Goal: Task Accomplishment & Management: Manage account settings

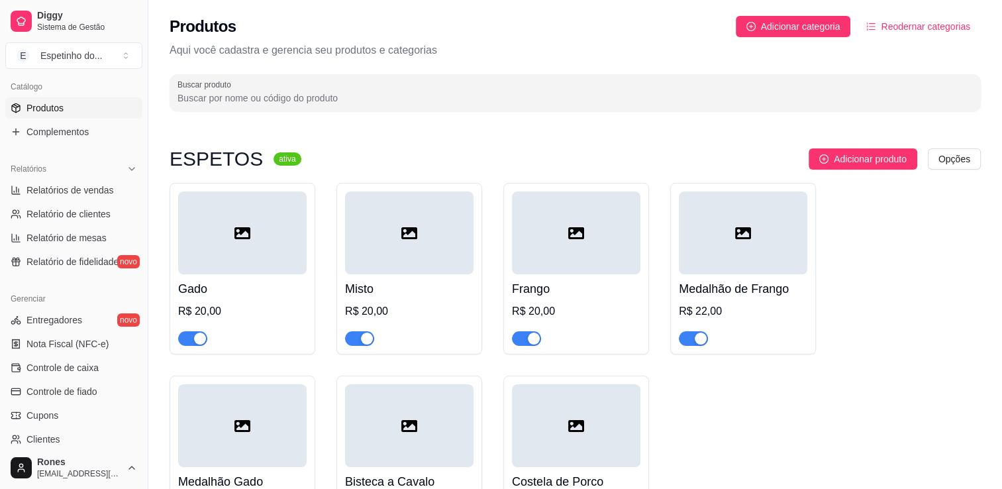
scroll to position [464, 0]
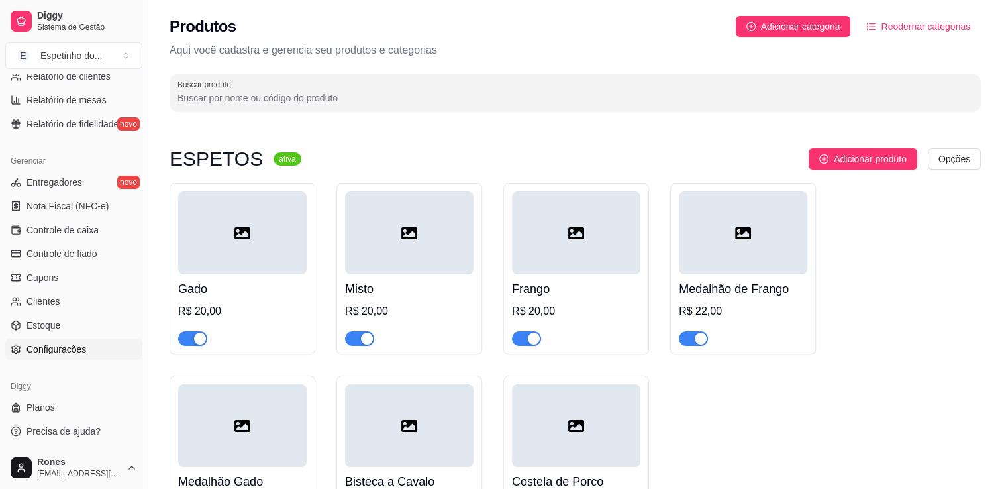
click at [50, 343] on span "Configurações" at bounding box center [56, 348] width 60 height 13
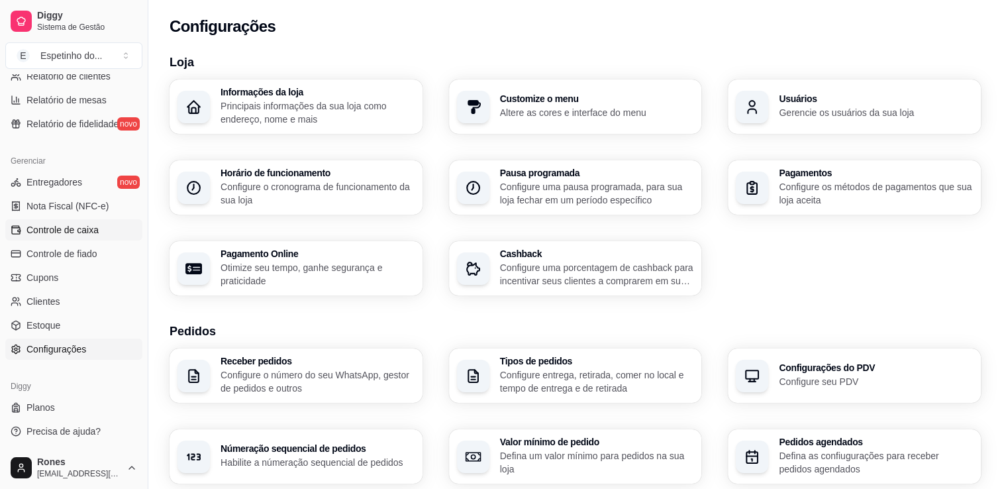
click at [69, 235] on span "Controle de caixa" at bounding box center [62, 229] width 72 height 13
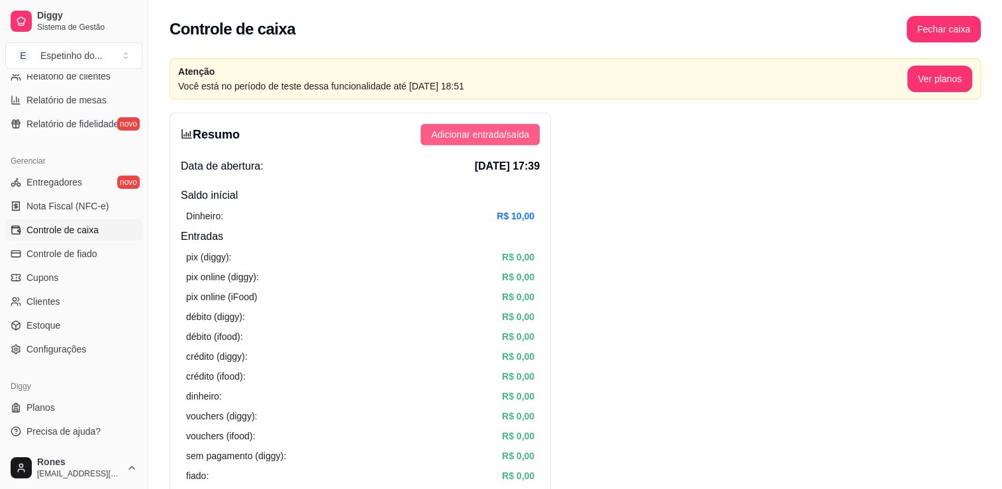
click at [519, 135] on span "Adicionar entrada/saída" at bounding box center [480, 134] width 98 height 15
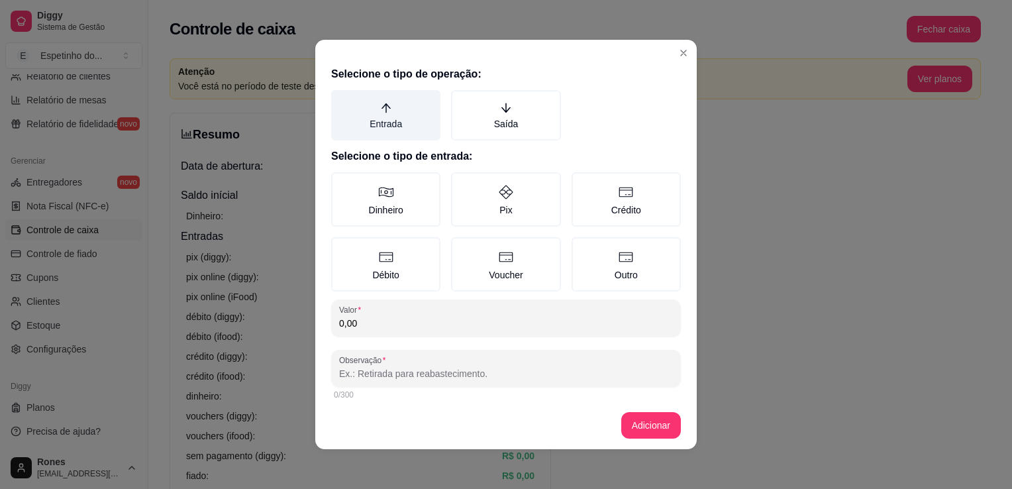
click at [429, 129] on label "Entrada" at bounding box center [385, 115] width 109 height 50
click at [341, 100] on button "Entrada" at bounding box center [336, 94] width 11 height 11
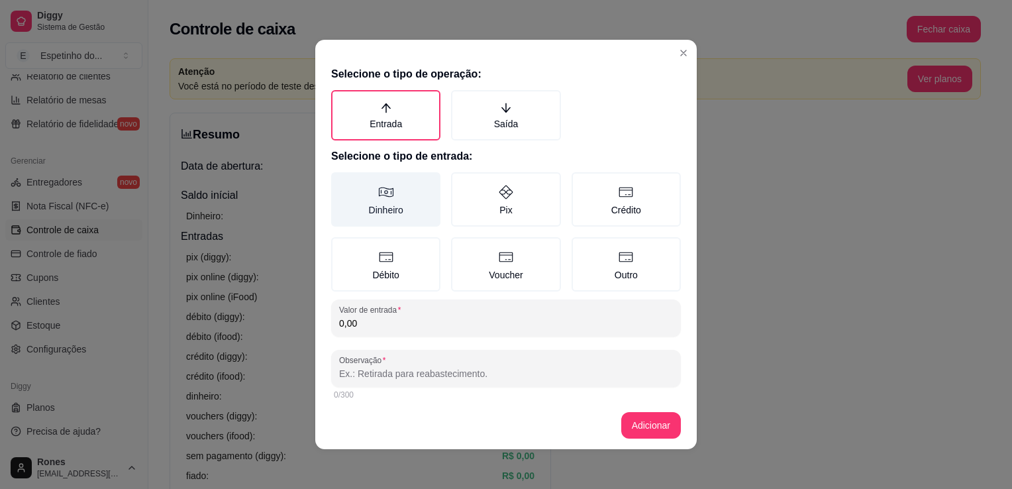
click at [407, 198] on label "Dinheiro" at bounding box center [385, 199] width 109 height 54
click at [341, 182] on button "Dinheiro" at bounding box center [336, 177] width 11 height 11
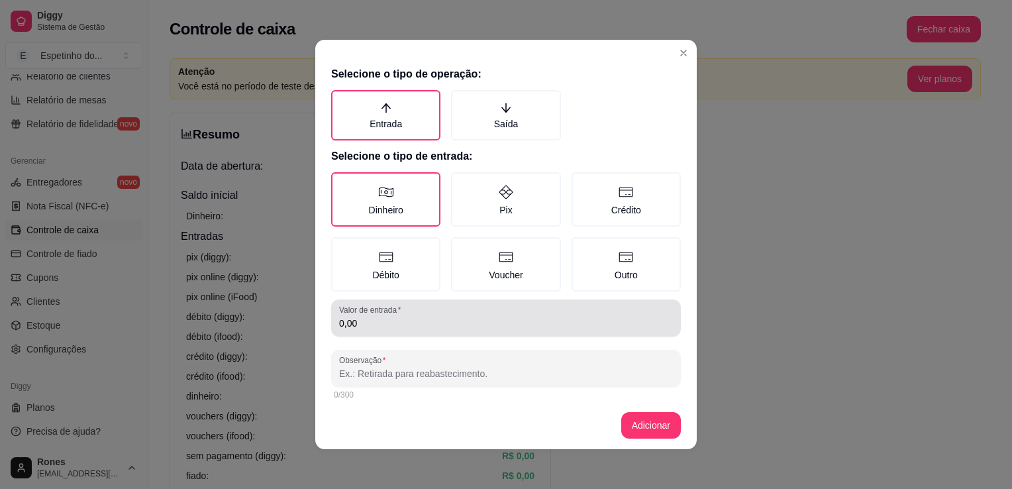
click at [400, 331] on div "Valor de entrada 0,00" at bounding box center [506, 317] width 350 height 37
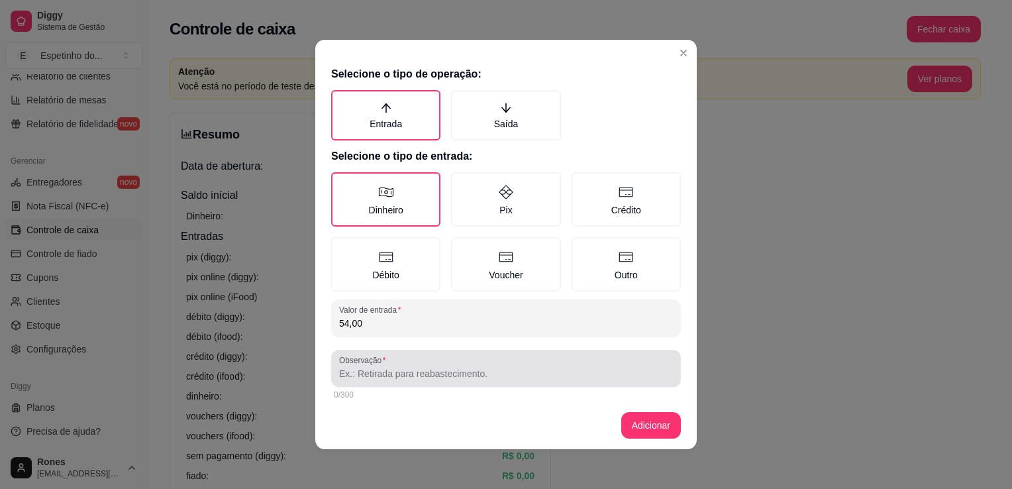
type input "54,00"
click at [397, 378] on input "Observação" at bounding box center [506, 373] width 334 height 13
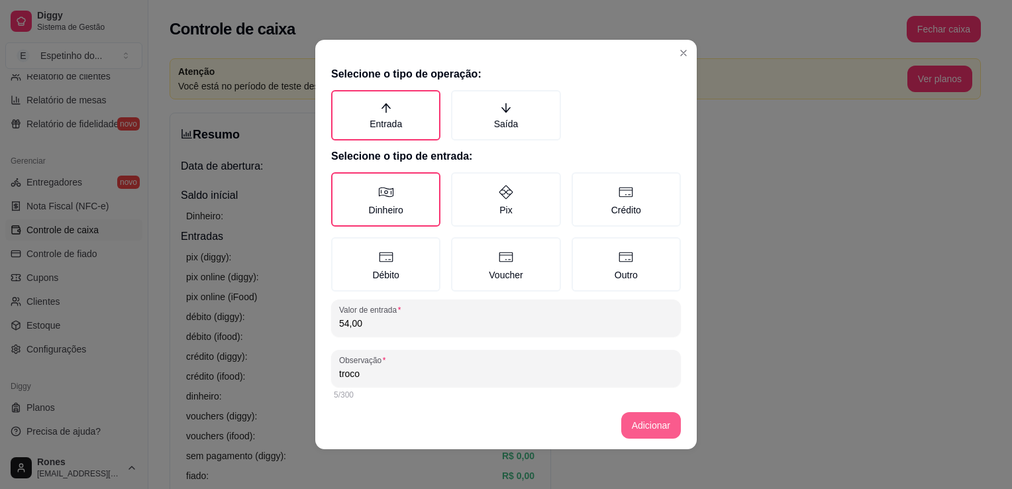
type input "troco"
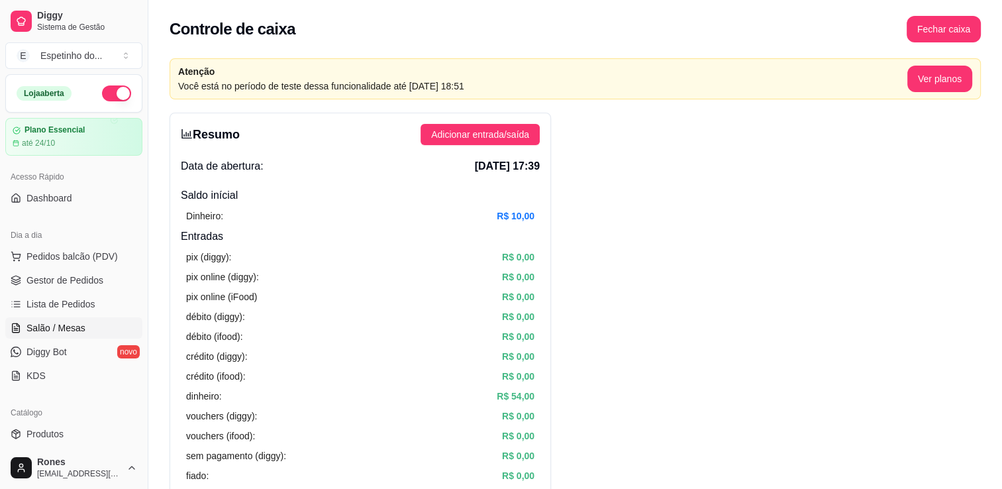
click at [58, 327] on span "Salão / Mesas" at bounding box center [55, 327] width 59 height 13
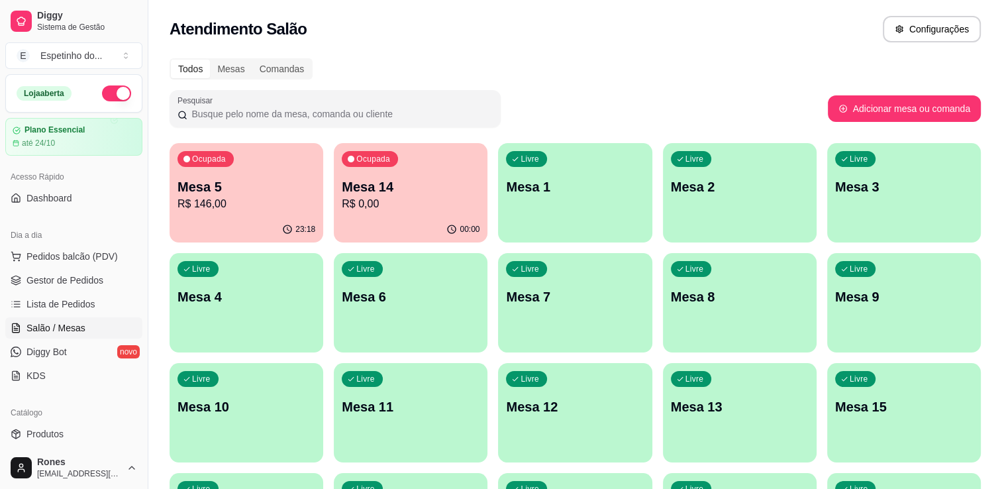
click at [975, 76] on div "Todos Mesas Comandas" at bounding box center [575, 68] width 811 height 21
click at [227, 199] on p "R$ 146,00" at bounding box center [247, 203] width 134 height 15
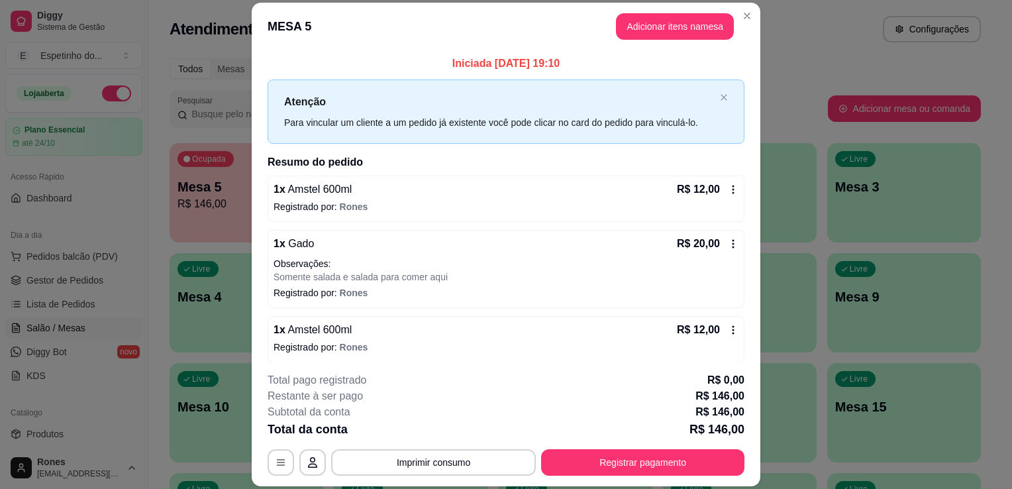
click at [728, 187] on icon at bounding box center [733, 189] width 11 height 11
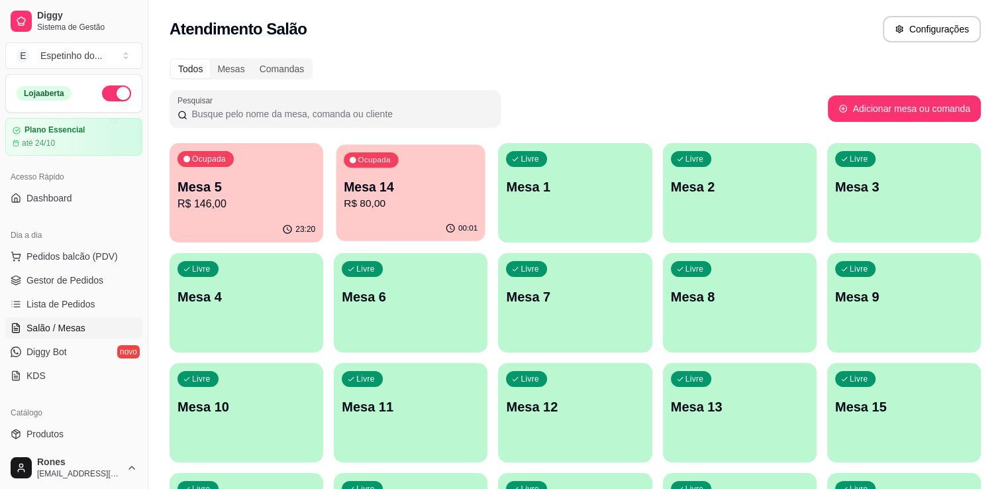
click at [468, 206] on p "R$ 80,00" at bounding box center [411, 203] width 134 height 15
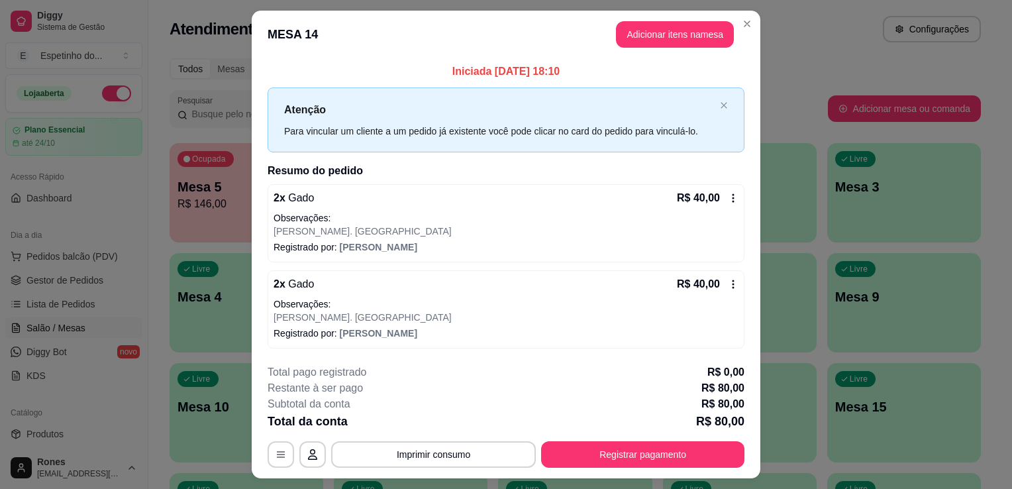
click at [728, 197] on icon at bounding box center [733, 198] width 11 height 11
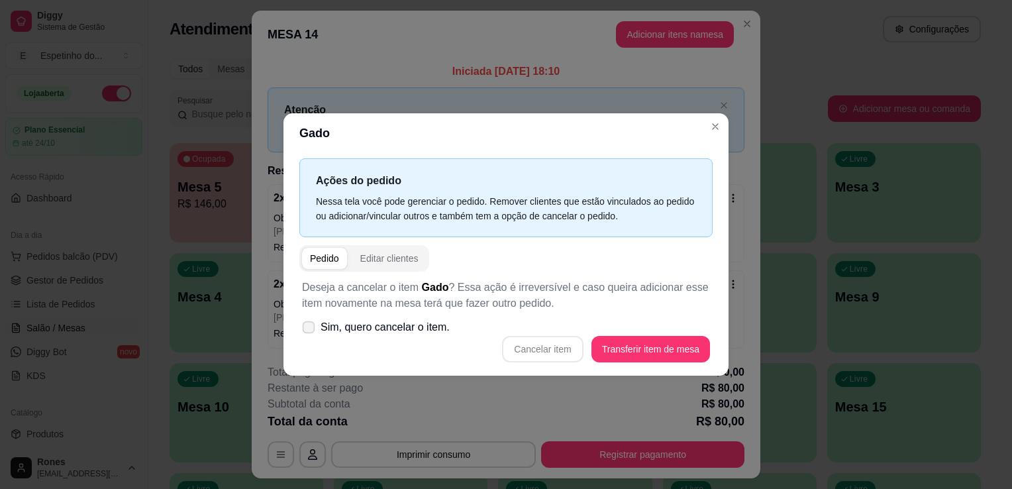
click at [322, 327] on span "Sim, quero cancelar o item." at bounding box center [385, 327] width 129 height 16
click at [310, 330] on input "Sim, quero cancelar o item." at bounding box center [305, 334] width 9 height 9
checkbox input "true"
click at [561, 351] on button "Cancelar item" at bounding box center [542, 350] width 79 height 26
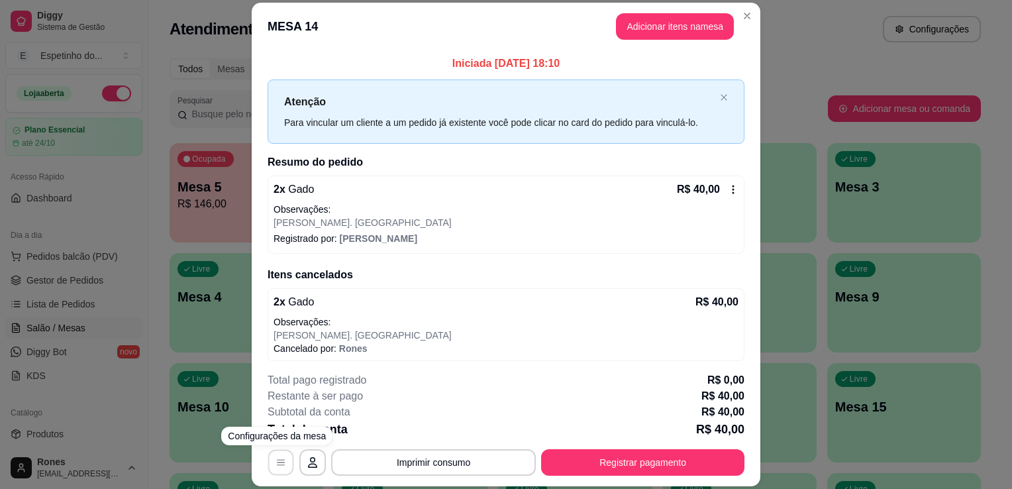
click at [276, 464] on icon "button" at bounding box center [281, 463] width 11 height 11
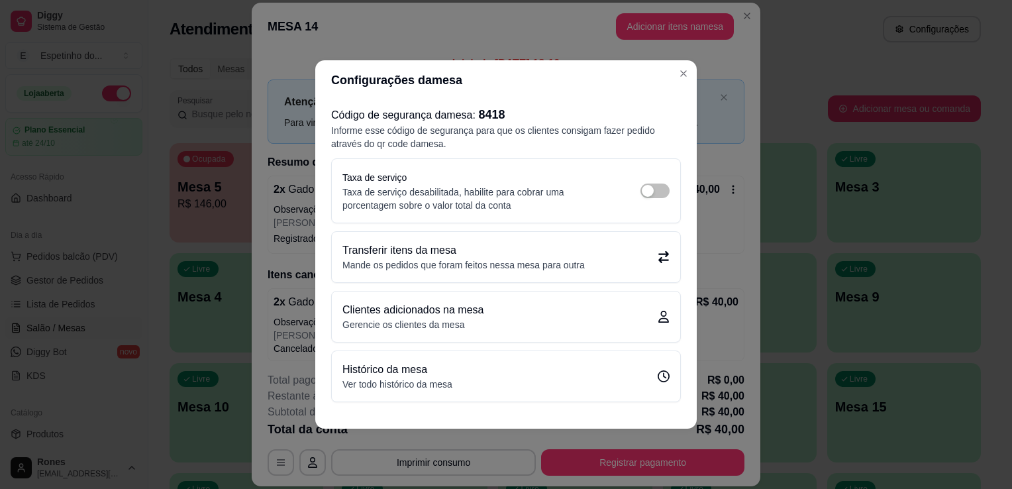
click at [598, 272] on div "Transferir itens da mesa Mande os pedidos que foram feitos nessa mesa para outra" at bounding box center [506, 257] width 348 height 50
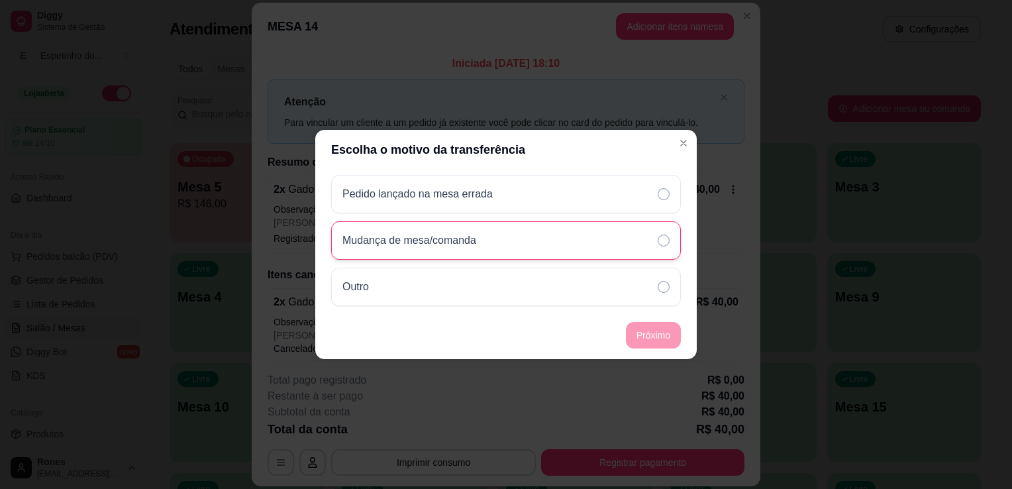
click at [651, 232] on div "Mudança de mesa/comanda" at bounding box center [506, 240] width 350 height 38
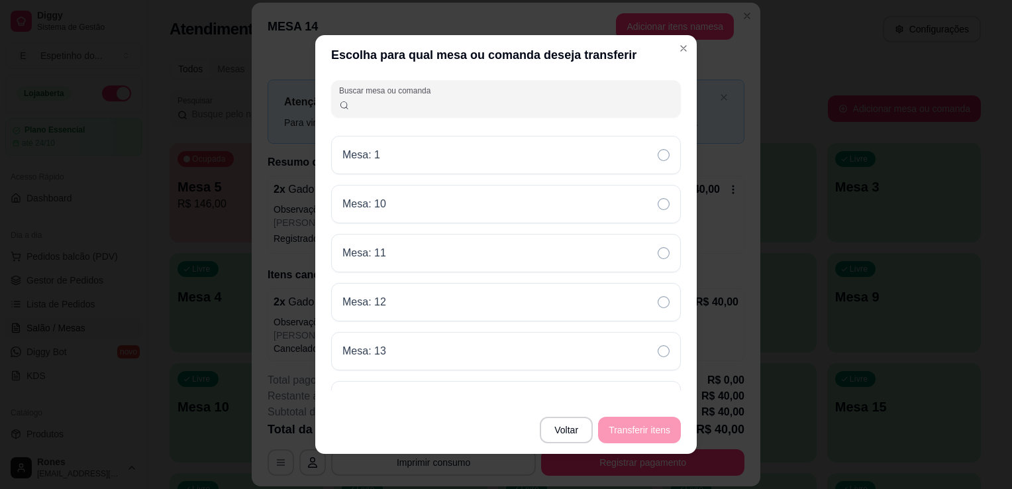
click at [560, 99] on input "Buscar mesa ou comanda" at bounding box center [512, 103] width 324 height 13
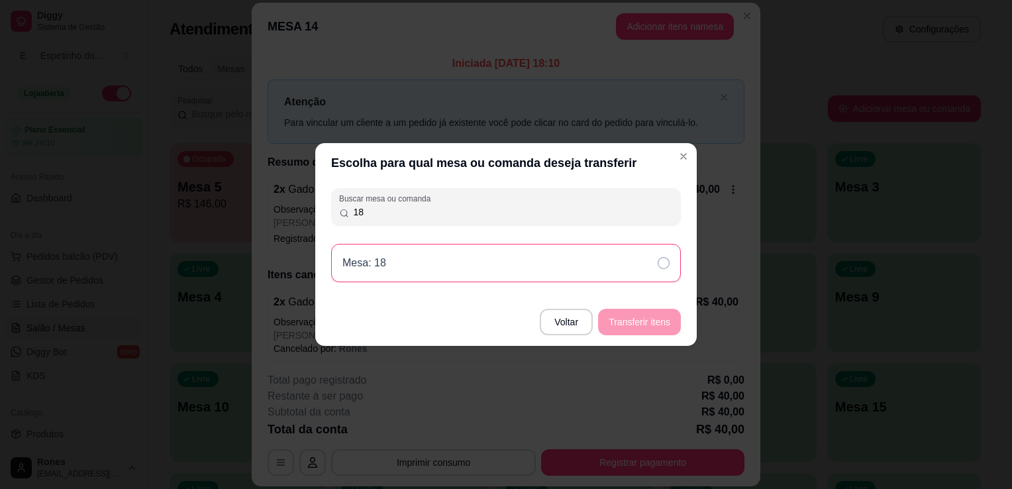
type input "18"
click at [666, 263] on icon at bounding box center [664, 263] width 12 height 12
click at [660, 326] on button "Transferir itens" at bounding box center [640, 322] width 80 height 26
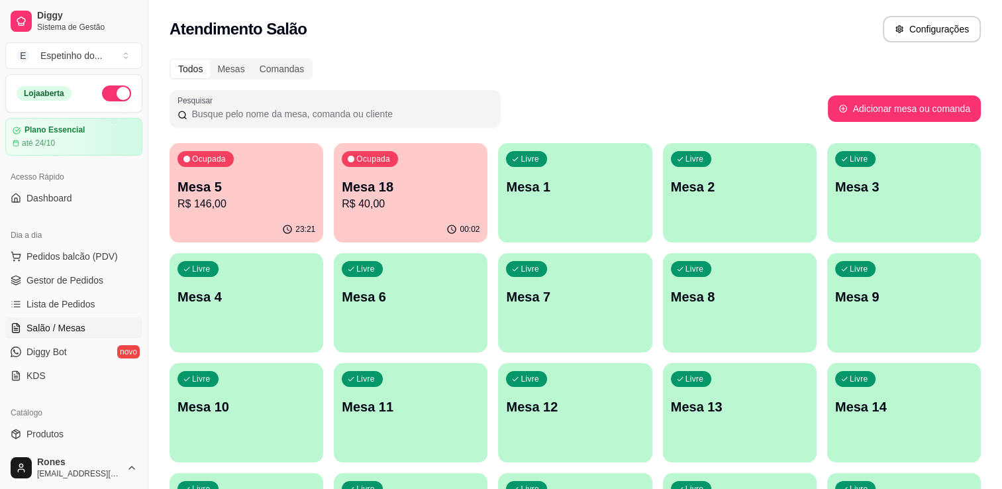
click at [289, 213] on div "Ocupada Mesa 5 R$ 146,00" at bounding box center [247, 180] width 154 height 74
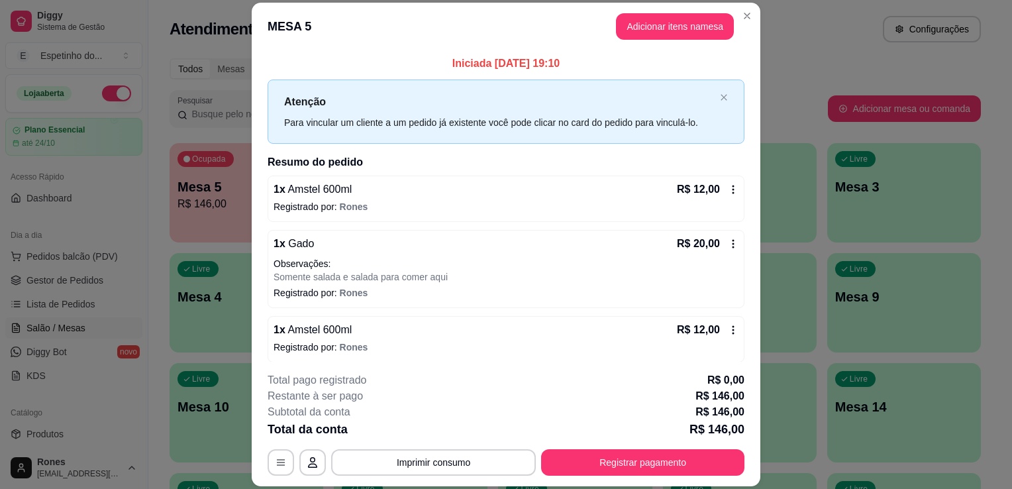
click at [728, 189] on icon at bounding box center [733, 189] width 11 height 11
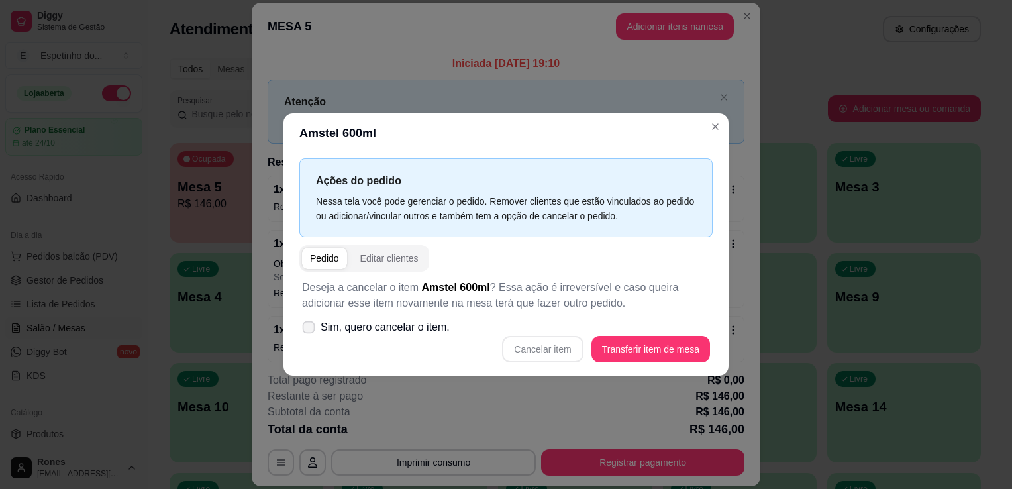
click at [317, 333] on label "Sim, quero cancelar o item." at bounding box center [376, 327] width 158 height 26
click at [310, 333] on input "Sim, quero cancelar o item." at bounding box center [305, 334] width 9 height 9
checkbox input "true"
click at [554, 348] on button "Cancelar item" at bounding box center [542, 350] width 79 height 26
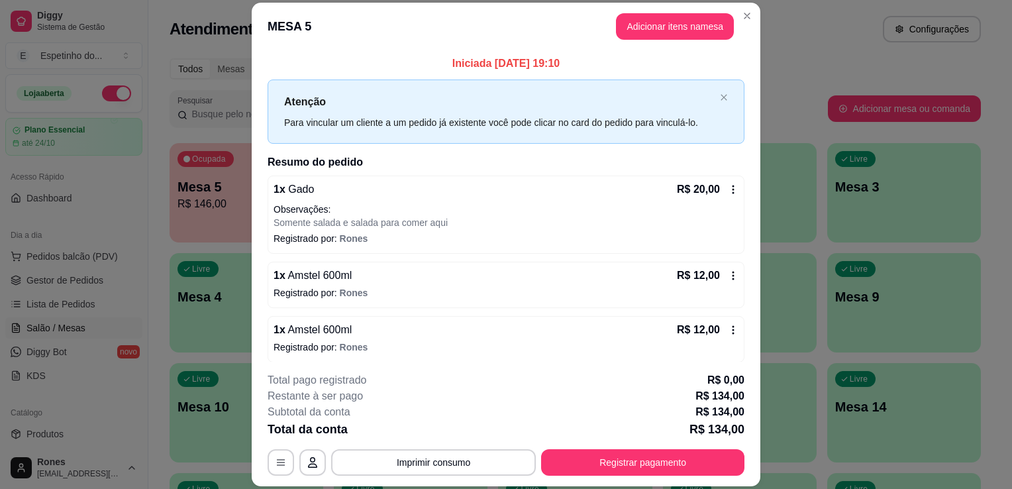
click at [728, 330] on icon at bounding box center [733, 330] width 11 height 11
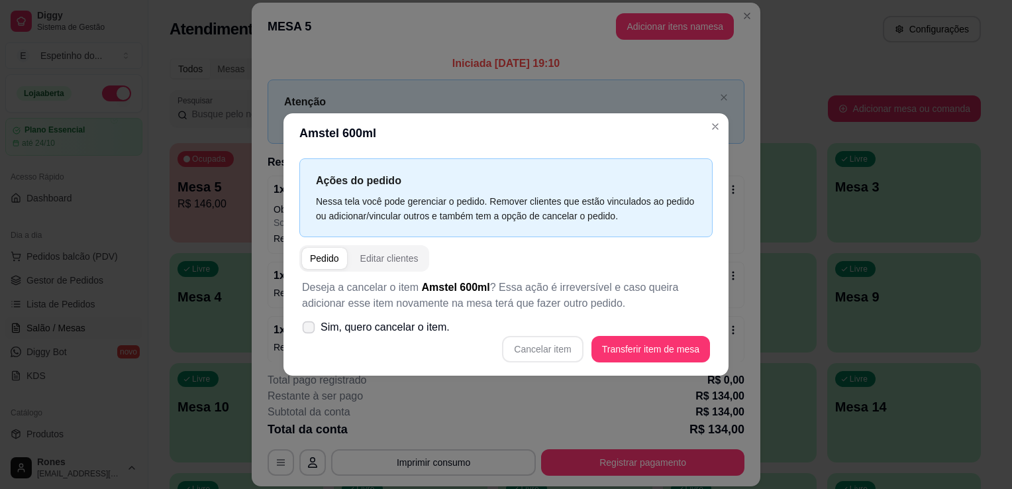
click at [385, 326] on span "Sim, quero cancelar o item." at bounding box center [385, 327] width 129 height 16
click at [310, 330] on input "Sim, quero cancelar o item." at bounding box center [305, 334] width 9 height 9
checkbox input "true"
click at [575, 354] on button "Cancelar item" at bounding box center [542, 349] width 81 height 26
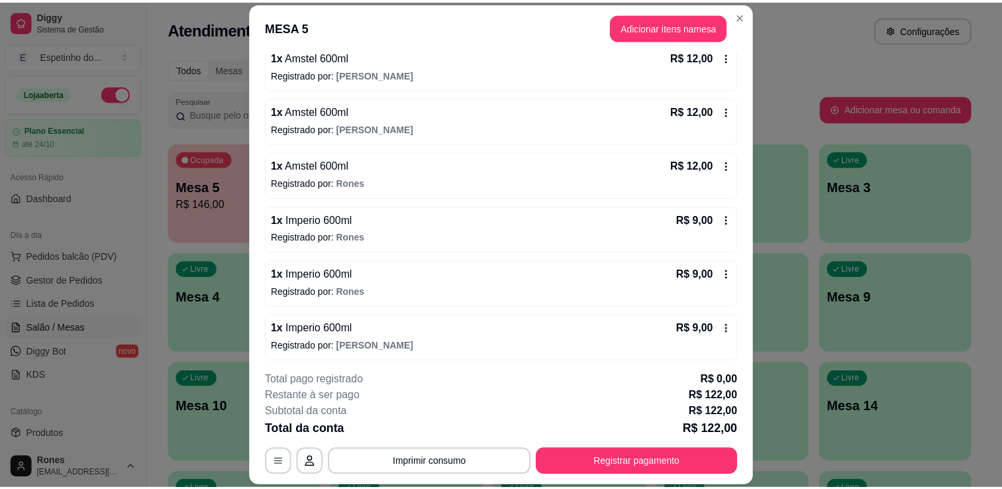
scroll to position [545, 0]
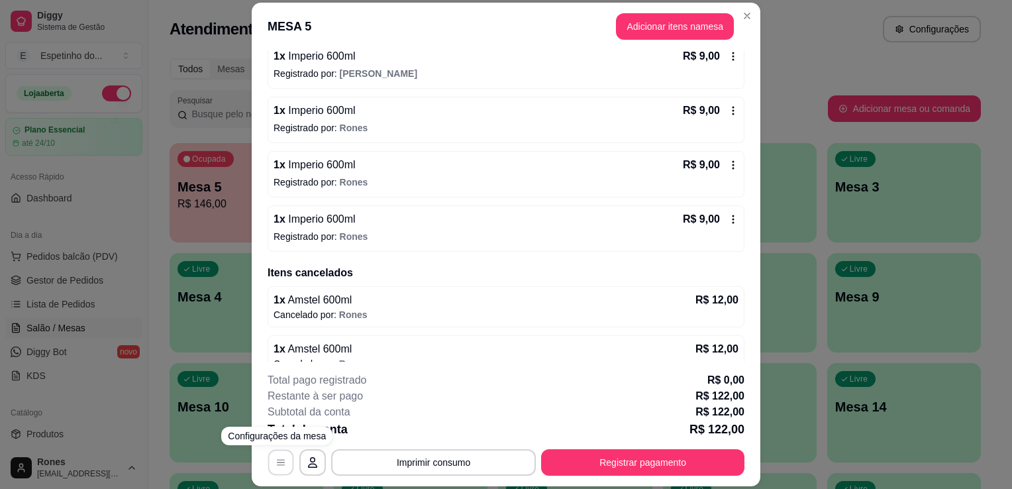
click at [279, 466] on icon "button" at bounding box center [281, 463] width 11 height 11
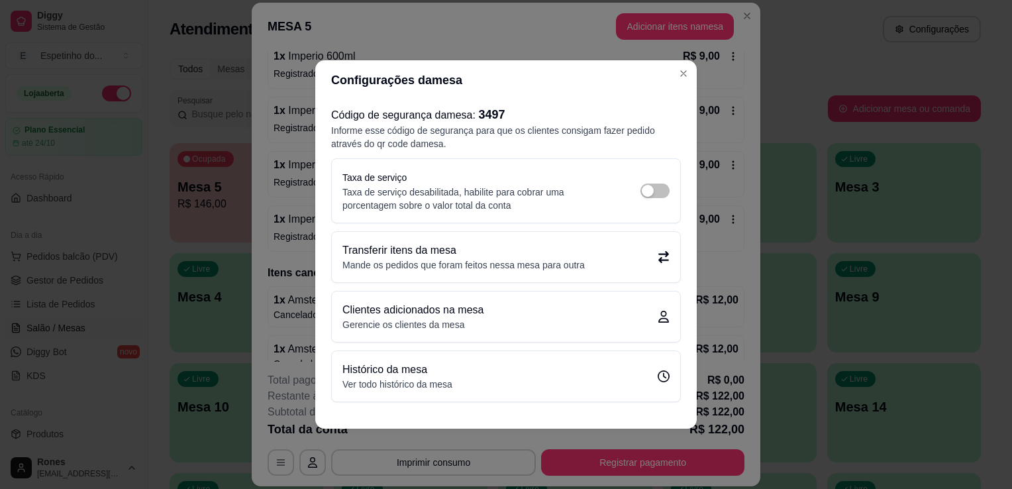
click at [635, 266] on div "Transferir itens da mesa Mande os pedidos que foram feitos nessa mesa para outra" at bounding box center [505, 256] width 327 height 29
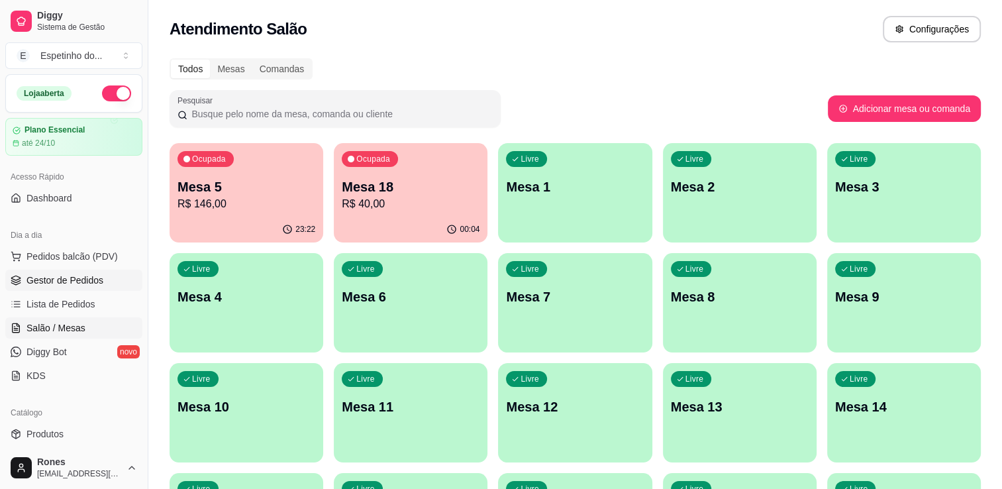
click at [85, 280] on span "Gestor de Pedidos" at bounding box center [64, 280] width 77 height 13
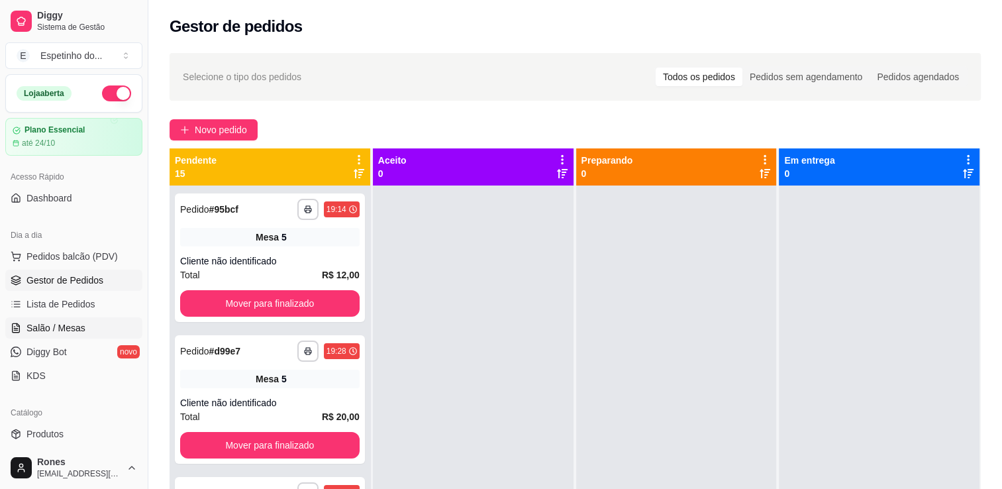
click at [56, 334] on link "Salão / Mesas" at bounding box center [73, 327] width 137 height 21
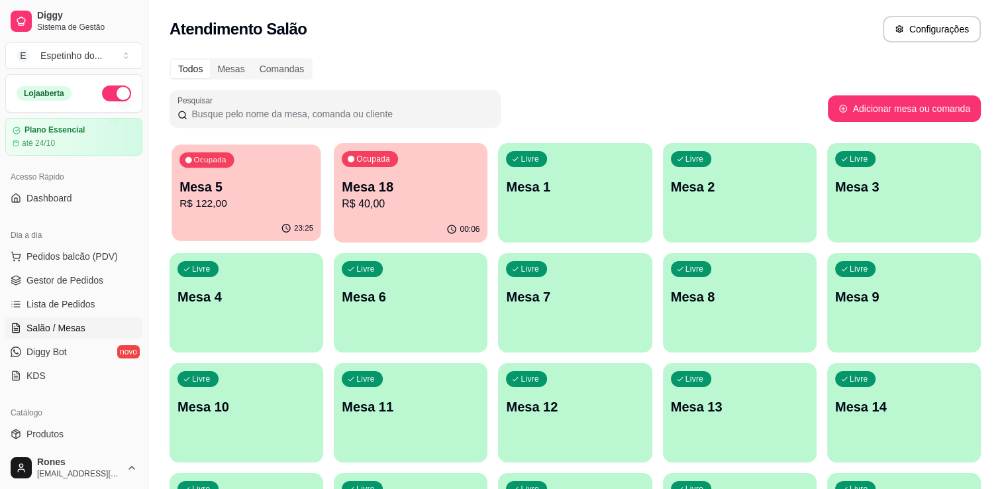
click at [227, 189] on p "Mesa 5" at bounding box center [247, 187] width 134 height 18
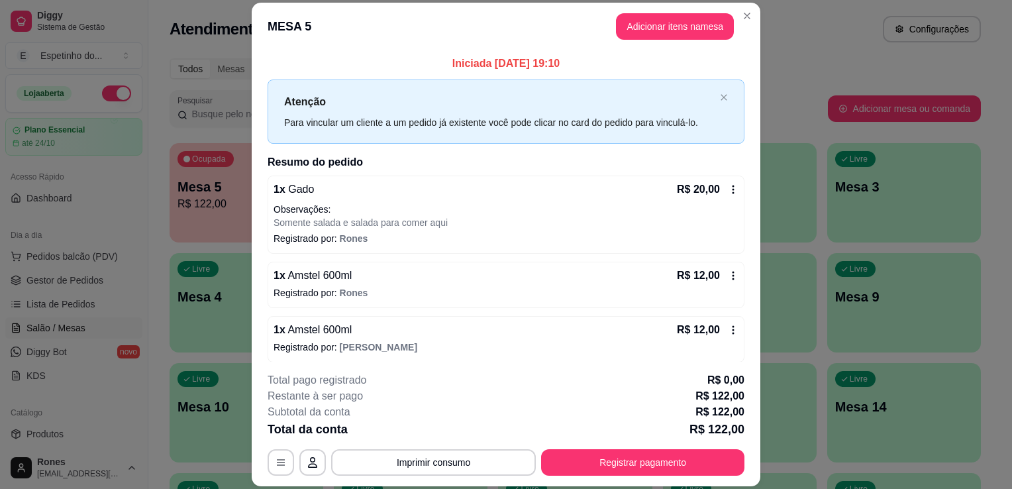
click at [733, 192] on icon at bounding box center [734, 189] width 2 height 9
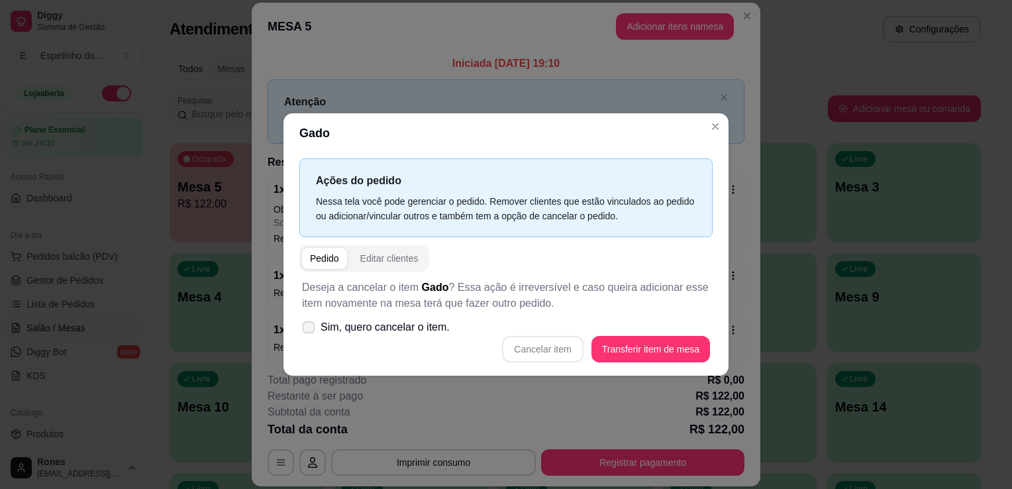
click at [325, 333] on span "Sim, quero cancelar o item." at bounding box center [385, 327] width 129 height 16
click at [310, 333] on input "Sim, quero cancelar o item." at bounding box center [305, 334] width 9 height 9
checkbox input "true"
click at [555, 356] on button "Cancelar item" at bounding box center [542, 349] width 81 height 26
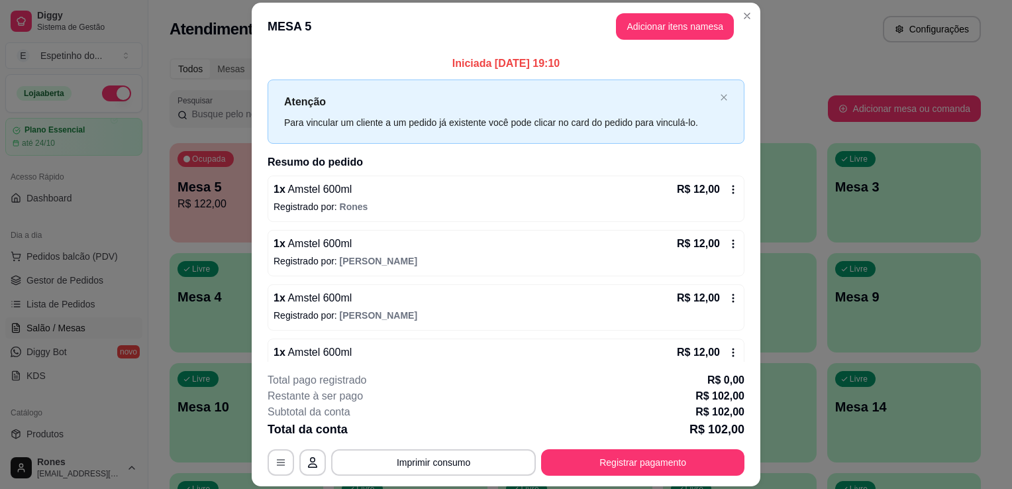
click at [728, 242] on icon at bounding box center [733, 243] width 11 height 11
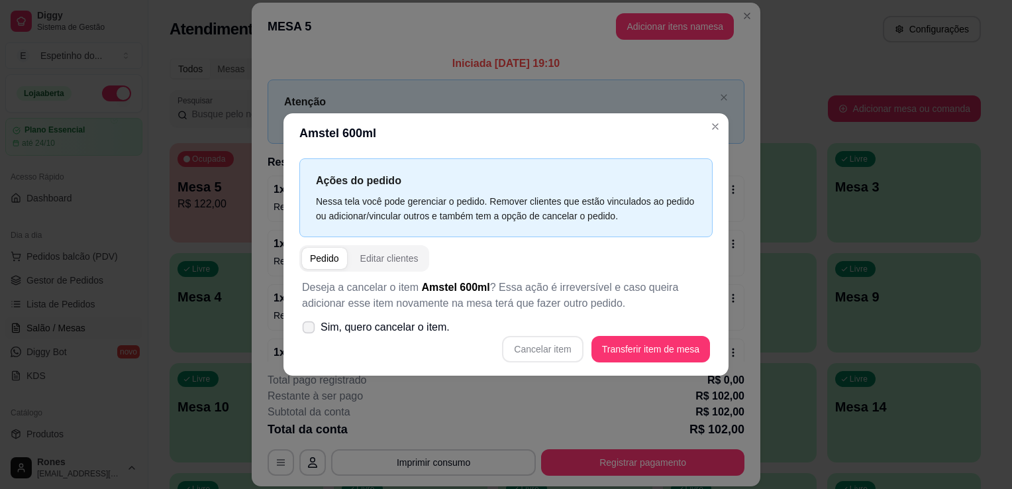
click at [335, 329] on span "Sim, quero cancelar o item." at bounding box center [385, 327] width 129 height 16
click at [310, 330] on input "Sim, quero cancelar o item." at bounding box center [305, 334] width 9 height 9
checkbox input "true"
click at [555, 344] on button "Cancelar item" at bounding box center [542, 350] width 79 height 26
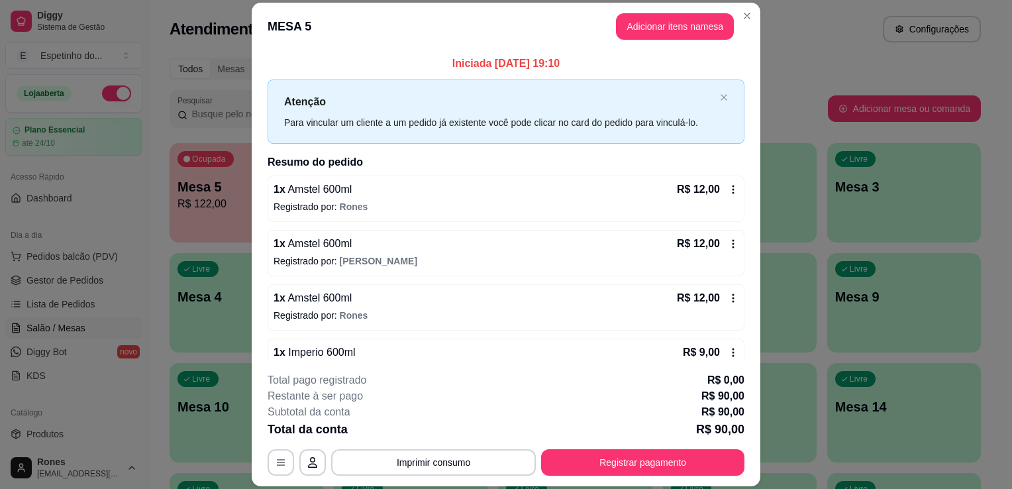
click at [733, 242] on icon at bounding box center [734, 243] width 2 height 9
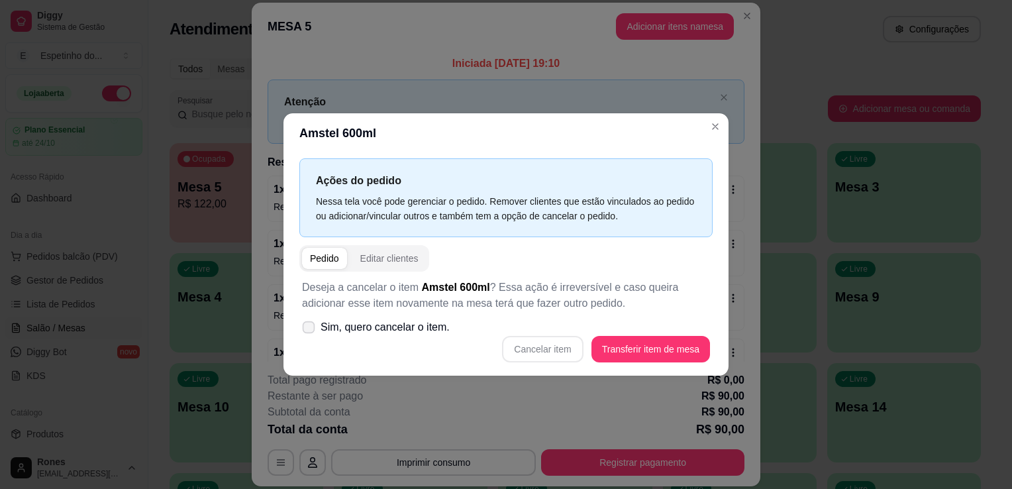
click at [350, 325] on span "Sim, quero cancelar o item." at bounding box center [385, 327] width 129 height 16
click at [310, 330] on input "Sim, quero cancelar o item." at bounding box center [305, 334] width 9 height 9
checkbox input "true"
click at [559, 354] on button "Cancelar item" at bounding box center [542, 350] width 79 height 26
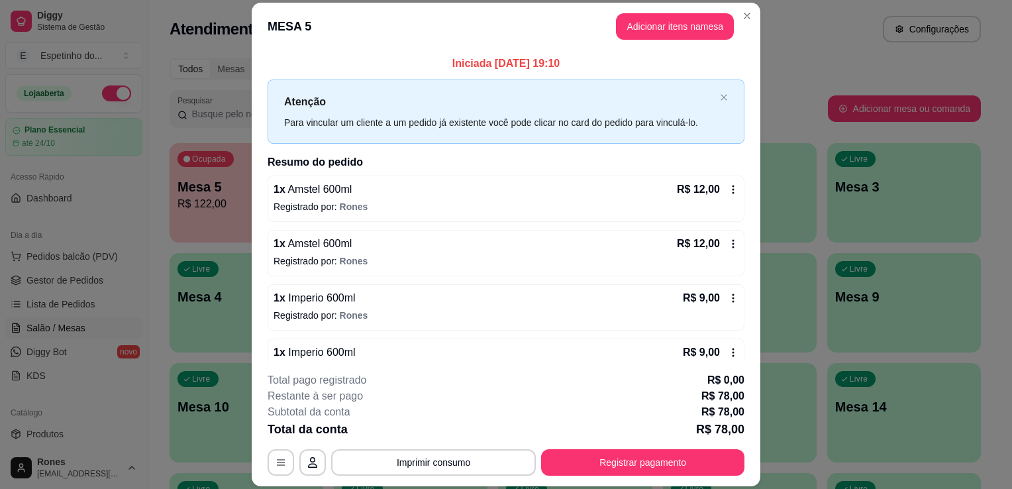
click at [728, 189] on icon at bounding box center [733, 189] width 11 height 11
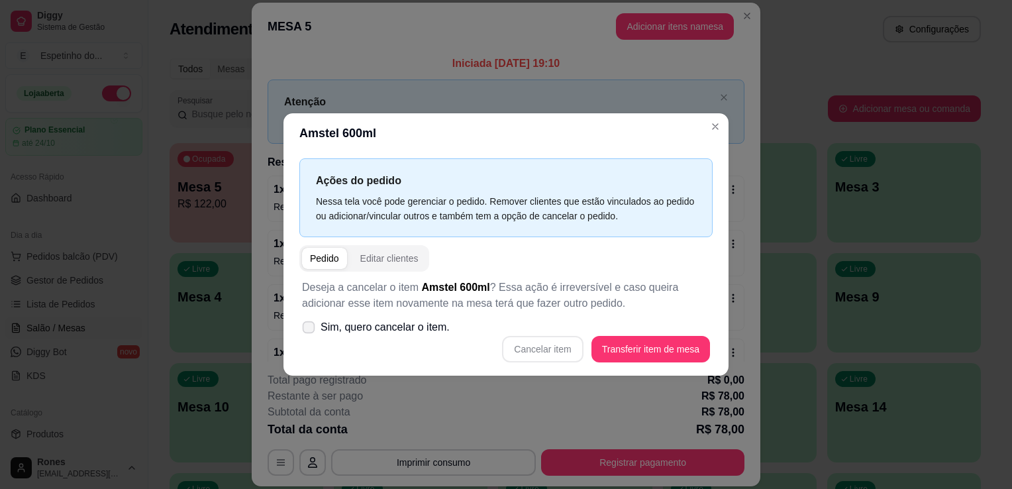
click at [418, 330] on span "Sim, quero cancelar o item." at bounding box center [385, 327] width 129 height 16
click at [310, 330] on input "Sim, quero cancelar o item." at bounding box center [305, 334] width 9 height 9
checkbox input "true"
click at [577, 353] on button "Cancelar item" at bounding box center [542, 350] width 79 height 26
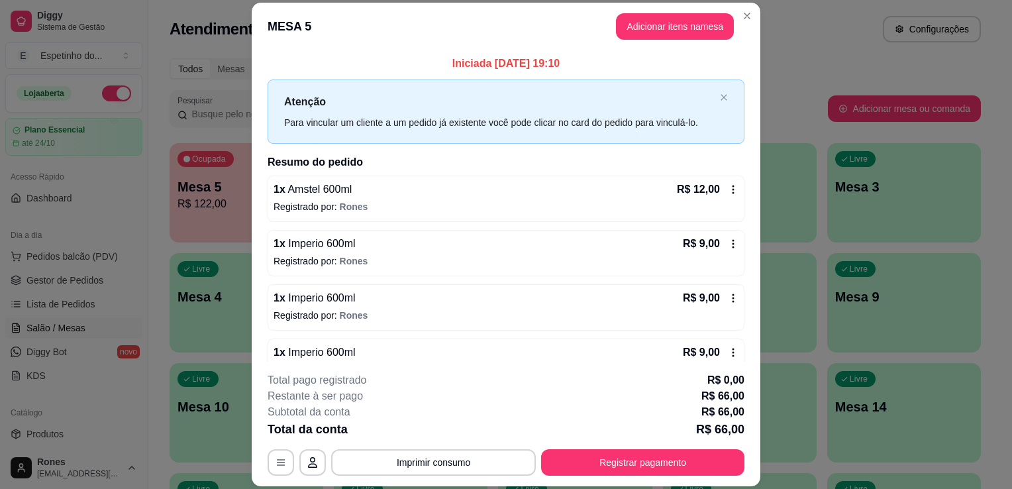
click at [728, 189] on icon at bounding box center [733, 189] width 11 height 11
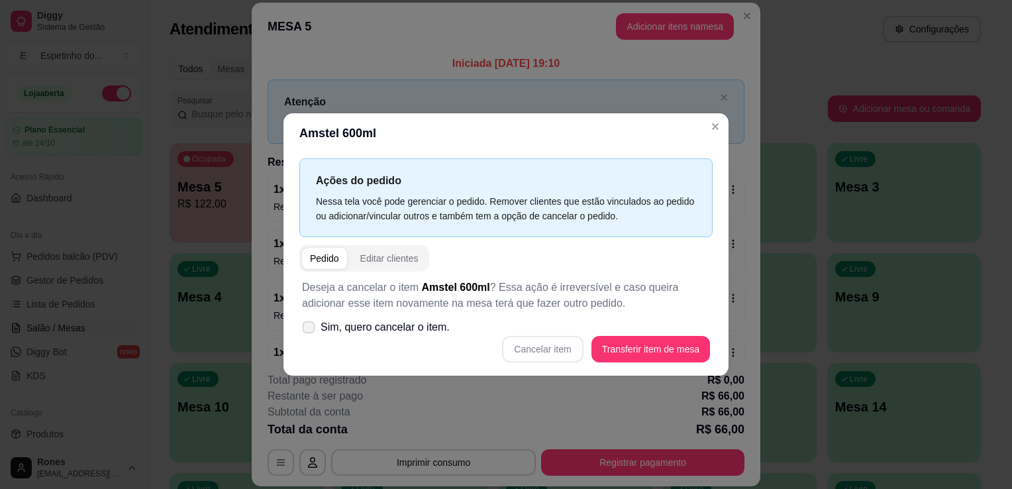
click at [426, 329] on span "Sim, quero cancelar o item." at bounding box center [385, 327] width 129 height 16
click at [310, 330] on input "Sim, quero cancelar o item." at bounding box center [305, 334] width 9 height 9
checkbox input "true"
click at [565, 348] on button "Cancelar item" at bounding box center [542, 350] width 79 height 26
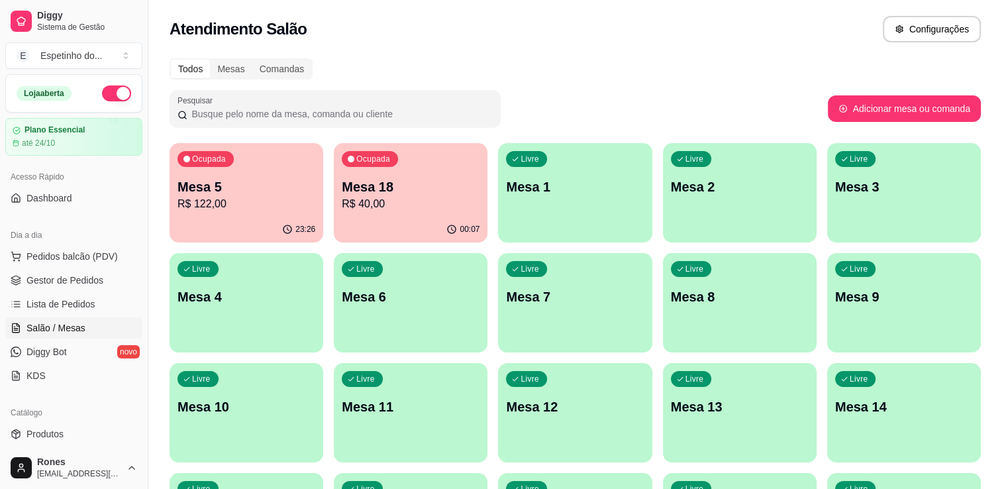
click at [741, 15] on div "Atendimento Salão Configurações" at bounding box center [575, 25] width 854 height 50
click at [308, 184] on p "Mesa 5" at bounding box center [247, 187] width 134 height 18
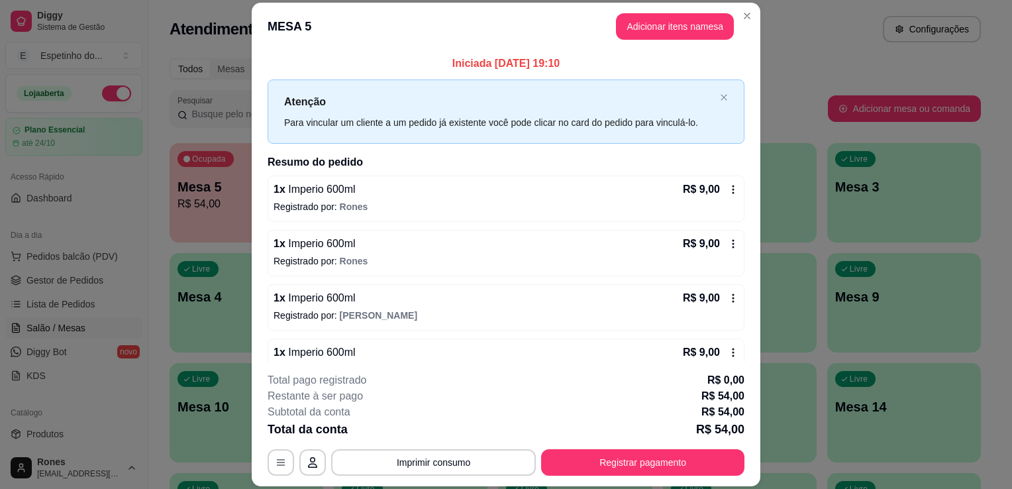
click at [728, 189] on icon at bounding box center [733, 189] width 11 height 11
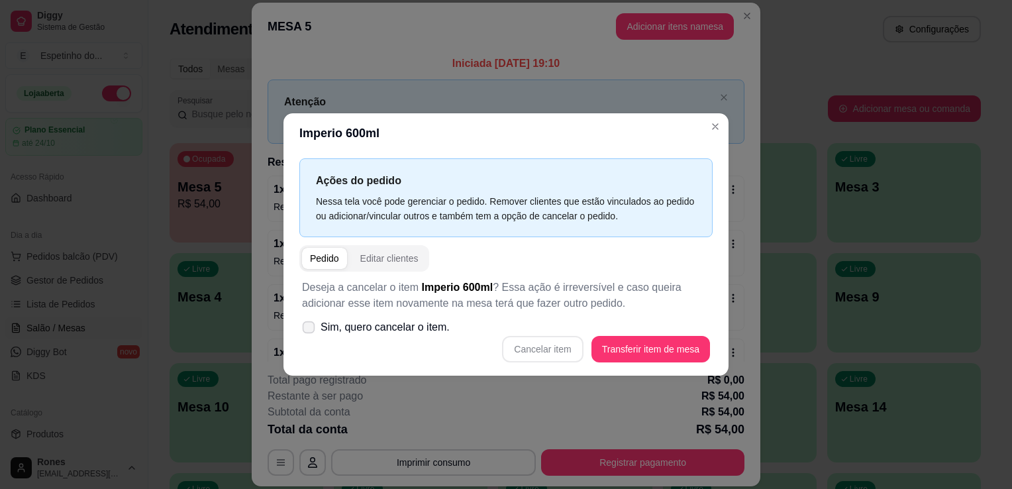
click at [319, 323] on label "Sim, quero cancelar o item." at bounding box center [376, 327] width 158 height 26
click at [310, 330] on input "Sim, quero cancelar o item." at bounding box center [305, 334] width 9 height 9
checkbox input "true"
click at [567, 350] on button "Cancelar item" at bounding box center [542, 350] width 79 height 26
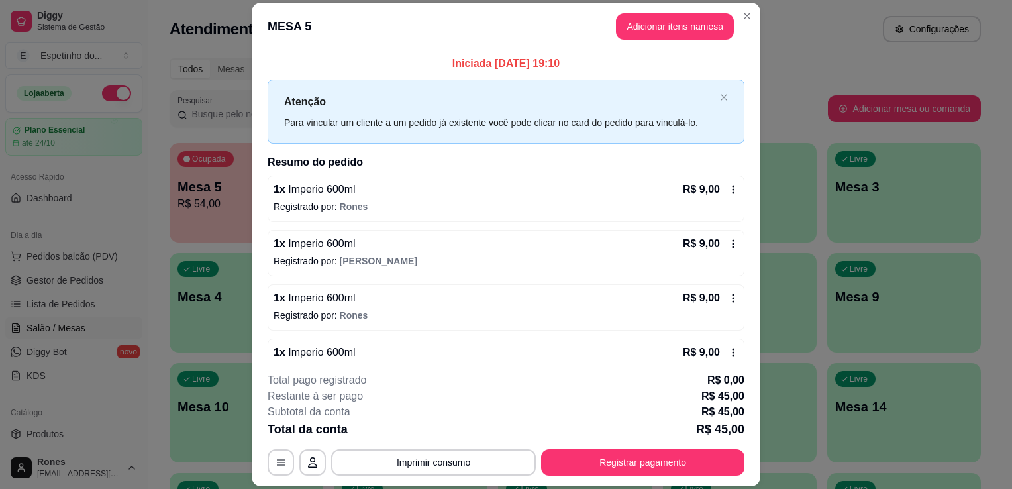
click at [728, 193] on icon at bounding box center [733, 189] width 11 height 11
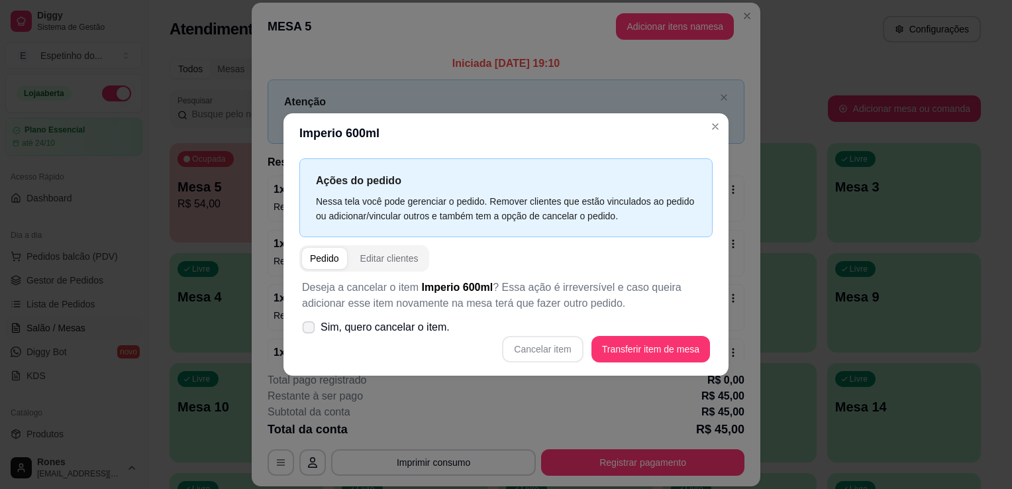
click at [308, 328] on icon at bounding box center [308, 326] width 10 height 7
click at [308, 330] on input "Sim, quero cancelar o item." at bounding box center [305, 334] width 9 height 9
checkbox input "true"
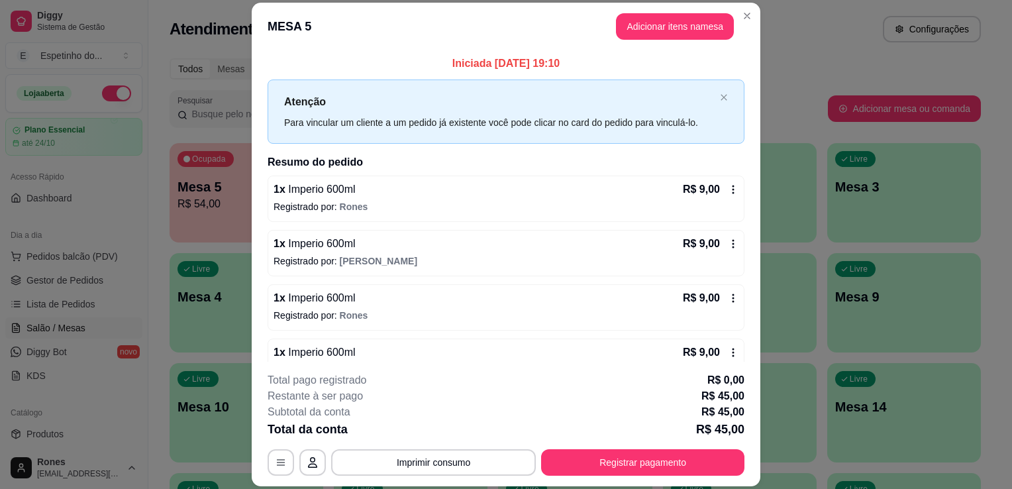
click at [728, 187] on icon at bounding box center [733, 189] width 11 height 11
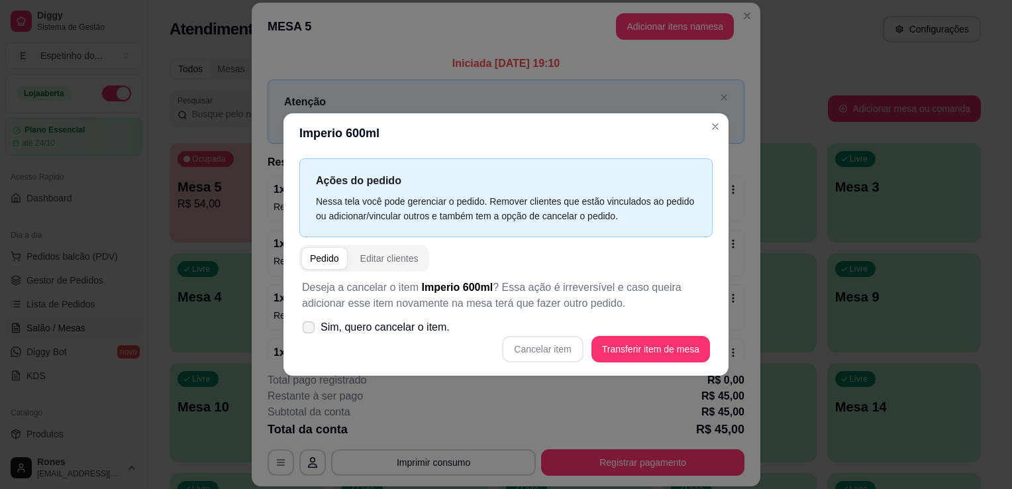
click at [331, 328] on span "Sim, quero cancelar o item." at bounding box center [385, 327] width 129 height 16
click at [310, 330] on input "Sim, quero cancelar o item." at bounding box center [305, 334] width 9 height 9
click at [331, 328] on span "Sim, quero cancelar o item." at bounding box center [385, 327] width 129 height 16
click at [310, 330] on input "Sim, quero cancelar o item." at bounding box center [305, 334] width 9 height 9
click at [366, 336] on label "Sim, quero cancelar o item." at bounding box center [376, 327] width 158 height 26
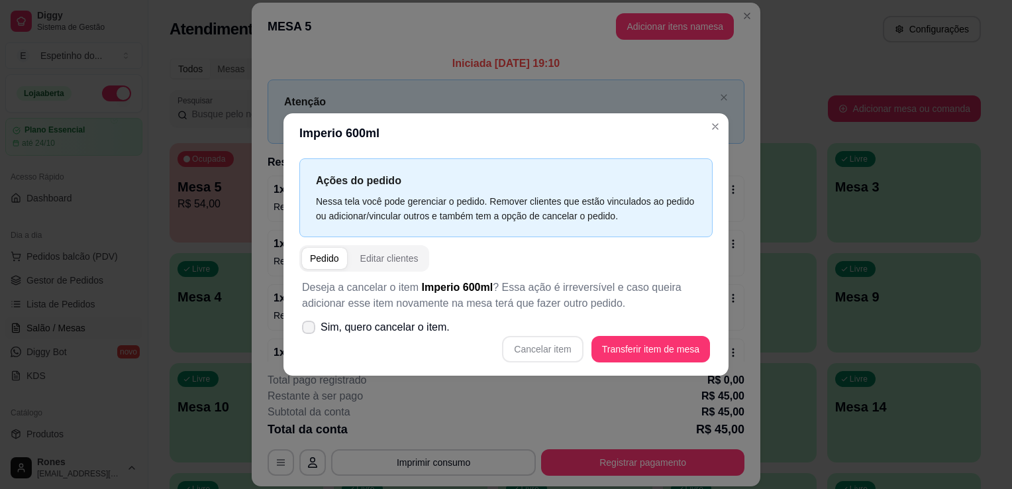
click at [310, 336] on input "Sim, quero cancelar o item." at bounding box center [305, 334] width 9 height 9
checkbox input "true"
click at [576, 351] on button "Cancelar item" at bounding box center [542, 349] width 81 height 26
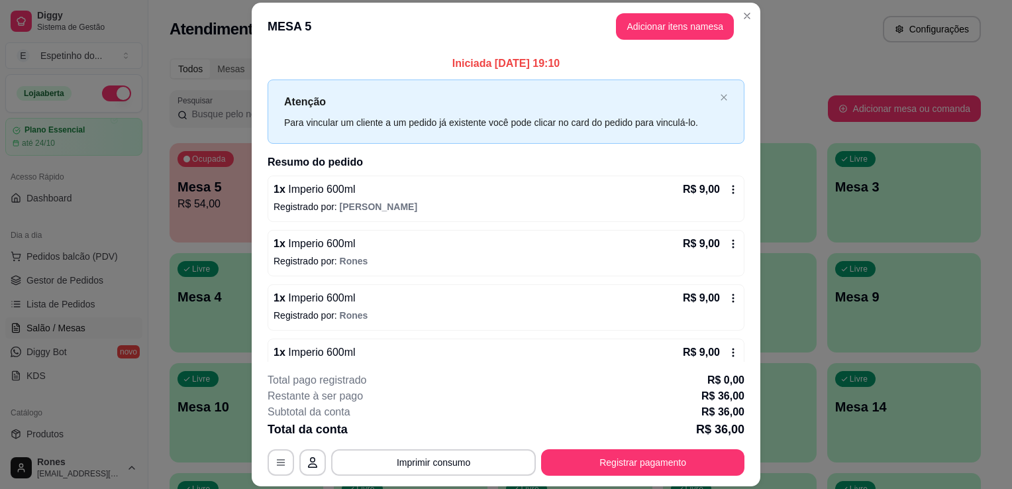
click at [728, 193] on icon at bounding box center [733, 189] width 11 height 11
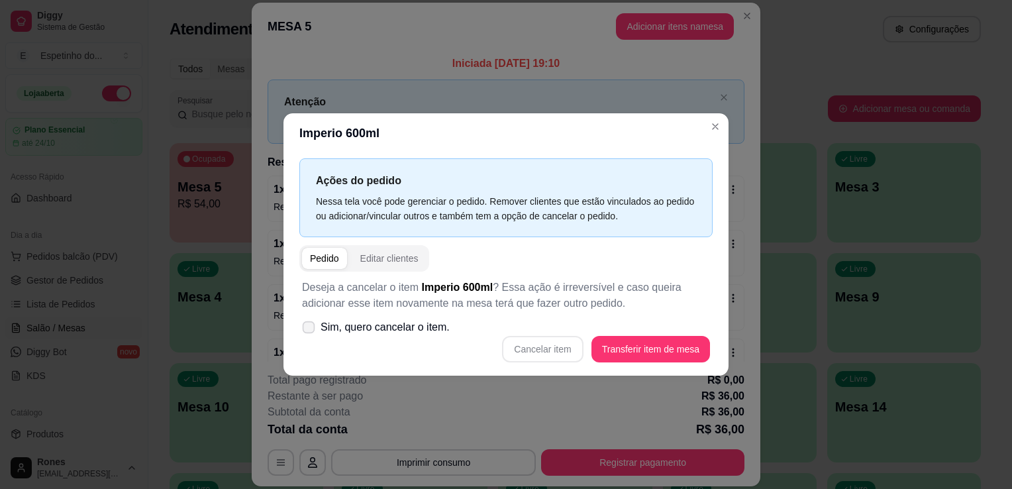
click at [368, 330] on span "Sim, quero cancelar o item." at bounding box center [385, 327] width 129 height 16
click at [310, 330] on input "Sim, quero cancelar o item." at bounding box center [305, 334] width 9 height 9
checkbox input "true"
click at [558, 348] on button "Cancelar item" at bounding box center [542, 350] width 79 height 26
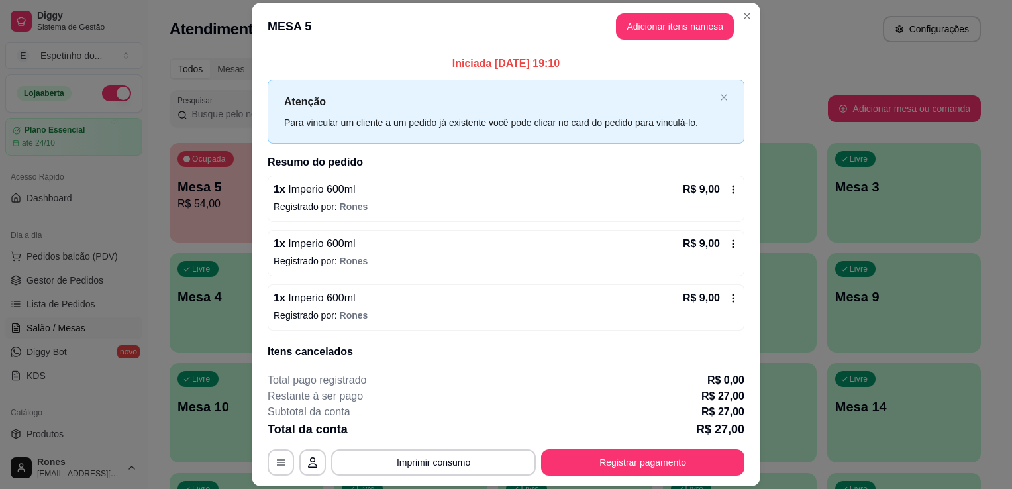
click at [712, 121] on div "Atenção Para vincular um cliente a um pedido já existente você pode clicar no c…" at bounding box center [506, 111] width 477 height 64
click at [728, 192] on icon at bounding box center [733, 189] width 11 height 11
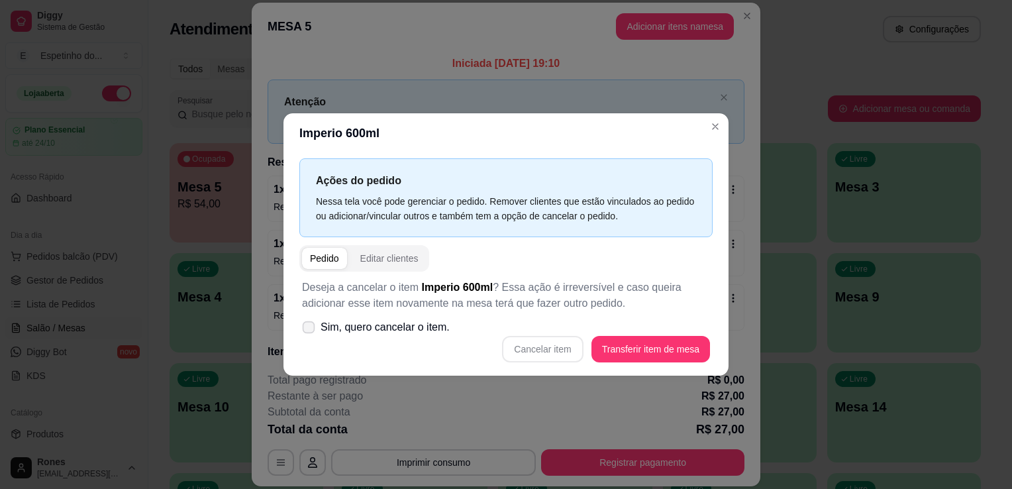
click at [342, 335] on span "Sim, quero cancelar o item." at bounding box center [385, 327] width 129 height 16
click at [310, 335] on input "Sim, quero cancelar o item." at bounding box center [305, 334] width 9 height 9
checkbox input "true"
click at [573, 351] on button "Cancelar item" at bounding box center [542, 350] width 79 height 26
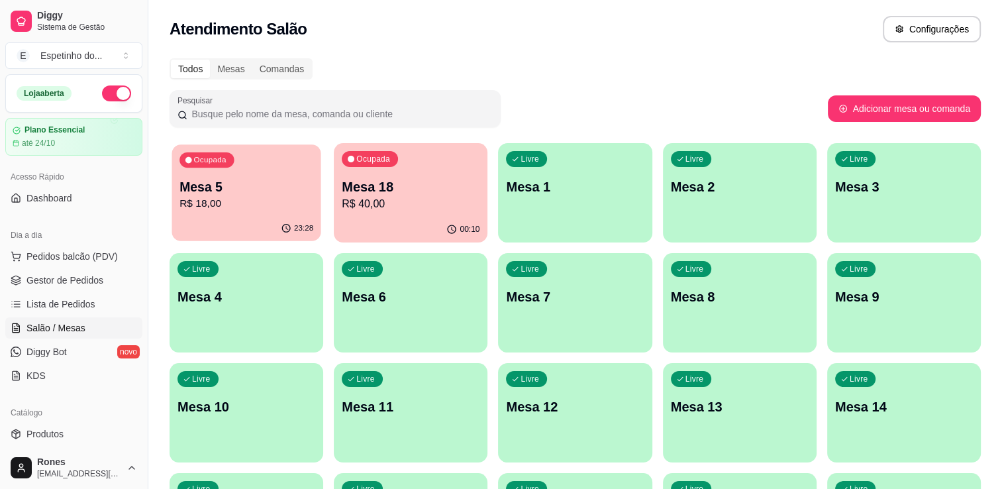
click at [260, 209] on p "R$ 18,00" at bounding box center [247, 203] width 134 height 15
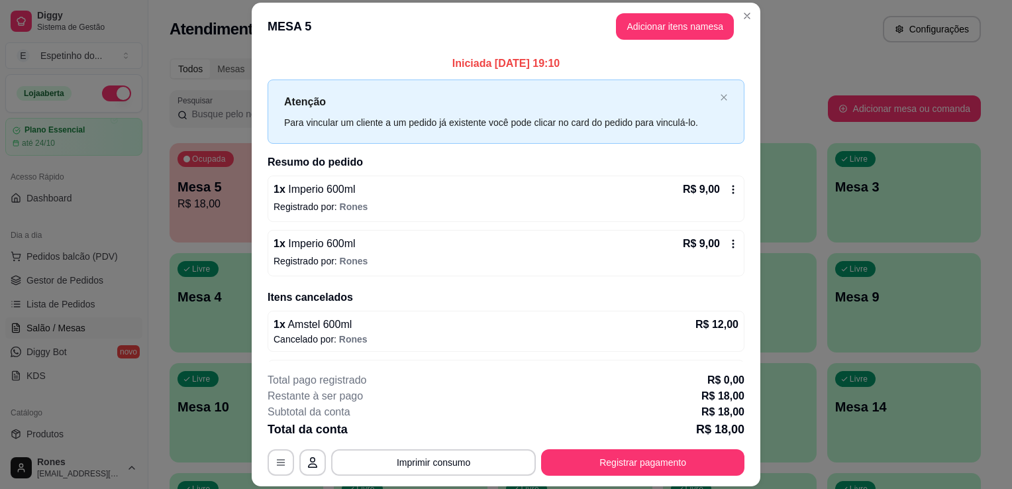
click at [728, 242] on icon at bounding box center [733, 243] width 11 height 11
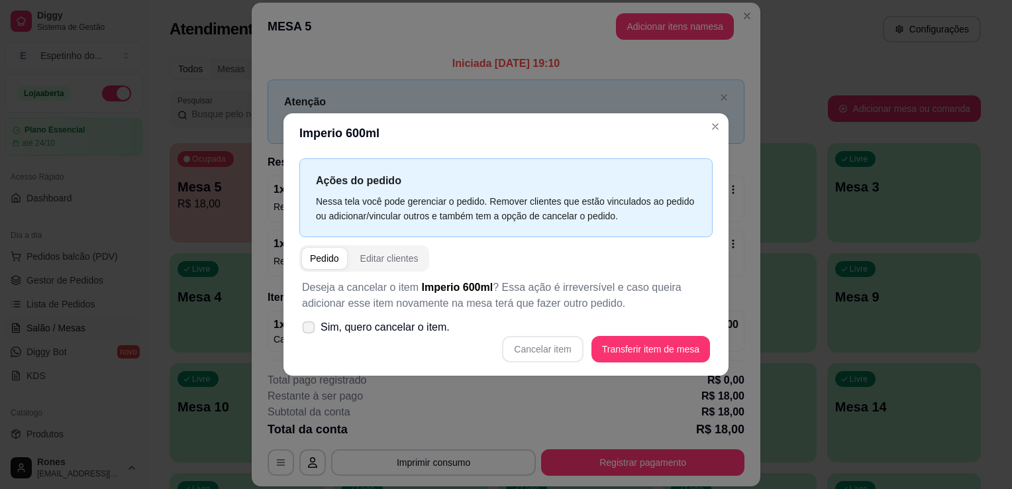
click at [376, 327] on span "Sim, quero cancelar o item." at bounding box center [385, 327] width 129 height 16
click at [310, 330] on input "Sim, quero cancelar o item." at bounding box center [305, 334] width 9 height 9
checkbox input "true"
click at [545, 345] on button "Cancelar item" at bounding box center [542, 350] width 79 height 26
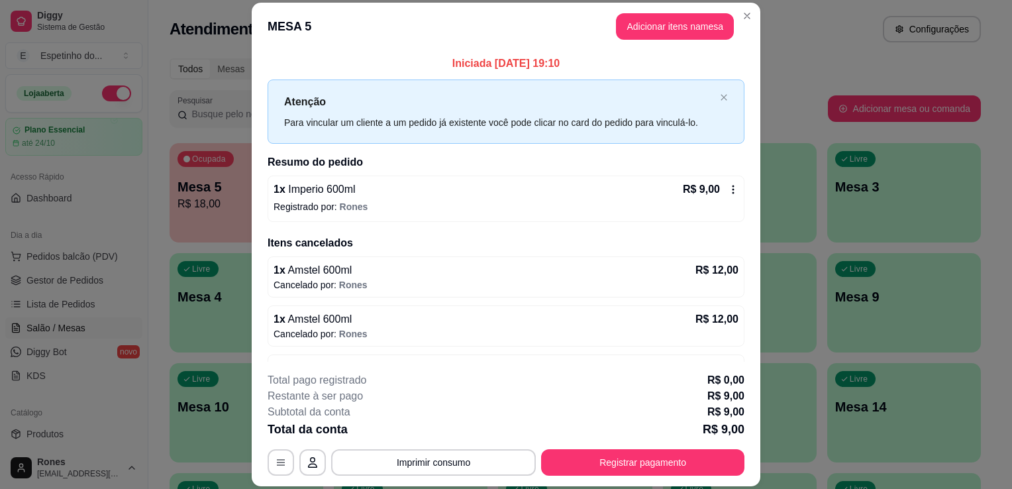
click at [728, 192] on icon at bounding box center [733, 189] width 11 height 11
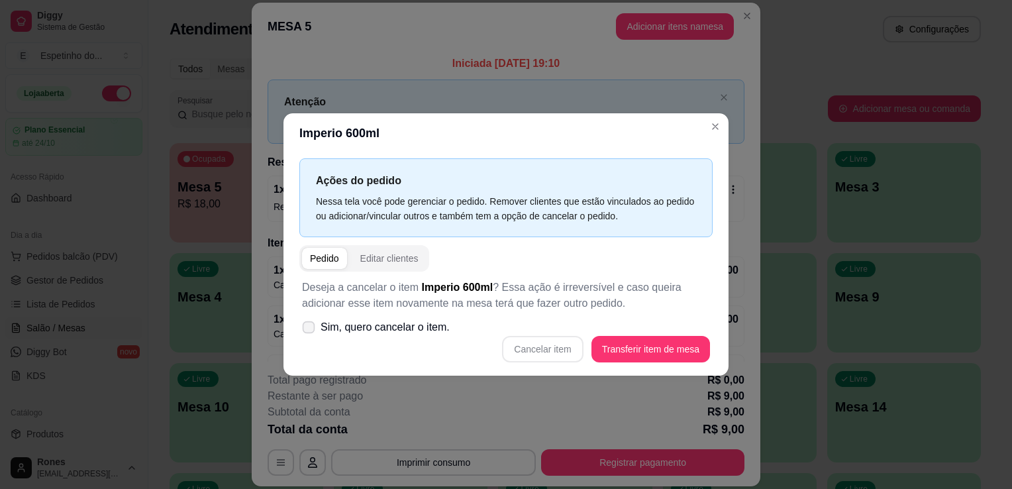
click at [384, 333] on span "Sim, quero cancelar o item." at bounding box center [385, 327] width 129 height 16
click at [310, 333] on input "Sim, quero cancelar o item." at bounding box center [305, 334] width 9 height 9
checkbox input "true"
click at [562, 350] on button "Cancelar item" at bounding box center [542, 350] width 79 height 26
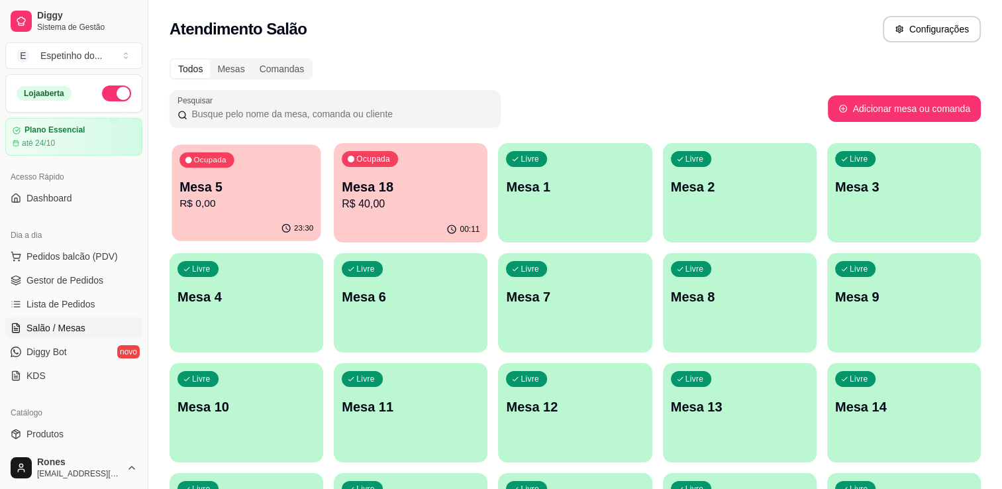
click at [287, 189] on p "Mesa 5" at bounding box center [247, 187] width 134 height 18
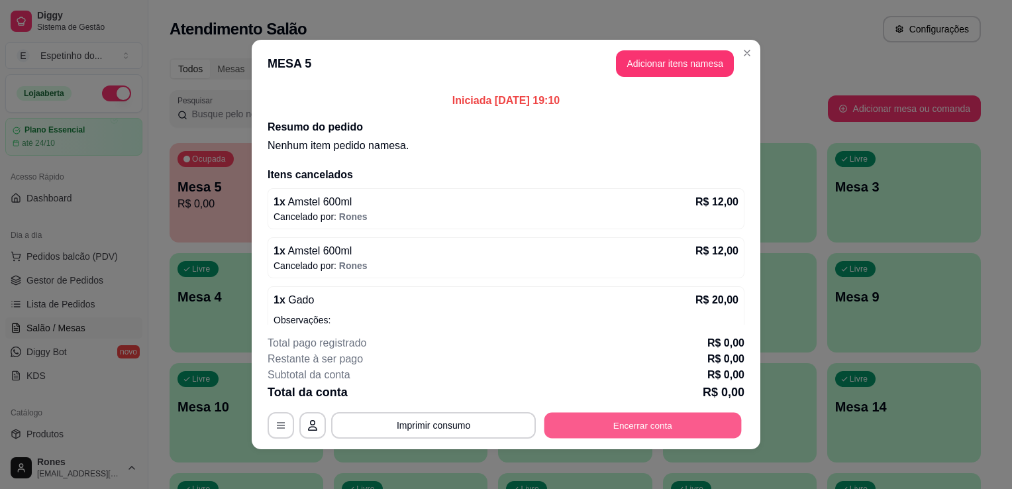
click at [611, 428] on button "Encerrar conta" at bounding box center [643, 426] width 197 height 26
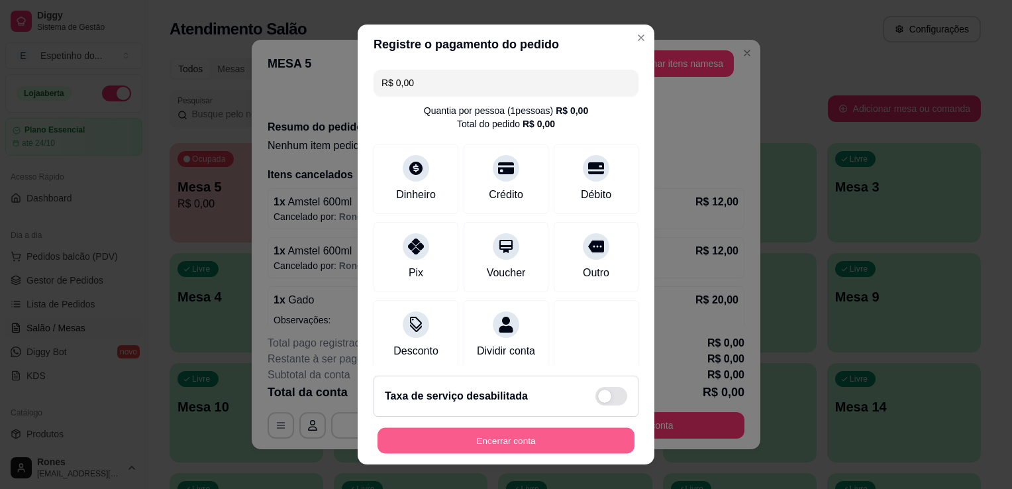
click at [552, 444] on button "Encerrar conta" at bounding box center [506, 441] width 257 height 26
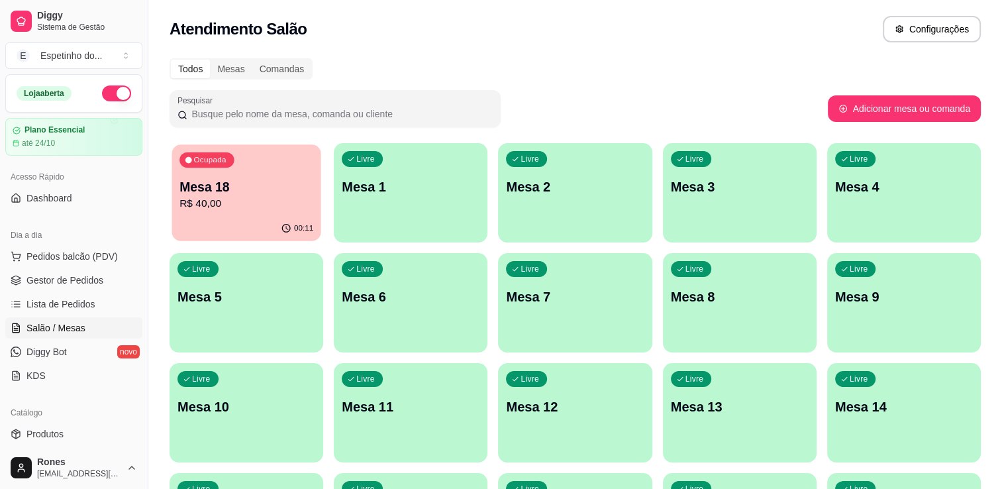
click at [274, 203] on p "R$ 40,00" at bounding box center [247, 203] width 134 height 15
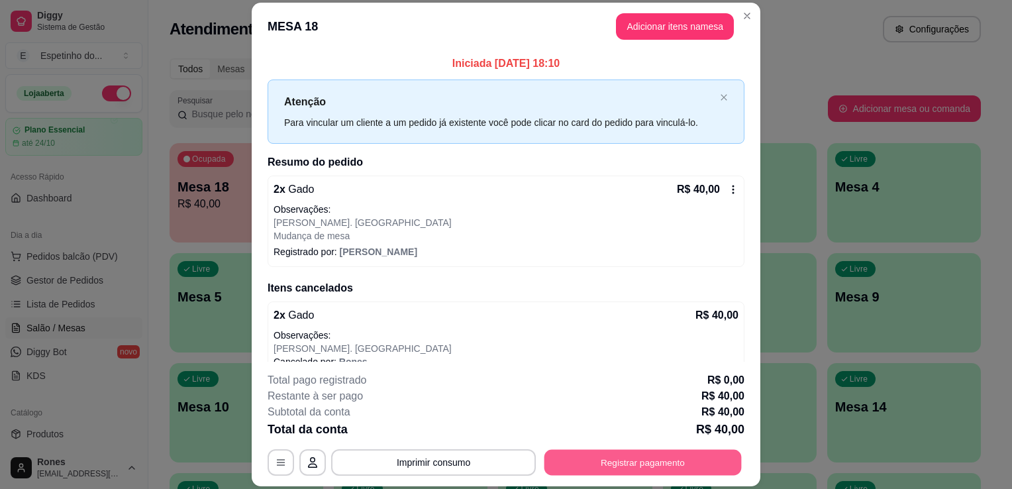
click at [601, 460] on button "Registrar pagamento" at bounding box center [643, 463] width 197 height 26
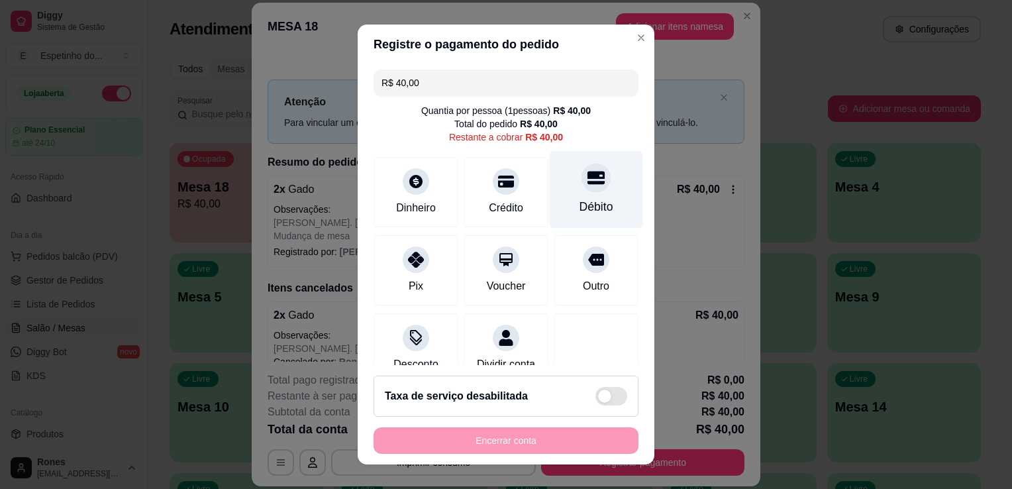
click at [580, 209] on div "Débito" at bounding box center [597, 206] width 34 height 17
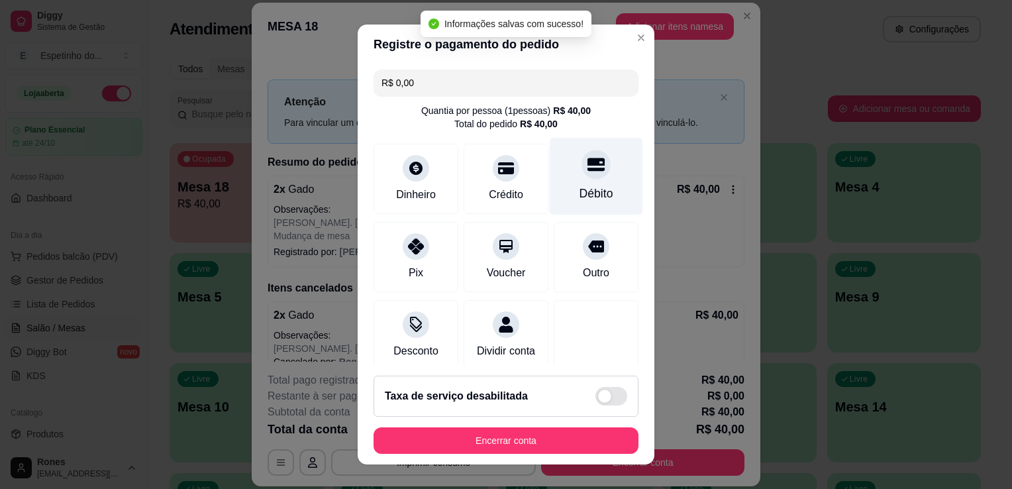
type input "R$ 0,00"
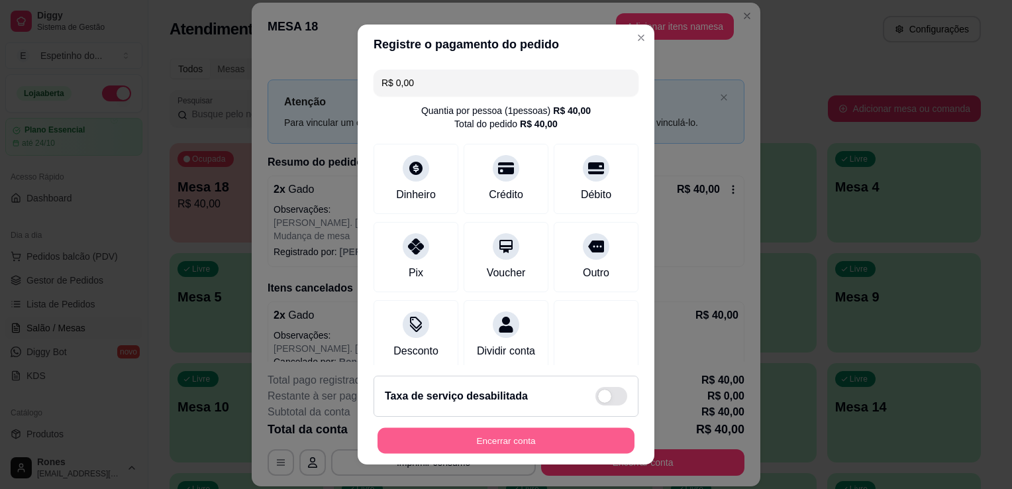
click at [476, 432] on button "Encerrar conta" at bounding box center [506, 441] width 257 height 26
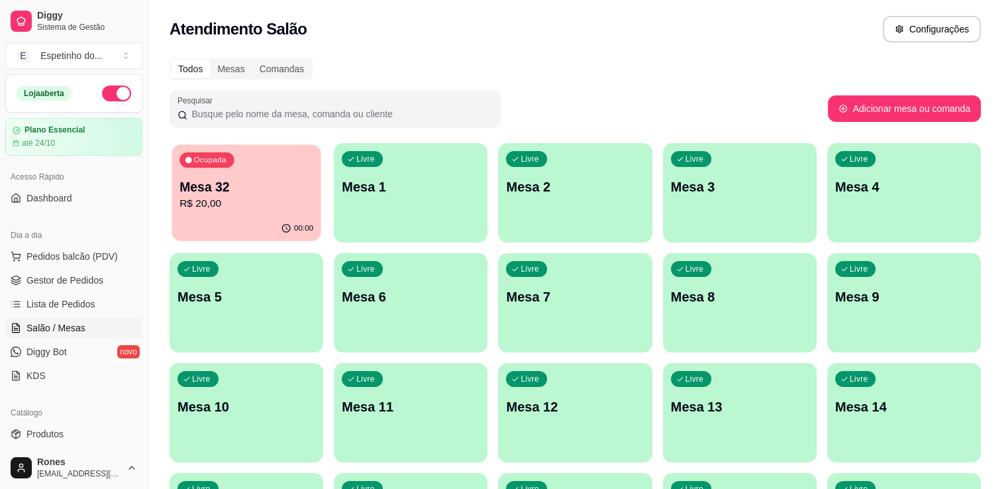
click at [238, 192] on p "Mesa 32" at bounding box center [247, 187] width 134 height 18
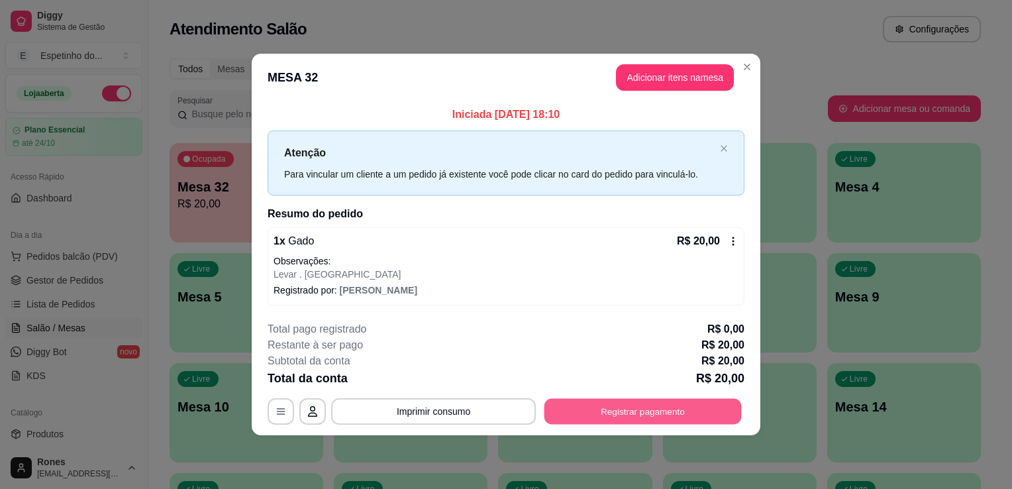
click at [636, 409] on button "Registrar pagamento" at bounding box center [643, 411] width 197 height 26
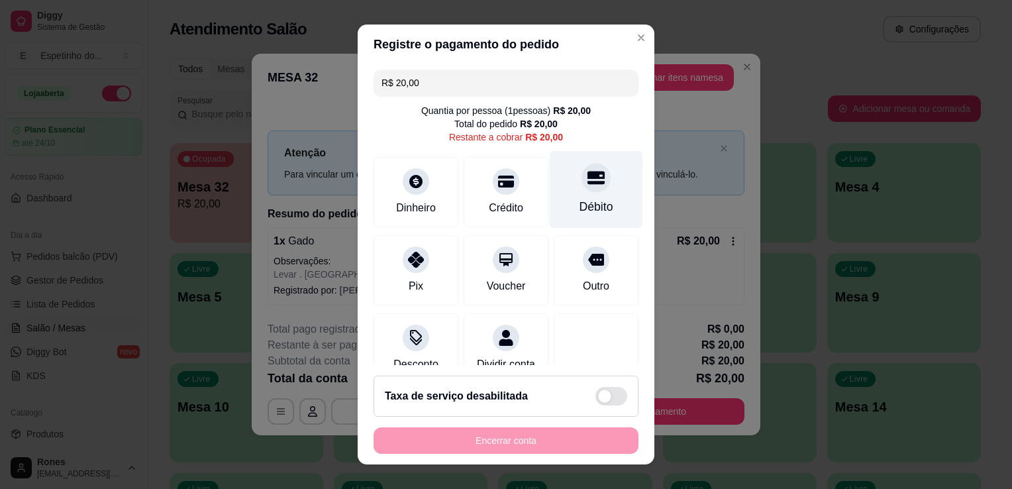
click at [582, 196] on div "Débito" at bounding box center [596, 190] width 93 height 78
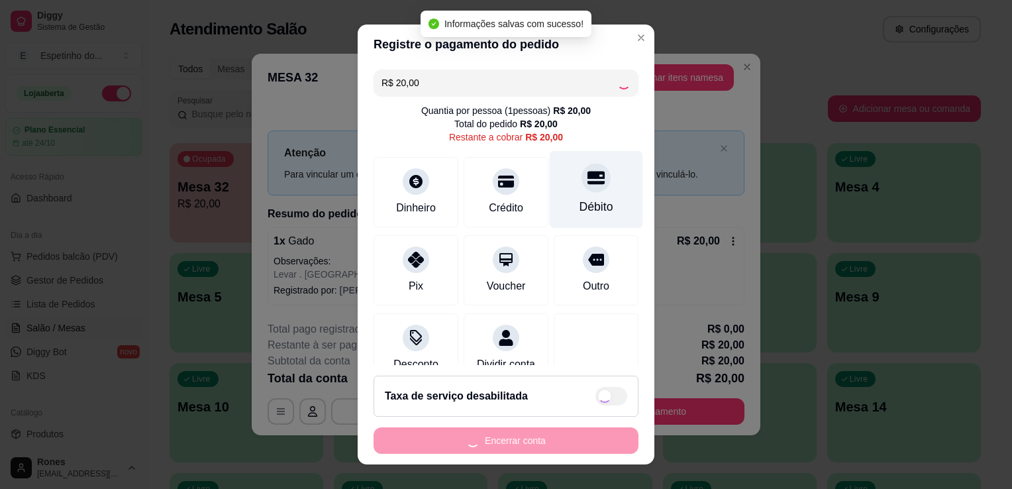
type input "R$ 0,00"
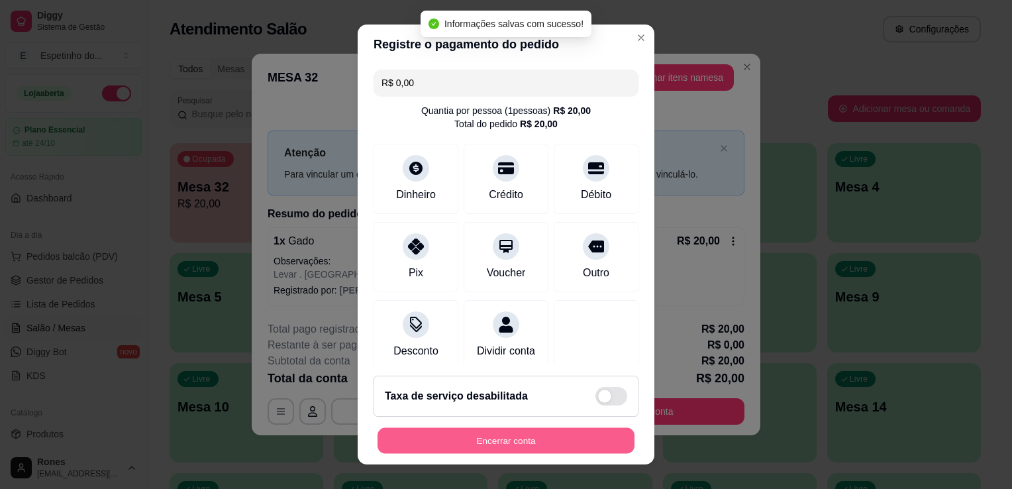
click at [548, 439] on button "Encerrar conta" at bounding box center [506, 441] width 257 height 26
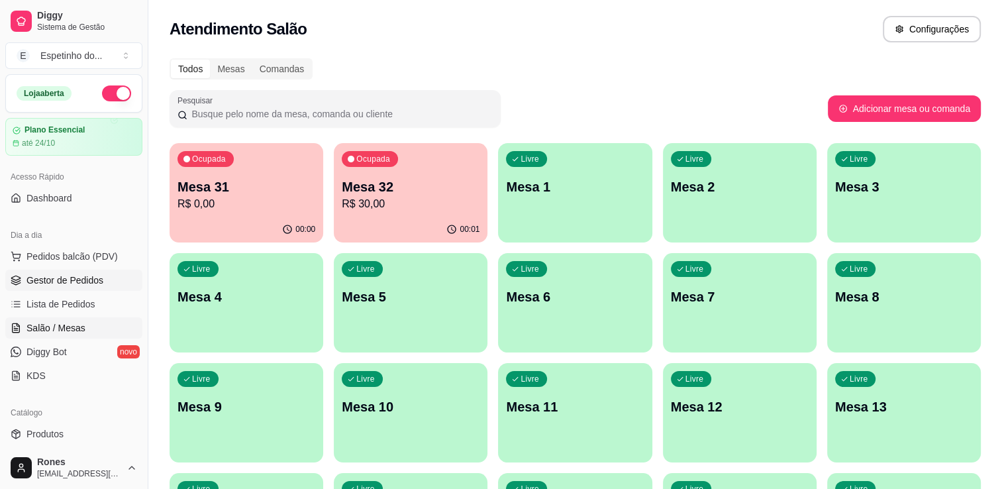
click at [66, 281] on span "Gestor de Pedidos" at bounding box center [64, 280] width 77 height 13
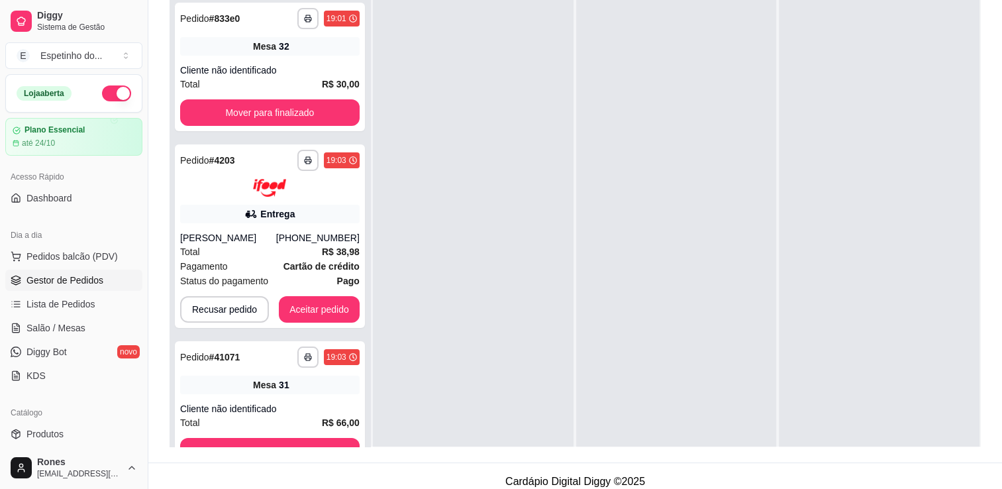
scroll to position [201, 0]
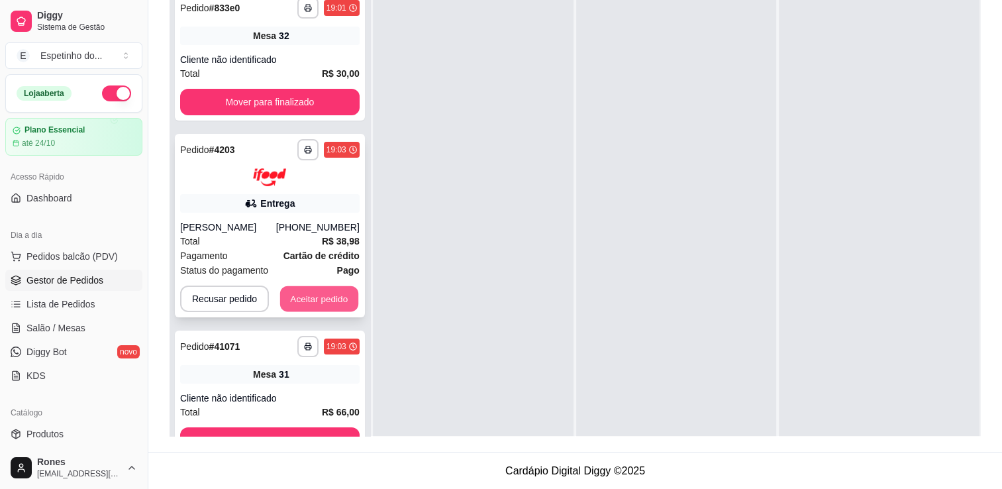
click at [337, 311] on button "Aceitar pedido" at bounding box center [319, 299] width 78 height 26
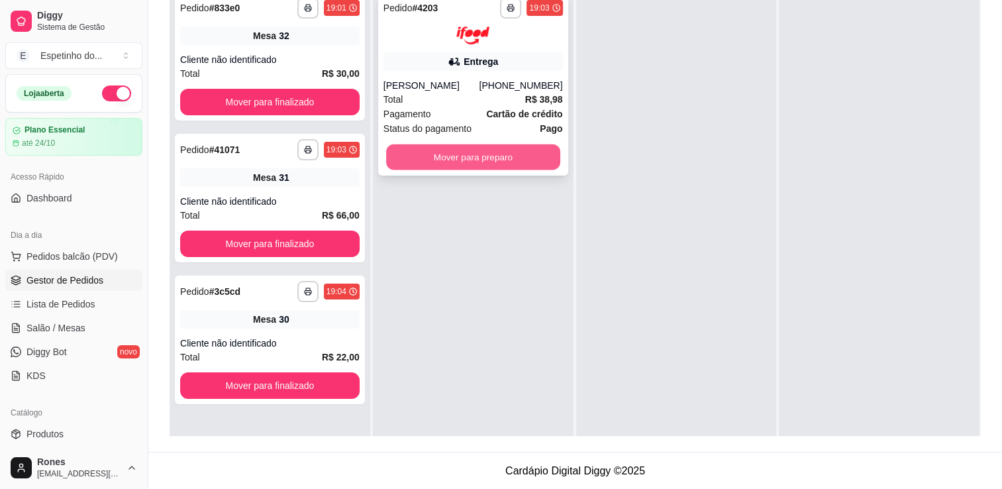
click at [541, 170] on button "Mover para preparo" at bounding box center [473, 157] width 174 height 26
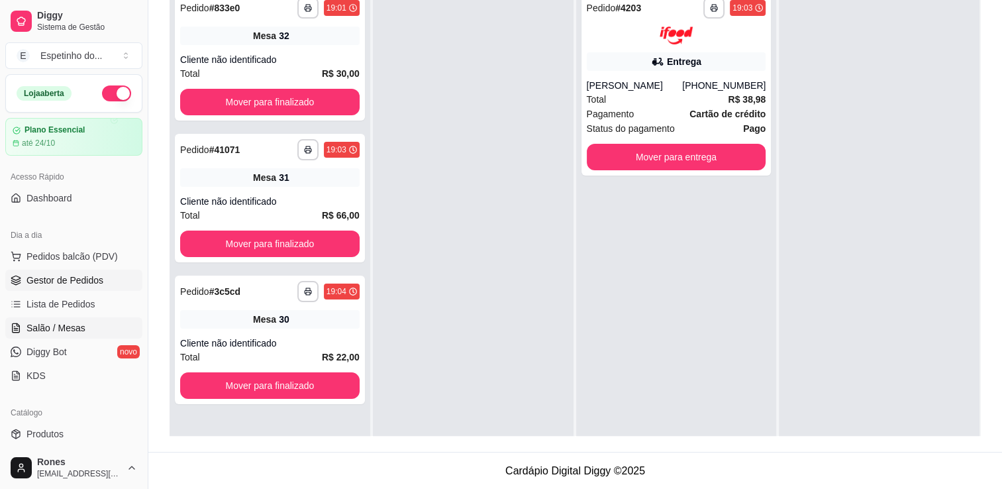
click at [79, 331] on span "Salão / Mesas" at bounding box center [55, 327] width 59 height 13
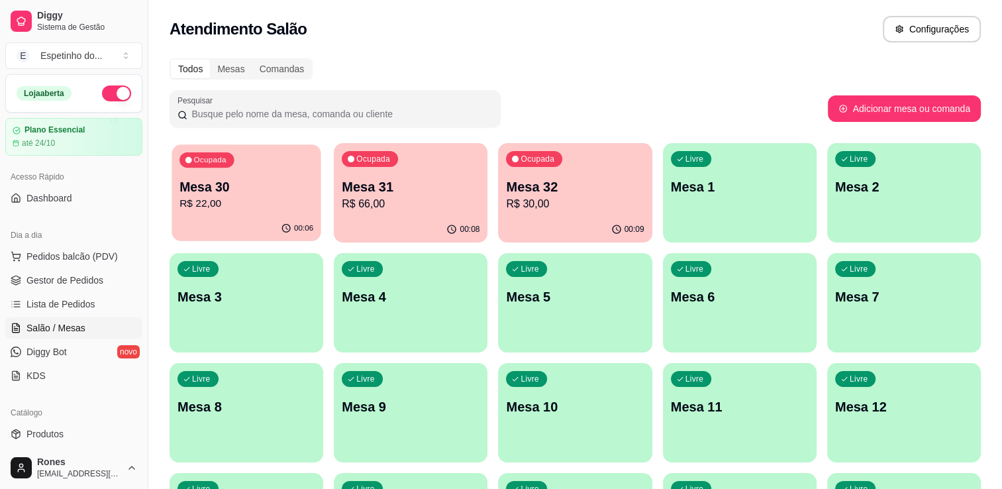
click at [256, 192] on p "Mesa 30" at bounding box center [247, 187] width 134 height 18
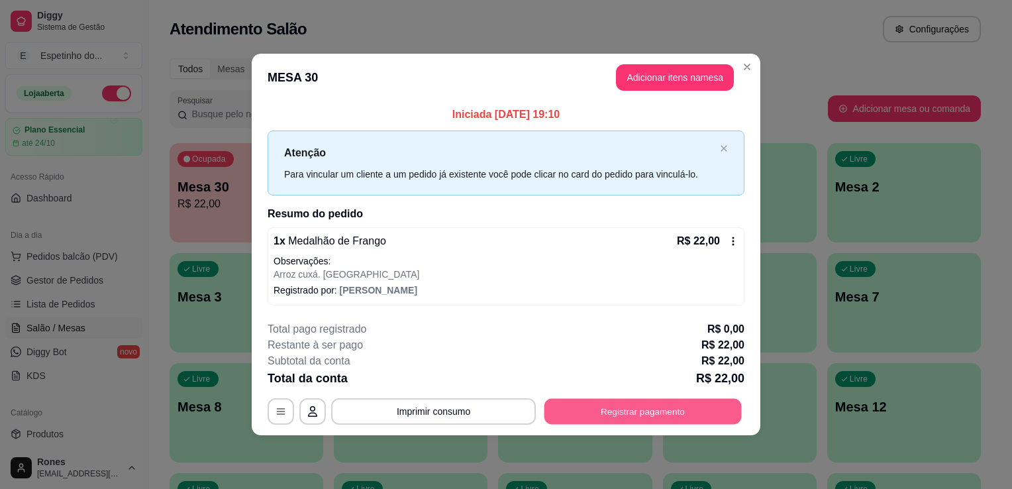
click at [643, 403] on button "Registrar pagamento" at bounding box center [643, 411] width 197 height 26
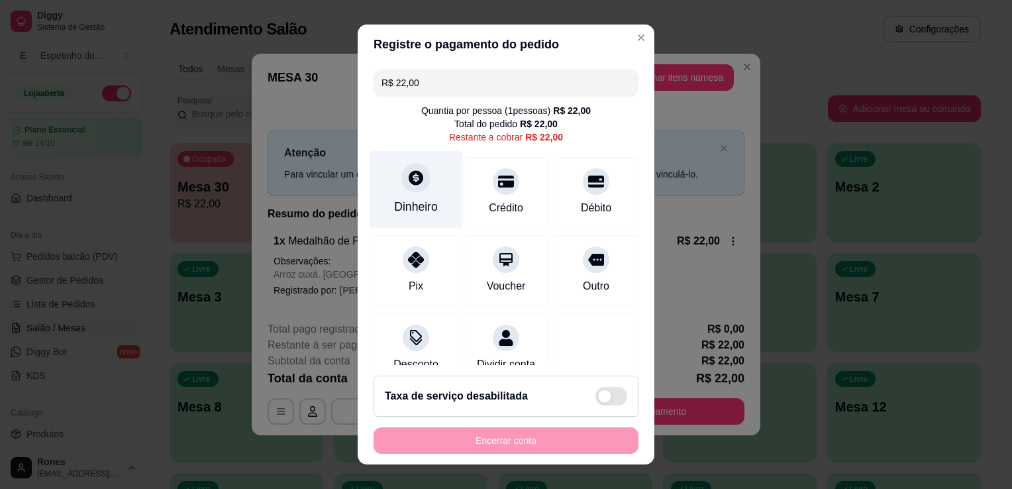
click at [419, 208] on div "Dinheiro" at bounding box center [416, 206] width 44 height 17
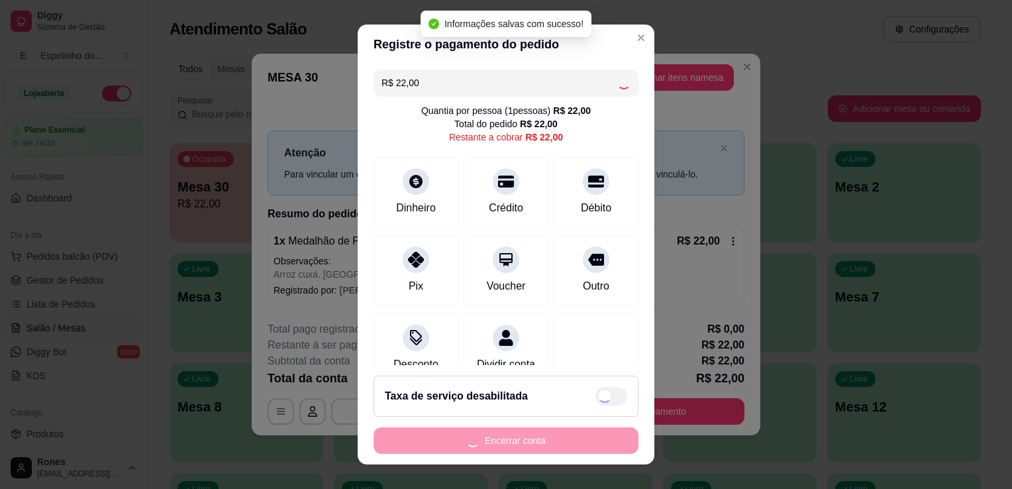
type input "R$ 0,00"
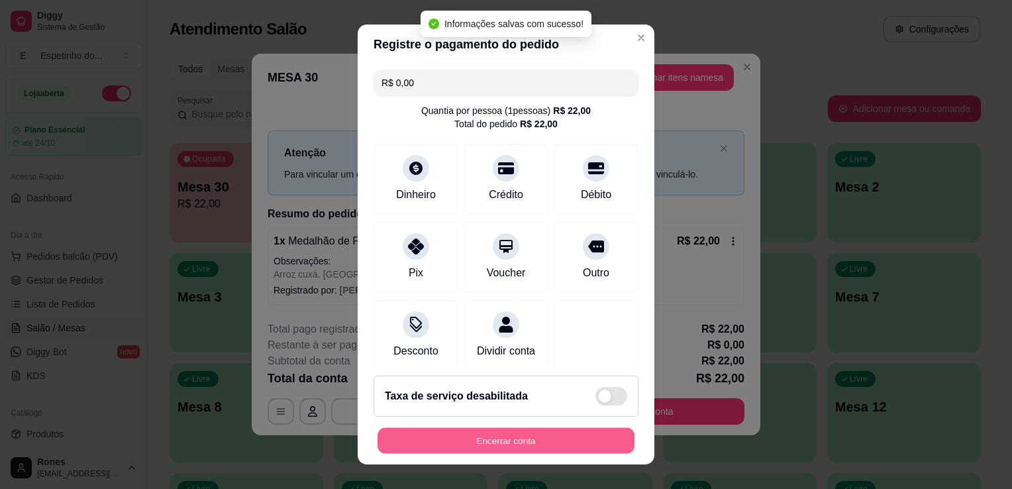
click at [508, 439] on button "Encerrar conta" at bounding box center [506, 441] width 257 height 26
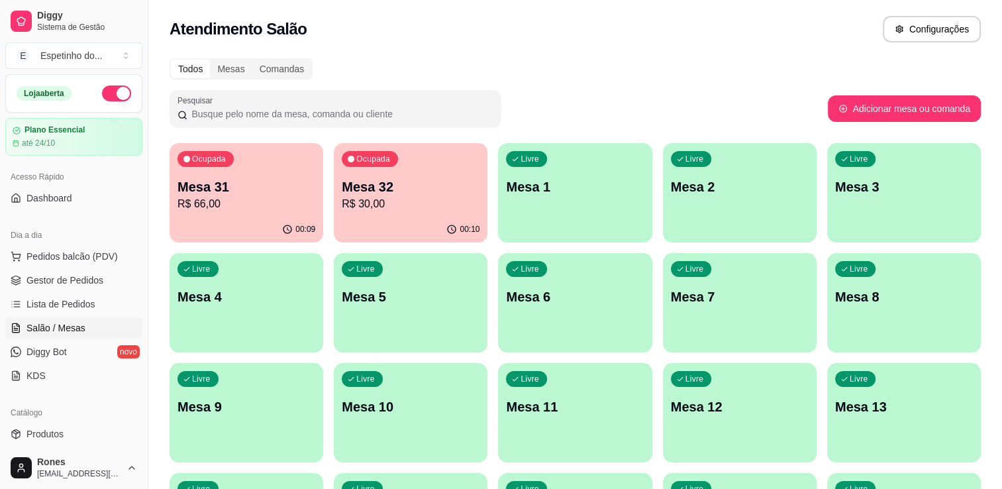
scroll to position [246, 0]
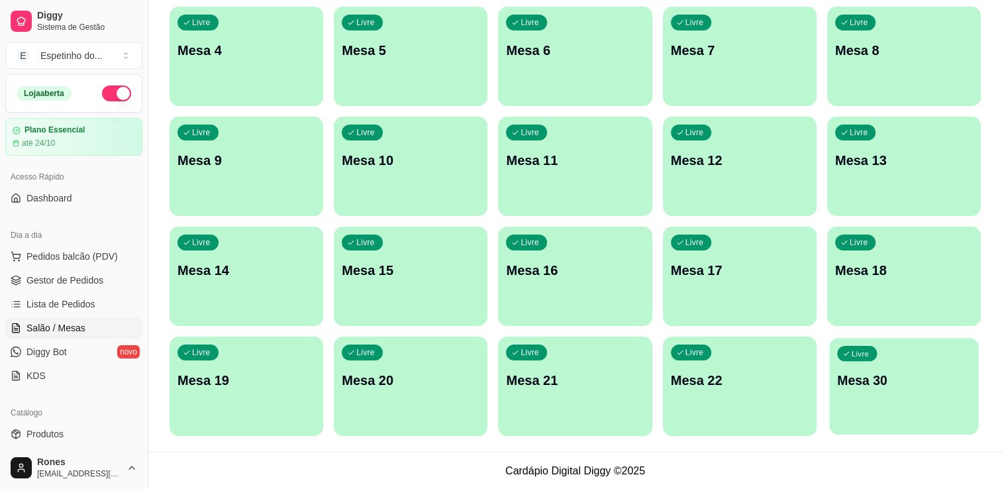
click at [891, 362] on div "Livre Mesa 30" at bounding box center [903, 378] width 149 height 81
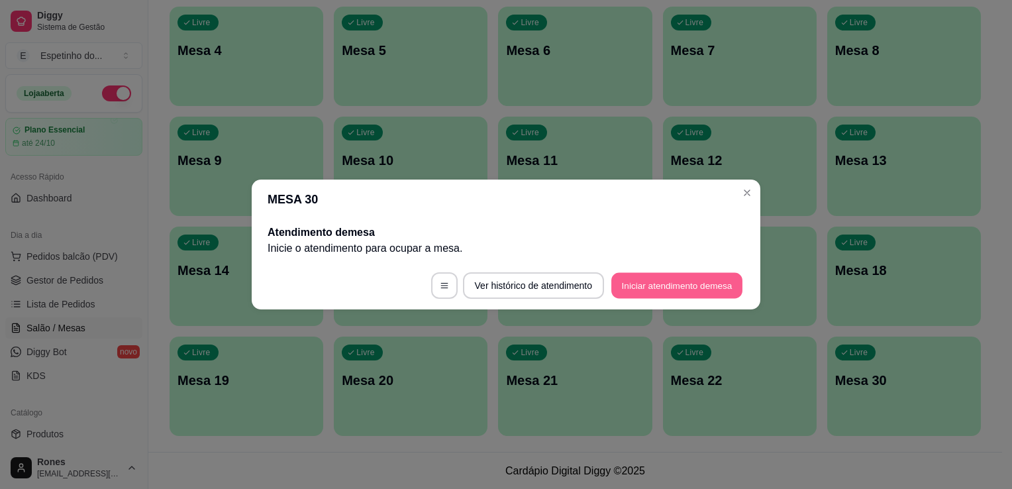
click at [664, 277] on button "Iniciar atendimento de mesa" at bounding box center [676, 286] width 131 height 26
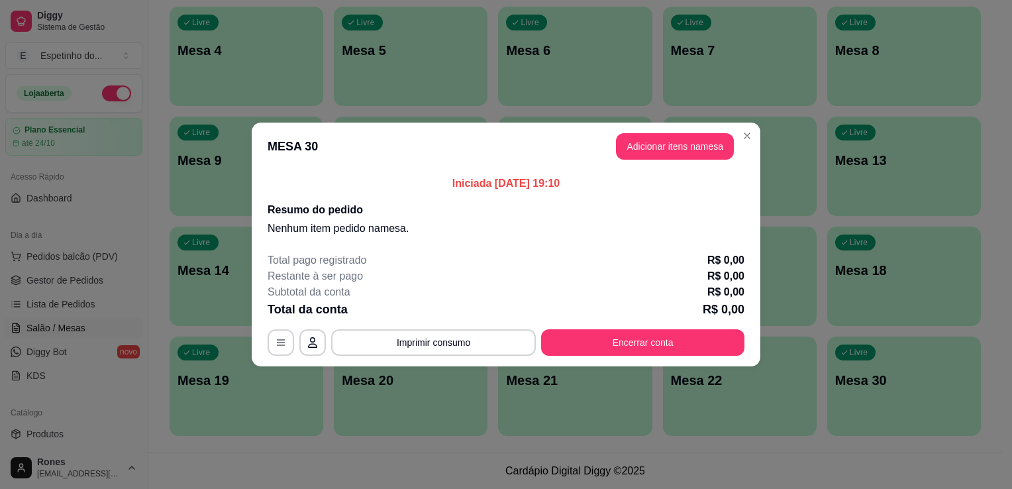
click at [458, 227] on p "Nenhum item pedido na mesa ." at bounding box center [506, 229] width 477 height 16
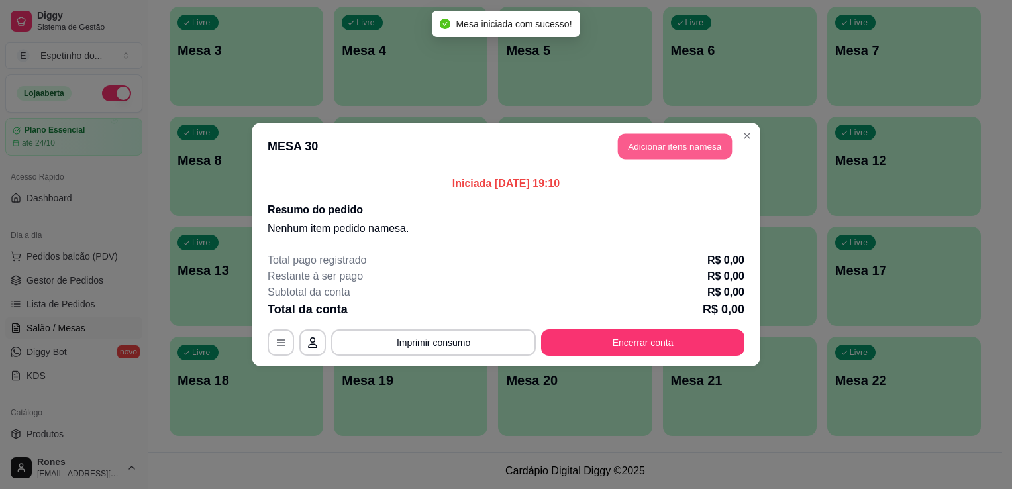
click at [665, 147] on button "Adicionar itens na mesa" at bounding box center [675, 147] width 114 height 26
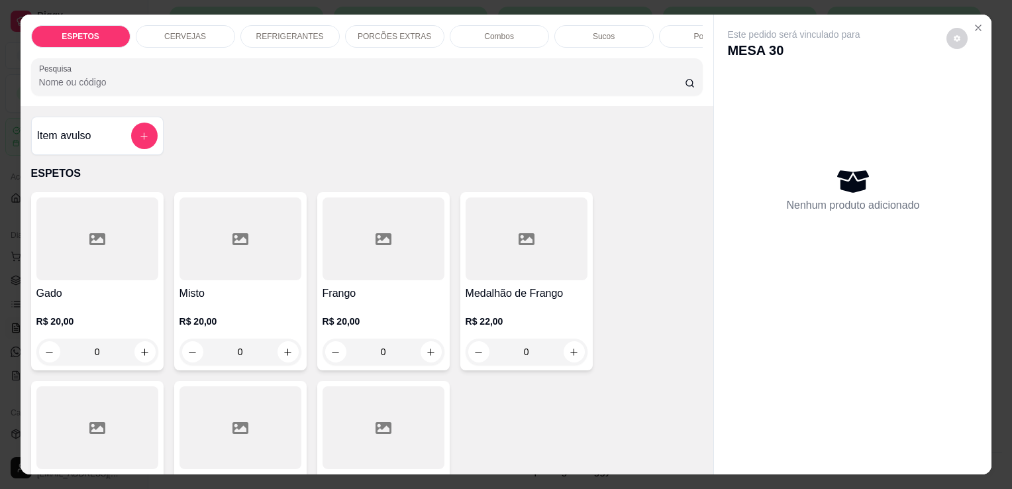
click at [132, 252] on div at bounding box center [97, 238] width 122 height 83
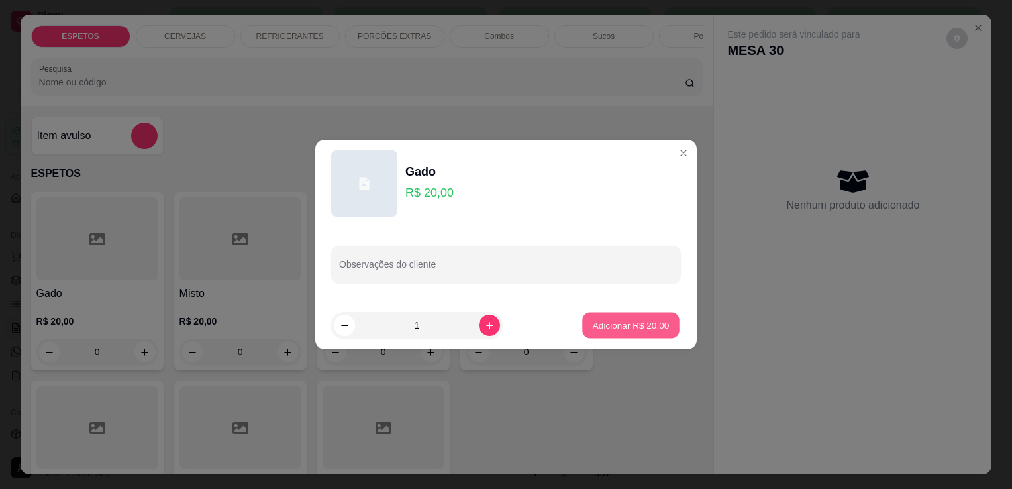
click at [654, 327] on p "Adicionar R$ 20,00" at bounding box center [631, 325] width 77 height 13
type input "1"
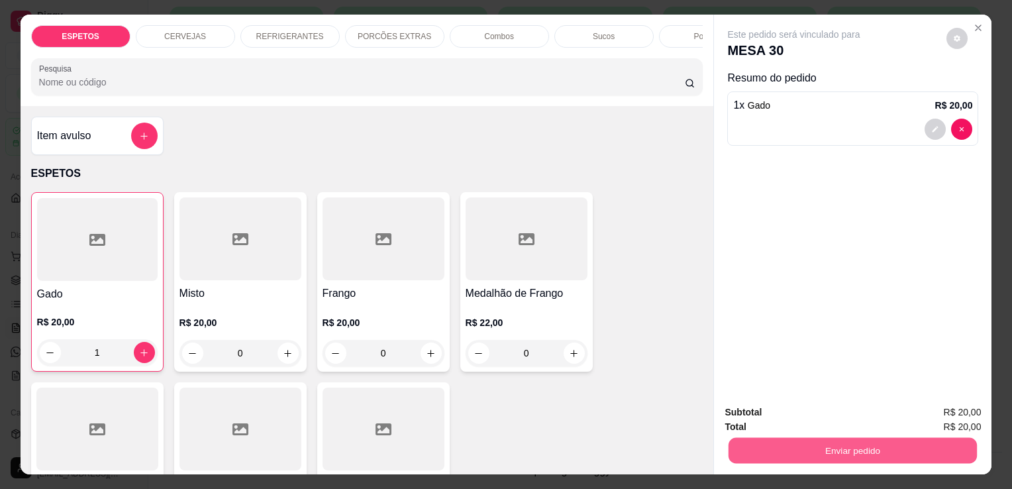
click at [888, 443] on button "Enviar pedido" at bounding box center [853, 450] width 248 height 26
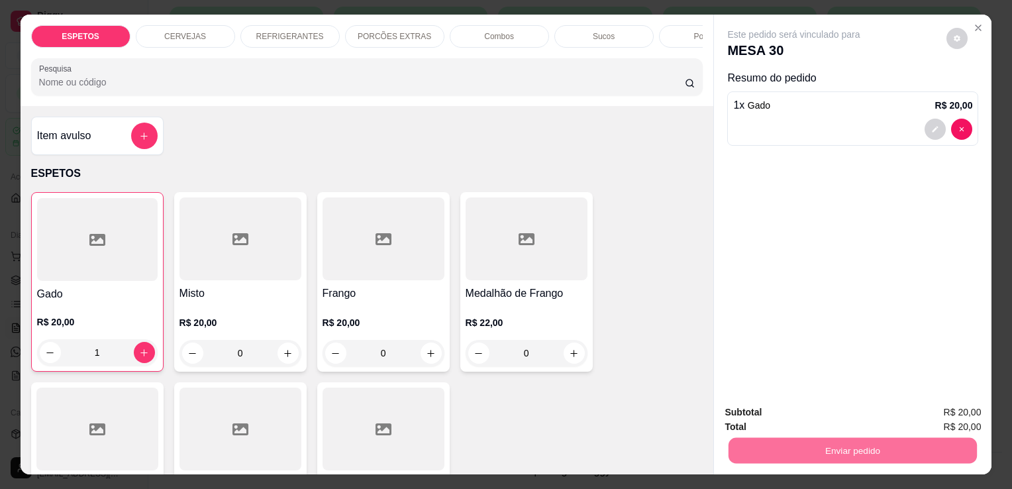
click at [957, 419] on button "Enviar pedido" at bounding box center [946, 413] width 73 height 25
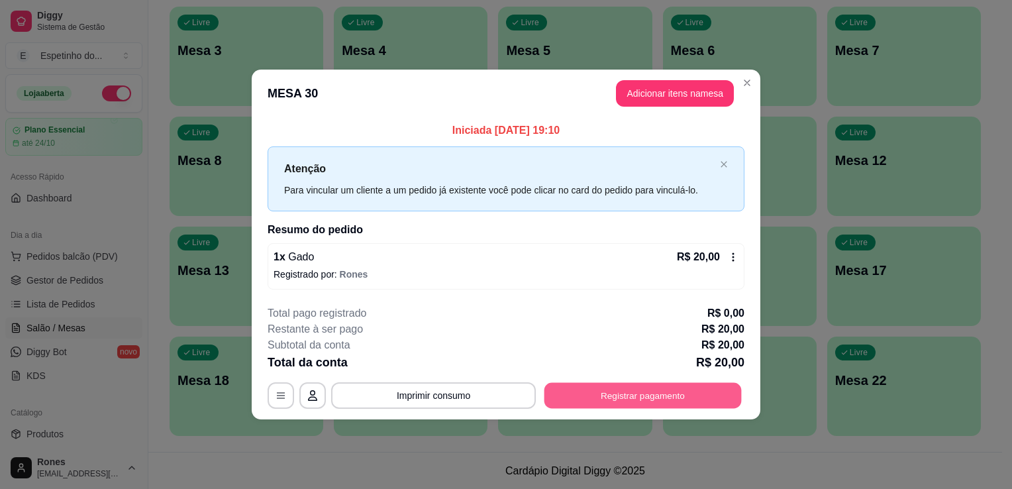
click at [596, 396] on button "Registrar pagamento" at bounding box center [643, 395] width 197 height 26
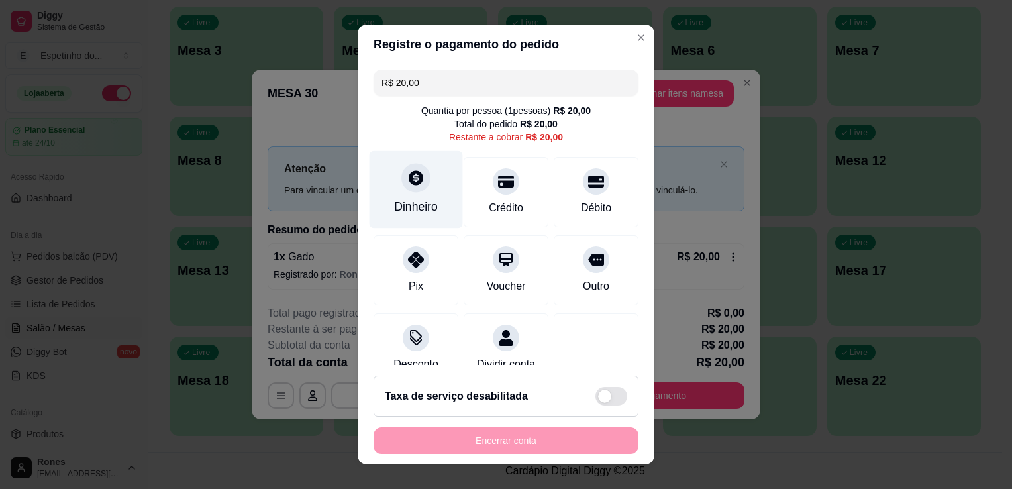
click at [388, 215] on div "Dinheiro" at bounding box center [416, 190] width 93 height 78
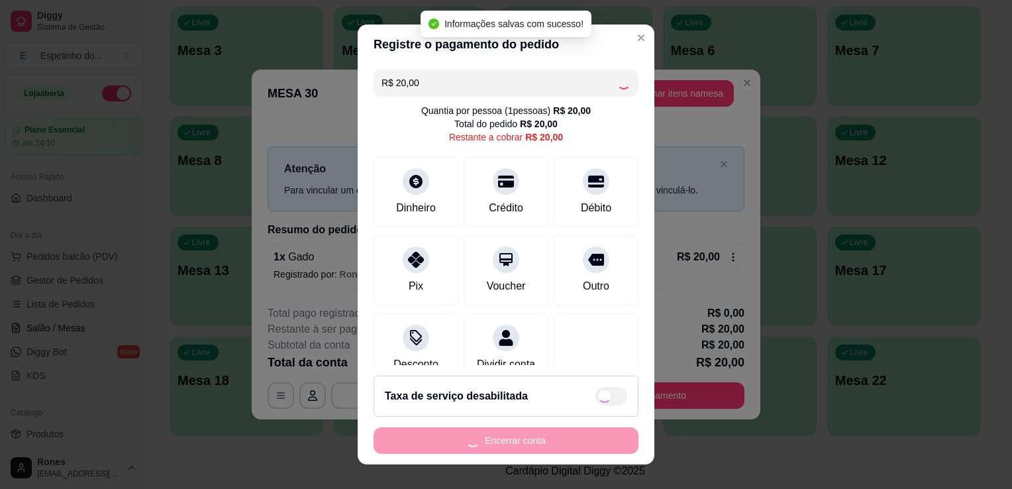
type input "R$ 0,00"
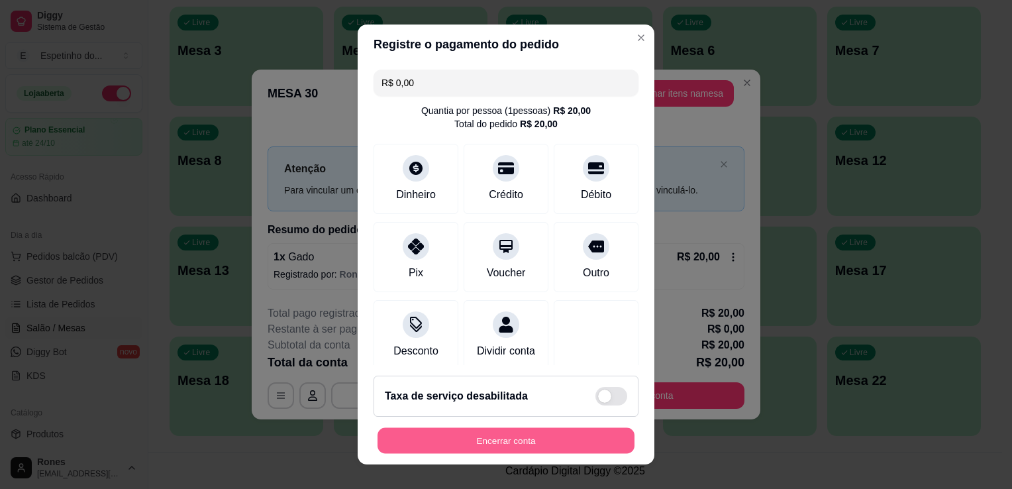
click at [494, 437] on button "Encerrar conta" at bounding box center [506, 441] width 257 height 26
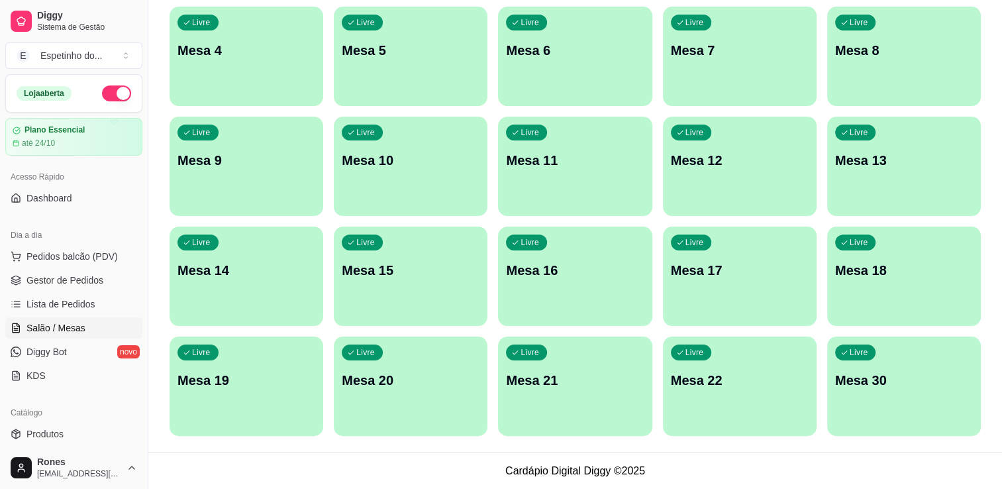
scroll to position [0, 0]
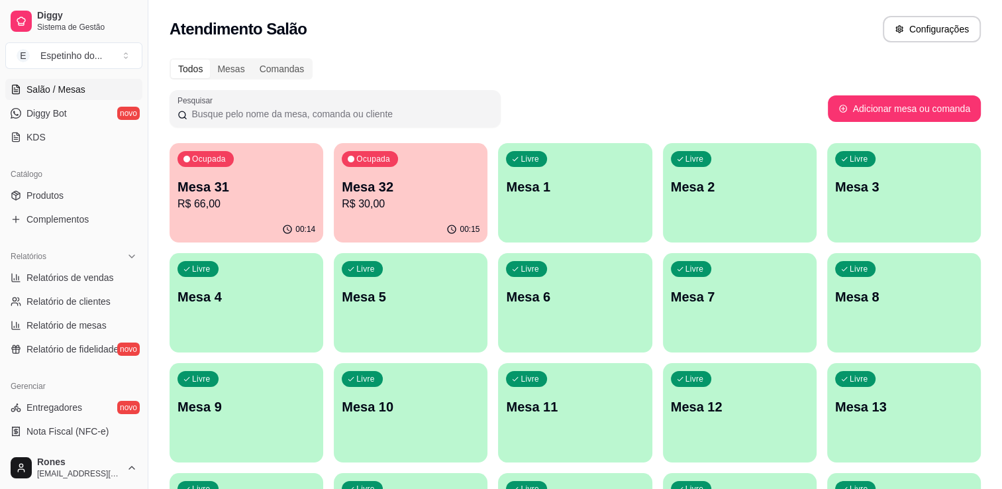
scroll to position [318, 0]
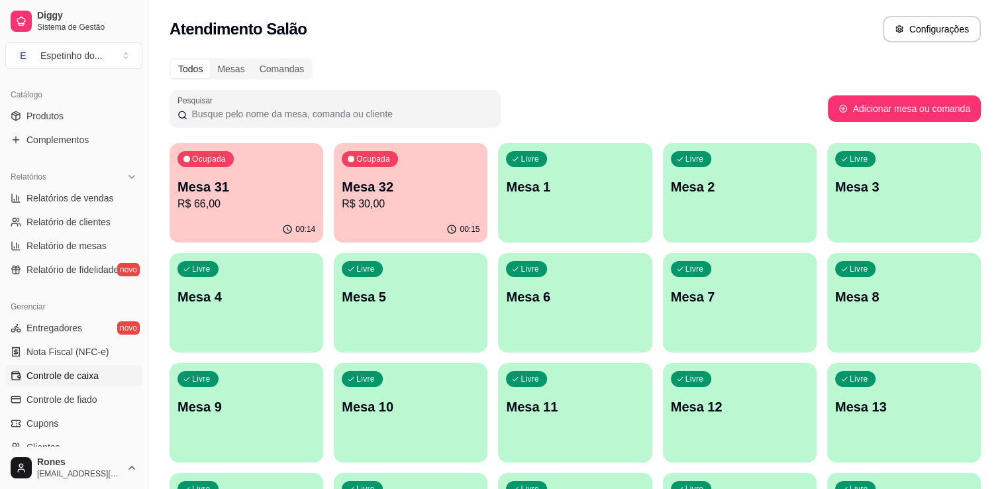
click at [52, 380] on span "Controle de caixa" at bounding box center [62, 375] width 72 height 13
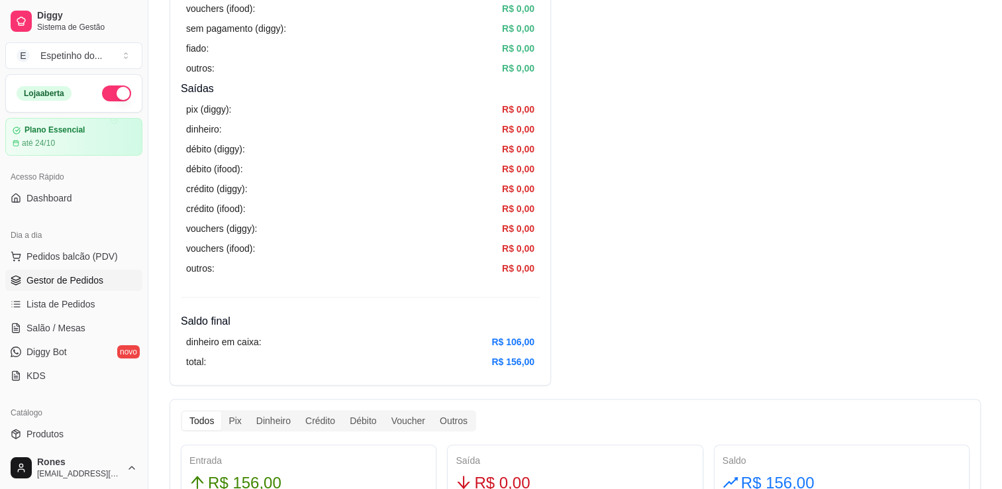
click at [71, 276] on span "Gestor de Pedidos" at bounding box center [64, 280] width 77 height 13
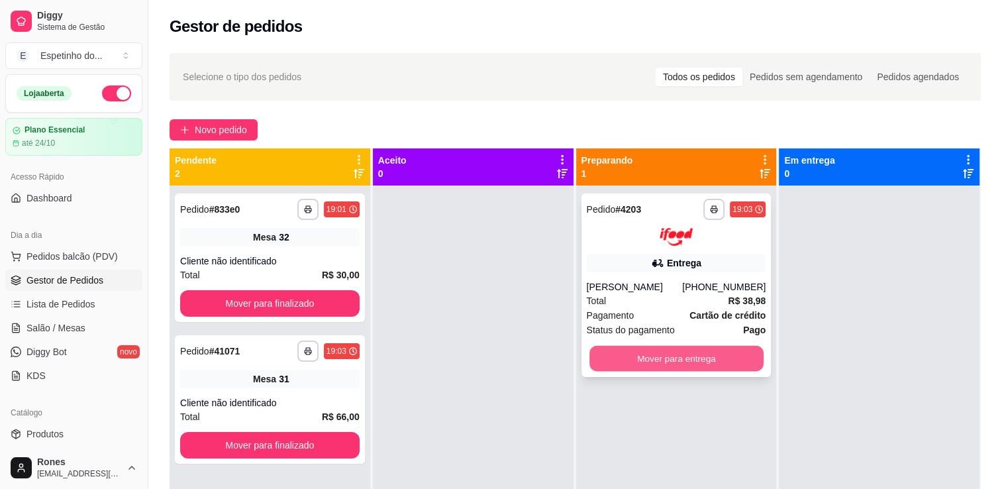
click at [692, 371] on button "Mover para entrega" at bounding box center [677, 358] width 174 height 26
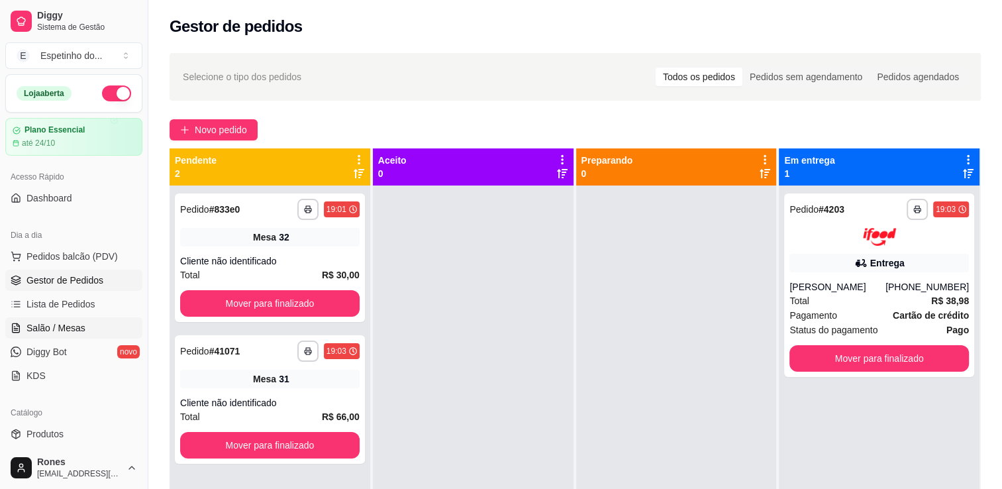
click at [52, 326] on span "Salão / Mesas" at bounding box center [55, 327] width 59 height 13
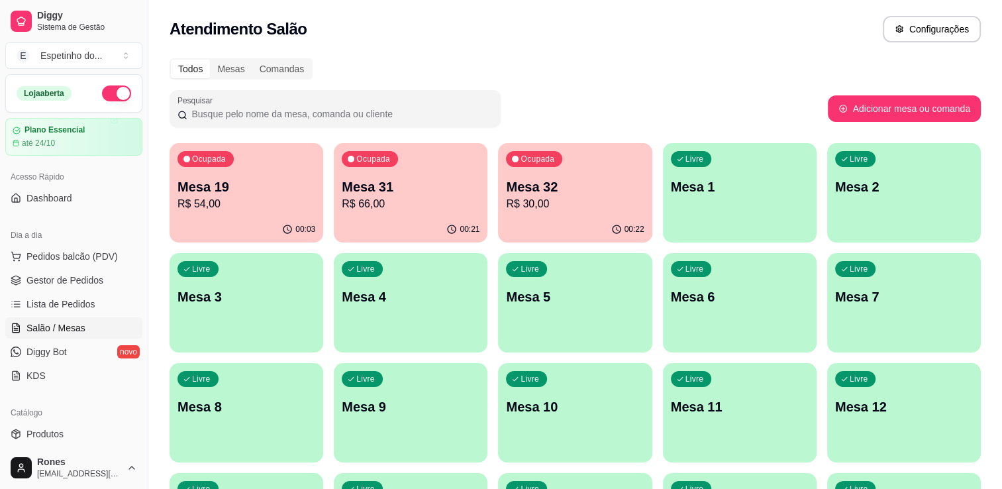
click at [582, 49] on div "Atendimento Salão Configurações" at bounding box center [575, 25] width 854 height 50
click at [386, 226] on div "00:30" at bounding box center [411, 228] width 149 height 25
click at [410, 217] on div "00:32" at bounding box center [411, 228] width 149 height 25
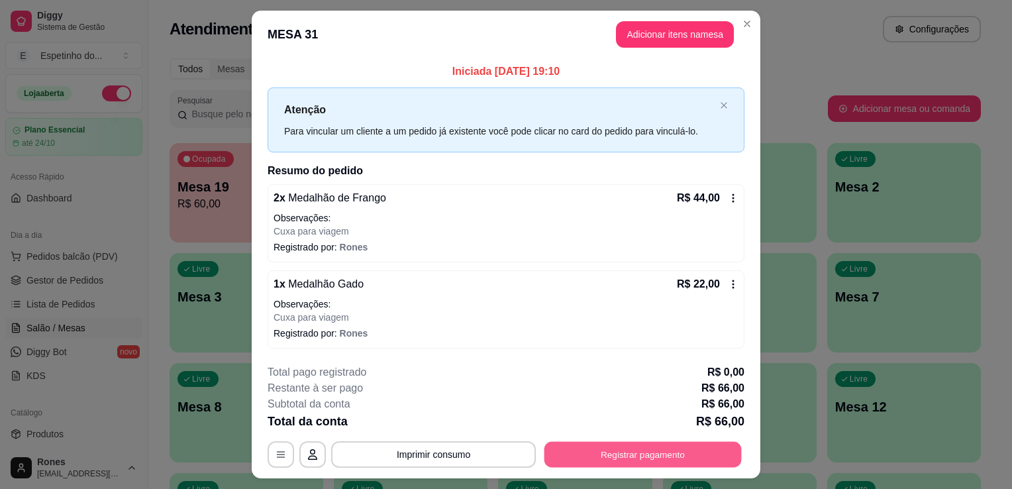
click at [677, 452] on button "Registrar pagamento" at bounding box center [643, 454] width 197 height 26
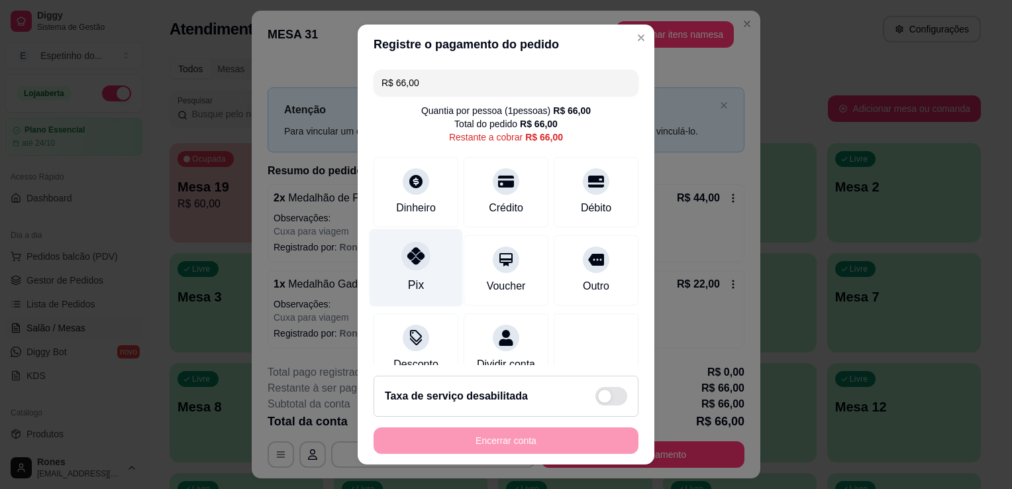
click at [427, 270] on div "Pix" at bounding box center [416, 268] width 93 height 78
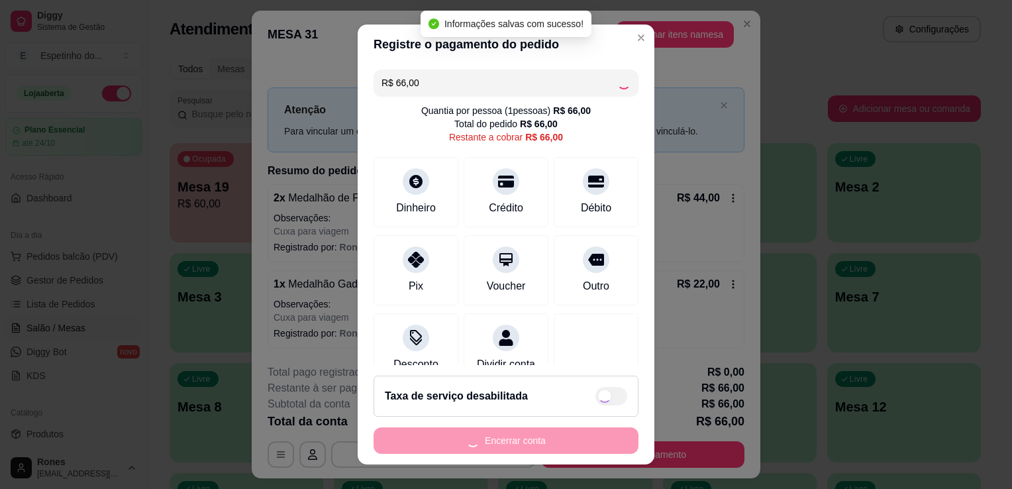
type input "R$ 0,00"
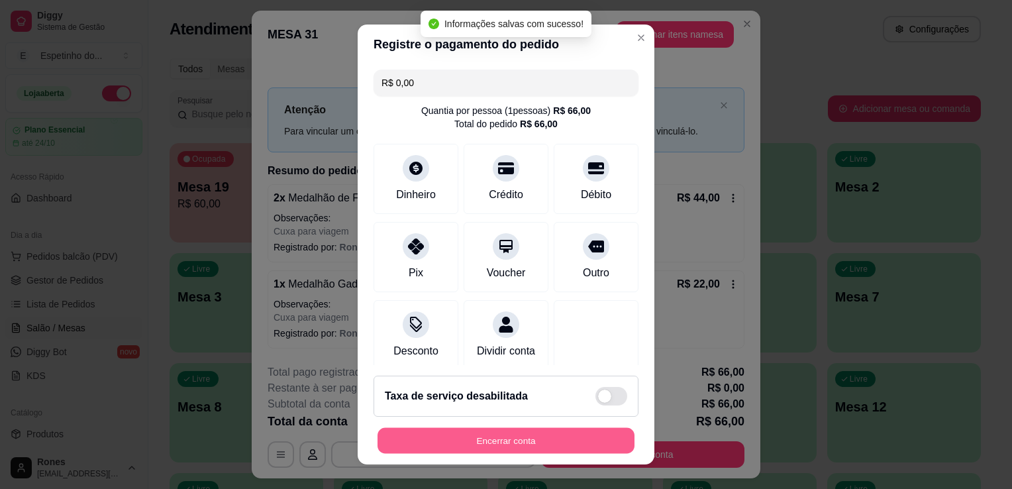
click at [453, 446] on button "Encerrar conta" at bounding box center [506, 441] width 257 height 26
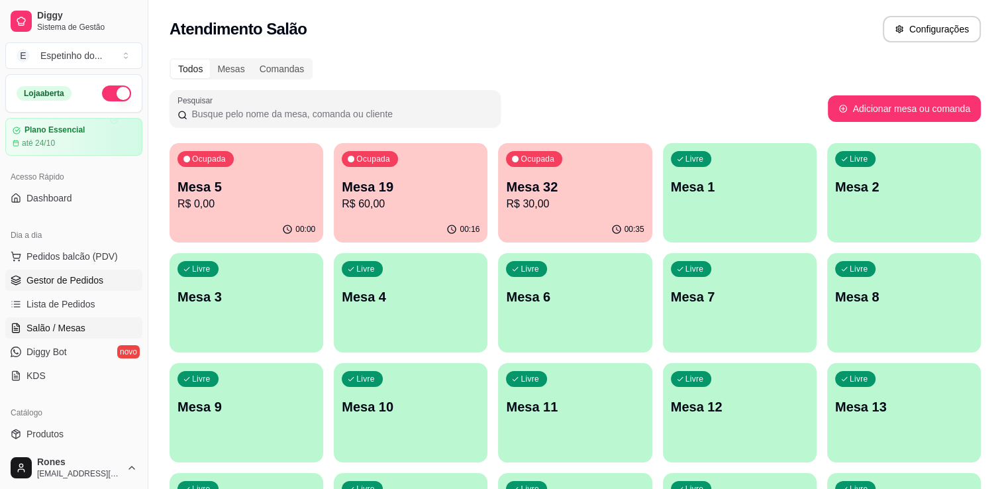
click at [82, 278] on span "Gestor de Pedidos" at bounding box center [64, 280] width 77 height 13
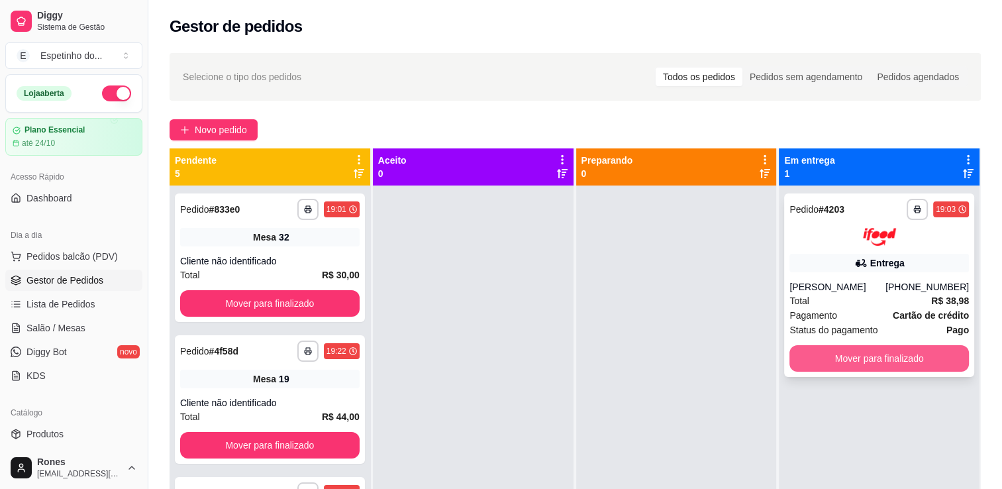
click at [925, 372] on button "Mover para finalizado" at bounding box center [880, 358] width 180 height 26
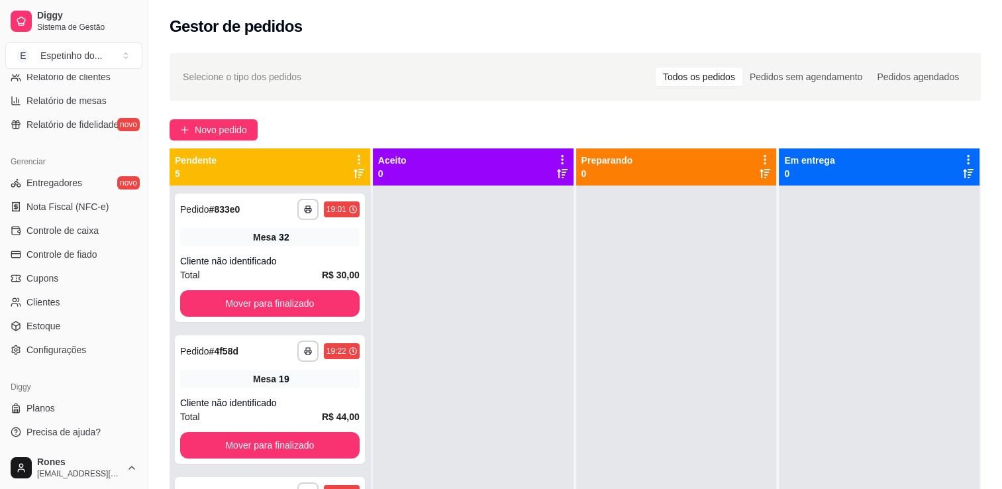
scroll to position [464, 0]
click at [85, 233] on span "Controle de caixa" at bounding box center [62, 229] width 72 height 13
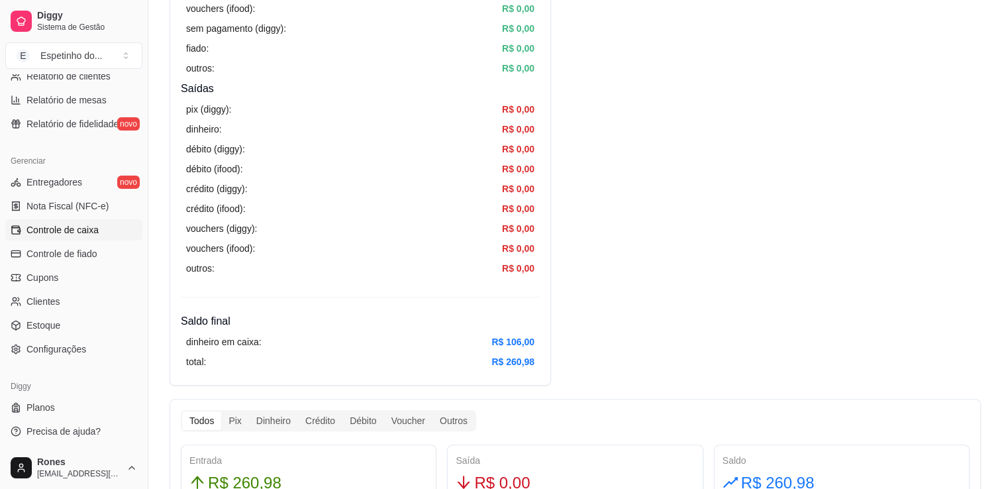
scroll to position [138, 0]
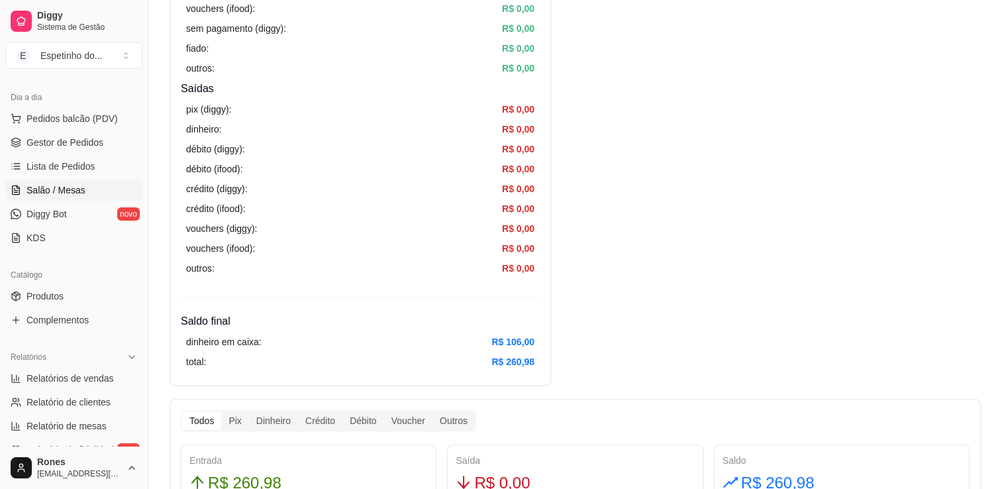
click at [62, 187] on span "Salão / Mesas" at bounding box center [55, 189] width 59 height 13
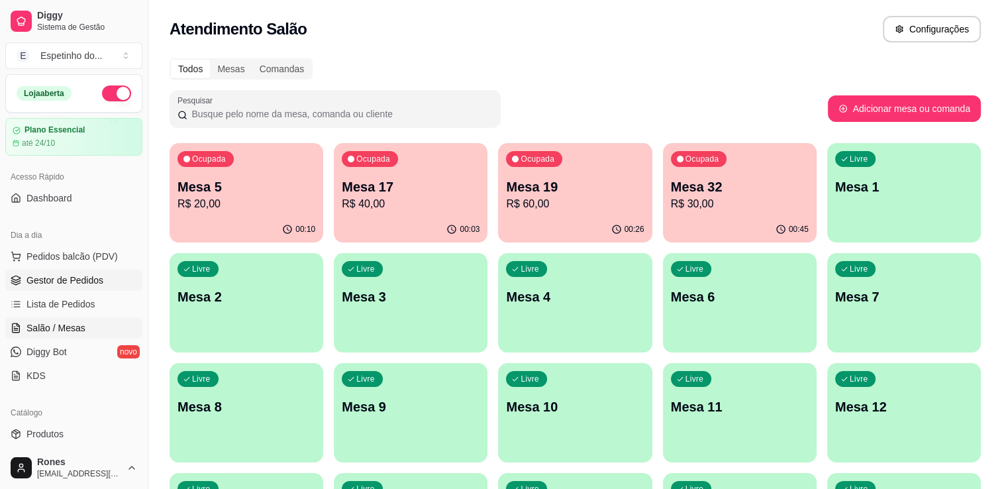
click at [78, 284] on span "Gestor de Pedidos" at bounding box center [64, 280] width 77 height 13
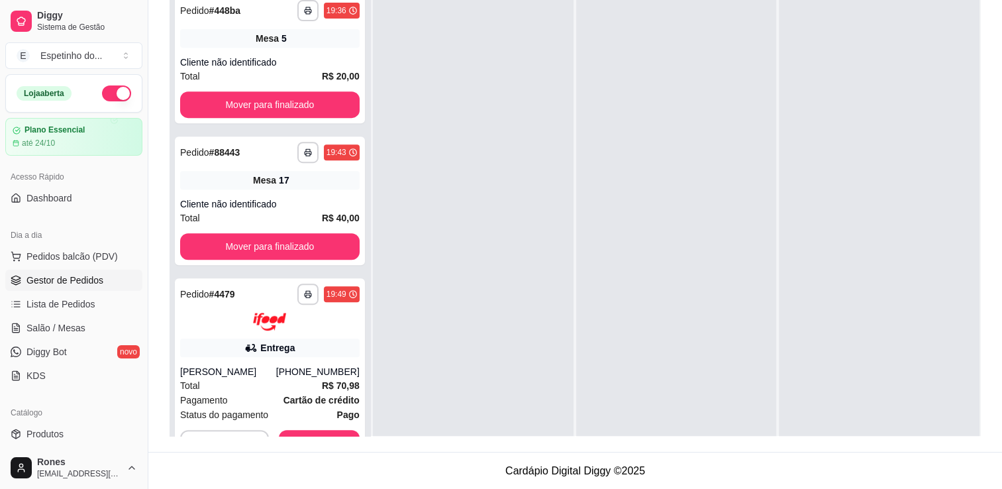
scroll to position [571, 0]
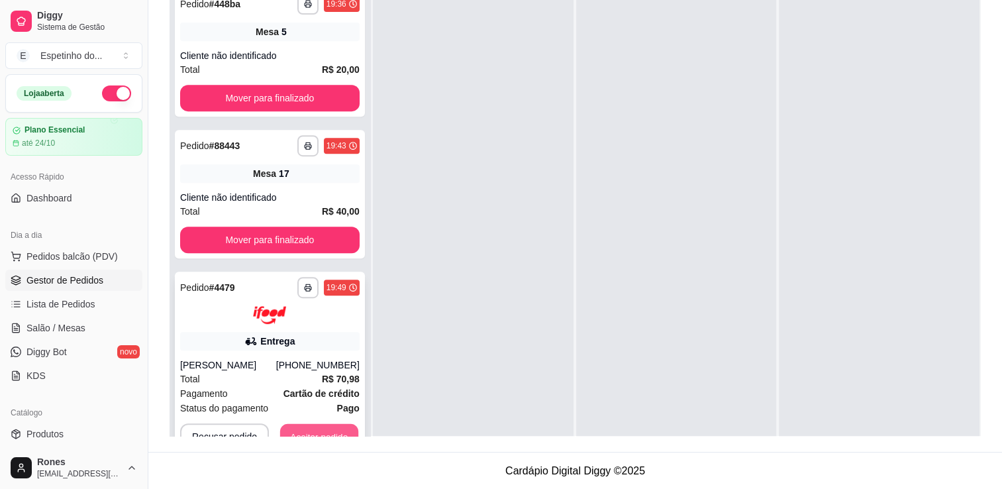
click at [323, 429] on button "Aceitar pedido" at bounding box center [319, 436] width 78 height 26
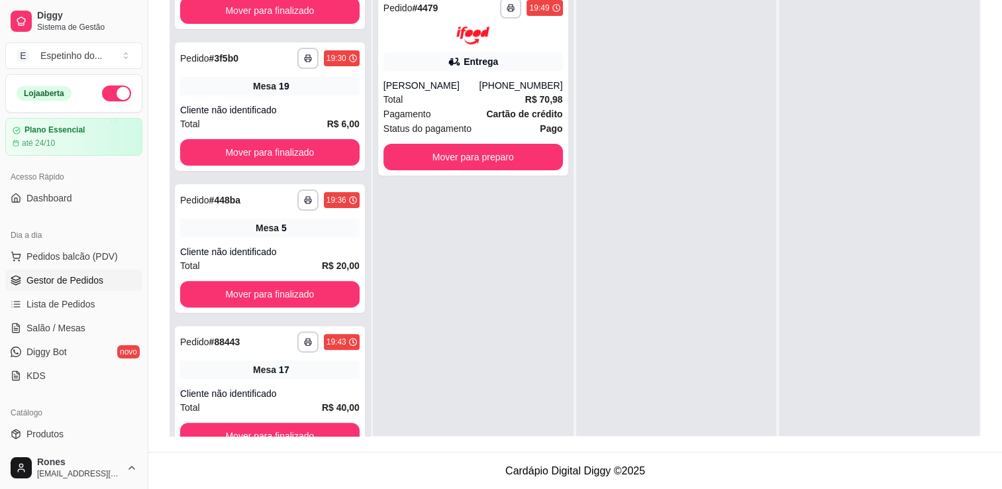
scroll to position [374, 0]
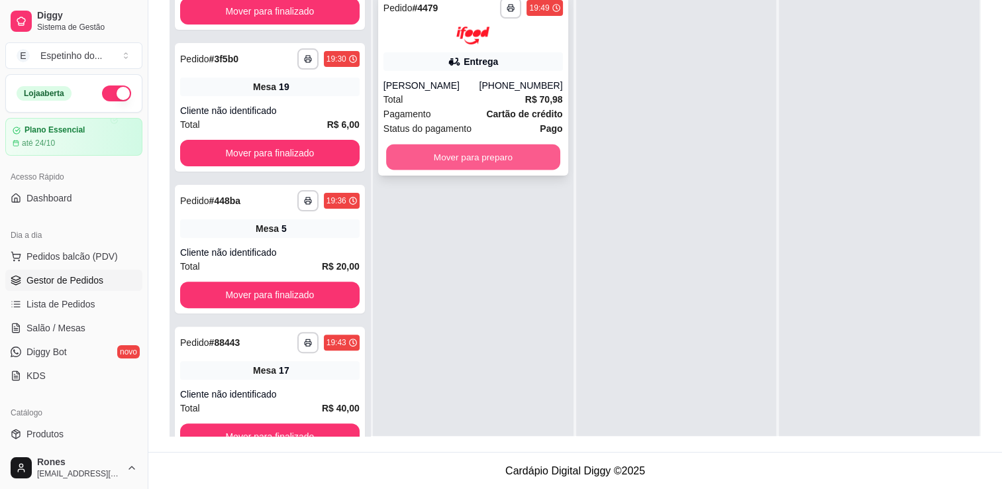
click at [541, 152] on button "Mover para preparo" at bounding box center [473, 157] width 174 height 26
click at [499, 156] on button "Mover para preparo" at bounding box center [473, 157] width 174 height 26
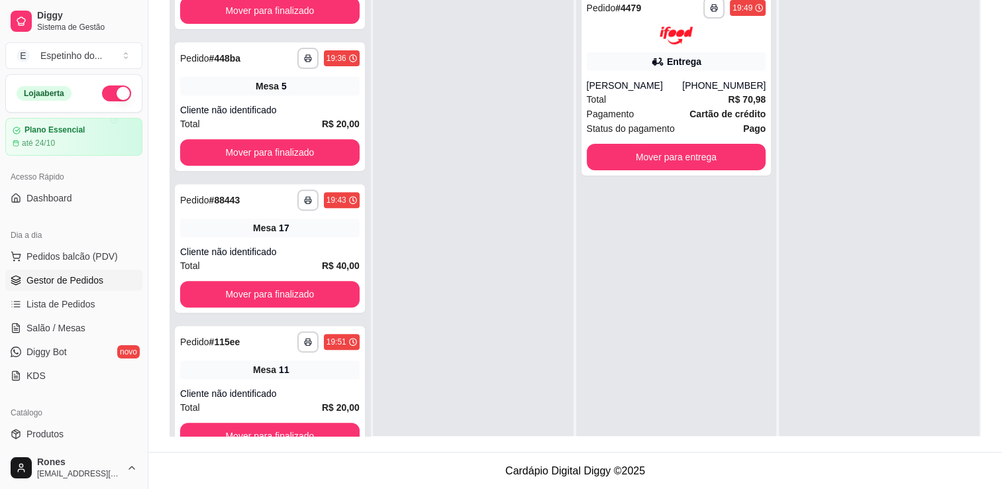
scroll to position [571, 0]
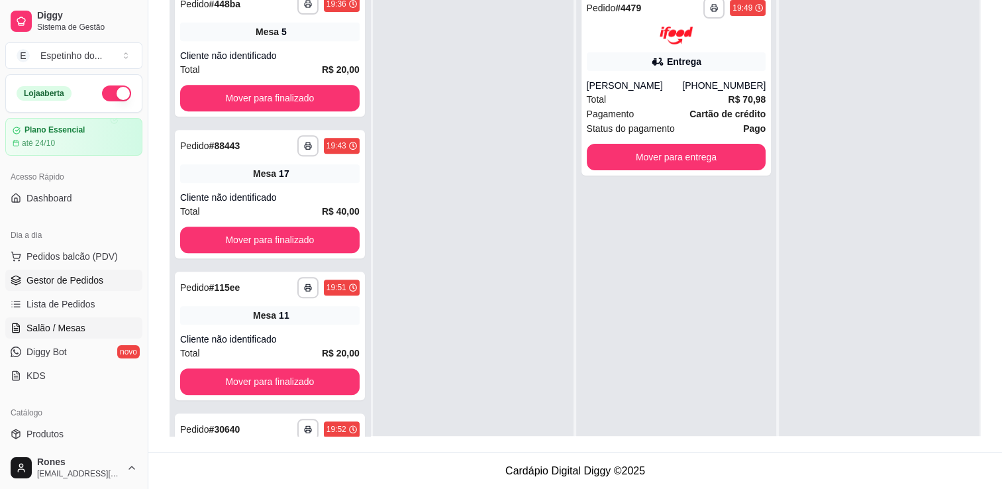
click at [62, 325] on span "Salão / Mesas" at bounding box center [55, 327] width 59 height 13
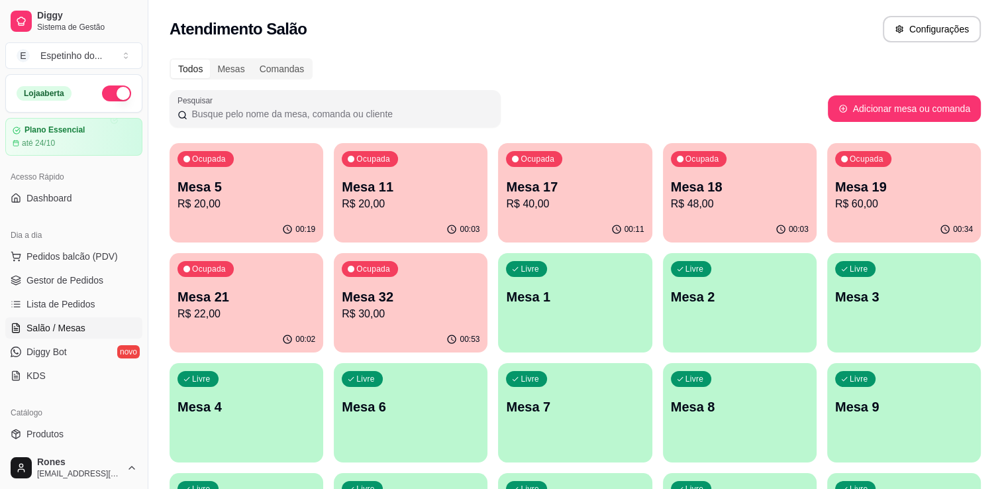
click at [988, 256] on div "Todos Mesas Comandas Pesquisar Adicionar mesa ou comanda Ocupada Mesa 5 R$ 20,0…" at bounding box center [575, 374] width 854 height 648
click at [875, 217] on div "00:34" at bounding box center [903, 228] width 149 height 25
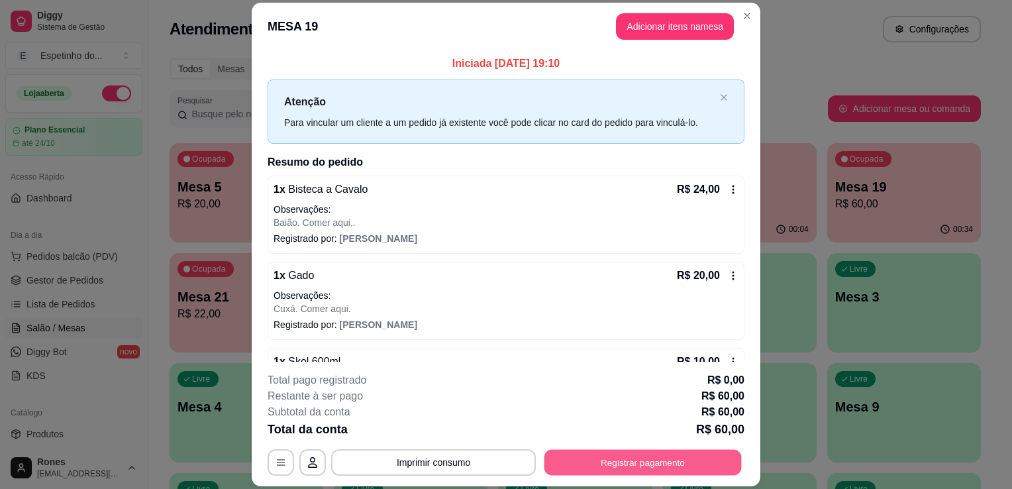
click at [647, 461] on button "Registrar pagamento" at bounding box center [643, 463] width 197 height 26
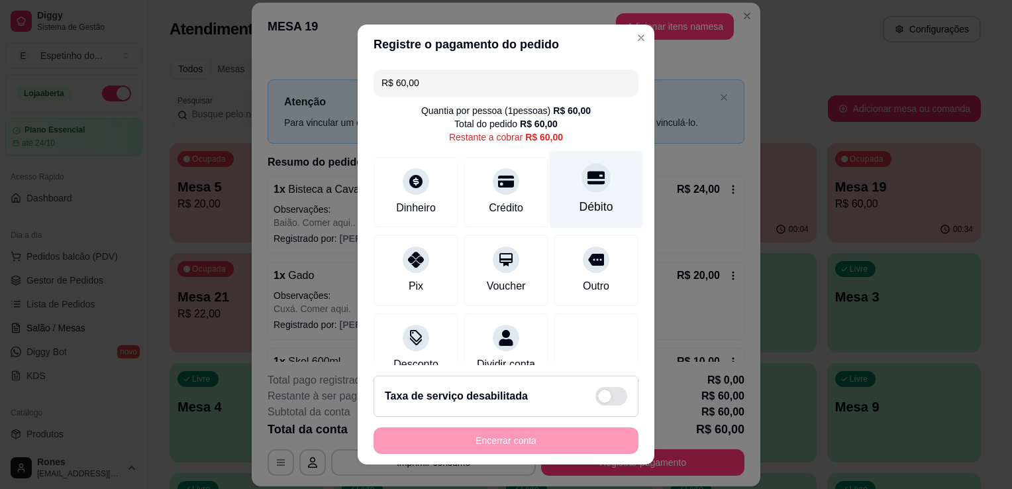
click at [580, 205] on div "Débito" at bounding box center [597, 206] width 34 height 17
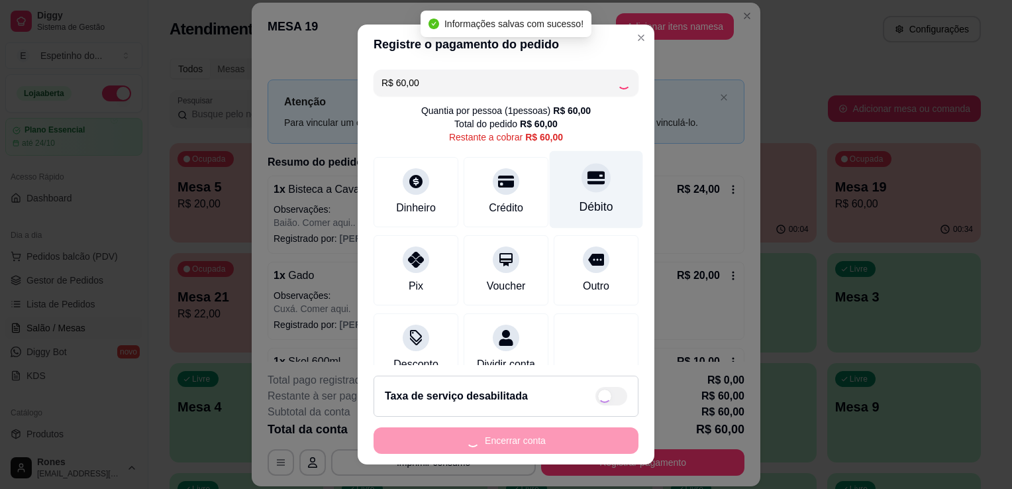
type input "R$ 0,00"
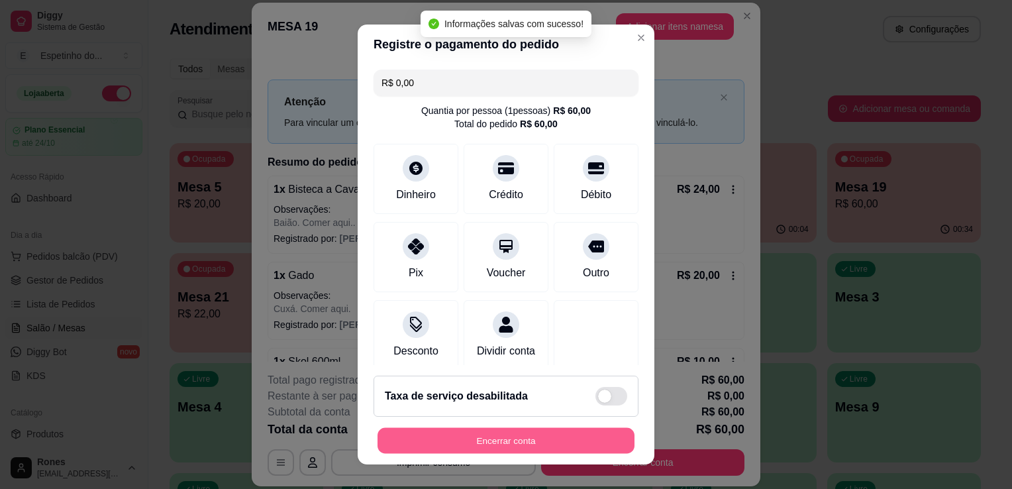
click at [480, 444] on button "Encerrar conta" at bounding box center [506, 441] width 257 height 26
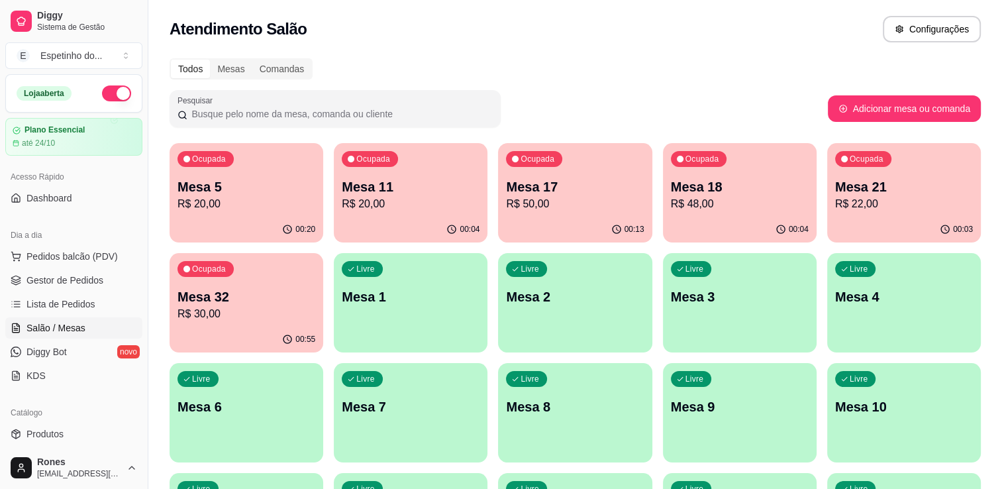
scroll to position [246, 0]
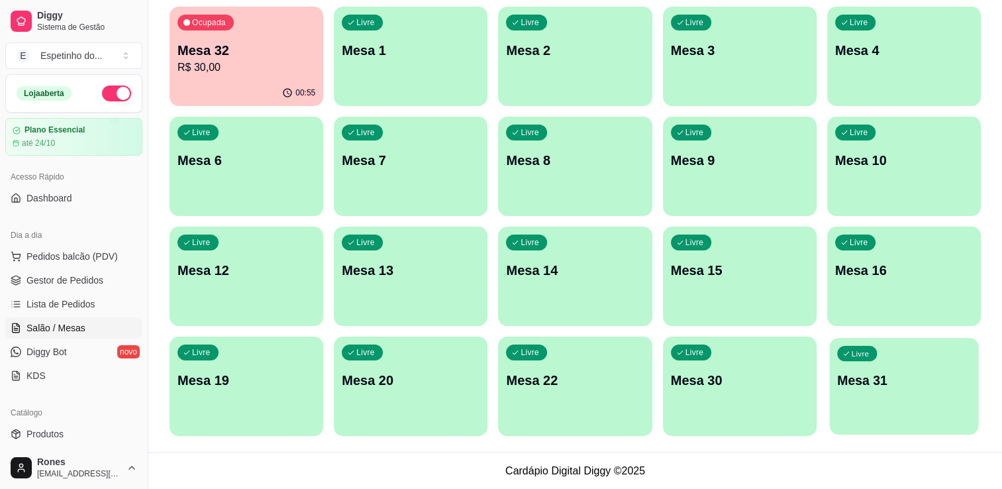
click at [883, 393] on div "Livre Mesa 31" at bounding box center [903, 378] width 149 height 81
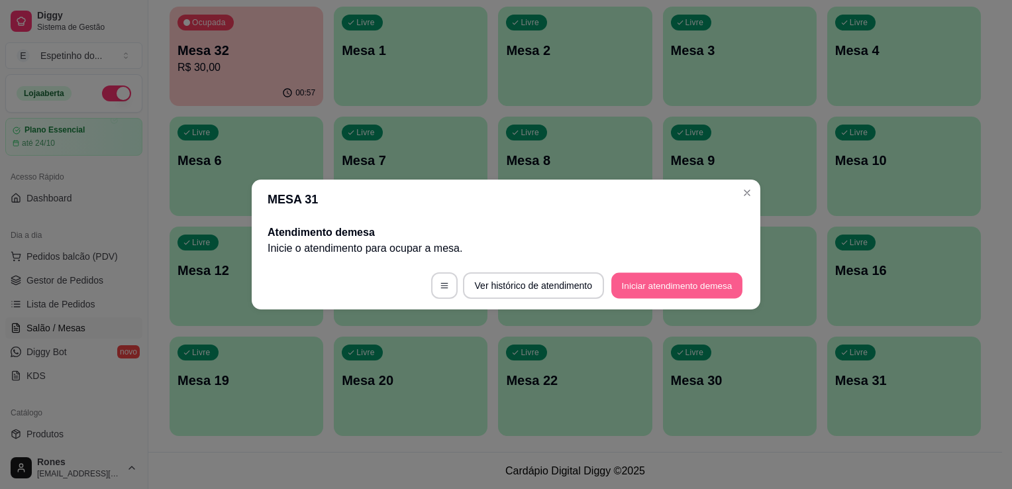
click at [672, 295] on button "Iniciar atendimento de mesa" at bounding box center [676, 286] width 131 height 26
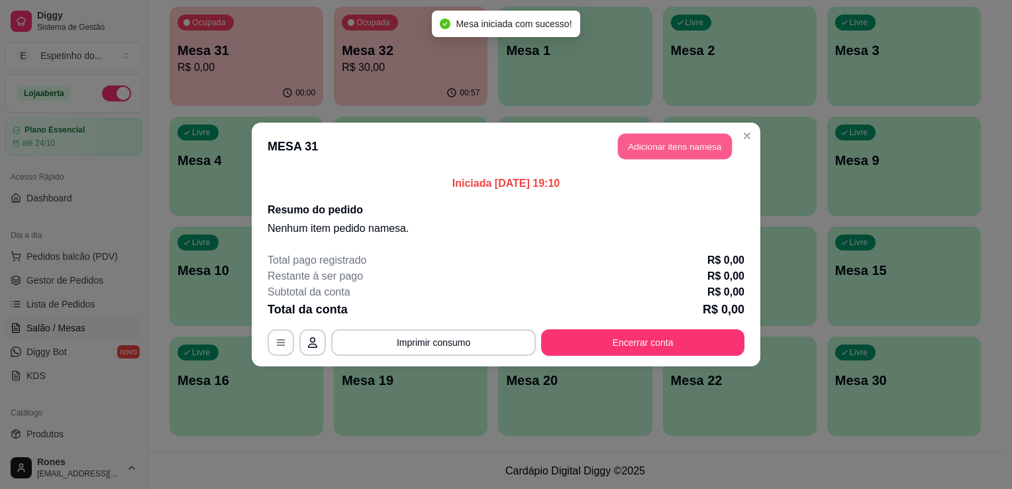
click at [649, 152] on button "Adicionar itens na mesa" at bounding box center [675, 147] width 114 height 26
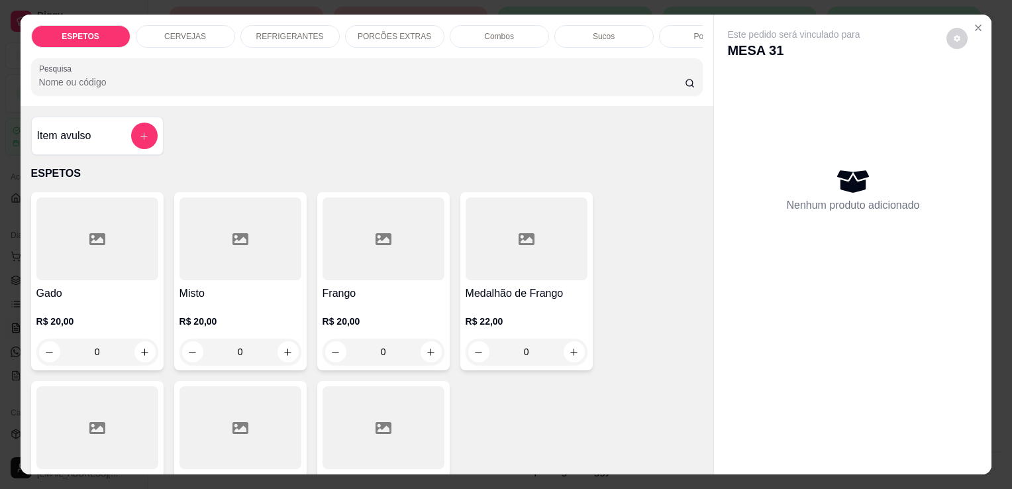
click at [109, 431] on div at bounding box center [97, 427] width 122 height 83
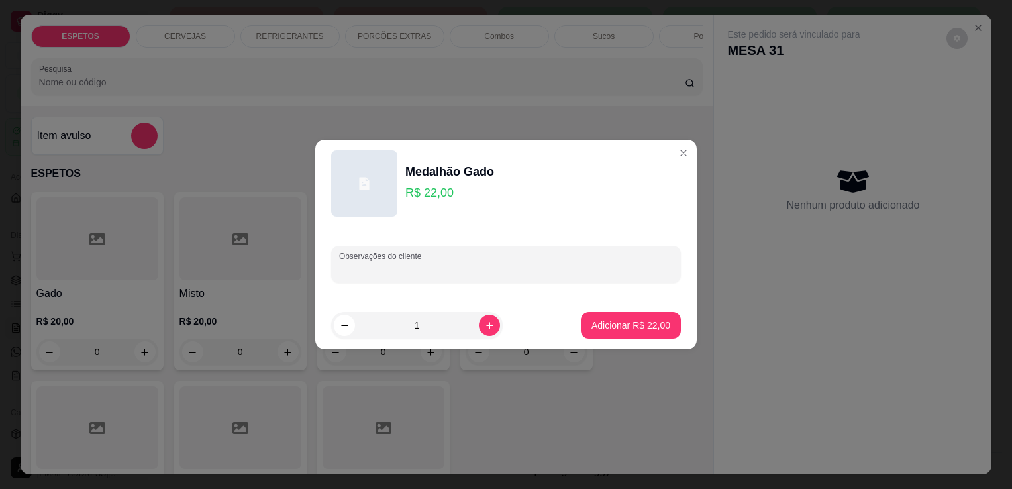
click at [469, 270] on input "Observações do cliente" at bounding box center [506, 269] width 334 height 13
click at [519, 266] on input "baiao" at bounding box center [506, 269] width 334 height 13
type input "b"
type input "branco para viagem"
click at [622, 332] on button "Adicionar R$ 22,00" at bounding box center [631, 325] width 100 height 26
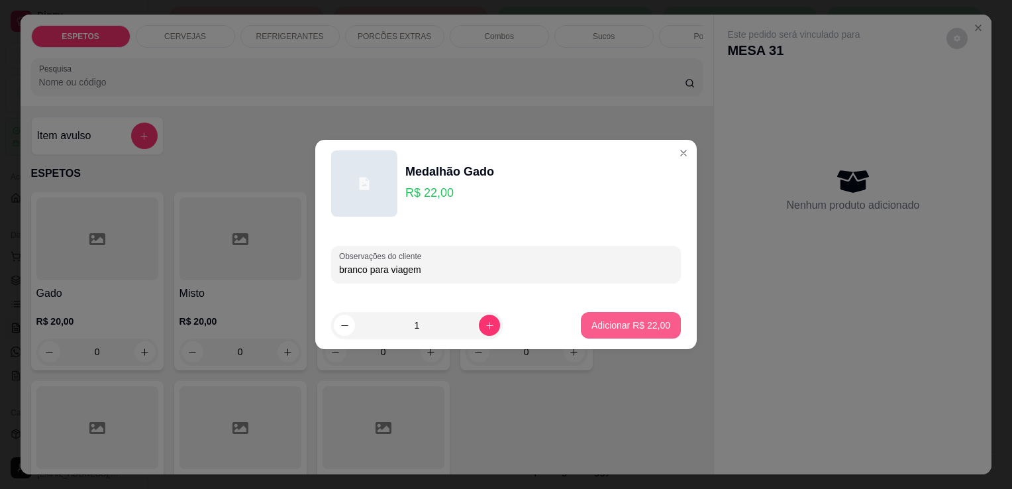
click at [622, 332] on div "Gado R$ 20,00 0 Misto R$ 20,00 0 Frango R$ 20,00 0 Medalhão de Frango R$ 22,00 …" at bounding box center [367, 383] width 672 height 383
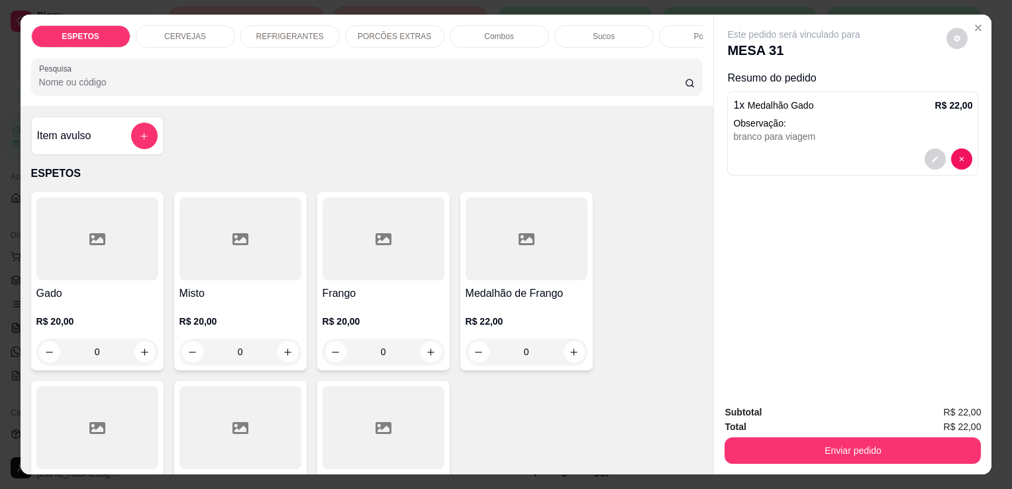
click at [622, 332] on div "Gado R$ 20,00 0 Misto R$ 20,00 0 Frango R$ 20,00 0 Medalhão de Frango R$ 22,00 …" at bounding box center [367, 383] width 672 height 383
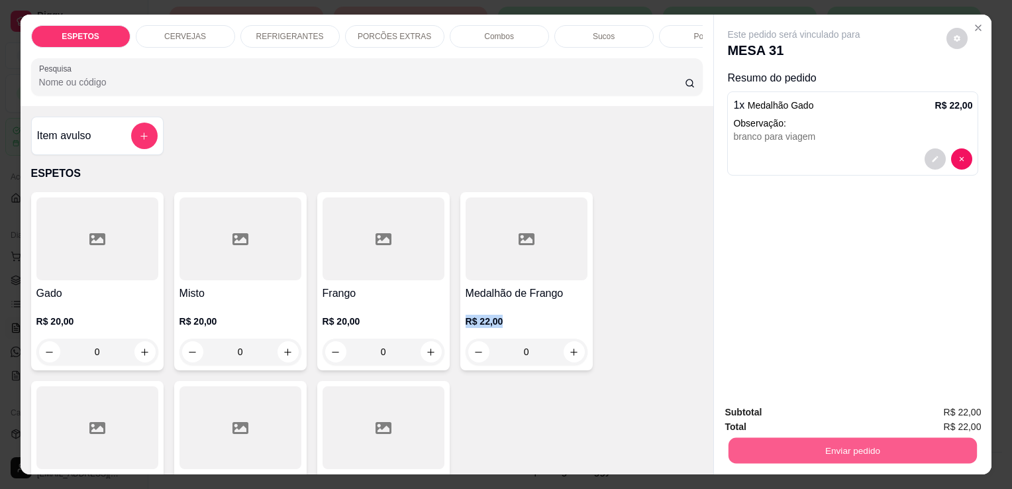
click at [872, 441] on button "Enviar pedido" at bounding box center [853, 450] width 248 height 26
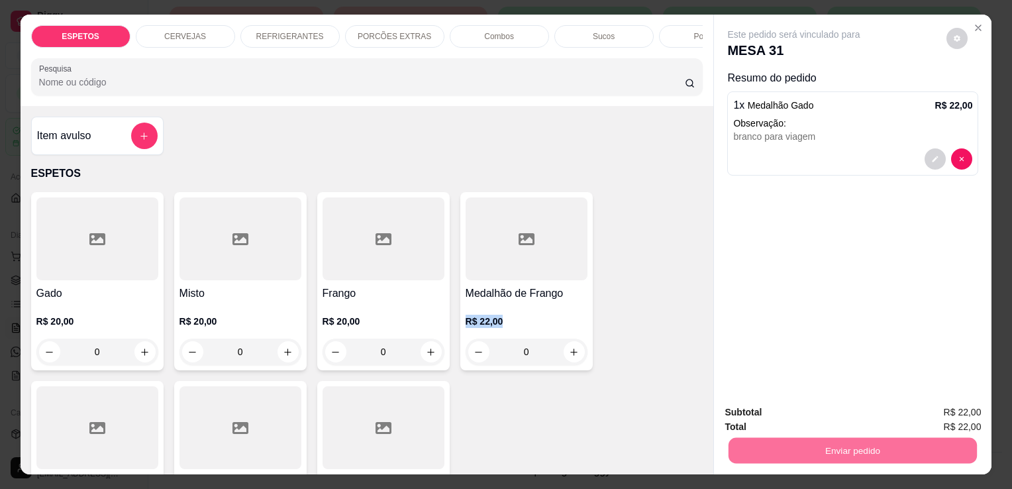
click at [939, 413] on button "Enviar pedido" at bounding box center [947, 413] width 75 height 25
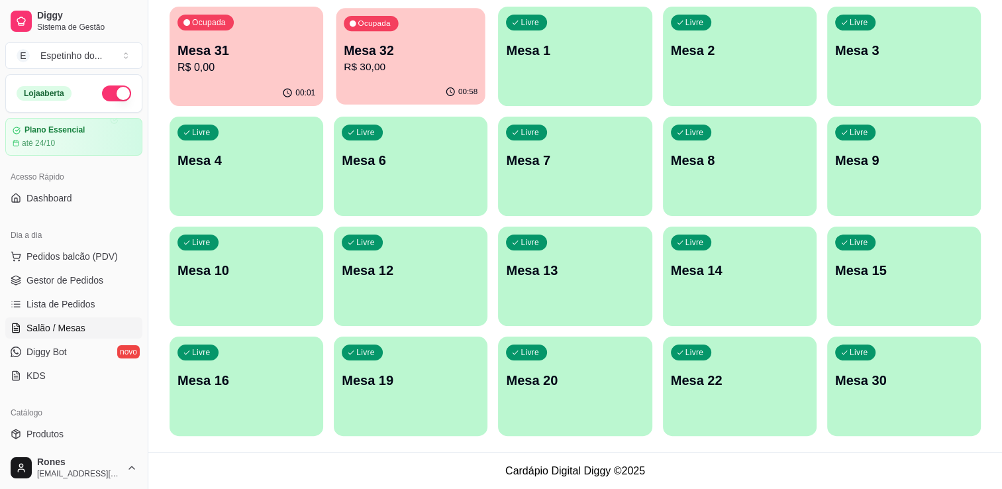
click at [437, 65] on p "R$ 30,00" at bounding box center [411, 67] width 134 height 15
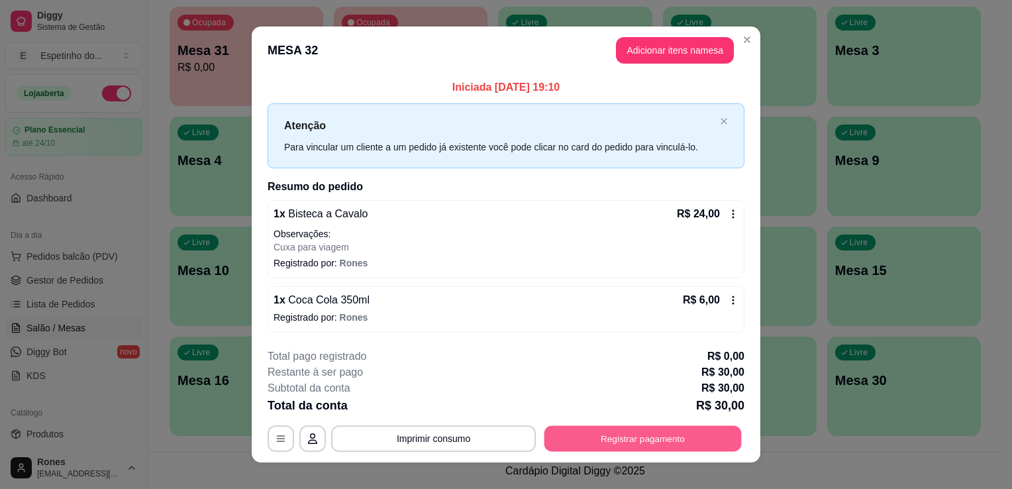
click at [649, 445] on button "Registrar pagamento" at bounding box center [643, 438] width 197 height 26
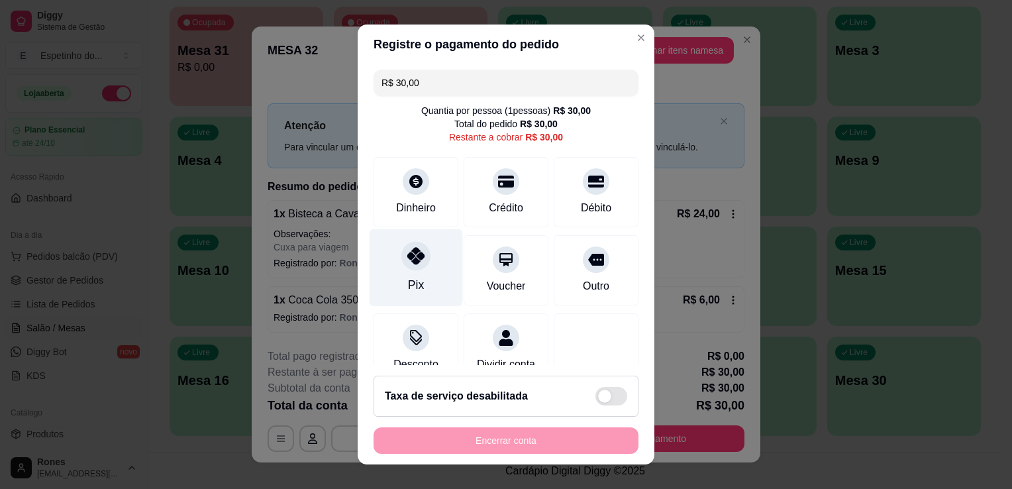
click at [397, 280] on div "Pix" at bounding box center [416, 268] width 93 height 78
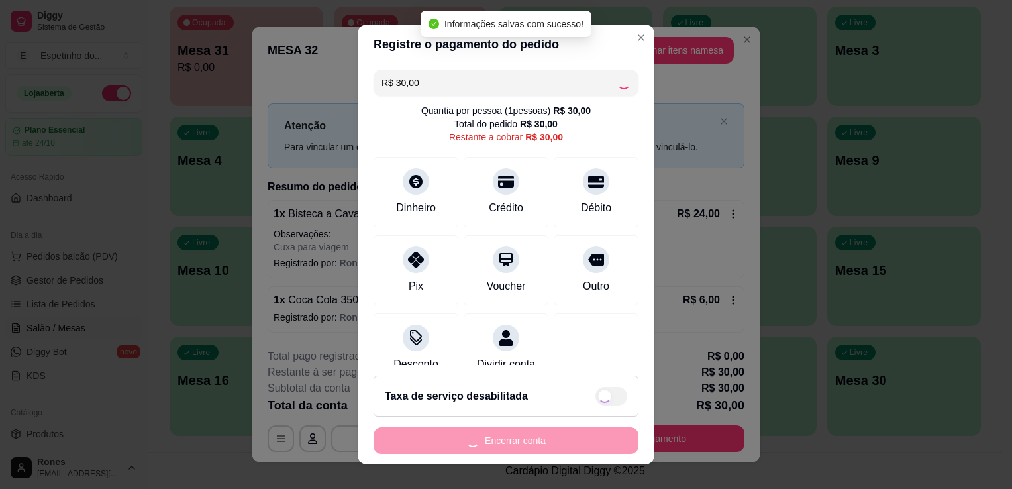
type input "R$ 0,00"
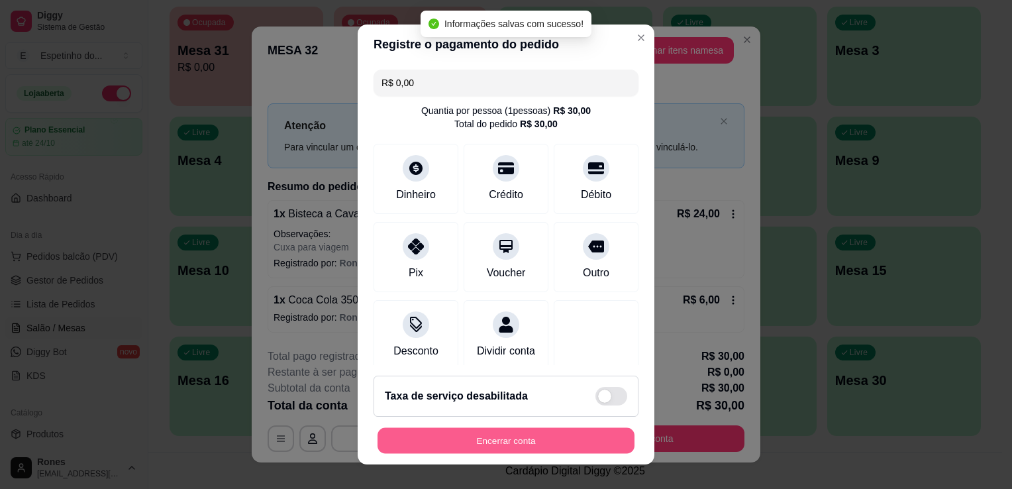
click at [596, 442] on button "Encerrar conta" at bounding box center [506, 441] width 257 height 26
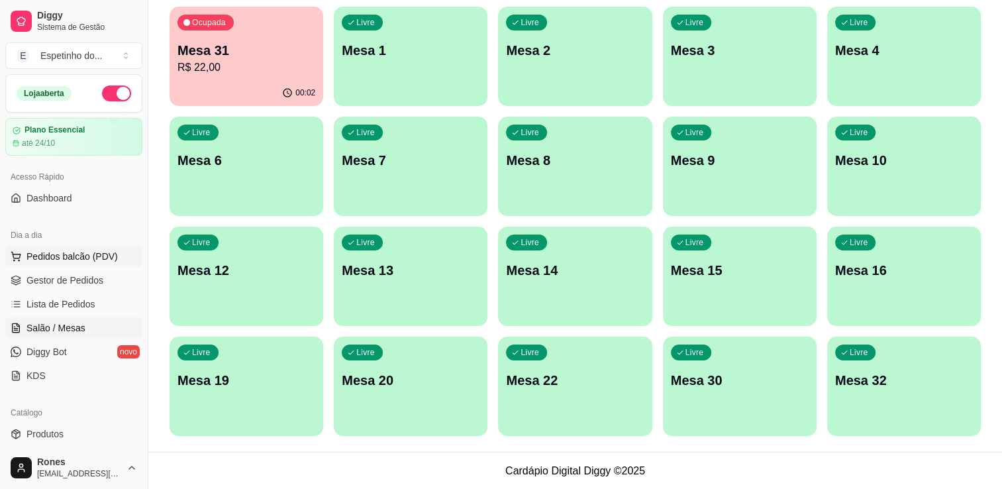
click at [74, 256] on span "Pedidos balcão (PDV)" at bounding box center [71, 256] width 91 height 13
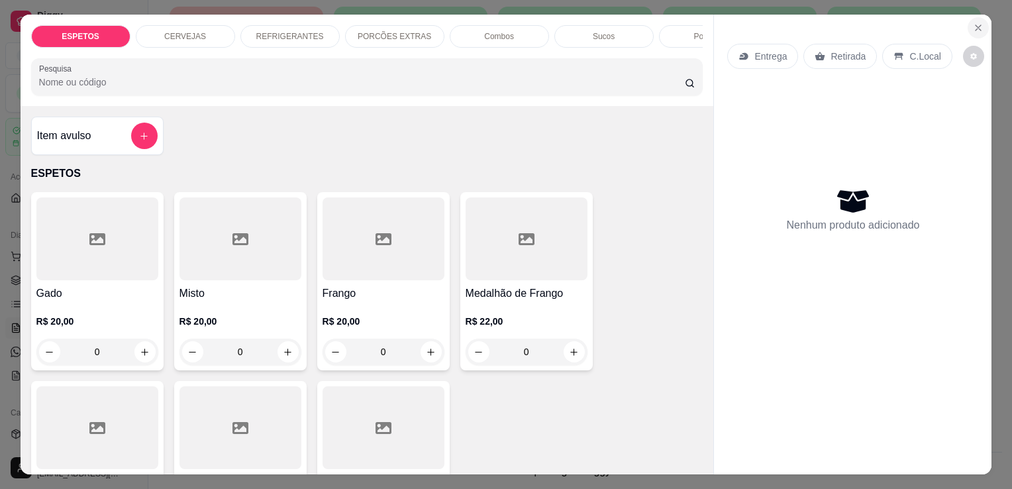
click at [972, 30] on button "Close" at bounding box center [978, 27] width 21 height 21
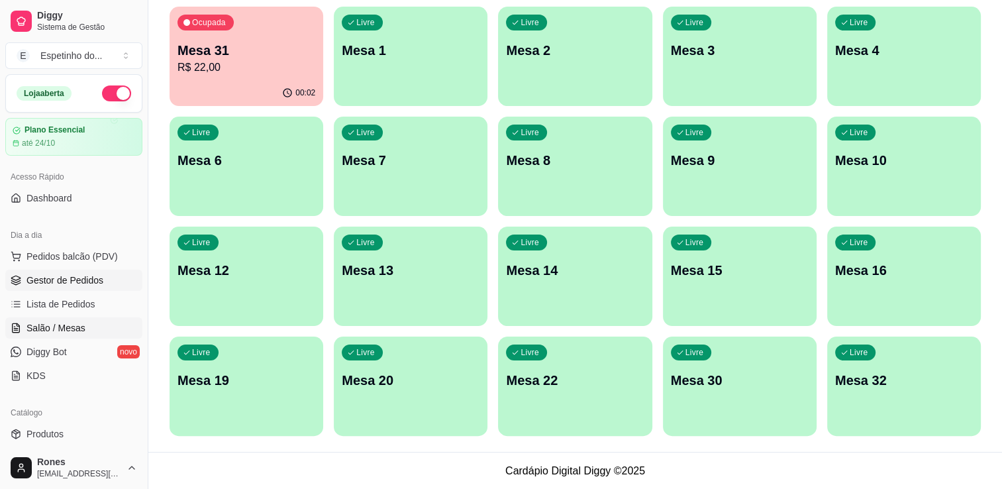
click at [81, 280] on span "Gestor de Pedidos" at bounding box center [64, 280] width 77 height 13
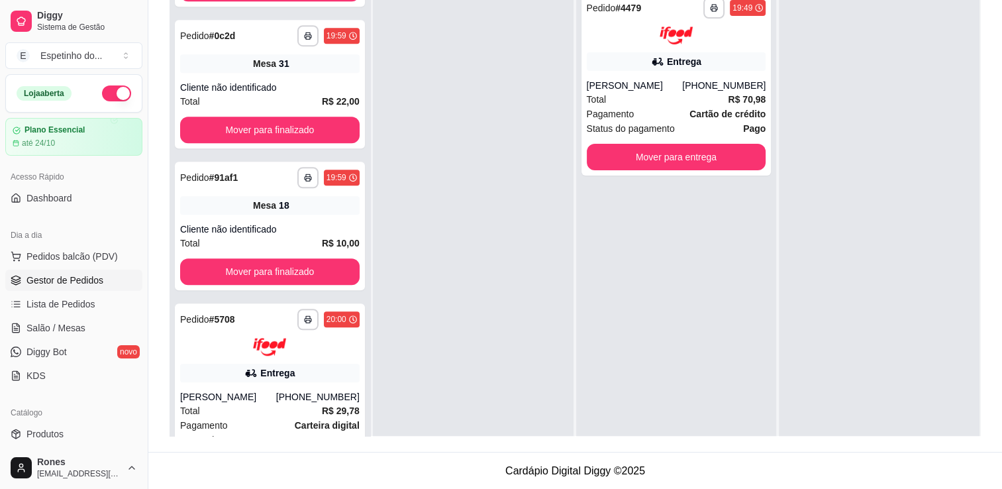
scroll to position [996, 0]
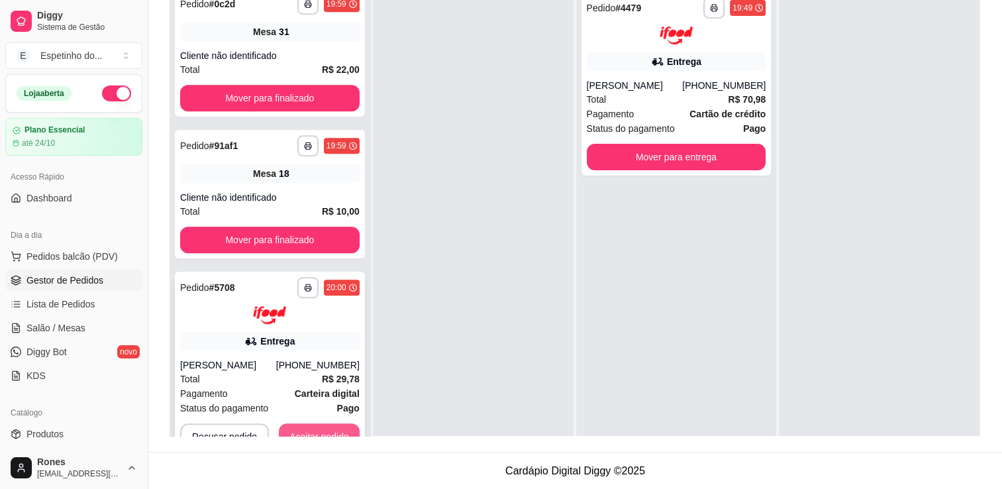
click at [337, 433] on button "Aceitar pedido" at bounding box center [319, 436] width 81 height 26
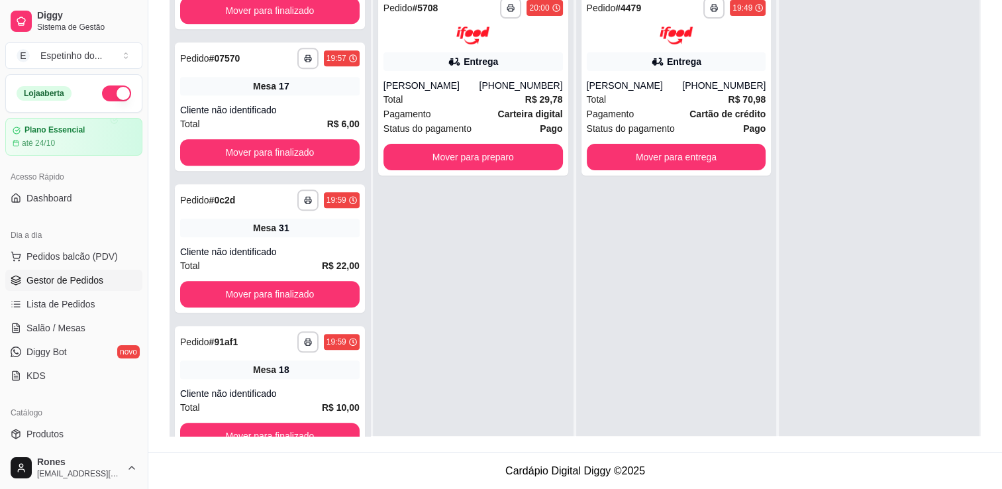
scroll to position [800, 0]
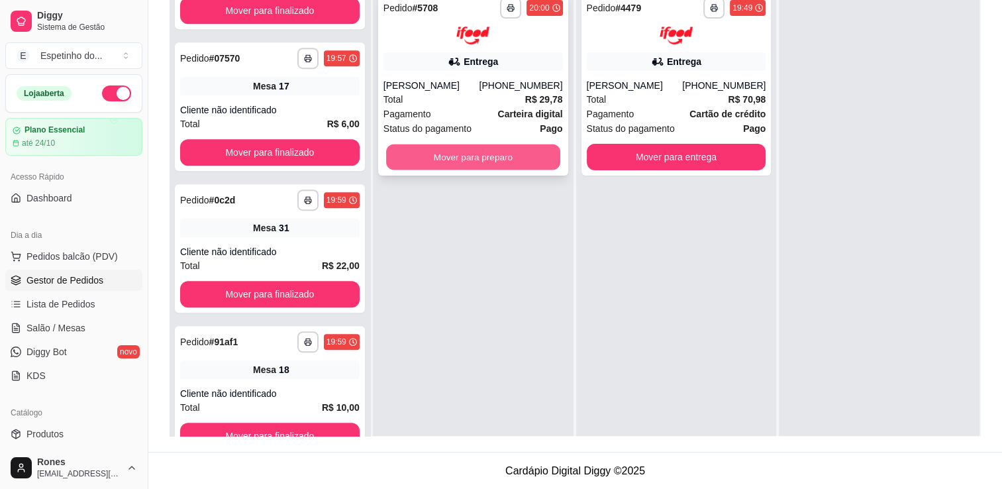
click at [525, 166] on button "Mover para preparo" at bounding box center [473, 157] width 174 height 26
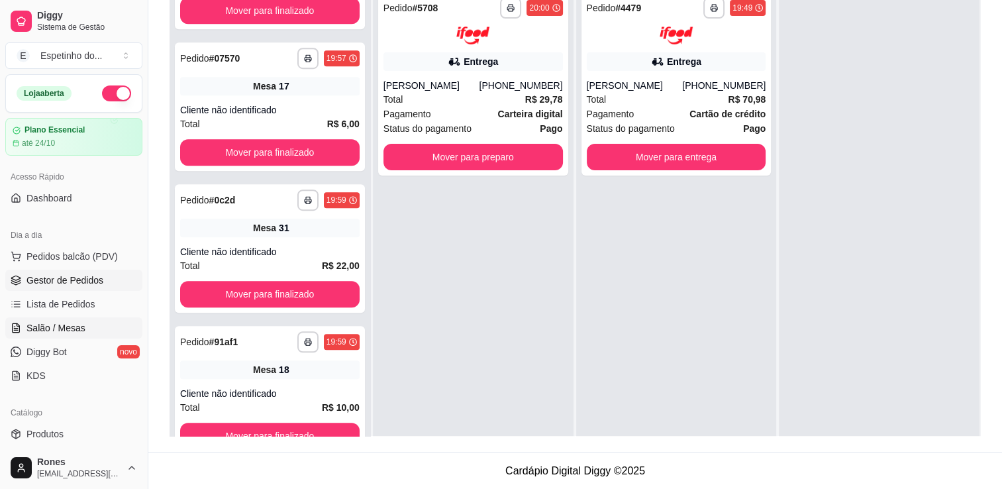
click at [53, 325] on span "Salão / Mesas" at bounding box center [55, 327] width 59 height 13
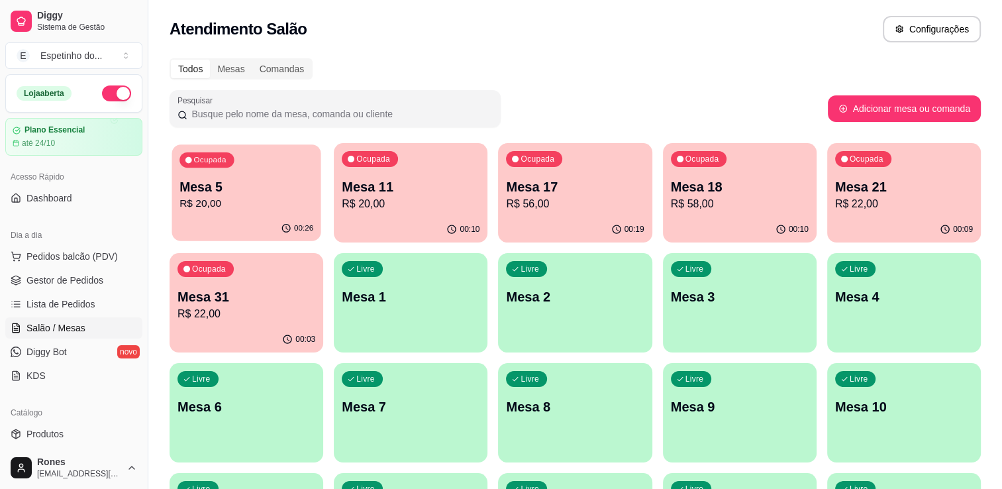
click at [232, 211] on div "Ocupada Mesa 5 R$ 20,00" at bounding box center [246, 180] width 149 height 72
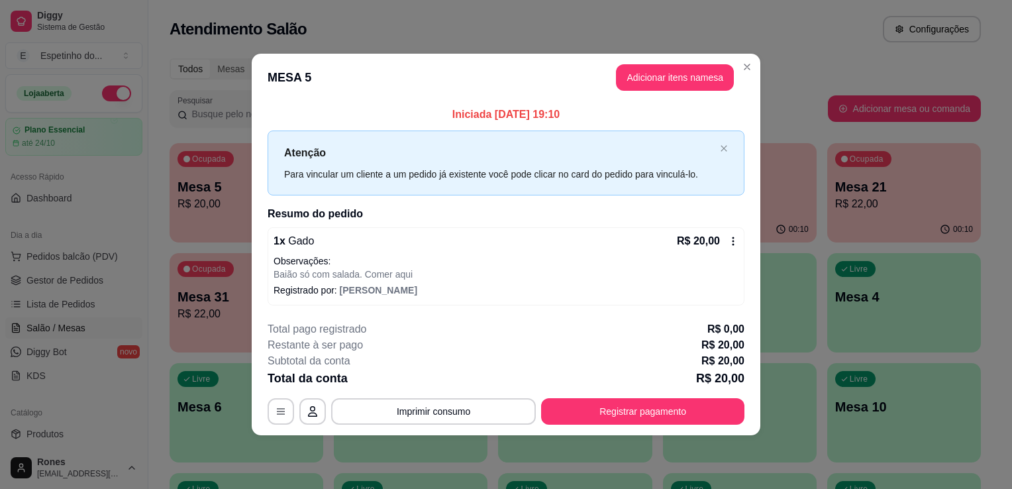
click at [733, 233] on div "R$ 20,00" at bounding box center [708, 241] width 62 height 16
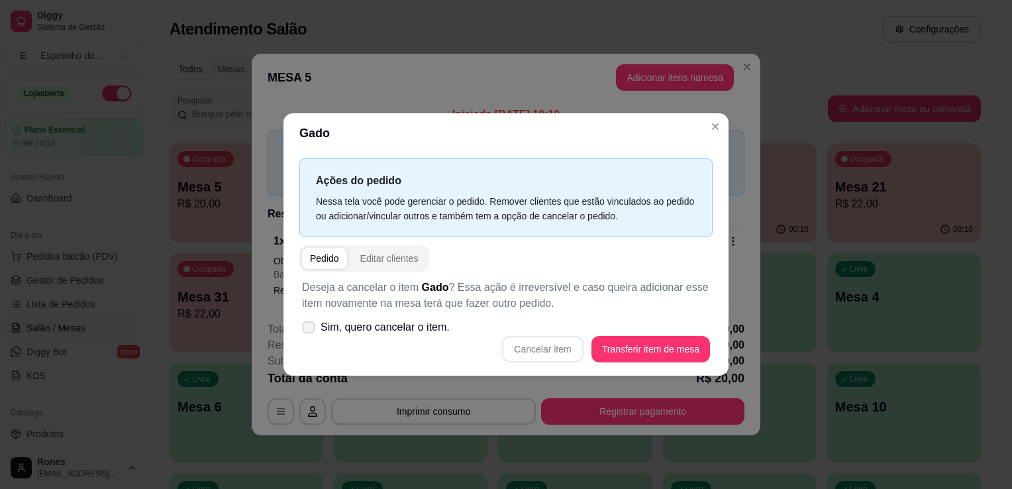
click at [313, 335] on label "Sim, quero cancelar o item." at bounding box center [376, 327] width 158 height 26
click at [310, 335] on input "Sim, quero cancelar o item." at bounding box center [305, 334] width 9 height 9
checkbox input "true"
click at [564, 346] on button "Cancelar item" at bounding box center [542, 350] width 79 height 26
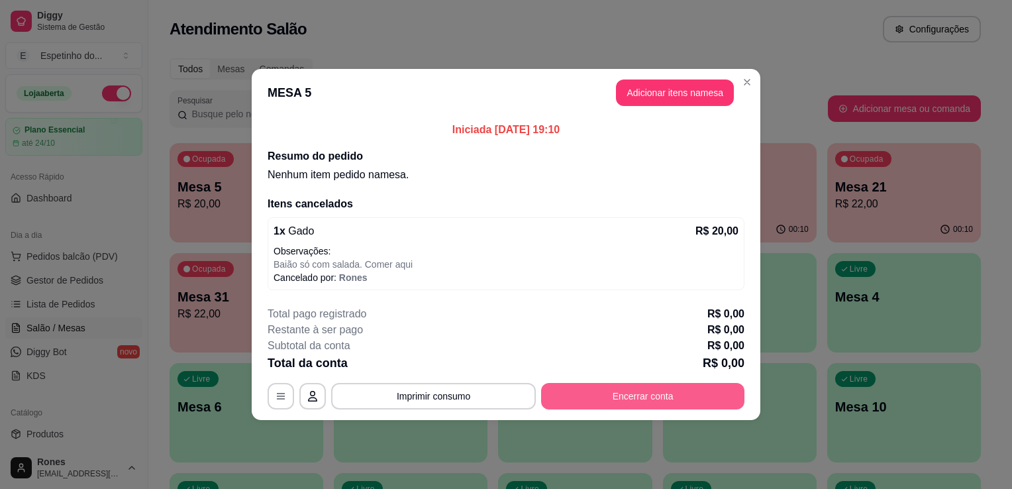
click at [686, 396] on button "Encerrar conta" at bounding box center [642, 396] width 203 height 26
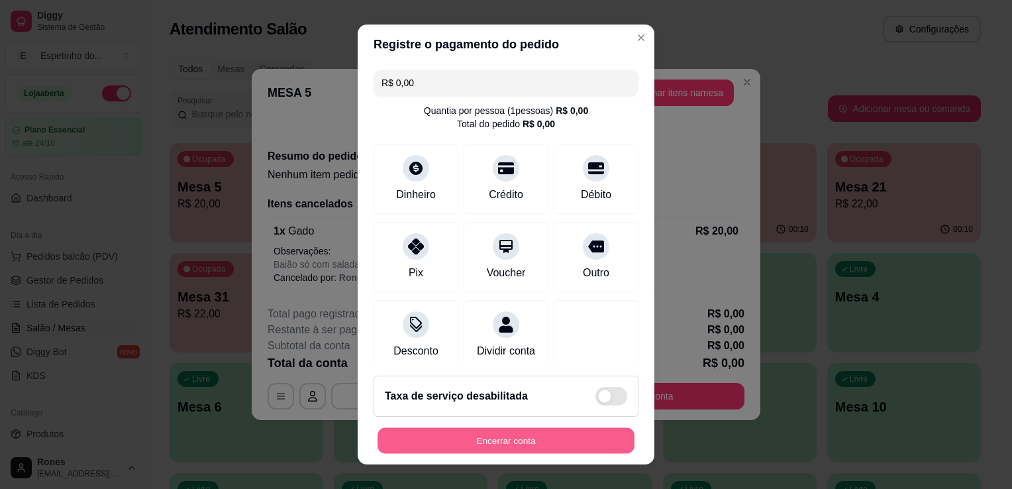
click at [551, 437] on button "Encerrar conta" at bounding box center [506, 441] width 257 height 26
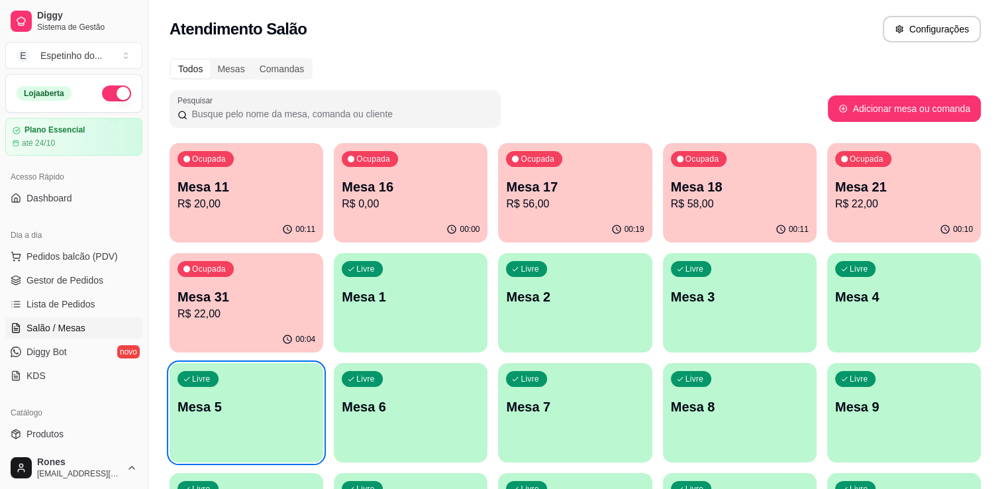
click at [892, 213] on div "Ocupada Mesa 21 R$ 22,00" at bounding box center [904, 180] width 154 height 74
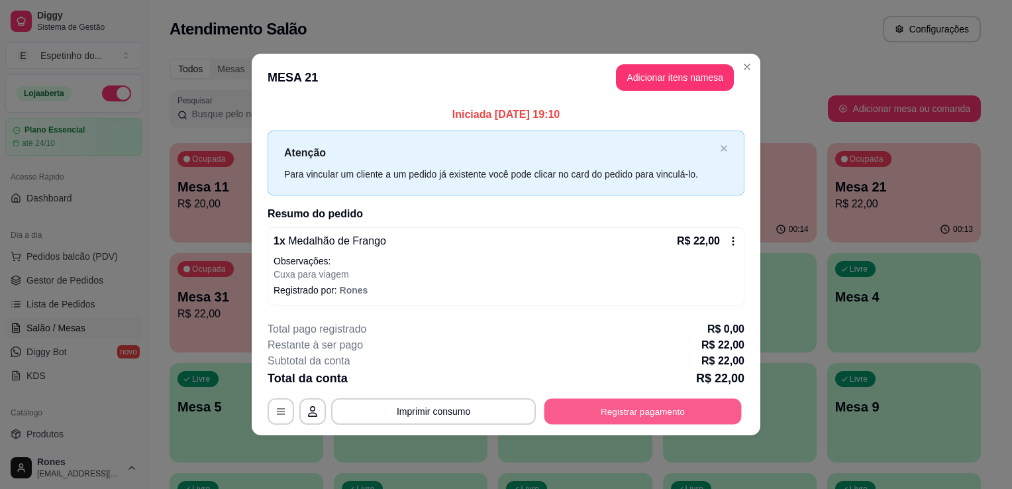
click at [617, 411] on button "Registrar pagamento" at bounding box center [643, 411] width 197 height 26
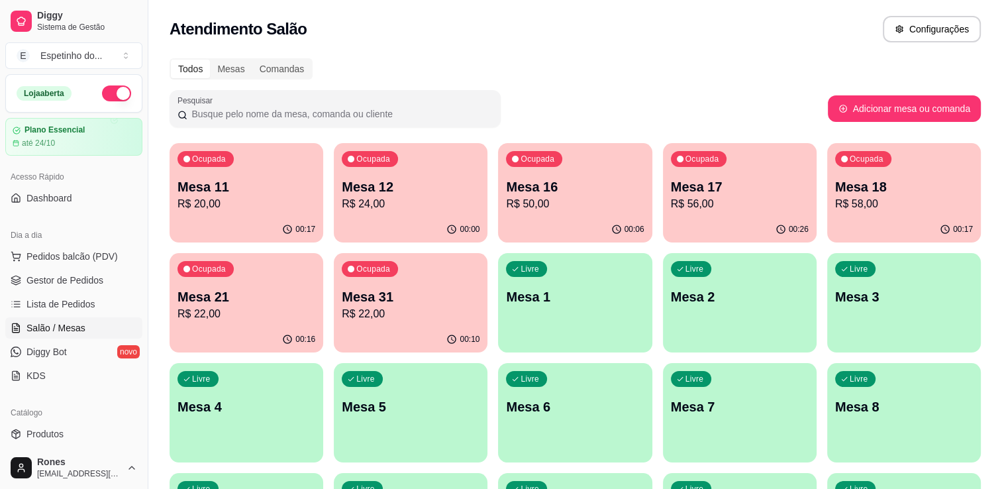
click at [953, 66] on div "Todos Mesas Comandas" at bounding box center [575, 68] width 811 height 21
click at [413, 200] on p "R$ 24,00" at bounding box center [411, 203] width 134 height 15
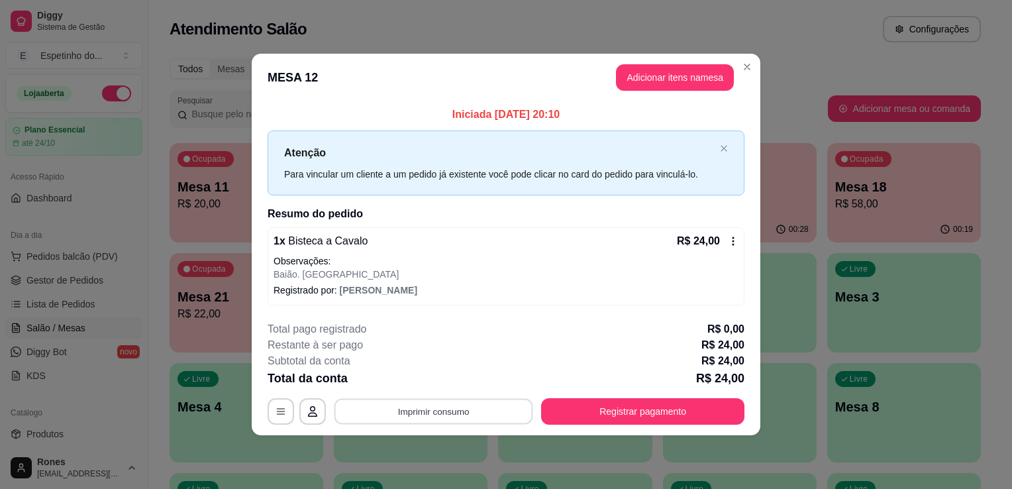
click at [395, 412] on button "Imprimir consumo" at bounding box center [434, 411] width 199 height 26
click at [437, 375] on button "Impressora" at bounding box center [437, 380] width 93 height 21
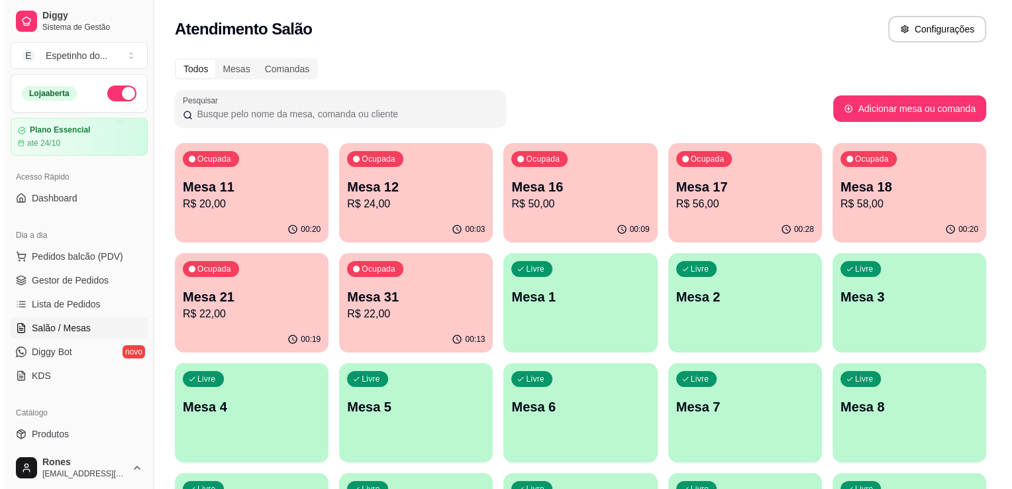
scroll to position [246, 0]
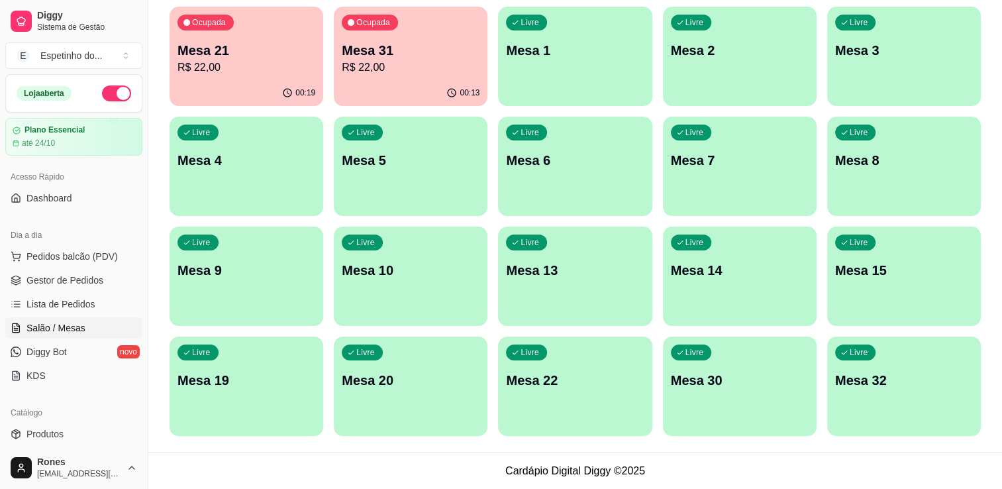
click at [877, 401] on div "Livre Mesa 32" at bounding box center [904, 378] width 154 height 83
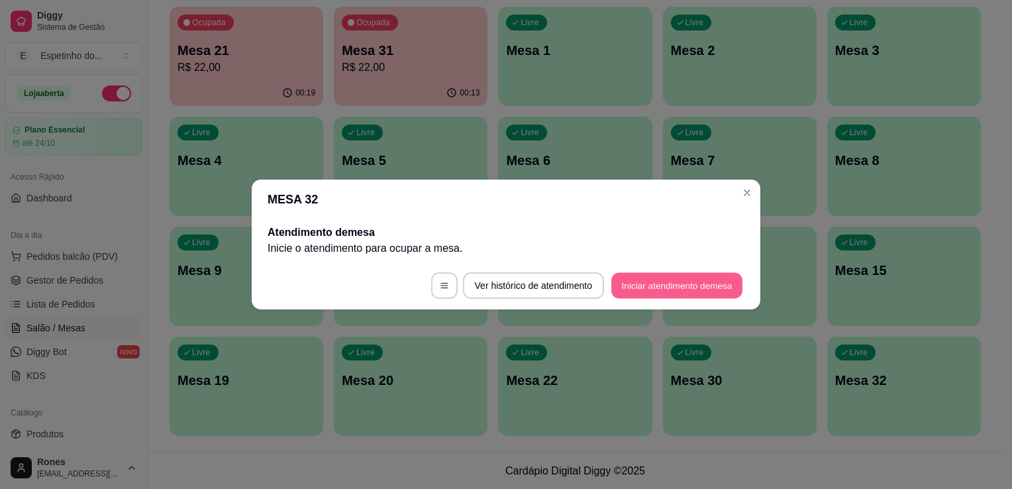
click at [634, 287] on button "Iniciar atendimento de mesa" at bounding box center [676, 286] width 131 height 26
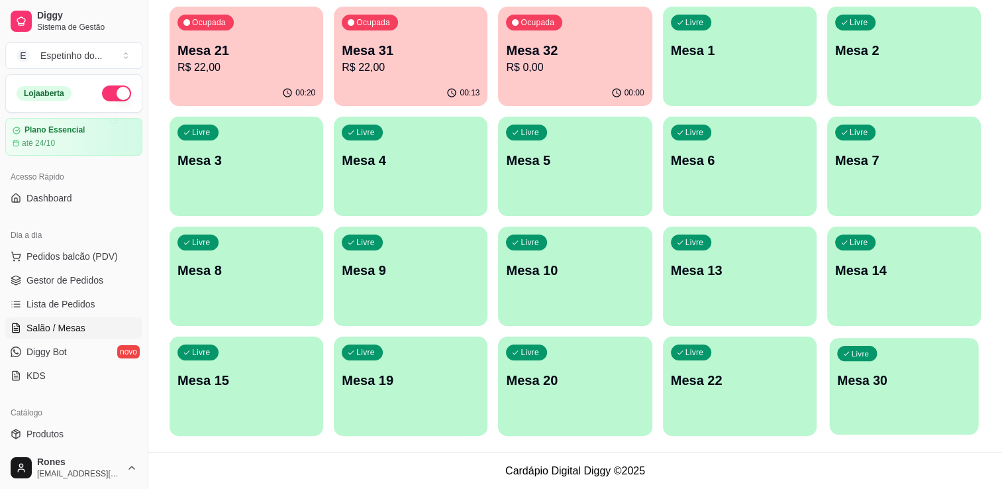
click at [884, 388] on p "Mesa 30" at bounding box center [904, 381] width 134 height 18
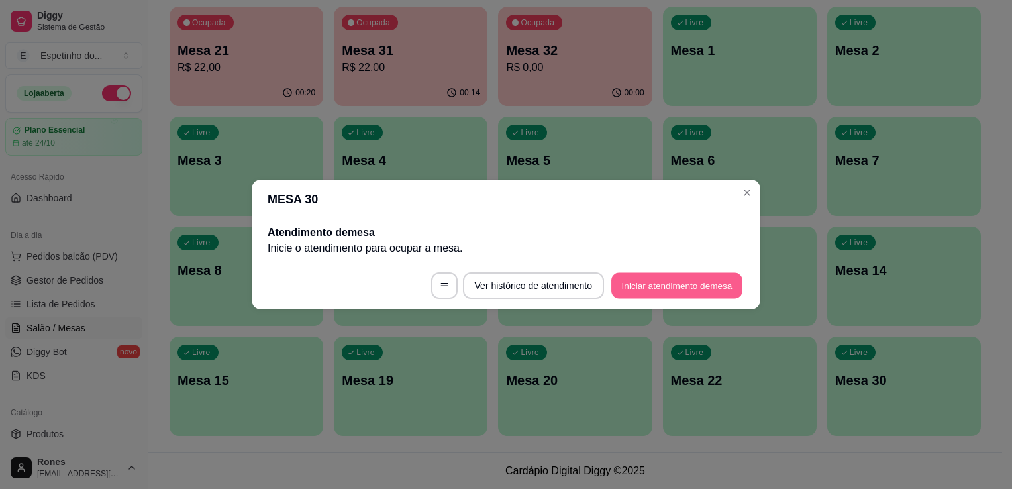
click at [637, 289] on button "Iniciar atendimento de mesa" at bounding box center [676, 286] width 131 height 26
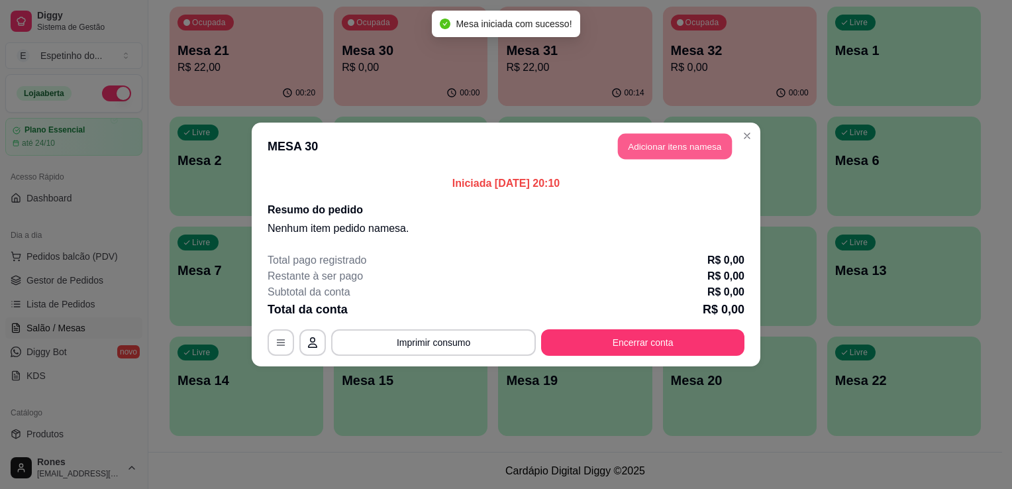
click at [680, 143] on button "Adicionar itens na mesa" at bounding box center [675, 147] width 114 height 26
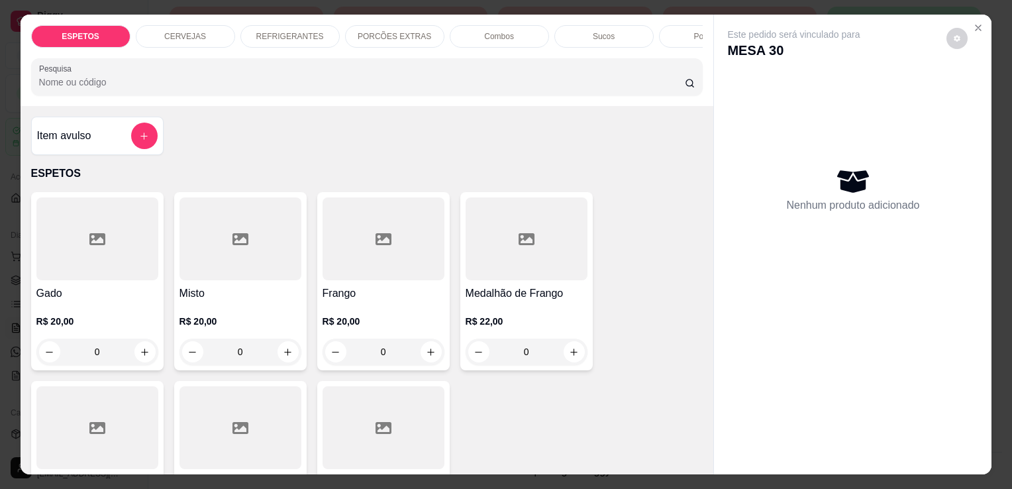
click at [286, 433] on div at bounding box center [241, 427] width 122 height 83
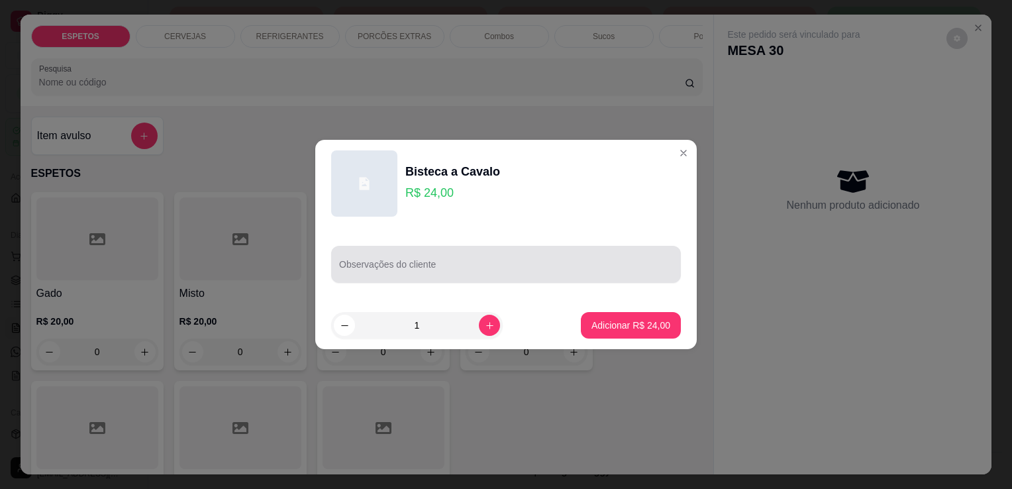
click at [546, 277] on div at bounding box center [506, 264] width 334 height 26
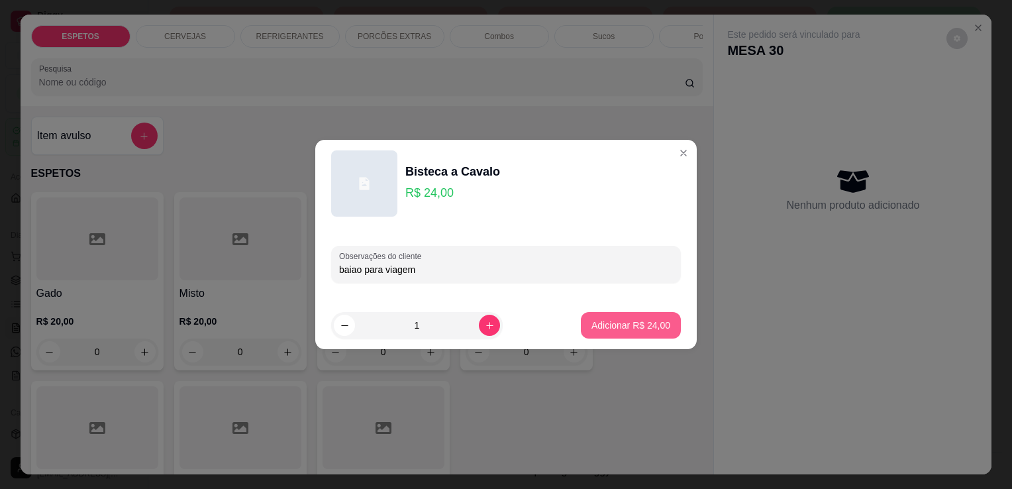
type input "baiao para viagem"
click at [625, 327] on p "Adicionar R$ 24,00" at bounding box center [631, 325] width 77 height 13
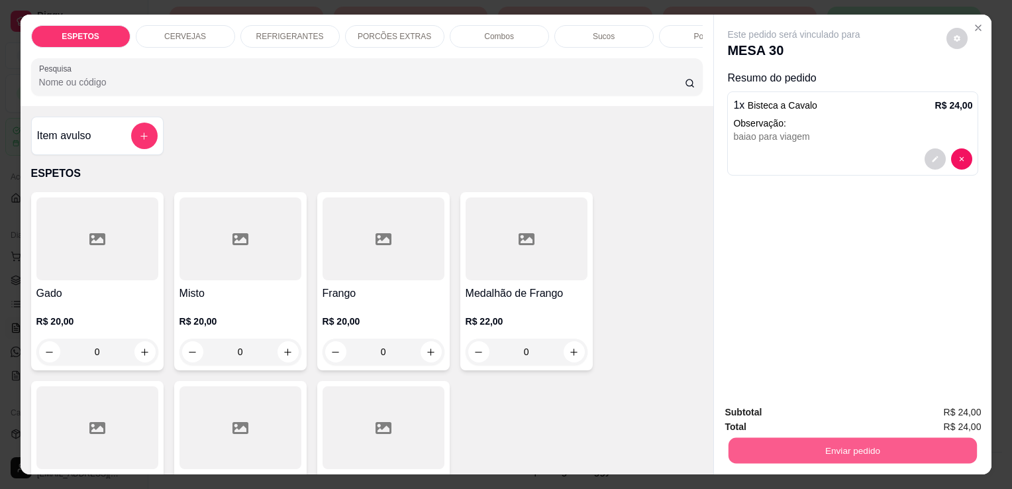
click at [848, 451] on button "Enviar pedido" at bounding box center [853, 450] width 248 height 26
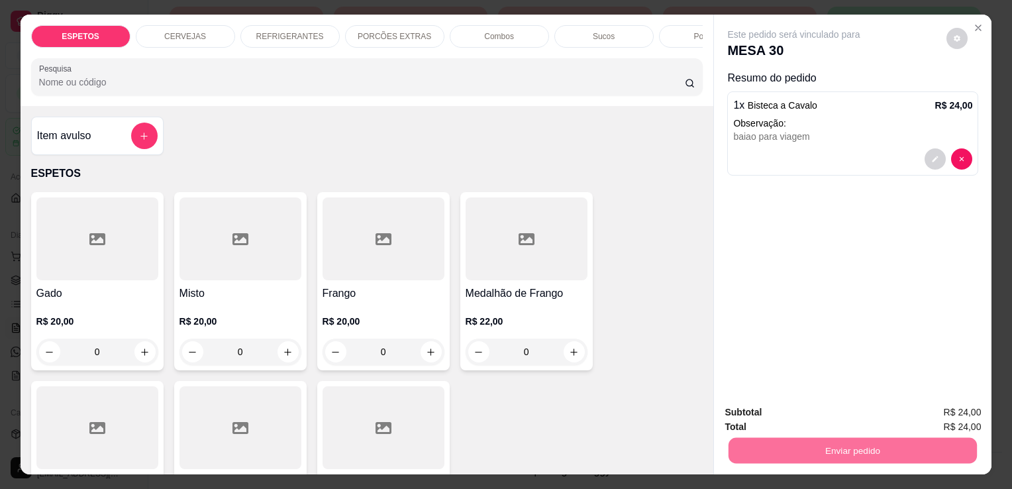
click at [953, 414] on button "Enviar pedido" at bounding box center [946, 413] width 73 height 25
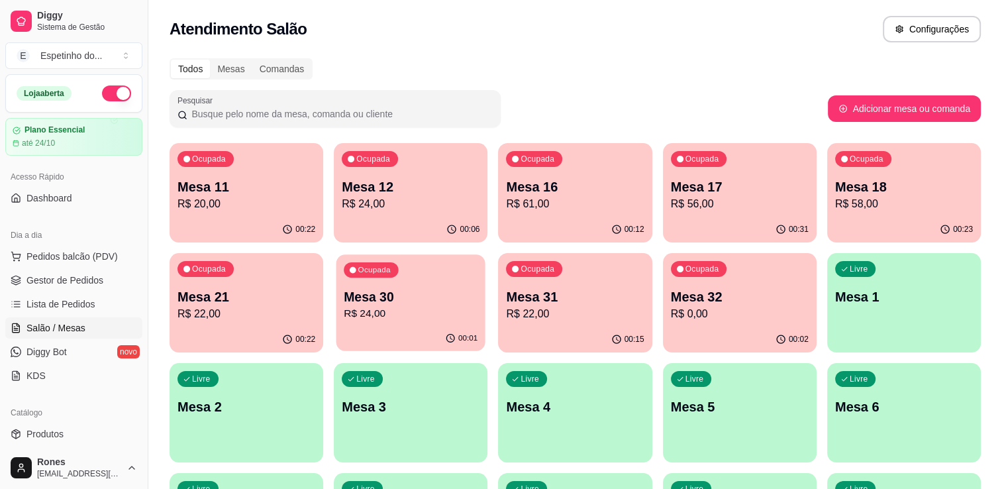
click at [406, 303] on p "Mesa 30" at bounding box center [411, 297] width 134 height 18
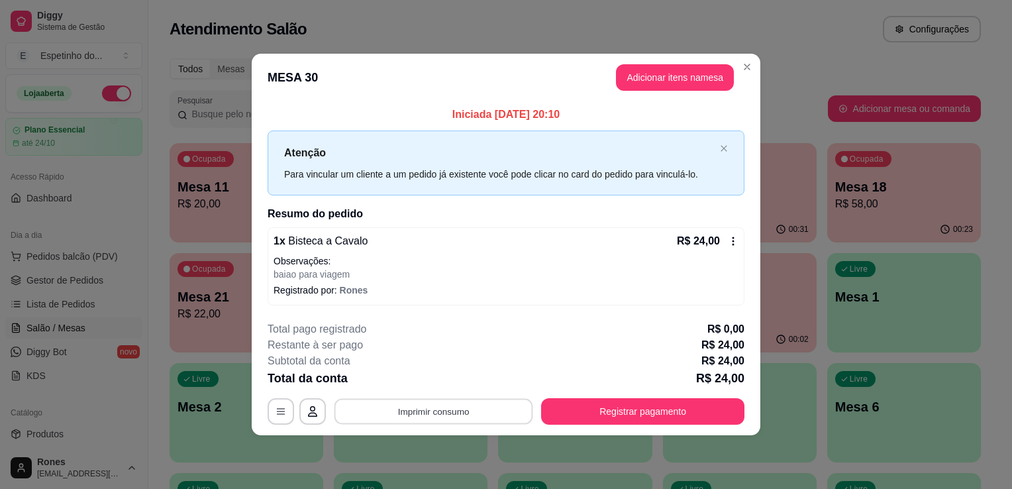
click at [482, 413] on button "Imprimir consumo" at bounding box center [434, 411] width 199 height 26
click at [459, 382] on button "Impressora" at bounding box center [437, 380] width 93 height 21
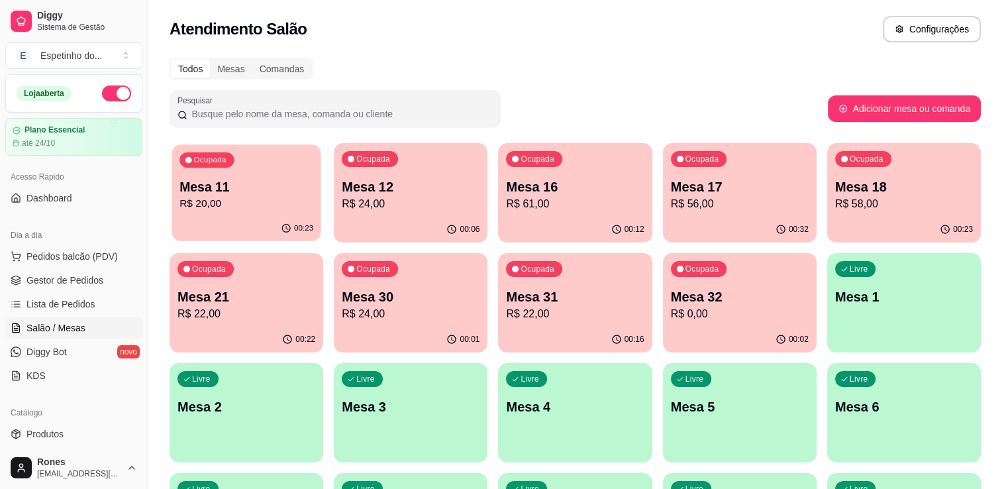
click at [281, 196] on p "R$ 20,00" at bounding box center [247, 203] width 134 height 15
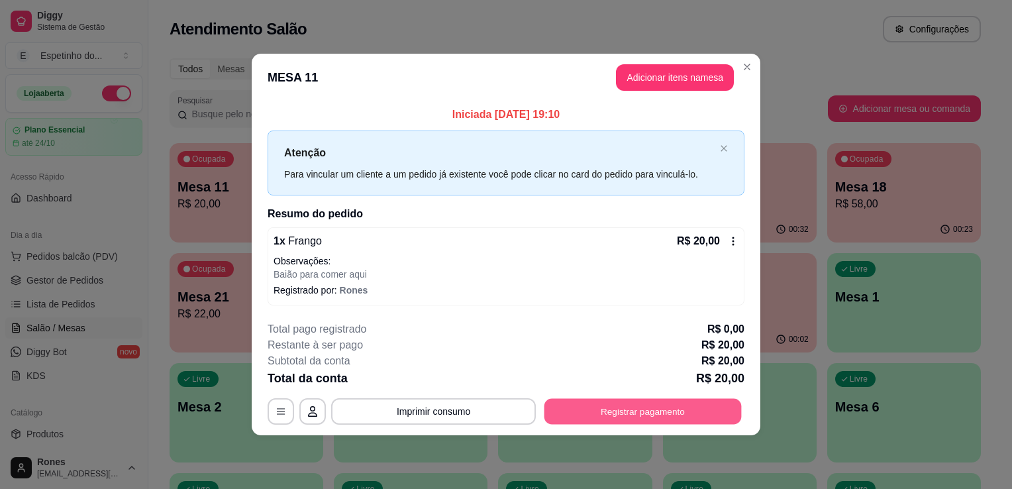
click at [580, 412] on button "Registrar pagamento" at bounding box center [643, 411] width 197 height 26
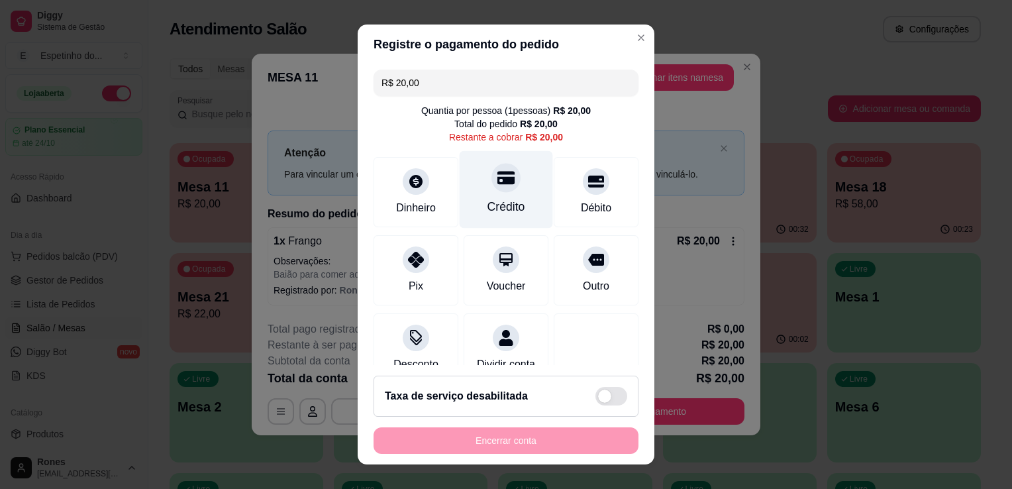
click at [513, 193] on div "Crédito" at bounding box center [506, 190] width 93 height 78
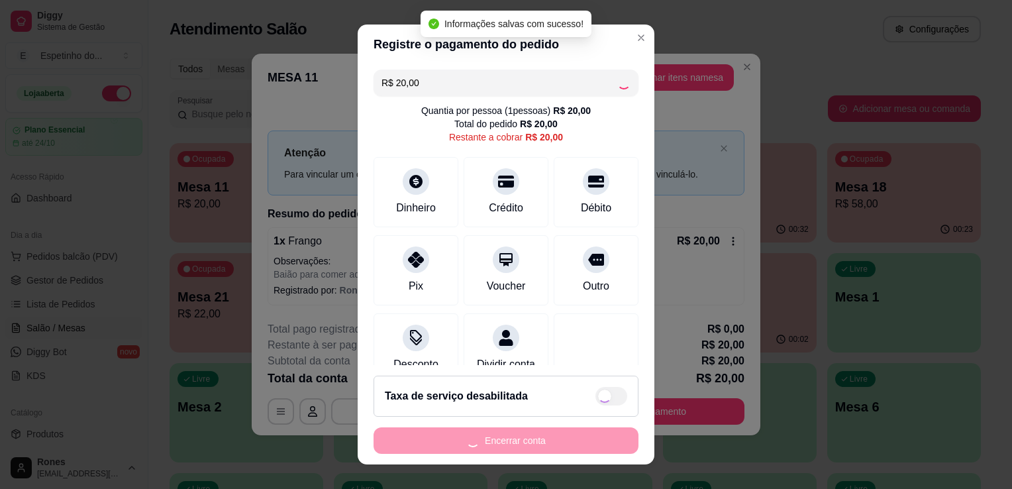
type input "R$ 0,00"
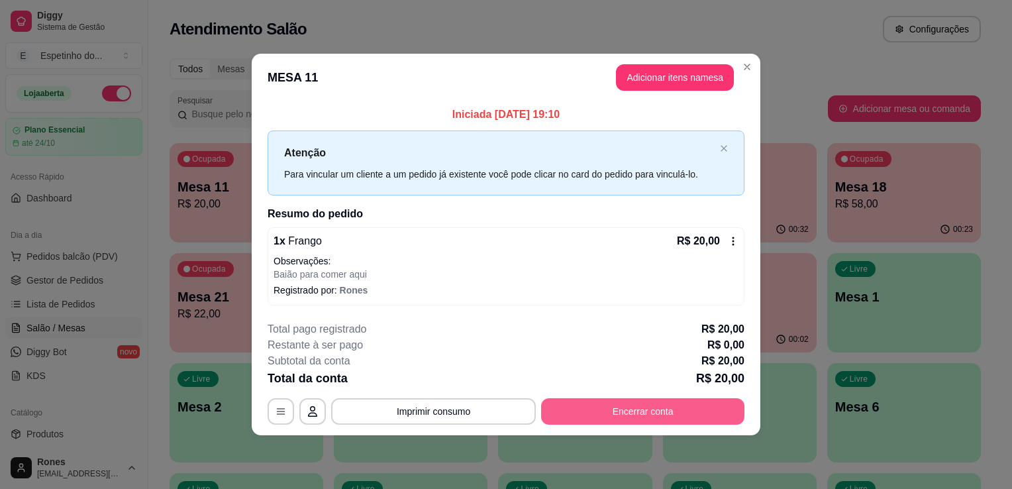
click at [633, 407] on button "Encerrar conta" at bounding box center [642, 411] width 203 height 26
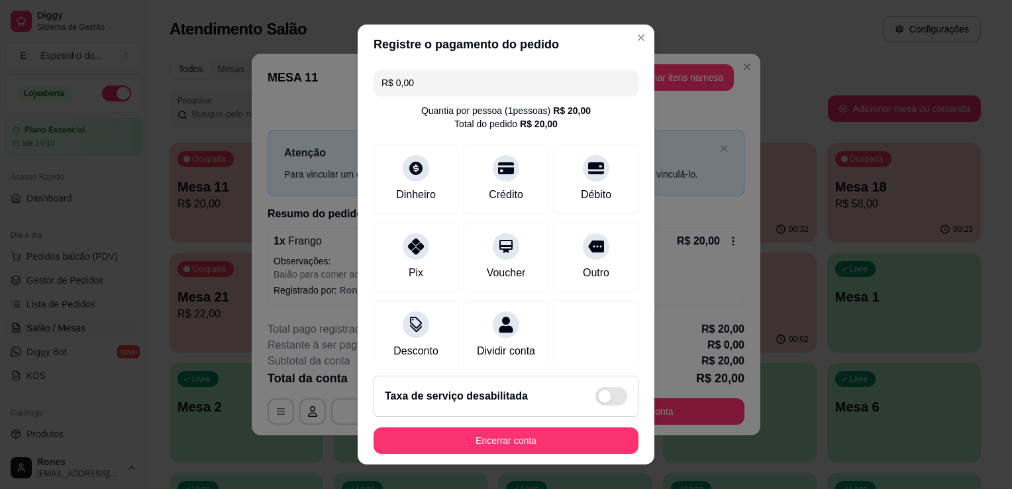
scroll to position [93, 0]
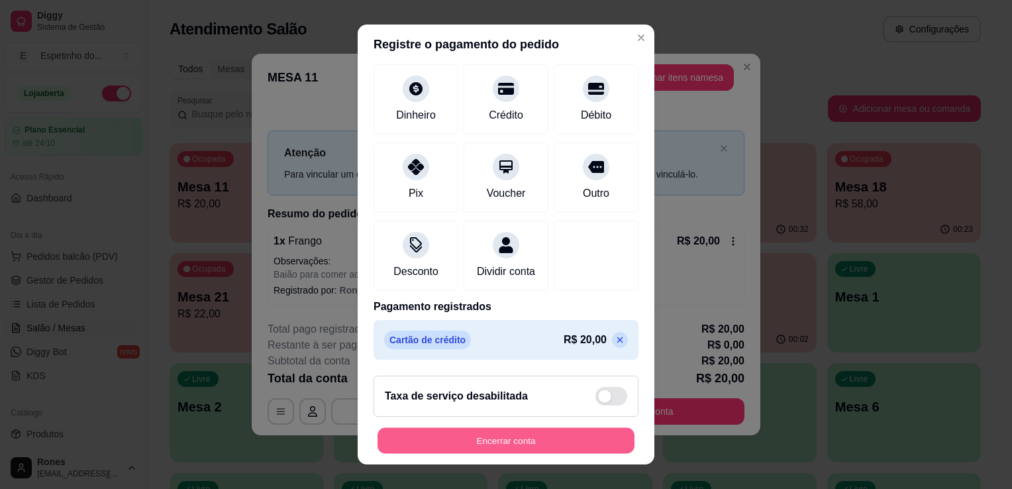
click at [522, 441] on button "Encerrar conta" at bounding box center [506, 441] width 257 height 26
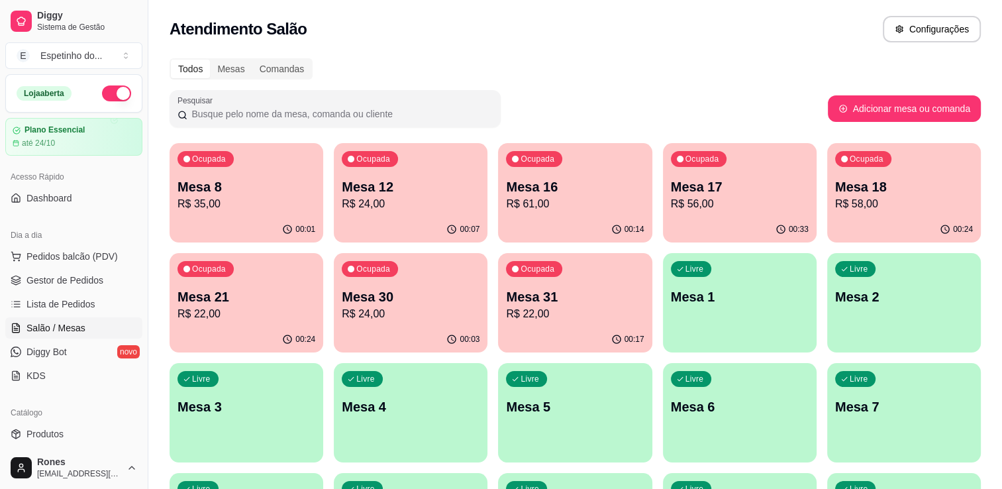
click at [422, 311] on p "R$ 24,00" at bounding box center [411, 314] width 138 height 16
click at [71, 282] on span "Gestor de Pedidos" at bounding box center [64, 280] width 77 height 13
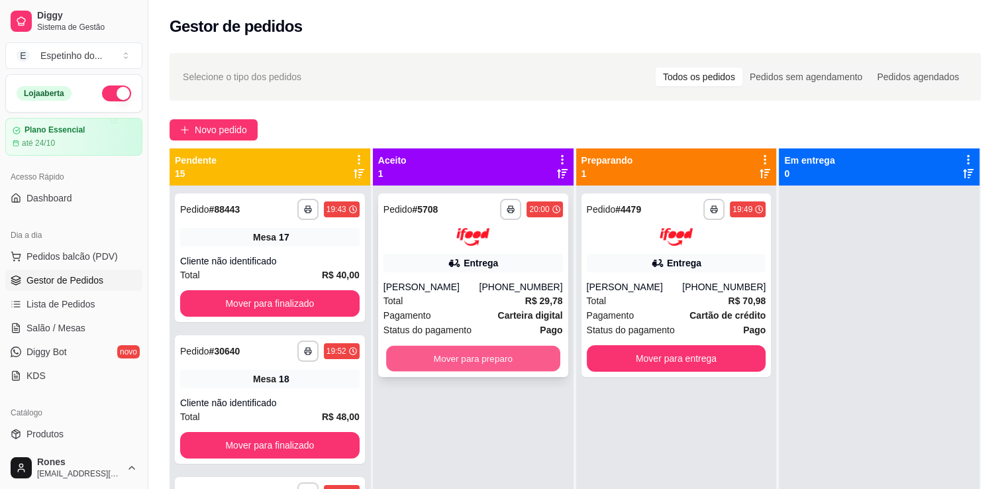
click at [493, 354] on button "Mover para preparo" at bounding box center [473, 358] width 174 height 26
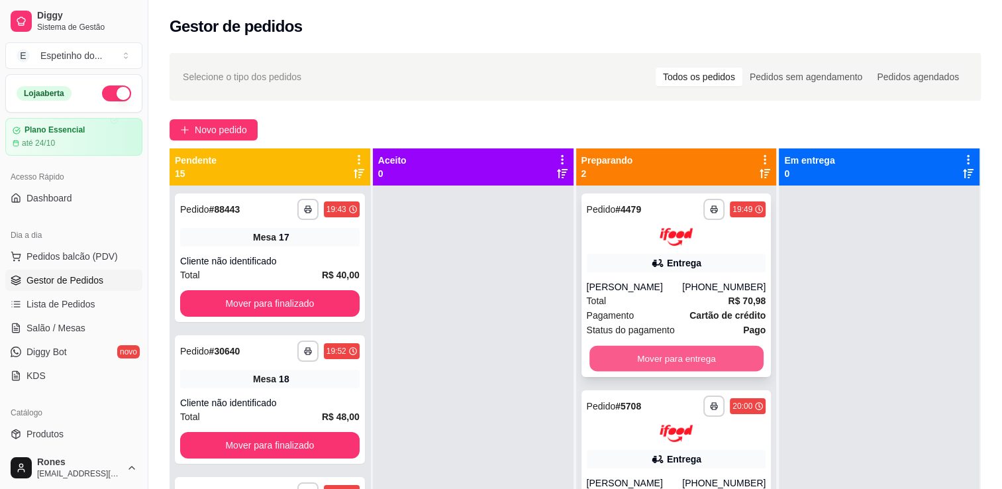
click at [735, 349] on button "Mover para entrega" at bounding box center [677, 358] width 174 height 26
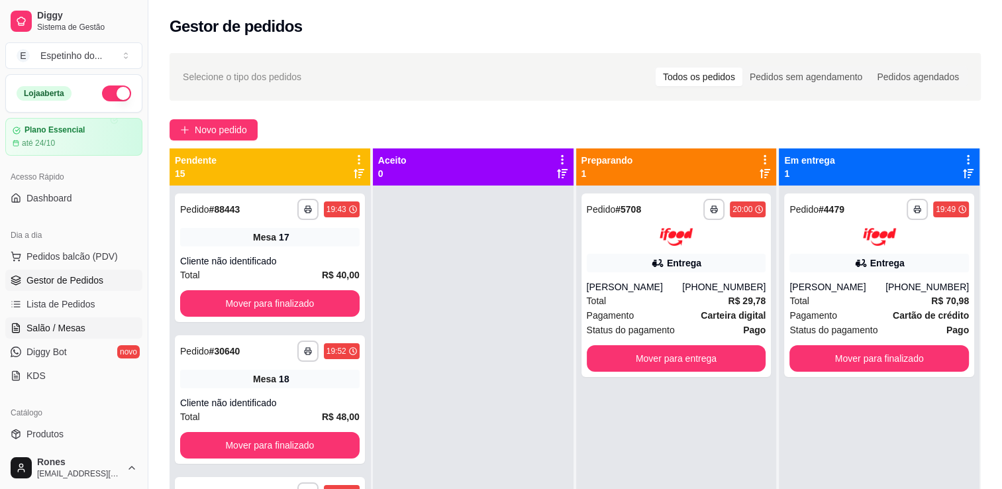
click at [70, 325] on span "Salão / Mesas" at bounding box center [55, 327] width 59 height 13
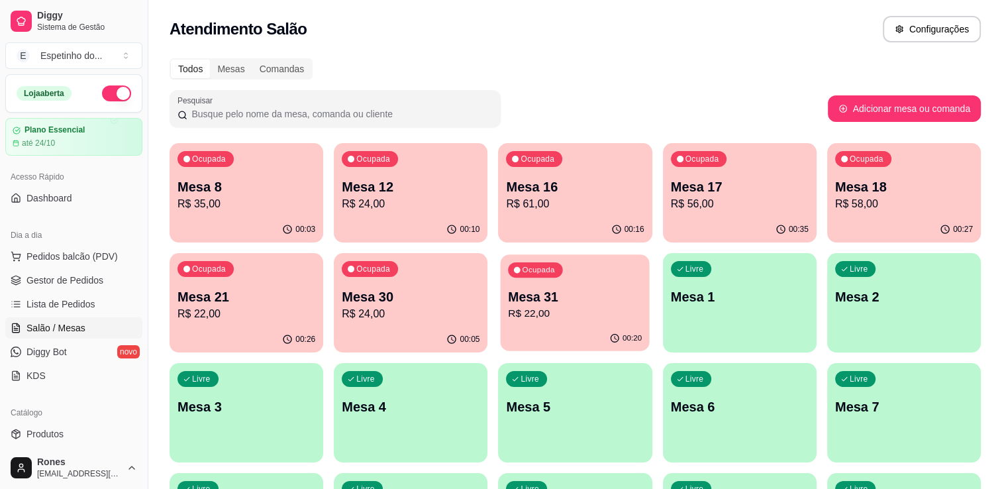
click at [568, 288] on p "Mesa 31" at bounding box center [576, 297] width 134 height 18
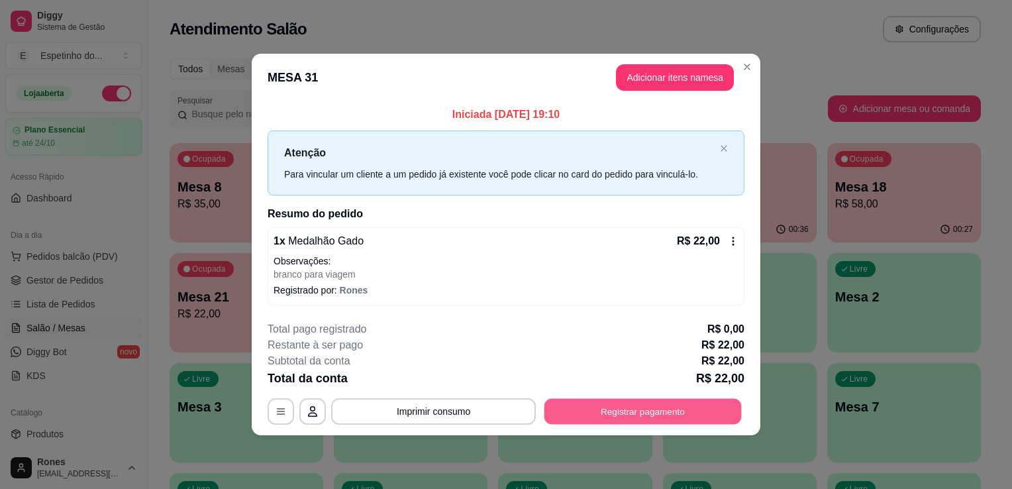
click at [638, 415] on button "Registrar pagamento" at bounding box center [643, 411] width 197 height 26
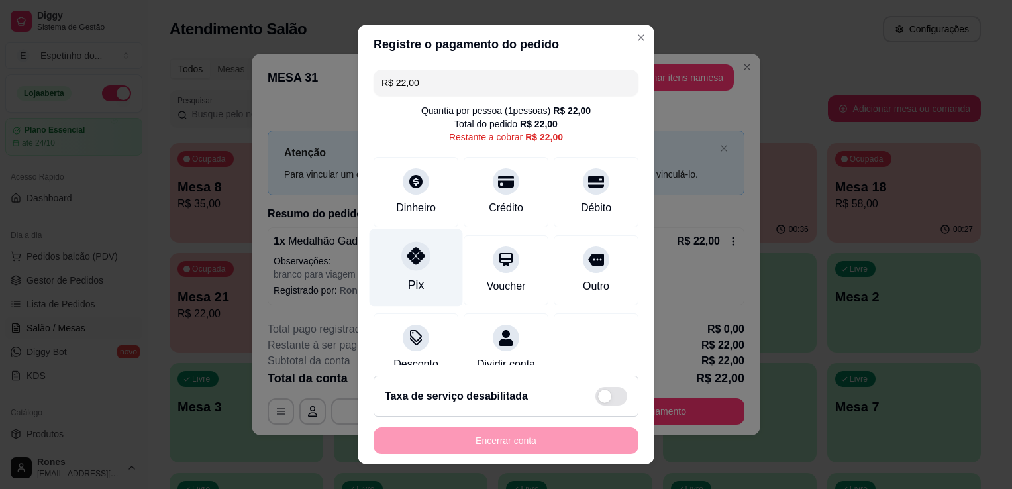
click at [419, 295] on div "Pix" at bounding box center [416, 268] width 93 height 78
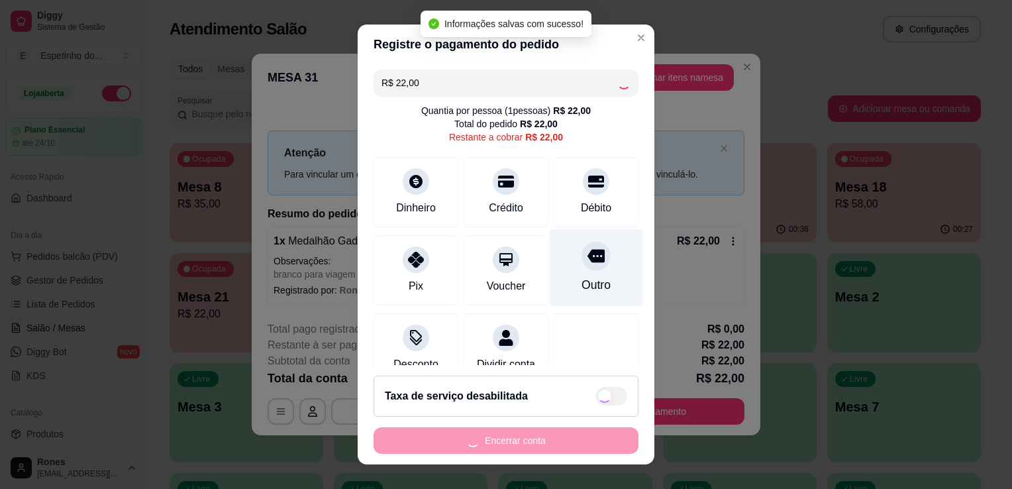
type input "R$ 0,00"
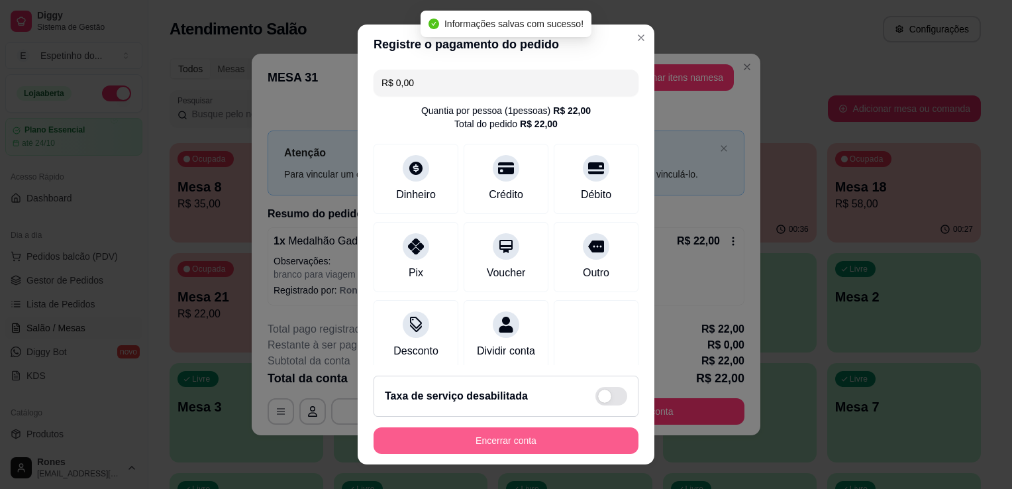
click at [538, 439] on button "Encerrar conta" at bounding box center [506, 440] width 265 height 26
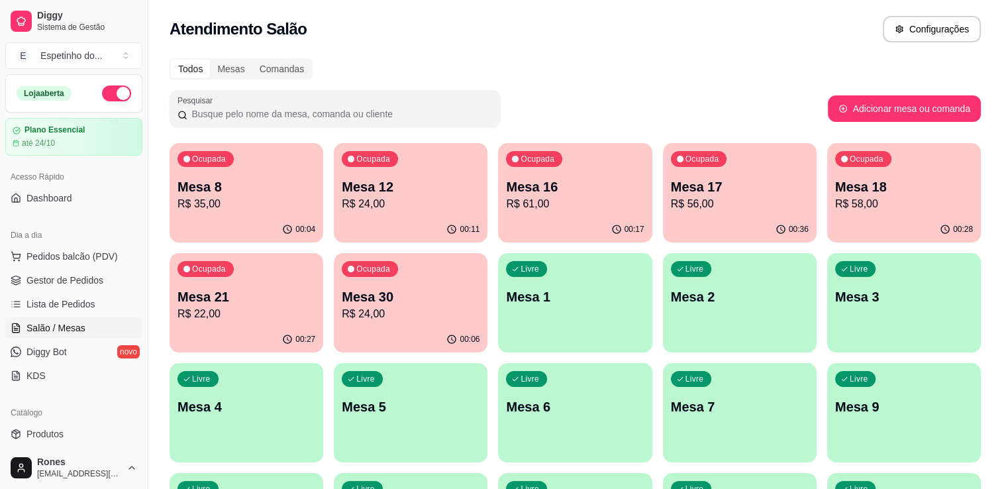
click at [766, 200] on p "R$ 56,00" at bounding box center [740, 204] width 138 height 16
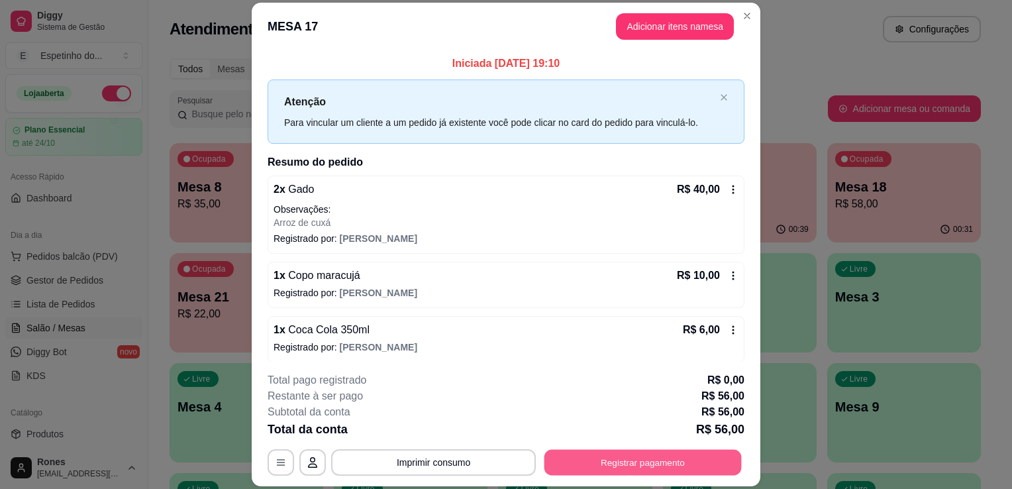
click at [652, 461] on button "Registrar pagamento" at bounding box center [643, 463] width 197 height 26
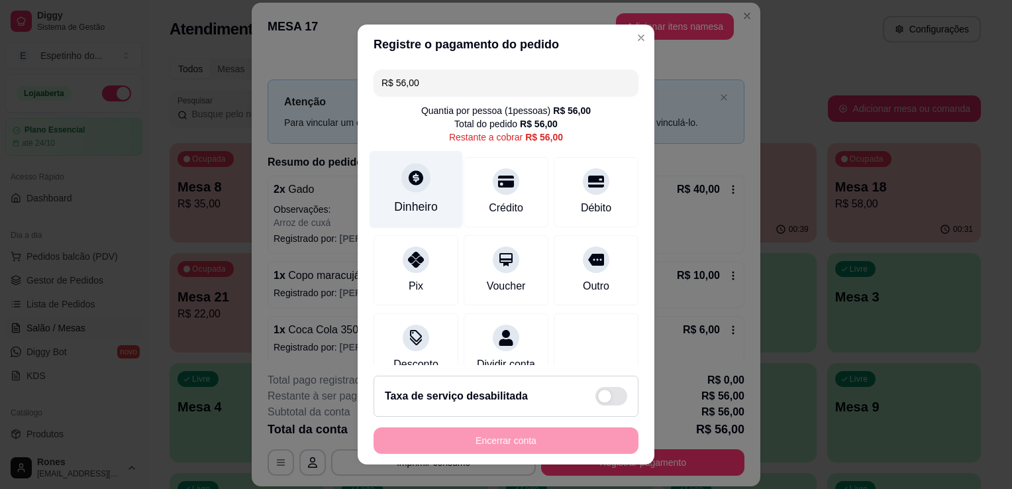
click at [421, 215] on div "Dinheiro" at bounding box center [416, 190] width 93 height 78
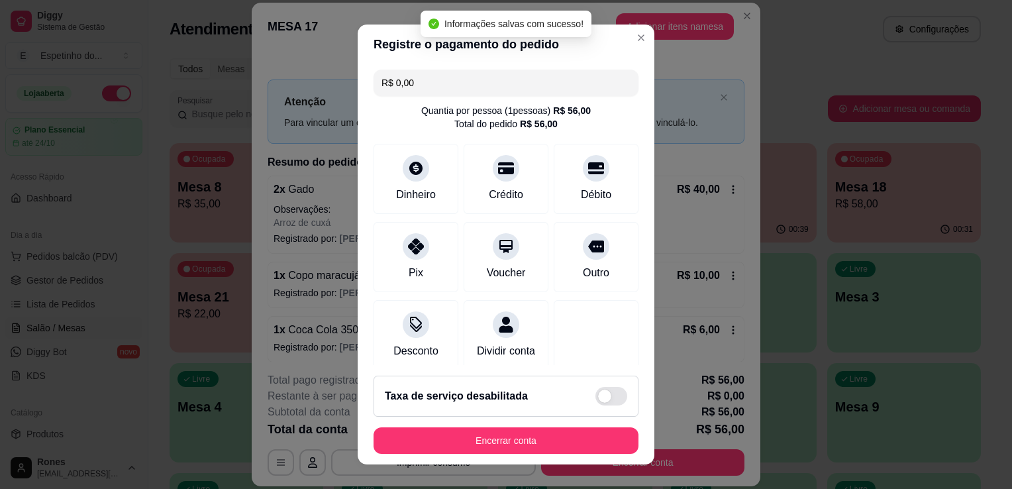
type input "R$ 0,00"
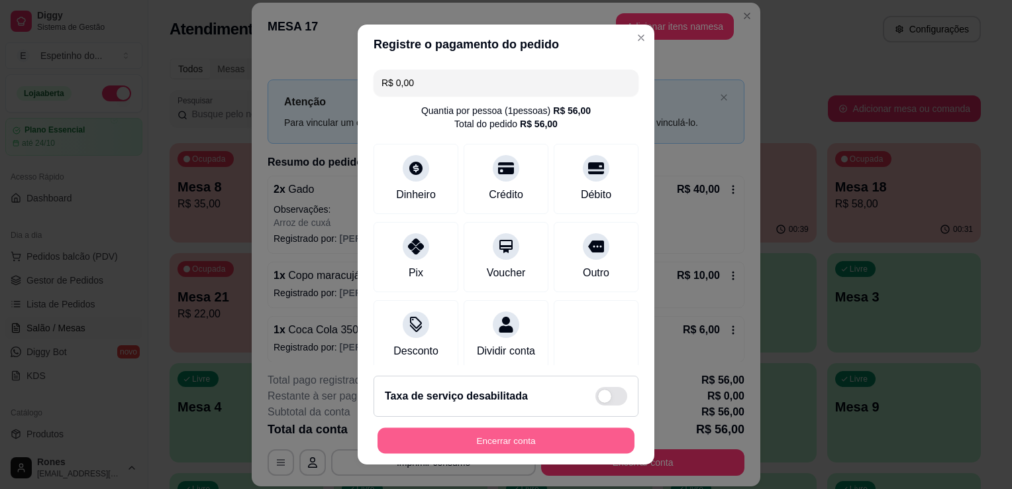
click at [597, 449] on button "Encerrar conta" at bounding box center [506, 441] width 257 height 26
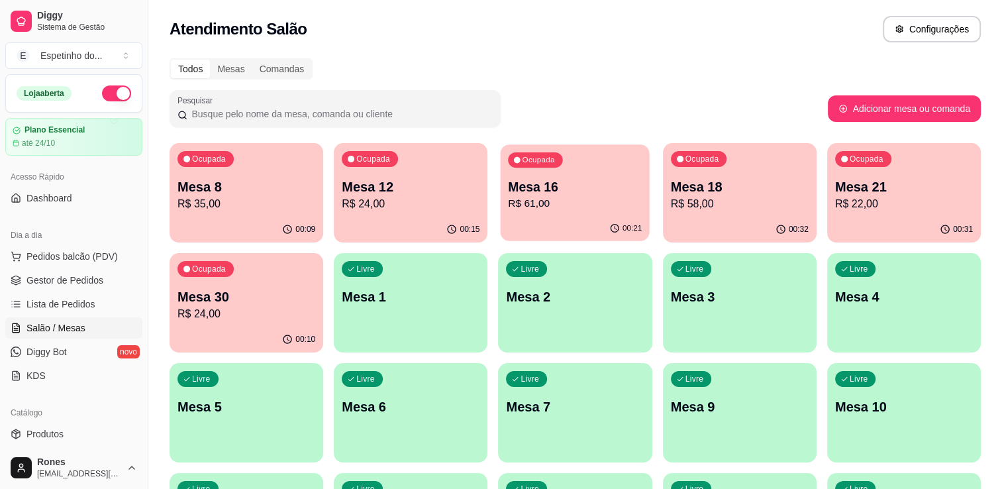
click at [587, 210] on p "R$ 61,00" at bounding box center [576, 203] width 134 height 15
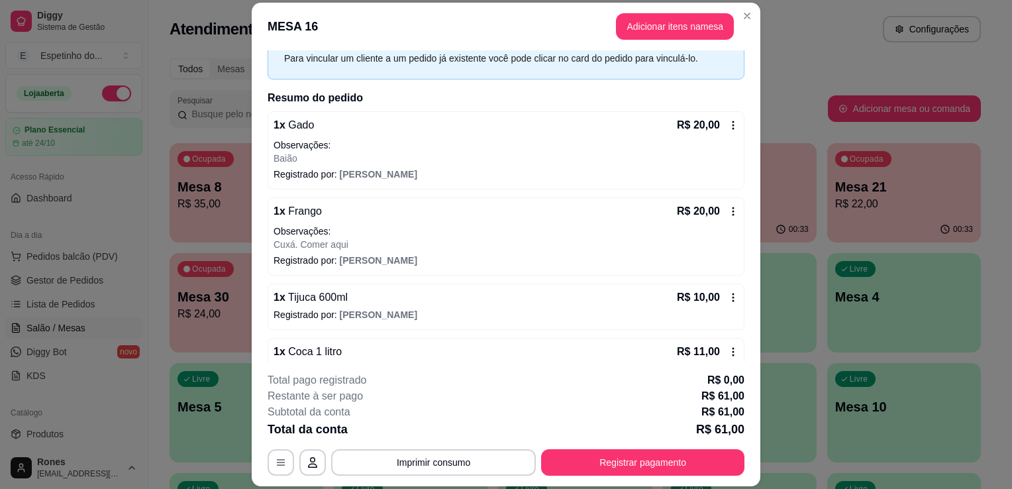
scroll to position [90, 0]
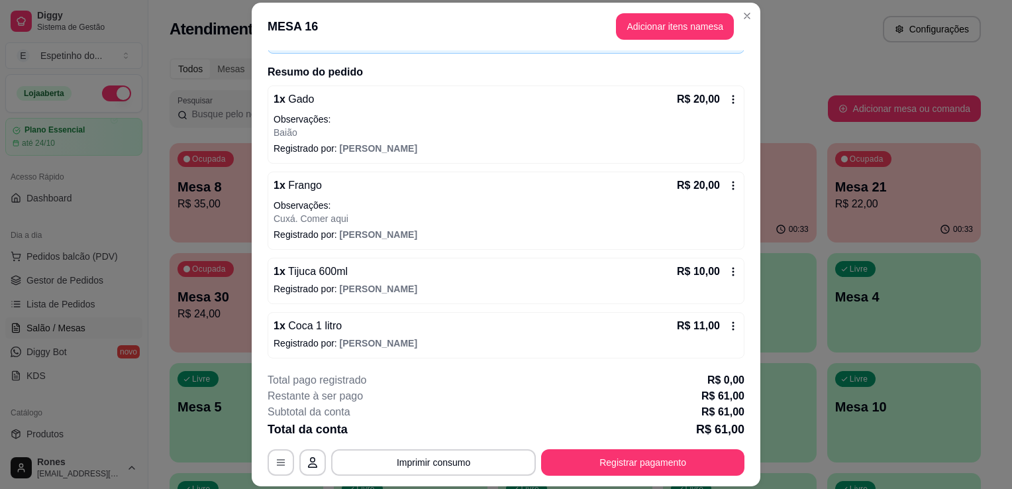
click at [728, 273] on icon at bounding box center [733, 271] width 11 height 11
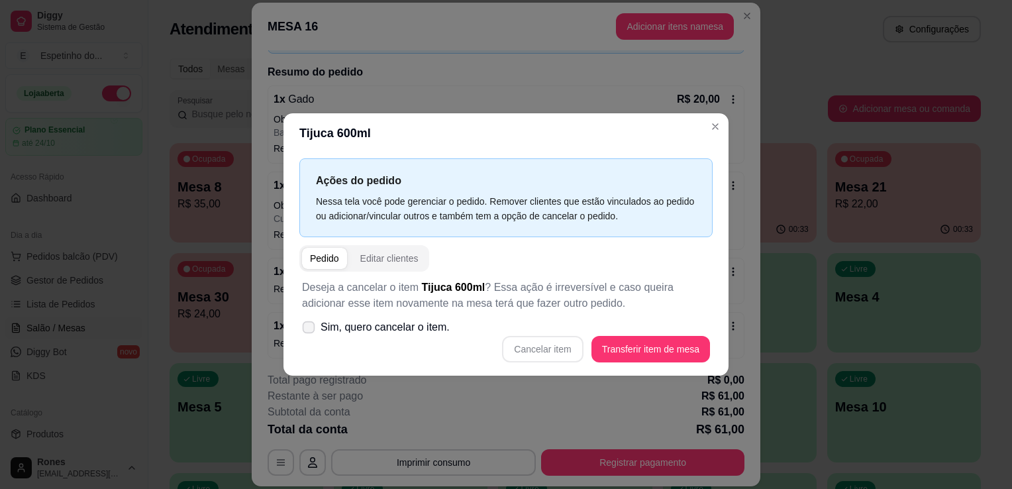
click at [315, 326] on label "Sim, quero cancelar o item." at bounding box center [376, 327] width 158 height 26
click at [310, 330] on input "Sim, quero cancelar o item." at bounding box center [305, 334] width 9 height 9
checkbox input "true"
click at [559, 355] on button "Cancelar item" at bounding box center [542, 350] width 79 height 26
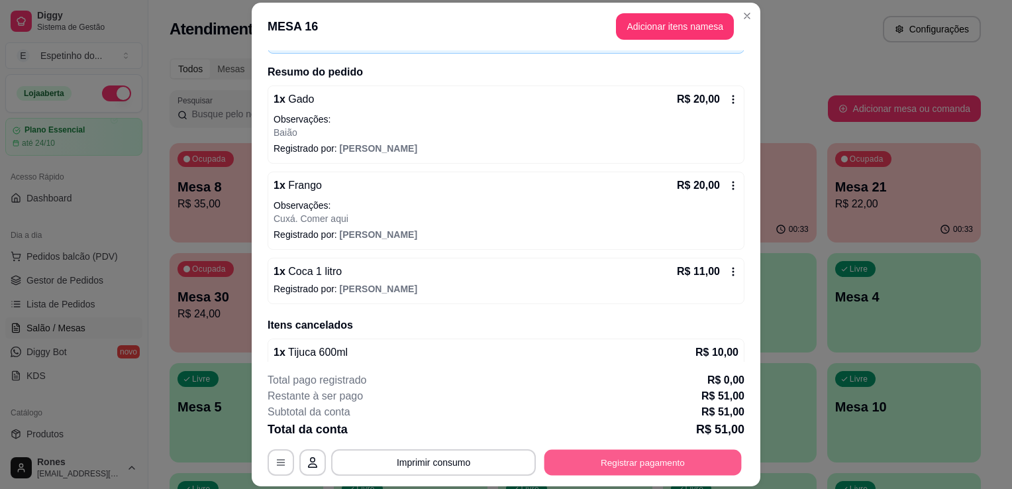
click at [626, 466] on button "Registrar pagamento" at bounding box center [643, 463] width 197 height 26
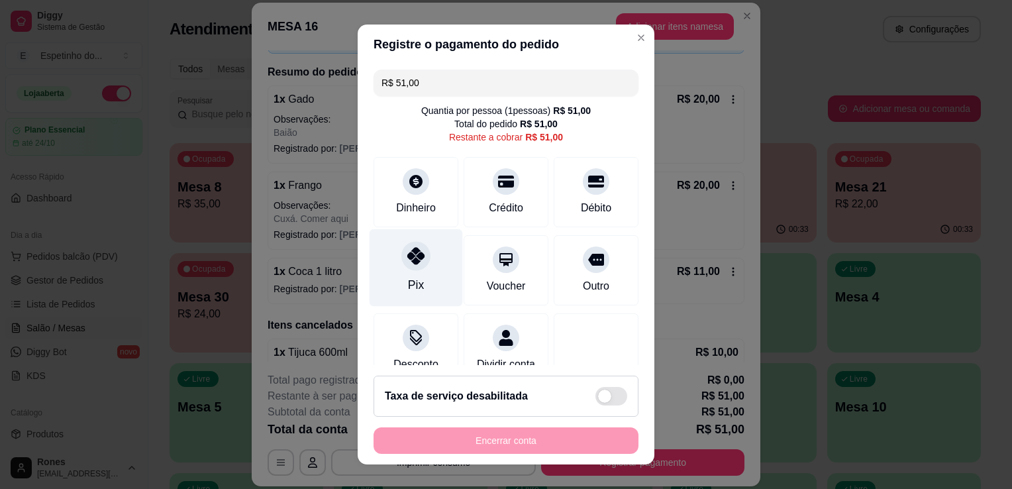
click at [408, 284] on div "Pix" at bounding box center [416, 284] width 16 height 17
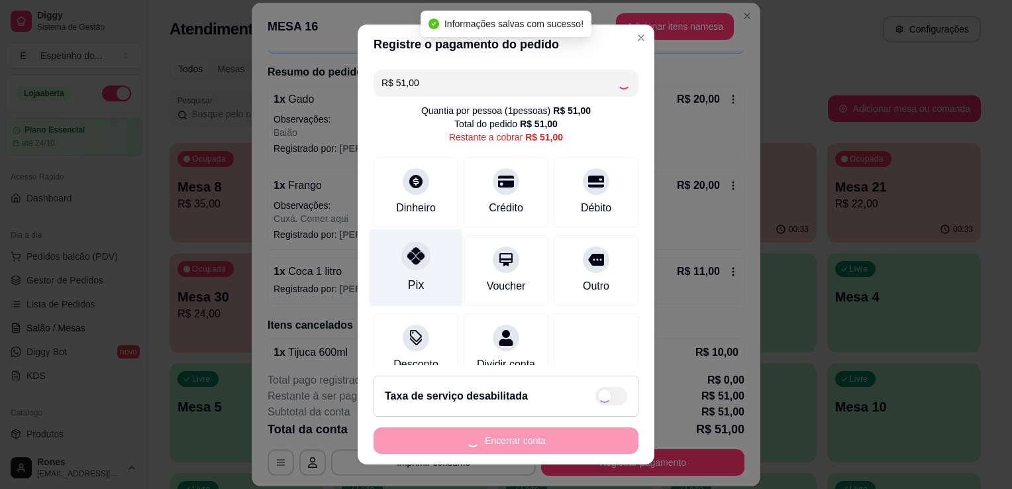
type input "R$ 0,00"
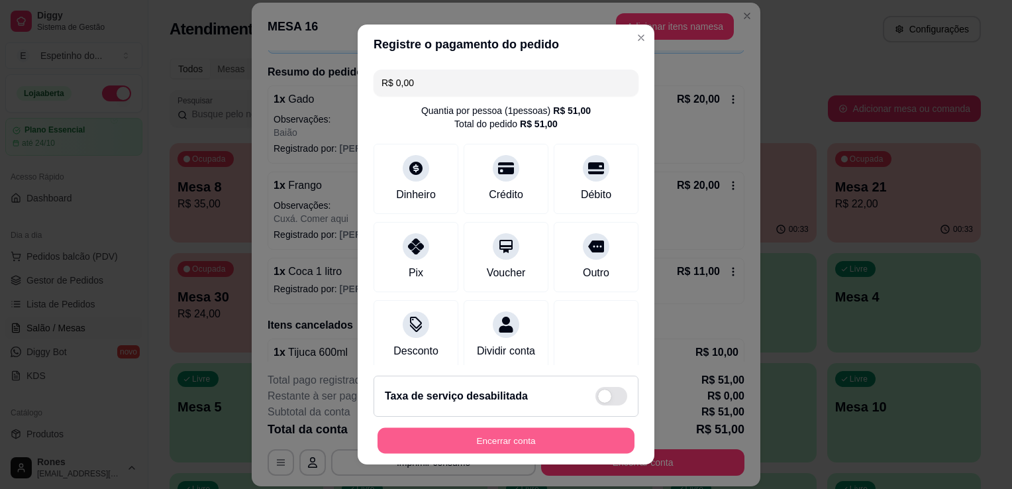
click at [490, 444] on button "Encerrar conta" at bounding box center [506, 441] width 257 height 26
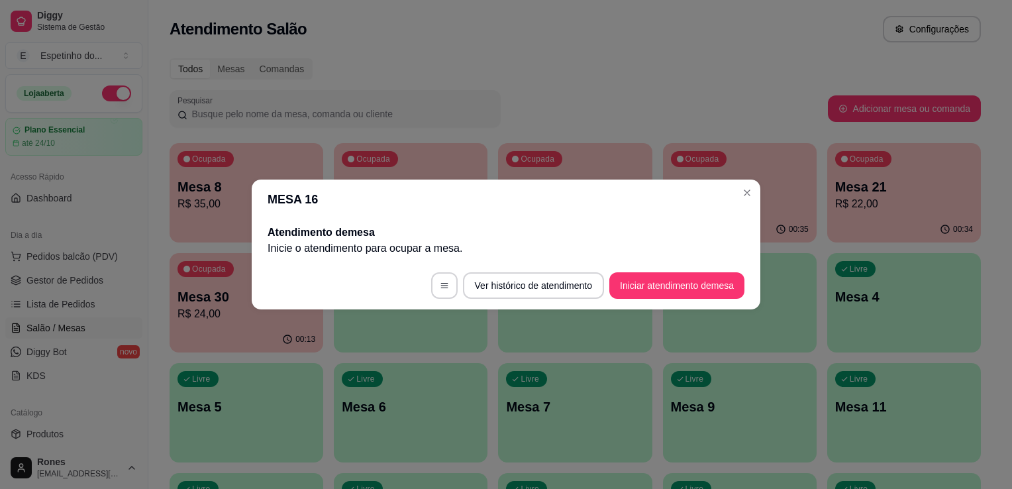
scroll to position [0, 0]
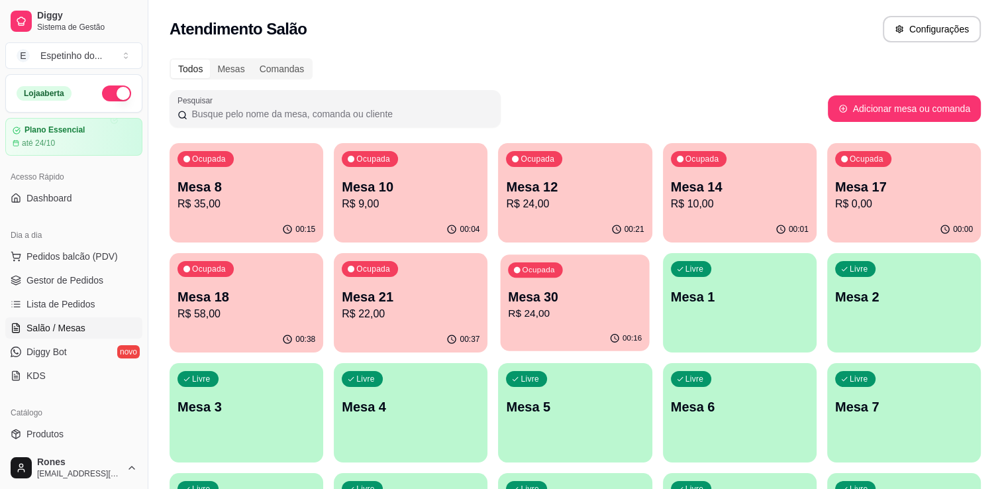
click at [607, 319] on p "R$ 24,00" at bounding box center [576, 313] width 134 height 15
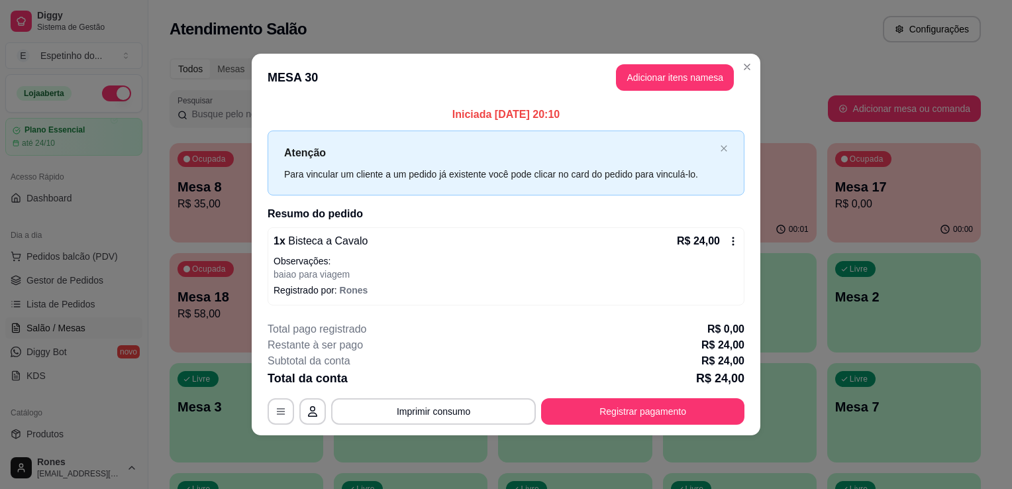
click at [729, 242] on icon at bounding box center [733, 241] width 11 height 11
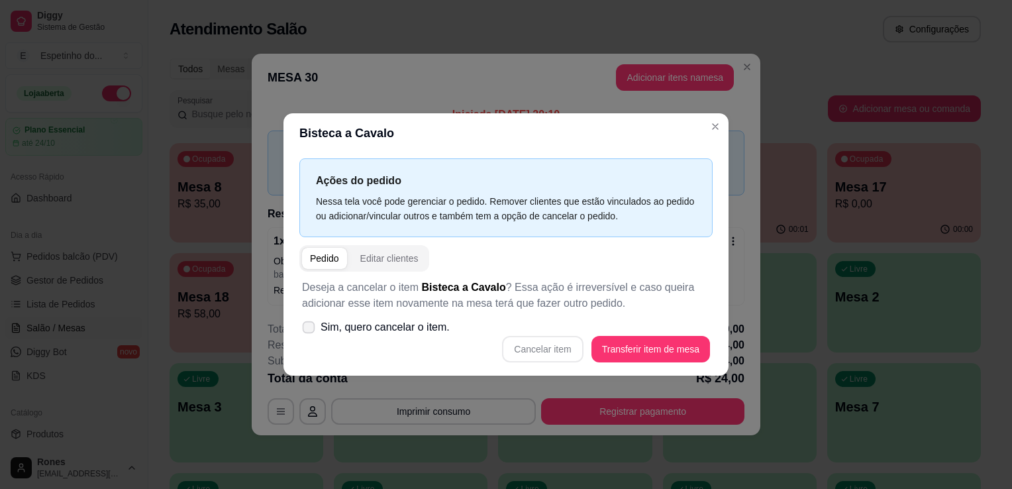
click at [355, 329] on span "Sim, quero cancelar o item." at bounding box center [385, 327] width 129 height 16
click at [310, 330] on input "Sim, quero cancelar o item." at bounding box center [305, 334] width 9 height 9
checkbox input "true"
click at [543, 352] on button "Cancelar item" at bounding box center [542, 350] width 79 height 26
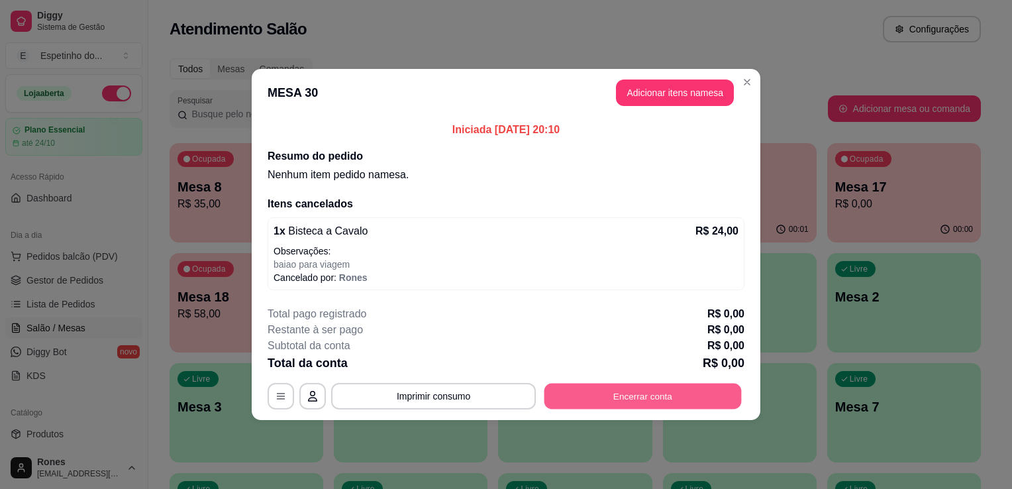
click at [621, 399] on button "Encerrar conta" at bounding box center [643, 397] width 197 height 26
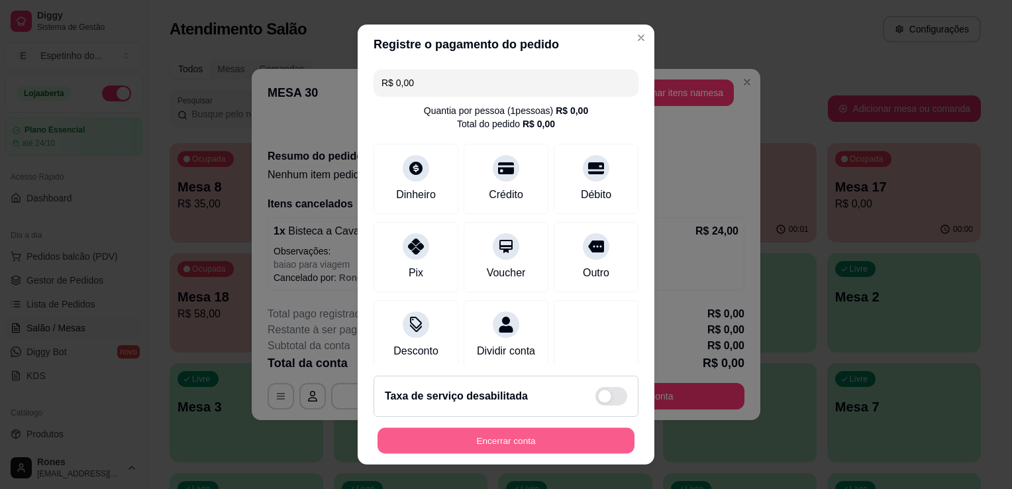
click at [586, 435] on button "Encerrar conta" at bounding box center [506, 441] width 257 height 26
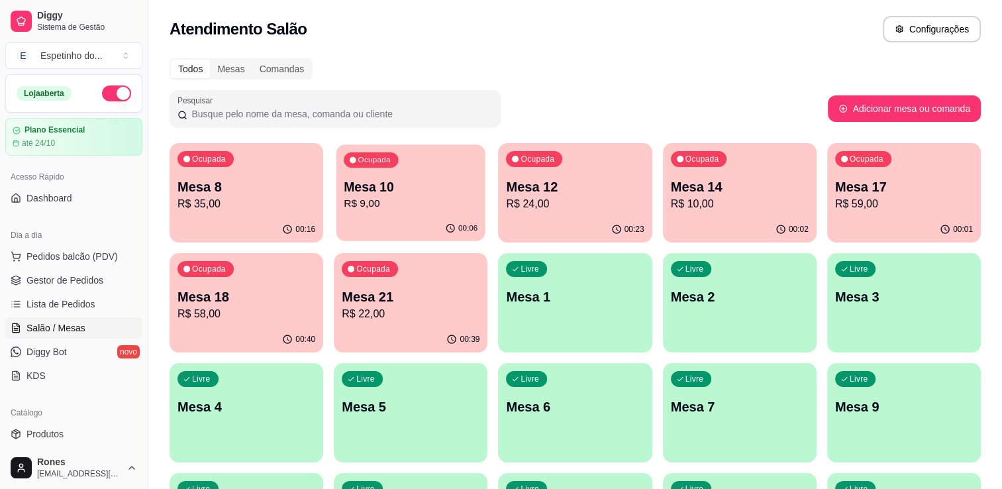
click at [411, 192] on p "Mesa 10" at bounding box center [411, 187] width 134 height 18
click at [892, 190] on p "Mesa 17" at bounding box center [904, 187] width 134 height 18
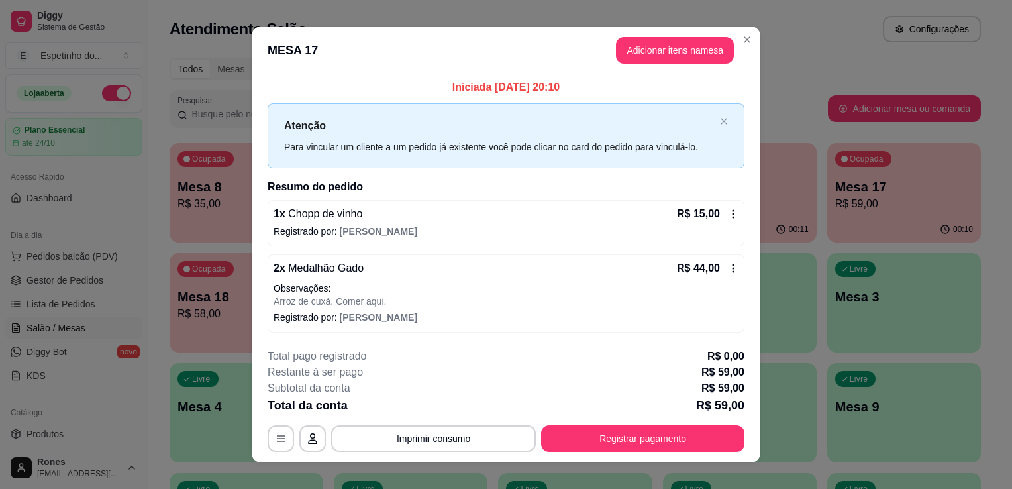
click at [680, 136] on div "Atenção Para vincular um cliente a um pedido já existente você pode clicar no c…" at bounding box center [499, 135] width 431 height 36
click at [678, 58] on button "Adicionar itens na mesa" at bounding box center [675, 51] width 114 height 26
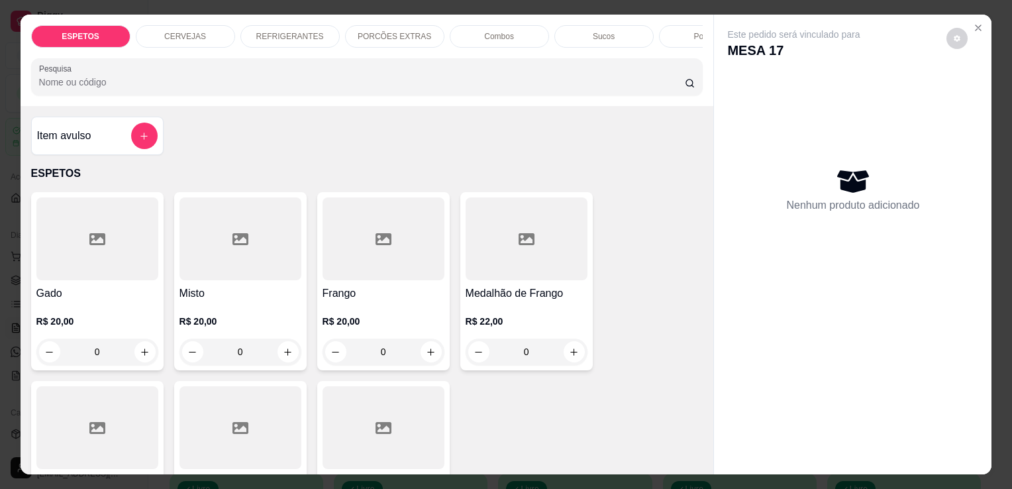
click at [187, 31] on p "CERVEJAS" at bounding box center [185, 36] width 42 height 11
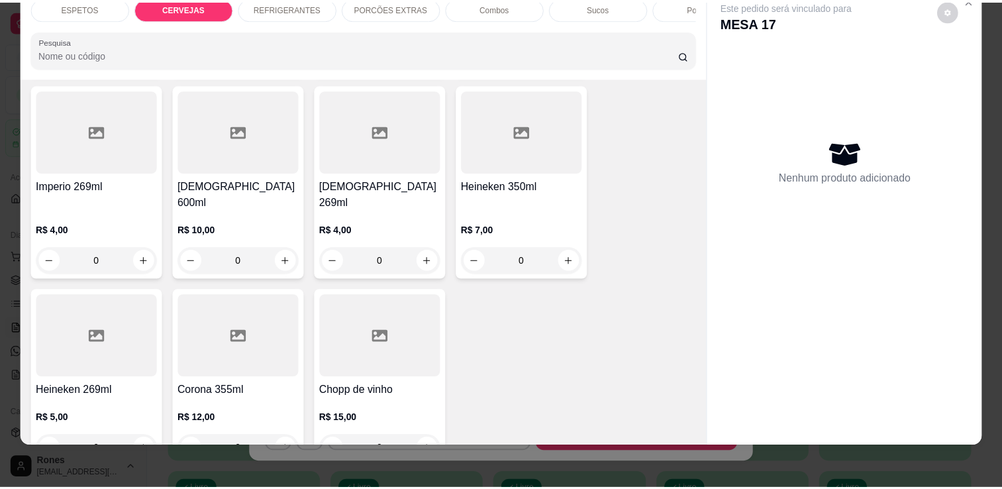
scroll to position [904, 0]
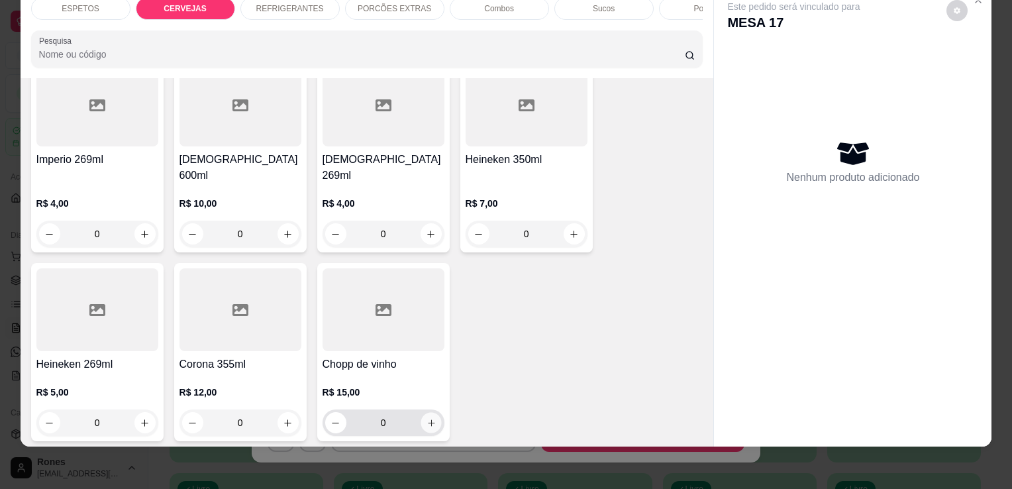
click at [426, 418] on icon "increase-product-quantity" at bounding box center [431, 423] width 10 height 10
type input "1"
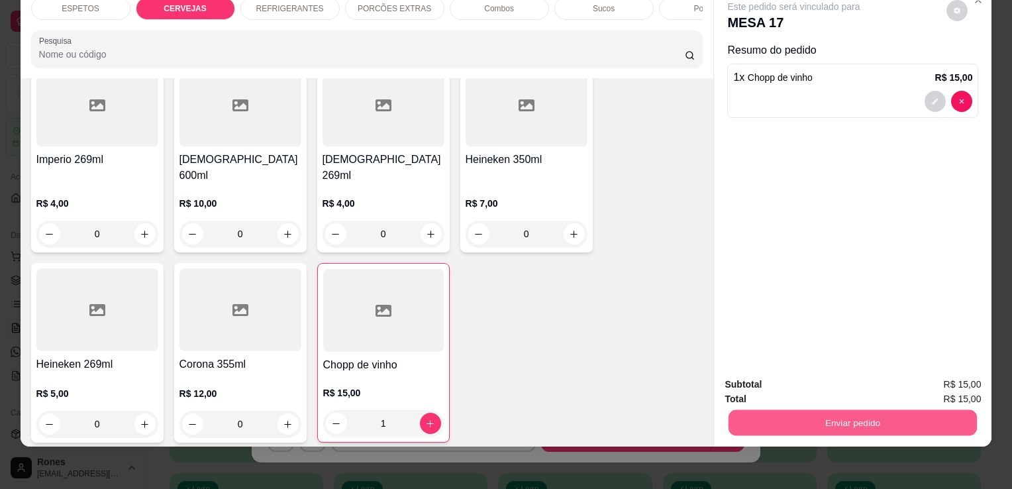
click at [876, 419] on button "Enviar pedido" at bounding box center [853, 422] width 248 height 26
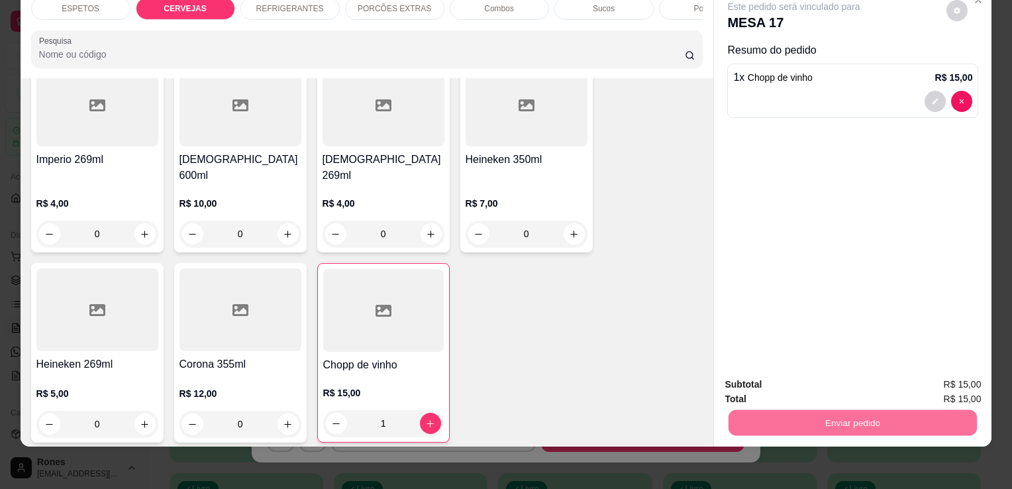
click at [948, 383] on button "Enviar pedido" at bounding box center [946, 380] width 73 height 25
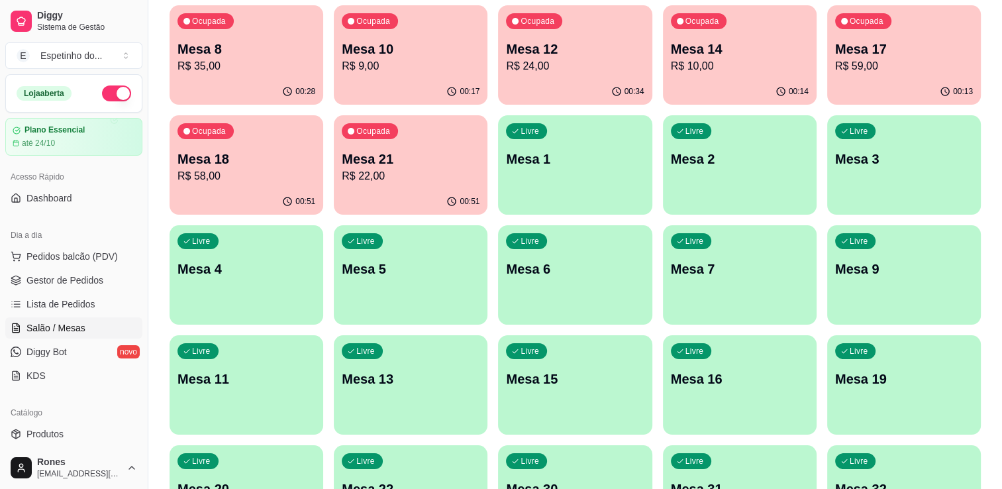
scroll to position [159, 0]
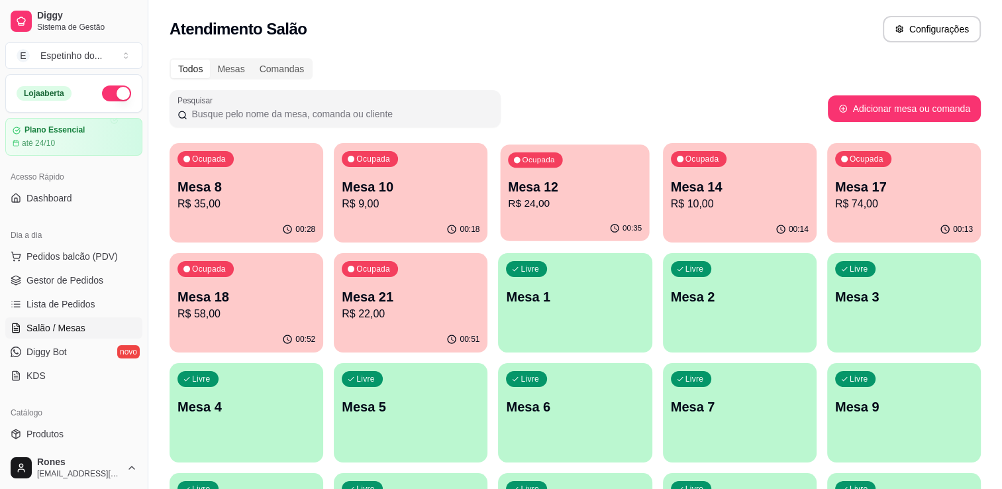
click at [582, 169] on div "Ocupada Mesa 12 R$ 24,00" at bounding box center [575, 180] width 149 height 72
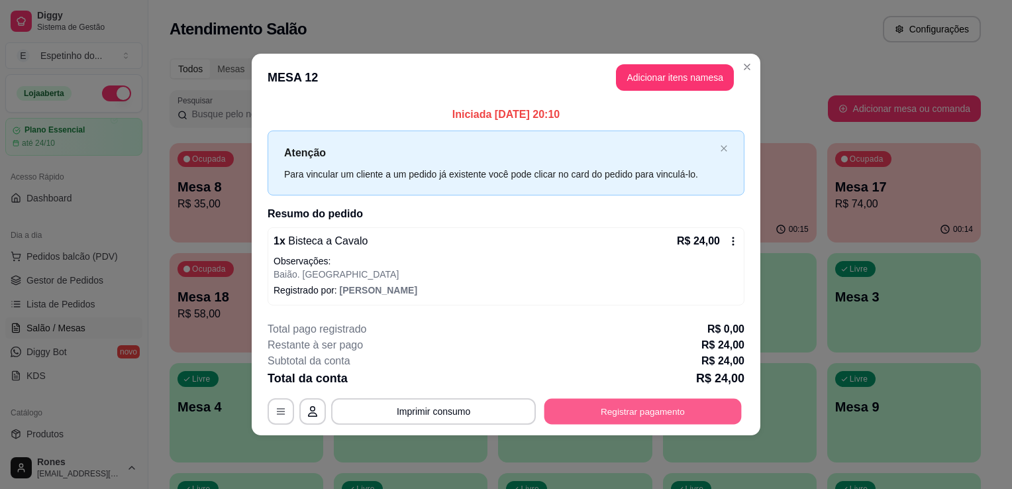
click at [660, 405] on button "Registrar pagamento" at bounding box center [643, 411] width 197 height 26
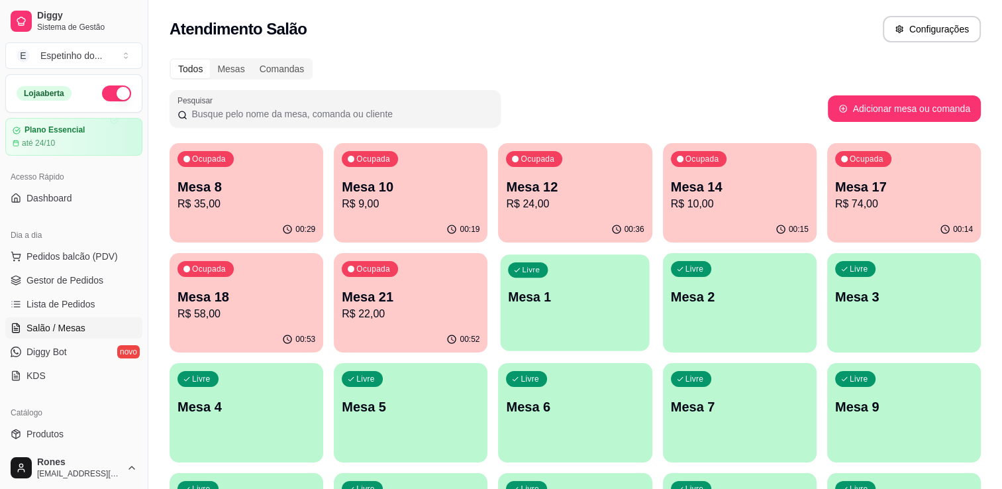
click at [564, 329] on div "Livre Mesa 1" at bounding box center [575, 294] width 149 height 81
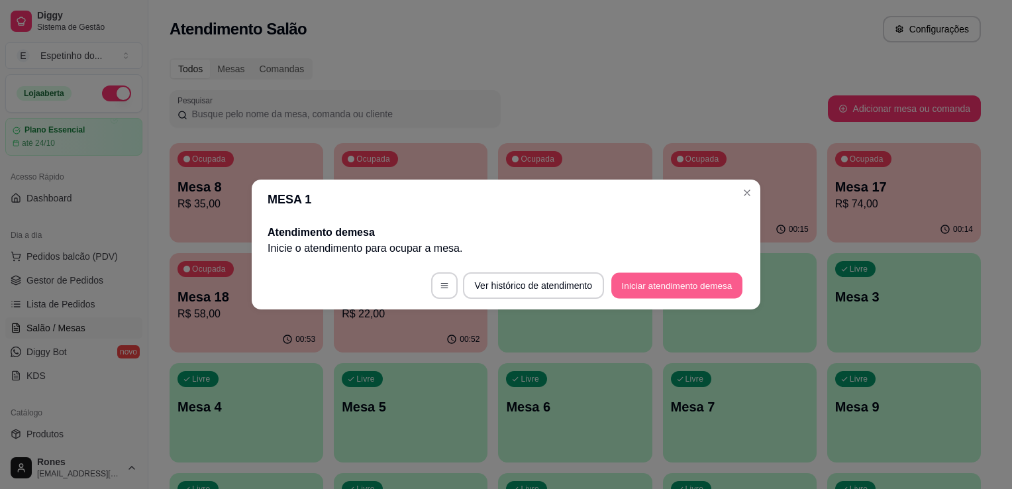
click at [668, 291] on button "Iniciar atendimento de mesa" at bounding box center [676, 286] width 131 height 26
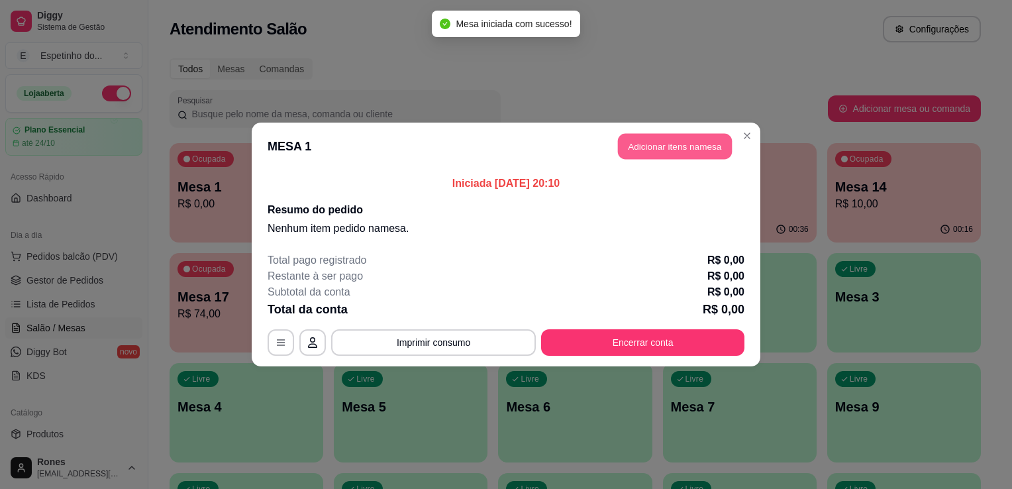
click at [666, 147] on button "Adicionar itens na mesa" at bounding box center [675, 147] width 114 height 26
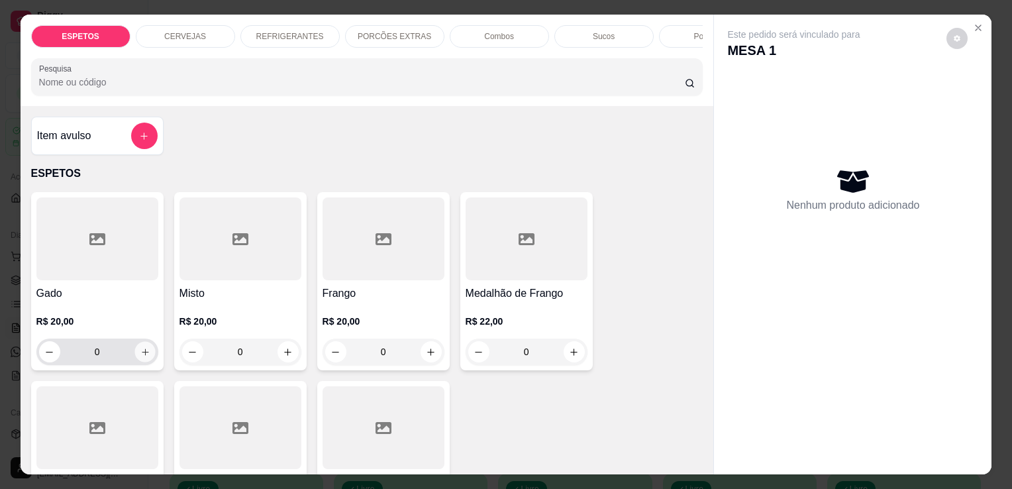
click at [140, 354] on icon "increase-product-quantity" at bounding box center [145, 352] width 10 height 10
type input "1"
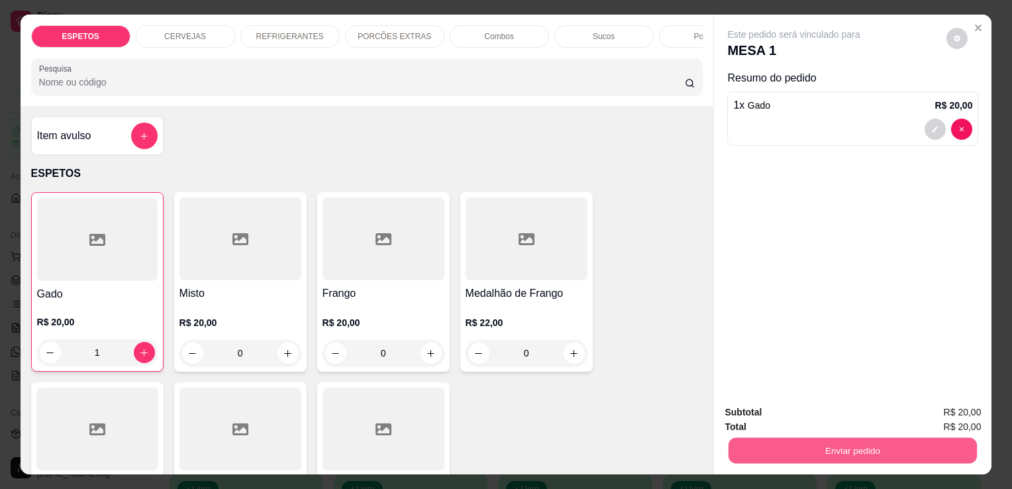
click at [821, 444] on button "Enviar pedido" at bounding box center [853, 450] width 248 height 26
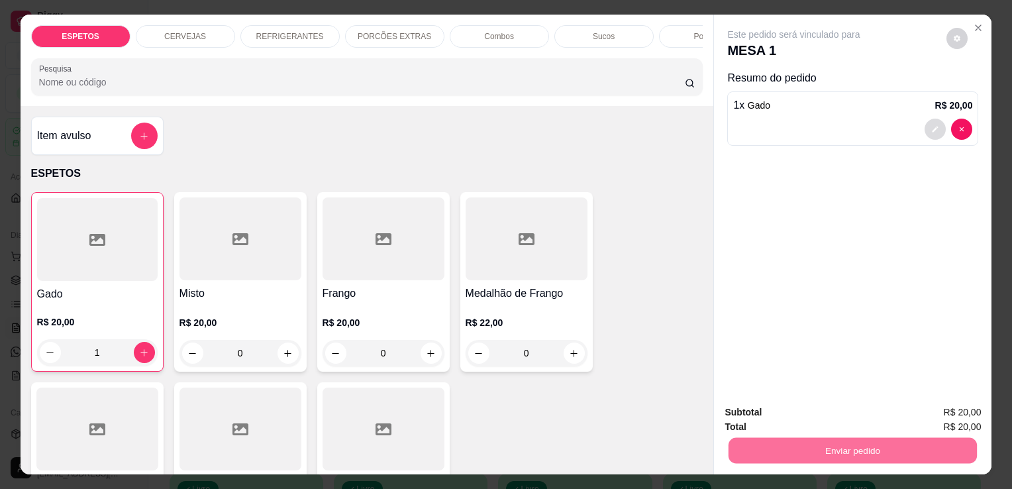
click at [933, 127] on icon "decrease-product-quantity" at bounding box center [936, 130] width 6 height 6
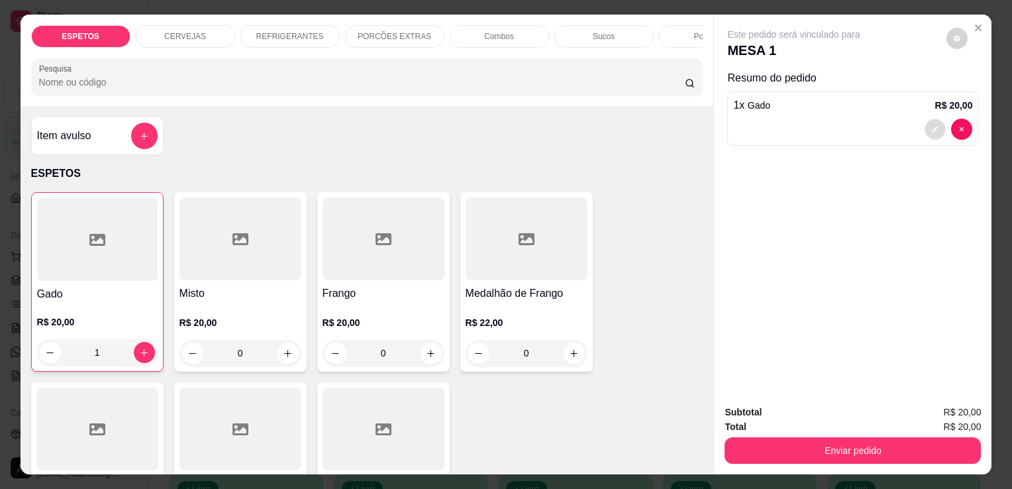
click at [935, 123] on button "decrease-product-quantity" at bounding box center [935, 129] width 21 height 21
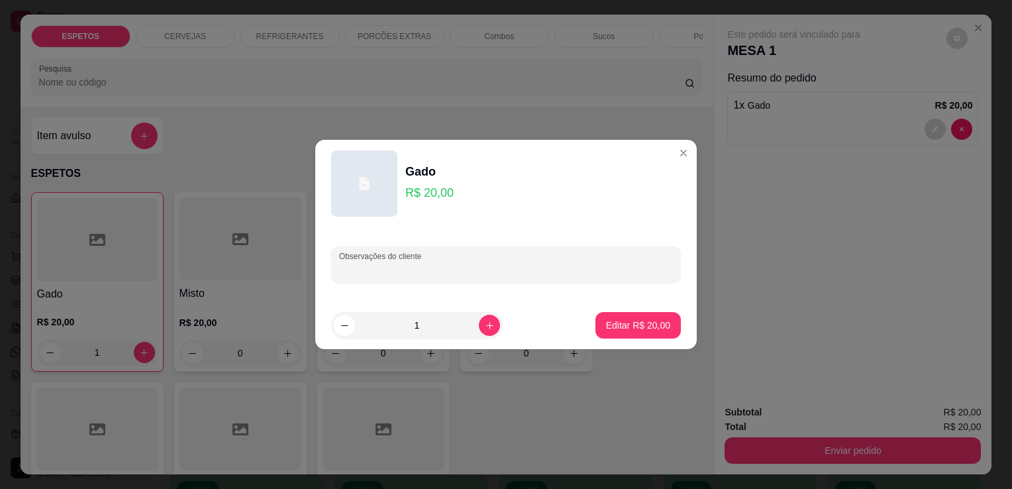
click at [476, 264] on input "Observações do cliente" at bounding box center [506, 269] width 334 height 13
type input "cuxa sem farova pra viagem mas pure"
click at [624, 326] on p "Editar R$ 20,00" at bounding box center [638, 325] width 62 height 13
type input "0"
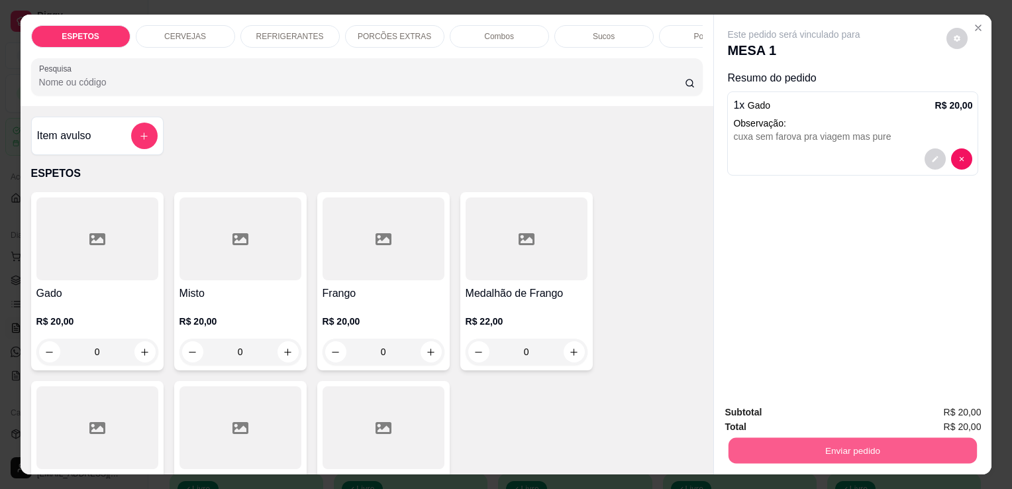
click at [869, 444] on button "Enviar pedido" at bounding box center [853, 450] width 248 height 26
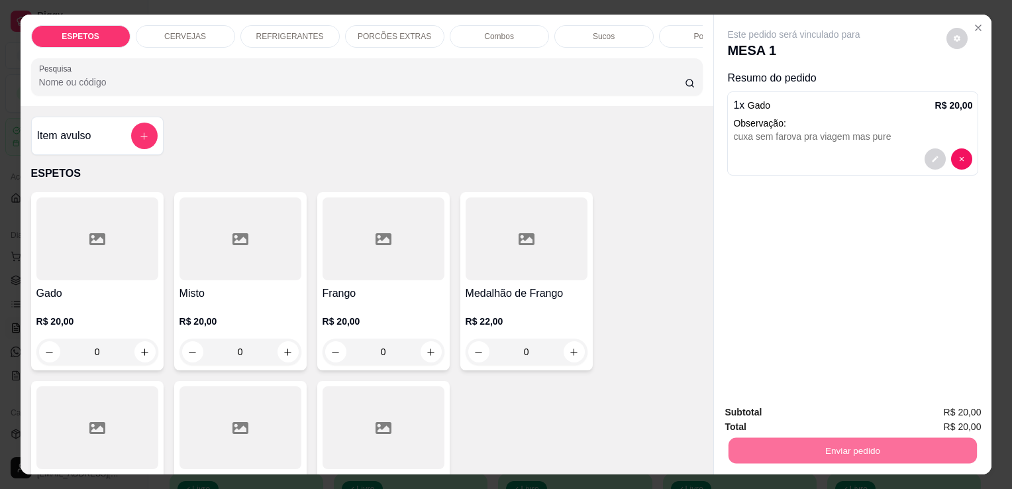
click at [943, 417] on button "Enviar pedido" at bounding box center [946, 413] width 73 height 25
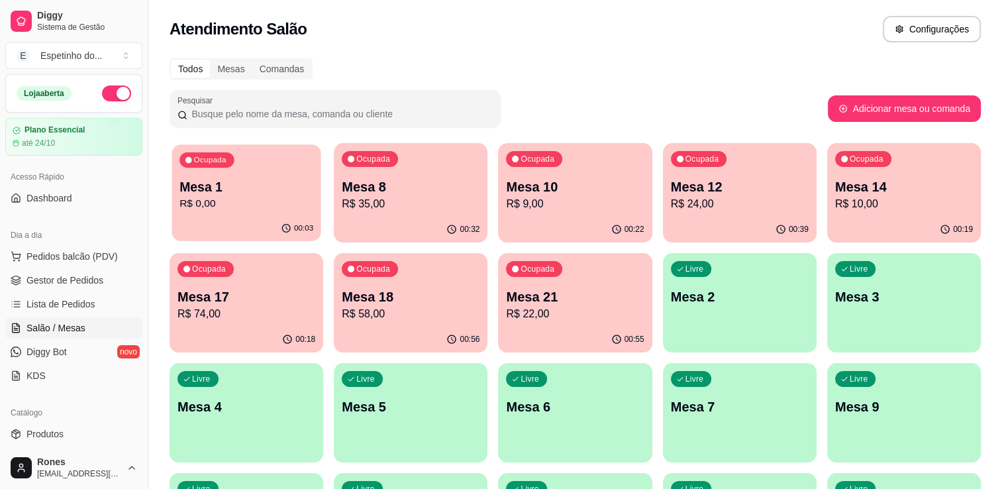
click at [251, 194] on p "Mesa 1" at bounding box center [247, 187] width 134 height 18
click at [425, 191] on p "Mesa 8" at bounding box center [411, 187] width 134 height 18
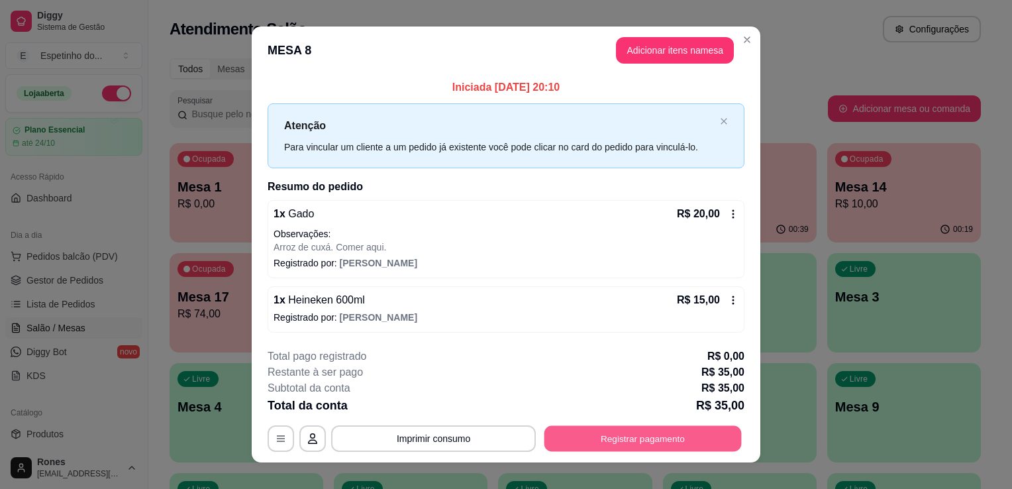
click at [640, 439] on button "Registrar pagamento" at bounding box center [643, 438] width 197 height 26
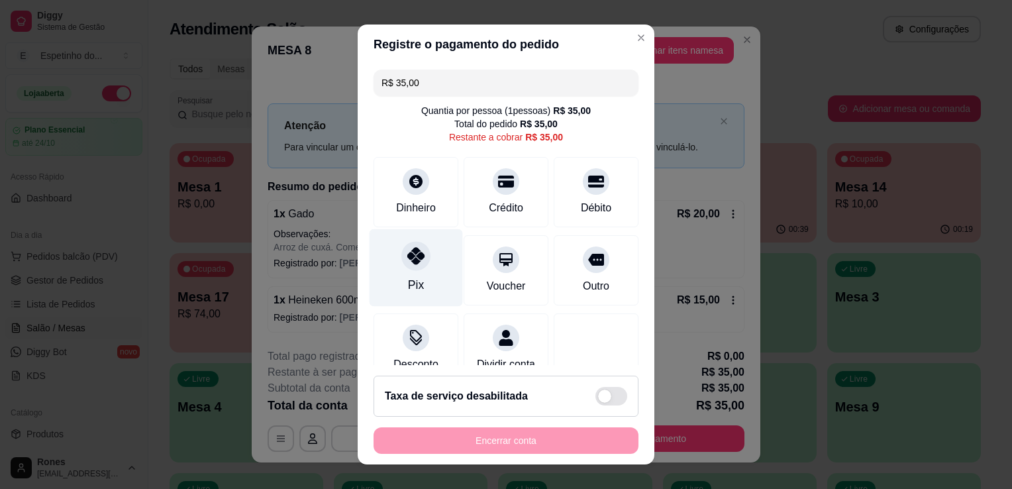
click at [407, 264] on icon at bounding box center [415, 255] width 17 height 17
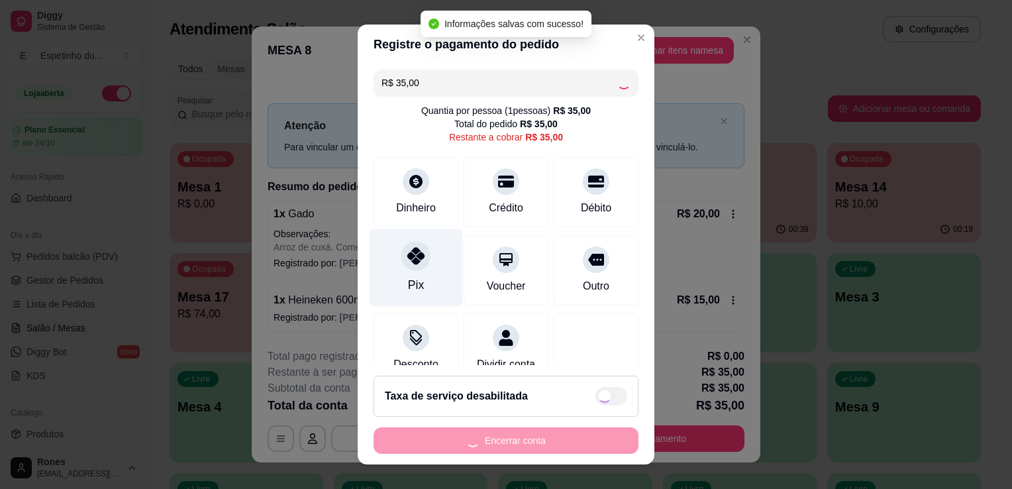
type input "R$ 0,00"
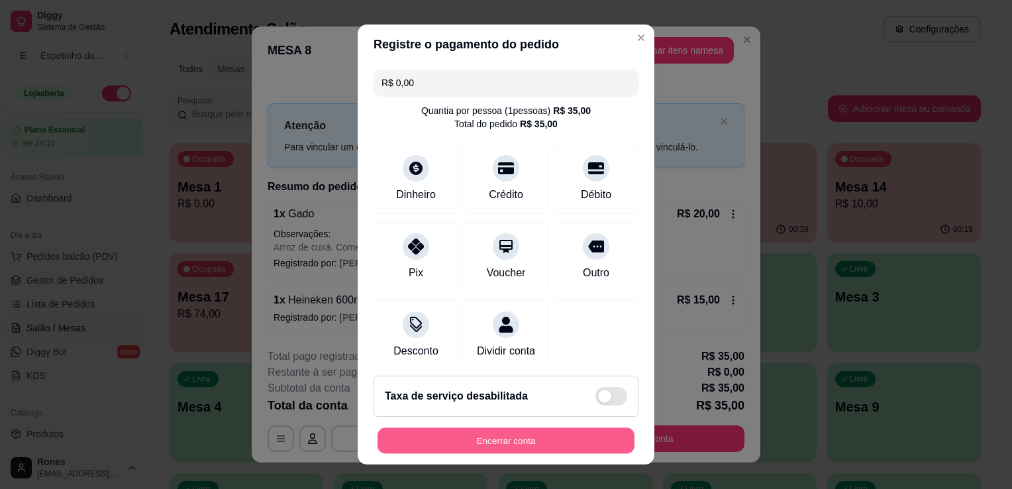
click at [523, 446] on button "Encerrar conta" at bounding box center [506, 441] width 257 height 26
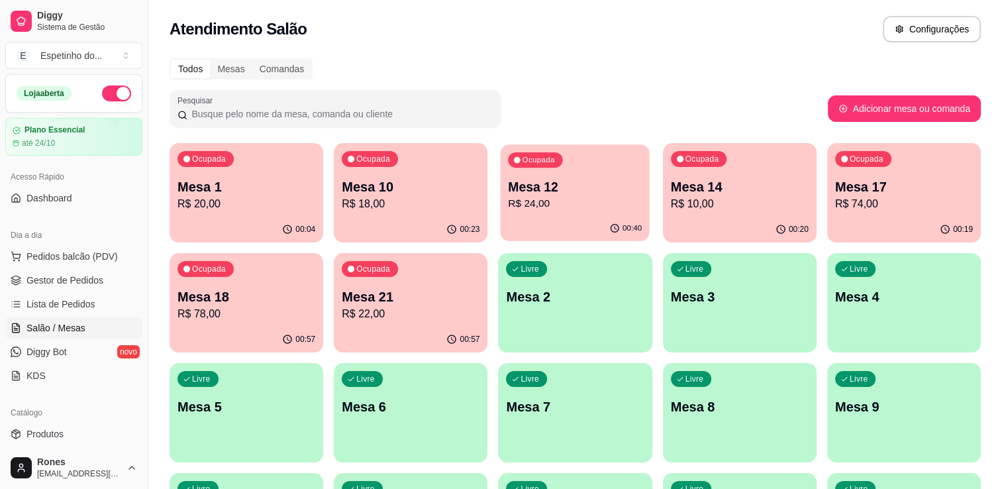
click at [566, 204] on p "R$ 24,00" at bounding box center [576, 203] width 134 height 15
click at [738, 200] on p "R$ 10,00" at bounding box center [740, 203] width 134 height 15
click at [888, 201] on p "R$ 74,00" at bounding box center [904, 203] width 134 height 15
click at [274, 206] on p "R$ 20,00" at bounding box center [247, 203] width 134 height 15
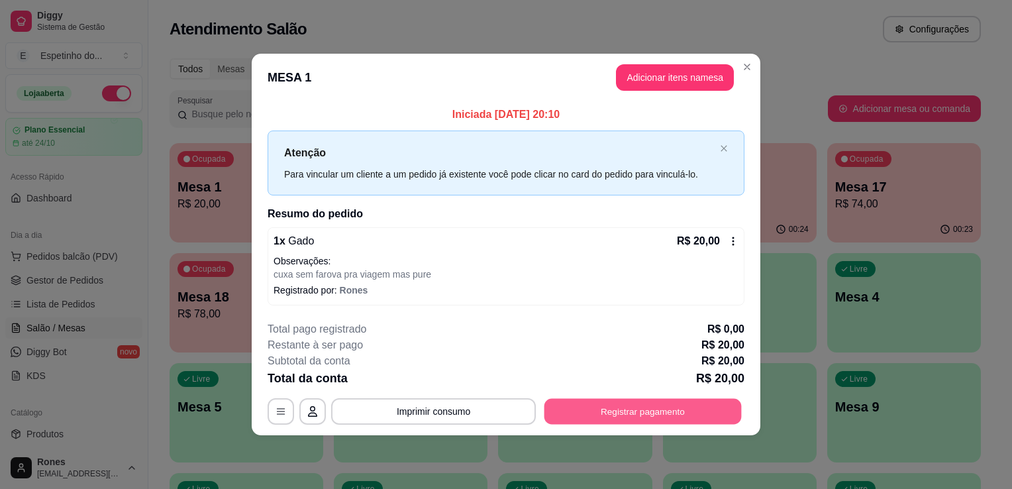
click at [674, 415] on button "Registrar pagamento" at bounding box center [643, 411] width 197 height 26
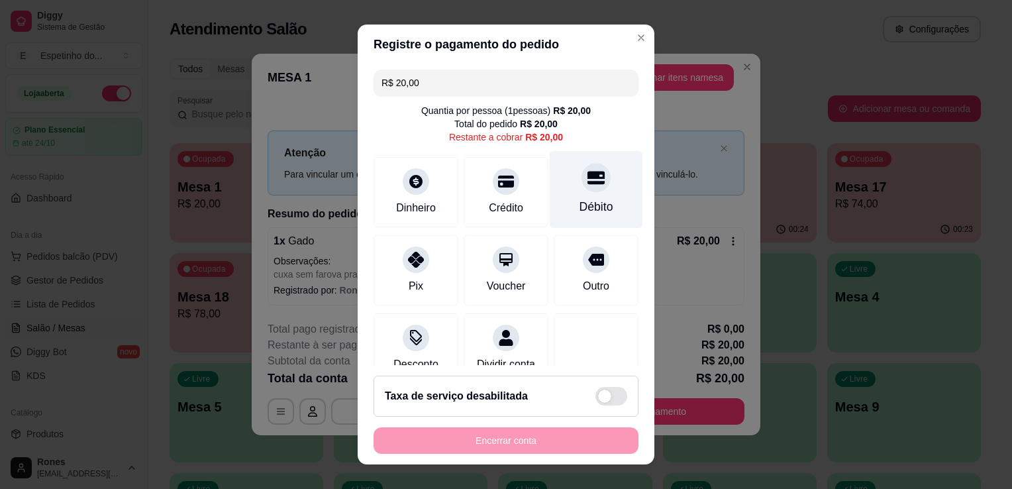
click at [582, 186] on div at bounding box center [596, 177] width 29 height 29
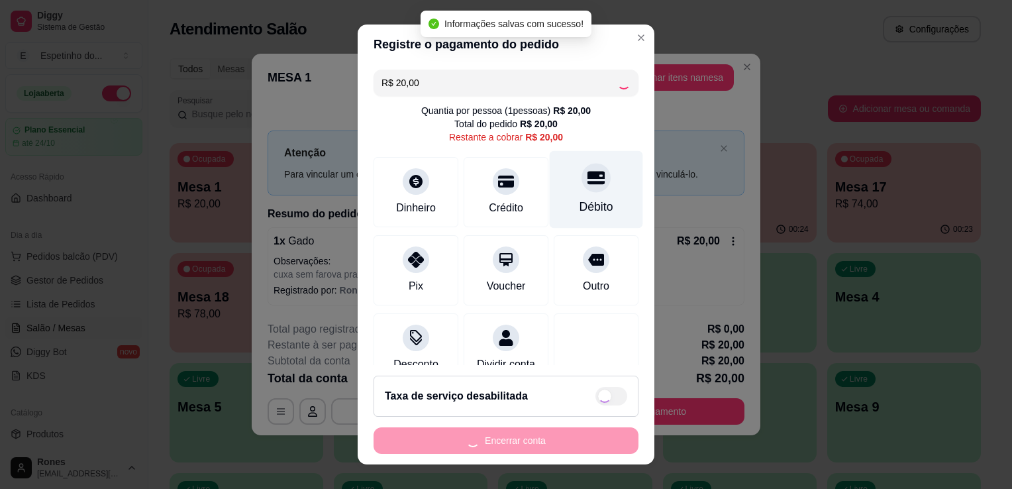
type input "R$ 0,00"
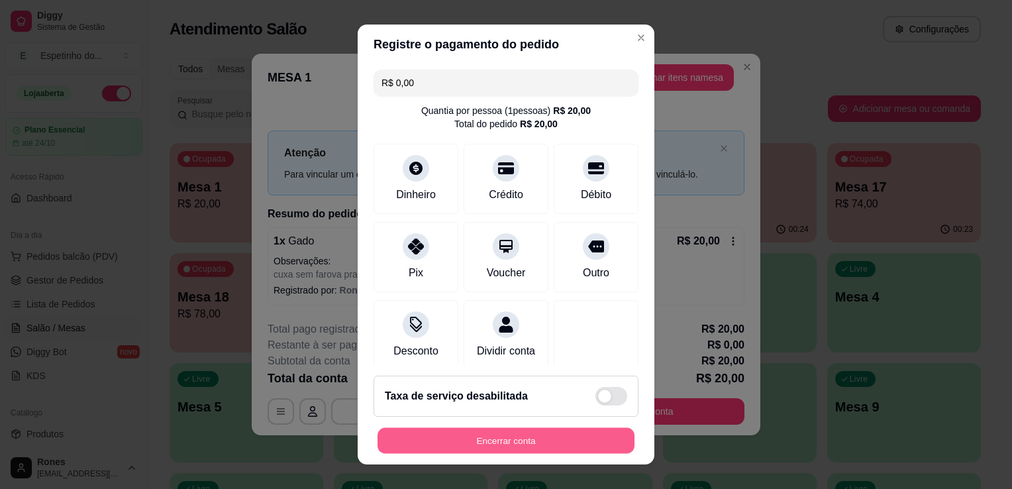
click at [530, 443] on button "Encerrar conta" at bounding box center [506, 441] width 257 height 26
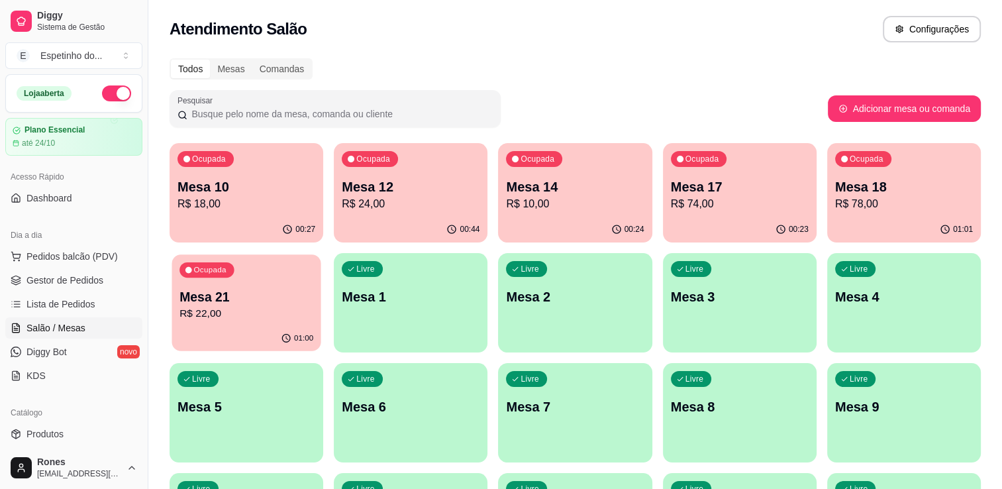
click at [268, 306] on p "R$ 22,00" at bounding box center [247, 313] width 134 height 15
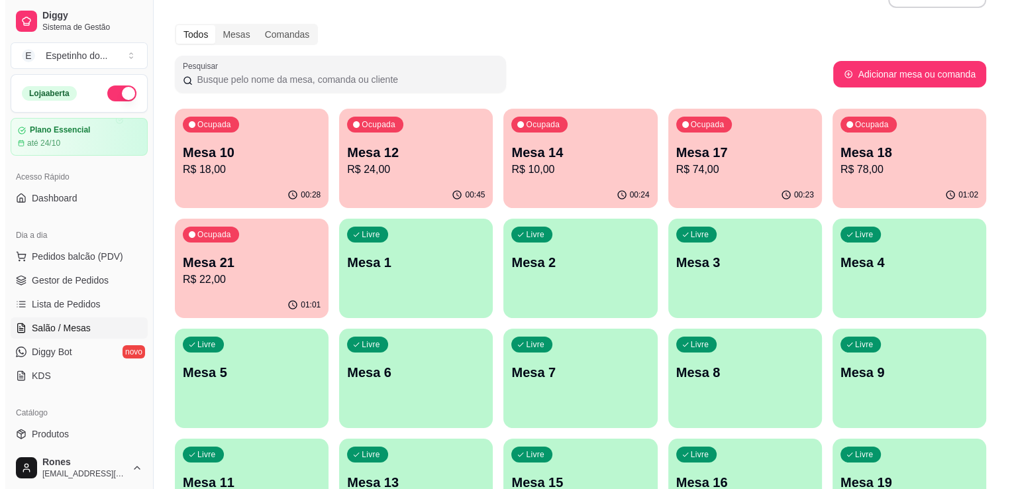
scroll to position [26, 0]
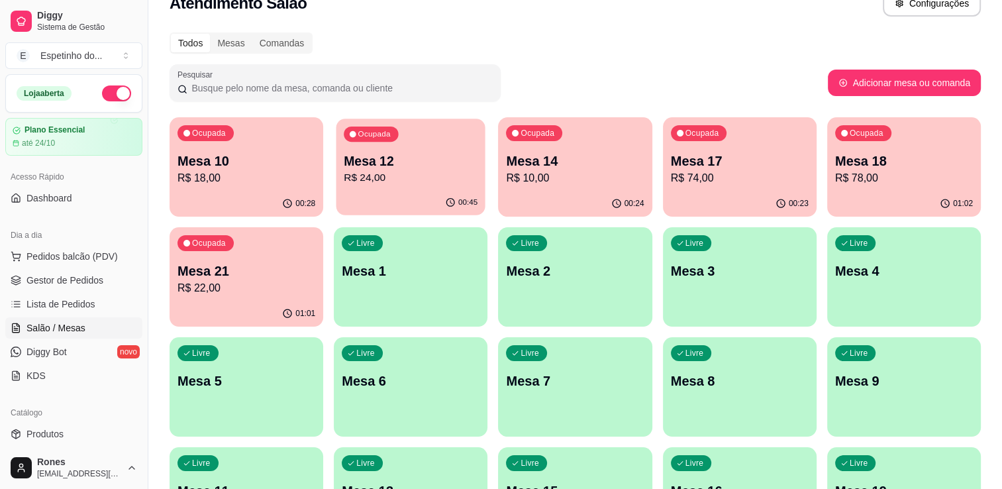
click at [395, 182] on p "R$ 24,00" at bounding box center [411, 177] width 134 height 15
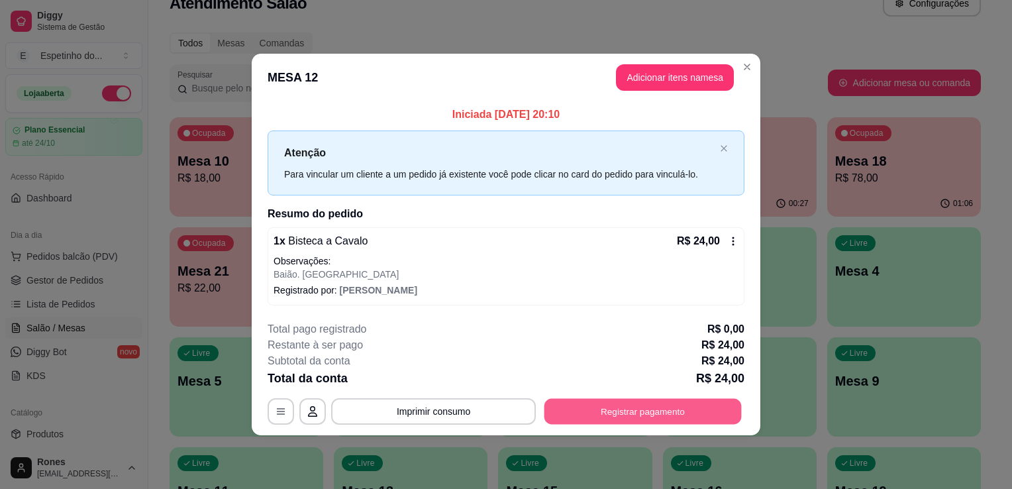
click at [654, 417] on button "Registrar pagamento" at bounding box center [643, 411] width 197 height 26
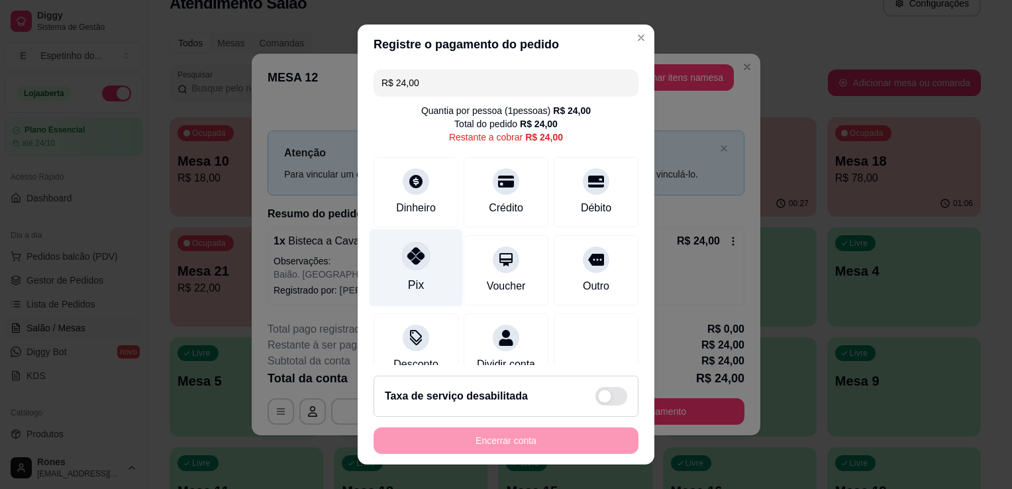
click at [417, 266] on div at bounding box center [415, 255] width 29 height 29
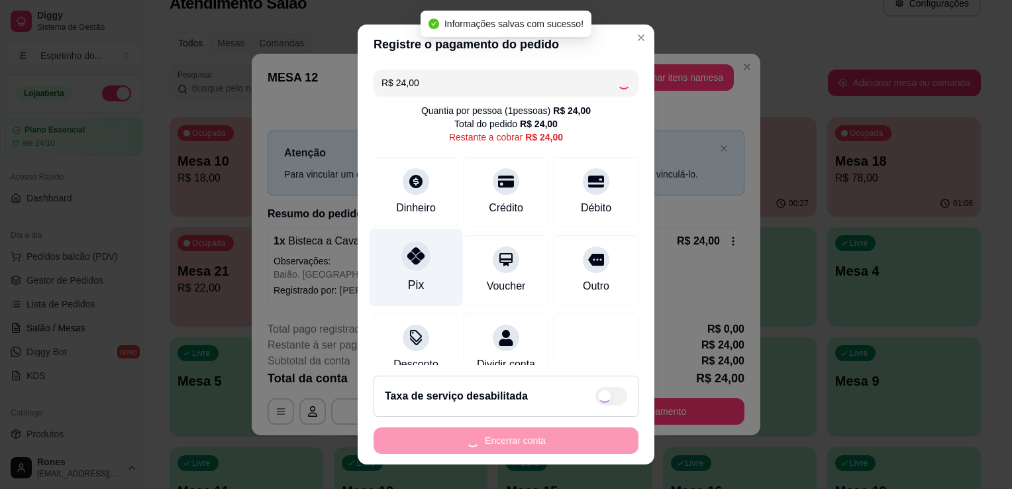
type input "R$ 0,00"
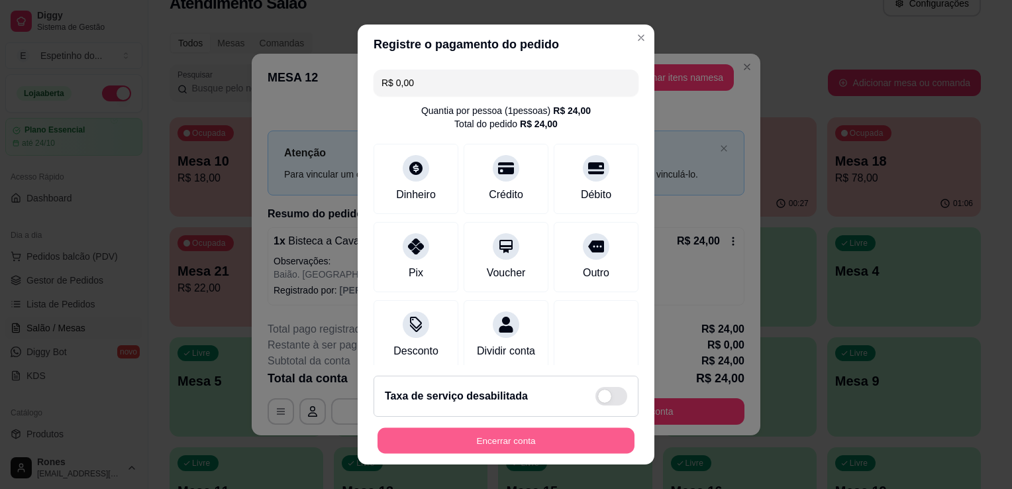
click at [490, 439] on button "Encerrar conta" at bounding box center [506, 441] width 257 height 26
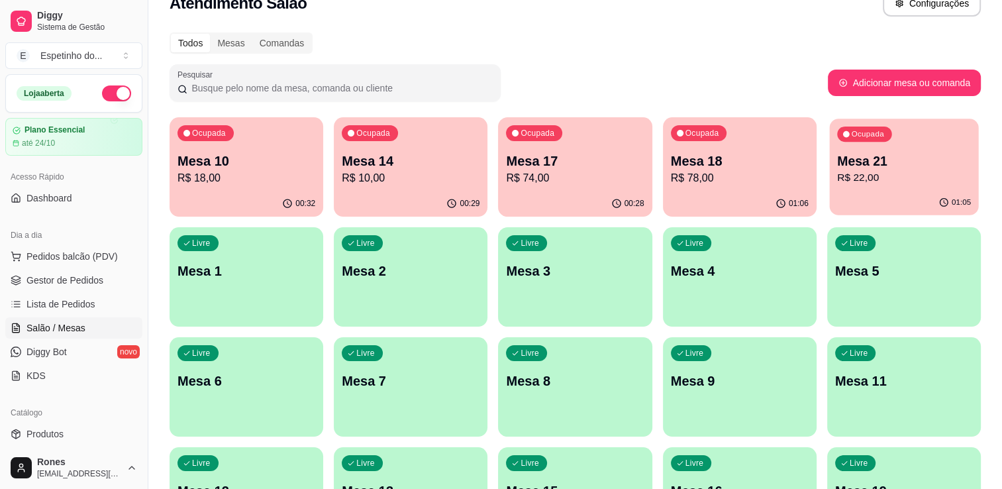
click at [901, 156] on p "Mesa 21" at bounding box center [904, 161] width 134 height 18
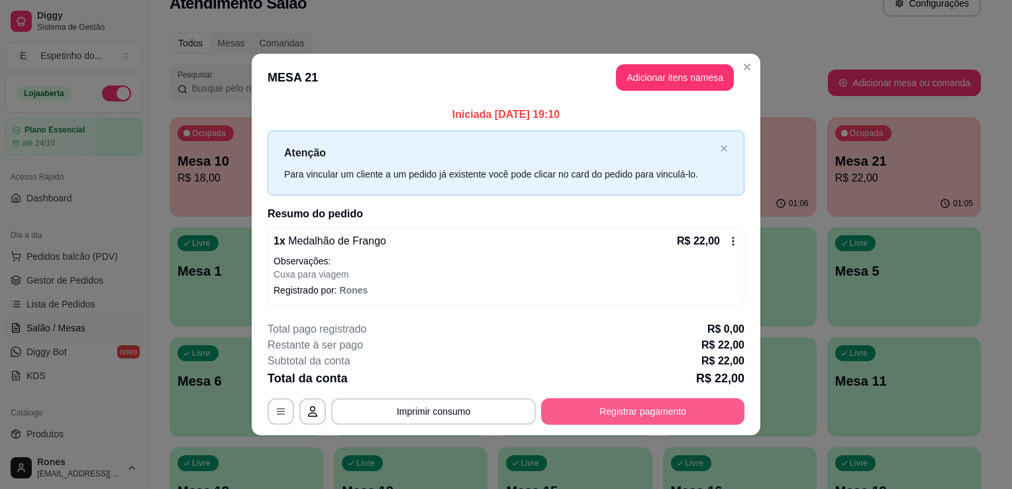
click at [592, 409] on button "Registrar pagamento" at bounding box center [642, 411] width 203 height 26
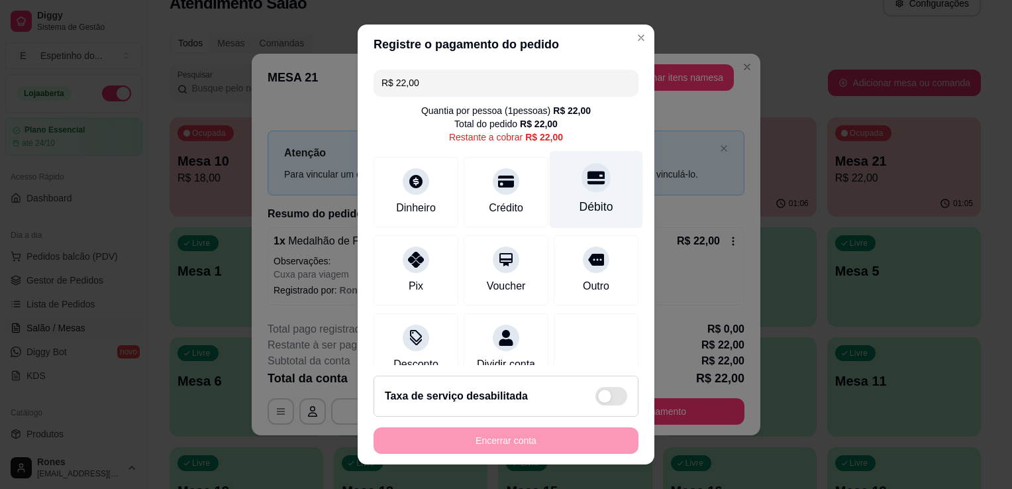
click at [590, 209] on div "Débito" at bounding box center [597, 206] width 34 height 17
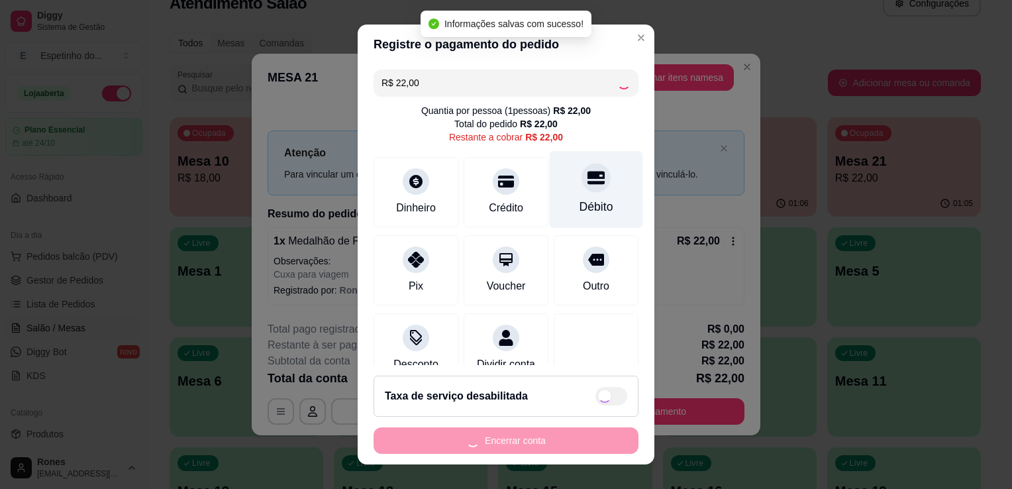
type input "R$ 0,00"
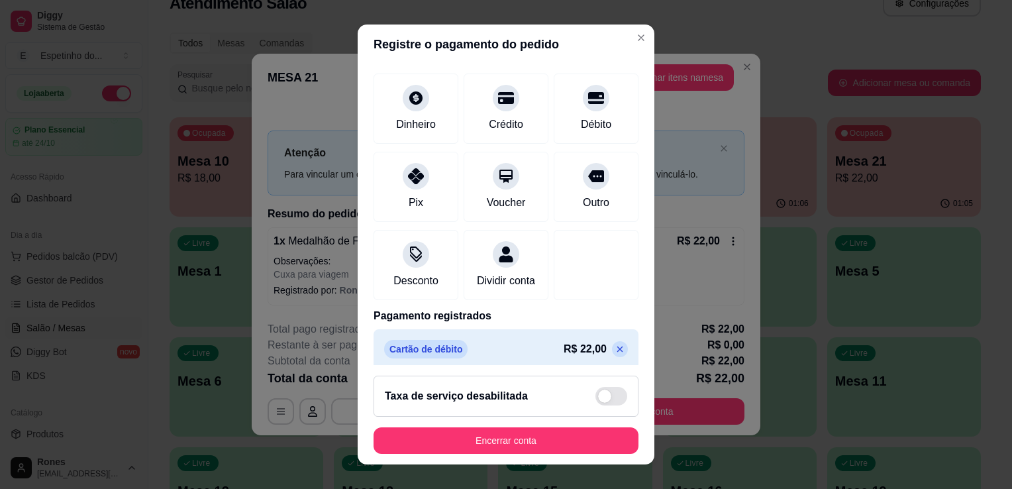
scroll to position [93, 0]
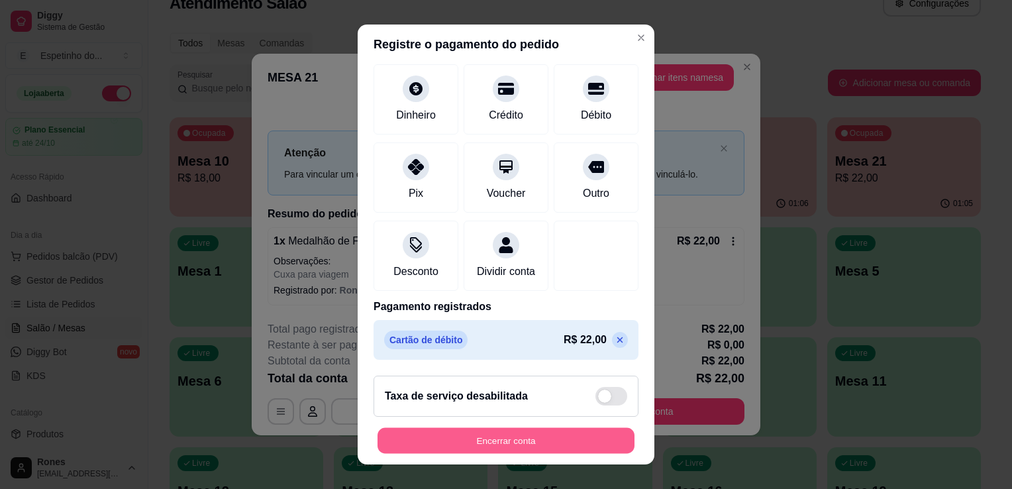
click at [503, 441] on button "Encerrar conta" at bounding box center [506, 441] width 257 height 26
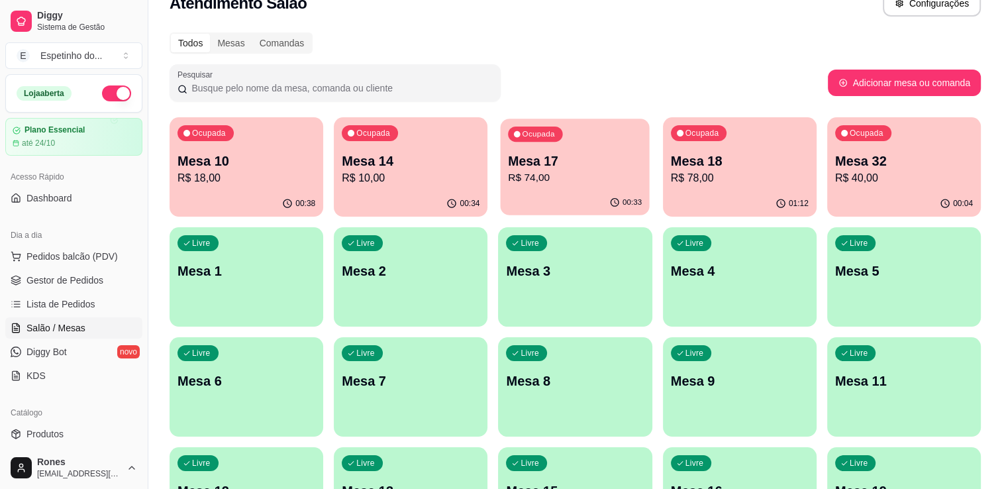
click at [538, 152] on p "Mesa 17" at bounding box center [576, 161] width 134 height 18
click at [727, 193] on div "01:13" at bounding box center [739, 202] width 149 height 25
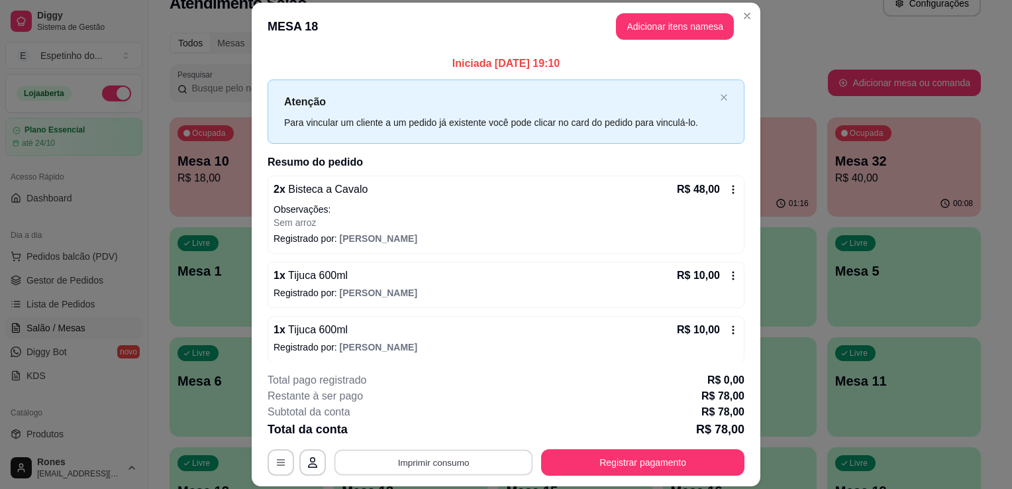
click at [476, 462] on button "Imprimir consumo" at bounding box center [434, 463] width 199 height 26
click at [432, 433] on button "Impressora" at bounding box center [432, 432] width 93 height 21
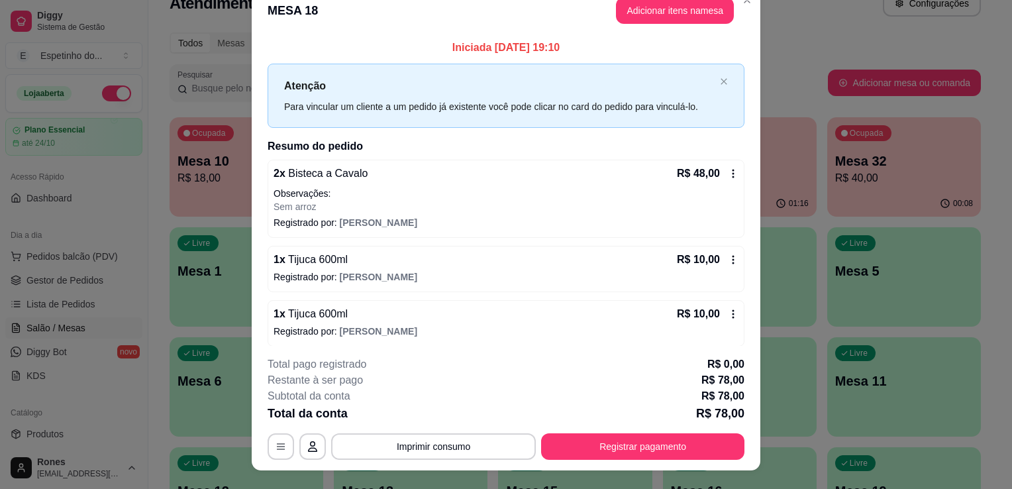
scroll to position [0, 0]
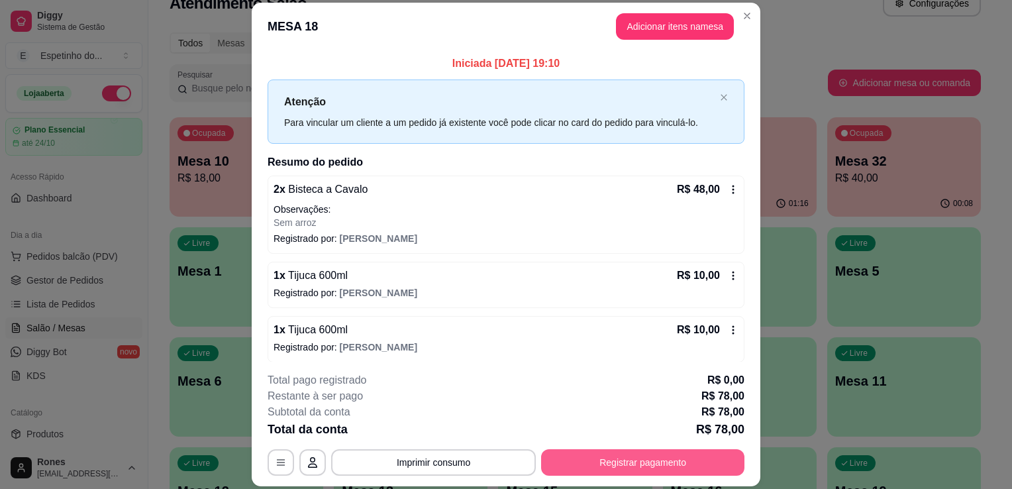
click at [625, 462] on button "Registrar pagamento" at bounding box center [642, 462] width 203 height 26
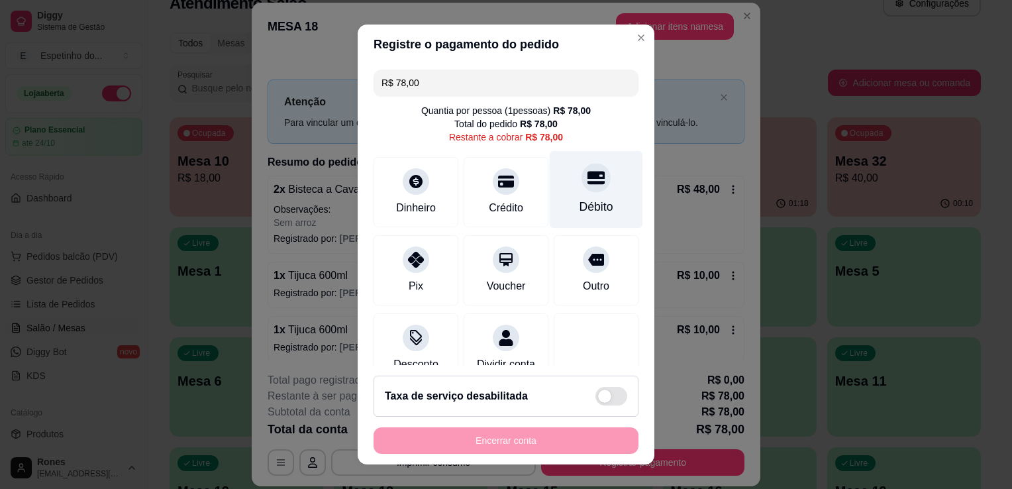
click at [580, 201] on div "Débito" at bounding box center [597, 206] width 34 height 17
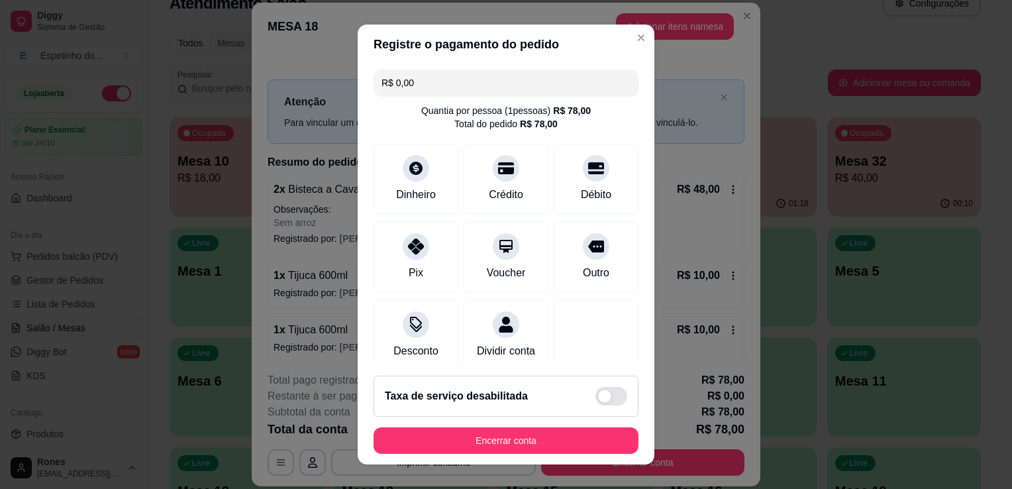
click at [435, 78] on input "R$ 0,00" at bounding box center [506, 83] width 249 height 26
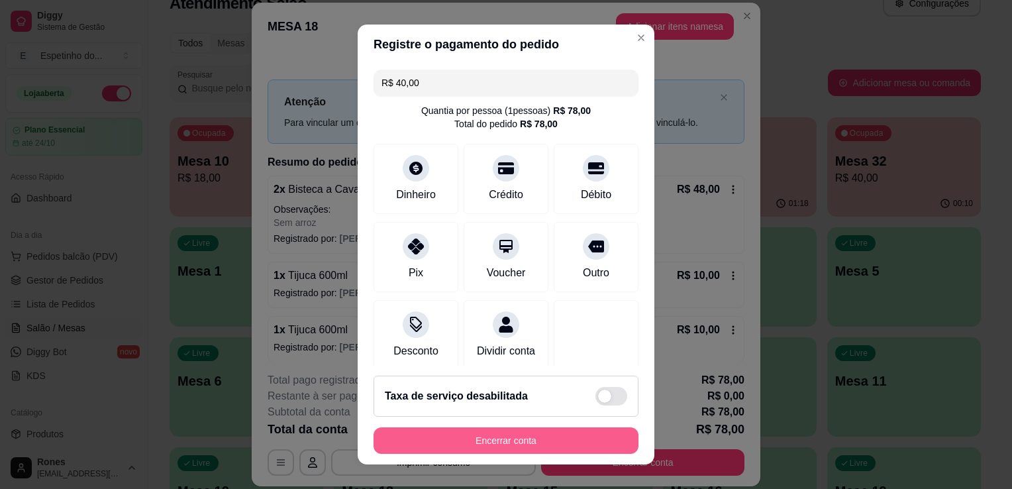
type input "R$ 40,00"
click at [472, 444] on button "Encerrar conta" at bounding box center [506, 441] width 257 height 26
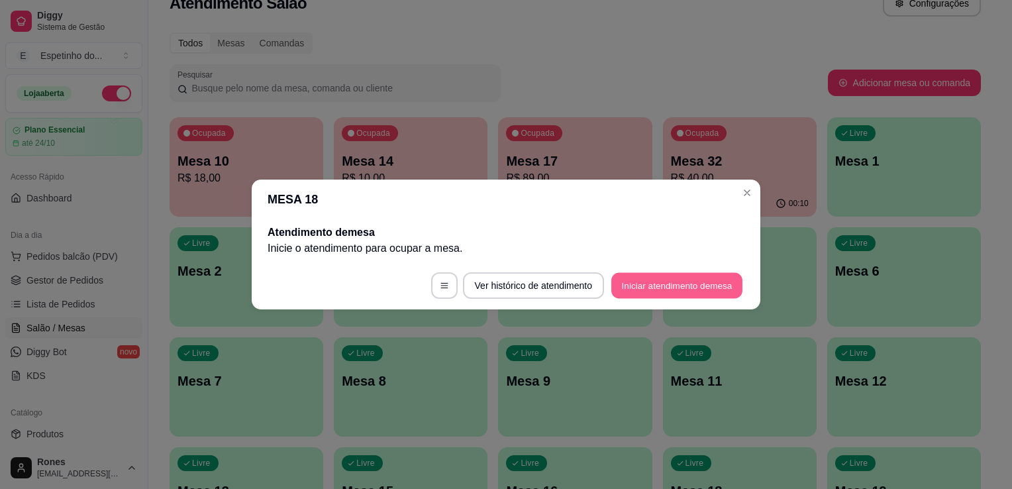
click at [644, 287] on button "Iniciar atendimento de mesa" at bounding box center [676, 286] width 131 height 26
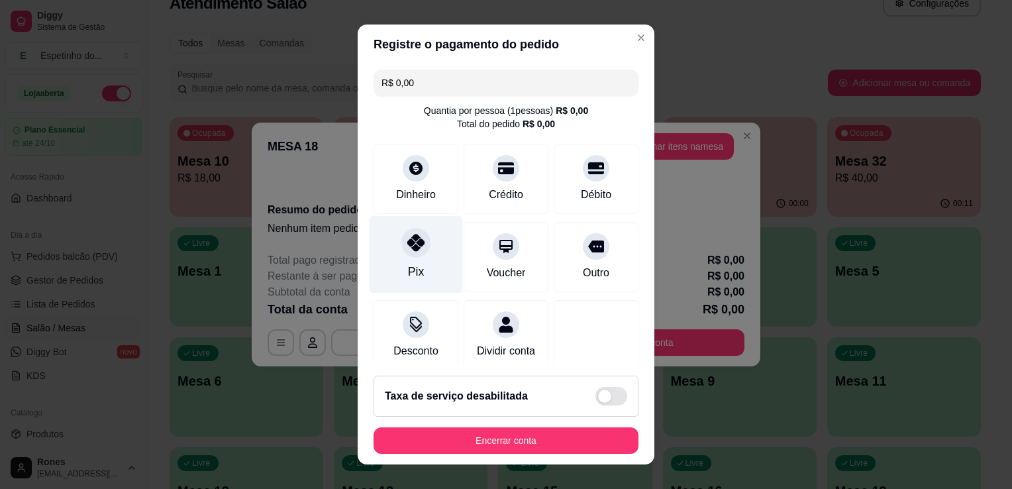
click at [408, 268] on div "Pix" at bounding box center [416, 271] width 16 height 17
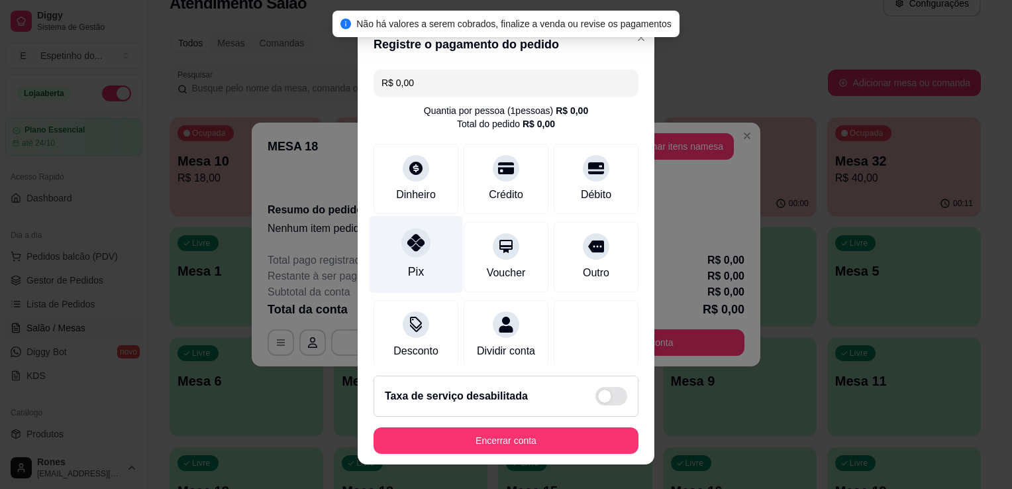
click at [408, 268] on div "Pix" at bounding box center [416, 271] width 16 height 17
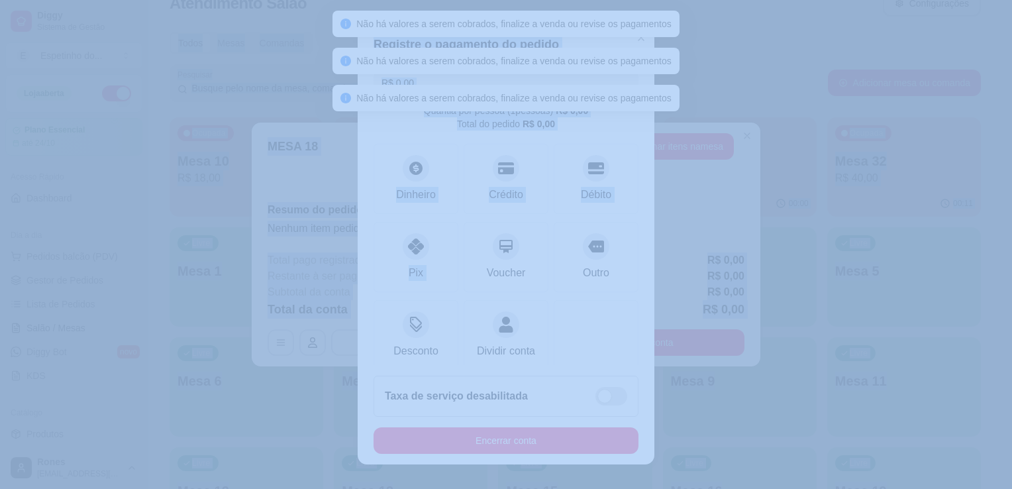
drag, startPoint x: 405, startPoint y: 268, endPoint x: 955, endPoint y: -49, distance: 634.2
click at [955, 0] on html "Diggy Sistema de Gestão E Espetinho do ... Loja aberta Plano Essencial até 24/1…" at bounding box center [506, 218] width 1012 height 489
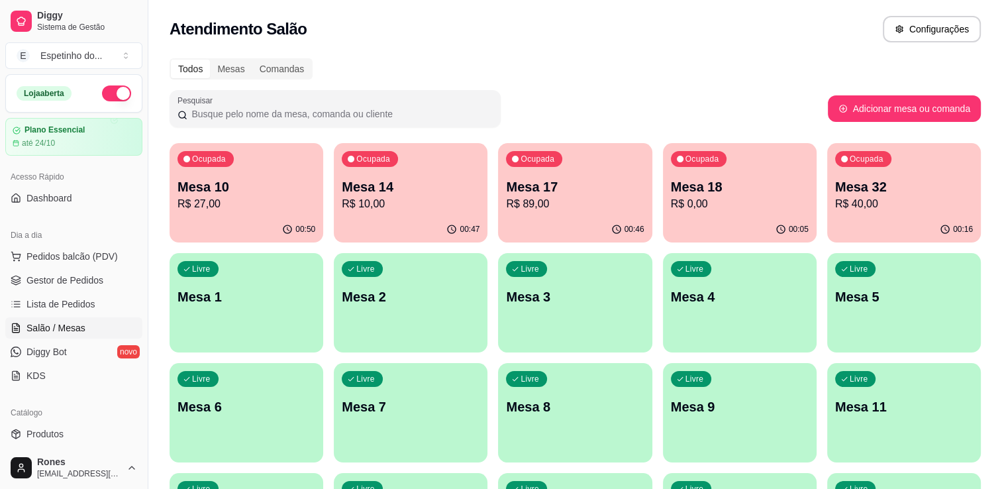
click at [408, 207] on p "R$ 10,00" at bounding box center [411, 204] width 138 height 16
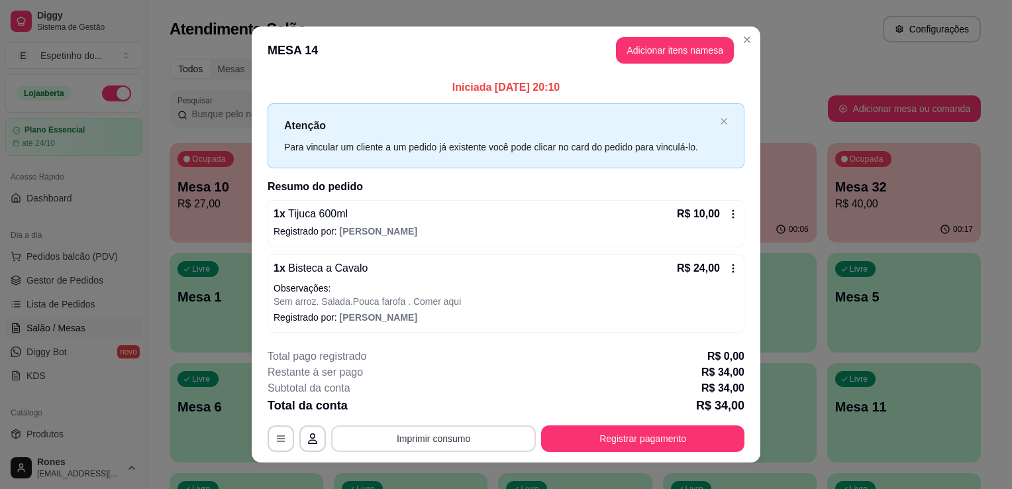
click at [464, 436] on button "Imprimir consumo" at bounding box center [433, 438] width 205 height 26
click at [445, 412] on button "Impressora" at bounding box center [432, 407] width 93 height 21
click at [276, 436] on icon "button" at bounding box center [281, 438] width 11 height 11
click at [307, 441] on icon "button" at bounding box center [312, 438] width 11 height 11
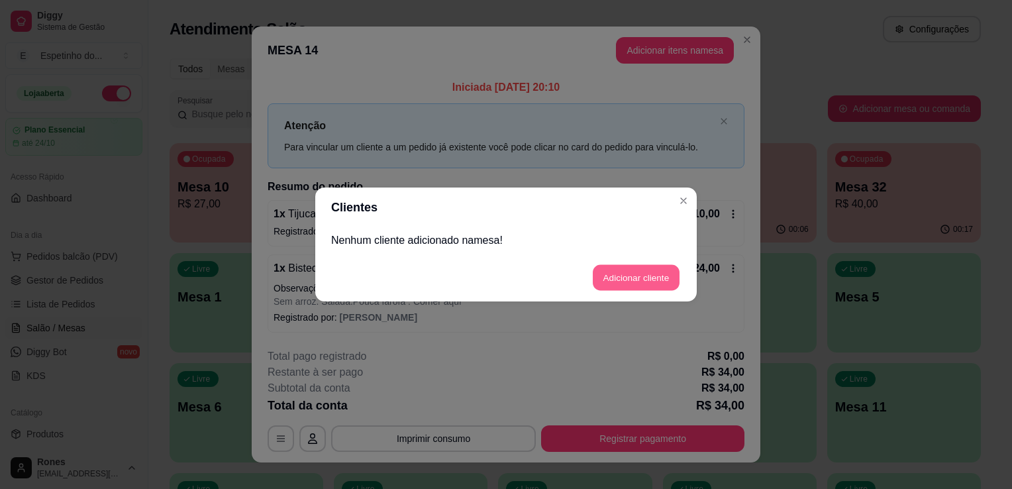
click at [649, 280] on button "Adicionar cliente" at bounding box center [636, 278] width 87 height 26
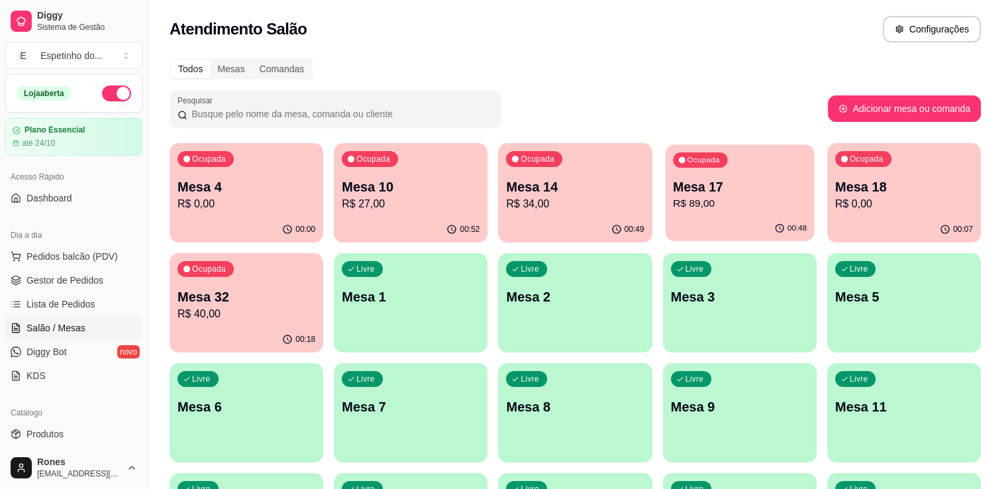
click at [717, 197] on p "R$ 89,00" at bounding box center [740, 203] width 134 height 15
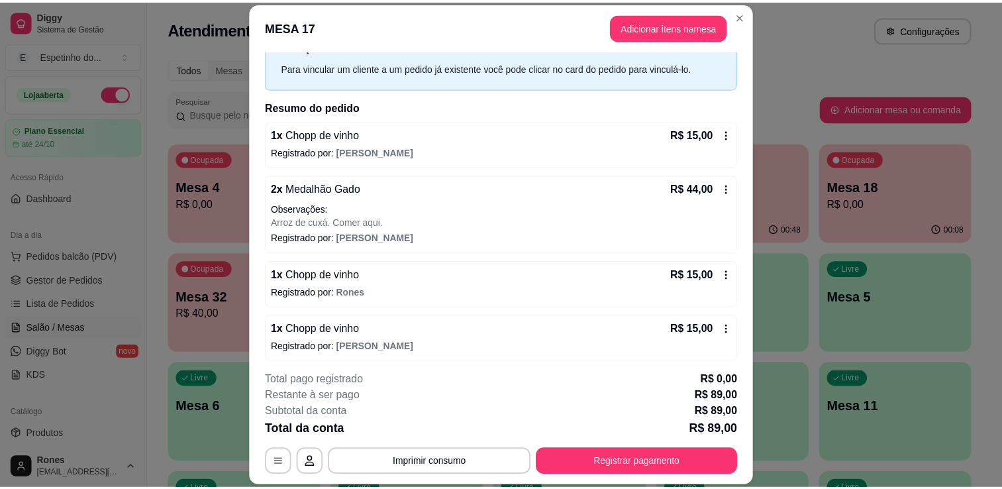
scroll to position [58, 0]
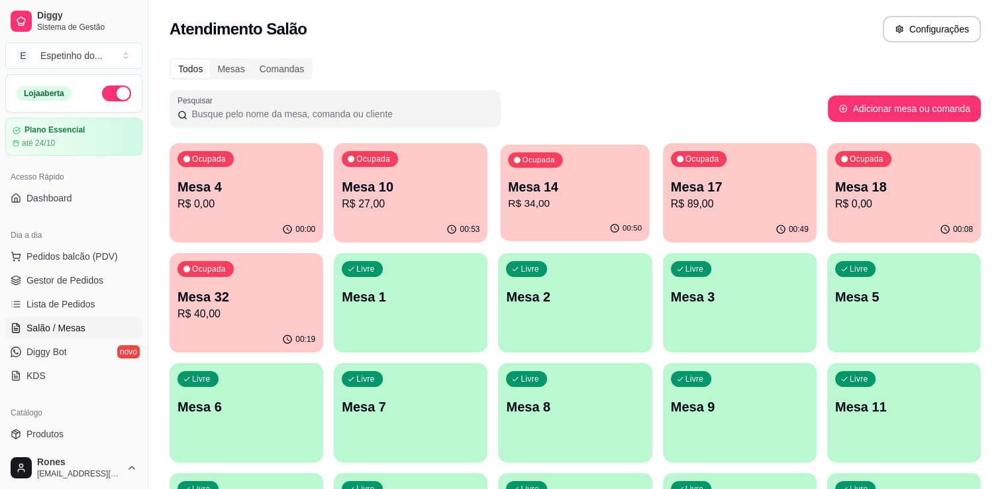
click at [600, 205] on p "R$ 34,00" at bounding box center [576, 203] width 134 height 15
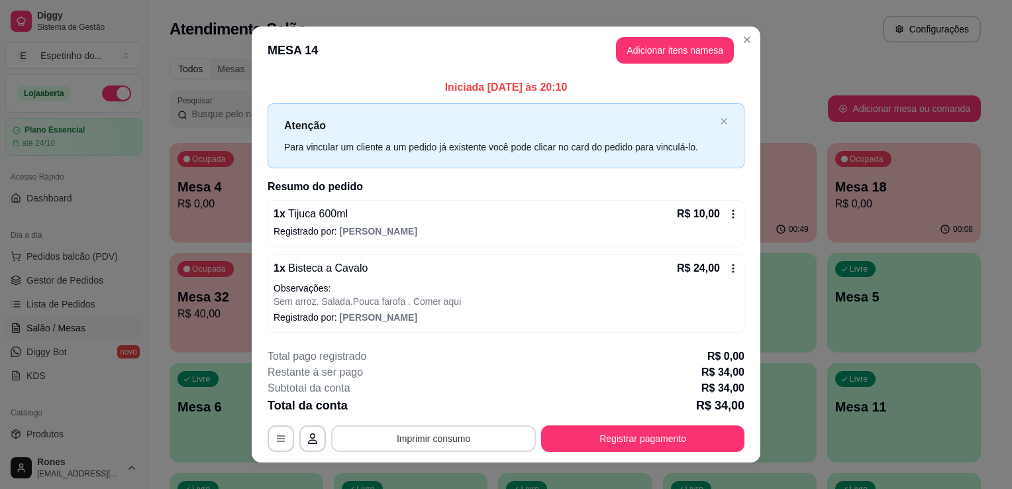
click at [445, 446] on button "Imprimir consumo" at bounding box center [433, 438] width 205 height 26
click at [431, 407] on button "Impressora" at bounding box center [432, 407] width 93 height 21
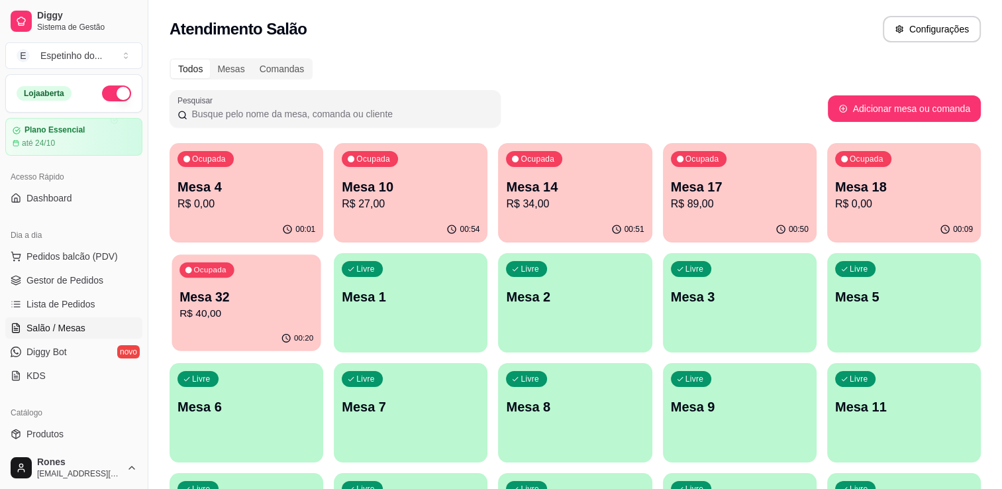
click at [238, 296] on p "Mesa 32" at bounding box center [247, 297] width 134 height 18
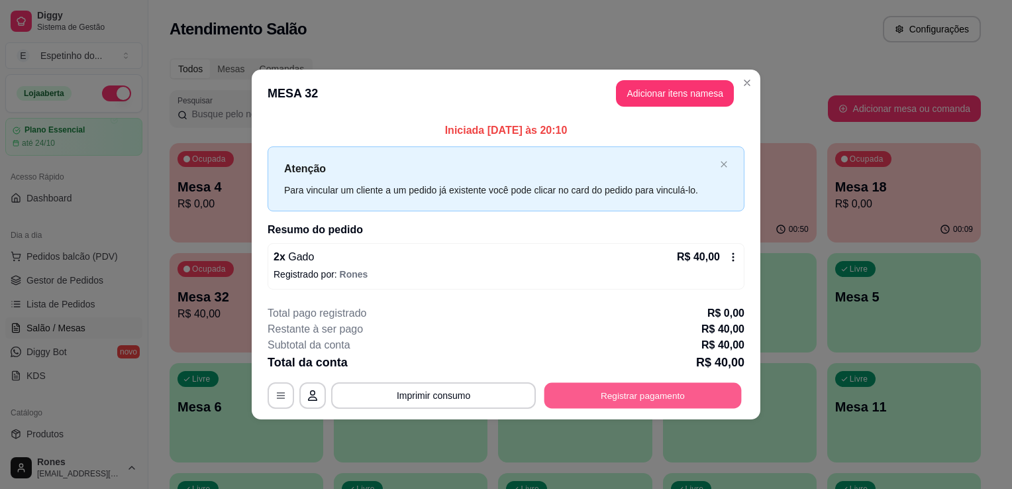
click at [633, 401] on button "Registrar pagamento" at bounding box center [643, 395] width 197 height 26
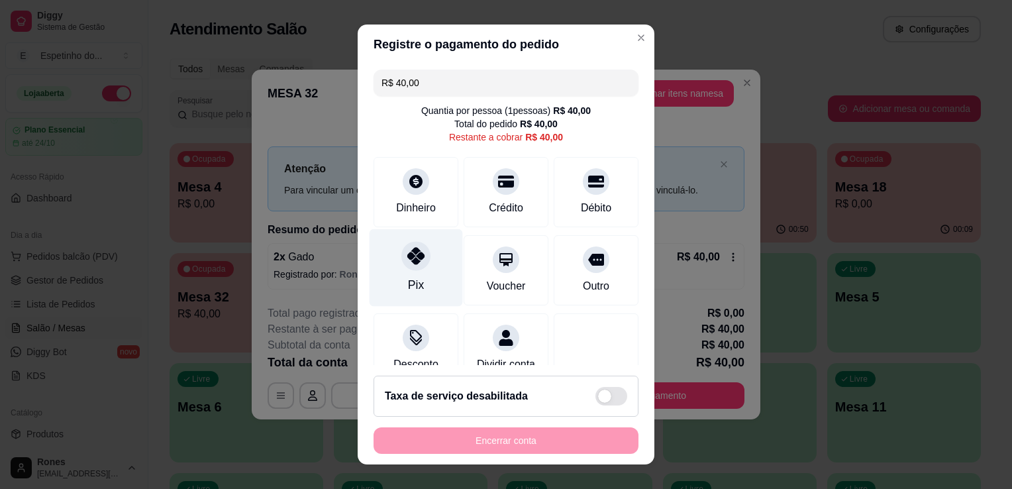
click at [407, 262] on icon at bounding box center [415, 255] width 17 height 17
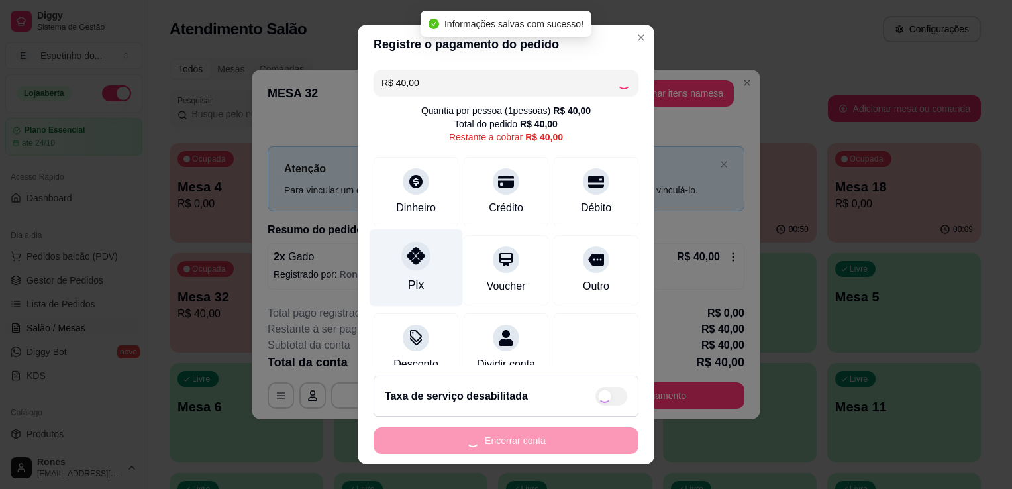
type input "R$ 0,00"
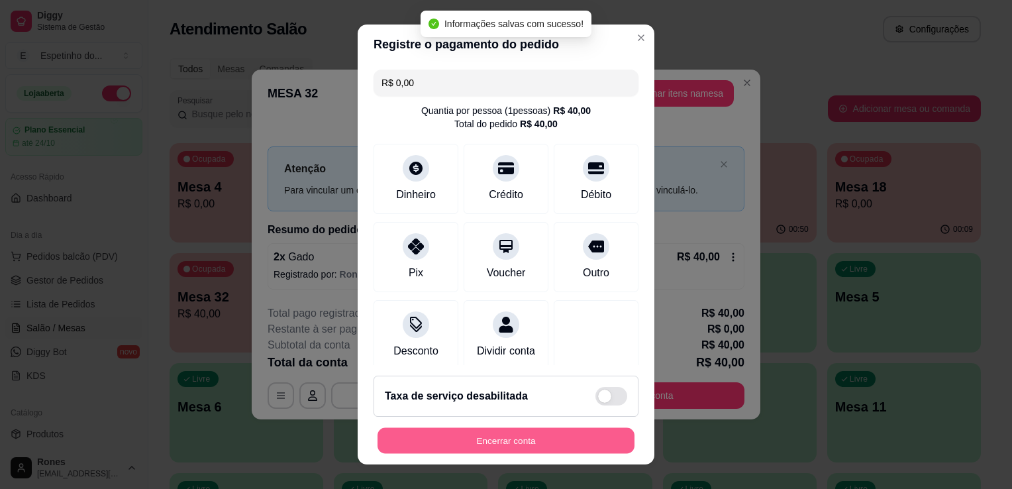
click at [486, 437] on button "Encerrar conta" at bounding box center [506, 441] width 257 height 26
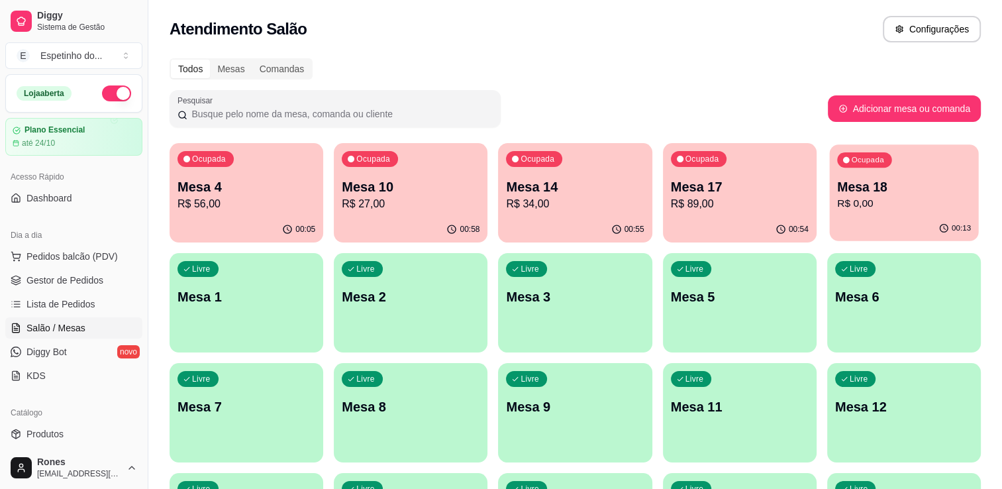
click at [888, 207] on p "R$ 0,00" at bounding box center [904, 203] width 134 height 15
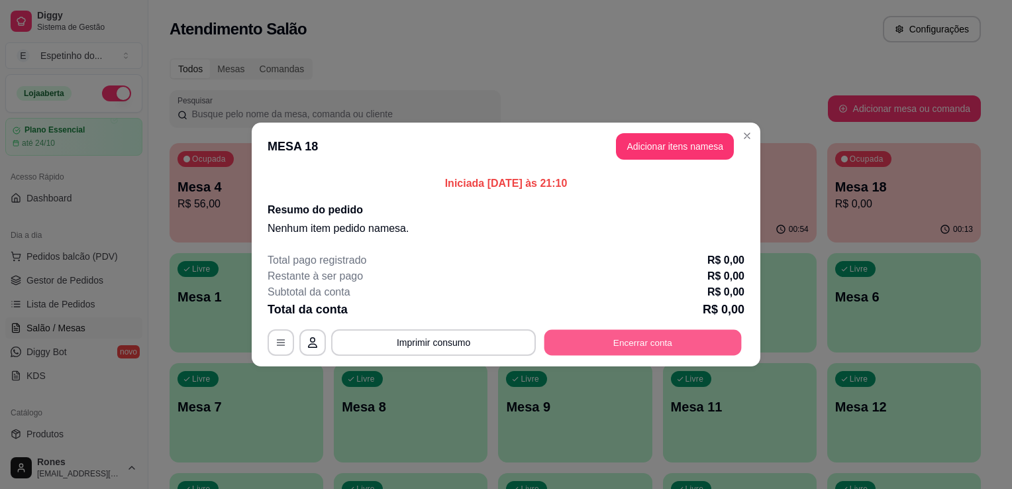
click at [627, 351] on button "Encerrar conta" at bounding box center [643, 343] width 197 height 26
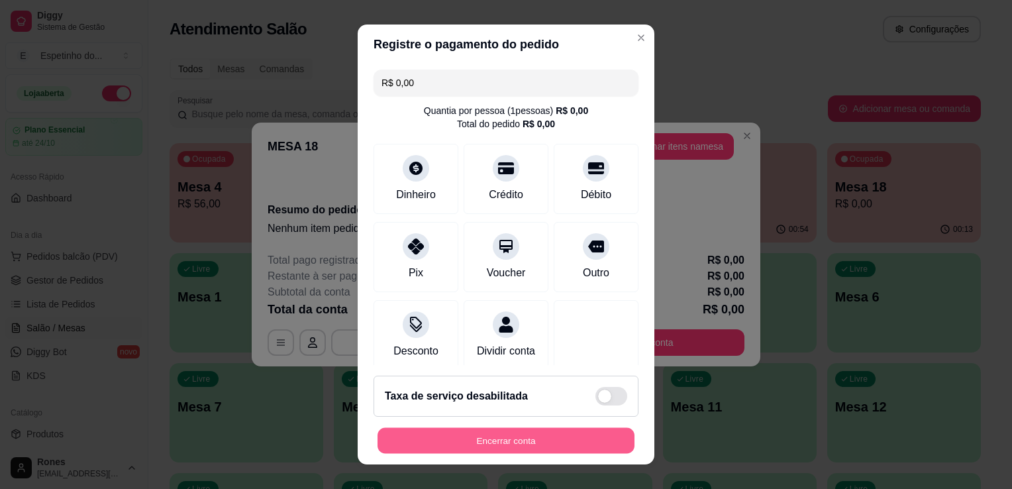
click at [509, 441] on button "Encerrar conta" at bounding box center [506, 441] width 257 height 26
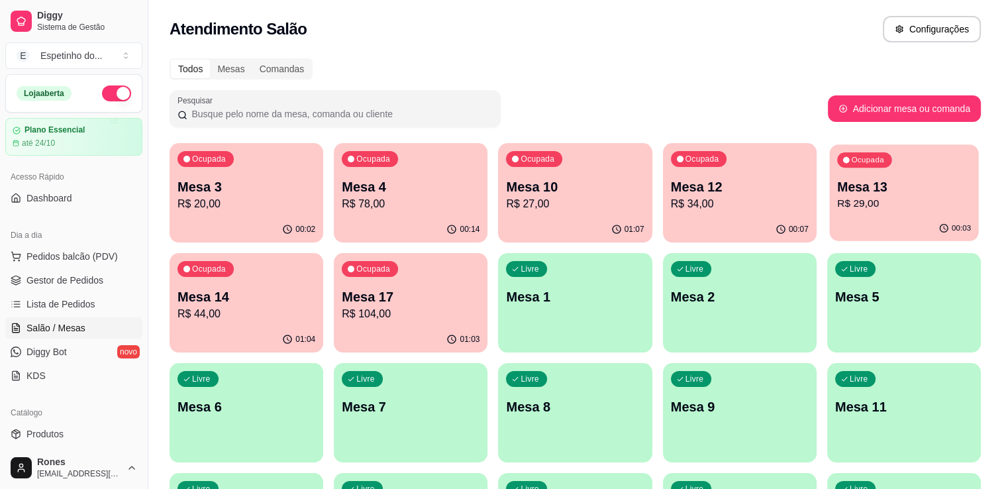
click at [883, 182] on p "Mesa 13" at bounding box center [904, 187] width 134 height 18
click at [291, 176] on div "Ocupada Mesa 3 R$ 20,00" at bounding box center [246, 180] width 149 height 72
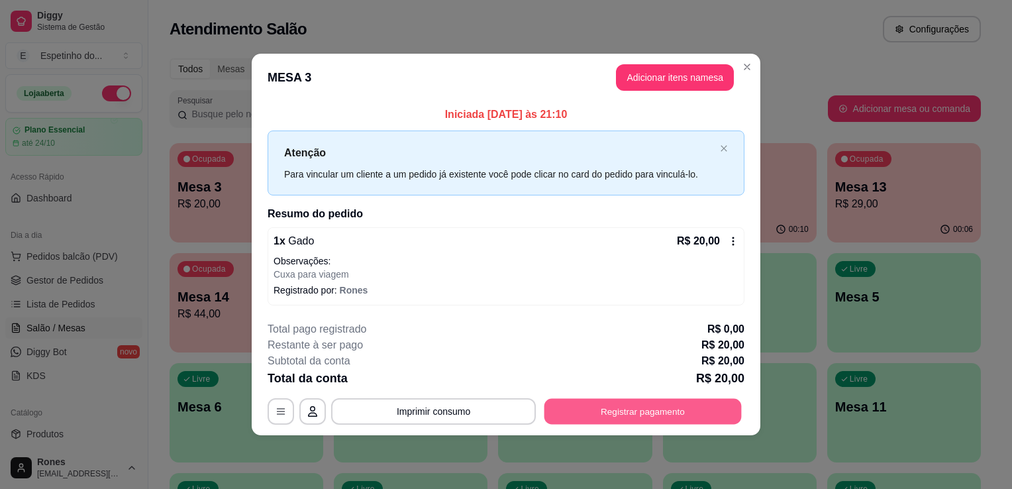
click at [659, 409] on button "Registrar pagamento" at bounding box center [643, 411] width 197 height 26
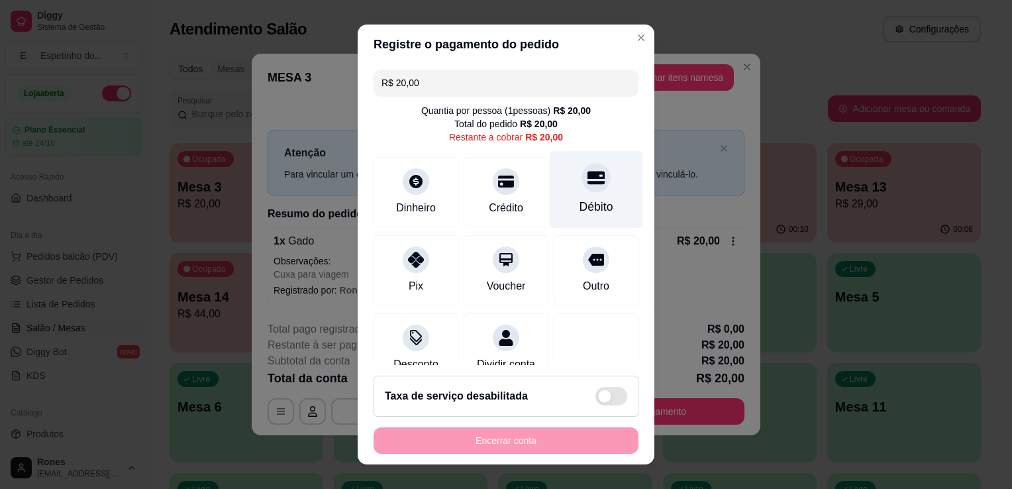
click at [582, 194] on div "Débito" at bounding box center [596, 190] width 93 height 78
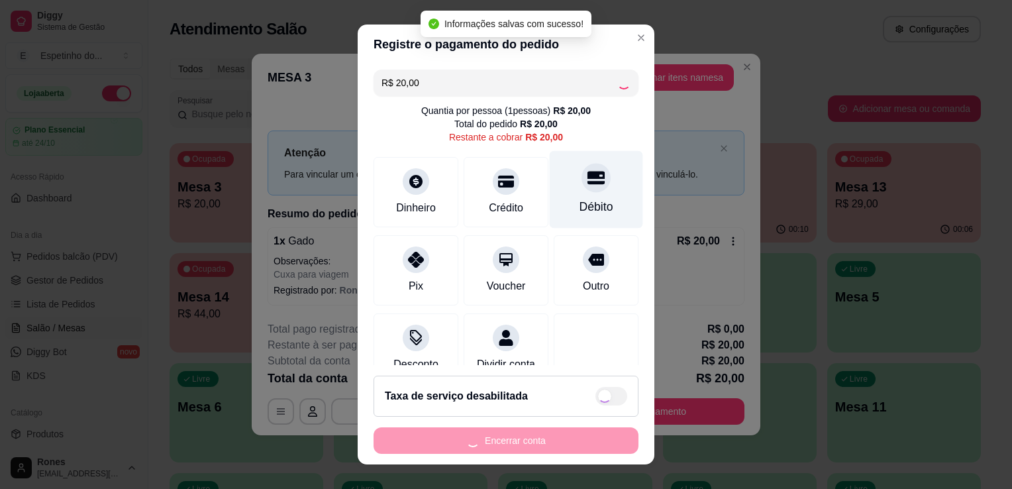
type input "R$ 0,00"
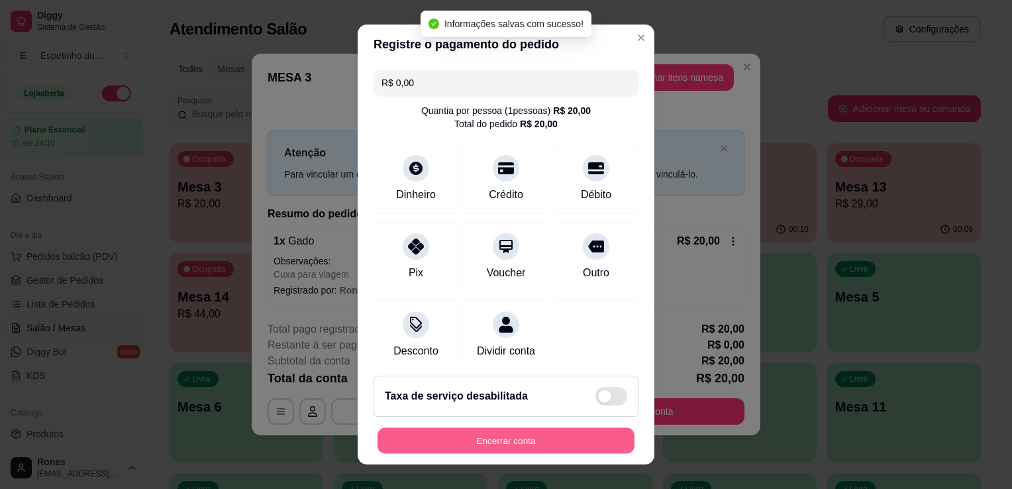
click at [568, 441] on button "Encerrar conta" at bounding box center [506, 441] width 257 height 26
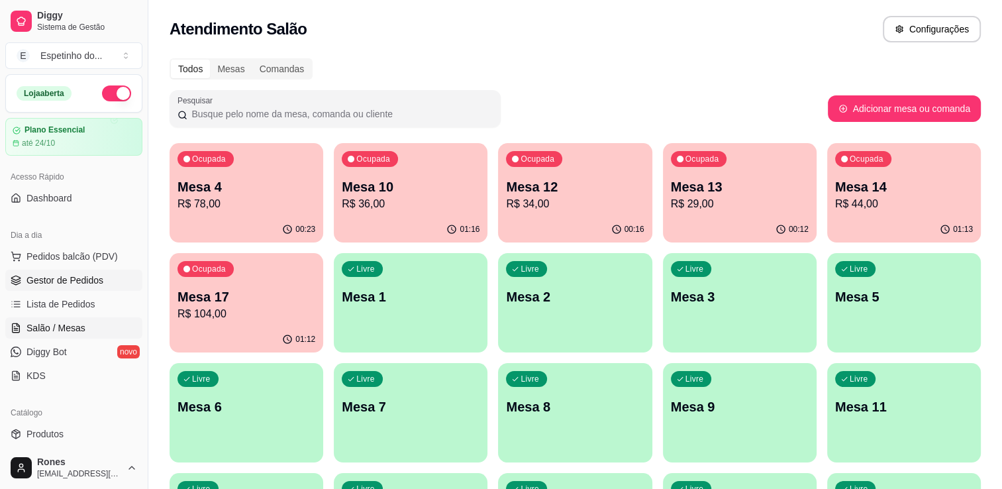
click at [70, 284] on span "Gestor de Pedidos" at bounding box center [64, 280] width 77 height 13
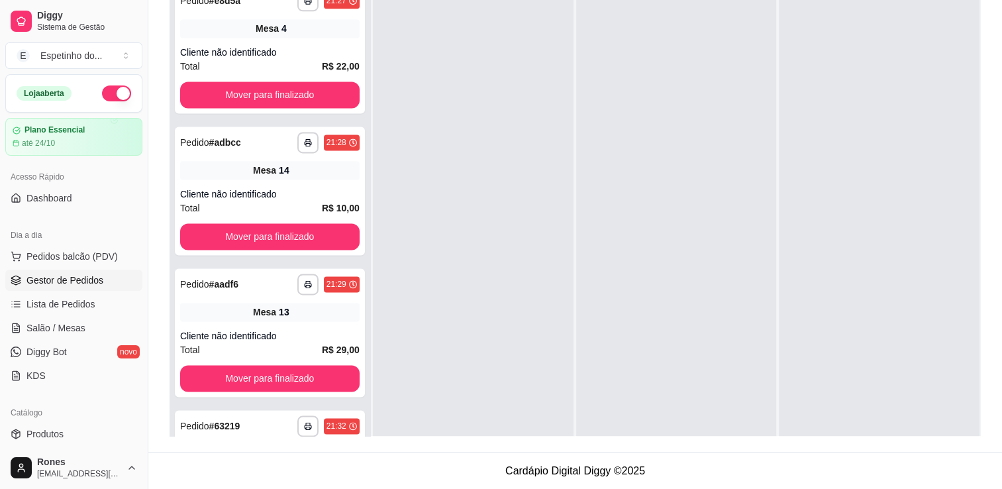
scroll to position [1884, 0]
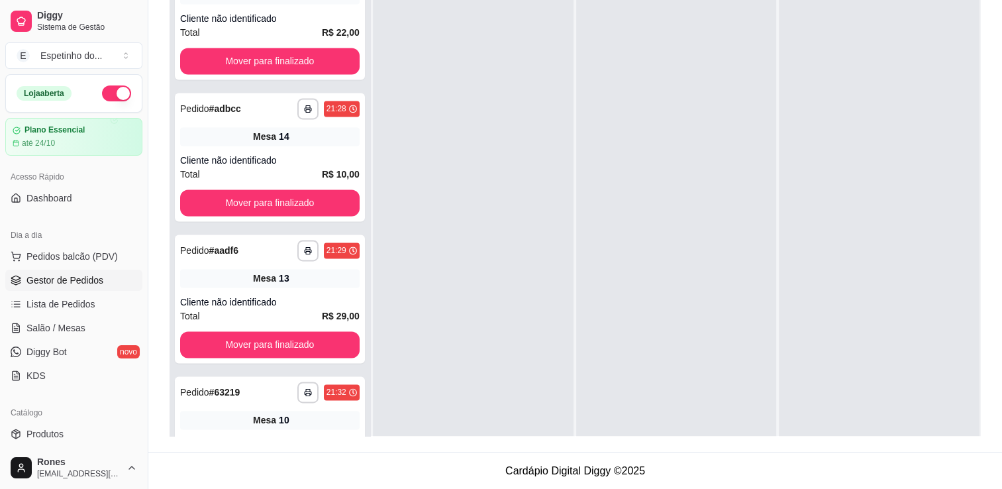
click at [361, 440] on div "**********" at bounding box center [575, 148] width 854 height 608
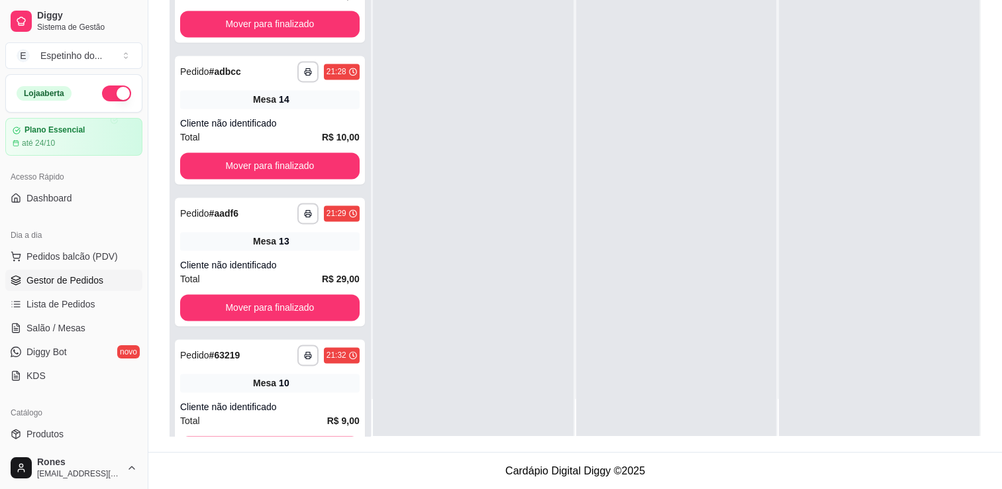
scroll to position [2130, 0]
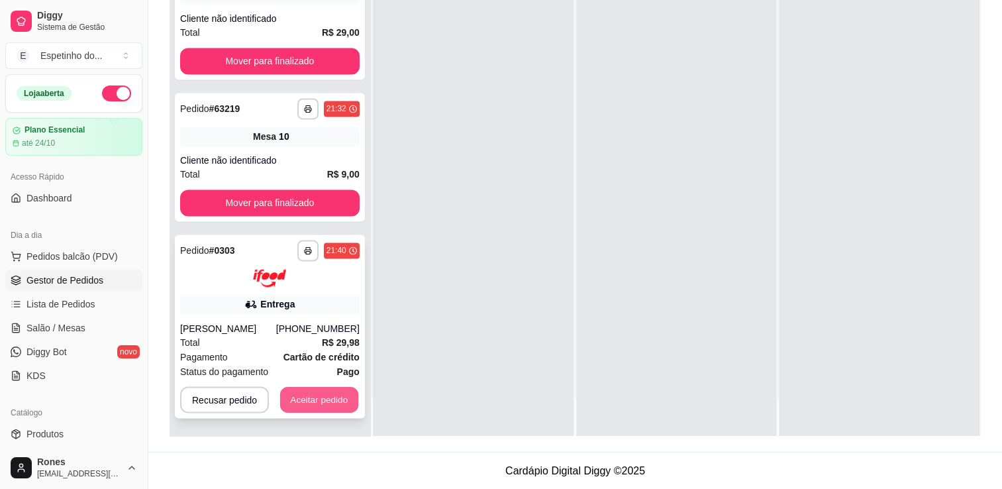
click at [329, 397] on button "Aceitar pedido" at bounding box center [319, 399] width 78 height 26
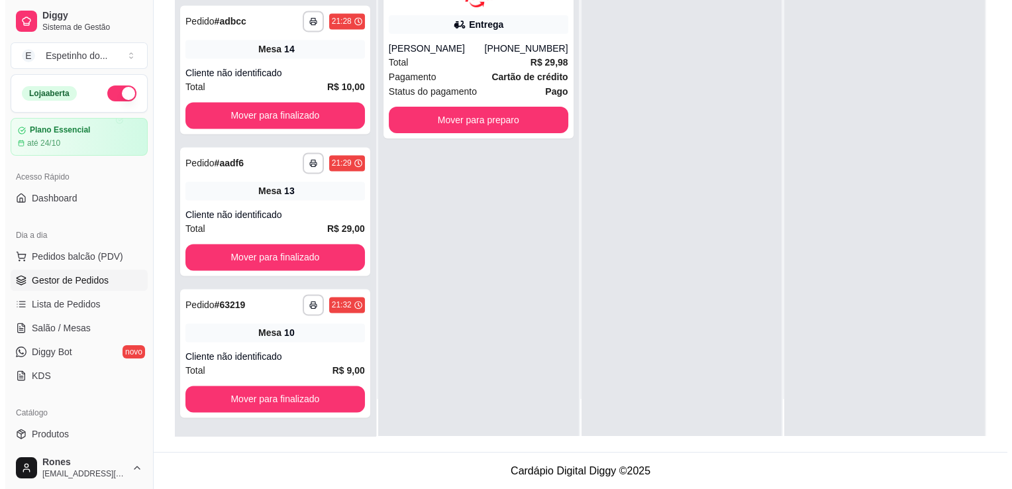
scroll to position [1934, 0]
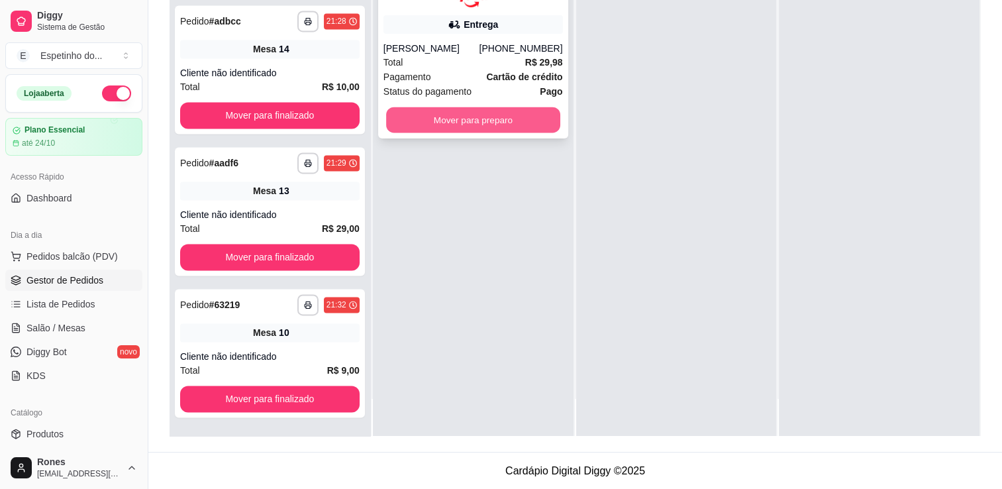
click at [495, 122] on button "Mover para preparo" at bounding box center [473, 120] width 174 height 26
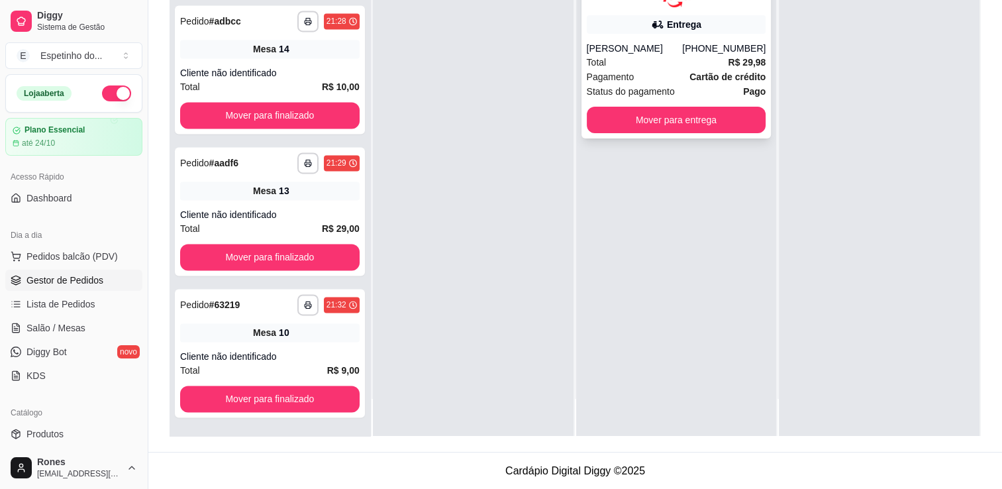
click at [715, 86] on div "Status do pagamento Pago" at bounding box center [677, 91] width 180 height 15
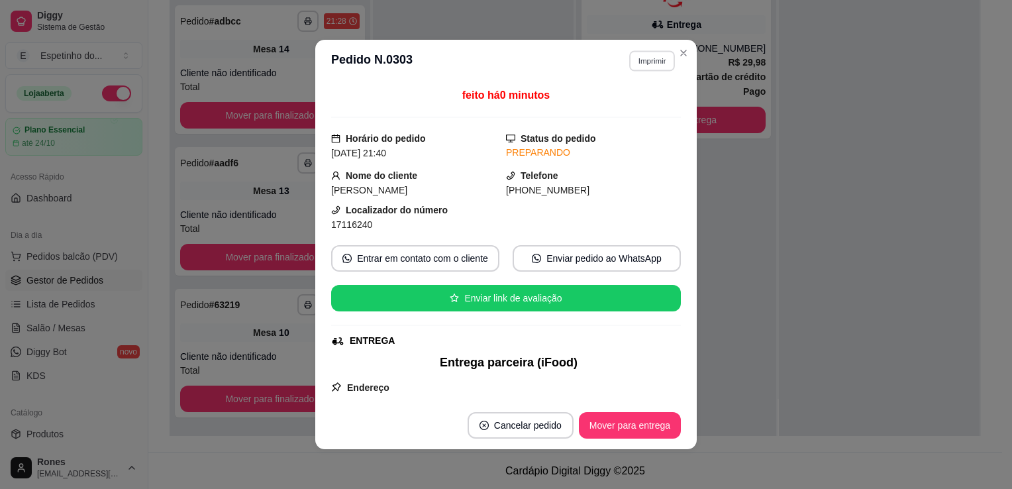
click at [645, 62] on button "Imprimir" at bounding box center [652, 60] width 46 height 21
click at [634, 109] on button "Impressora" at bounding box center [623, 107] width 93 height 21
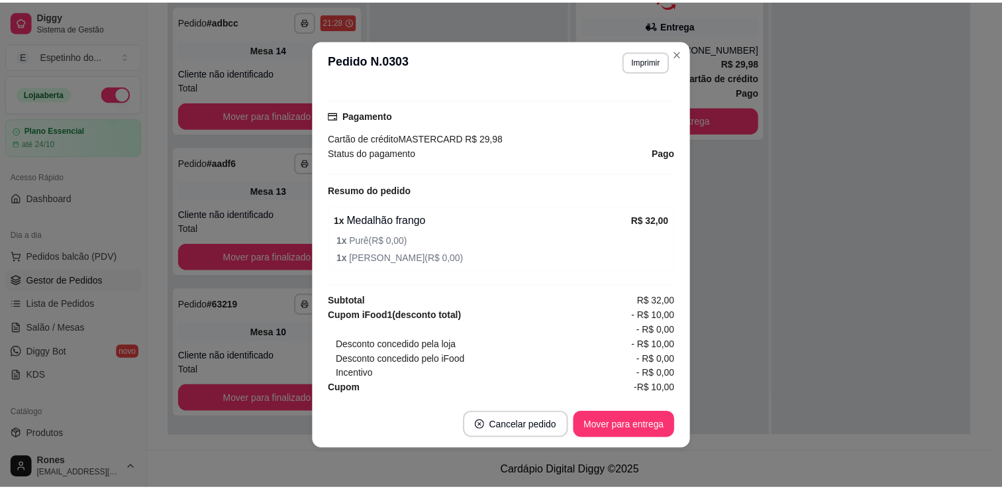
scroll to position [401, 0]
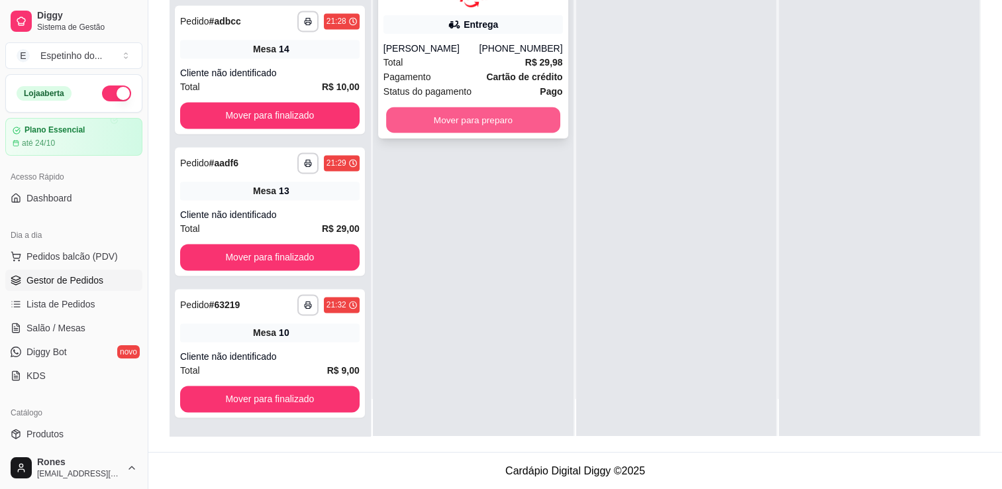
click at [468, 112] on button "Mover para preparo" at bounding box center [473, 120] width 174 height 26
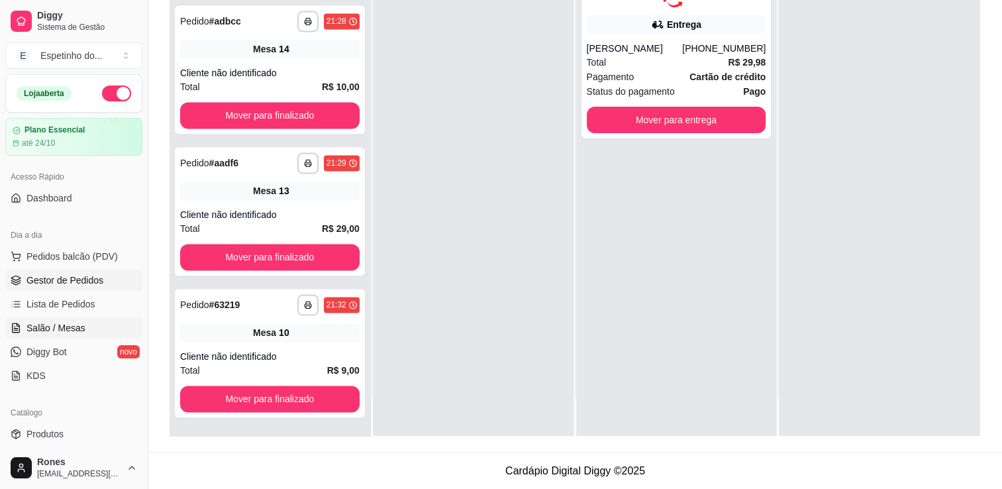
click at [74, 329] on span "Salão / Mesas" at bounding box center [55, 327] width 59 height 13
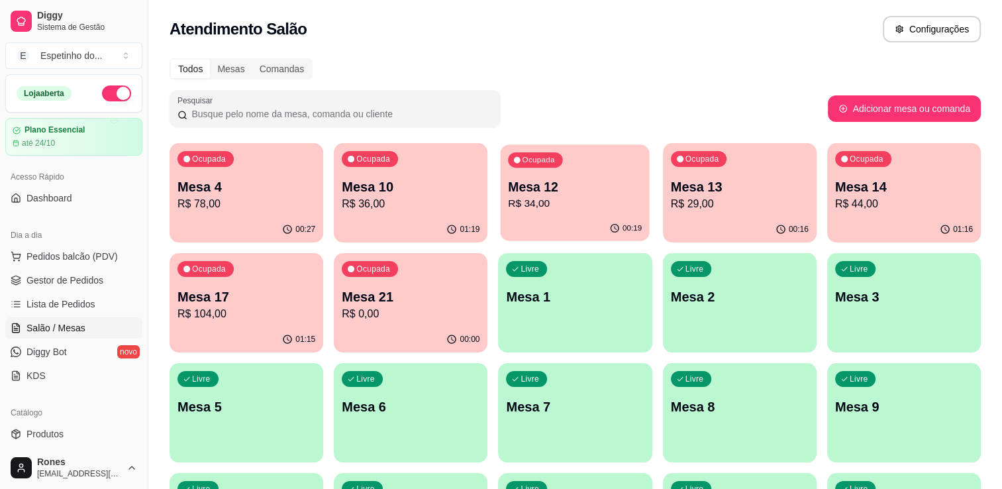
click at [580, 207] on p "R$ 34,00" at bounding box center [576, 203] width 134 height 15
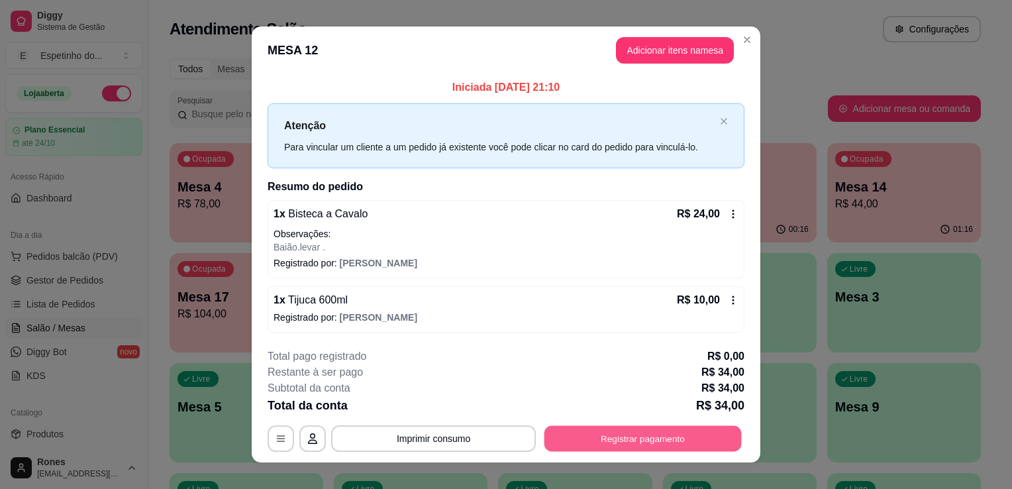
click at [647, 436] on button "Registrar pagamento" at bounding box center [643, 438] width 197 height 26
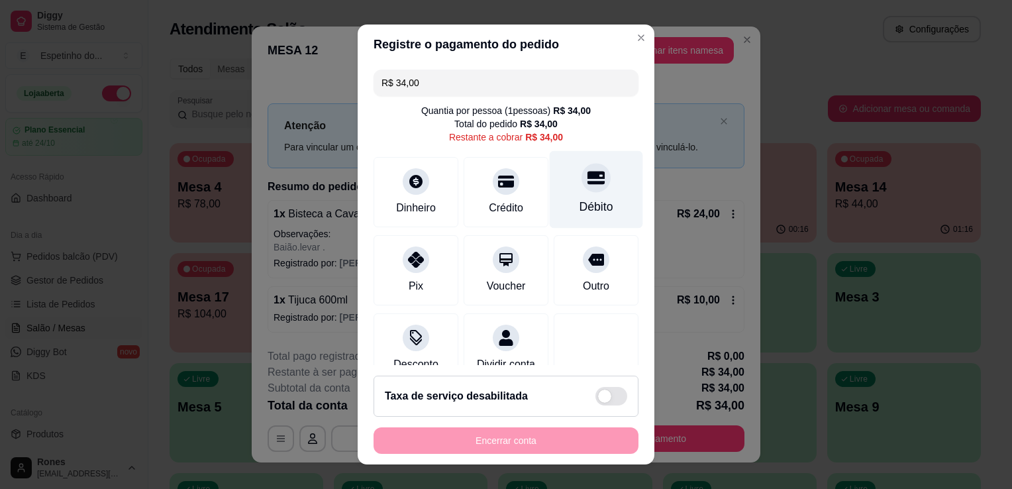
click at [582, 201] on div "Débito" at bounding box center [597, 206] width 34 height 17
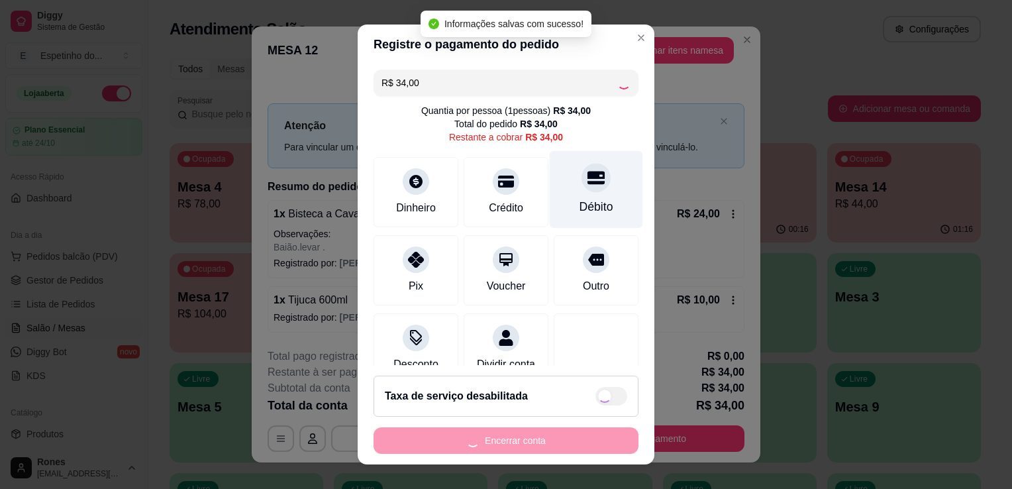
type input "R$ 0,00"
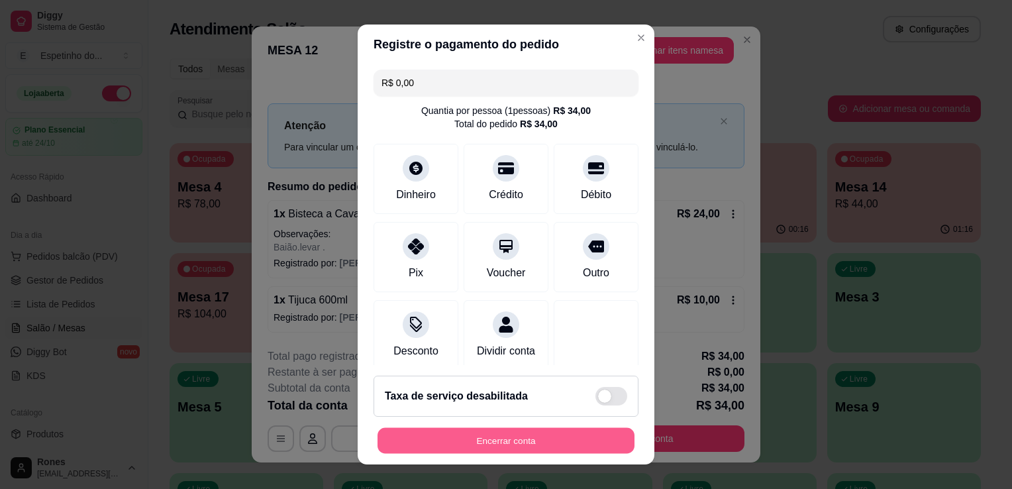
click at [542, 441] on button "Encerrar conta" at bounding box center [506, 441] width 257 height 26
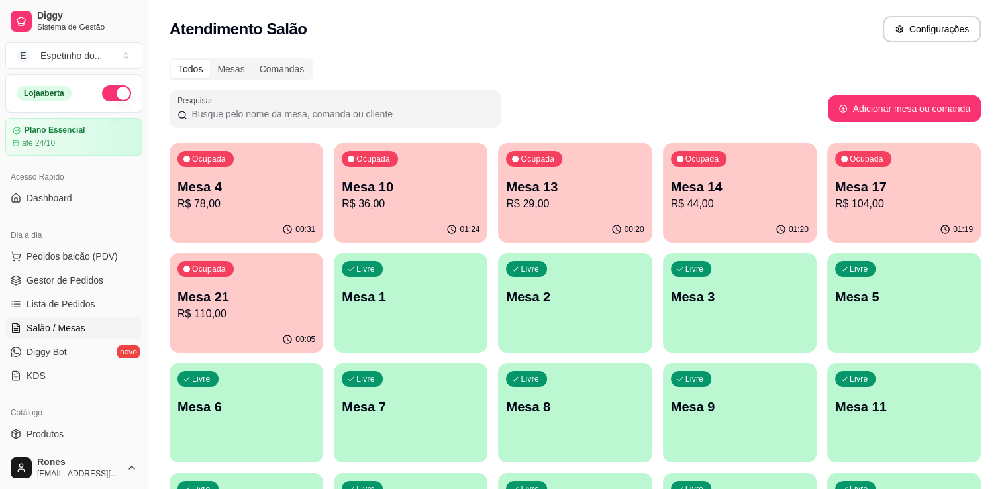
click at [273, 308] on p "R$ 110,00" at bounding box center [247, 314] width 138 height 16
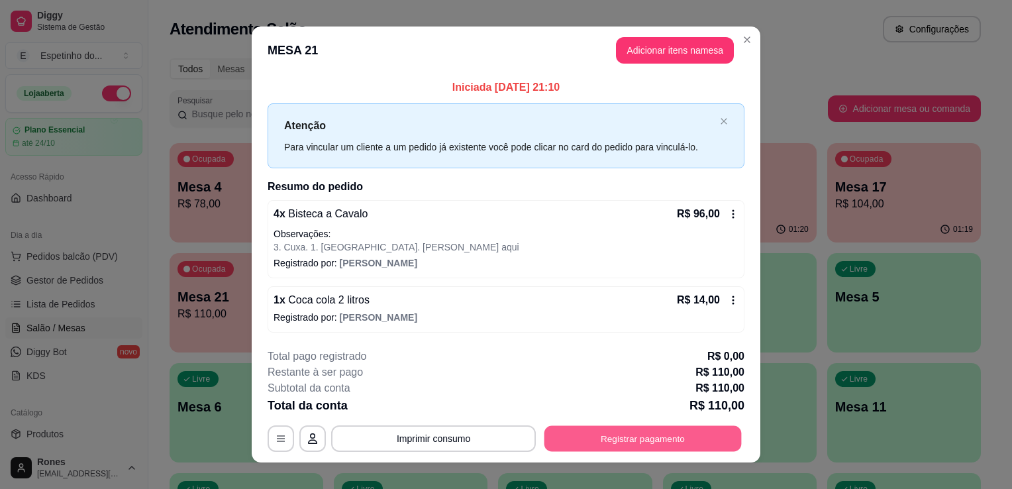
click at [655, 442] on button "Registrar pagamento" at bounding box center [643, 438] width 197 height 26
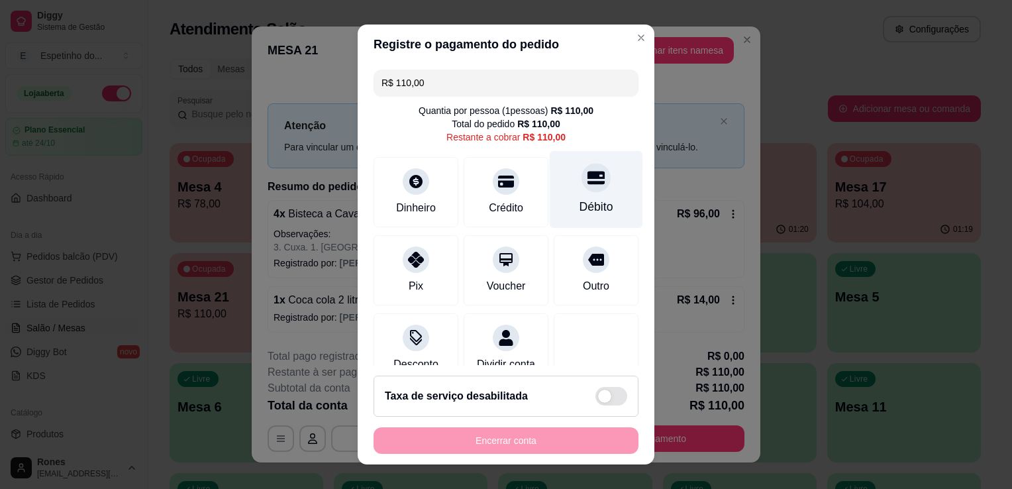
click at [592, 189] on div "Débito" at bounding box center [596, 190] width 93 height 78
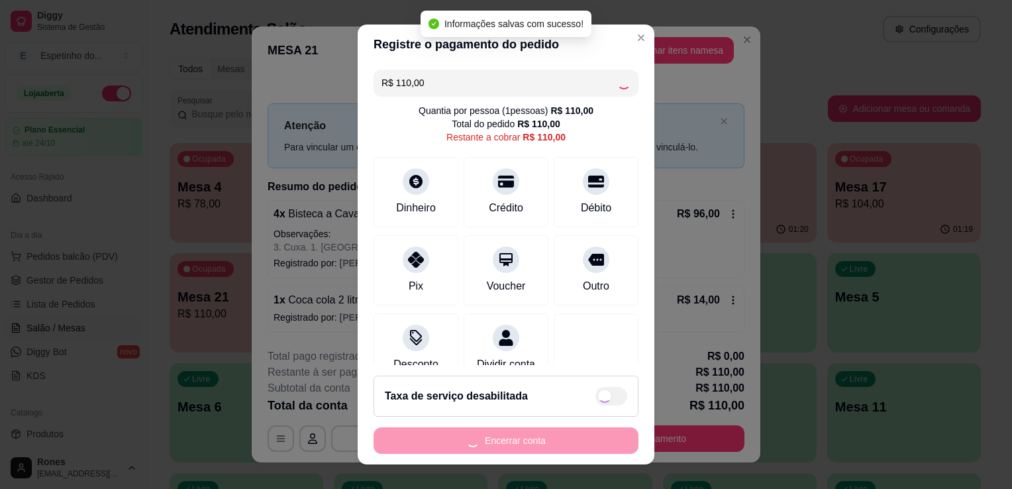
type input "R$ 0,00"
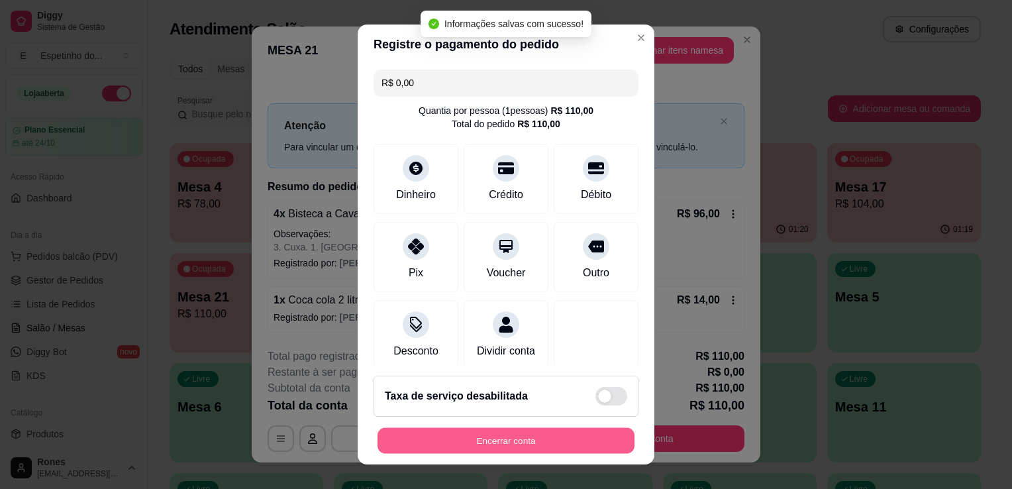
click at [525, 444] on button "Encerrar conta" at bounding box center [506, 441] width 257 height 26
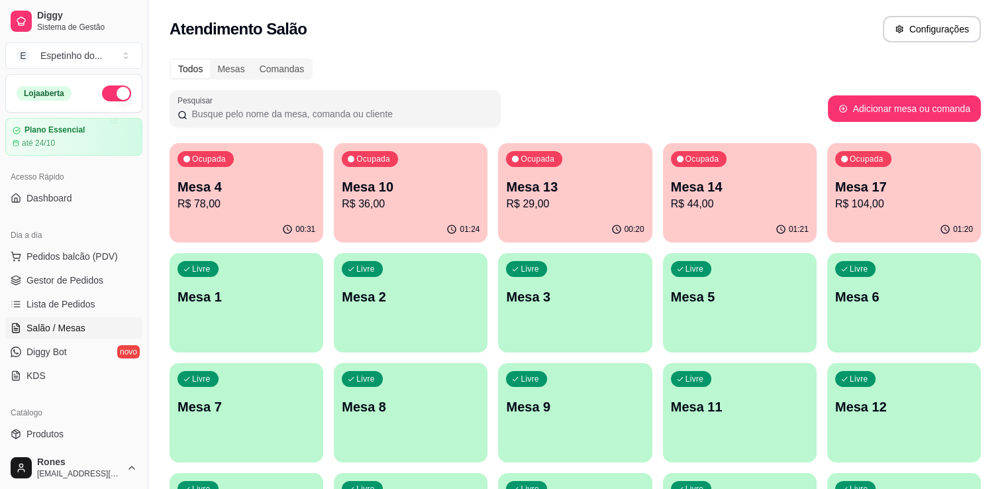
scroll to position [326, 0]
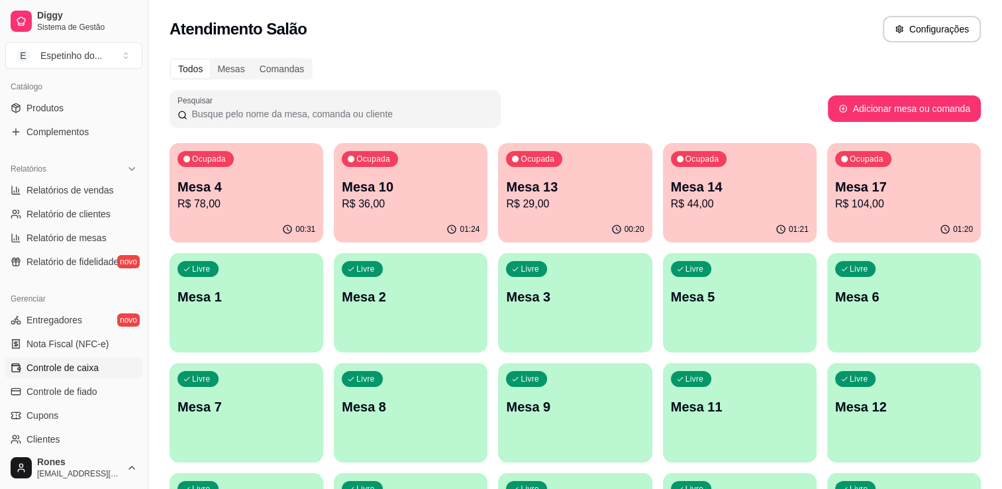
click at [61, 364] on span "Controle de caixa" at bounding box center [62, 367] width 72 height 13
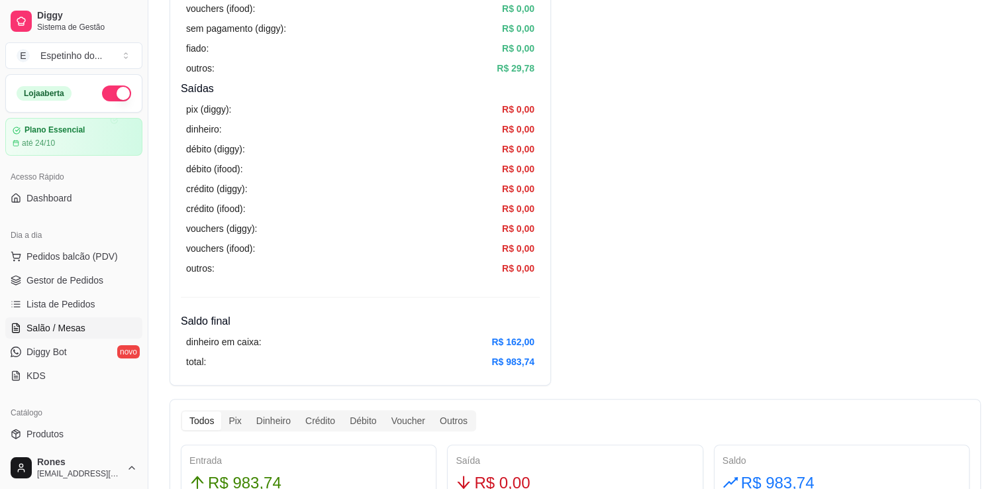
click at [81, 326] on span "Salão / Mesas" at bounding box center [55, 327] width 59 height 13
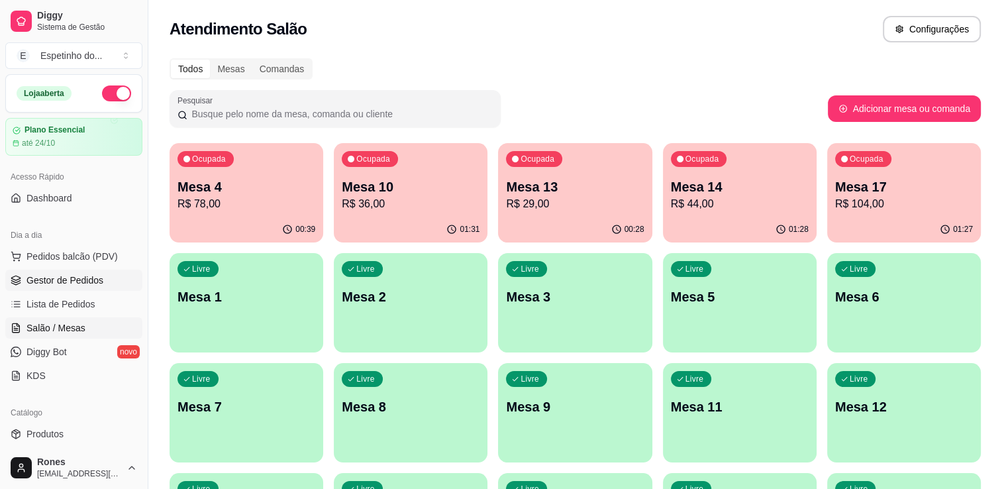
click at [90, 280] on span "Gestor de Pedidos" at bounding box center [64, 280] width 77 height 13
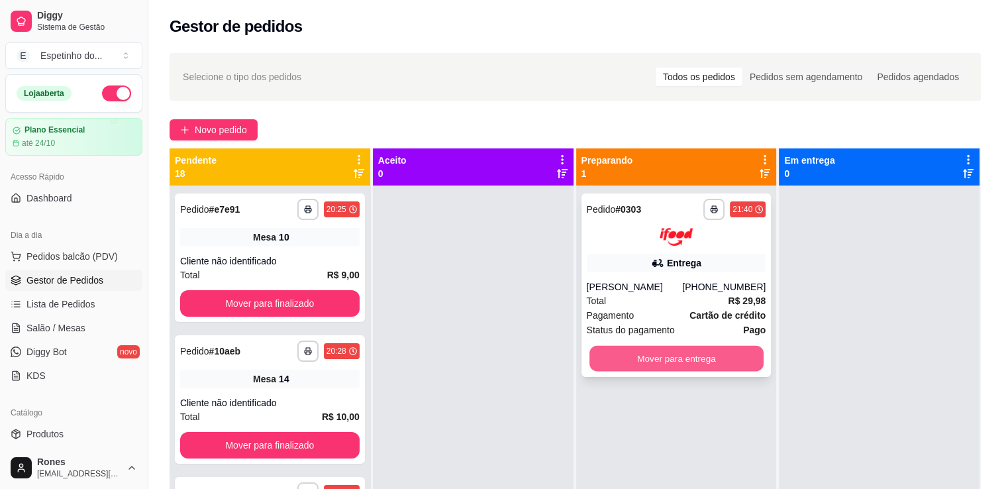
click at [717, 352] on button "Mover para entrega" at bounding box center [677, 358] width 174 height 26
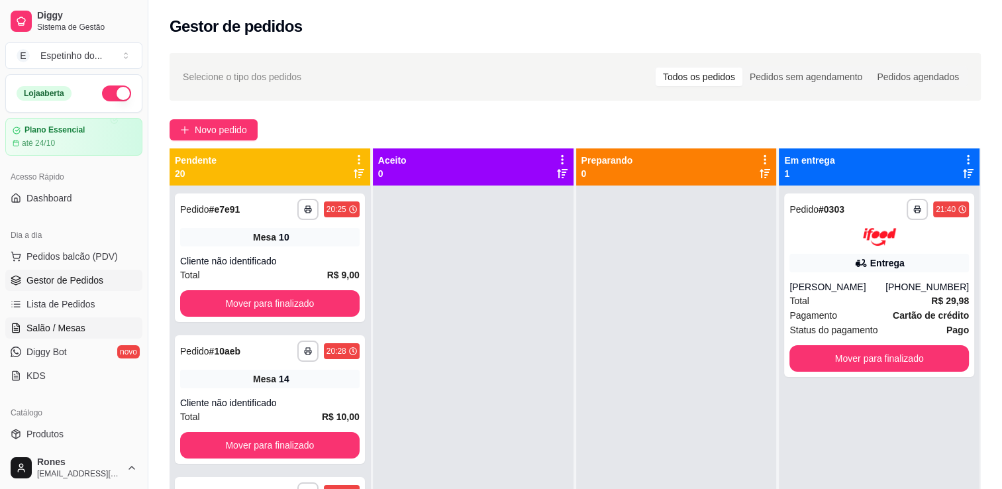
click at [50, 327] on span "Salão / Mesas" at bounding box center [55, 327] width 59 height 13
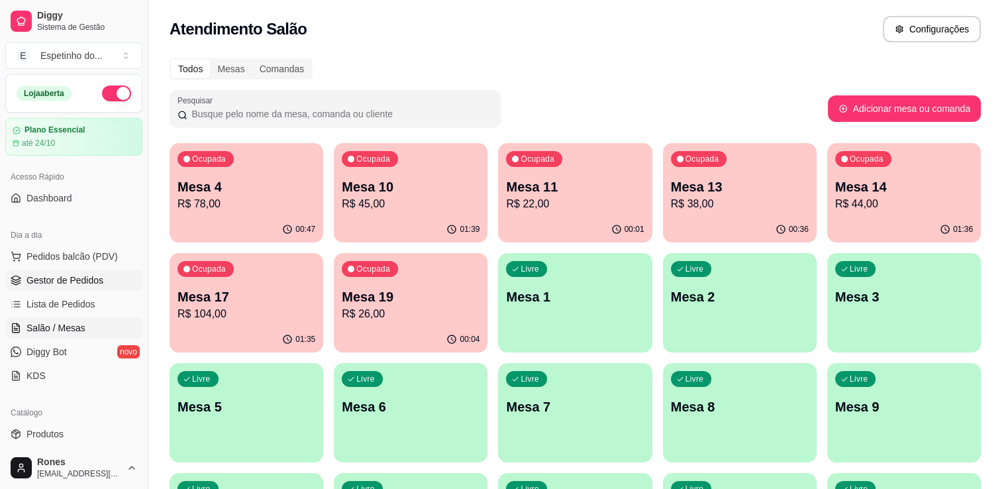
click at [86, 280] on span "Gestor de Pedidos" at bounding box center [64, 280] width 77 height 13
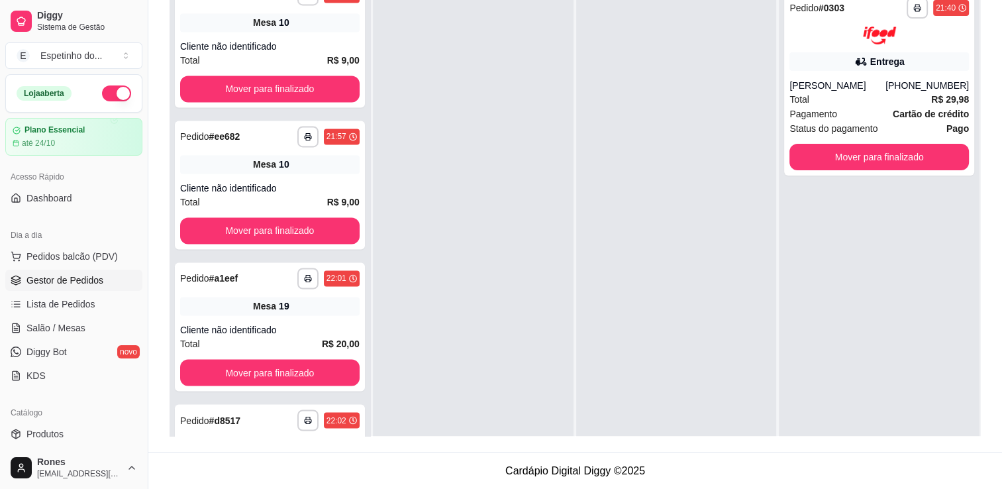
scroll to position [2568, 0]
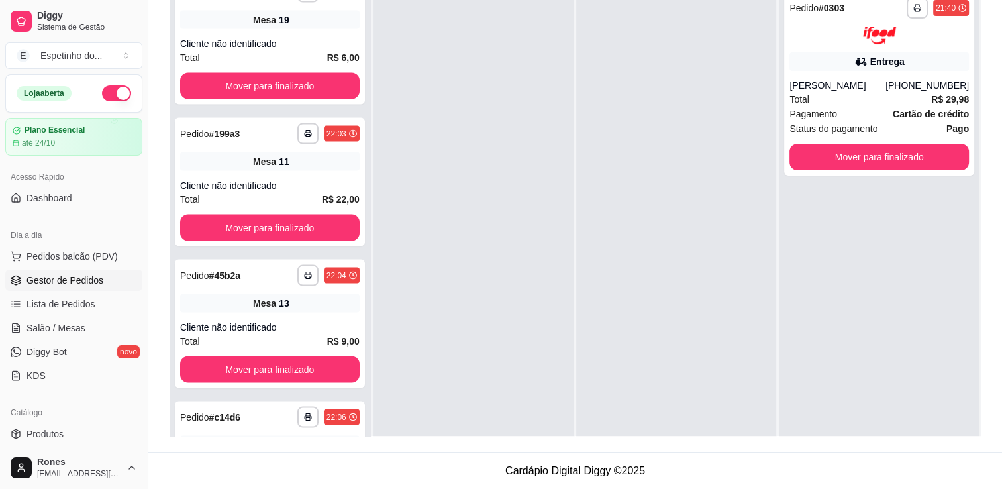
click at [370, 436] on div "**********" at bounding box center [575, 148] width 854 height 608
drag, startPoint x: 370, startPoint y: 436, endPoint x: 370, endPoint y: 429, distance: 7.3
click at [370, 429] on div "**********" at bounding box center [575, 148] width 854 height 608
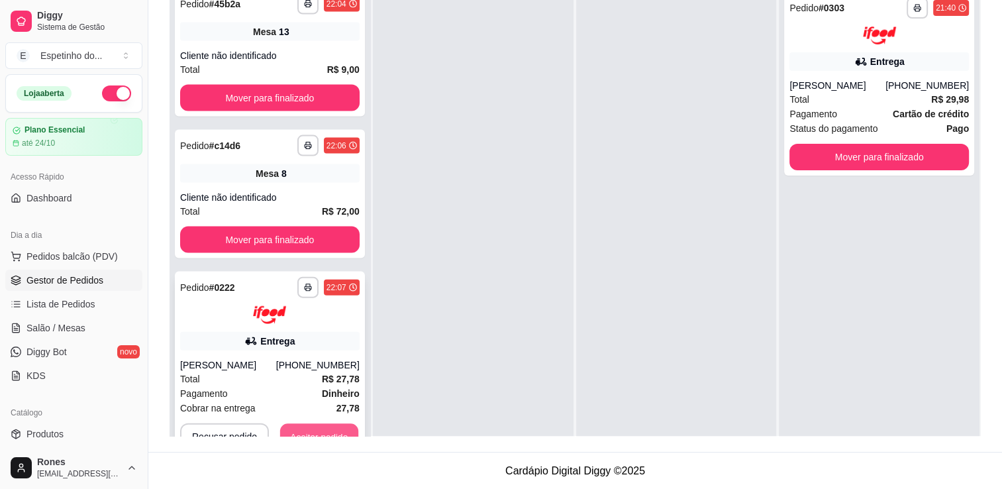
click at [344, 426] on button "Aceitar pedido" at bounding box center [319, 436] width 78 height 26
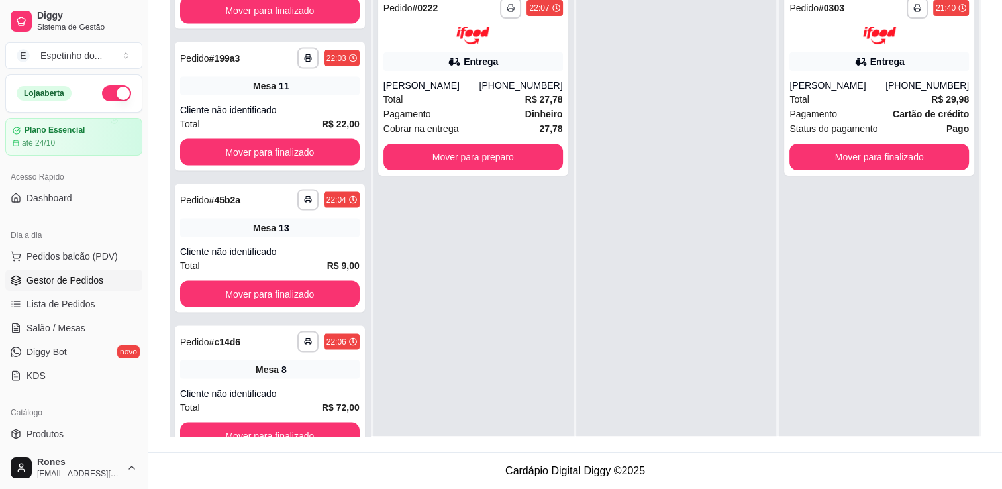
scroll to position [2642, 0]
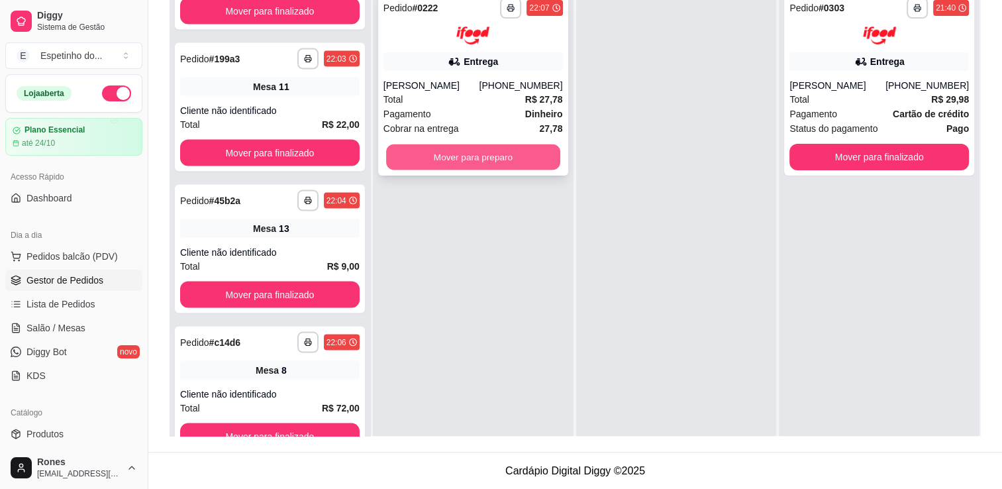
click at [495, 155] on button "Mover para preparo" at bounding box center [473, 157] width 174 height 26
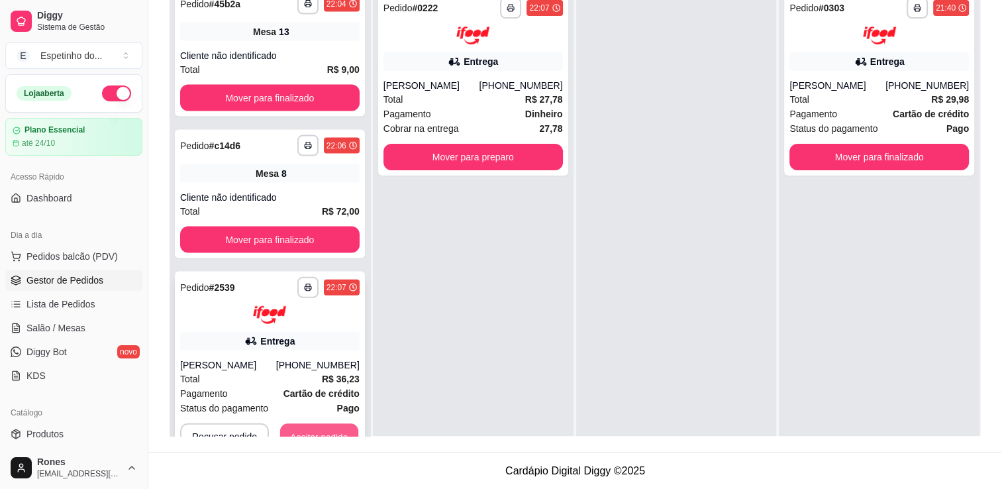
click at [311, 427] on button "Aceitar pedido" at bounding box center [319, 436] width 78 height 26
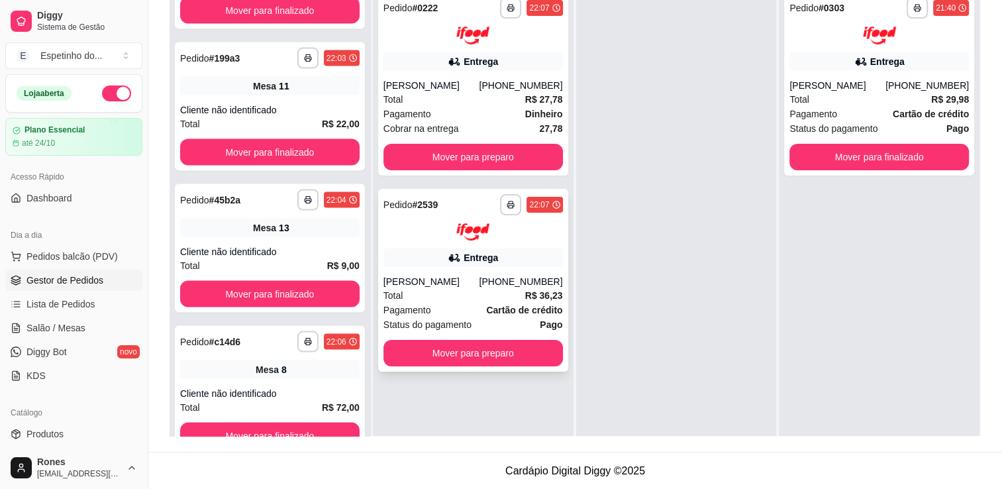
scroll to position [2642, 0]
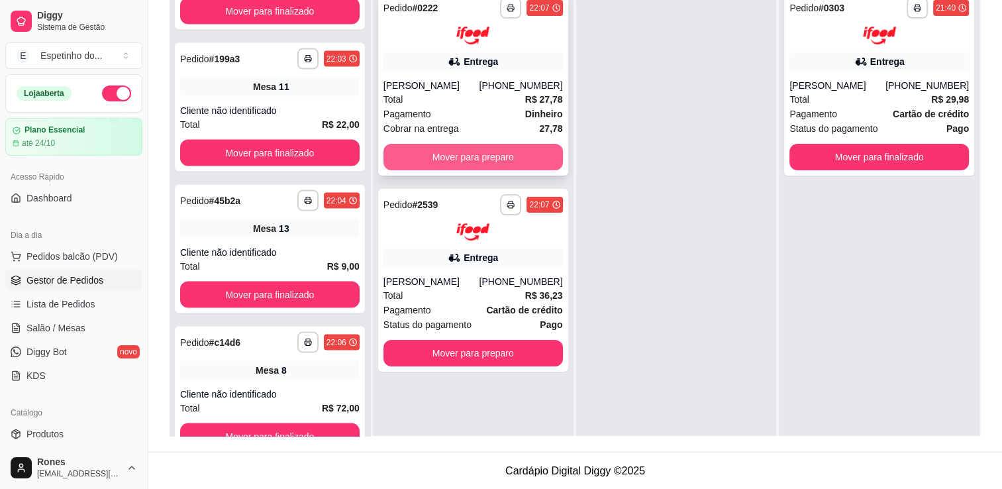
click at [484, 156] on button "Mover para preparo" at bounding box center [474, 157] width 180 height 26
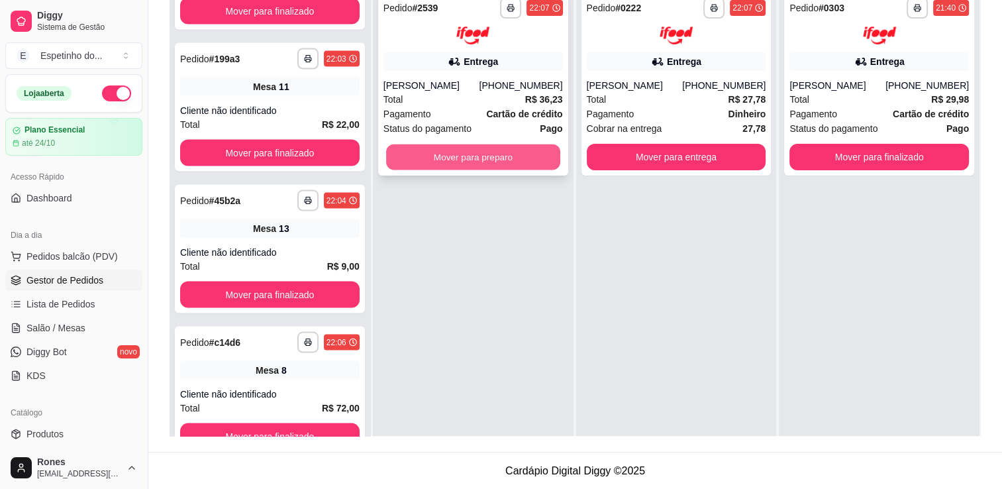
click at [463, 156] on button "Mover para preparo" at bounding box center [473, 157] width 174 height 26
click at [513, 155] on button "Mover para preparo" at bounding box center [473, 157] width 174 height 26
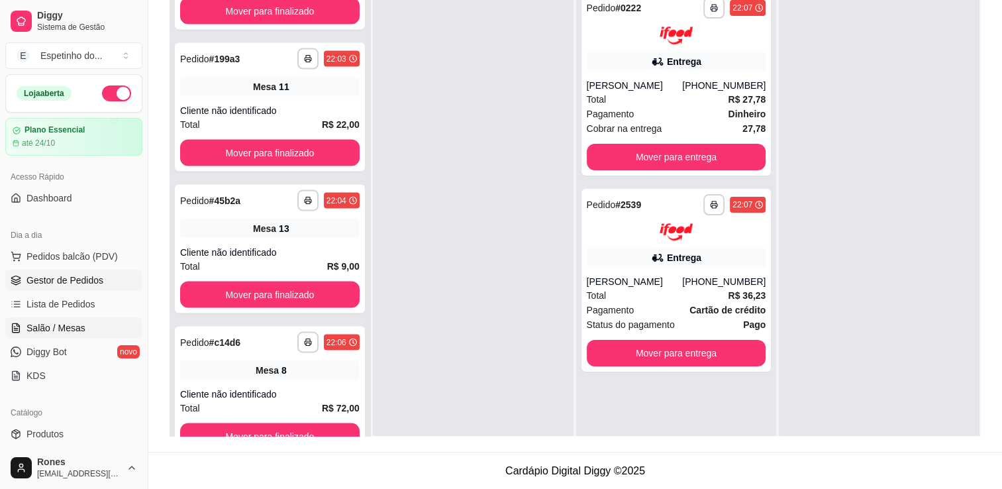
click at [62, 329] on span "Salão / Mesas" at bounding box center [55, 327] width 59 height 13
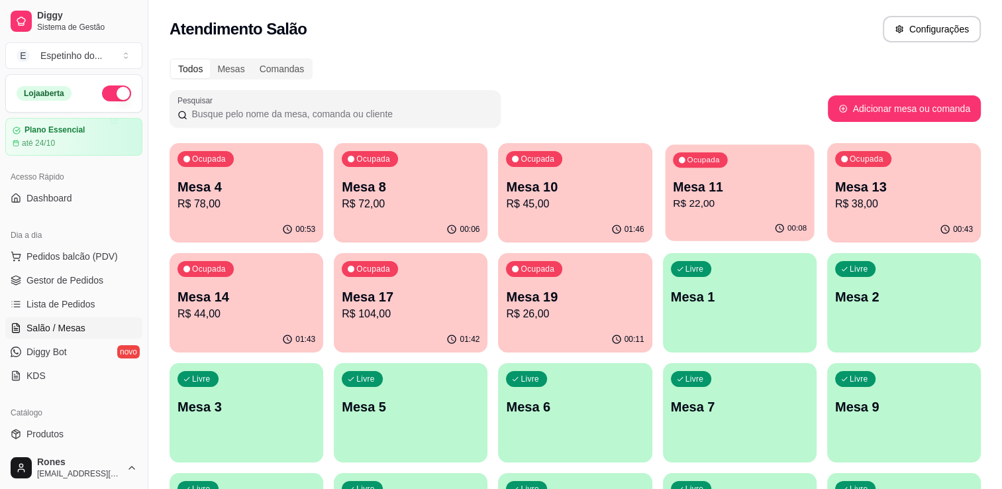
click at [725, 187] on p "Mesa 11" at bounding box center [740, 187] width 134 height 18
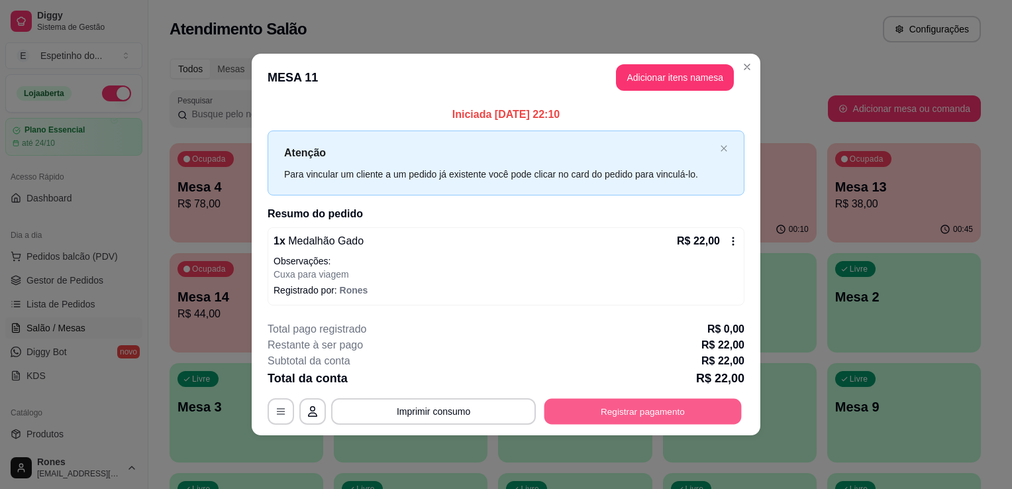
click at [651, 408] on button "Registrar pagamento" at bounding box center [643, 411] width 197 height 26
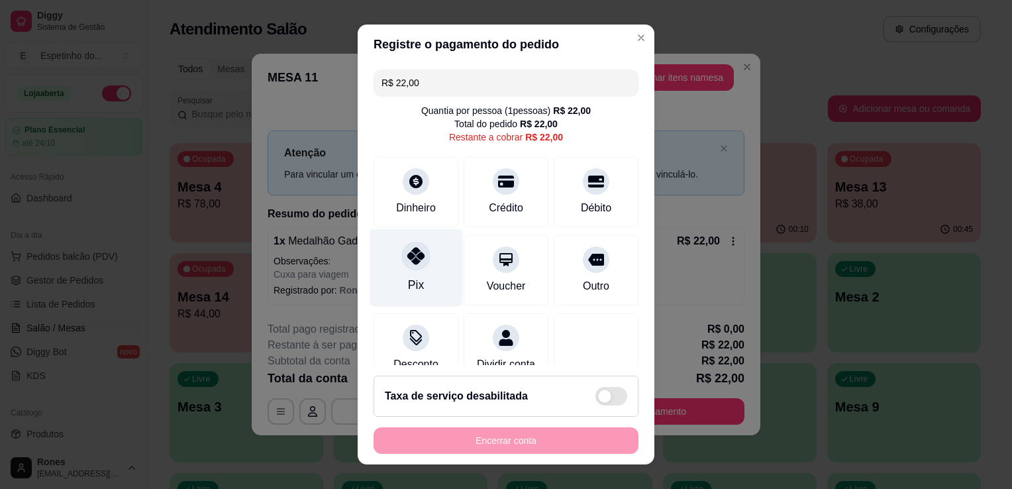
click at [424, 290] on div "Pix" at bounding box center [416, 268] width 93 height 78
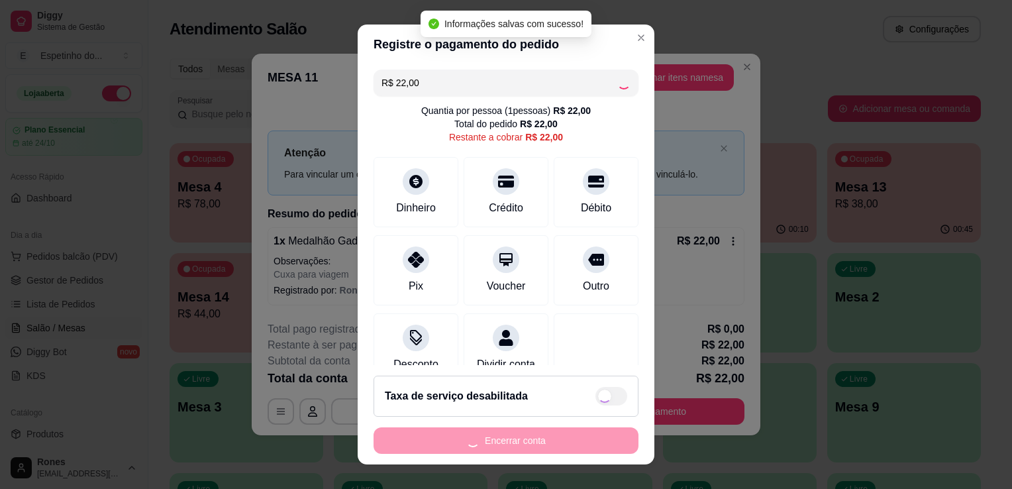
type input "R$ 0,00"
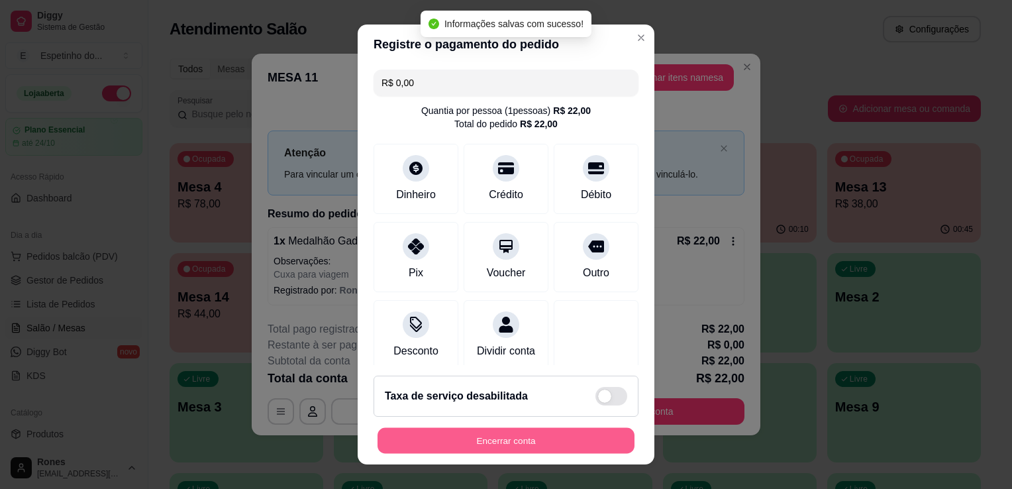
click at [533, 447] on button "Encerrar conta" at bounding box center [506, 441] width 257 height 26
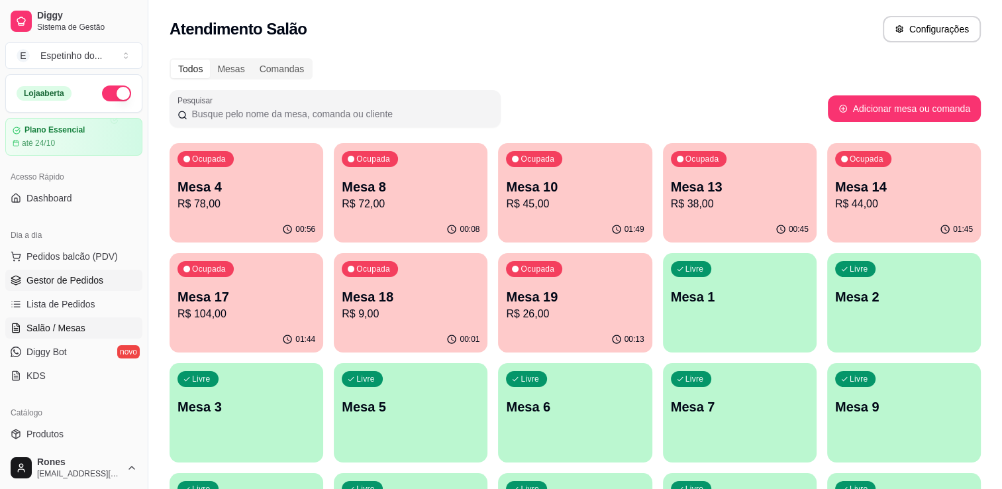
click at [65, 275] on span "Gestor de Pedidos" at bounding box center [64, 280] width 77 height 13
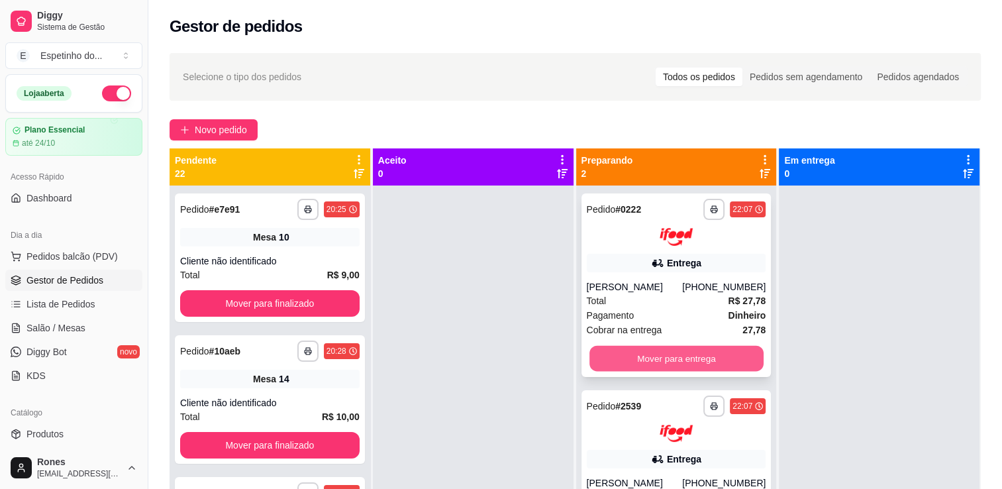
click at [678, 350] on button "Mover para entrega" at bounding box center [677, 358] width 174 height 26
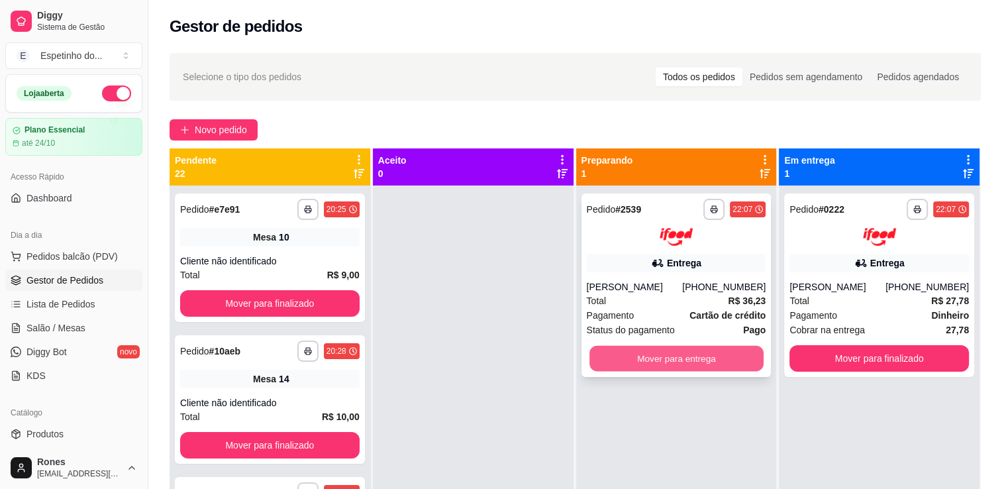
click at [678, 367] on button "Mover para entrega" at bounding box center [677, 358] width 174 height 26
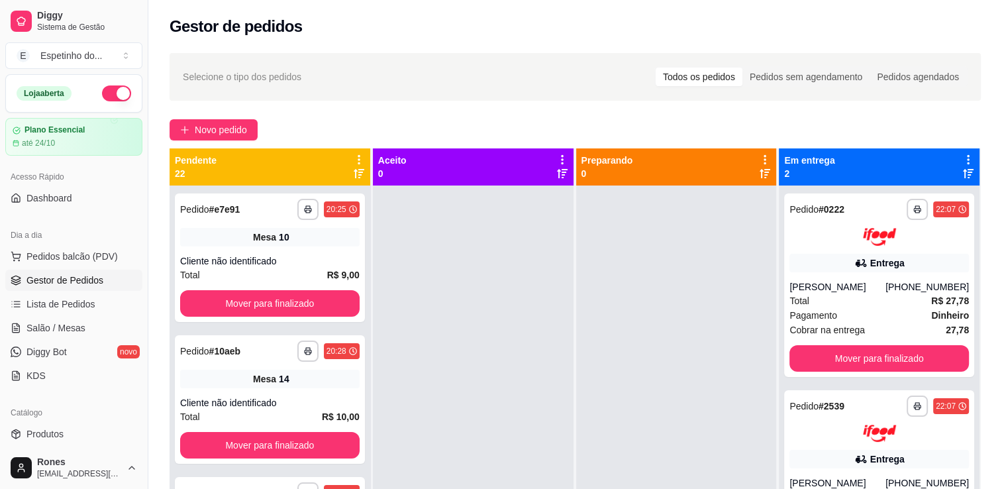
scroll to position [201, 0]
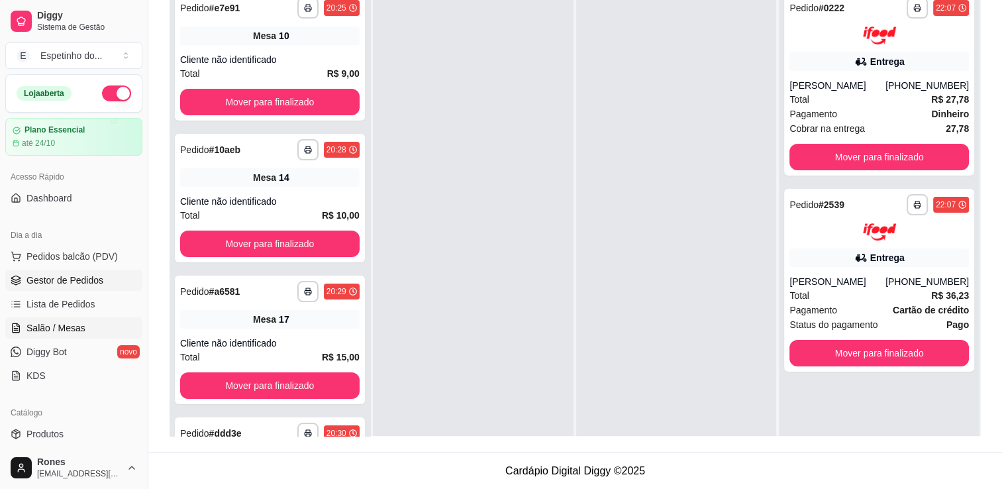
click at [43, 331] on span "Salão / Mesas" at bounding box center [55, 327] width 59 height 13
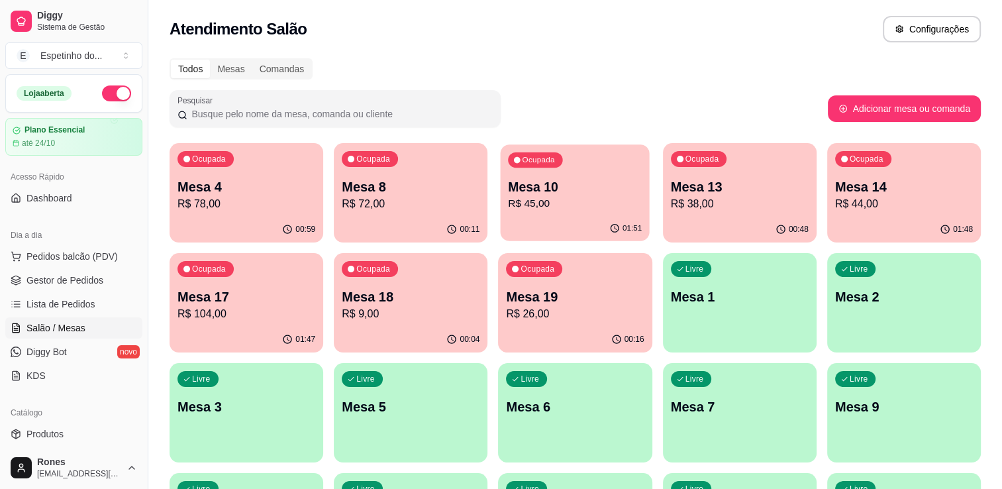
click at [591, 192] on p "Mesa 10" at bounding box center [576, 187] width 134 height 18
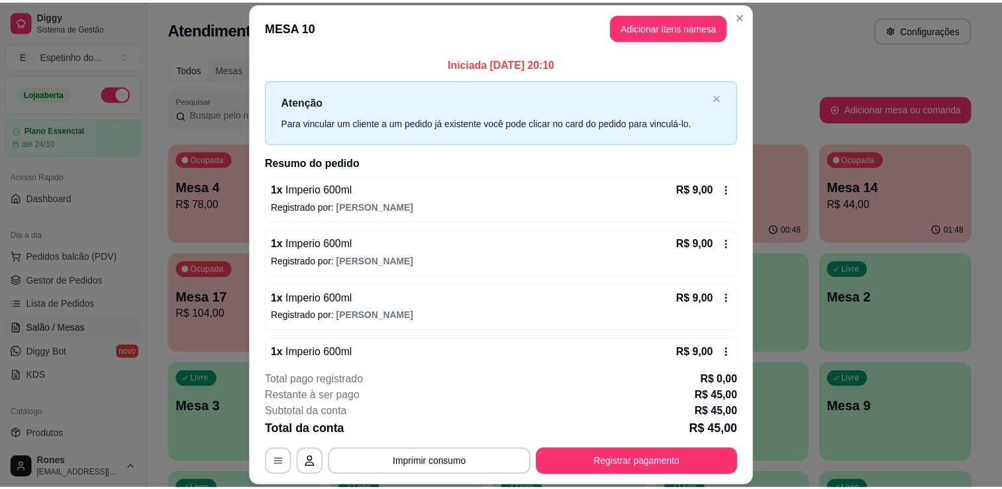
scroll to position [80, 0]
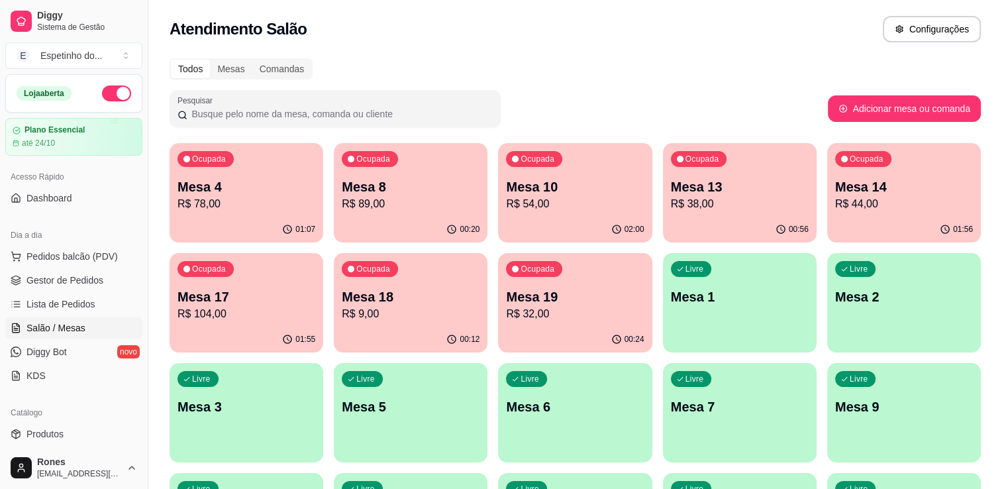
click at [137, 403] on div "Catálogo Produtos Complementos" at bounding box center [74, 435] width 148 height 77
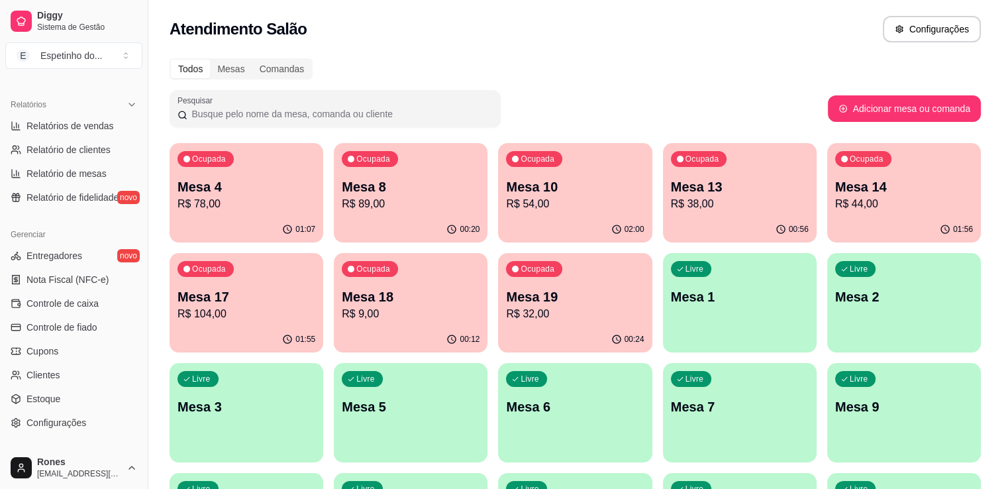
scroll to position [464, 0]
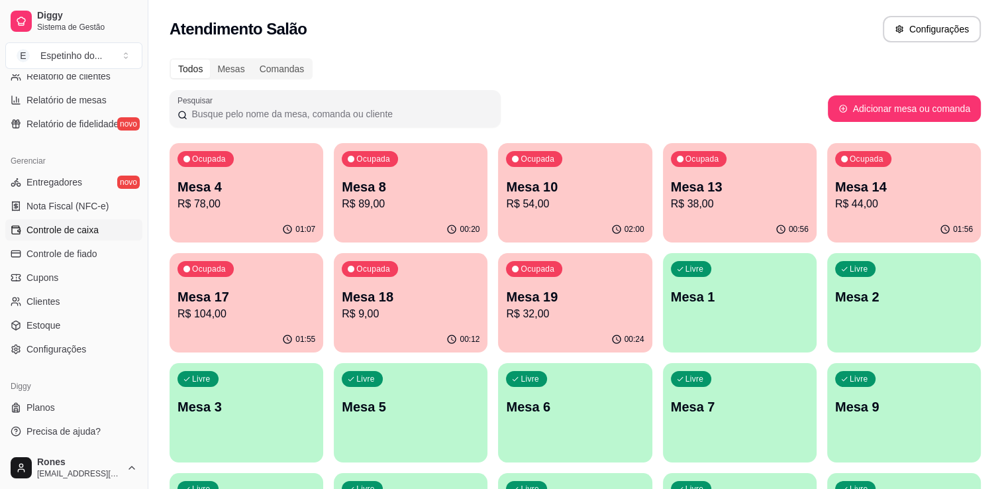
click at [72, 229] on span "Controle de caixa" at bounding box center [62, 229] width 72 height 13
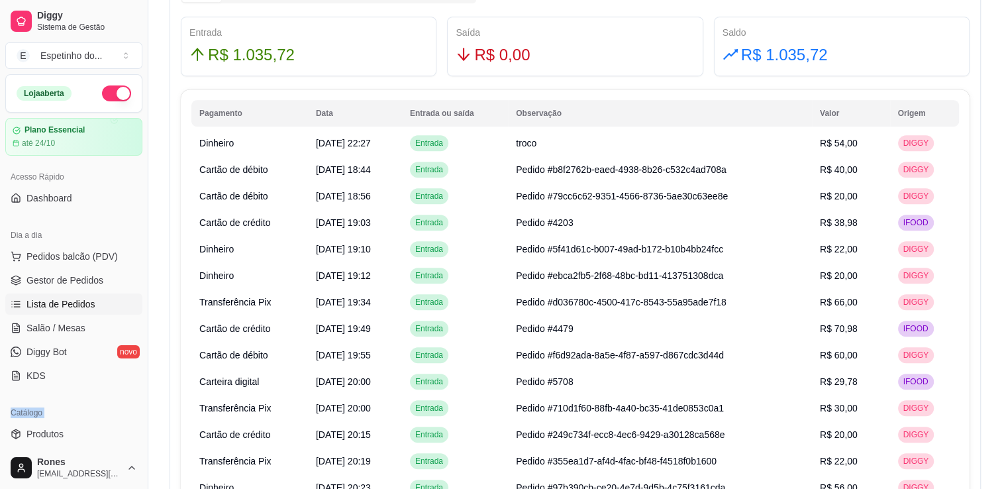
click at [82, 306] on span "Lista de Pedidos" at bounding box center [60, 303] width 69 height 13
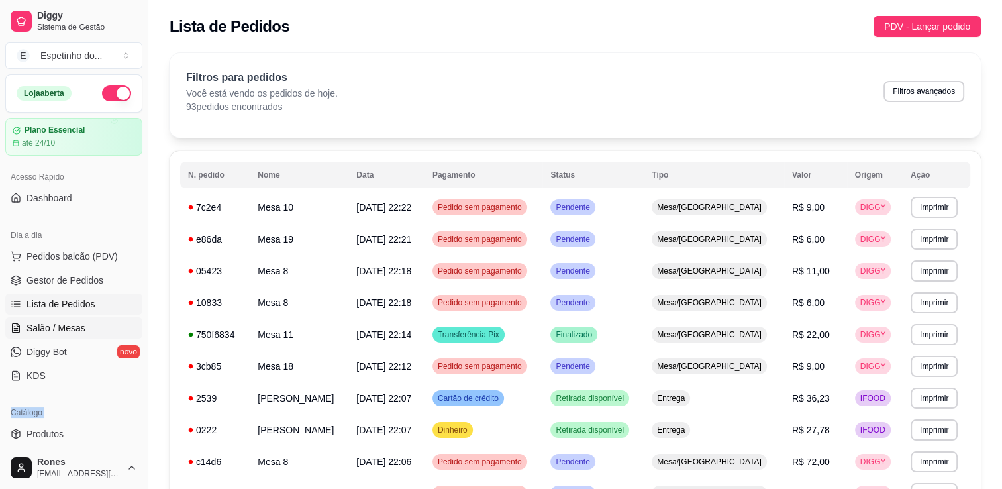
click at [80, 325] on span "Salão / Mesas" at bounding box center [55, 327] width 59 height 13
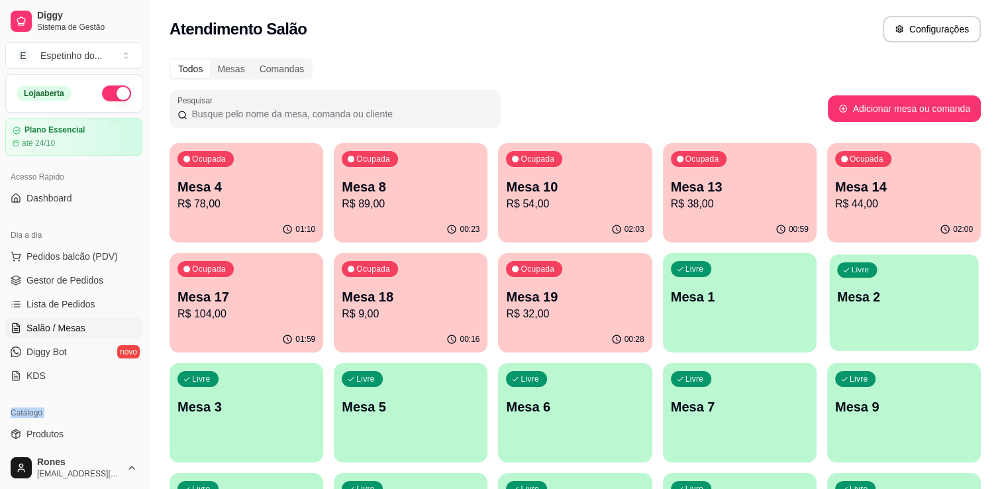
click at [931, 316] on div "Livre Mesa 2" at bounding box center [903, 294] width 149 height 81
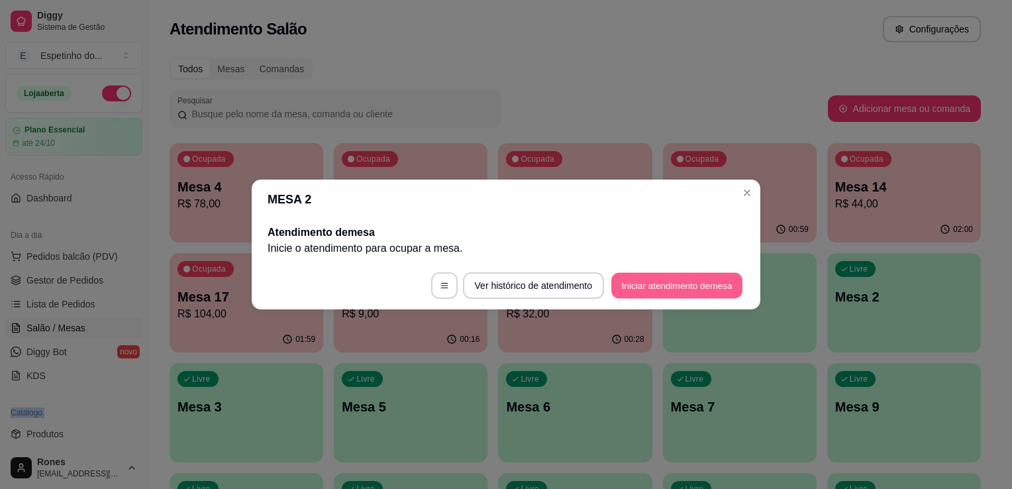
click at [697, 287] on button "Iniciar atendimento de mesa" at bounding box center [676, 286] width 131 height 26
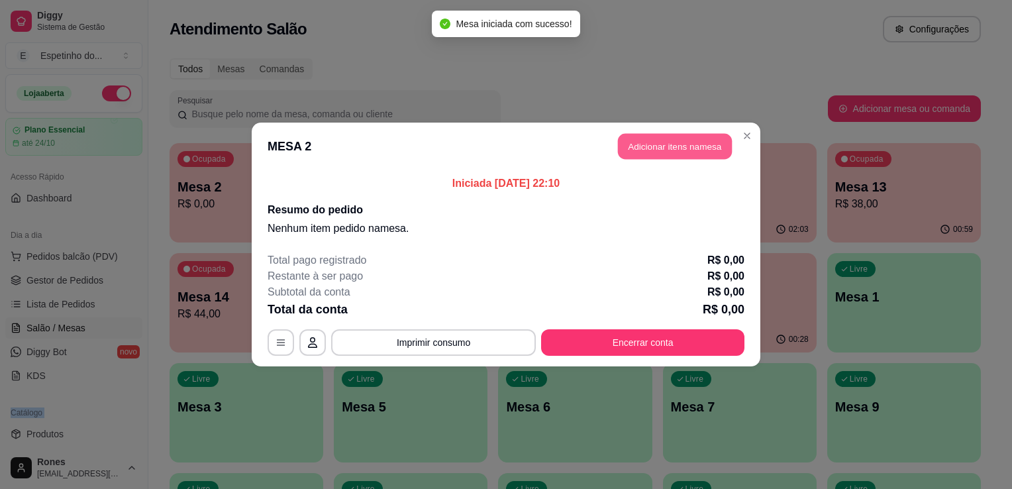
click at [660, 150] on button "Adicionar itens na mesa" at bounding box center [675, 147] width 114 height 26
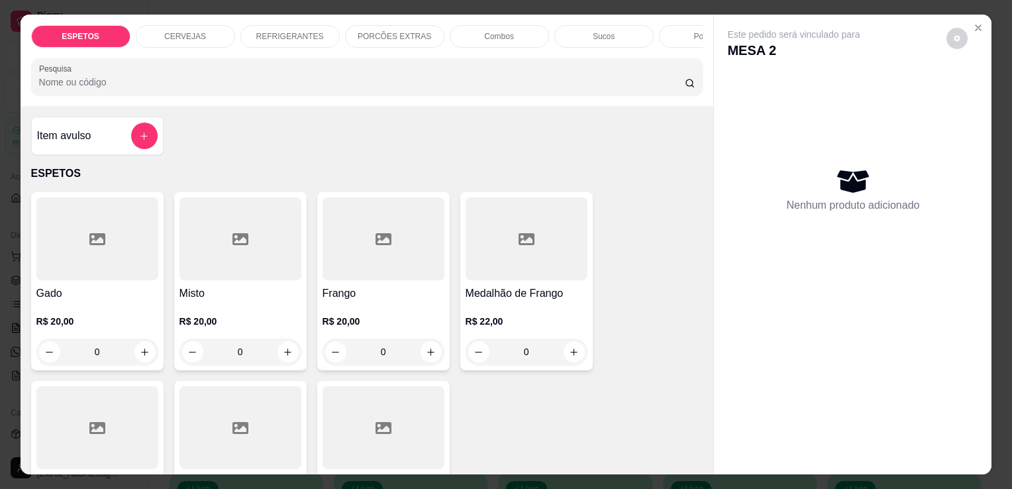
click at [272, 34] on p "REFRIGERANTES" at bounding box center [290, 36] width 68 height 11
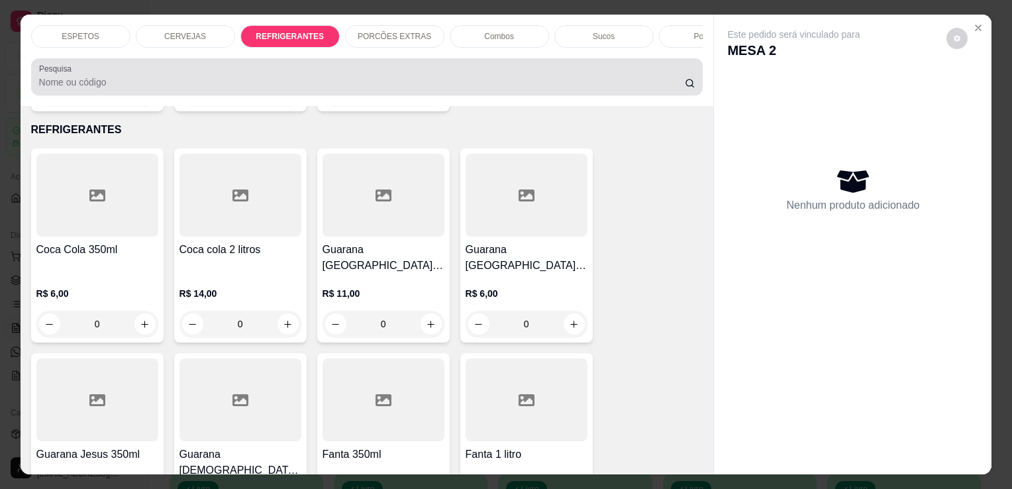
scroll to position [32, 0]
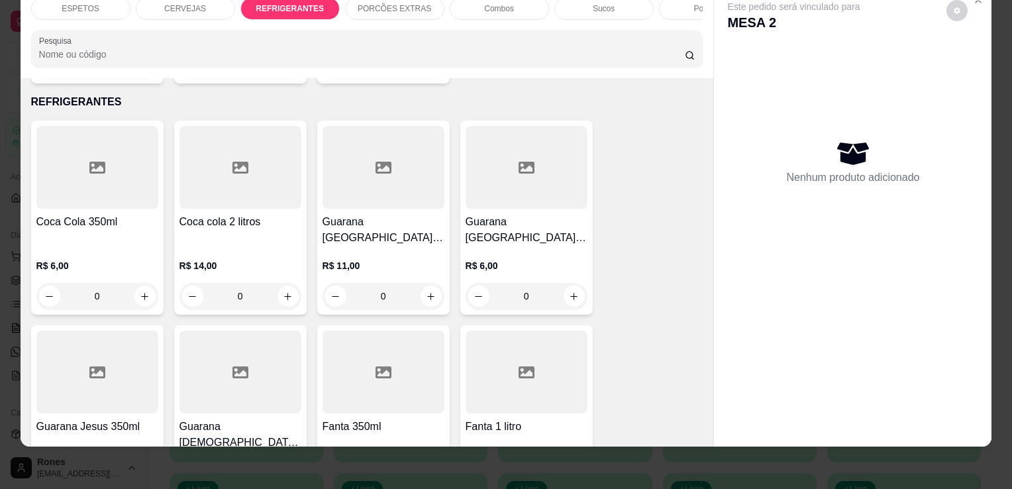
click at [108, 246] on div "R$ 6,00 0" at bounding box center [97, 278] width 122 height 64
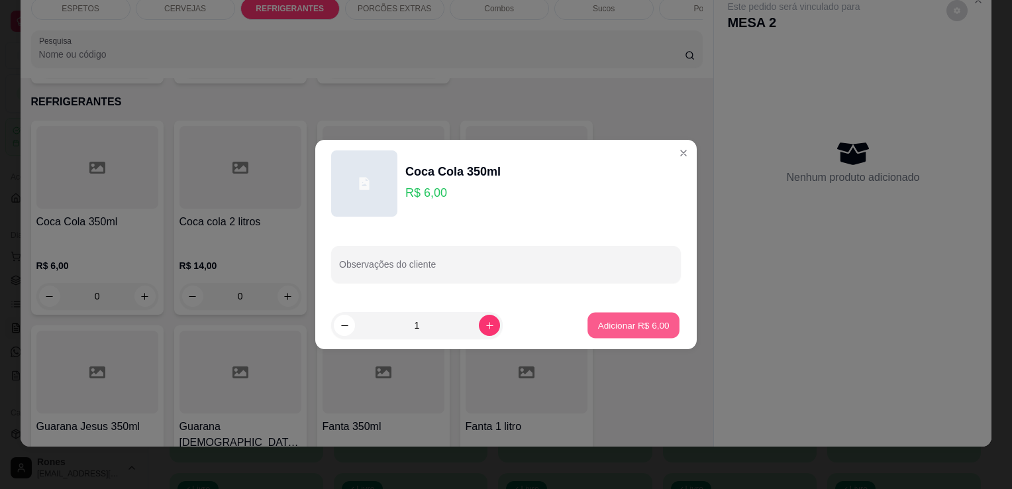
click at [619, 327] on p "Adicionar R$ 6,00" at bounding box center [634, 325] width 72 height 13
type input "1"
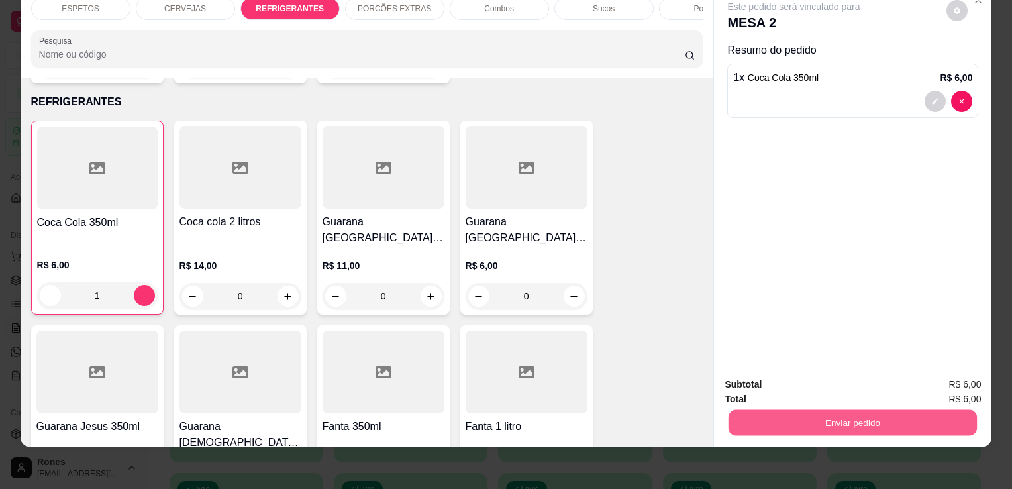
click at [819, 412] on button "Enviar pedido" at bounding box center [853, 422] width 248 height 26
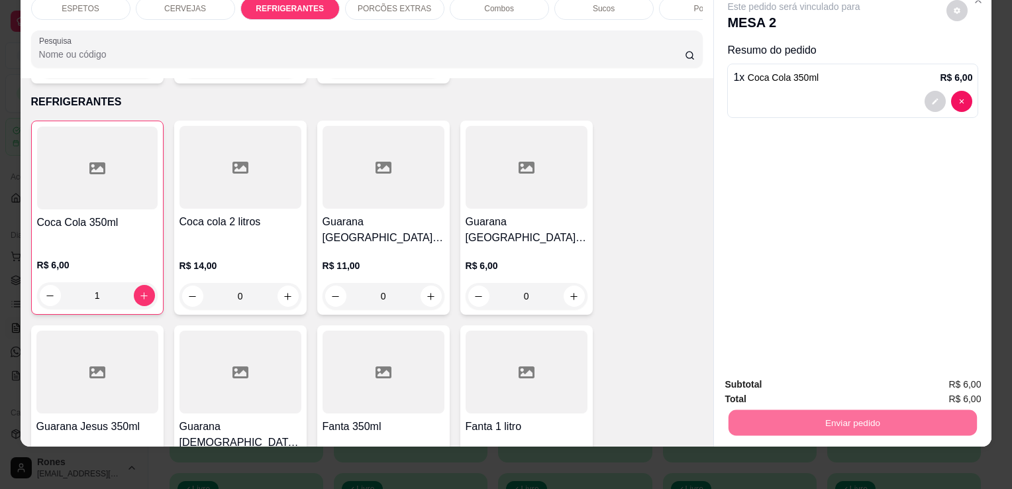
click at [941, 380] on button "Enviar pedido" at bounding box center [946, 380] width 73 height 25
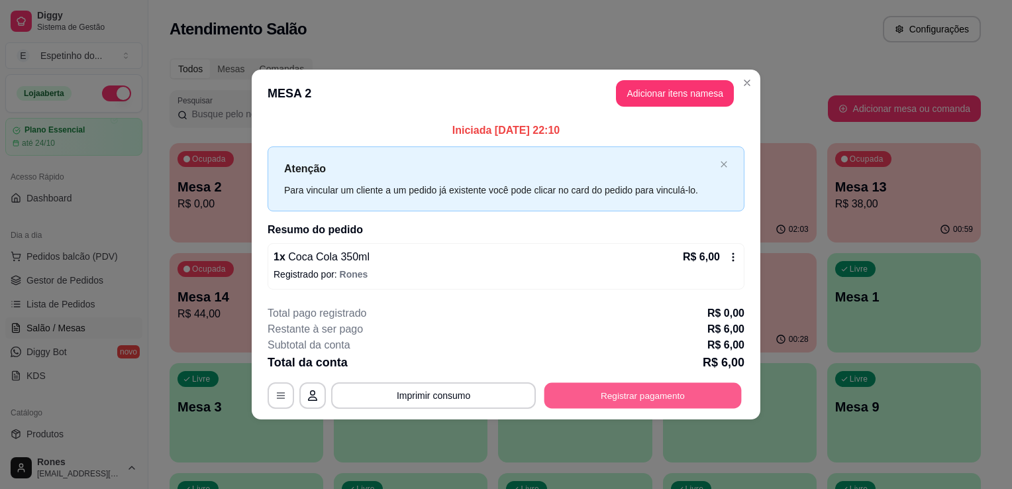
click at [652, 401] on button "Registrar pagamento" at bounding box center [643, 395] width 197 height 26
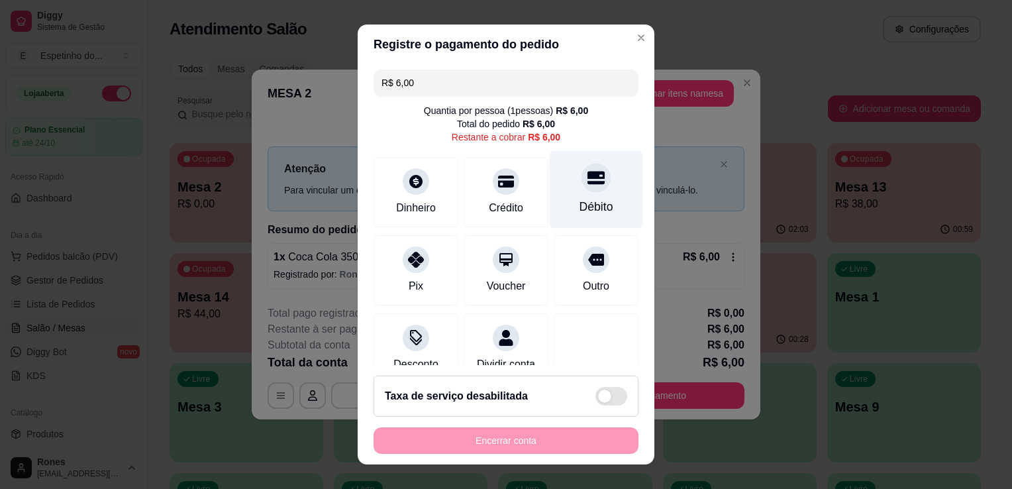
click at [580, 205] on div "Débito" at bounding box center [597, 206] width 34 height 17
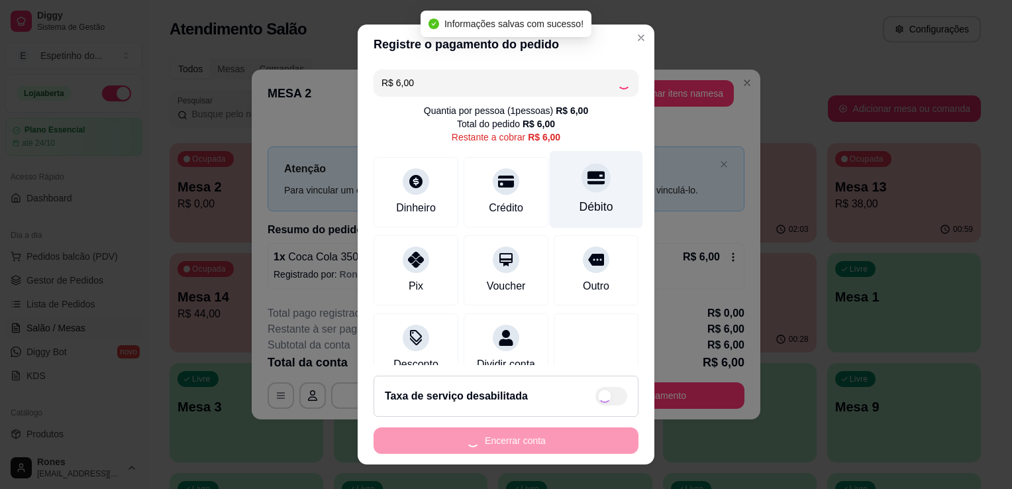
type input "R$ 0,00"
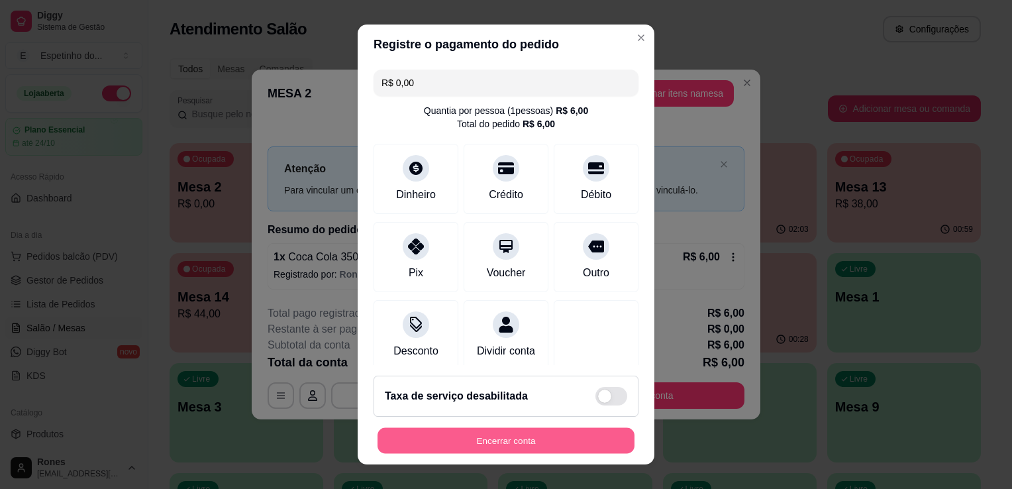
click at [558, 443] on button "Encerrar conta" at bounding box center [506, 441] width 257 height 26
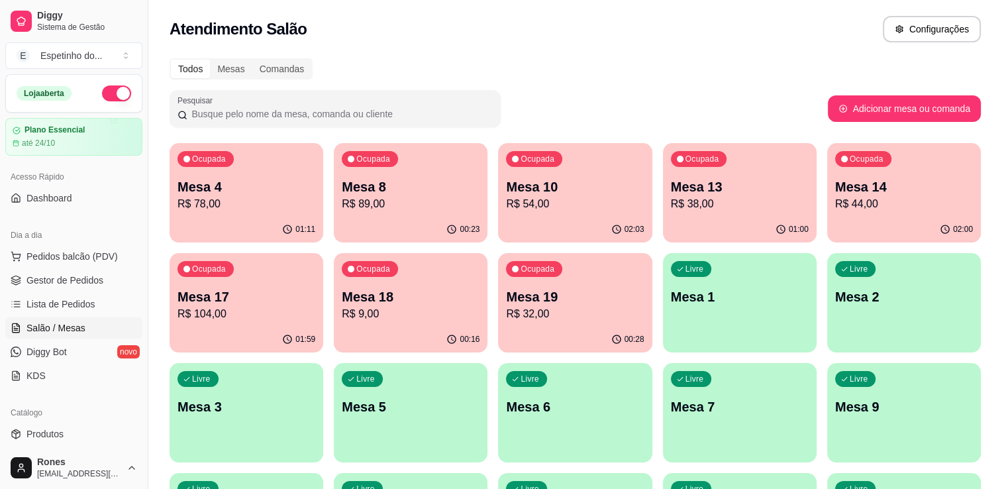
click at [266, 154] on div "Ocupada Mesa 4 R$ 78,00" at bounding box center [247, 180] width 154 height 74
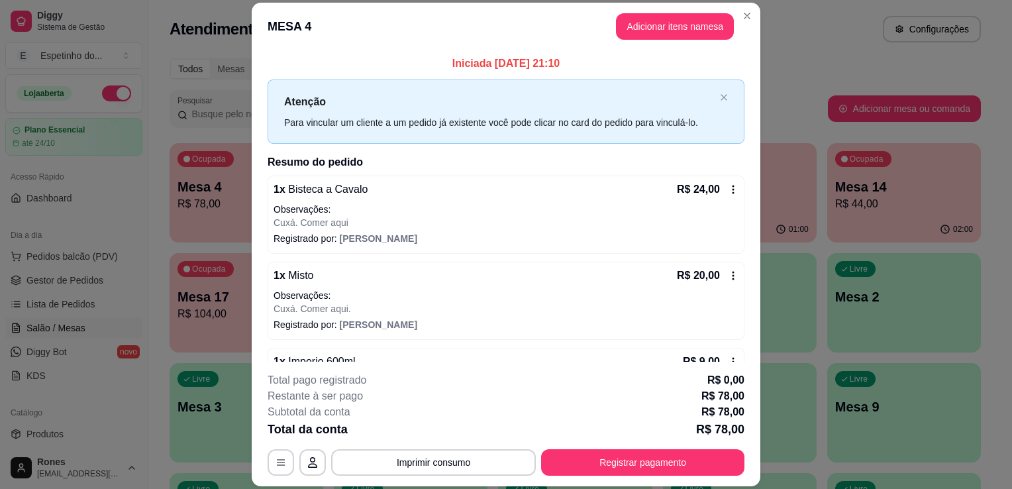
scroll to position [144, 0]
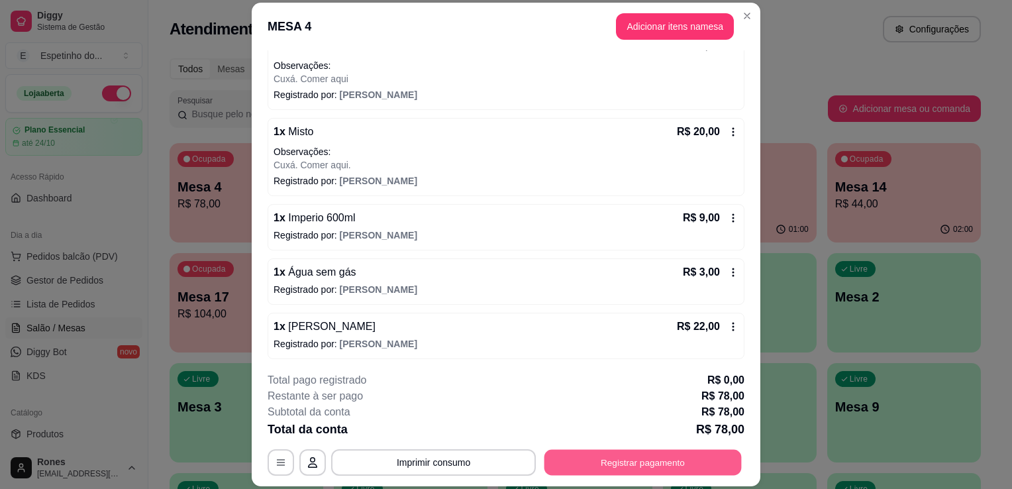
click at [705, 458] on button "Registrar pagamento" at bounding box center [643, 463] width 197 height 26
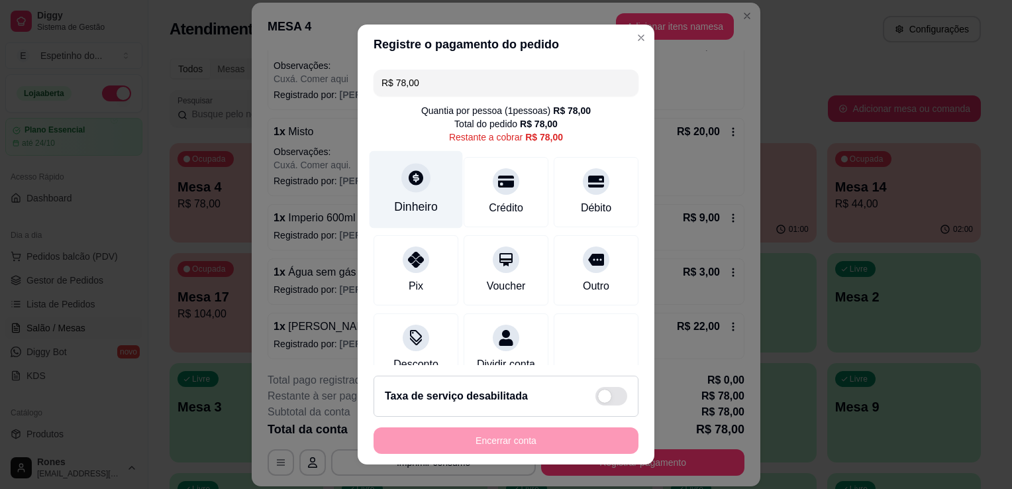
click at [413, 210] on div "Dinheiro" at bounding box center [416, 206] width 44 height 17
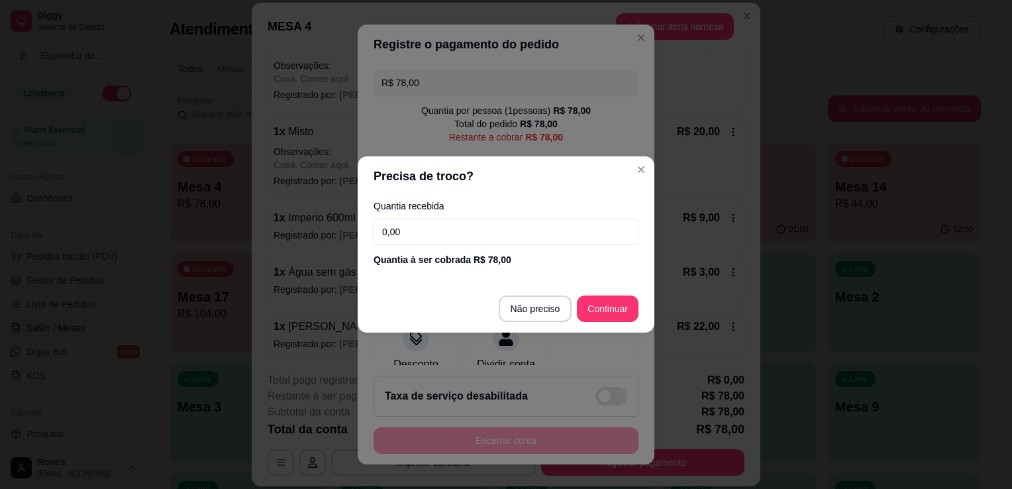
click at [433, 232] on input "0,00" at bounding box center [506, 232] width 265 height 26
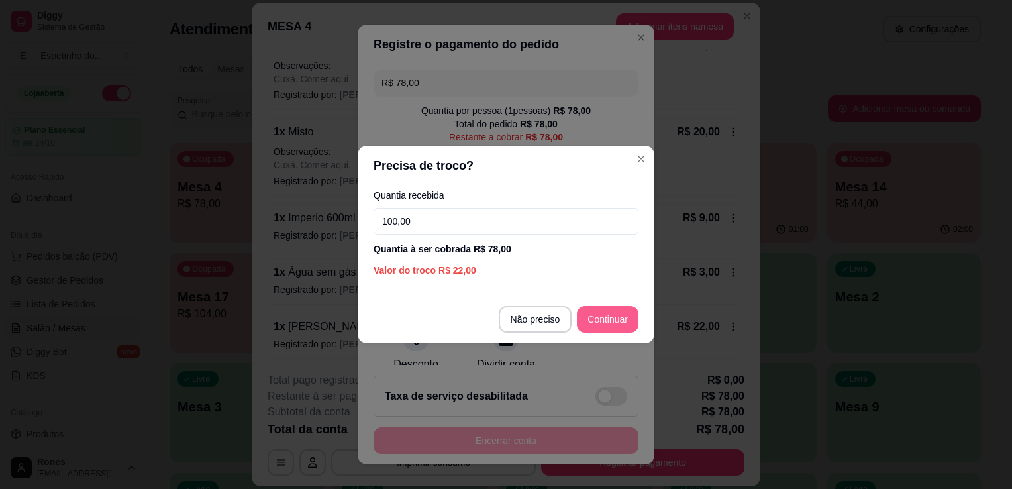
type input "100,00"
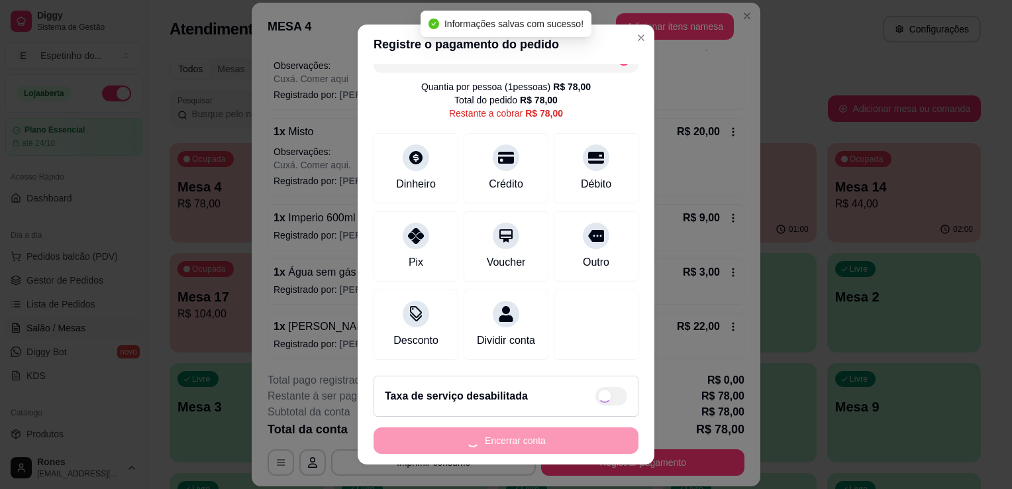
scroll to position [38, 0]
type input "R$ 0,00"
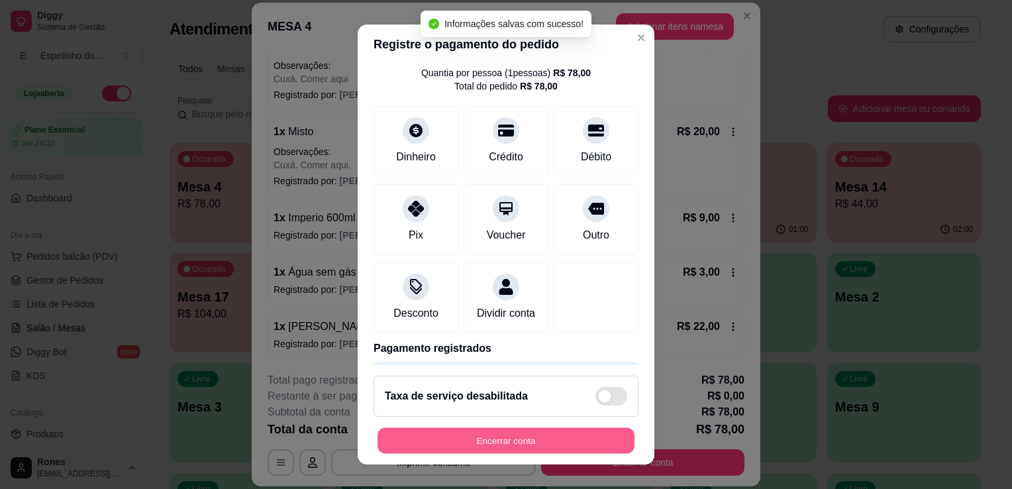
click at [560, 435] on button "Encerrar conta" at bounding box center [506, 441] width 257 height 26
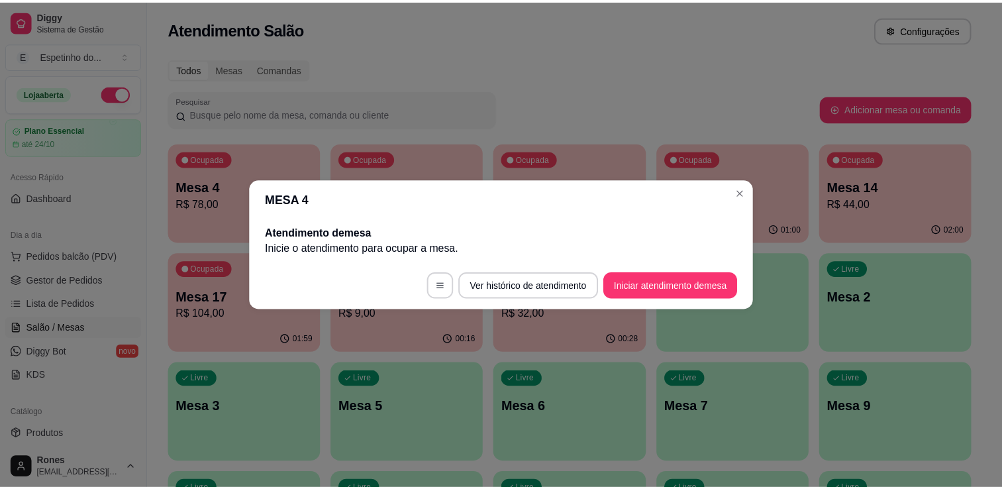
scroll to position [0, 0]
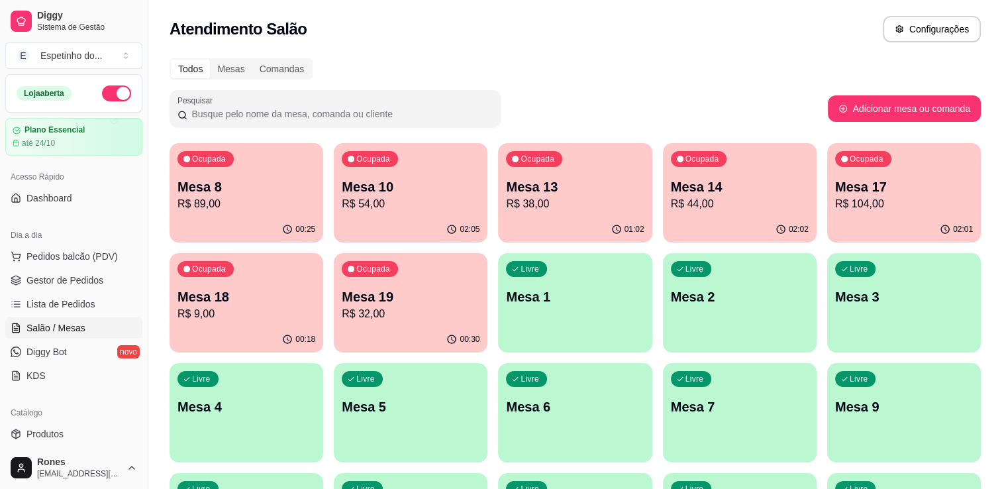
click at [739, 72] on div "Todos Mesas Comandas" at bounding box center [575, 68] width 811 height 21
click at [747, 28] on div "Atendimento Salão Configurações" at bounding box center [575, 29] width 811 height 26
click at [681, 50] on div "Todos Mesas Comandas Pesquisar Adicionar mesa ou comanda Ocupada Mesa 8 R$ 89,0…" at bounding box center [575, 374] width 854 height 648
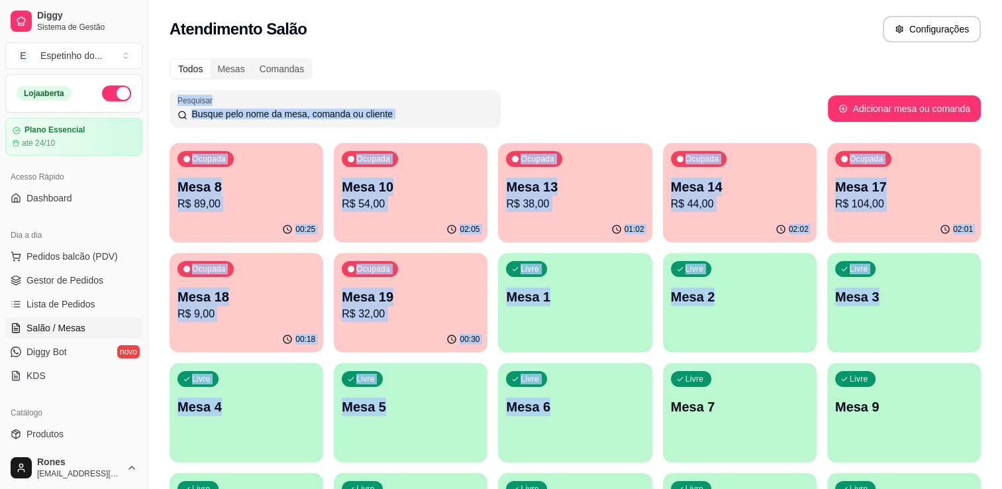
drag, startPoint x: 681, startPoint y: 50, endPoint x: 576, endPoint y: 492, distance: 454.1
click at [576, 488] on html "Diggy Sistema de Gestão E Espetinho do ... Loja aberta Plano Essencial até 24/1…" at bounding box center [501, 244] width 1002 height 489
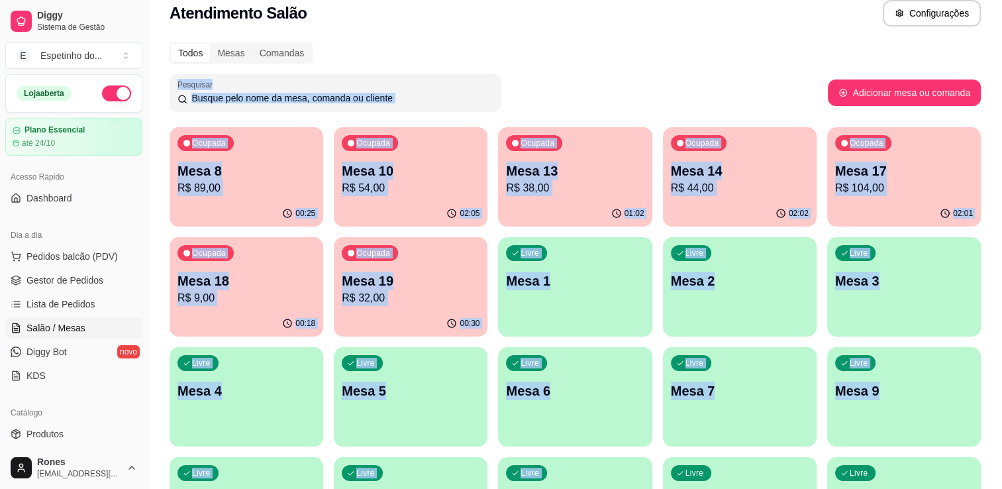
click at [658, 77] on div "Pesquisar" at bounding box center [499, 92] width 658 height 37
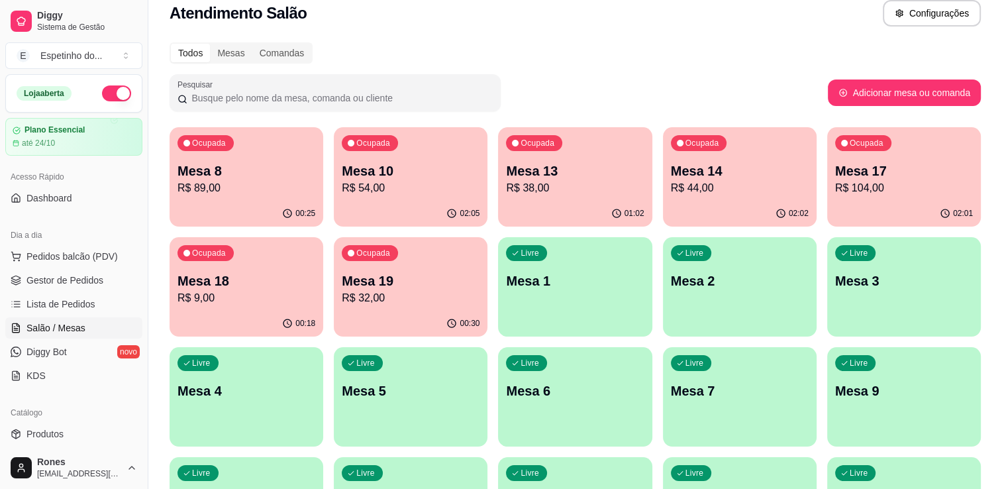
scroll to position [246, 0]
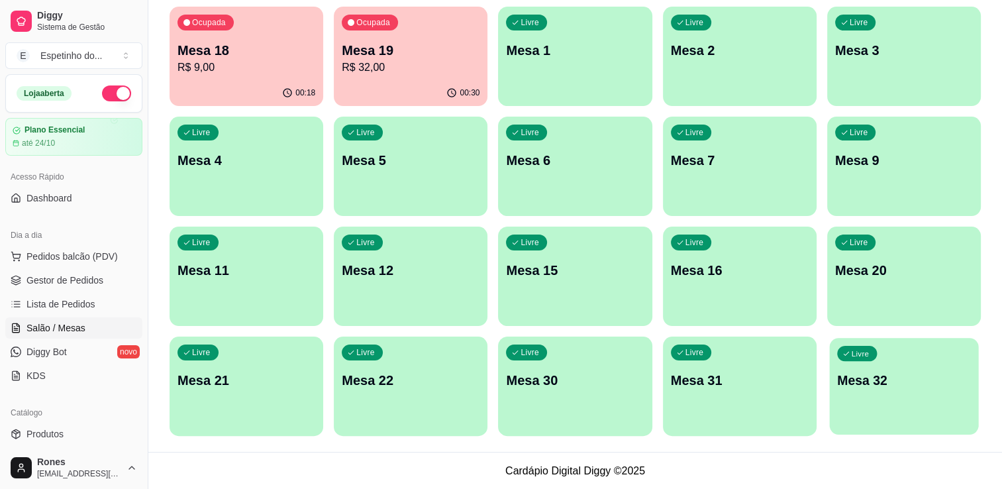
click at [891, 382] on p "Mesa 32" at bounding box center [904, 381] width 134 height 18
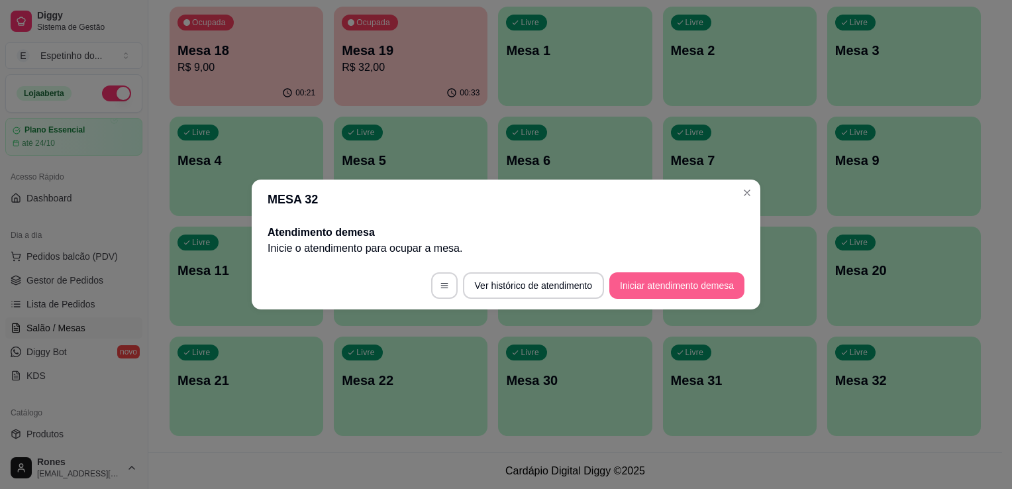
click at [659, 282] on button "Iniciar atendimento de mesa" at bounding box center [676, 285] width 135 height 26
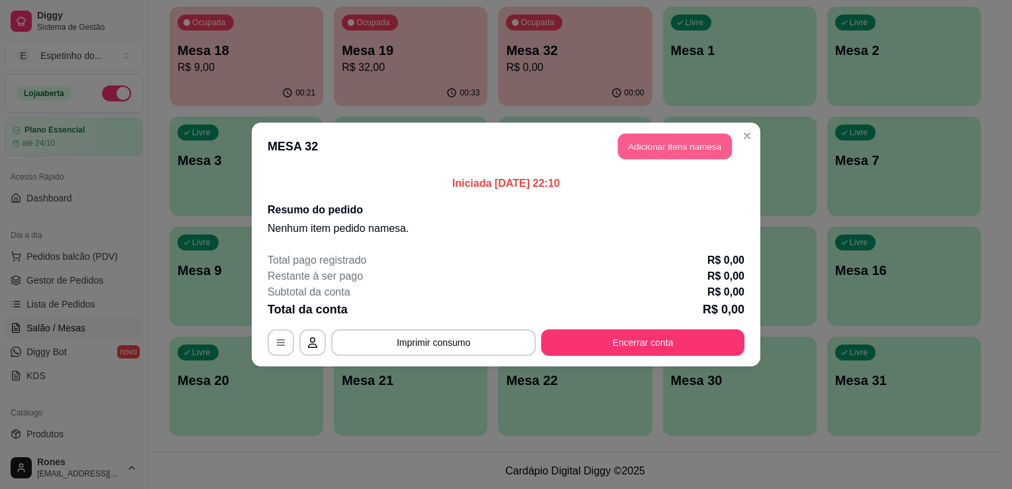
click at [705, 155] on button "Adicionar itens na mesa" at bounding box center [675, 147] width 114 height 26
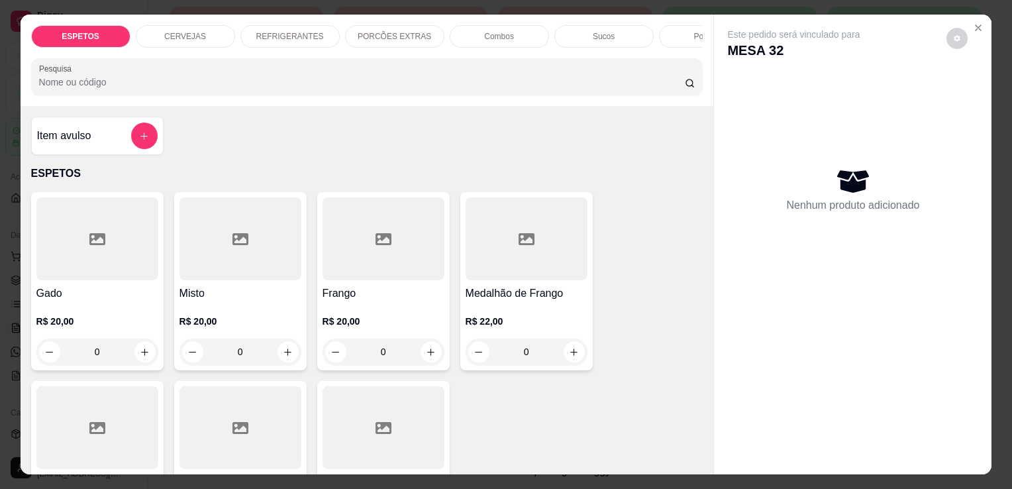
click at [268, 421] on div at bounding box center [241, 427] width 122 height 83
click at [109, 434] on div at bounding box center [97, 427] width 122 height 83
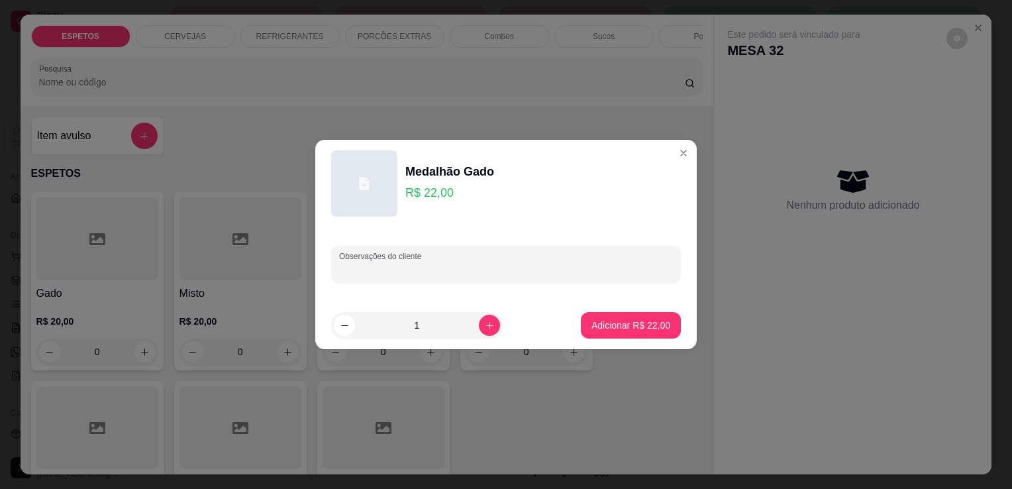
click at [411, 275] on input "Observações do cliente" at bounding box center [506, 269] width 334 height 13
type input "cuxa para viagem"
click at [619, 328] on p "Adicionar R$ 22,00" at bounding box center [631, 325] width 79 height 13
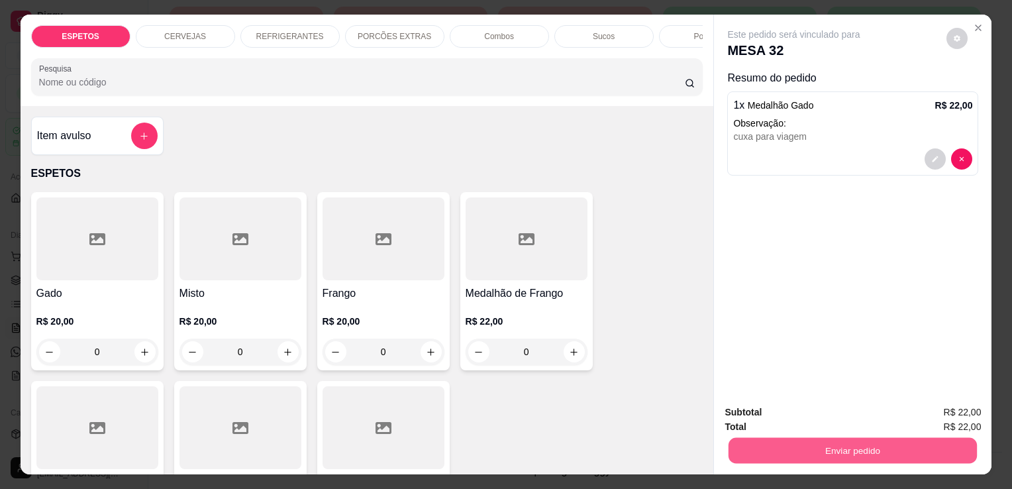
click at [877, 447] on button "Enviar pedido" at bounding box center [853, 450] width 248 height 26
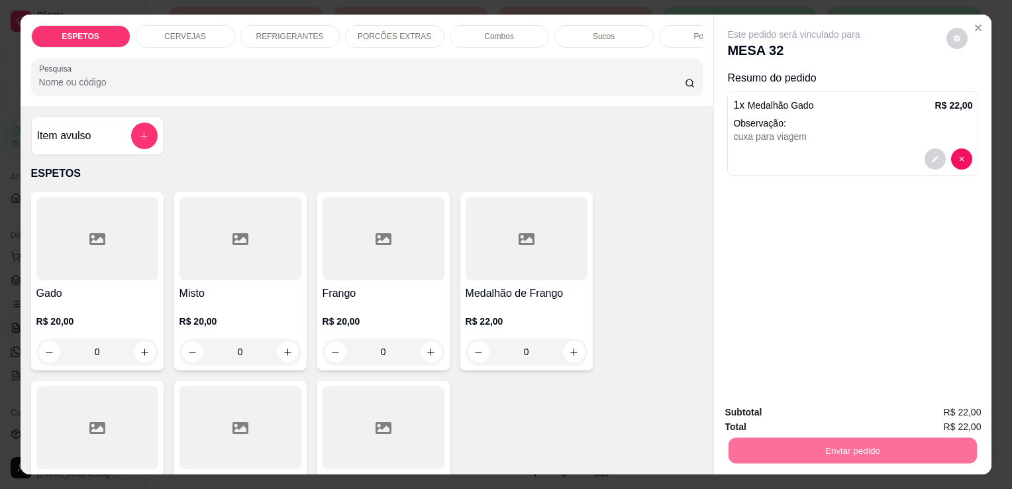
click at [970, 407] on button "Enviar pedido" at bounding box center [946, 413] width 73 height 25
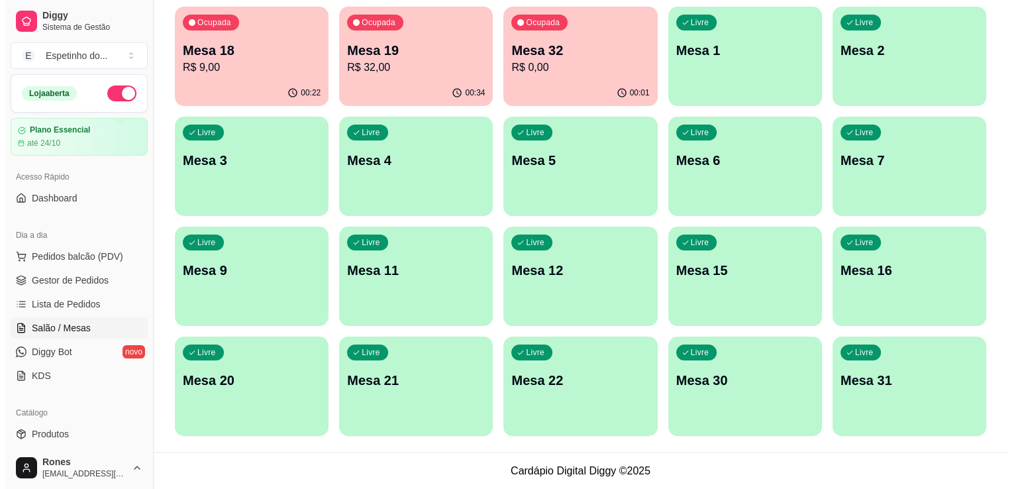
scroll to position [0, 0]
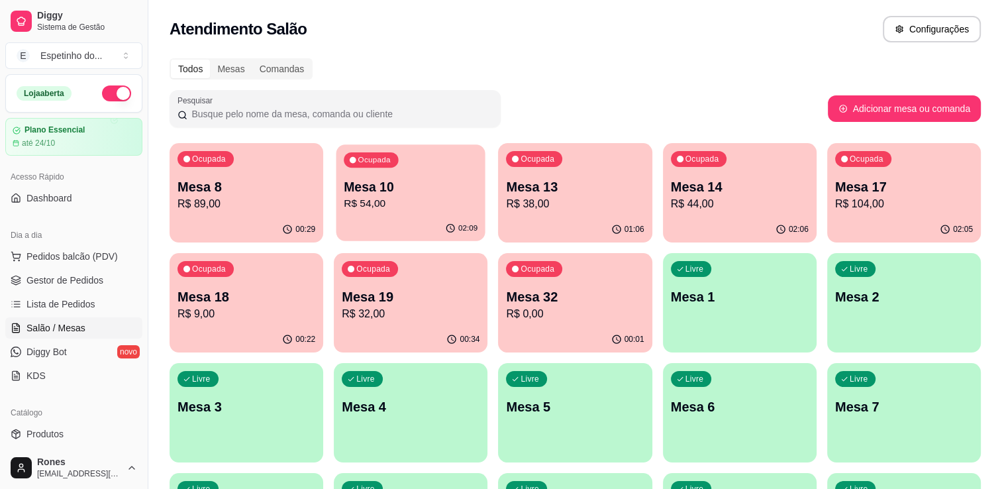
click at [407, 184] on p "Mesa 10" at bounding box center [411, 187] width 134 height 18
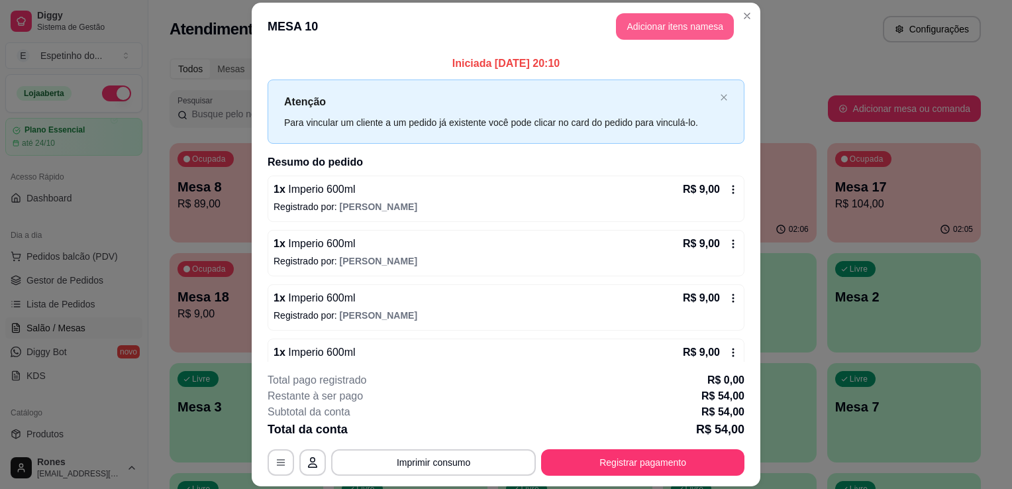
click at [645, 19] on button "Adicionar itens na mesa" at bounding box center [675, 26] width 118 height 26
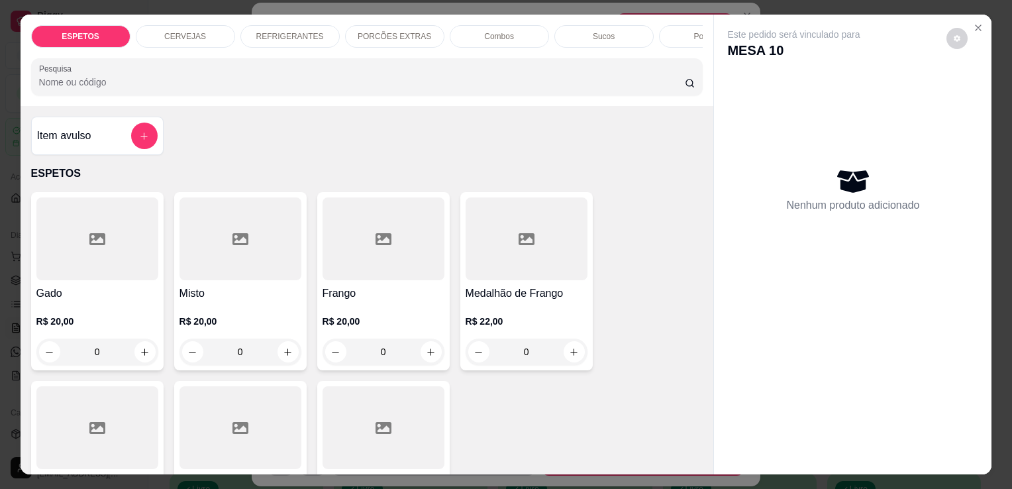
click at [192, 31] on p "CERVEJAS" at bounding box center [185, 36] width 42 height 11
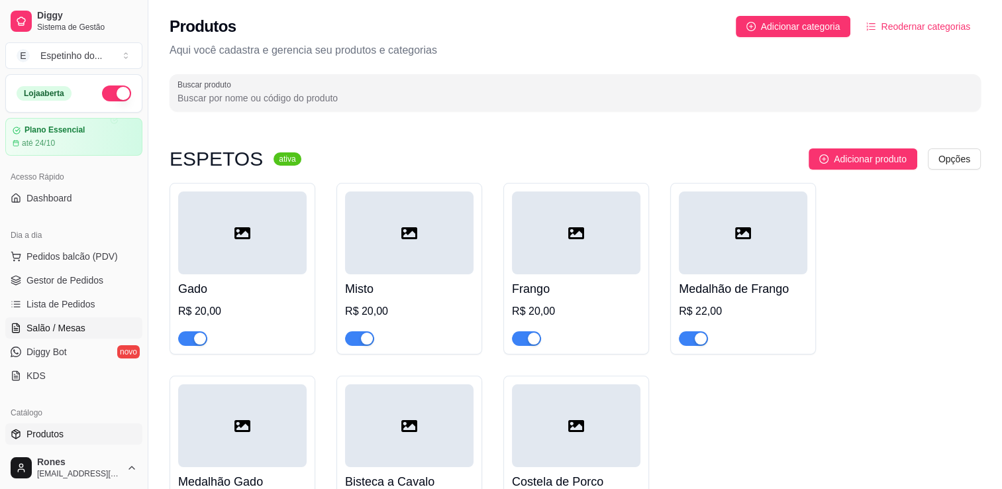
click at [64, 321] on span "Salão / Mesas" at bounding box center [55, 327] width 59 height 13
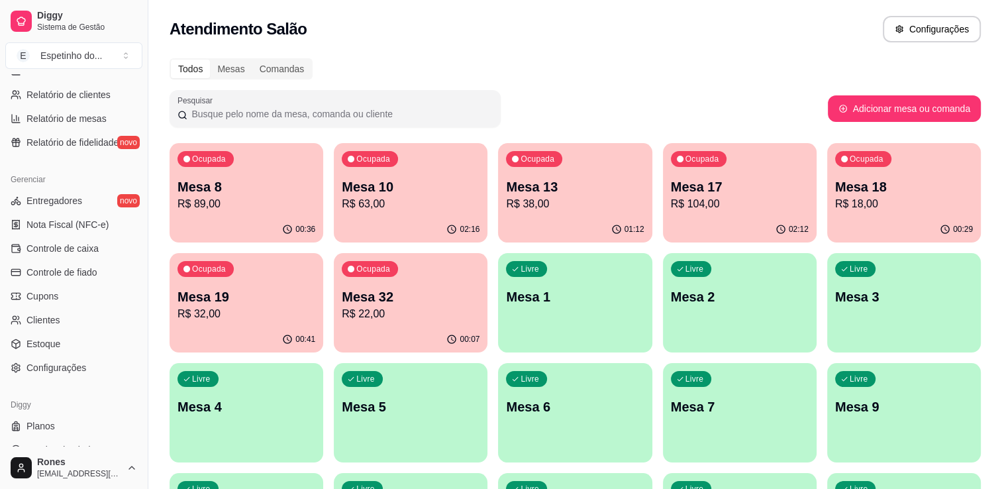
scroll to position [464, 0]
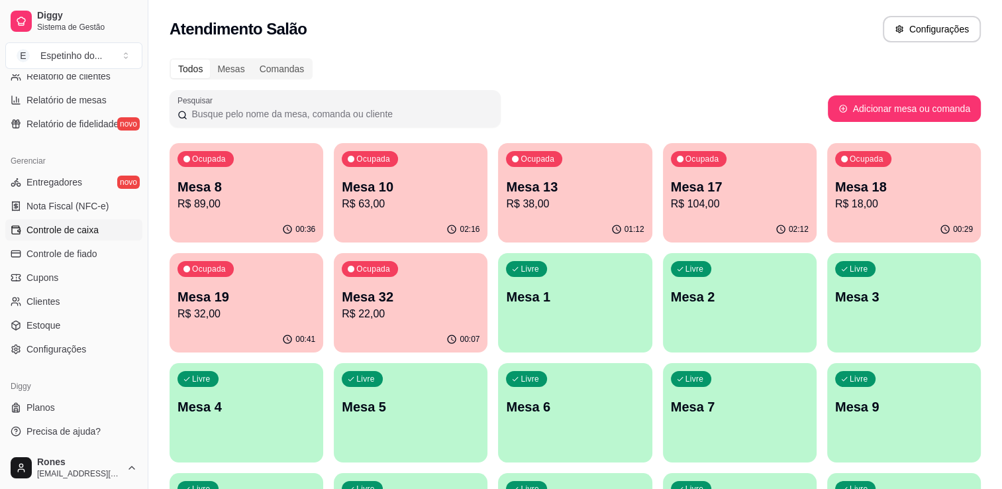
click at [85, 231] on span "Controle de caixa" at bounding box center [62, 229] width 72 height 13
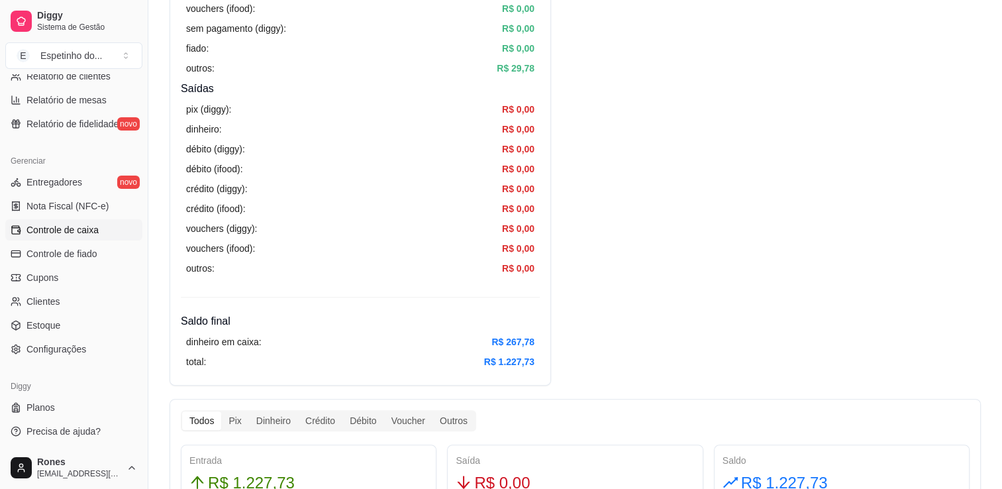
scroll to position [138, 0]
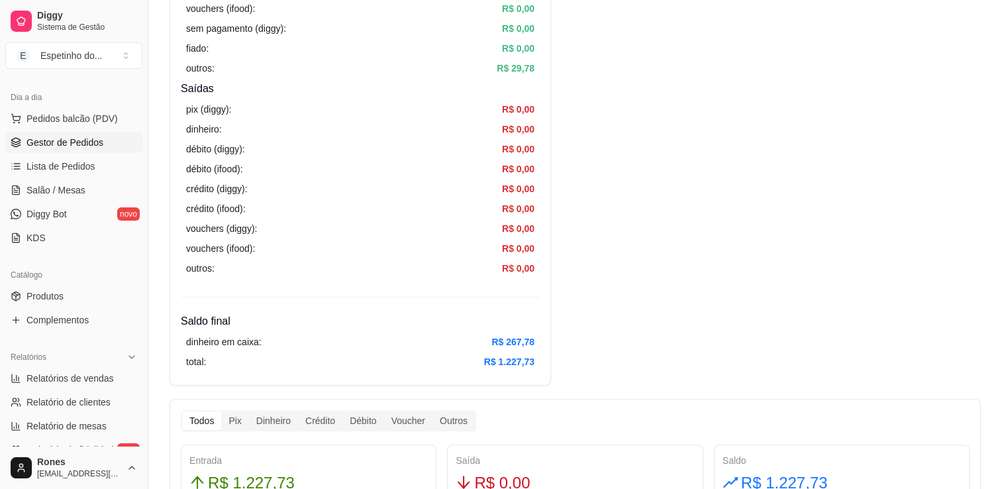
click at [77, 141] on span "Gestor de Pedidos" at bounding box center [64, 142] width 77 height 13
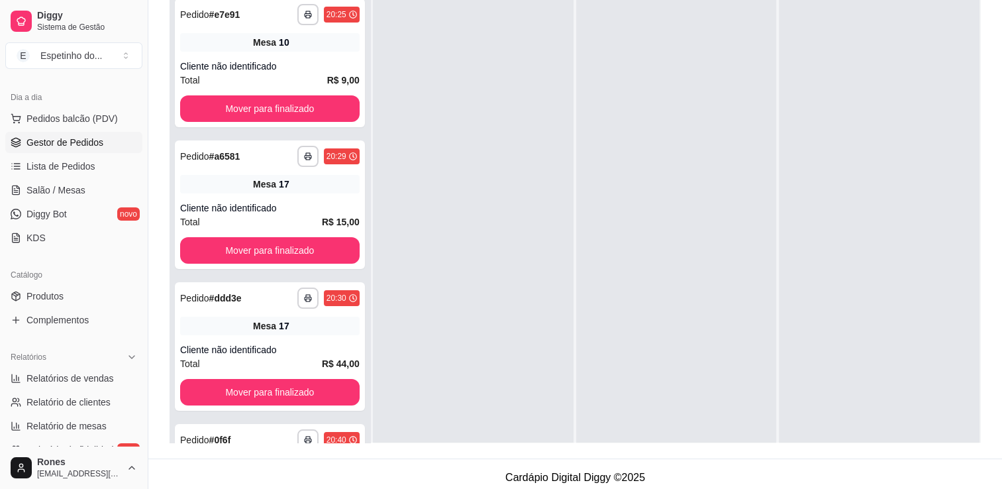
scroll to position [201, 0]
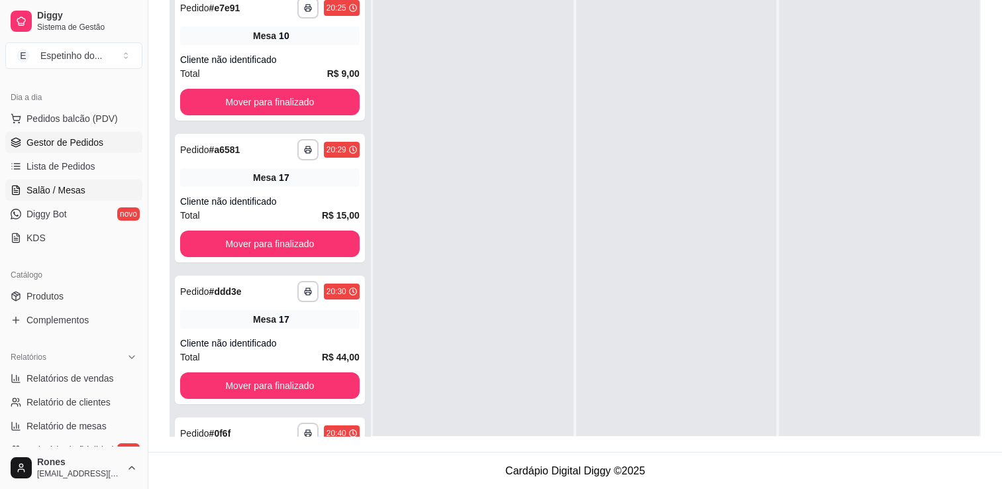
click at [82, 188] on span "Salão / Mesas" at bounding box center [55, 189] width 59 height 13
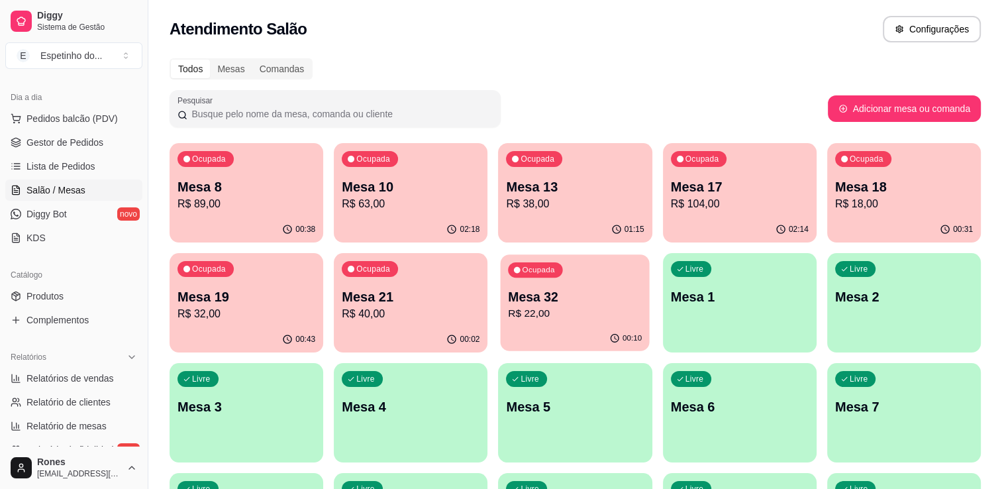
click at [600, 313] on p "R$ 22,00" at bounding box center [576, 313] width 134 height 15
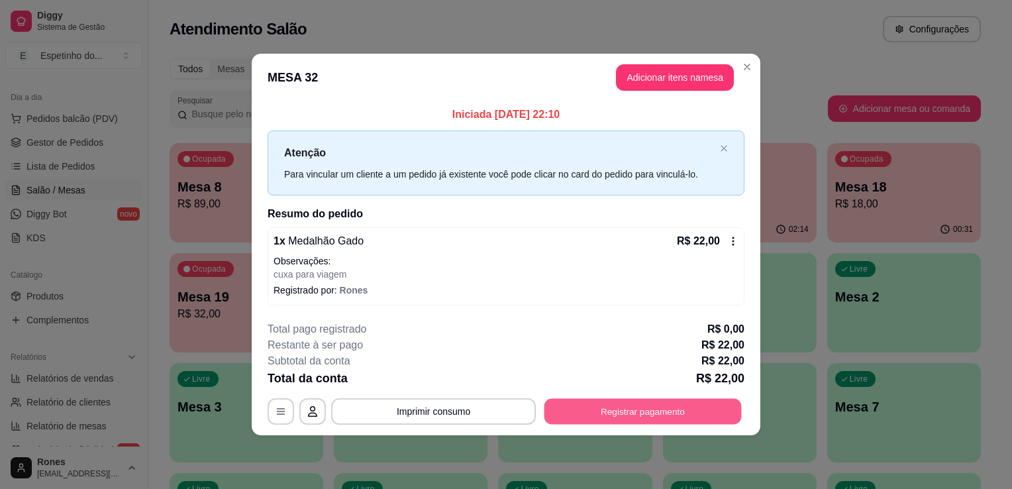
click at [668, 409] on button "Registrar pagamento" at bounding box center [643, 411] width 197 height 26
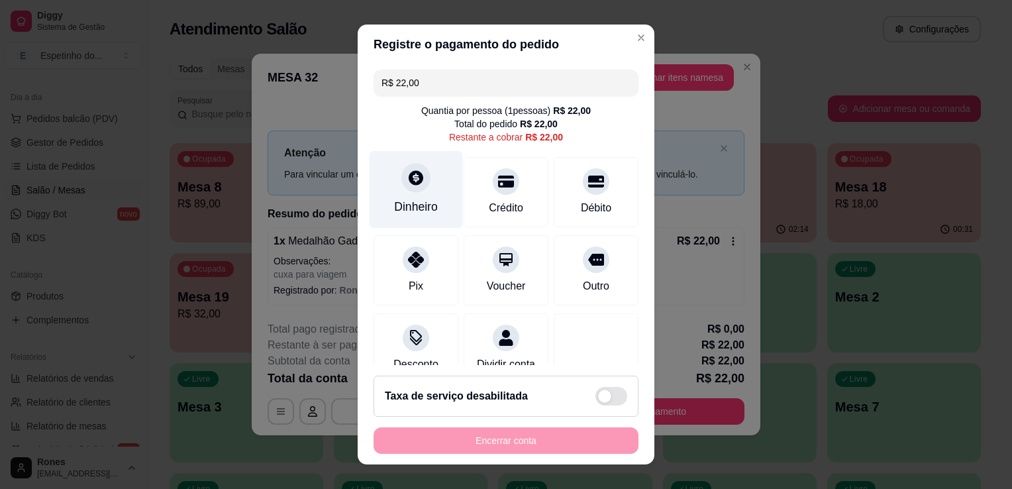
click at [419, 211] on div "Dinheiro" at bounding box center [416, 206] width 44 height 17
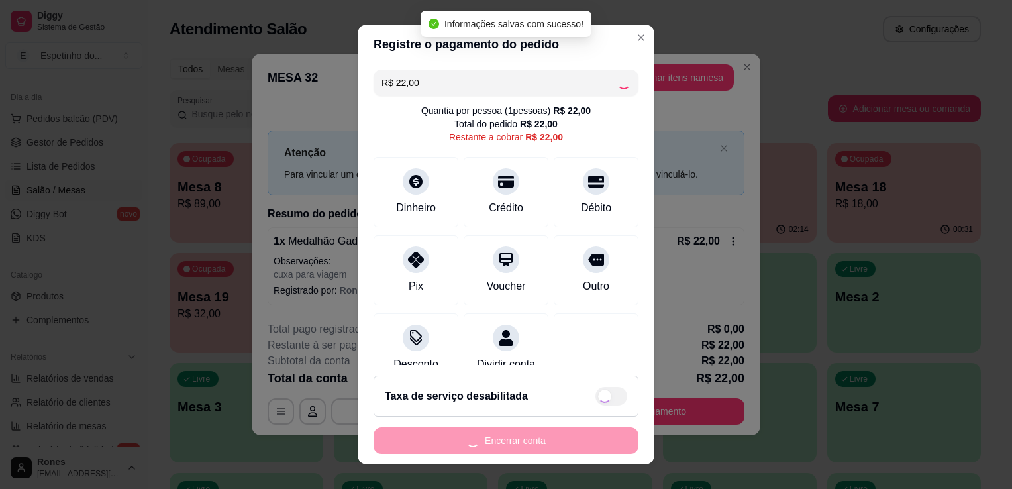
type input "R$ 0,00"
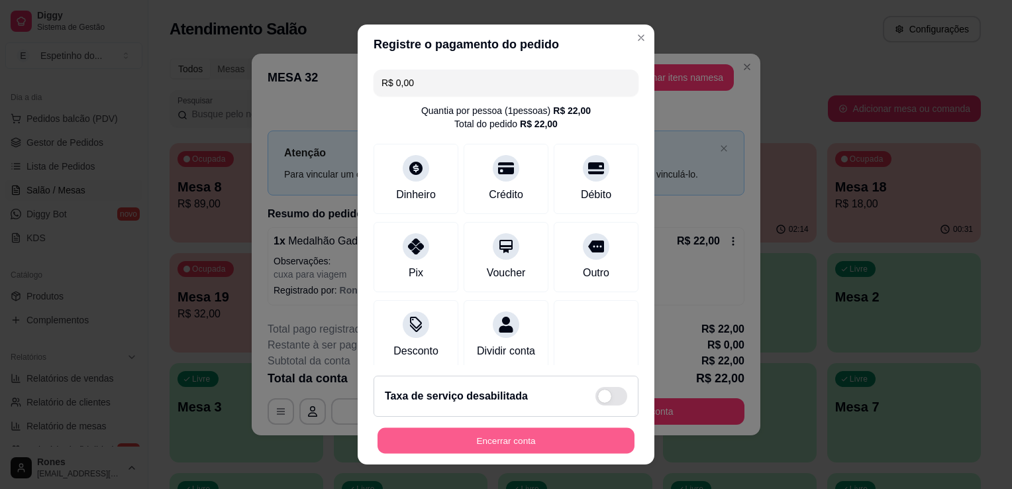
click at [562, 439] on button "Encerrar conta" at bounding box center [506, 441] width 257 height 26
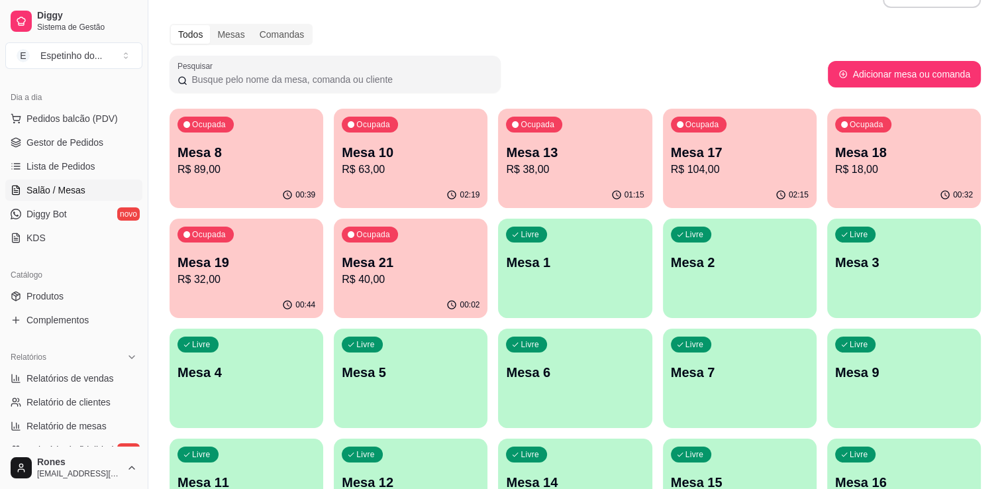
scroll to position [26, 0]
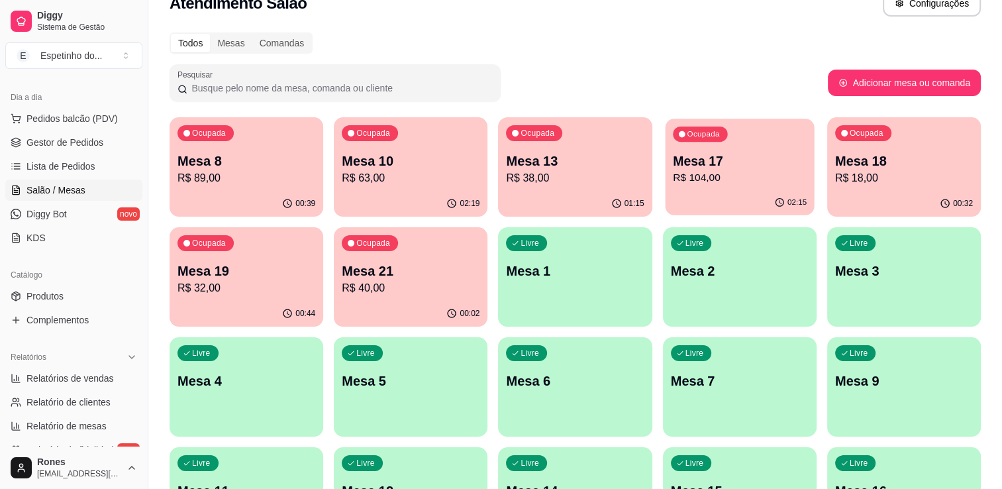
click at [749, 169] on p "Mesa 17" at bounding box center [740, 161] width 134 height 18
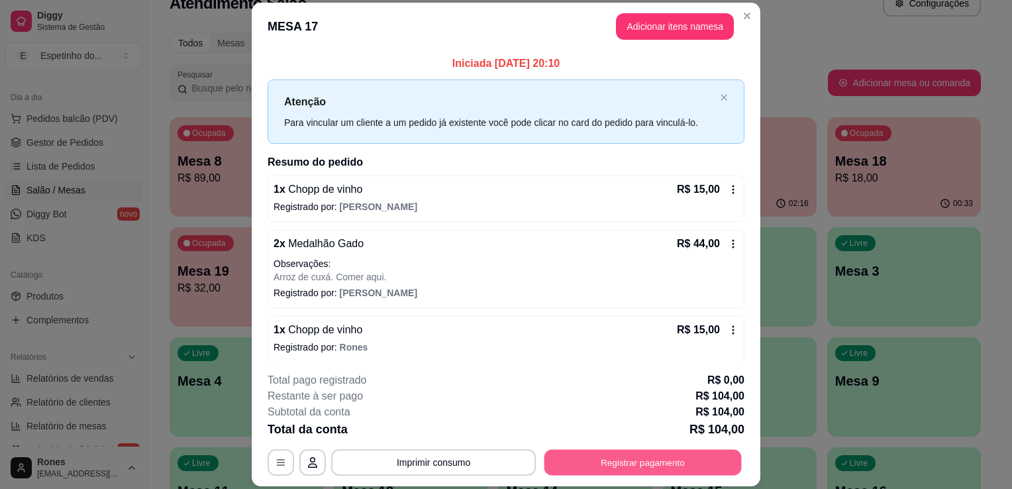
click at [678, 460] on button "Registrar pagamento" at bounding box center [643, 463] width 197 height 26
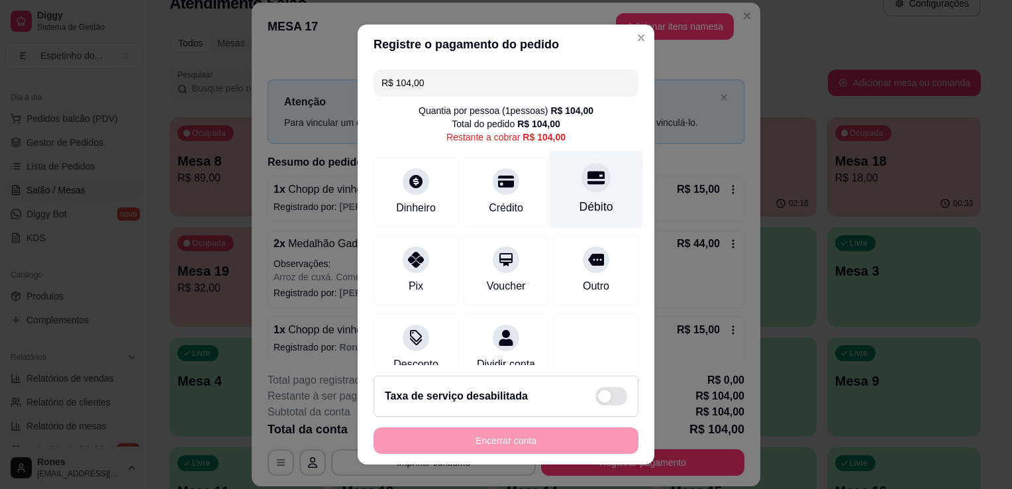
click at [598, 204] on div "Débito" at bounding box center [596, 190] width 93 height 78
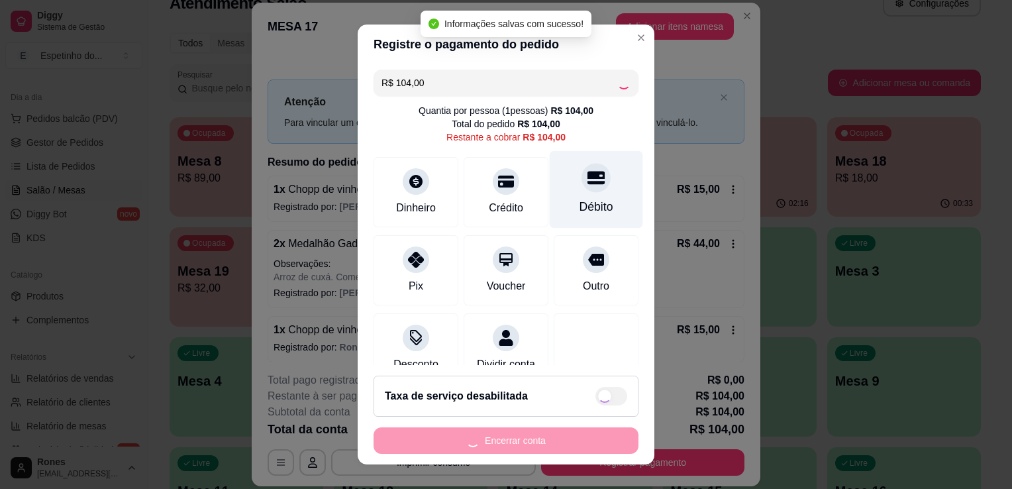
type input "R$ 0,00"
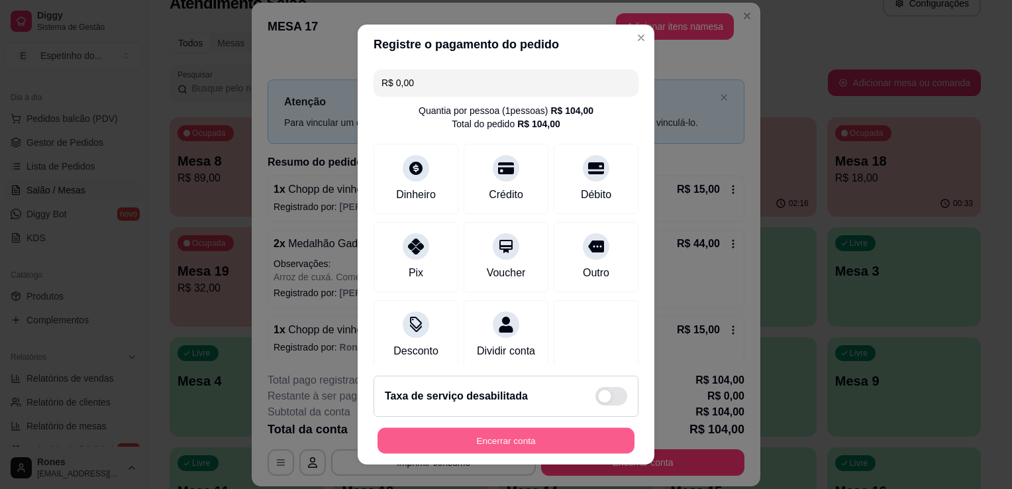
click at [477, 444] on button "Encerrar conta" at bounding box center [506, 441] width 257 height 26
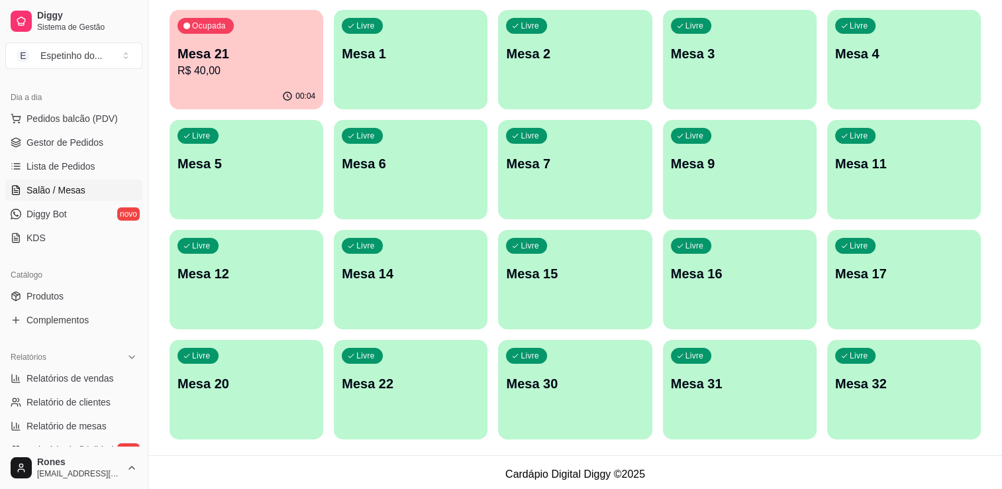
scroll to position [246, 0]
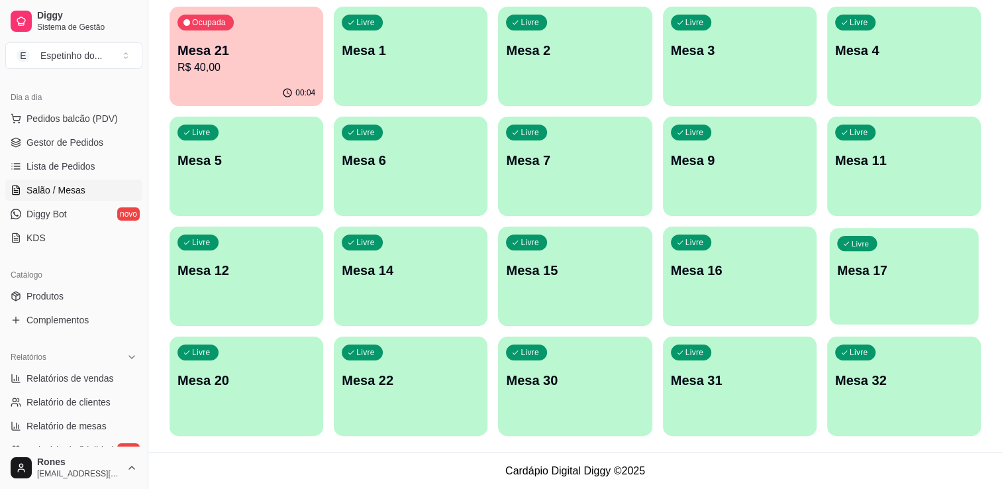
click at [876, 280] on div "Livre Mesa 17" at bounding box center [903, 268] width 149 height 81
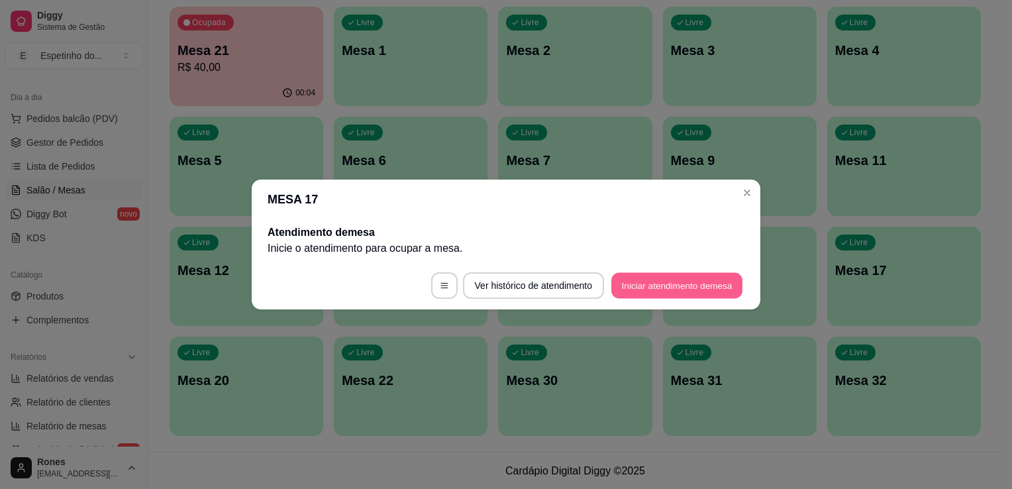
click at [666, 285] on button "Iniciar atendimento de mesa" at bounding box center [676, 286] width 131 height 26
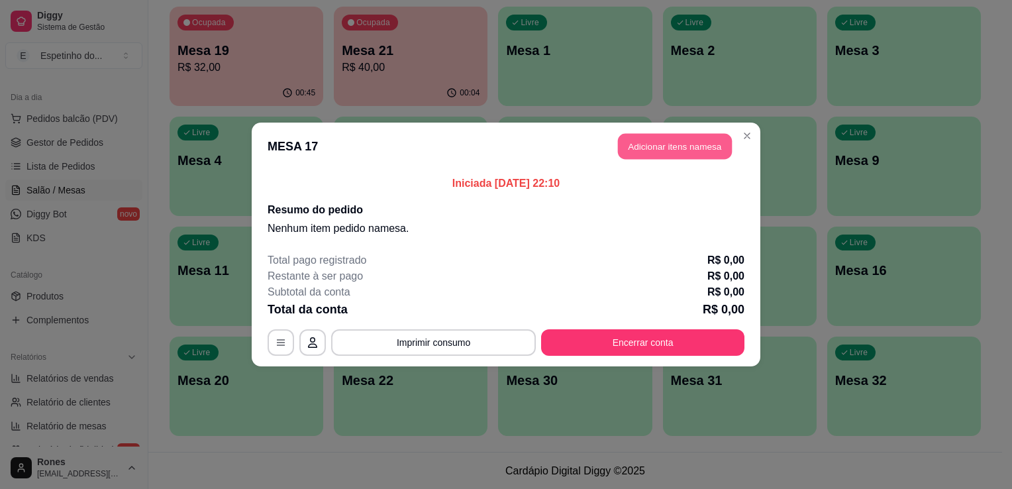
click at [657, 150] on button "Adicionar itens na mesa" at bounding box center [675, 147] width 114 height 26
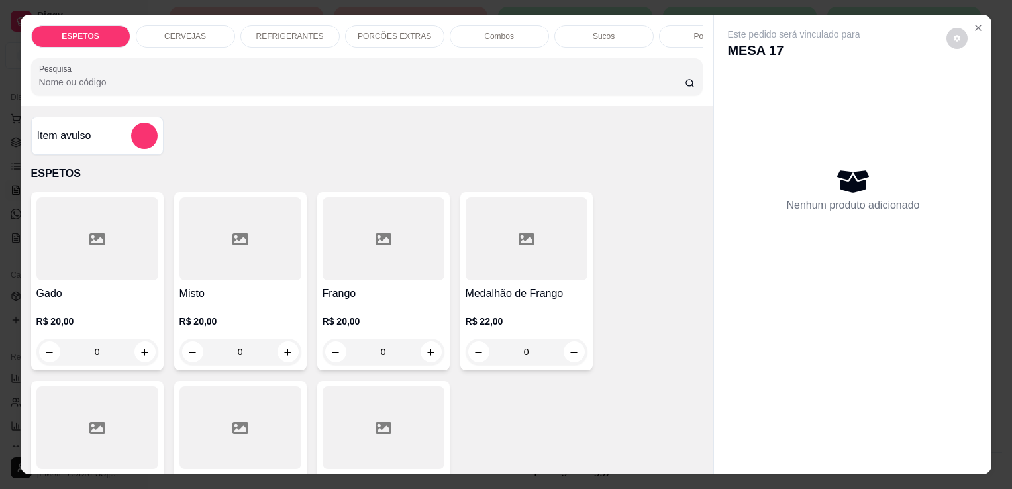
click at [110, 417] on div at bounding box center [97, 427] width 122 height 83
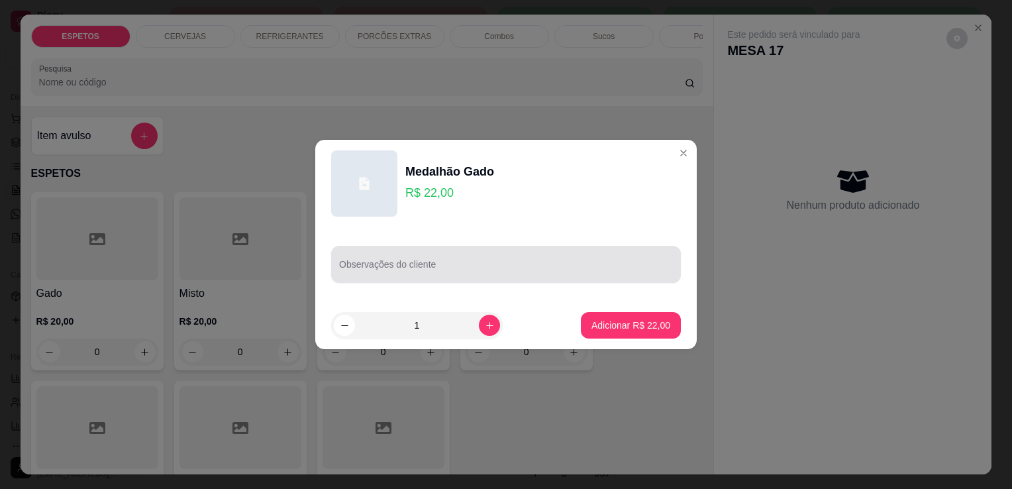
click at [480, 257] on div at bounding box center [506, 264] width 334 height 26
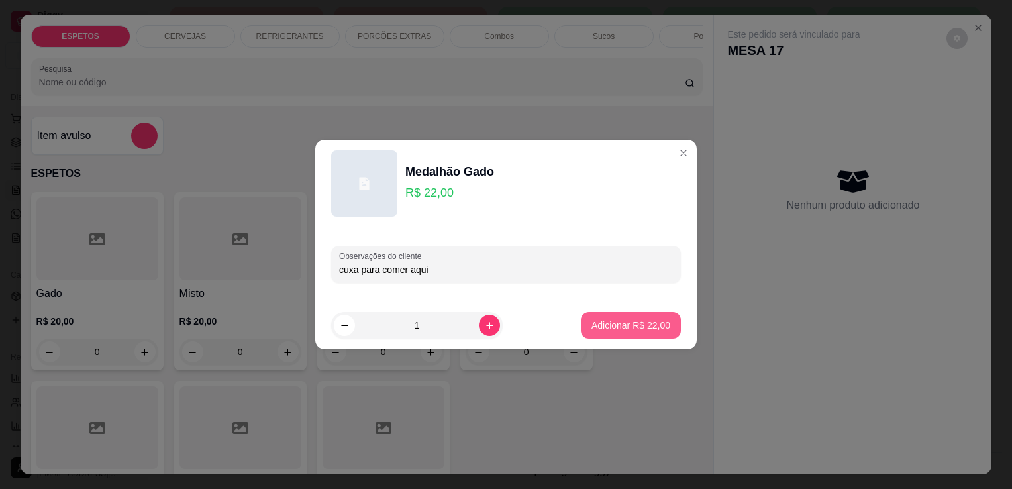
type input "cuxa para comer aqui"
click at [629, 320] on p "Adicionar R$ 22,00" at bounding box center [631, 325] width 77 height 13
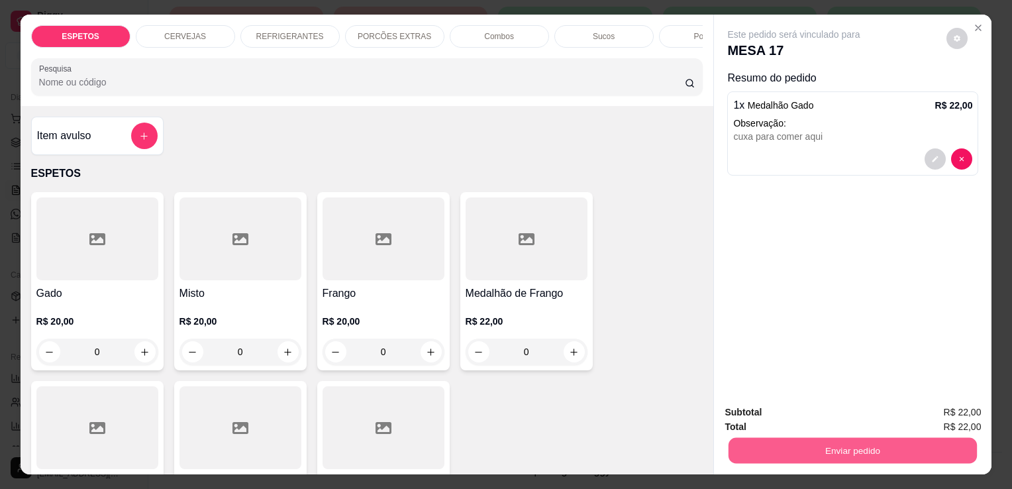
click at [823, 448] on button "Enviar pedido" at bounding box center [853, 450] width 248 height 26
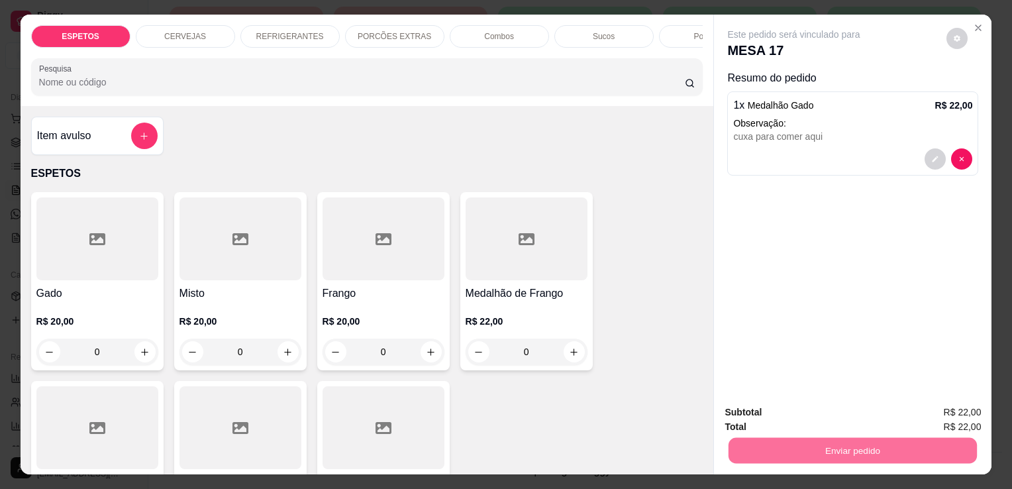
click at [953, 417] on button "Enviar pedido" at bounding box center [946, 413] width 73 height 25
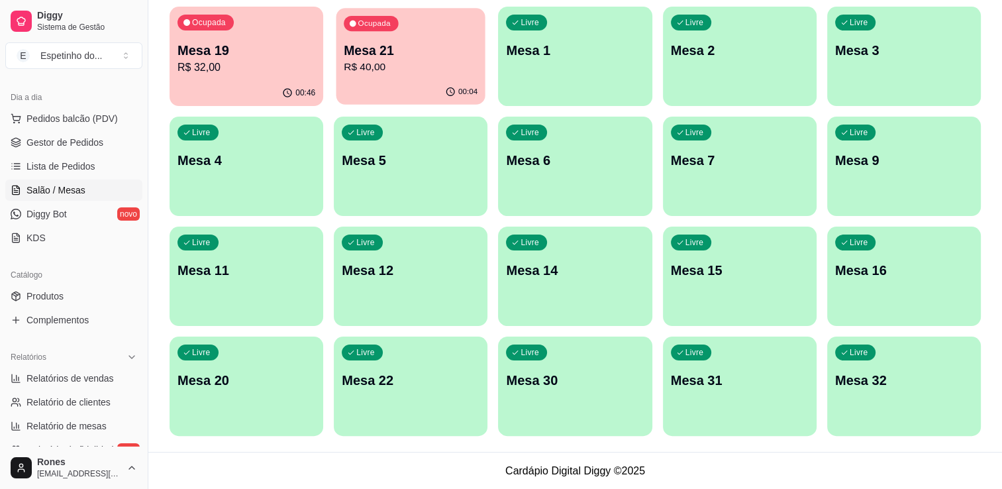
click at [427, 78] on div "Ocupada Mesa 21 R$ 40,00" at bounding box center [411, 44] width 149 height 72
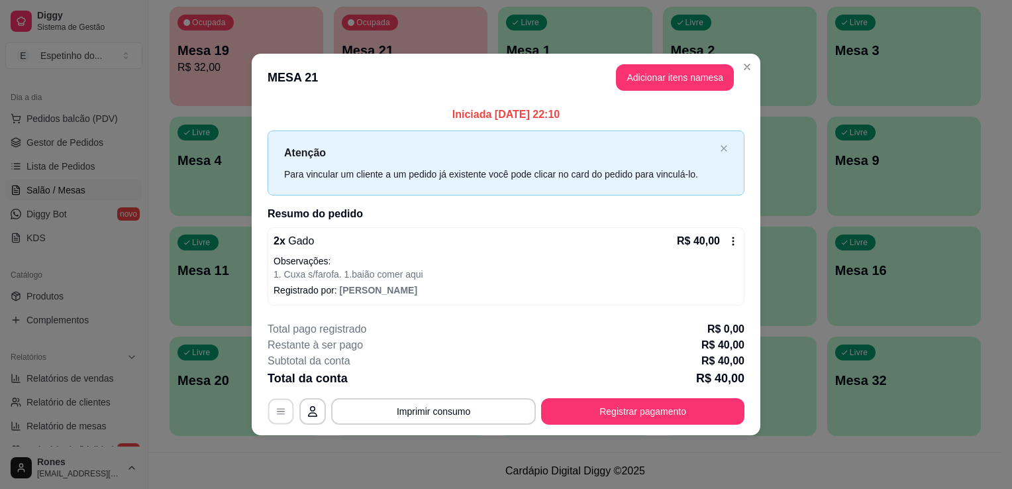
click at [277, 417] on button "button" at bounding box center [281, 411] width 26 height 26
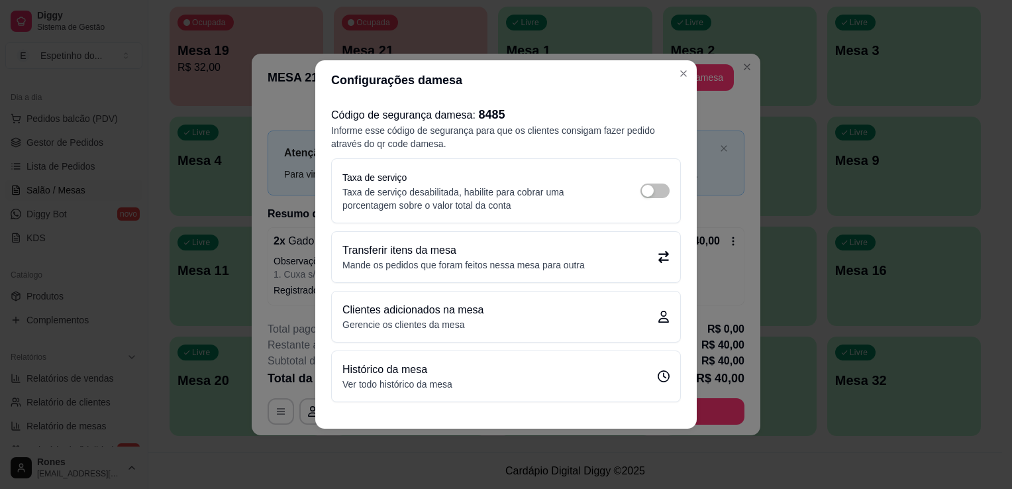
click at [510, 248] on p "Transferir itens da mesa" at bounding box center [463, 250] width 242 height 16
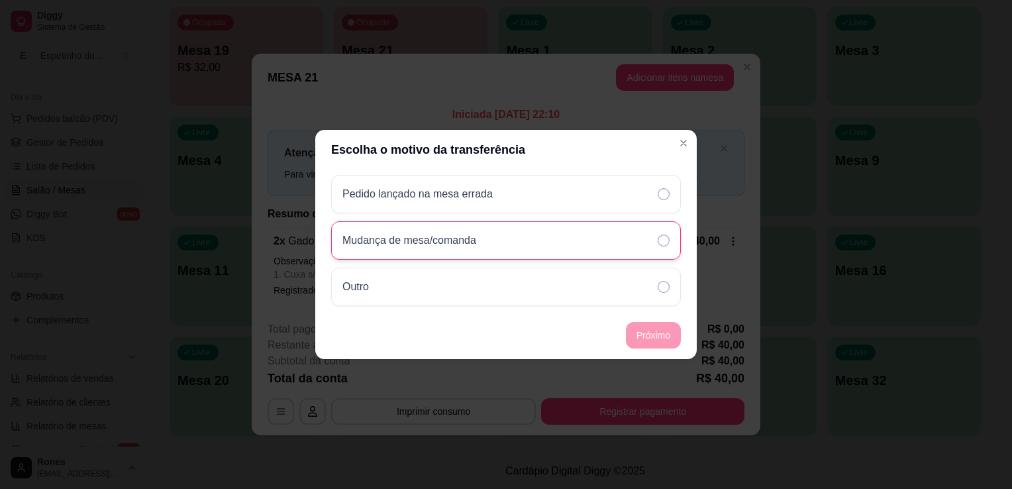
click at [654, 237] on div "Mudança de mesa/comanda" at bounding box center [506, 240] width 350 height 38
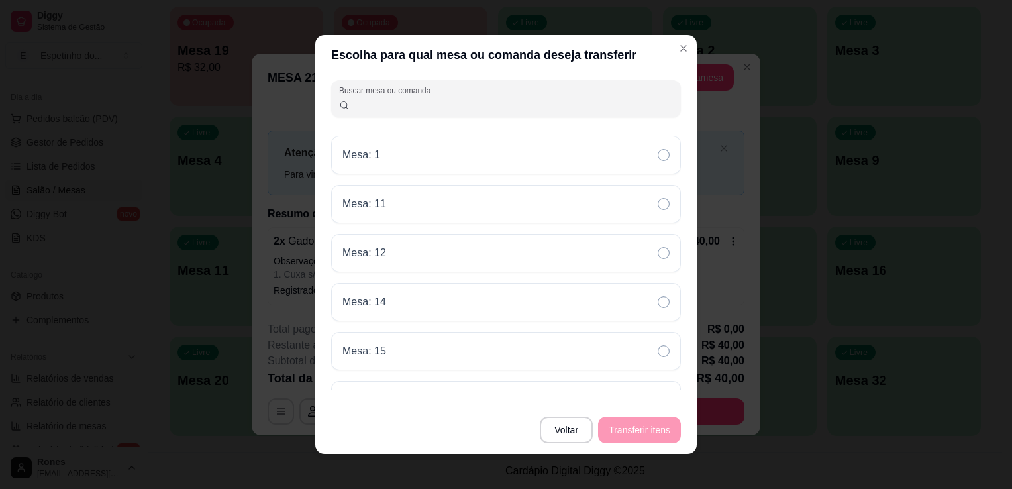
click at [544, 107] on input "Buscar mesa ou comanda" at bounding box center [512, 103] width 324 height 13
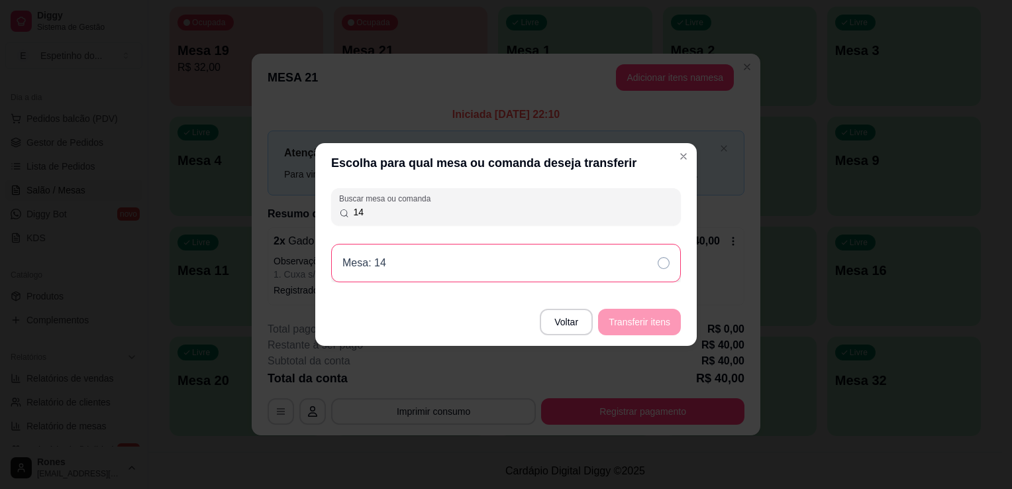
type input "14"
click at [662, 271] on div "Mesa: 14" at bounding box center [506, 263] width 350 height 38
click at [665, 319] on button "Transferir itens" at bounding box center [640, 322] width 80 height 26
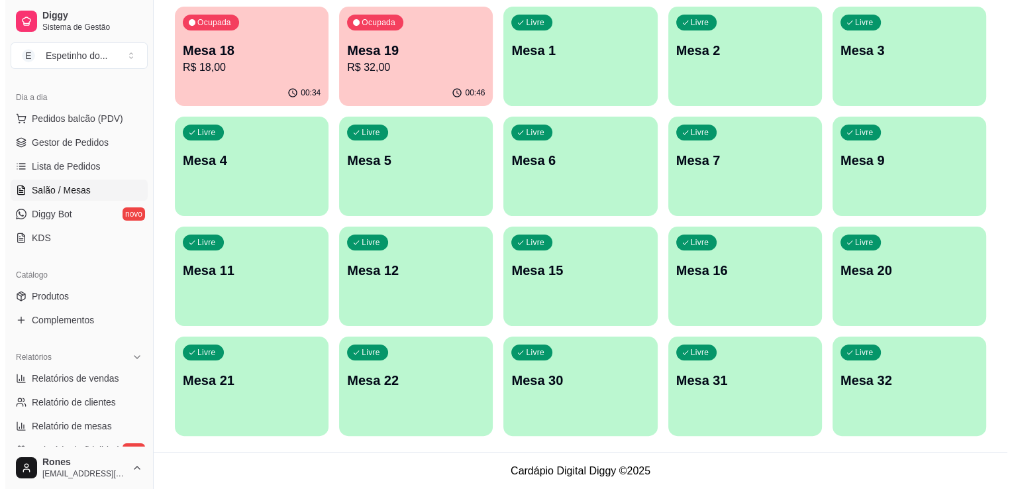
scroll to position [0, 0]
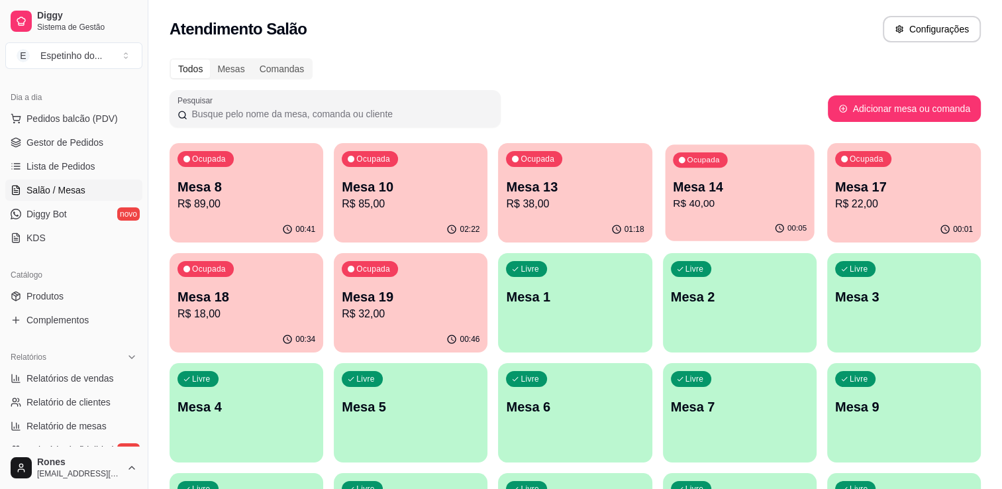
click at [777, 201] on p "R$ 40,00" at bounding box center [740, 203] width 134 height 15
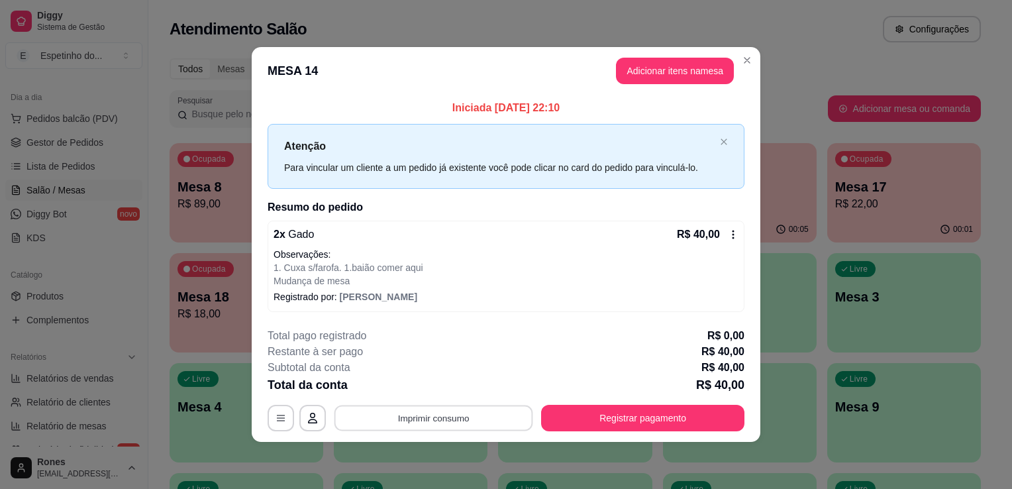
click at [512, 418] on button "Imprimir consumo" at bounding box center [434, 418] width 199 height 26
click at [468, 390] on button "Impressora" at bounding box center [437, 386] width 93 height 21
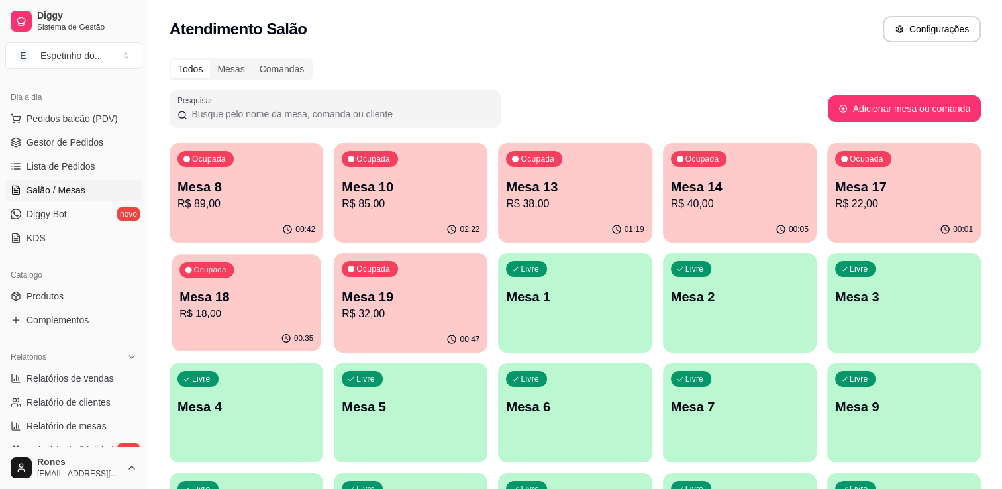
click at [295, 315] on p "R$ 18,00" at bounding box center [247, 313] width 134 height 15
click at [283, 318] on p "R$ 18,00" at bounding box center [247, 313] width 134 height 15
click at [425, 306] on p "R$ 32,00" at bounding box center [411, 313] width 134 height 15
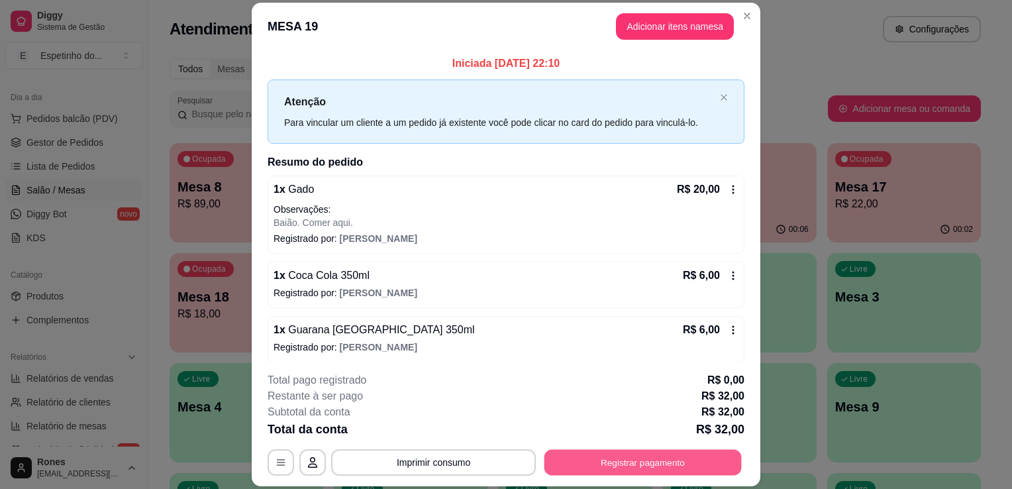
click at [662, 459] on button "Registrar pagamento" at bounding box center [643, 463] width 197 height 26
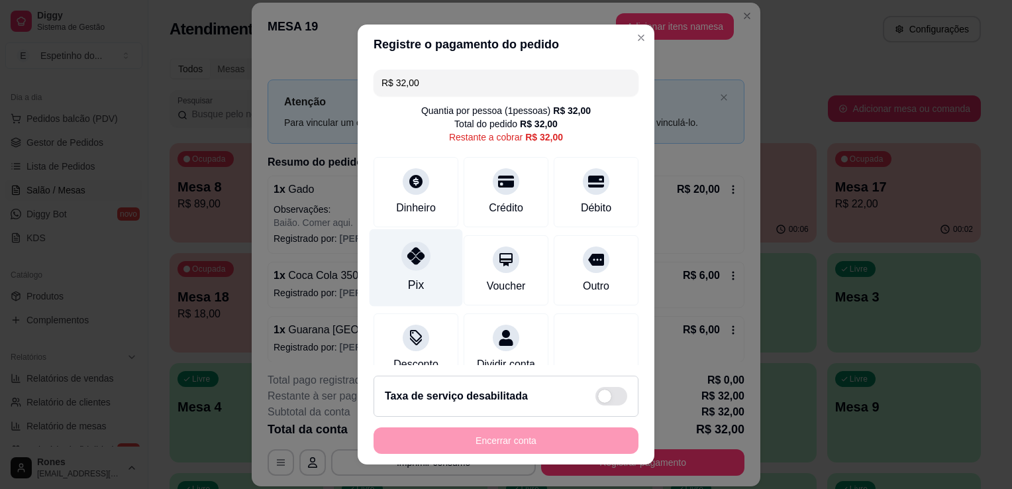
click at [411, 277] on div "Pix" at bounding box center [416, 284] width 16 height 17
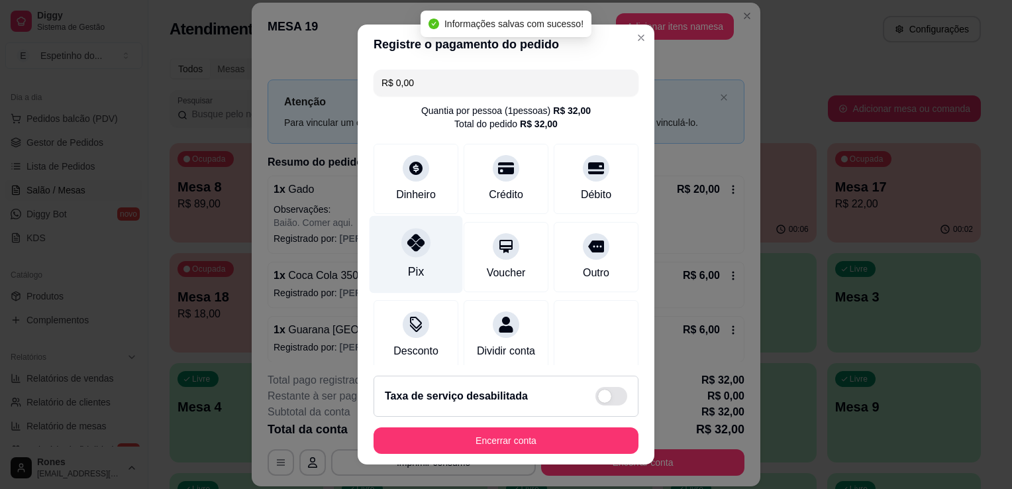
type input "R$ 0,00"
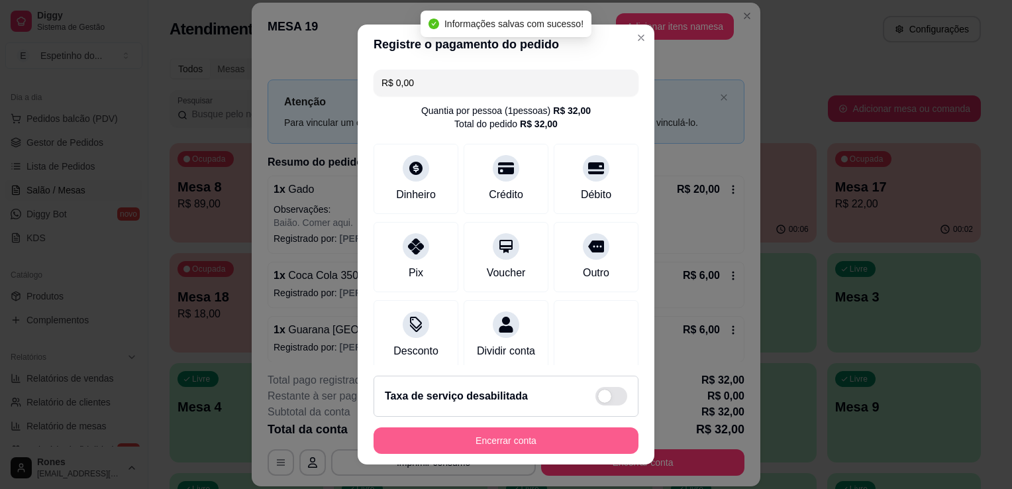
click at [527, 439] on button "Encerrar conta" at bounding box center [506, 440] width 265 height 26
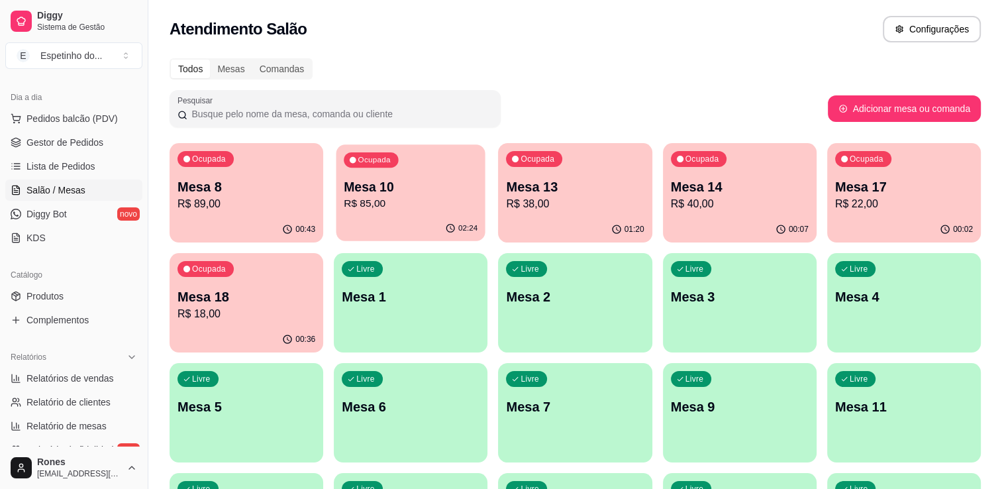
click at [420, 213] on div "Ocupada Mesa 10 R$ 85,00" at bounding box center [411, 180] width 149 height 72
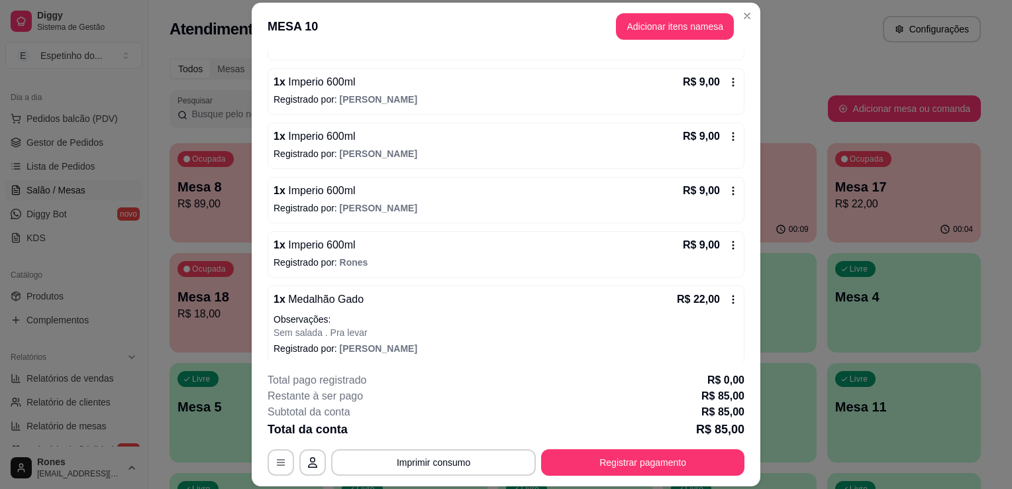
scroll to position [274, 0]
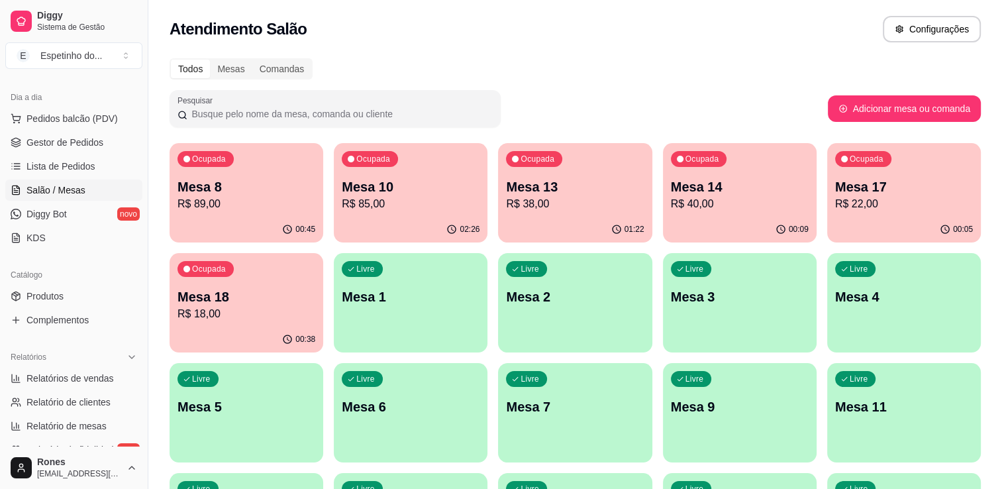
click at [429, 217] on div "02:26" at bounding box center [411, 230] width 154 height 26
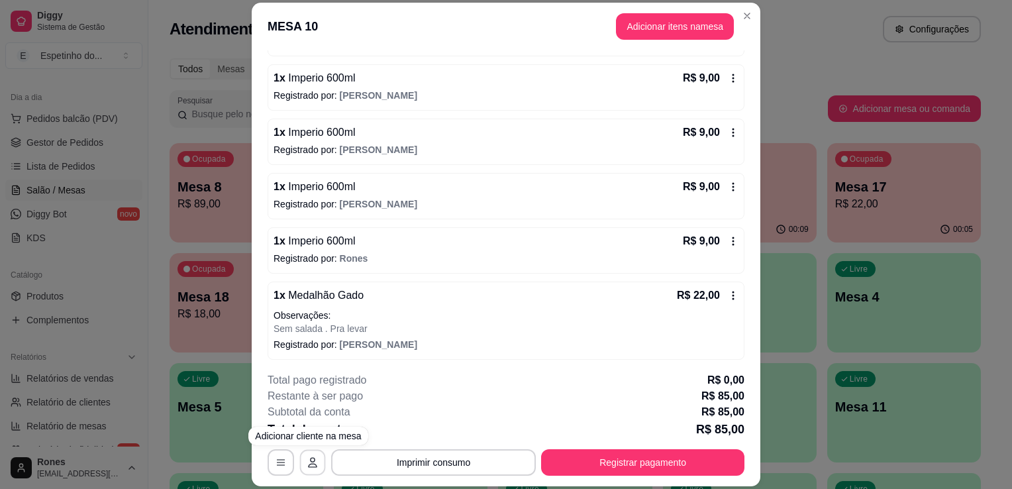
click at [308, 462] on icon "button" at bounding box center [312, 463] width 9 height 11
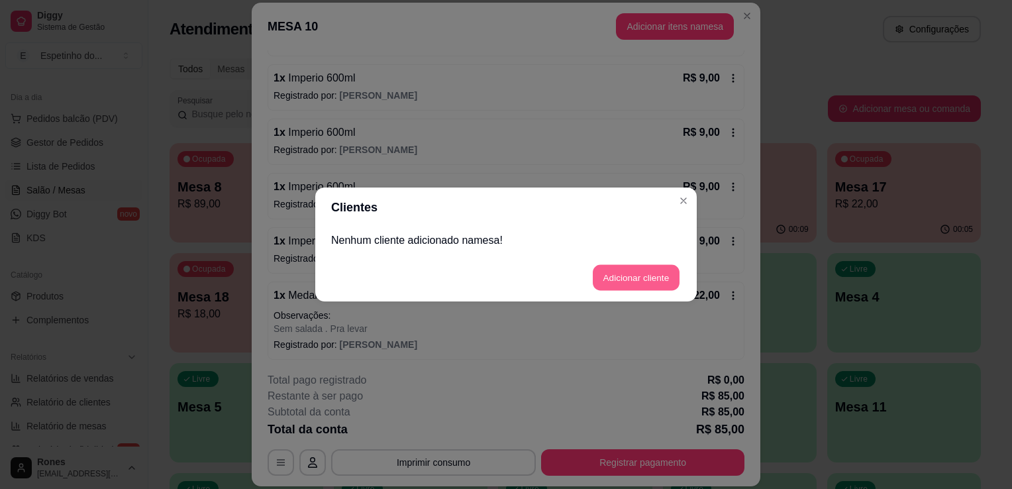
click at [622, 284] on button "Adicionar cliente" at bounding box center [636, 278] width 87 height 26
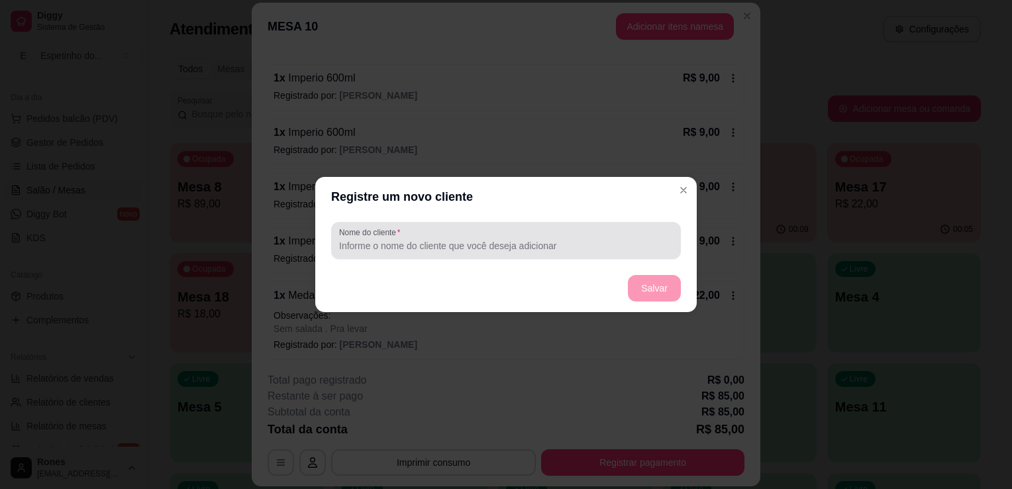
click at [512, 256] on div "Nome do cliente" at bounding box center [506, 240] width 350 height 37
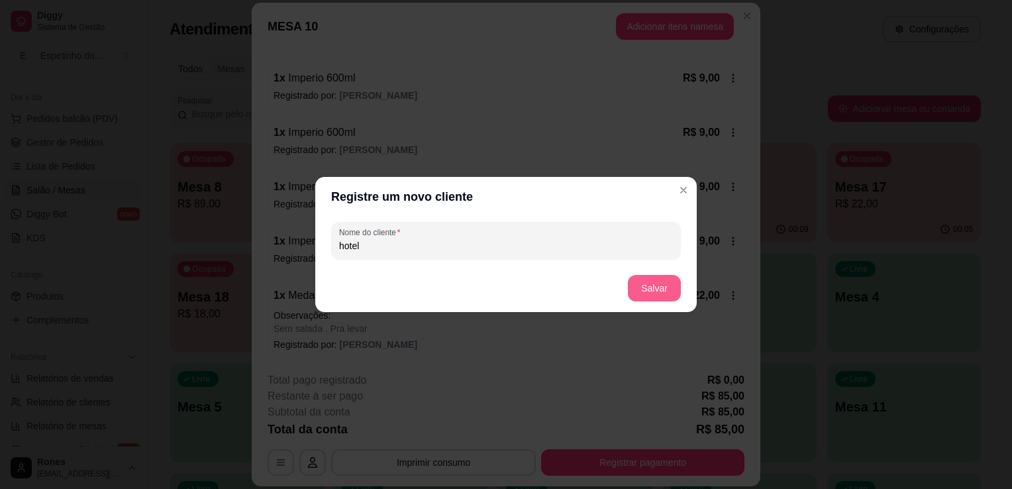
type input "hotel"
click at [654, 289] on button "Salvar" at bounding box center [655, 289] width 52 height 26
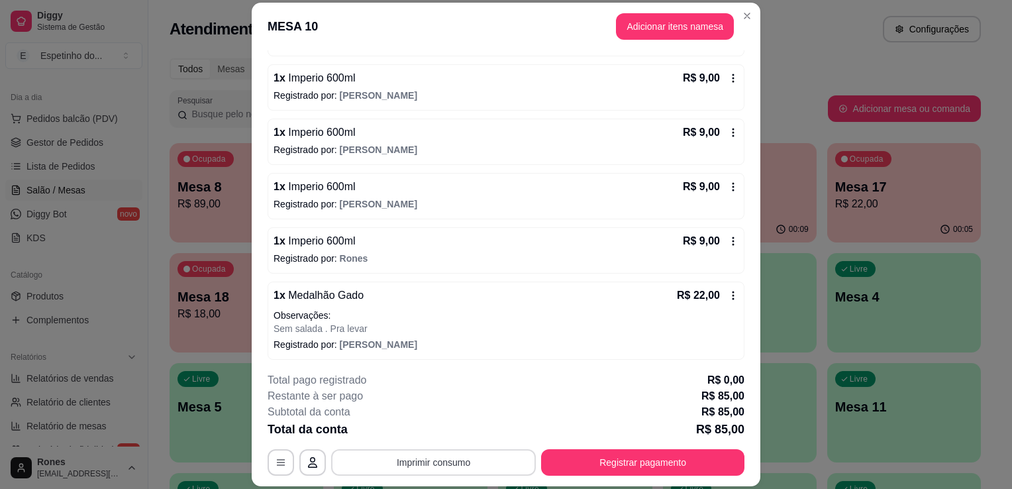
click at [490, 463] on button "Imprimir consumo" at bounding box center [433, 462] width 205 height 26
click at [447, 427] on button "Impressora" at bounding box center [432, 432] width 93 height 21
click at [458, 460] on button "Imprimir consumo" at bounding box center [434, 463] width 199 height 26
click at [406, 441] on button "Impressora" at bounding box center [432, 432] width 93 height 21
click at [440, 460] on button "Imprimir consumo" at bounding box center [434, 463] width 199 height 26
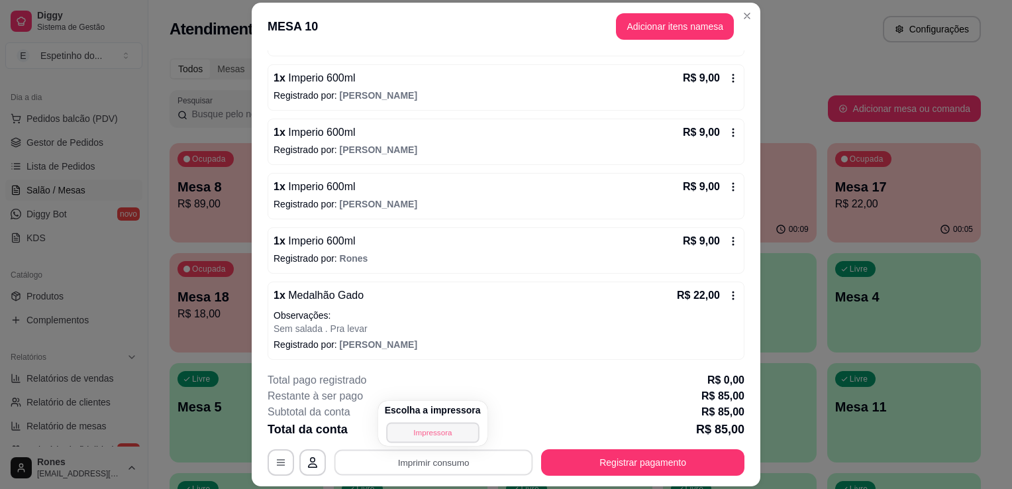
click at [427, 434] on button "Impressora" at bounding box center [432, 432] width 93 height 21
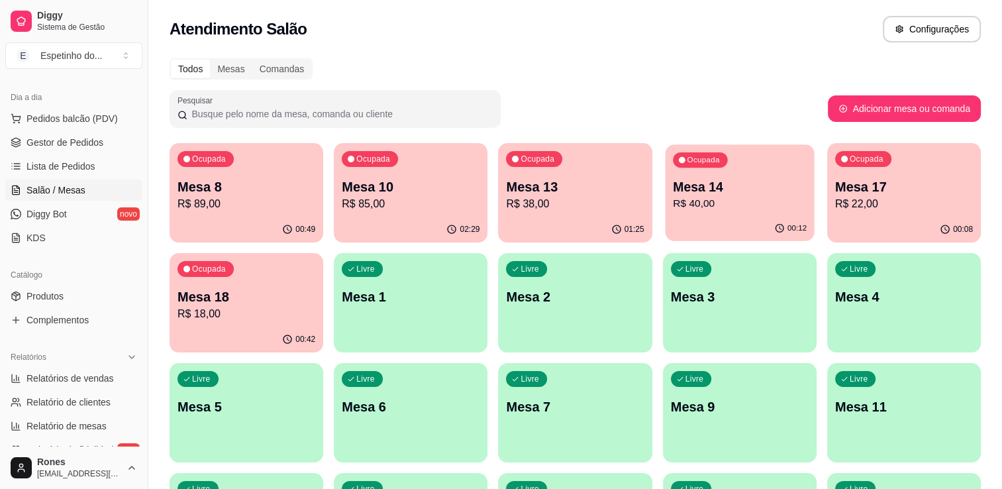
click at [717, 187] on p "Mesa 14" at bounding box center [740, 187] width 134 height 18
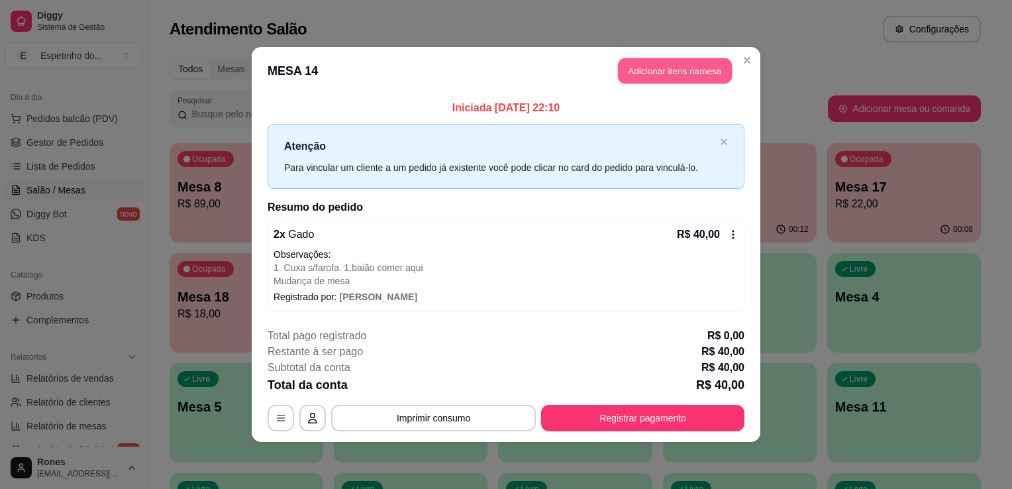
click at [647, 68] on button "Adicionar itens na mesa" at bounding box center [675, 71] width 114 height 26
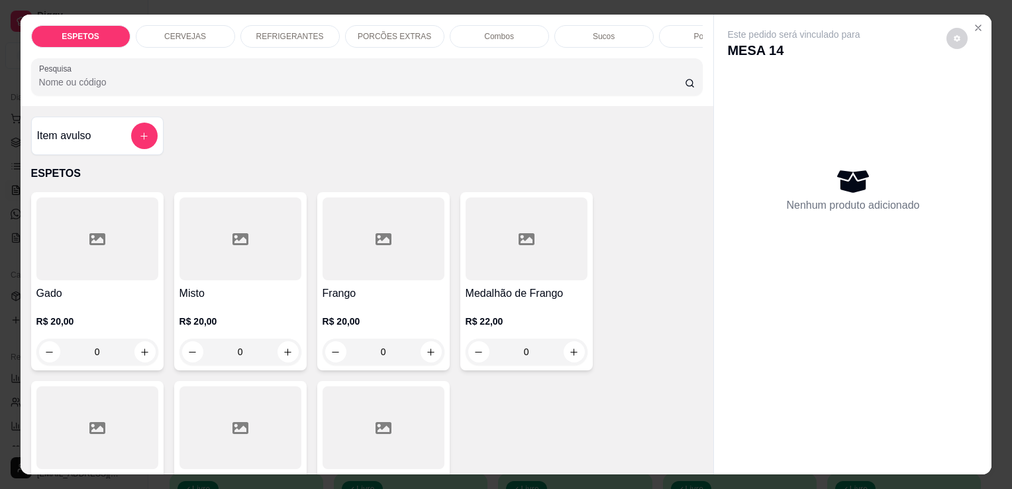
click at [297, 31] on p "REFRIGERANTES" at bounding box center [290, 36] width 68 height 11
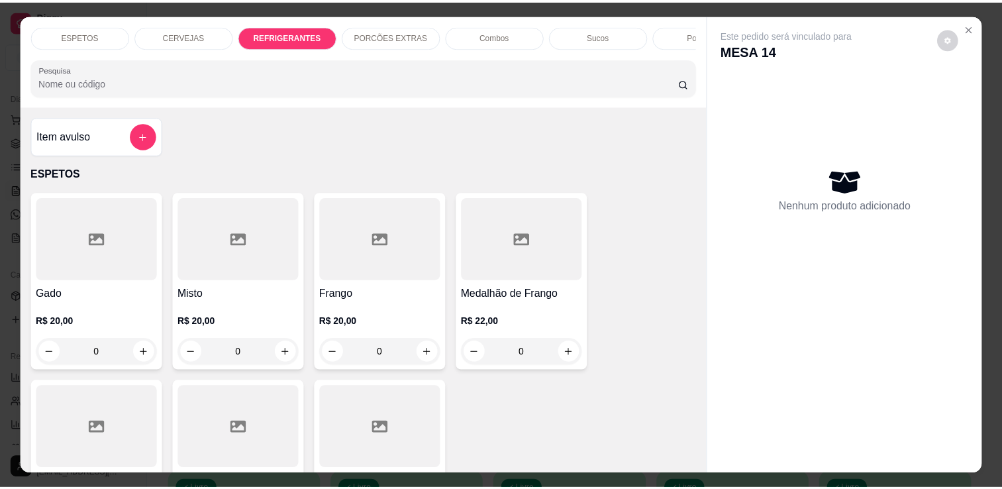
scroll to position [32, 0]
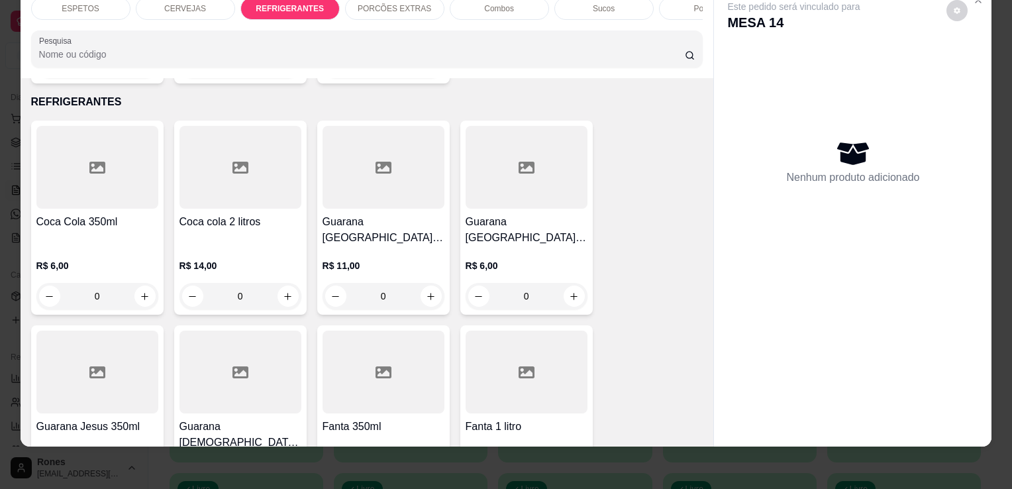
click at [117, 246] on div "R$ 6,00 0" at bounding box center [97, 278] width 122 height 64
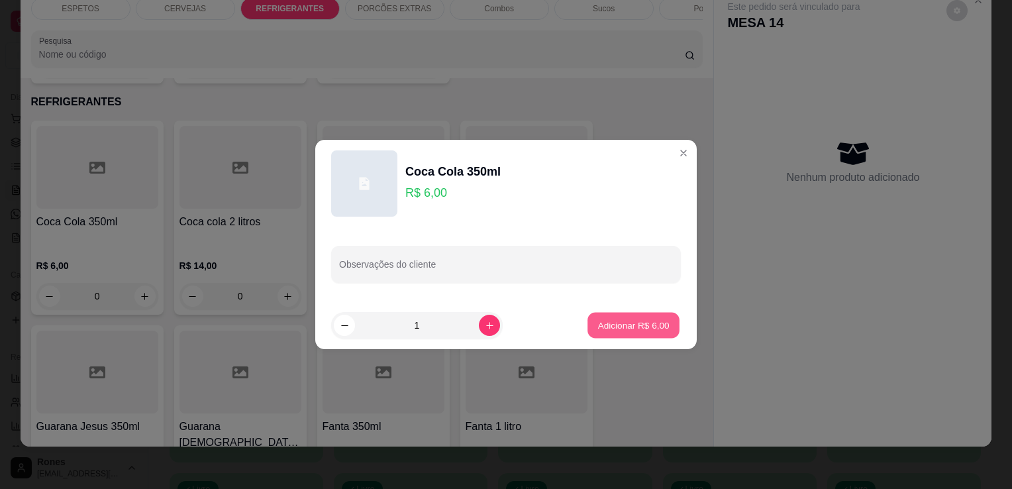
click at [644, 333] on button "Adicionar R$ 6,00" at bounding box center [634, 326] width 92 height 26
type input "1"
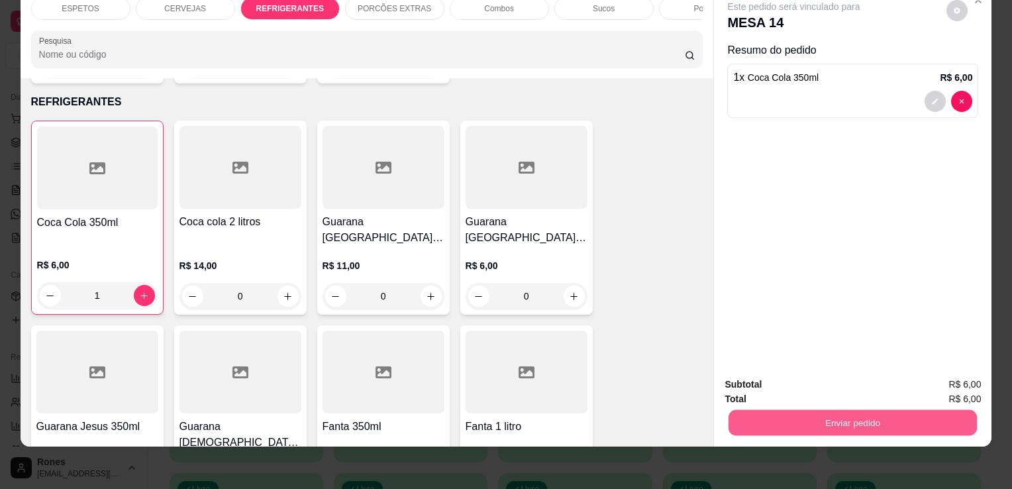
click at [817, 409] on button "Enviar pedido" at bounding box center [853, 422] width 248 height 26
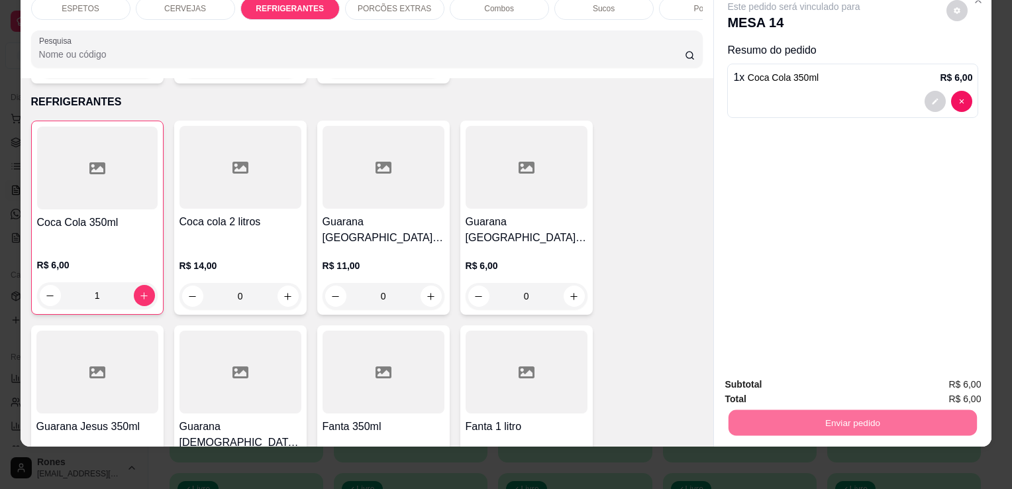
click at [939, 375] on button "Enviar pedido" at bounding box center [946, 380] width 73 height 25
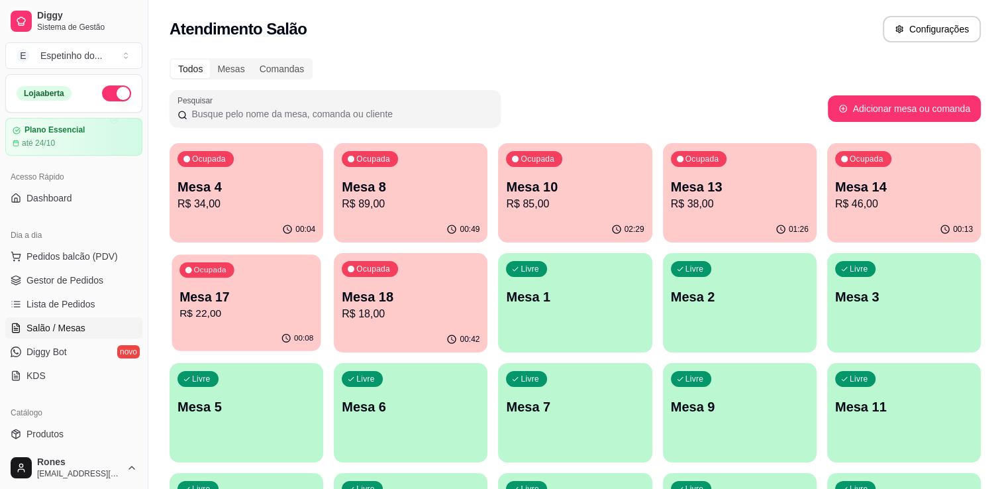
click at [276, 320] on p "R$ 22,00" at bounding box center [247, 313] width 134 height 15
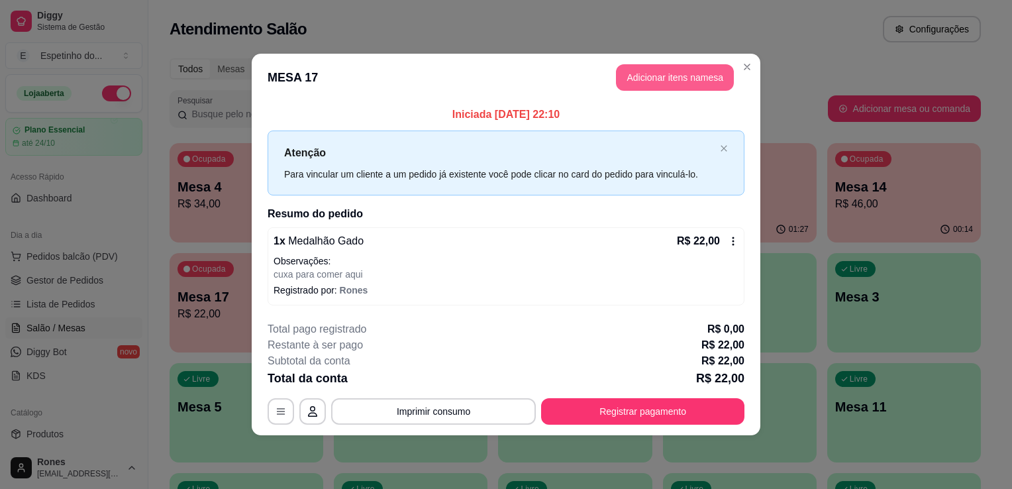
click at [664, 69] on button "Adicionar itens na mesa" at bounding box center [675, 77] width 118 height 26
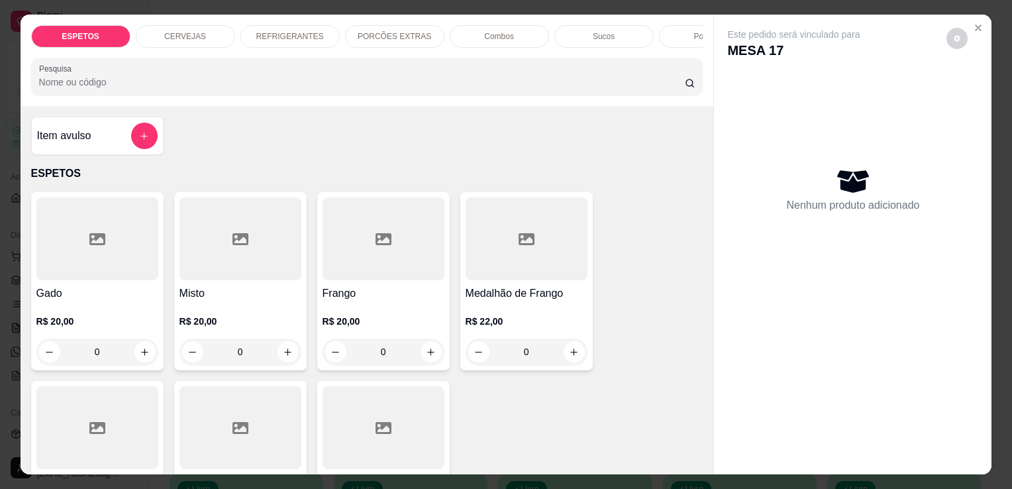
click at [294, 31] on p "REFRIGERANTES" at bounding box center [290, 36] width 68 height 11
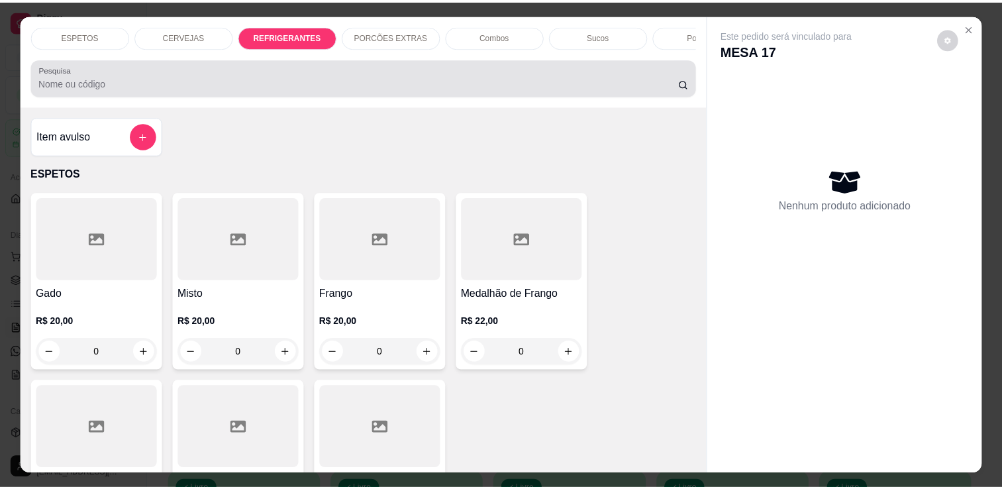
scroll to position [32, 0]
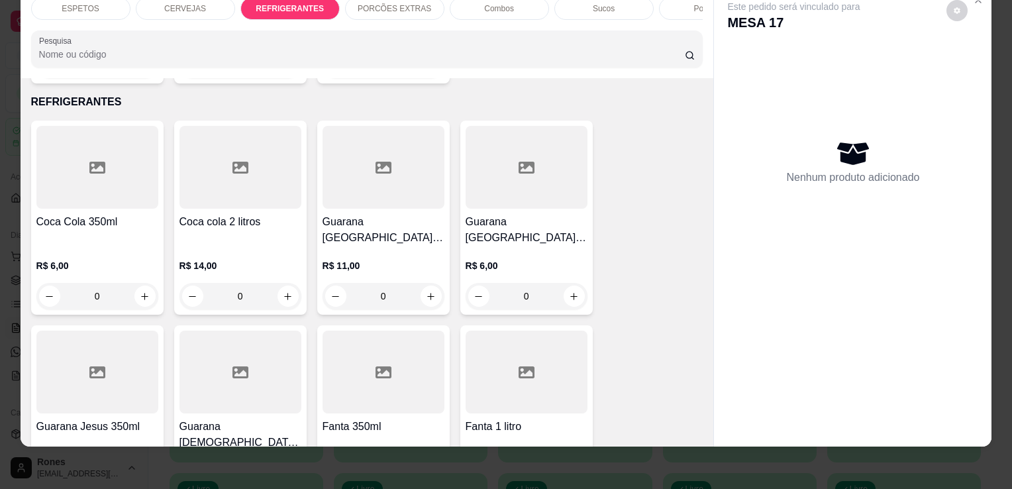
click at [109, 259] on p "R$ 6,00" at bounding box center [97, 265] width 122 height 13
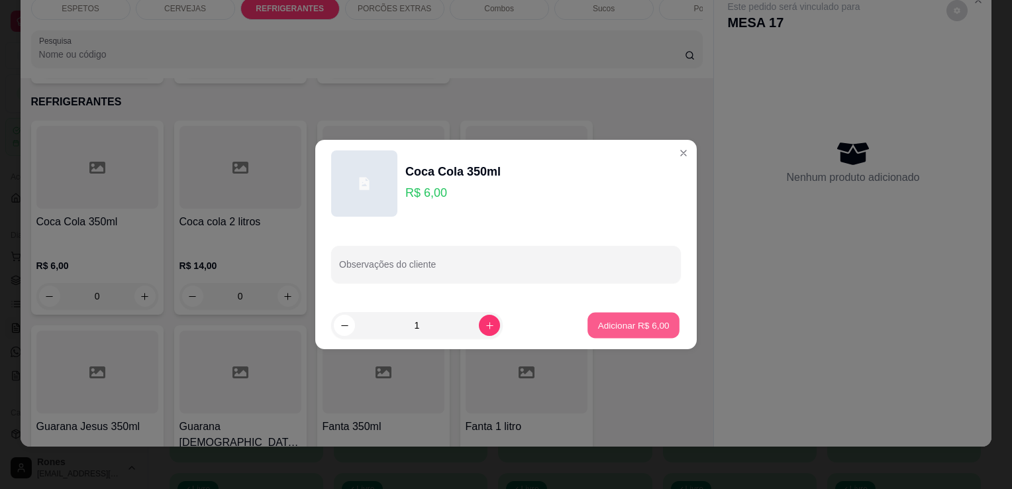
click at [625, 327] on p "Adicionar R$ 6,00" at bounding box center [634, 325] width 72 height 13
type input "1"
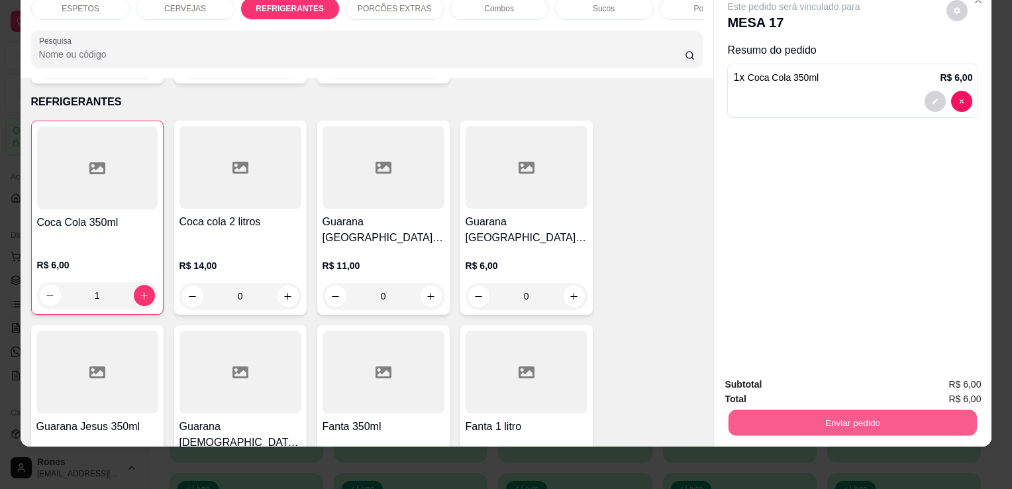
click at [849, 417] on button "Enviar pedido" at bounding box center [853, 422] width 248 height 26
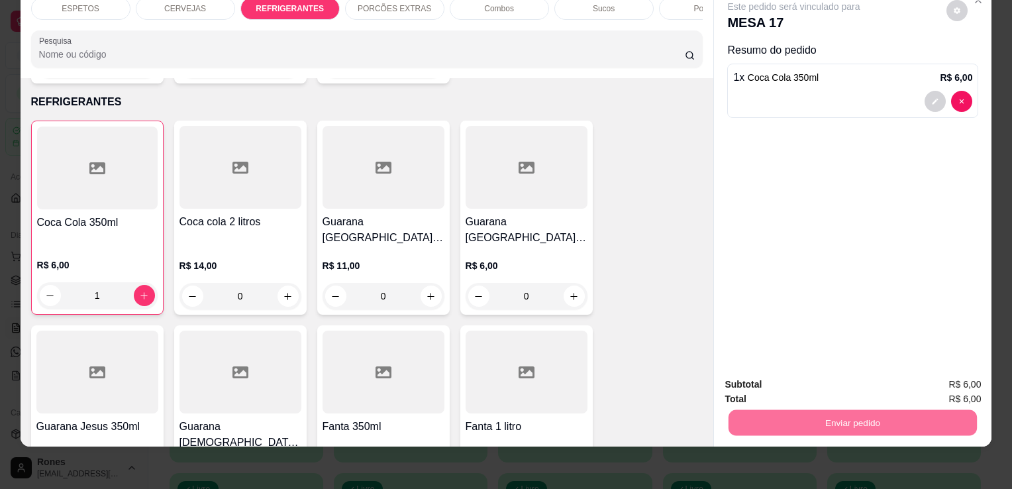
click at [957, 372] on button "Enviar pedido" at bounding box center [946, 380] width 73 height 25
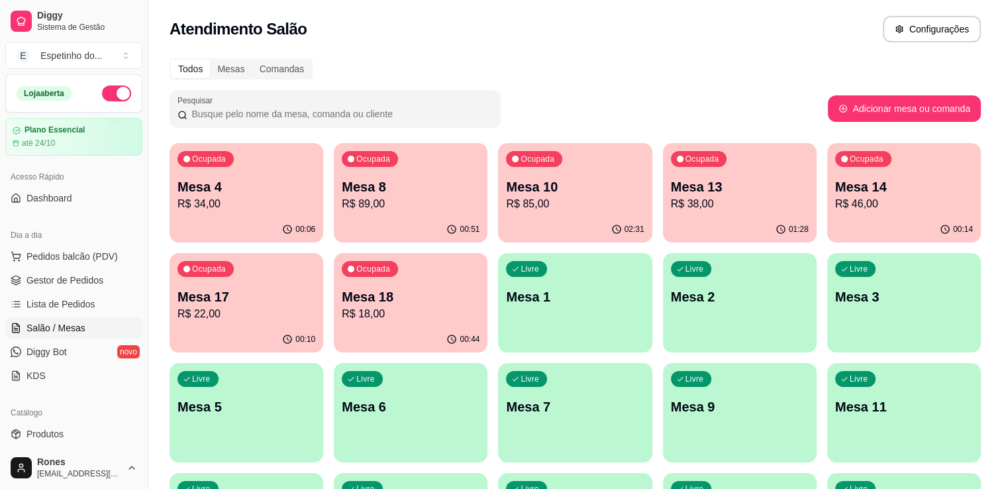
scroll to position [246, 0]
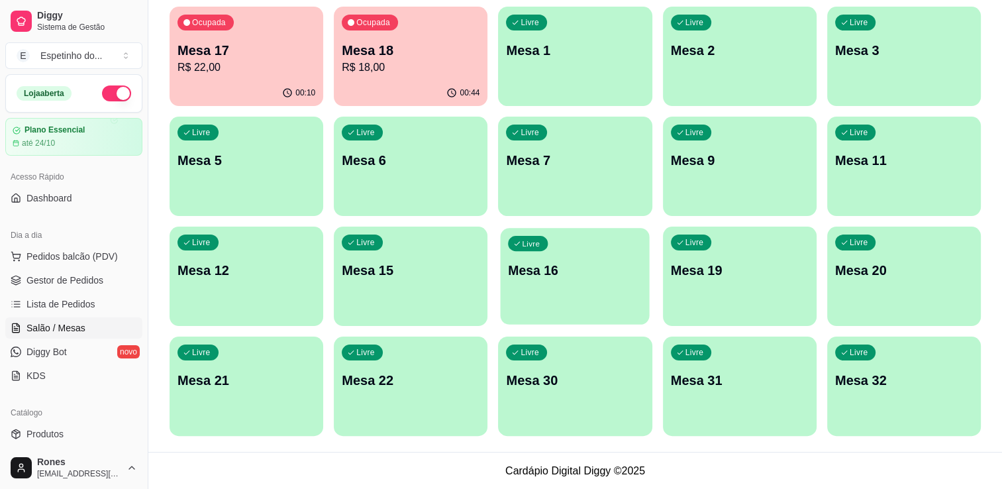
click at [543, 284] on div "Livre Mesa 16" at bounding box center [575, 268] width 149 height 81
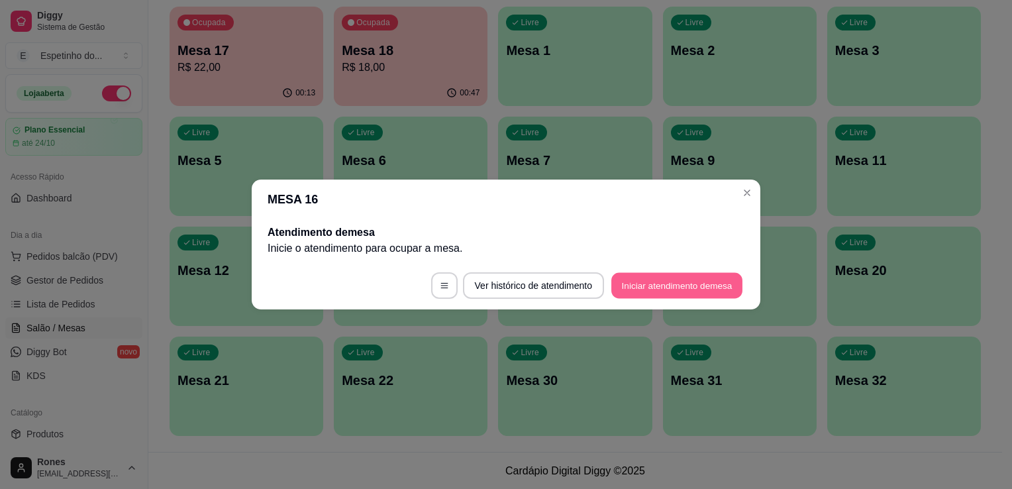
click at [721, 289] on button "Iniciar atendimento de mesa" at bounding box center [676, 286] width 131 height 26
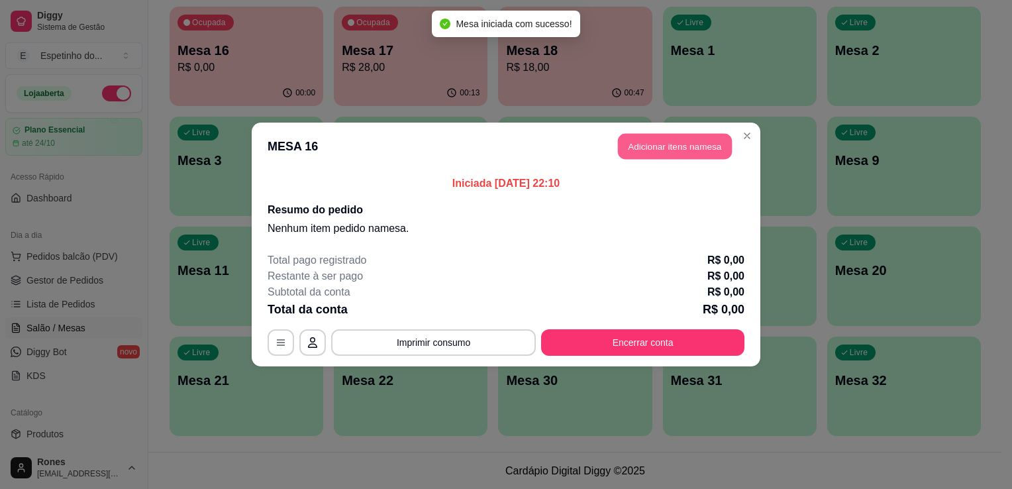
click at [683, 152] on button "Adicionar itens na mesa" at bounding box center [675, 147] width 114 height 26
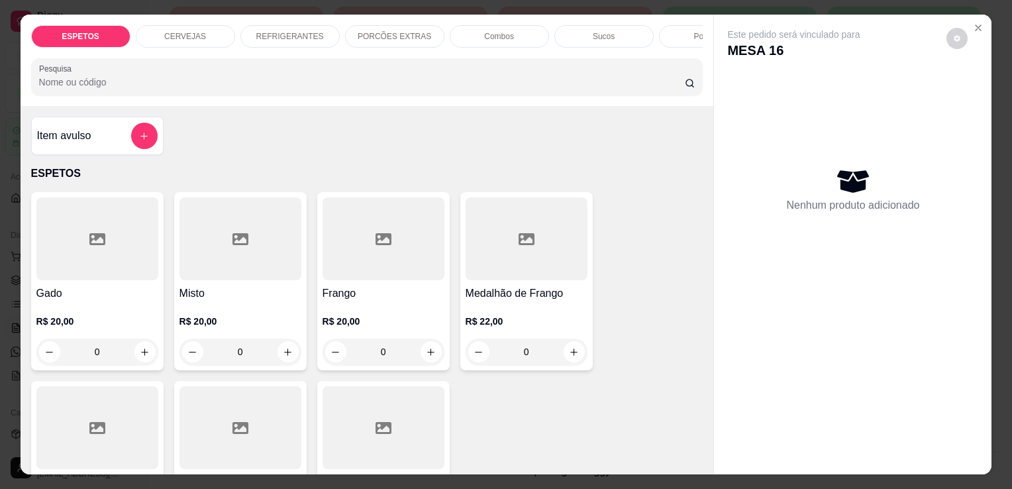
click at [131, 429] on div at bounding box center [97, 427] width 122 height 83
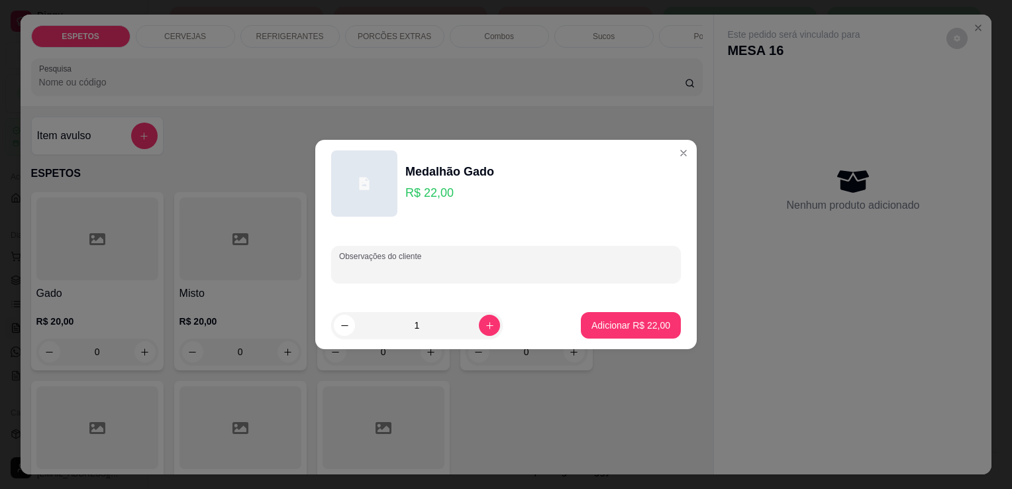
click at [420, 267] on input "Observações do cliente" at bounding box center [506, 269] width 334 height 13
type input "baiao para comer aqui"
click at [628, 319] on p "Adicionar R$ 22,00" at bounding box center [631, 325] width 77 height 13
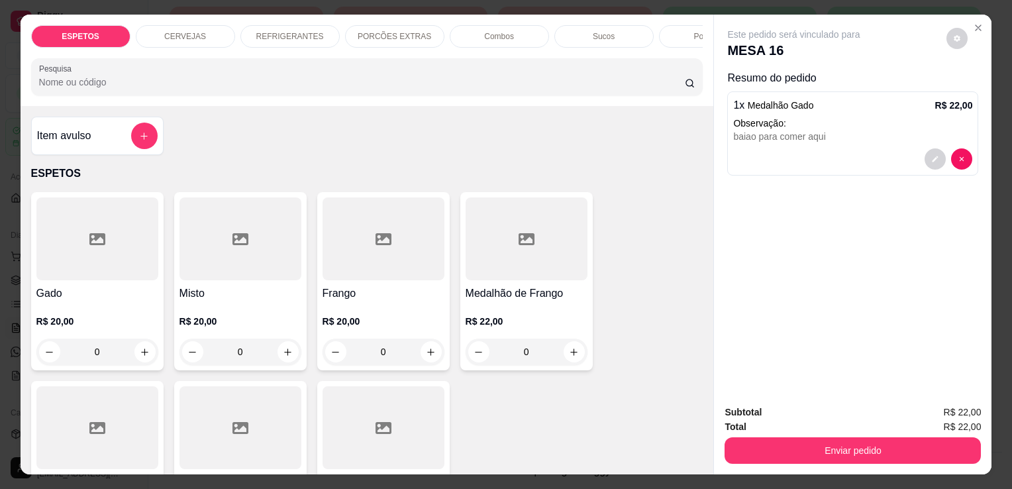
click at [573, 268] on div at bounding box center [527, 238] width 122 height 83
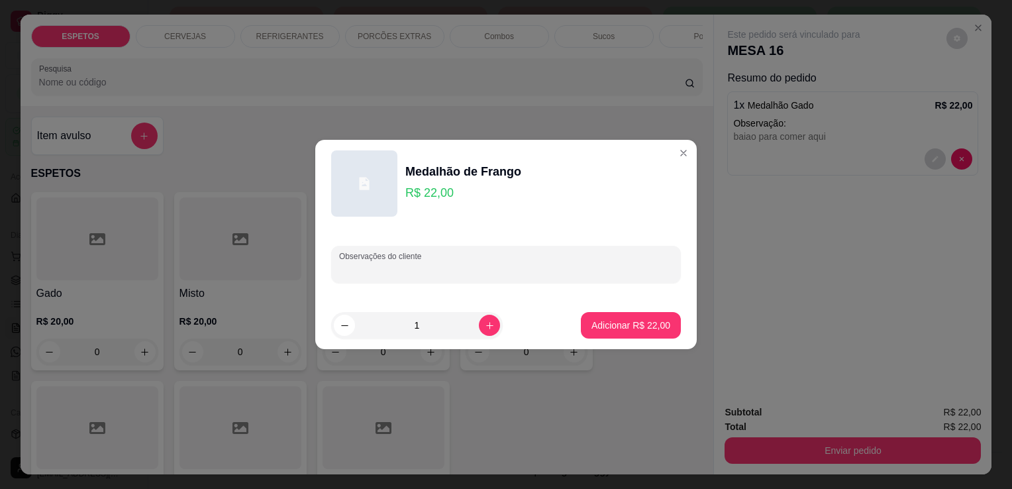
click at [428, 271] on input "Observações do cliente" at bounding box center [506, 269] width 334 height 13
type input "cuxa para comer aqui"
click at [628, 332] on button "Adicionar R$ 22,00" at bounding box center [630, 326] width 97 height 26
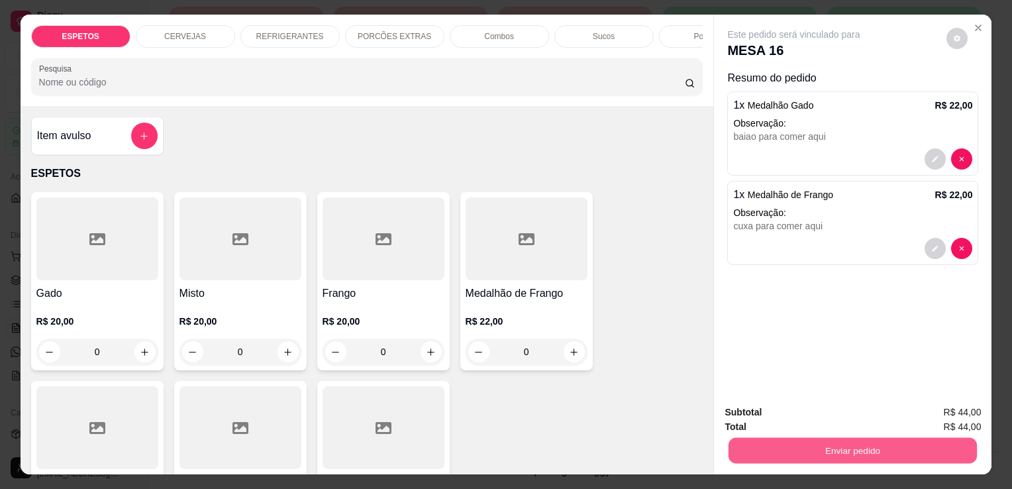
click at [862, 446] on button "Enviar pedido" at bounding box center [853, 450] width 248 height 26
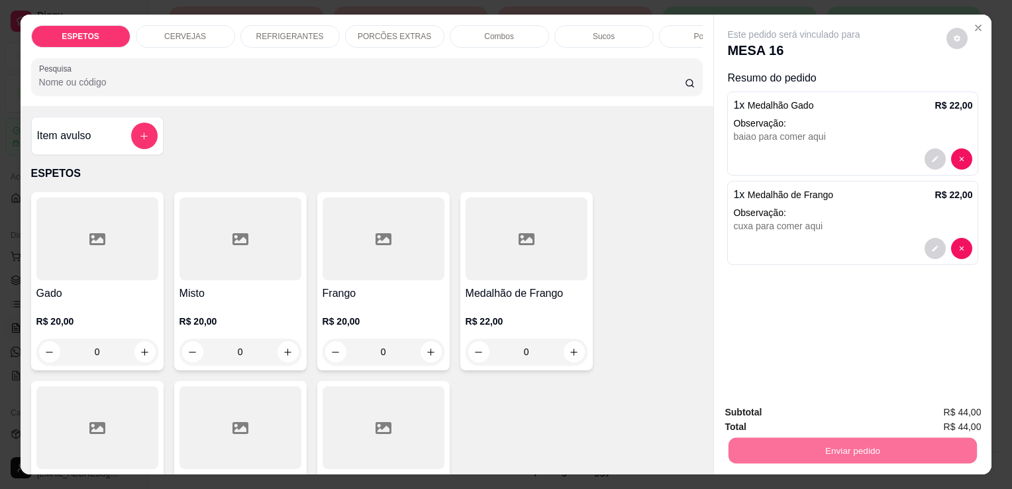
click at [975, 407] on button "Enviar pedido" at bounding box center [946, 413] width 73 height 25
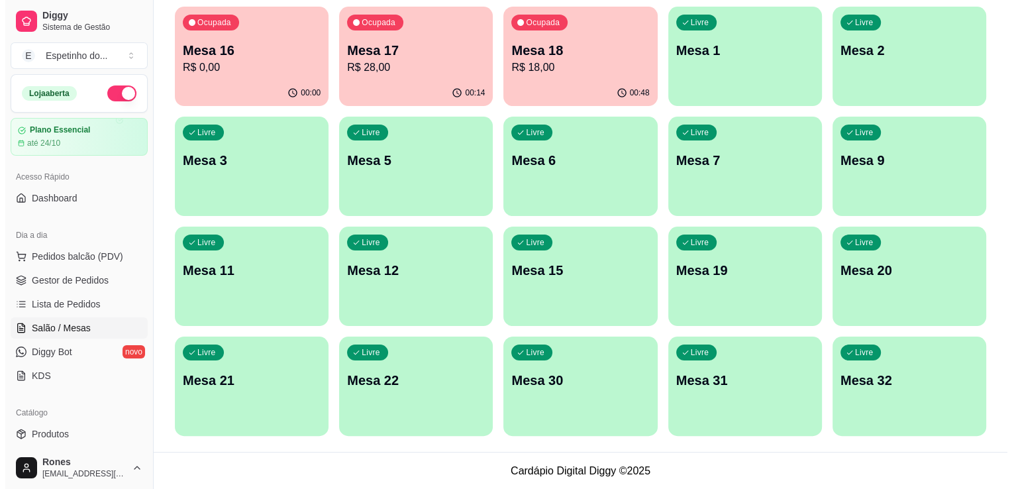
scroll to position [0, 0]
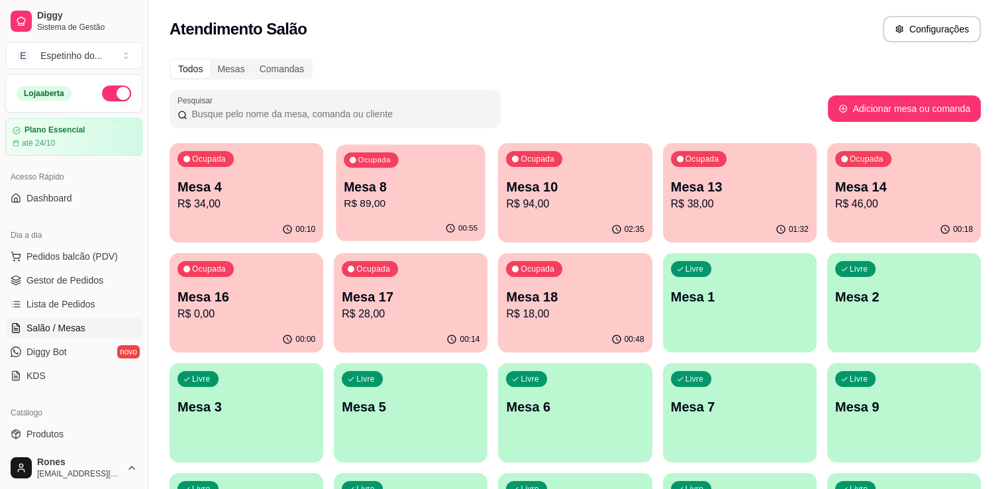
click at [401, 215] on div "Ocupada Mesa 8 R$ 89,00" at bounding box center [411, 180] width 149 height 72
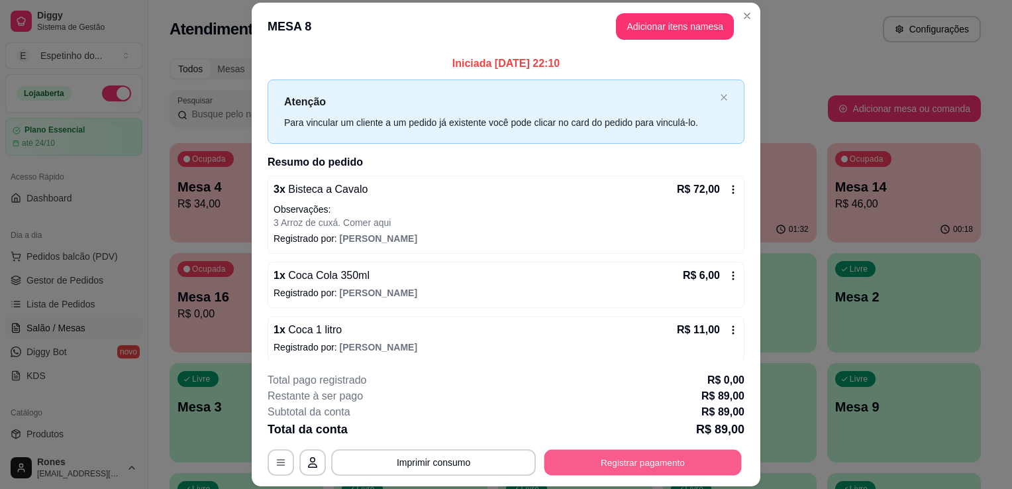
click at [692, 464] on button "Registrar pagamento" at bounding box center [643, 463] width 197 height 26
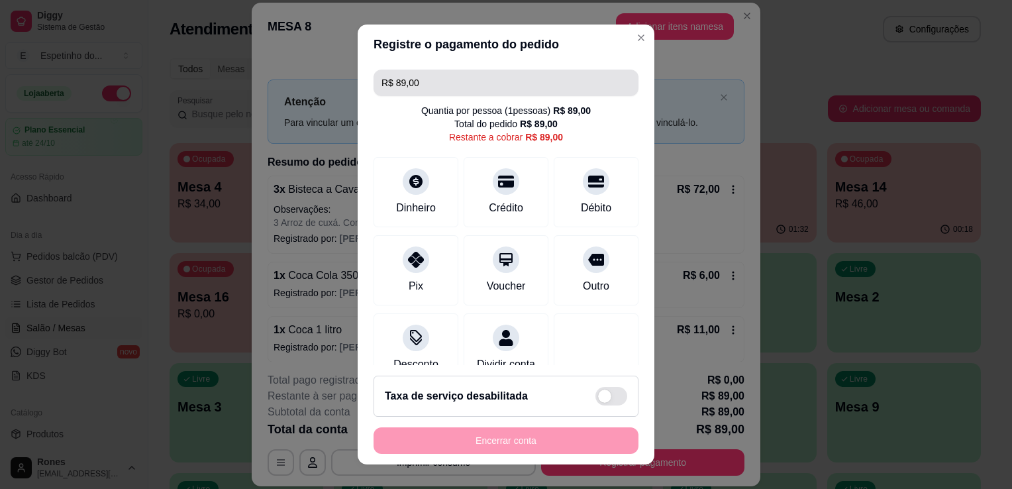
click at [494, 83] on input "R$ 89,00" at bounding box center [506, 83] width 249 height 26
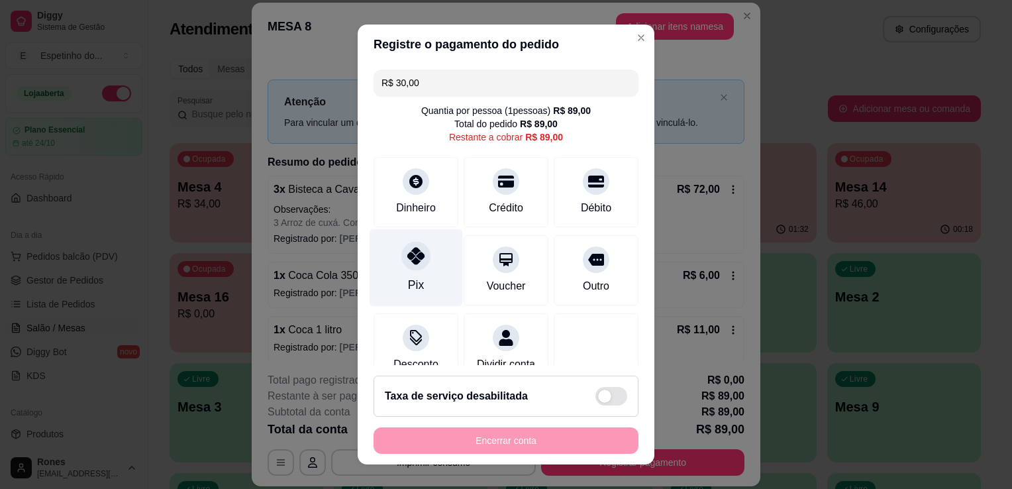
click at [408, 291] on div "Pix" at bounding box center [416, 284] width 16 height 17
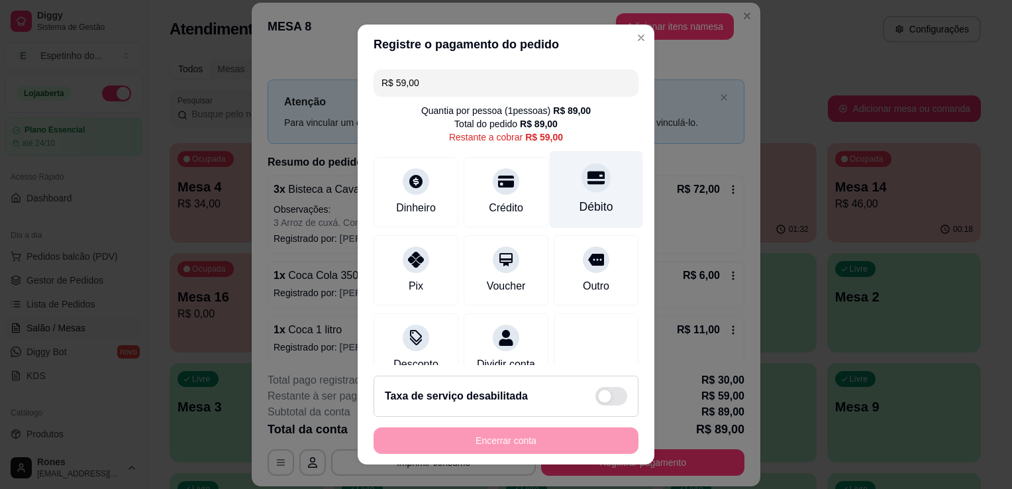
click at [599, 192] on div "Débito" at bounding box center [596, 190] width 93 height 78
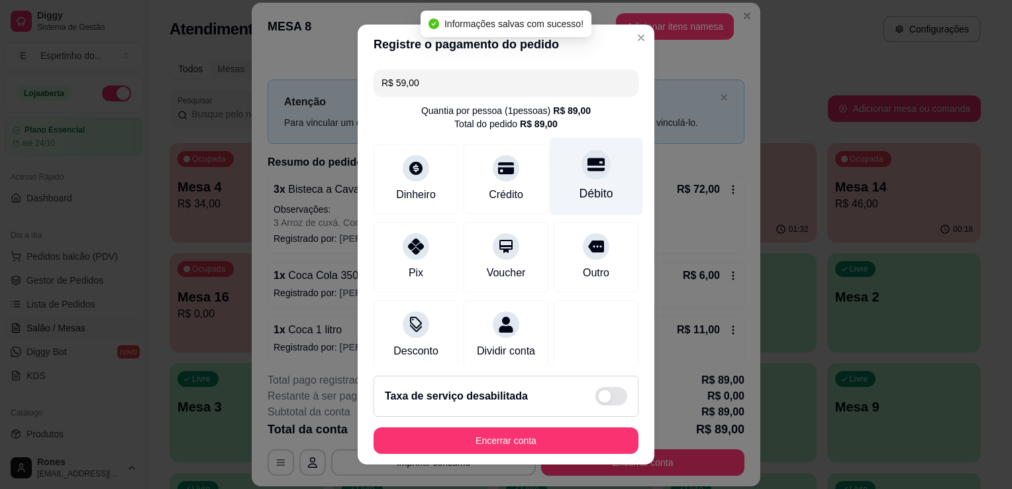
type input "R$ 0,00"
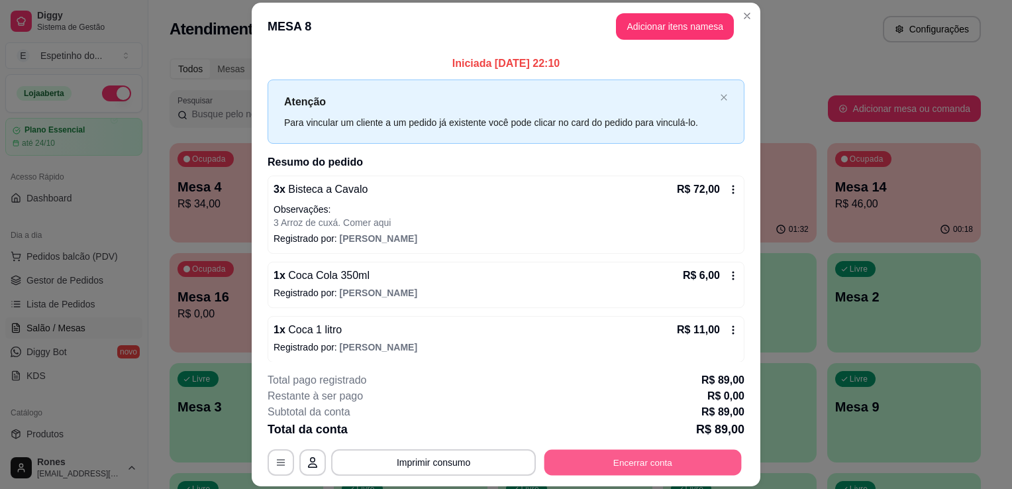
click at [652, 457] on button "Encerrar conta" at bounding box center [643, 463] width 197 height 26
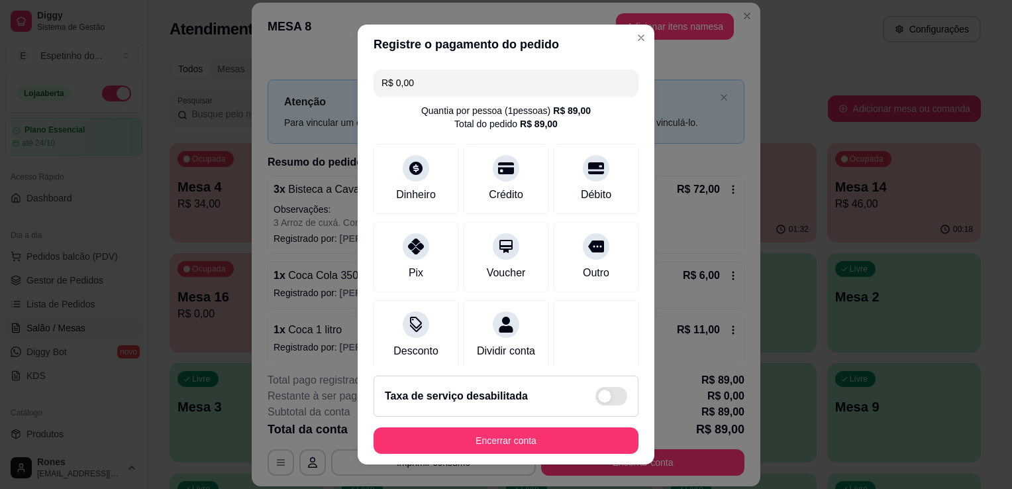
scroll to position [144, 0]
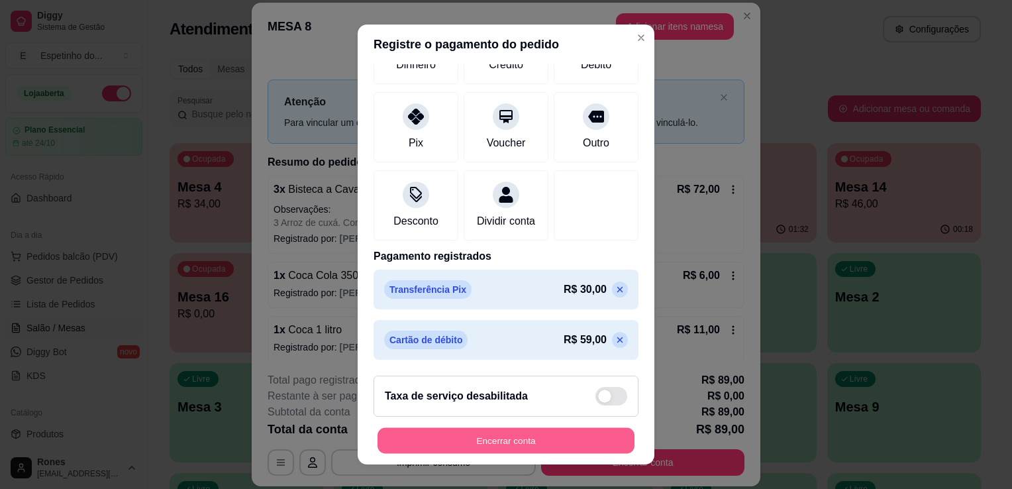
click at [535, 439] on button "Encerrar conta" at bounding box center [506, 441] width 257 height 26
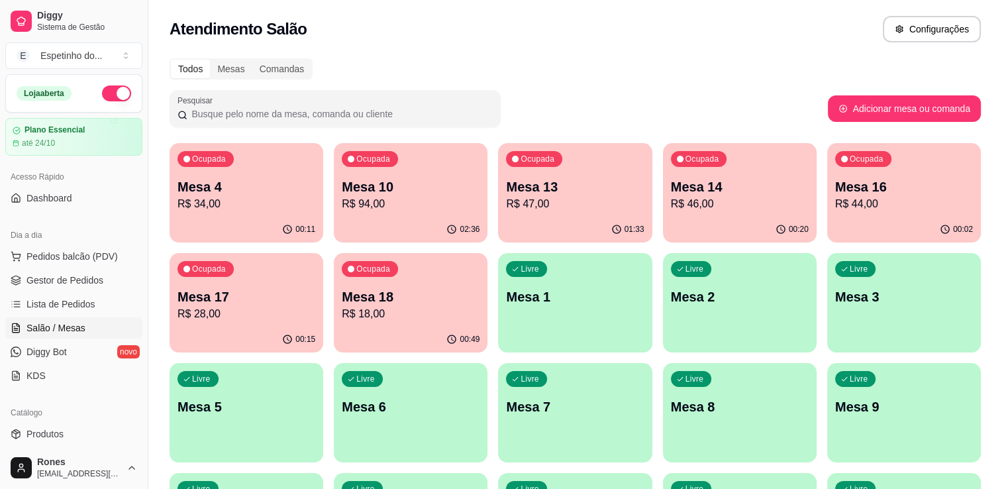
click at [557, 187] on p "Mesa 13" at bounding box center [575, 187] width 138 height 19
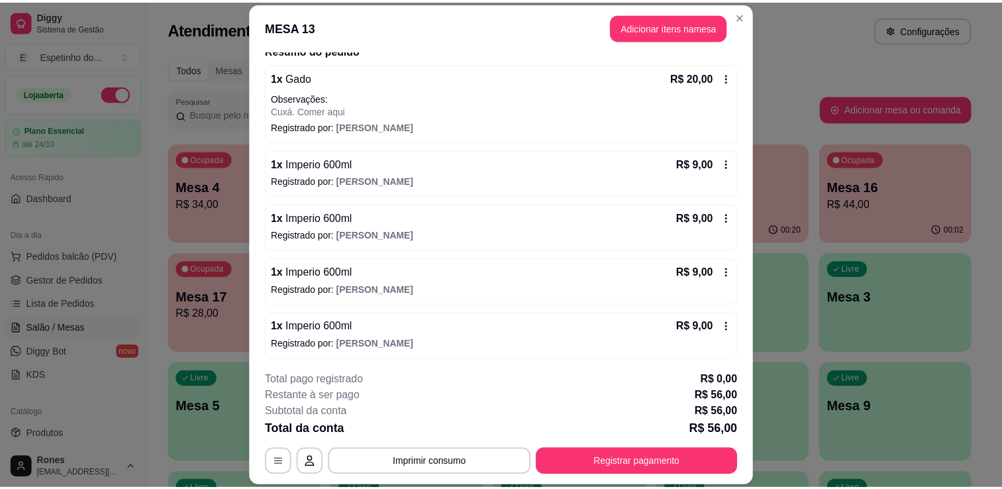
scroll to position [0, 0]
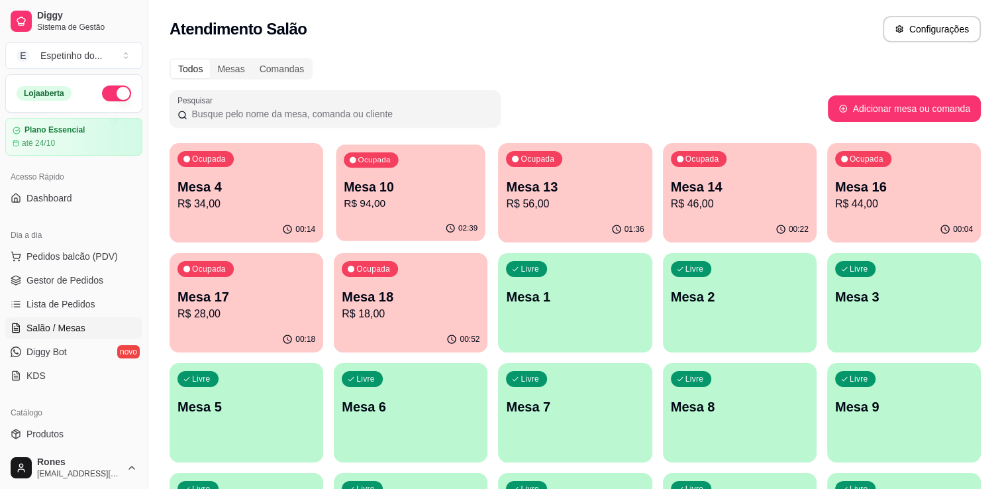
click at [436, 196] on p "R$ 94,00" at bounding box center [411, 203] width 134 height 15
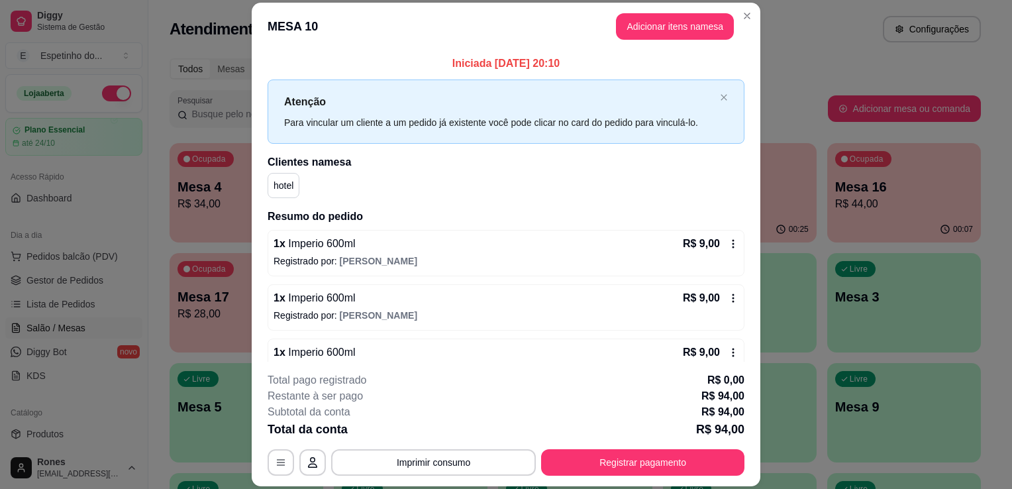
click at [733, 240] on icon at bounding box center [734, 243] width 2 height 9
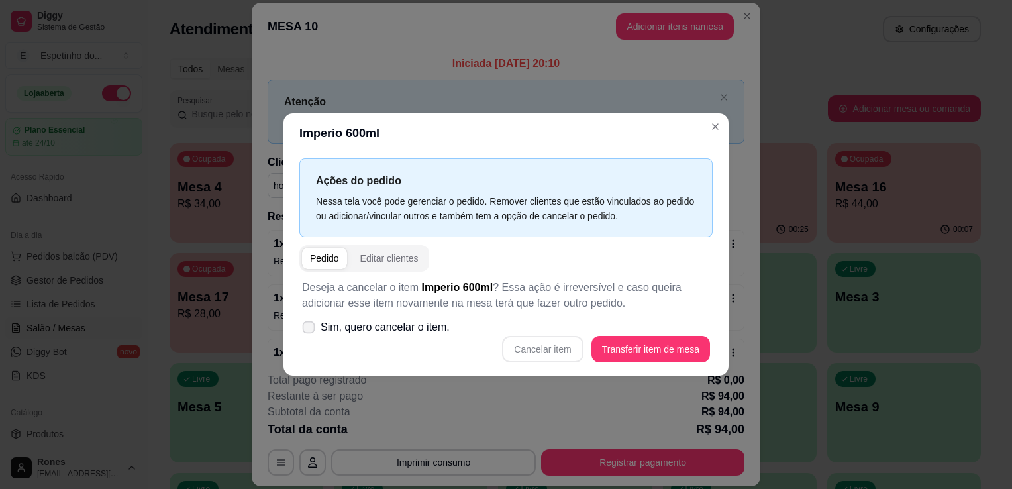
click at [308, 332] on span at bounding box center [309, 327] width 13 height 13
click at [308, 332] on input "Sim, quero cancelar o item." at bounding box center [305, 334] width 9 height 9
checkbox input "true"
click at [566, 356] on button "Cancelar item" at bounding box center [542, 350] width 79 height 26
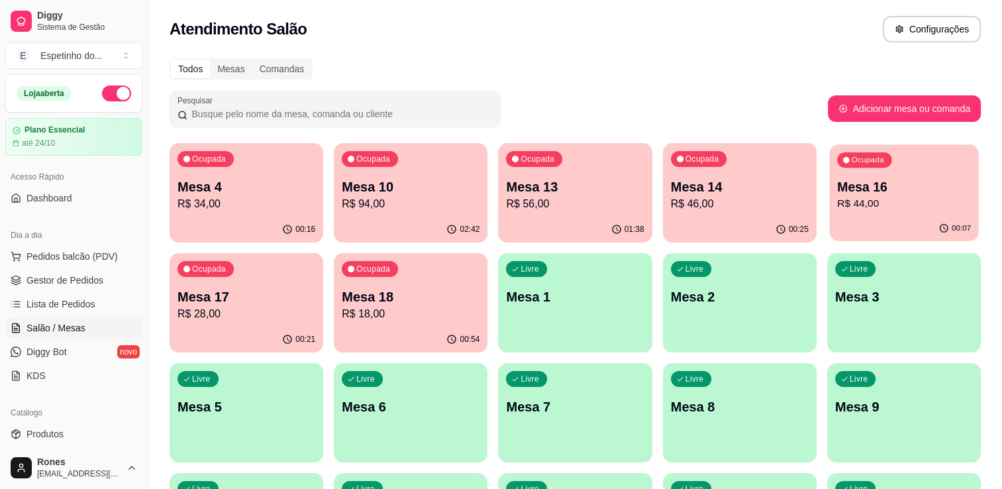
click at [901, 184] on p "Mesa 16" at bounding box center [904, 187] width 134 height 18
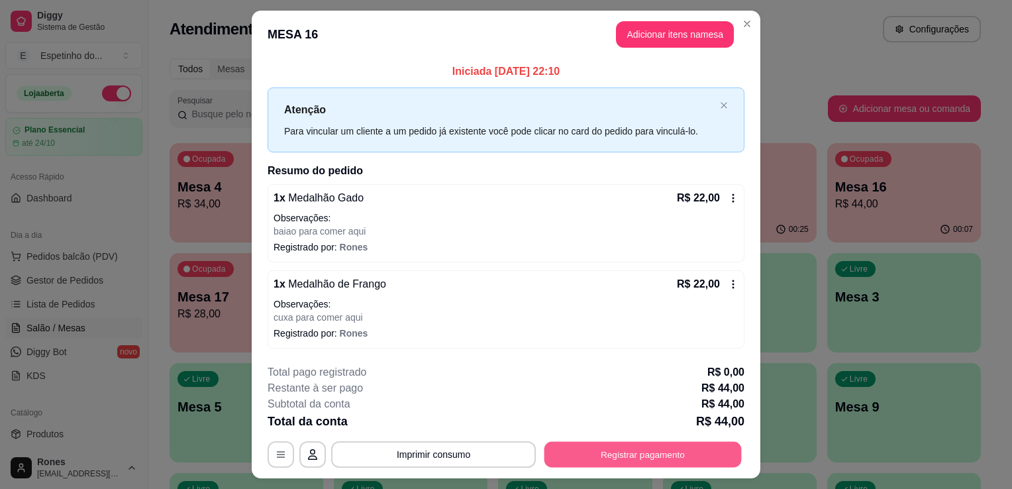
click at [683, 454] on button "Registrar pagamento" at bounding box center [643, 454] width 197 height 26
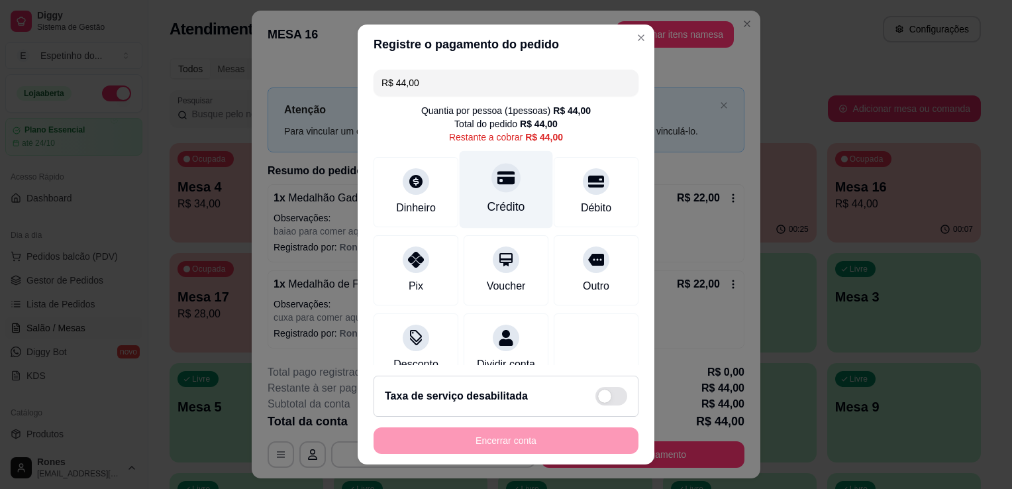
click at [500, 200] on div "Crédito" at bounding box center [507, 206] width 38 height 17
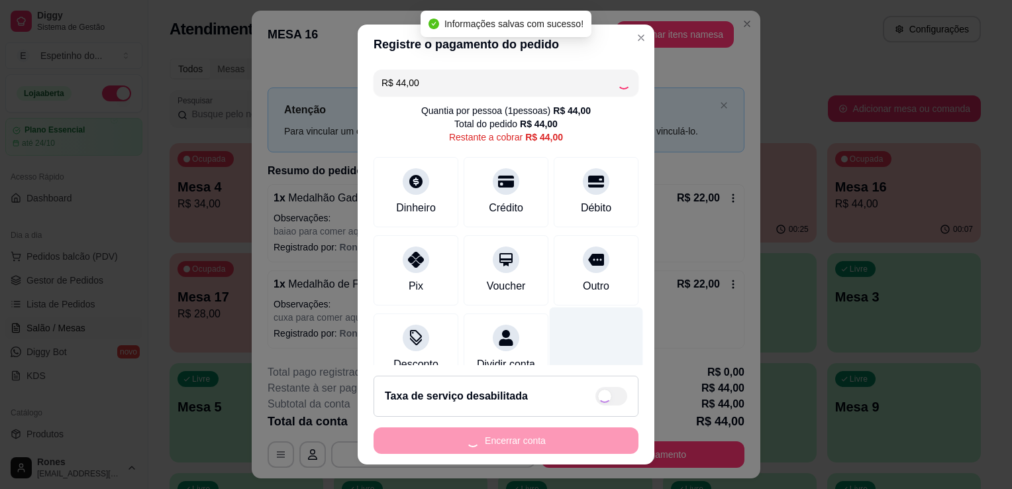
type input "R$ 0,00"
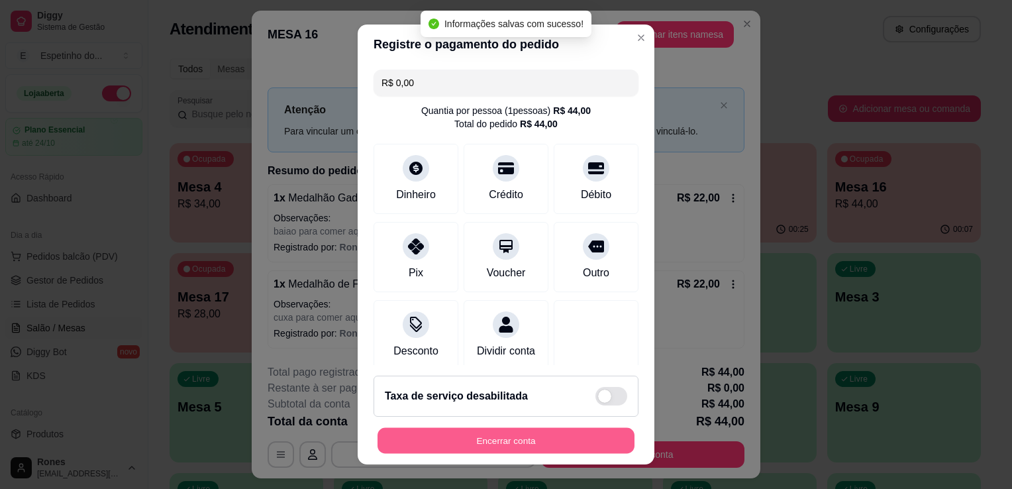
click at [602, 447] on button "Encerrar conta" at bounding box center [506, 441] width 257 height 26
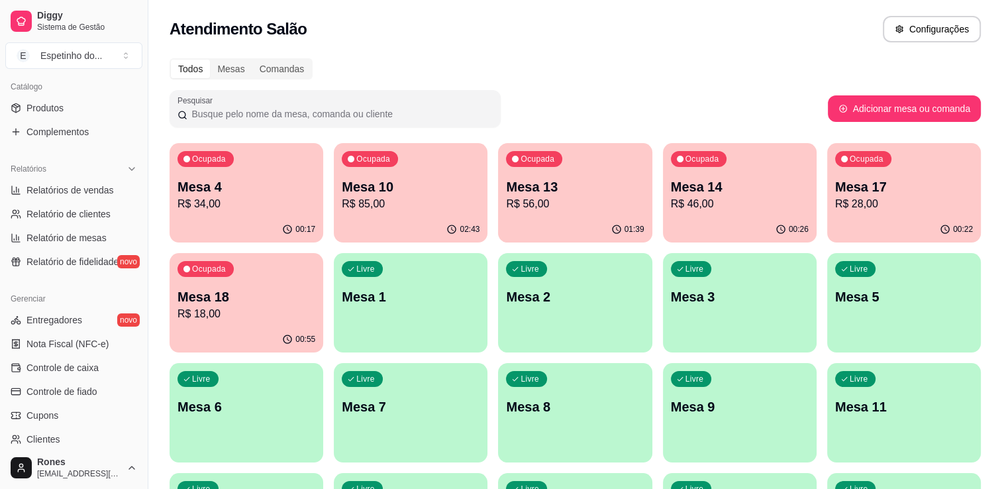
scroll to position [464, 0]
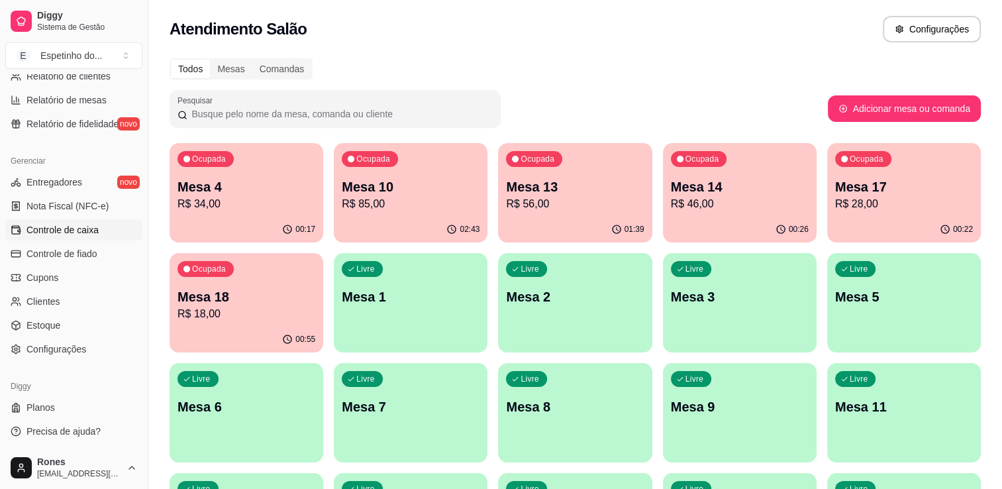
click at [77, 233] on span "Controle de caixa" at bounding box center [62, 229] width 72 height 13
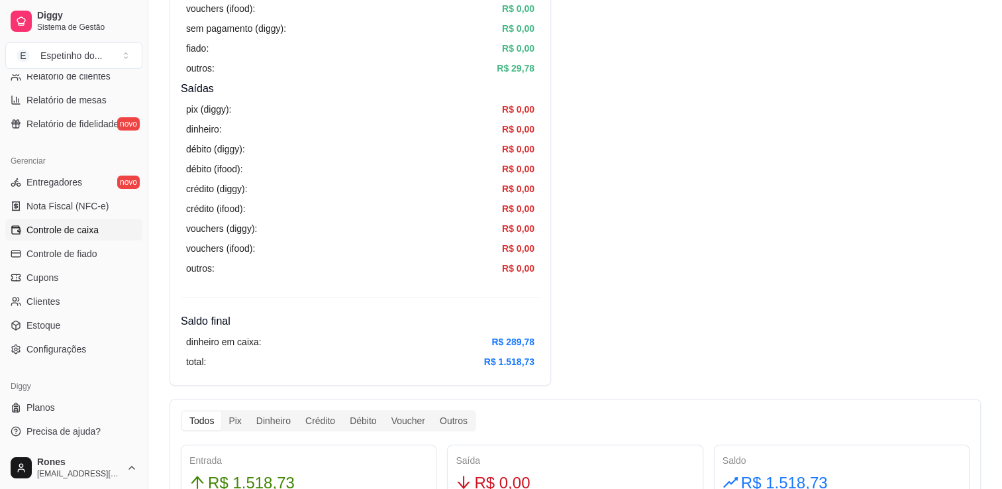
scroll to position [138, 0]
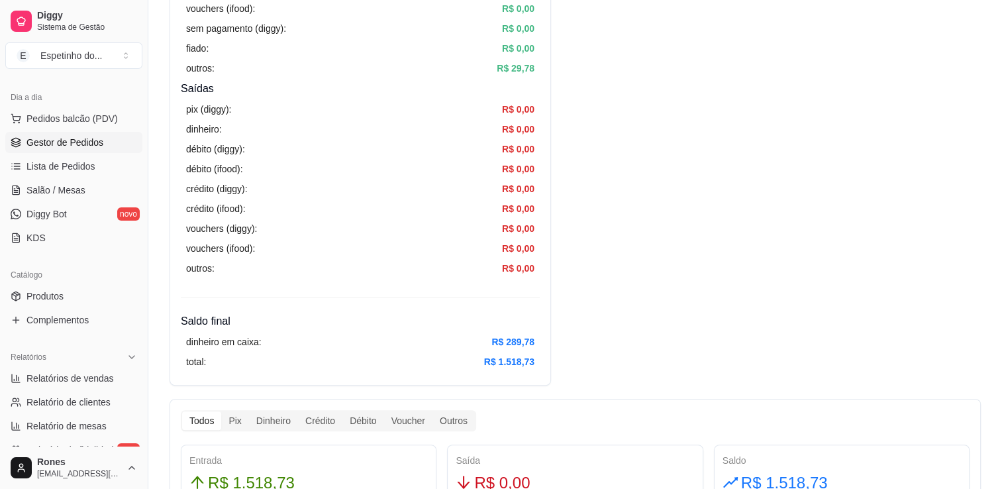
click at [50, 142] on span "Gestor de Pedidos" at bounding box center [64, 142] width 77 height 13
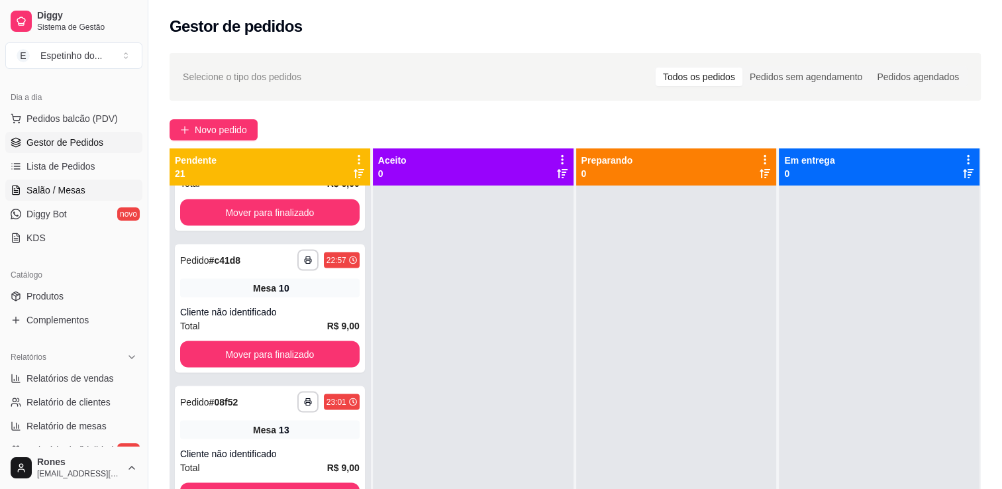
click at [48, 185] on span "Salão / Mesas" at bounding box center [55, 189] width 59 height 13
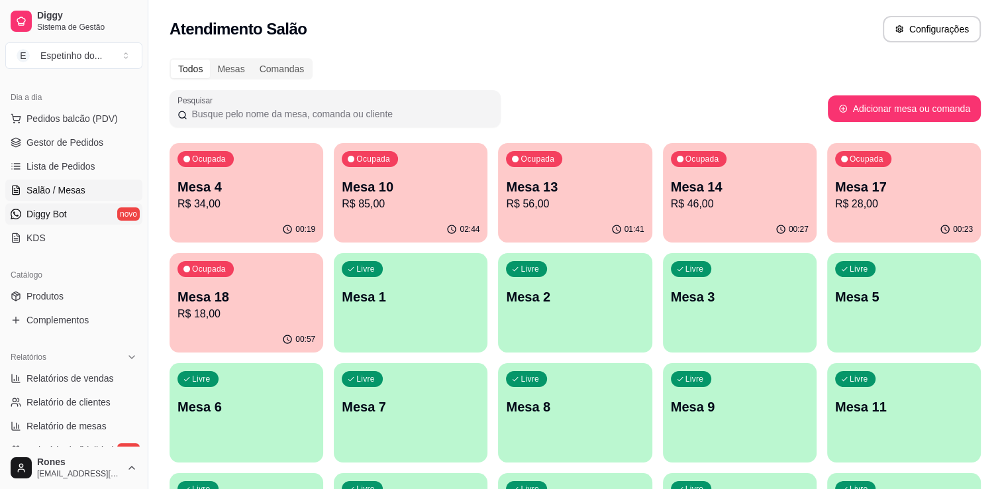
click at [56, 211] on span "Diggy Bot" at bounding box center [46, 213] width 40 height 13
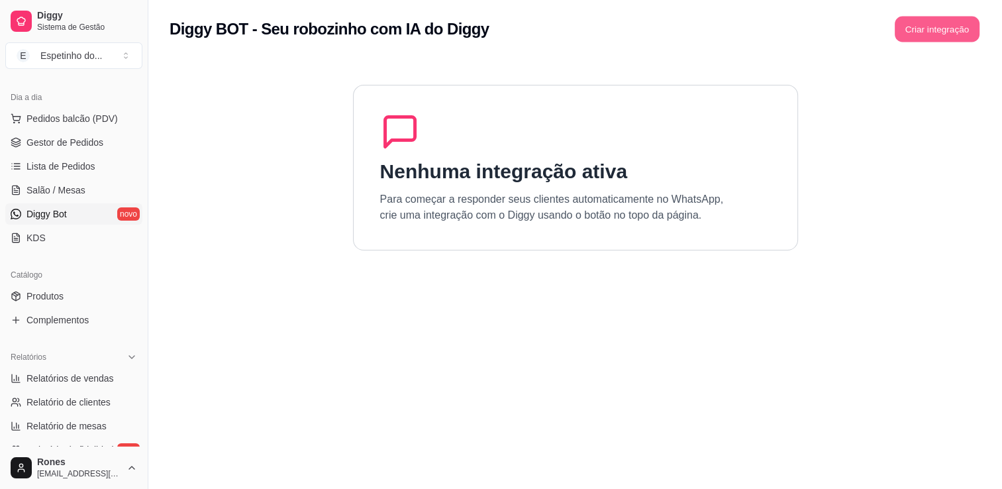
click at [934, 30] on button "Criar integração" at bounding box center [937, 30] width 85 height 26
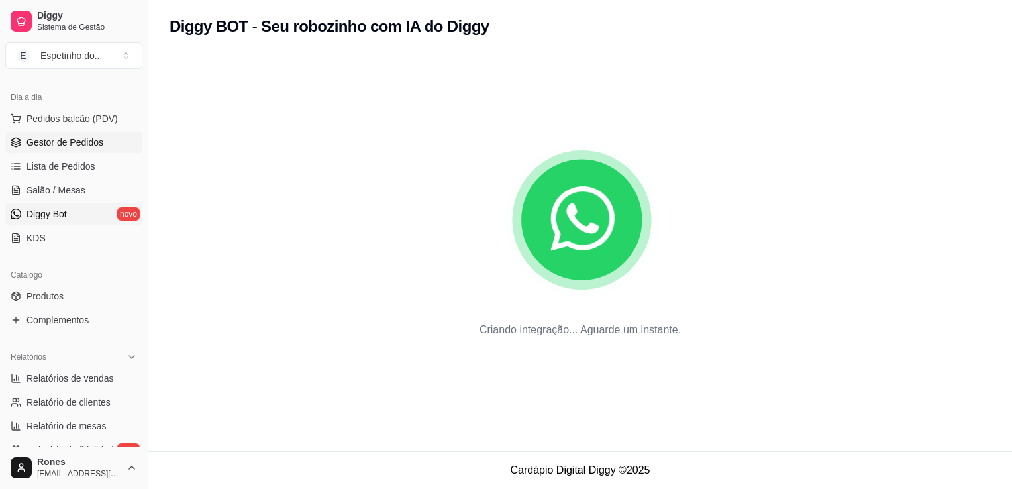
click at [59, 140] on span "Gestor de Pedidos" at bounding box center [64, 142] width 77 height 13
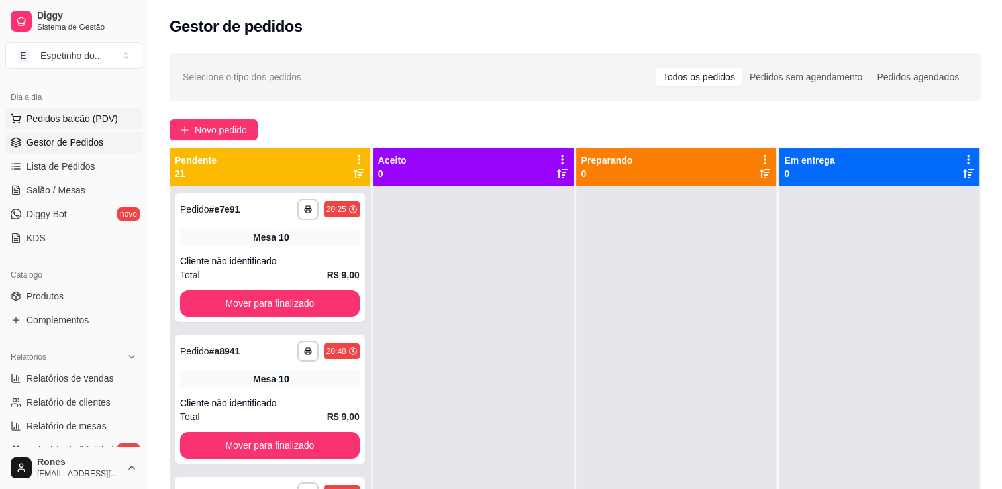
click at [69, 120] on span "Pedidos balcão (PDV)" at bounding box center [71, 118] width 91 height 13
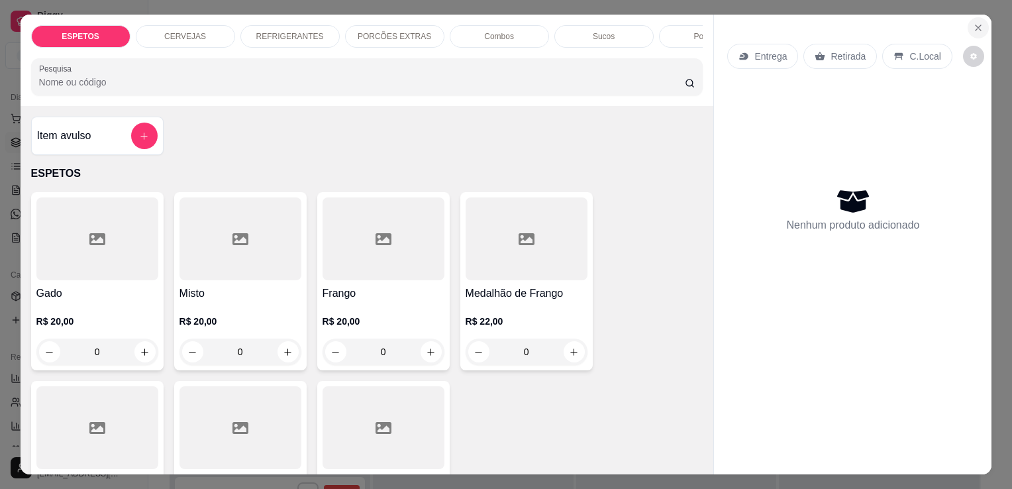
click at [976, 25] on icon "Close" at bounding box center [978, 27] width 5 height 5
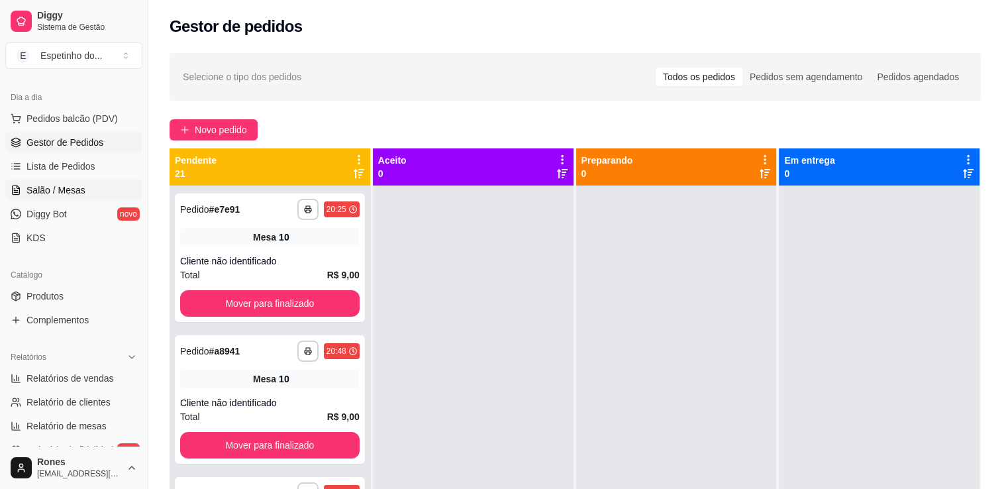
click at [64, 193] on span "Salão / Mesas" at bounding box center [55, 189] width 59 height 13
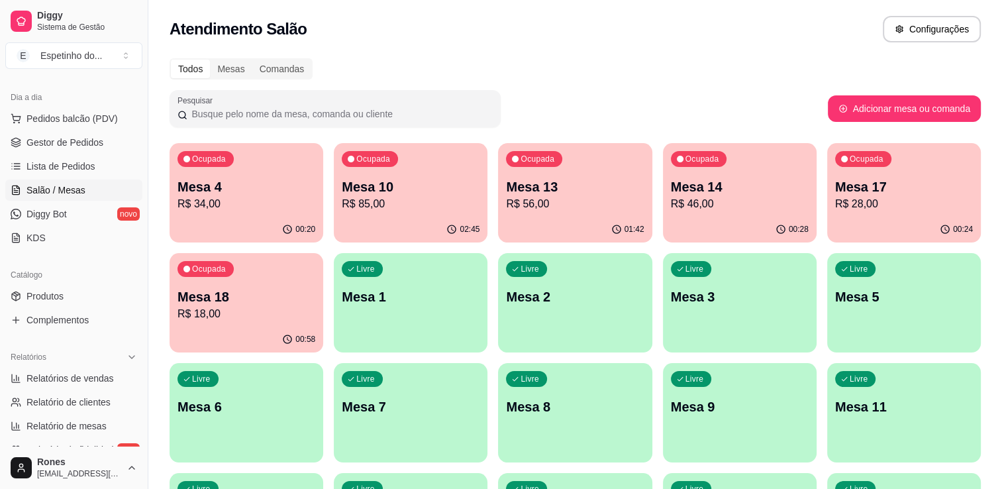
click at [451, 211] on p "R$ 85,00" at bounding box center [411, 204] width 138 height 16
click at [427, 185] on p "Mesa 10" at bounding box center [411, 187] width 134 height 18
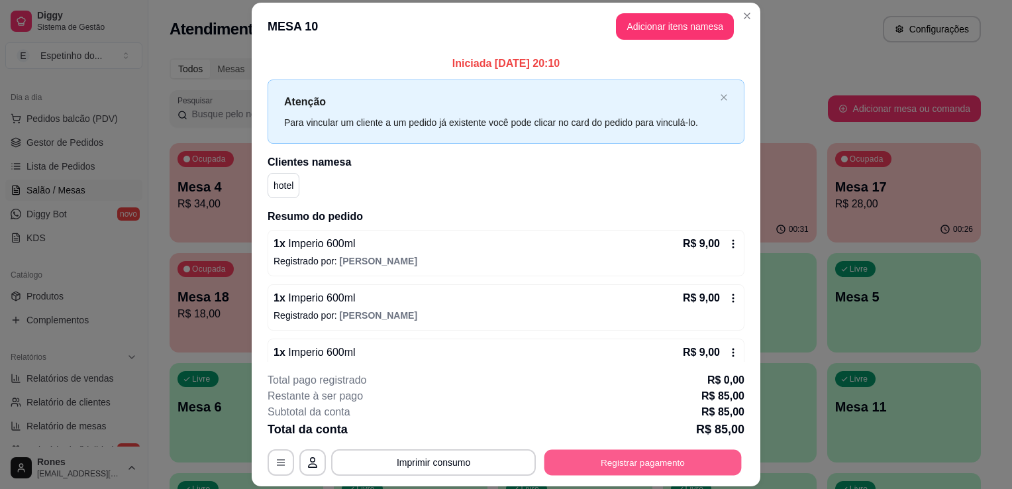
click at [661, 461] on button "Registrar pagamento" at bounding box center [643, 463] width 197 height 26
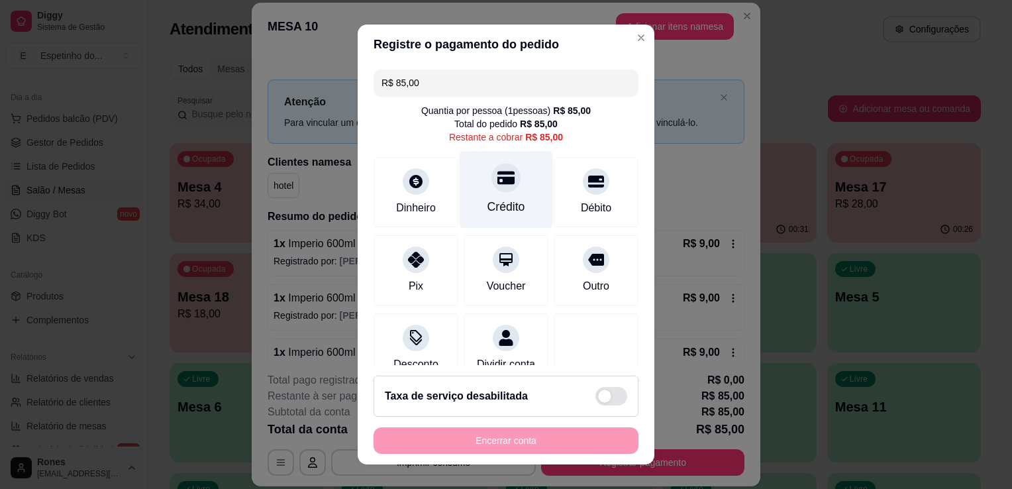
click at [505, 191] on div "Crédito" at bounding box center [506, 190] width 93 height 78
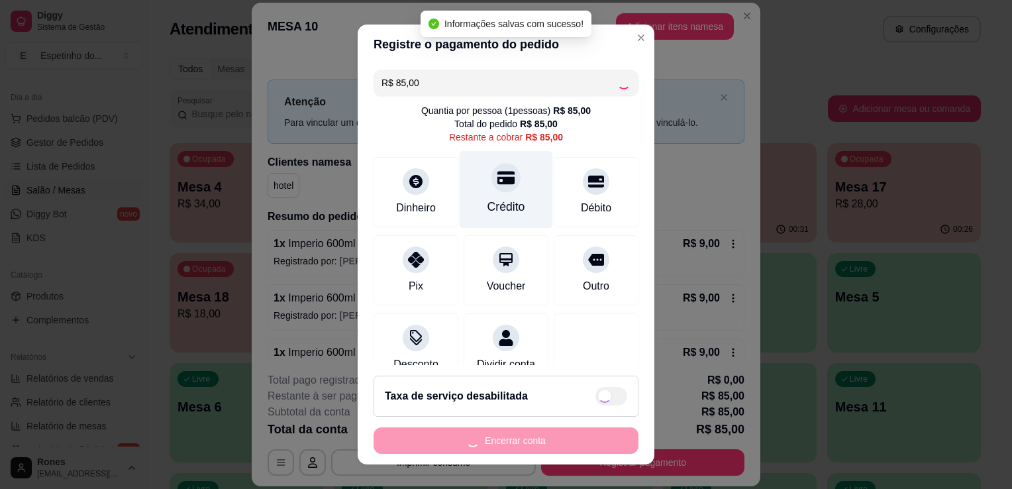
type input "R$ 0,00"
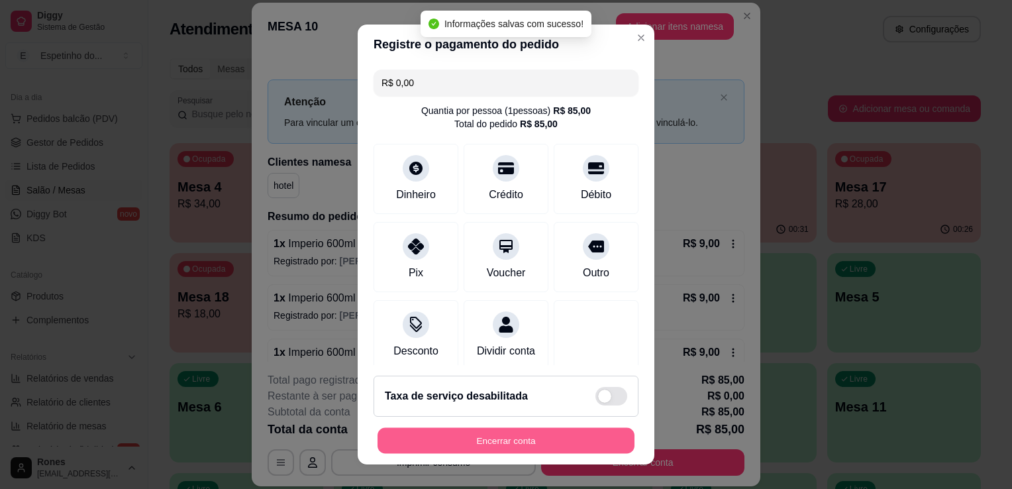
click at [493, 445] on button "Encerrar conta" at bounding box center [506, 441] width 257 height 26
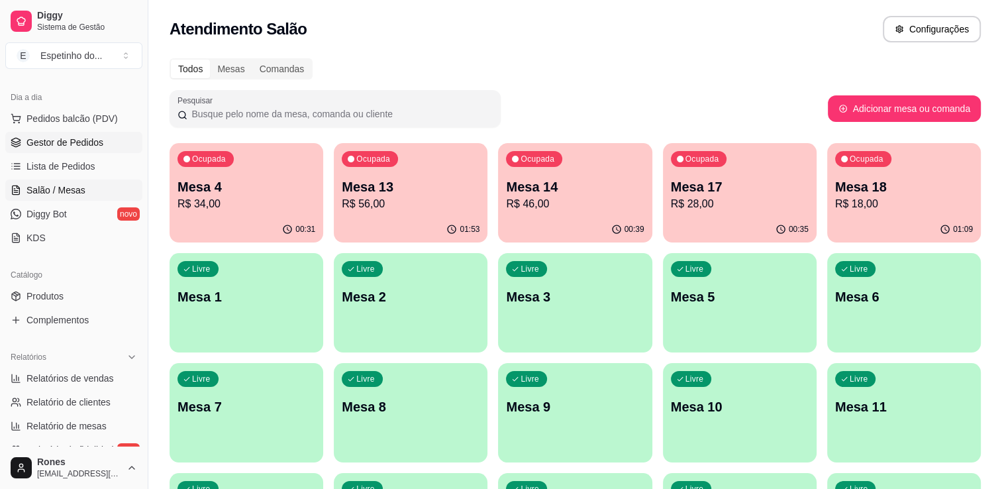
click at [81, 136] on span "Gestor de Pedidos" at bounding box center [64, 142] width 77 height 13
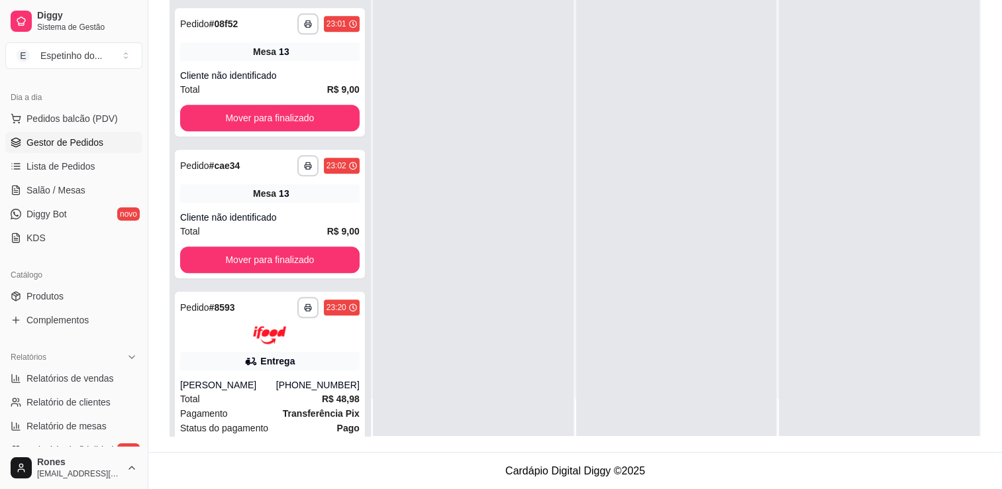
scroll to position [1422, 0]
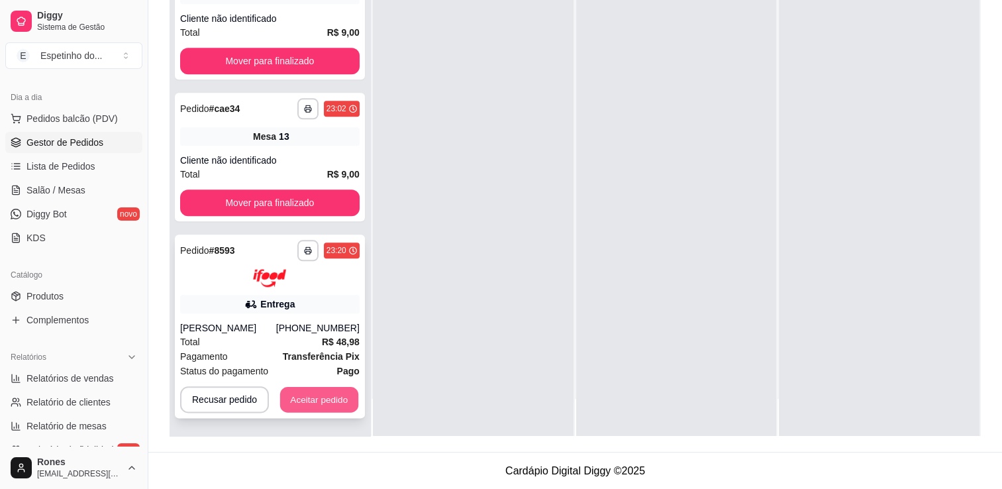
click at [331, 410] on button "Aceitar pedido" at bounding box center [319, 399] width 78 height 26
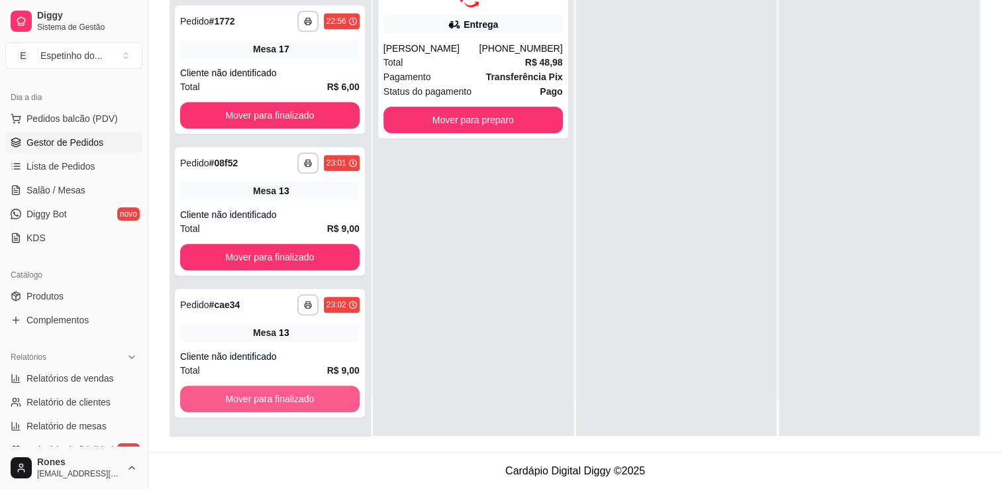
scroll to position [1225, 0]
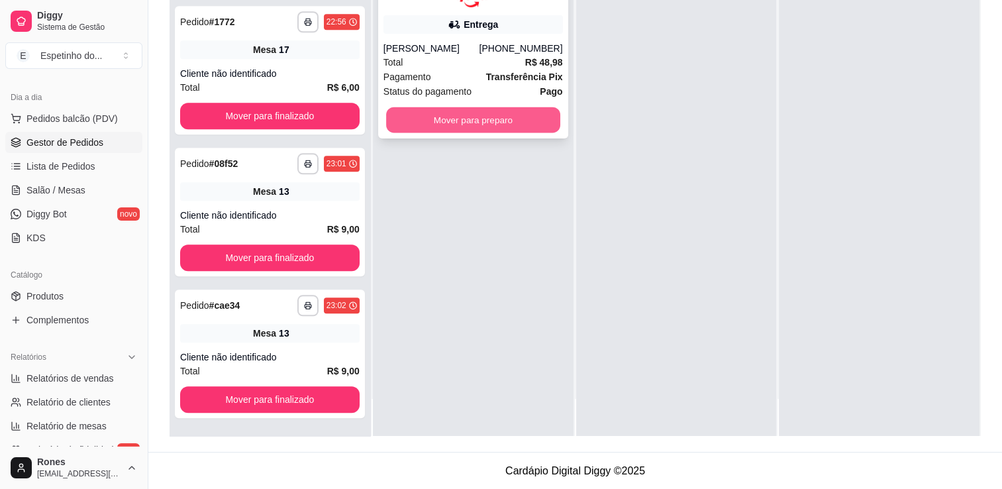
click at [504, 126] on button "Mover para preparo" at bounding box center [473, 120] width 174 height 26
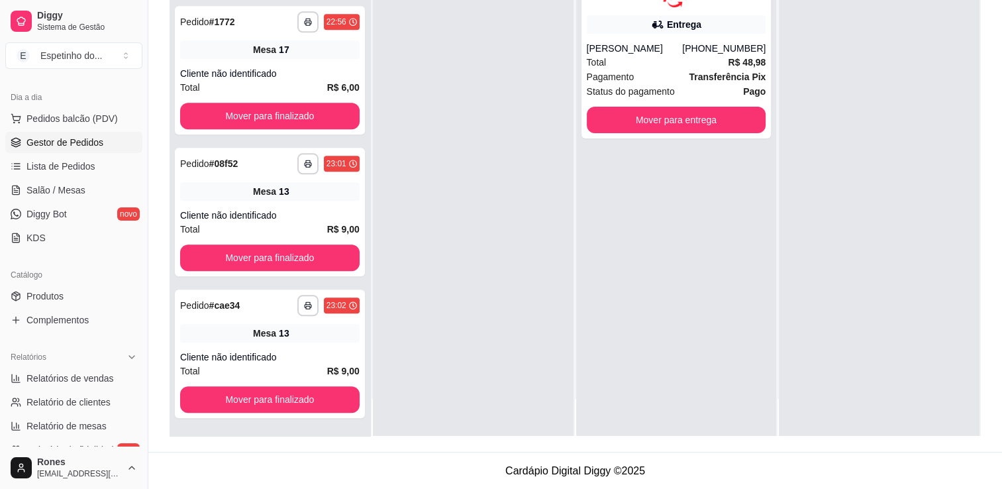
scroll to position [0, 0]
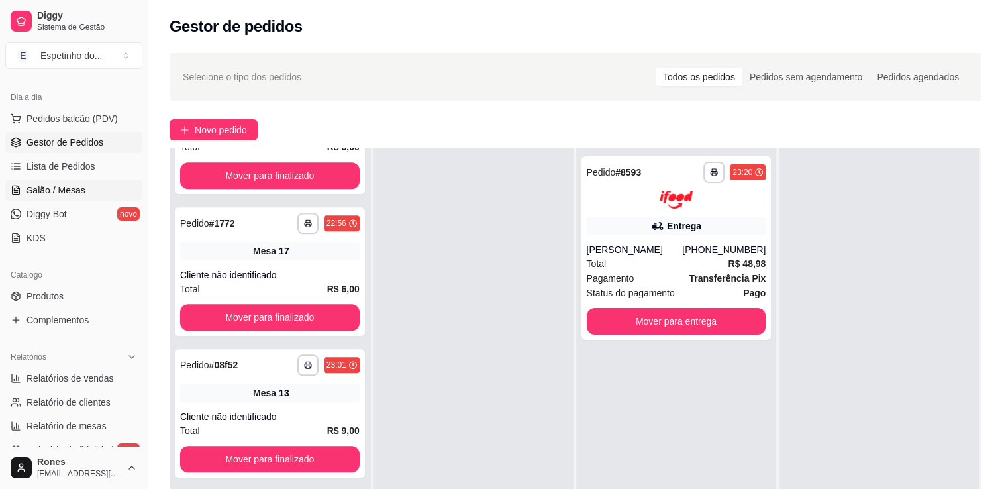
click at [61, 195] on span "Salão / Mesas" at bounding box center [55, 189] width 59 height 13
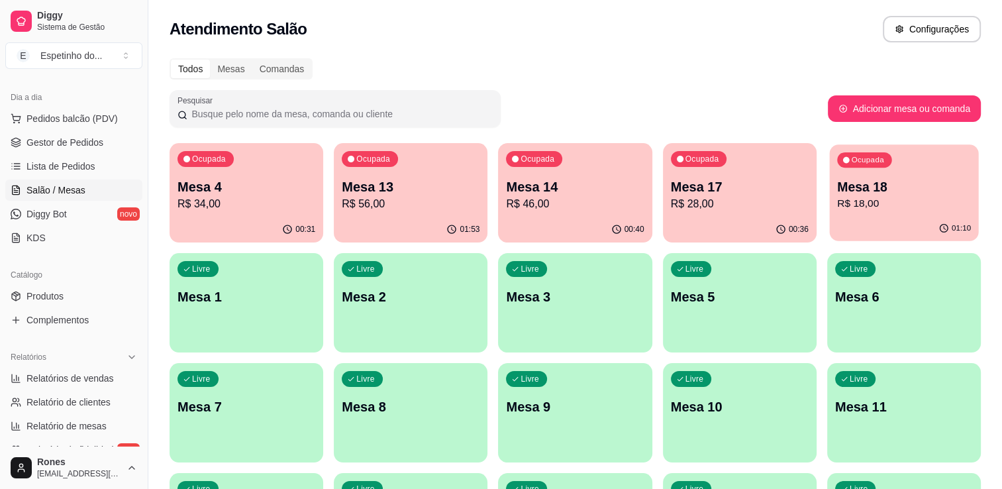
click at [910, 223] on div "01:10" at bounding box center [903, 228] width 149 height 25
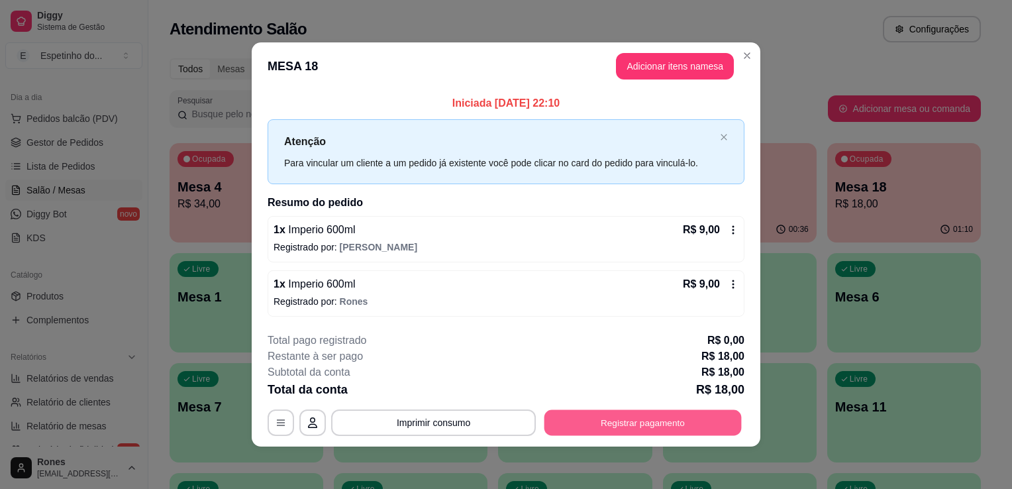
click at [591, 417] on button "Registrar pagamento" at bounding box center [643, 422] width 197 height 26
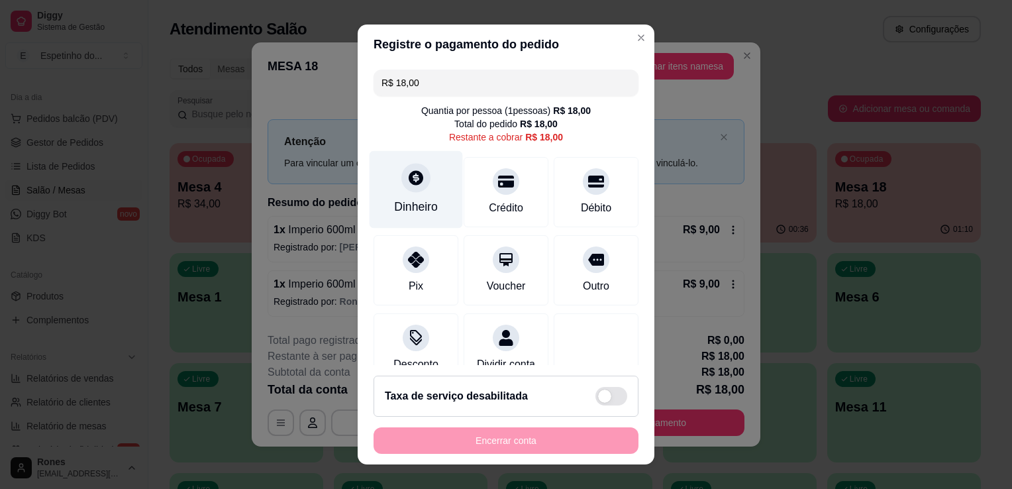
click at [429, 216] on div "Dinheiro" at bounding box center [416, 190] width 93 height 78
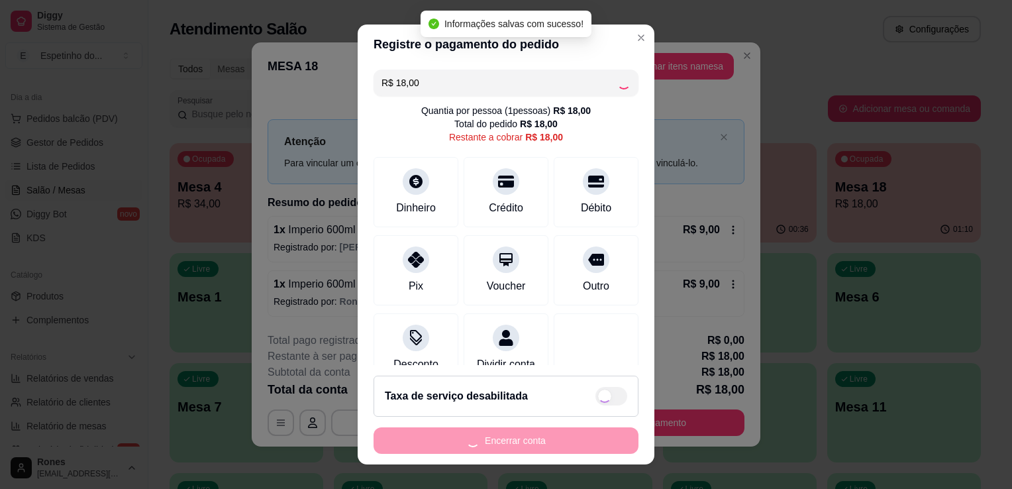
type input "R$ 0,00"
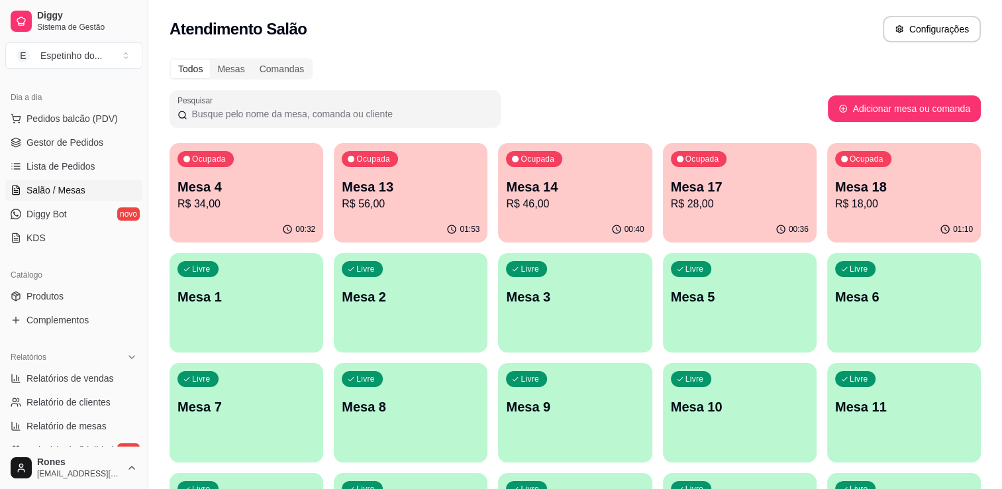
click at [853, 197] on p "R$ 18,00" at bounding box center [904, 204] width 138 height 16
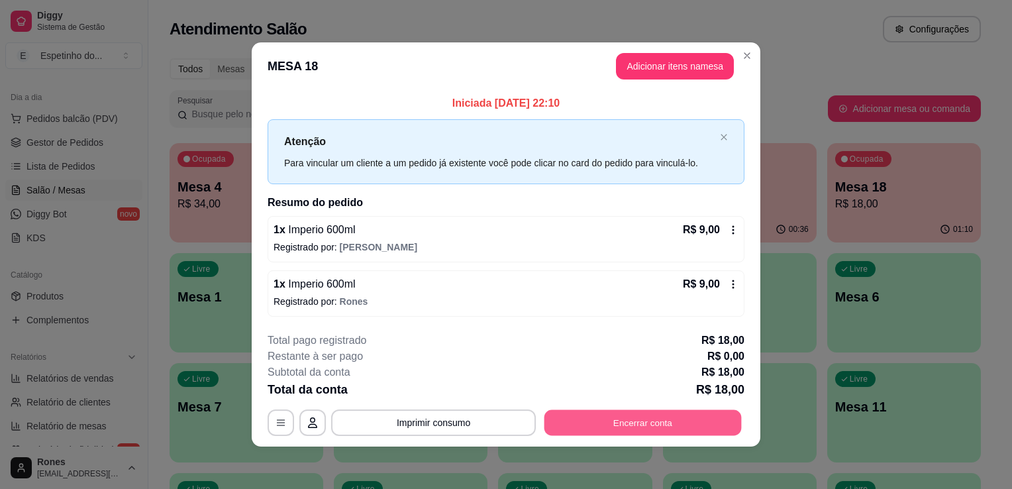
click at [656, 425] on button "Encerrar conta" at bounding box center [643, 422] width 197 height 26
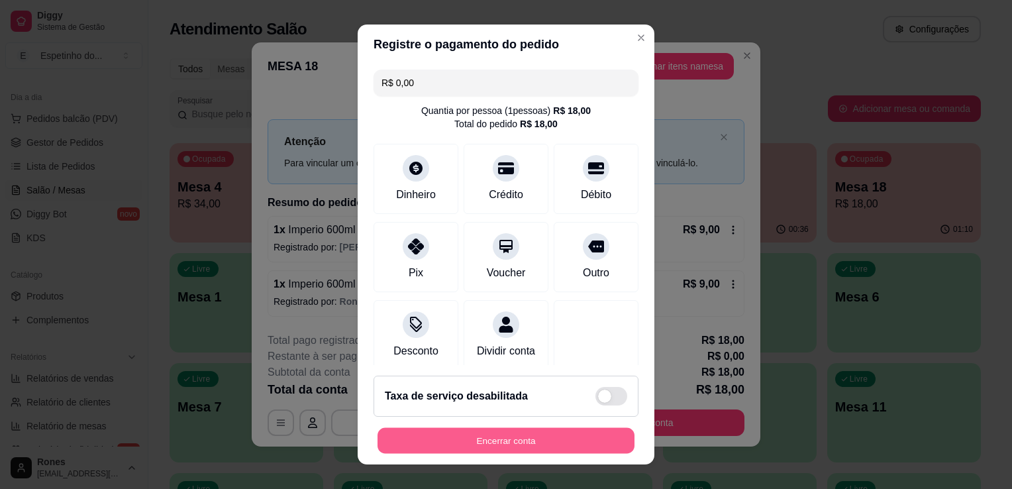
click at [550, 435] on button "Encerrar conta" at bounding box center [506, 441] width 257 height 26
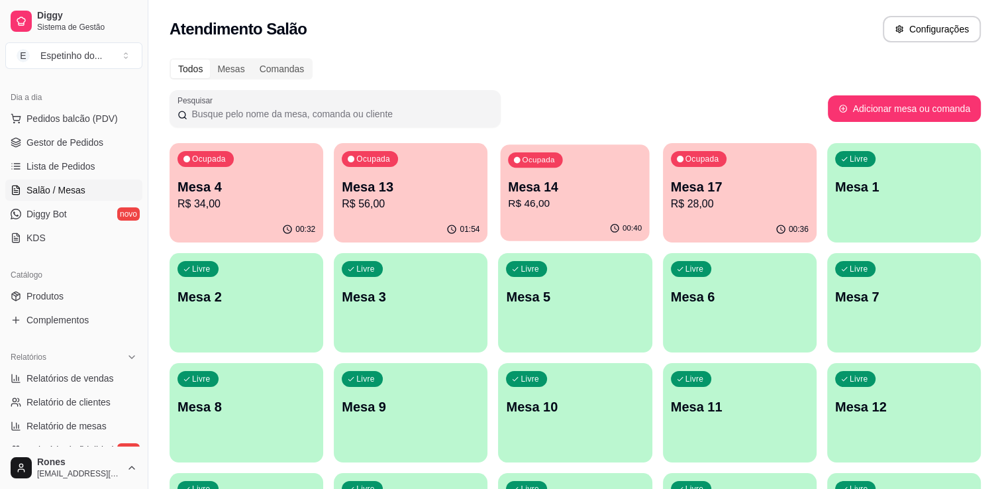
click at [584, 219] on div "00:40" at bounding box center [575, 228] width 149 height 25
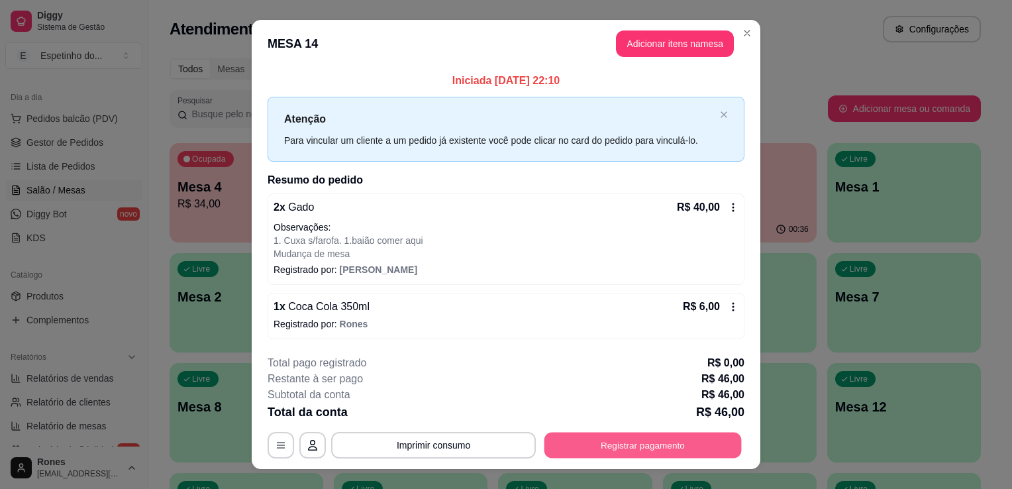
click at [664, 436] on button "Registrar pagamento" at bounding box center [643, 445] width 197 height 26
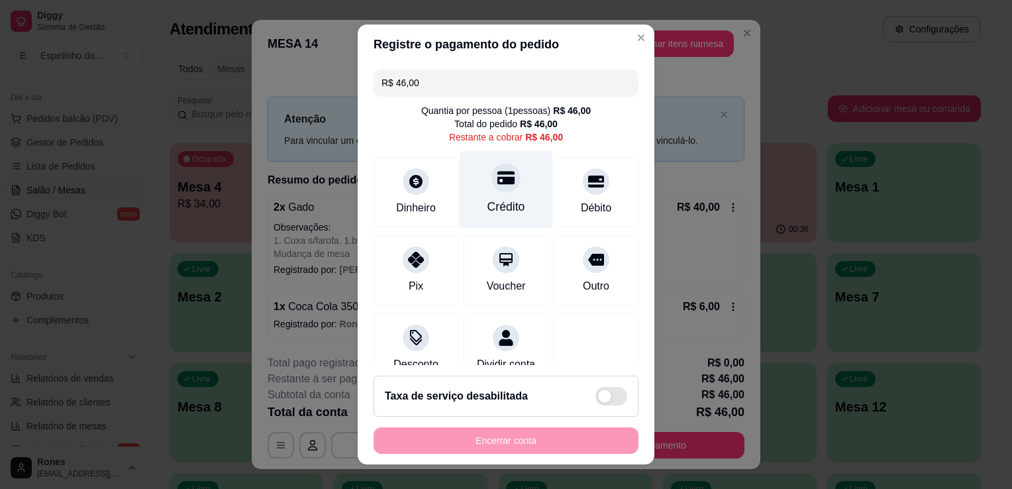
click at [519, 205] on div "Crédito" at bounding box center [506, 190] width 93 height 78
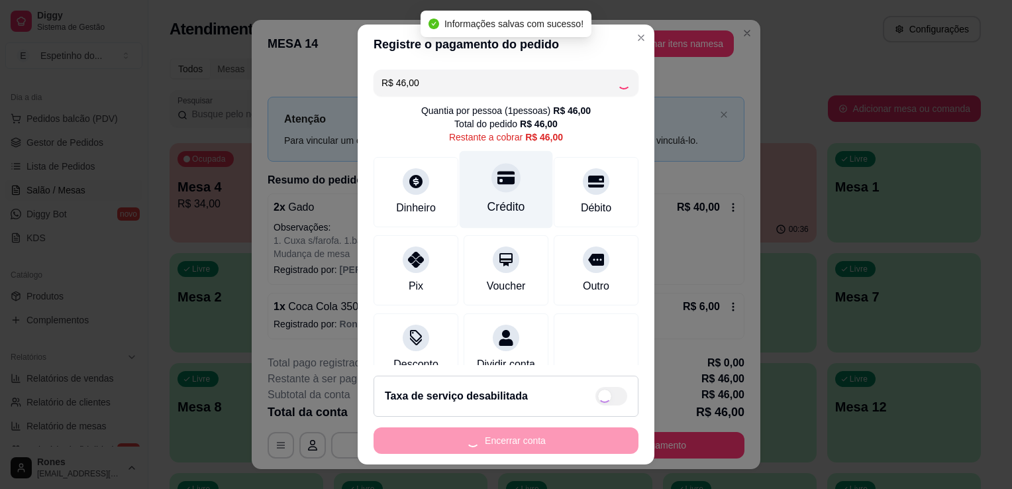
type input "R$ 0,00"
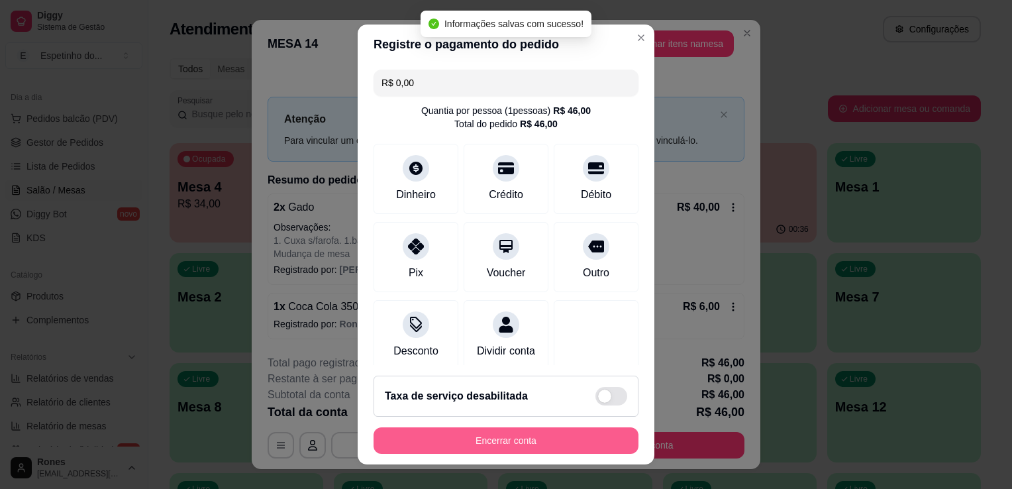
click at [539, 439] on button "Encerrar conta" at bounding box center [506, 440] width 265 height 26
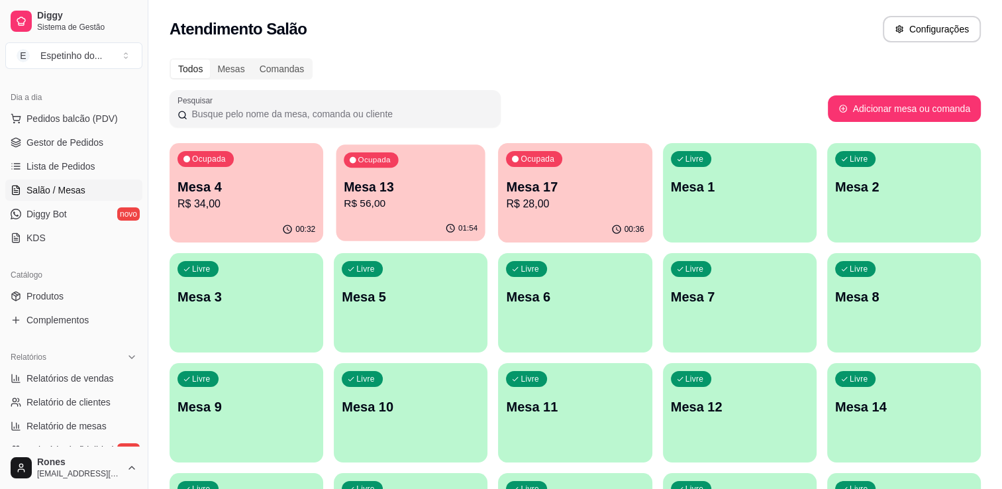
click at [415, 199] on p "R$ 56,00" at bounding box center [411, 203] width 134 height 15
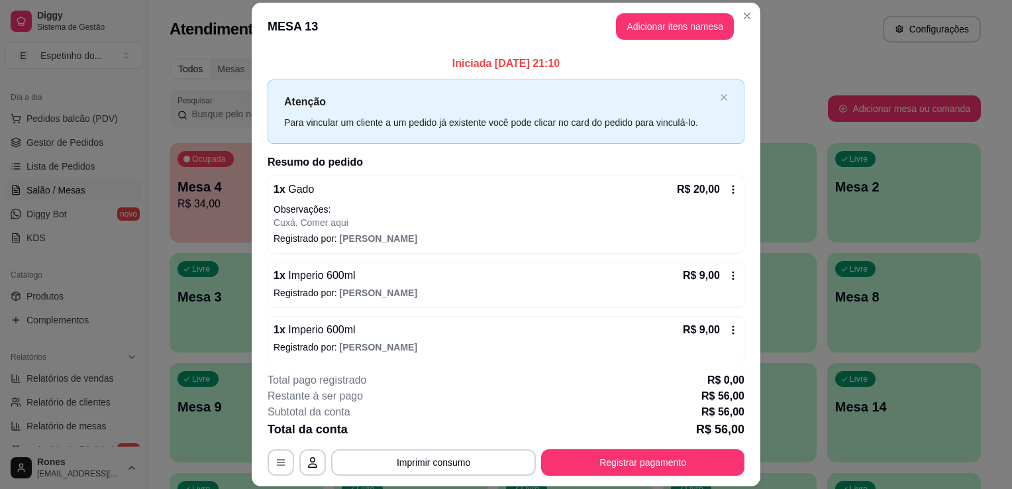
click at [728, 192] on icon at bounding box center [733, 189] width 11 height 11
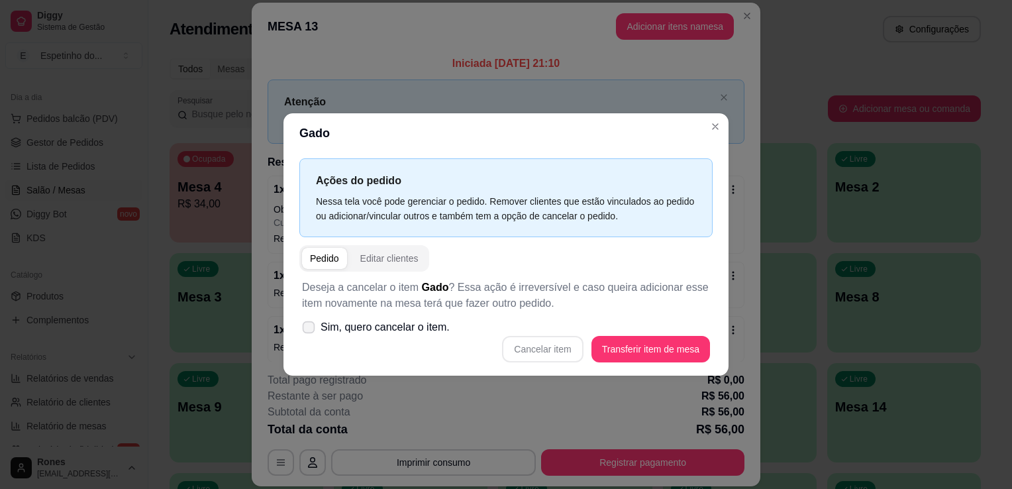
click at [307, 335] on label "Sim, quero cancelar o item." at bounding box center [376, 327] width 158 height 26
click at [307, 335] on input "Sim, quero cancelar o item." at bounding box center [305, 334] width 9 height 9
checkbox input "true"
click at [564, 345] on button "Cancelar item" at bounding box center [542, 350] width 79 height 26
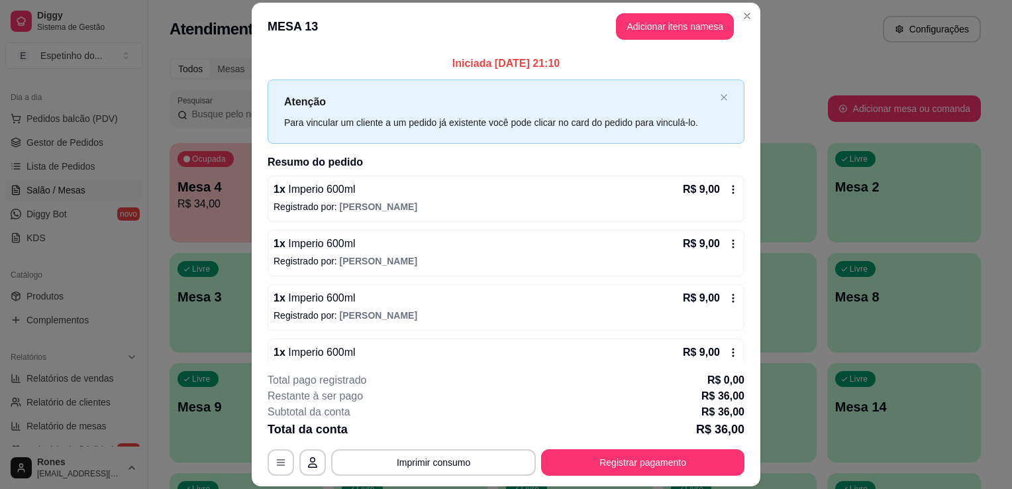
click at [728, 352] on icon at bounding box center [733, 352] width 11 height 11
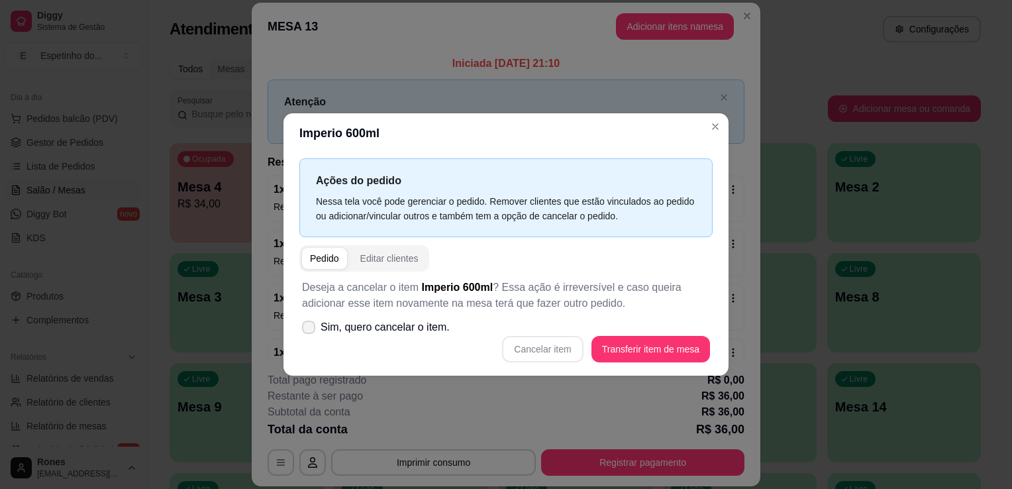
click at [358, 325] on span "Sim, quero cancelar o item." at bounding box center [385, 327] width 129 height 16
click at [310, 330] on input "Sim, quero cancelar o item." at bounding box center [305, 334] width 9 height 9
checkbox input "true"
click at [568, 351] on button "Cancelar item" at bounding box center [542, 350] width 79 height 26
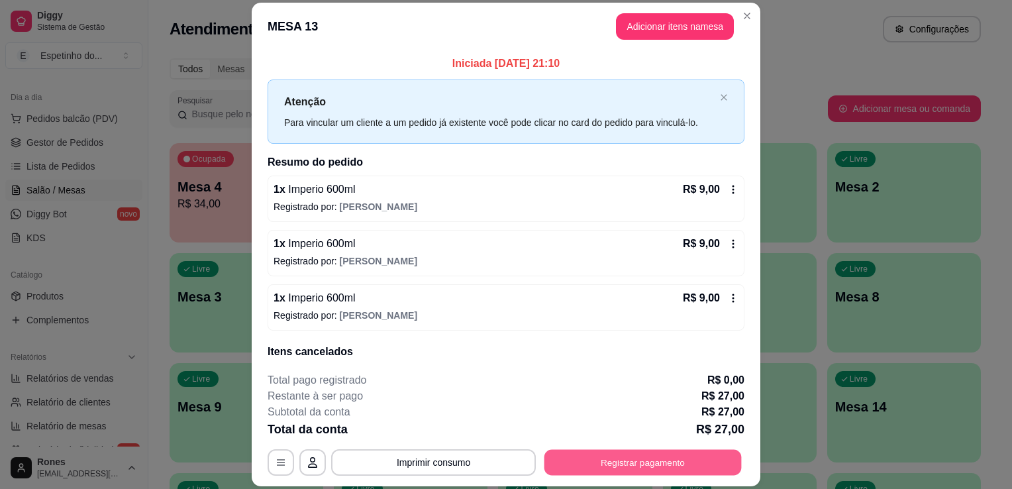
click at [661, 468] on button "Registrar pagamento" at bounding box center [643, 463] width 197 height 26
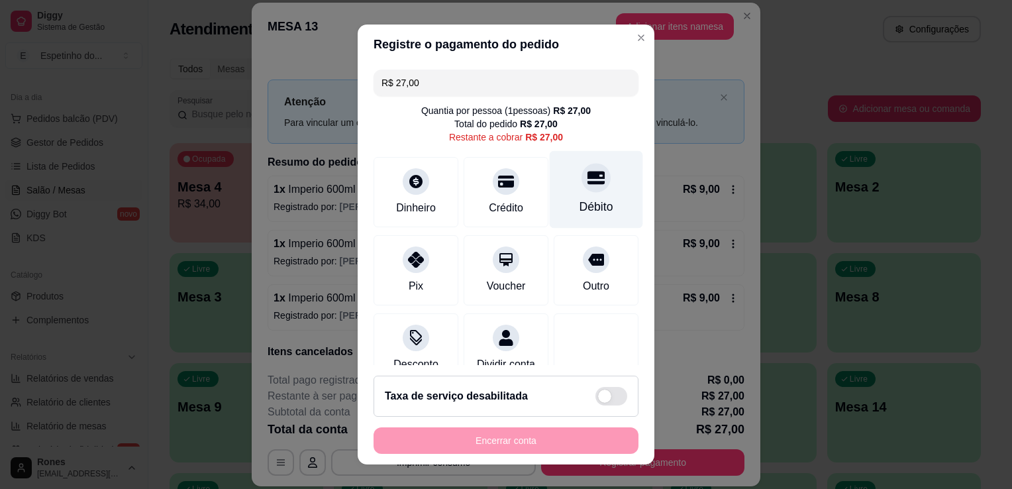
click at [580, 201] on div "Débito" at bounding box center [597, 206] width 34 height 17
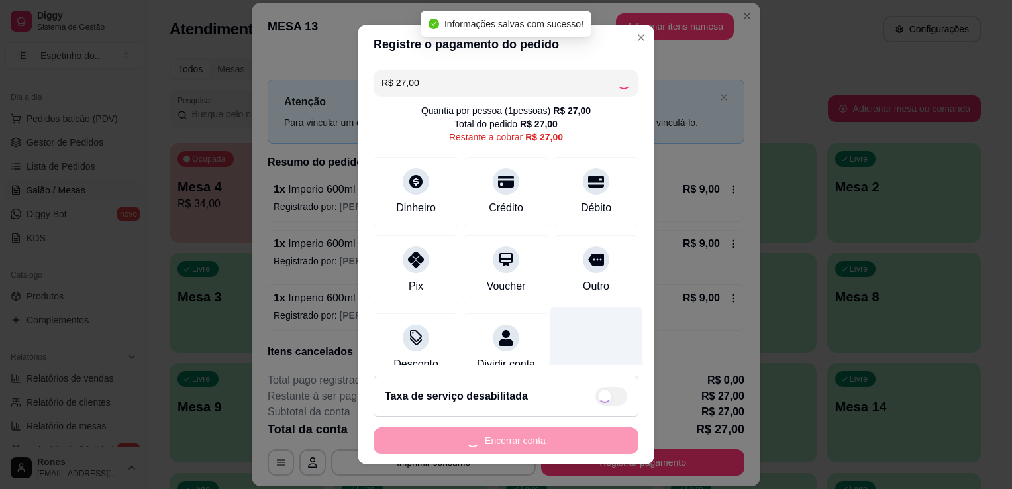
type input "R$ 0,00"
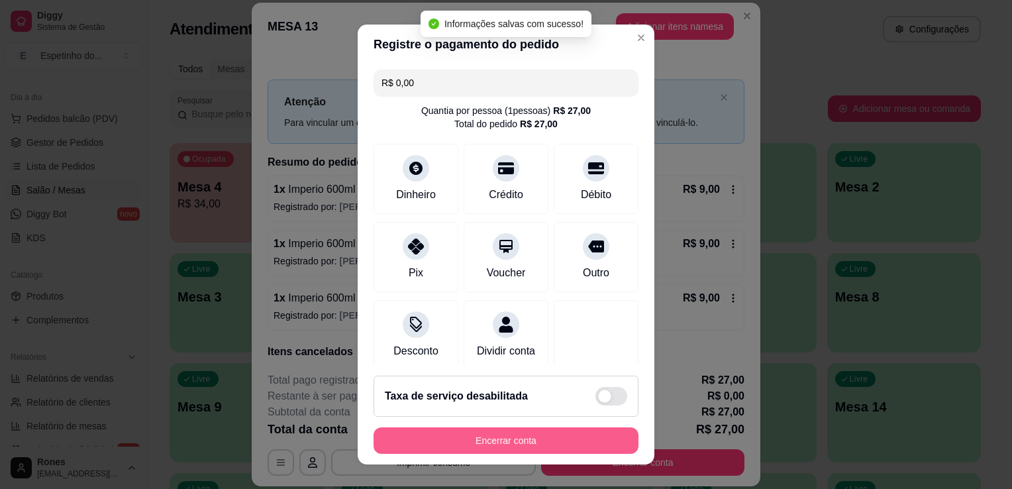
click at [521, 441] on button "Encerrar conta" at bounding box center [506, 440] width 265 height 26
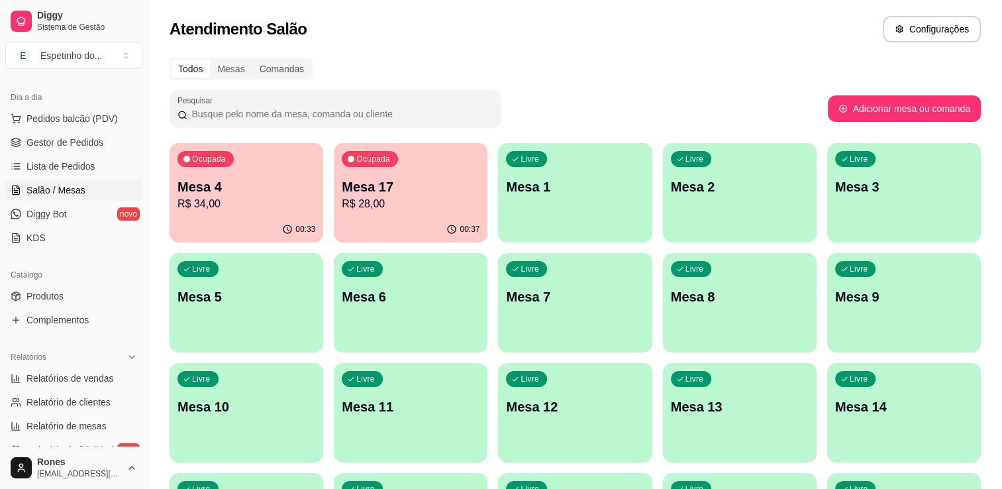
scroll to position [464, 0]
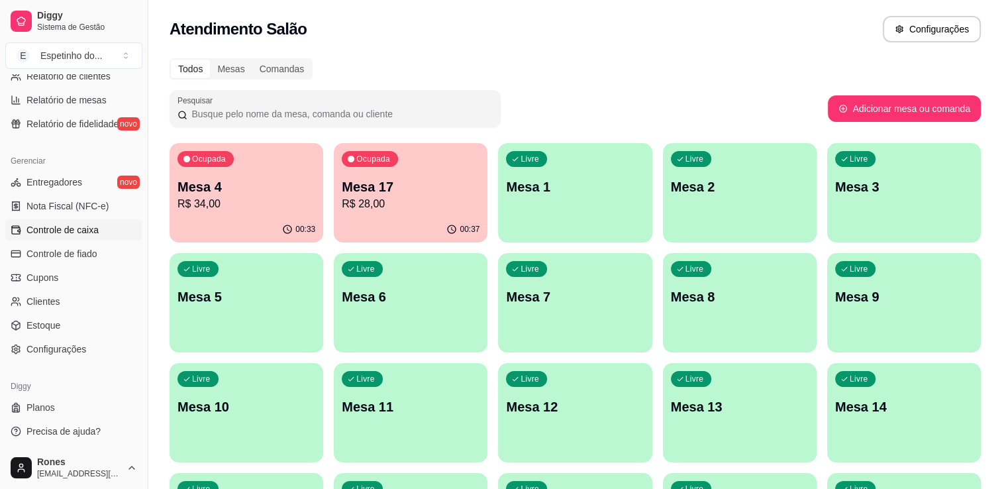
click at [56, 231] on span "Controle de caixa" at bounding box center [62, 229] width 72 height 13
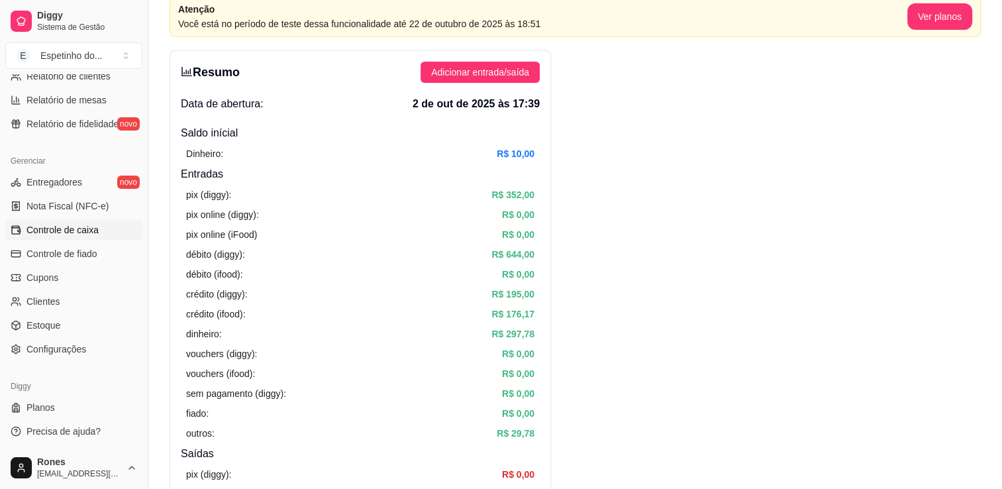
scroll to position [490, 0]
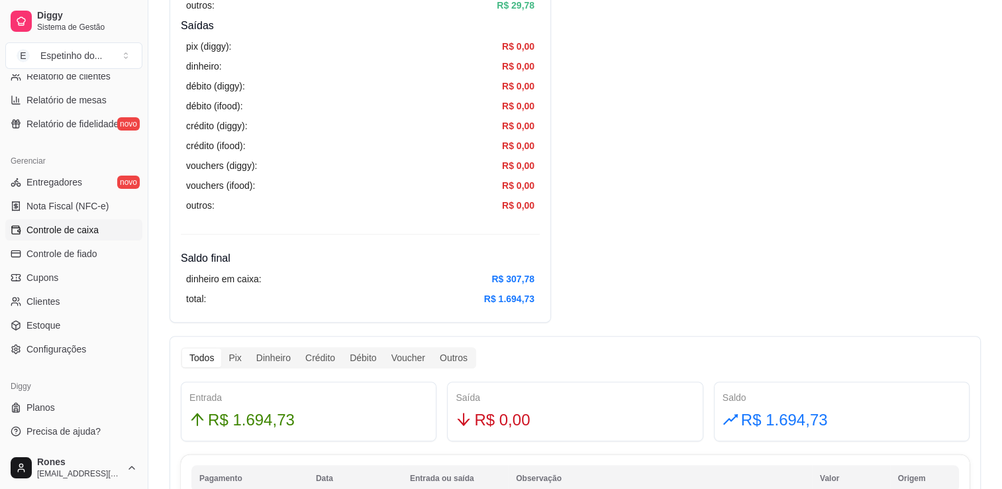
click at [61, 224] on span "Controle de caixa" at bounding box center [62, 229] width 72 height 13
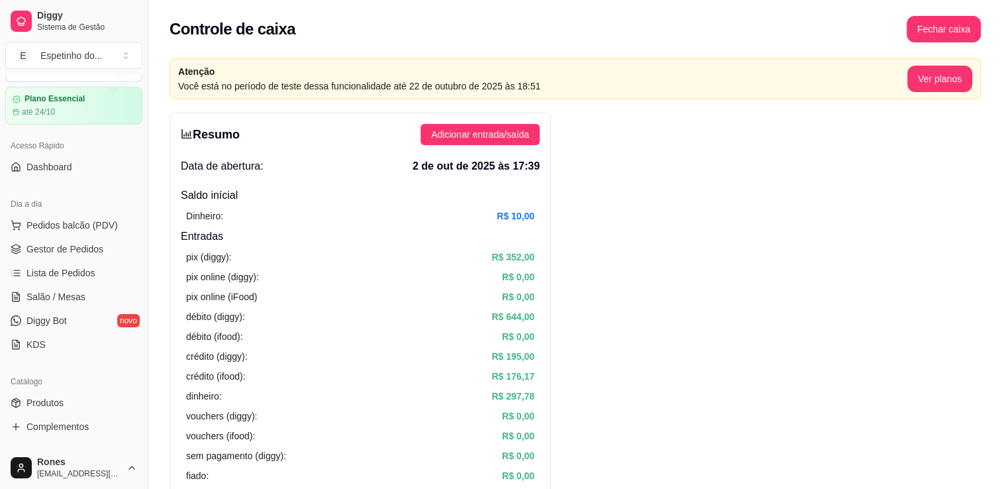
scroll to position [0, 0]
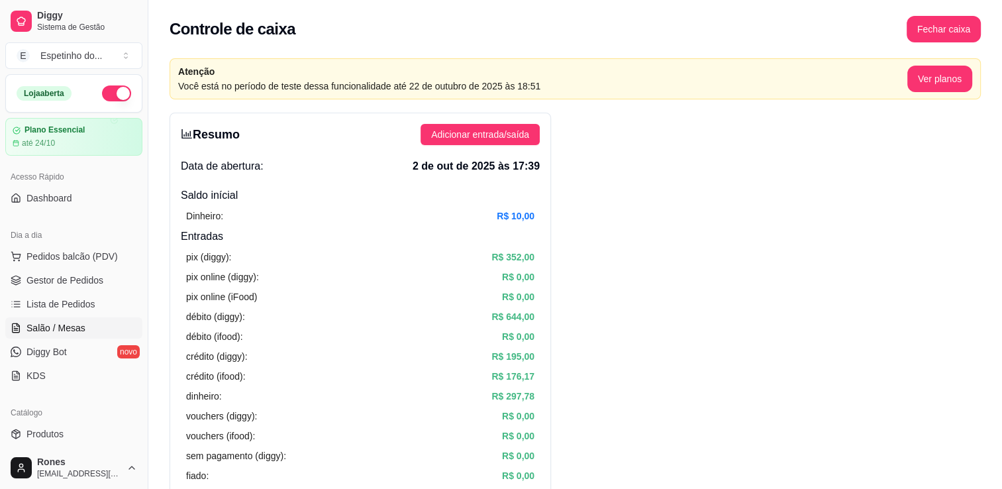
click at [60, 322] on span "Salão / Mesas" at bounding box center [55, 327] width 59 height 13
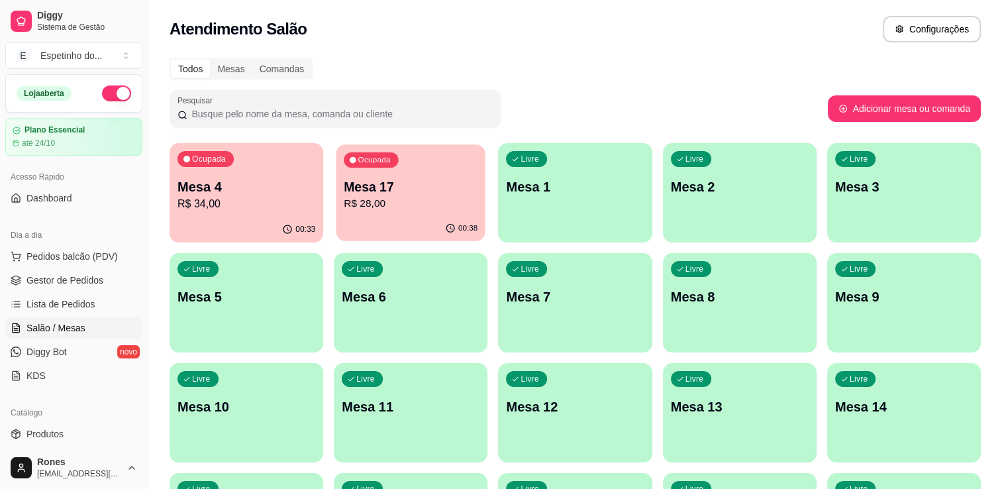
click at [417, 207] on p "R$ 28,00" at bounding box center [411, 203] width 134 height 15
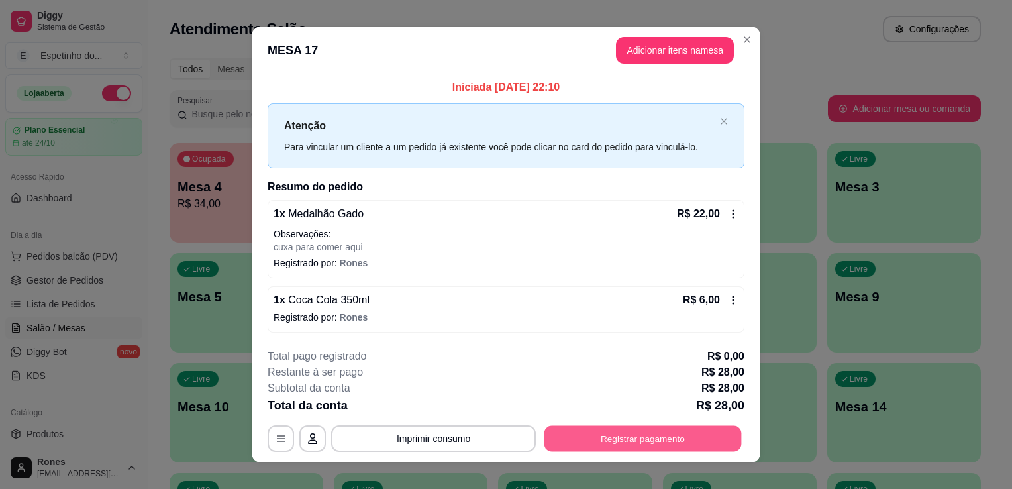
click at [664, 436] on button "Registrar pagamento" at bounding box center [643, 438] width 197 height 26
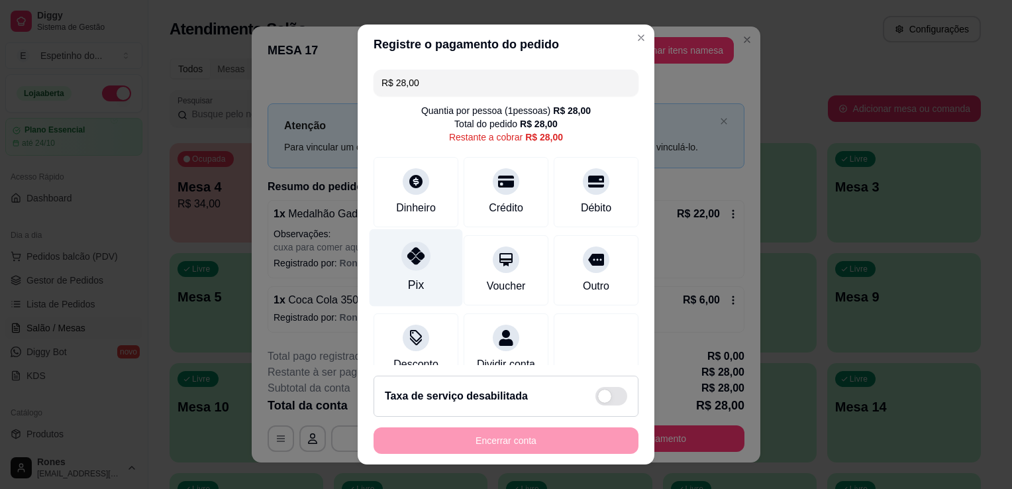
click at [425, 274] on div "Pix" at bounding box center [416, 268] width 93 height 78
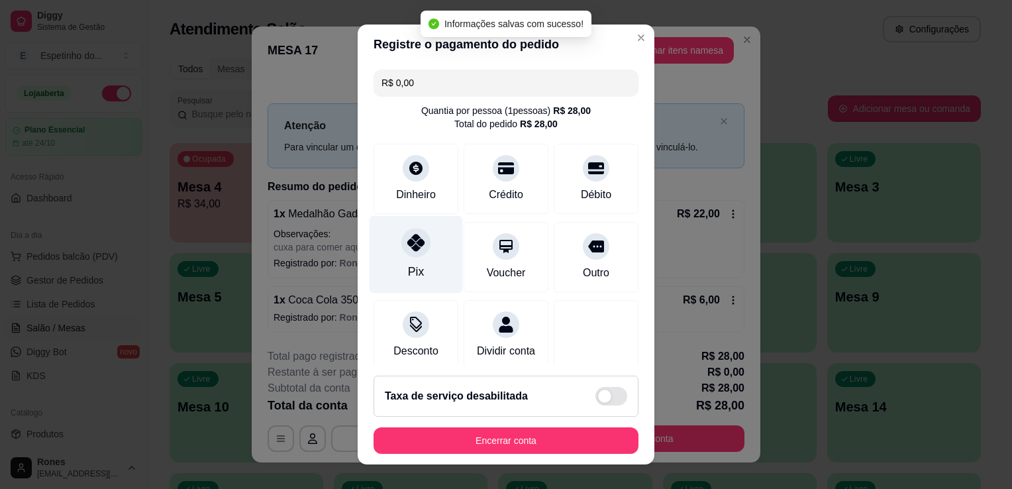
type input "R$ 0,00"
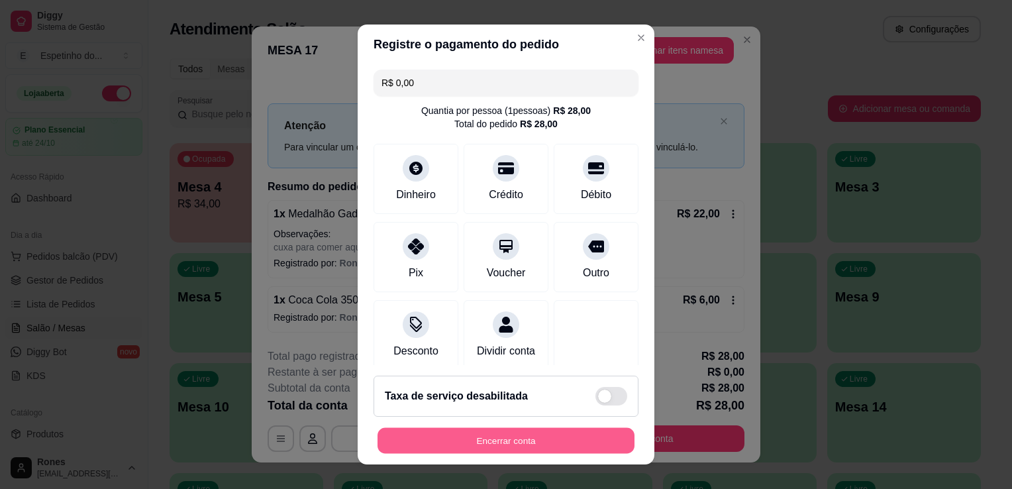
click at [536, 448] on button "Encerrar conta" at bounding box center [506, 441] width 257 height 26
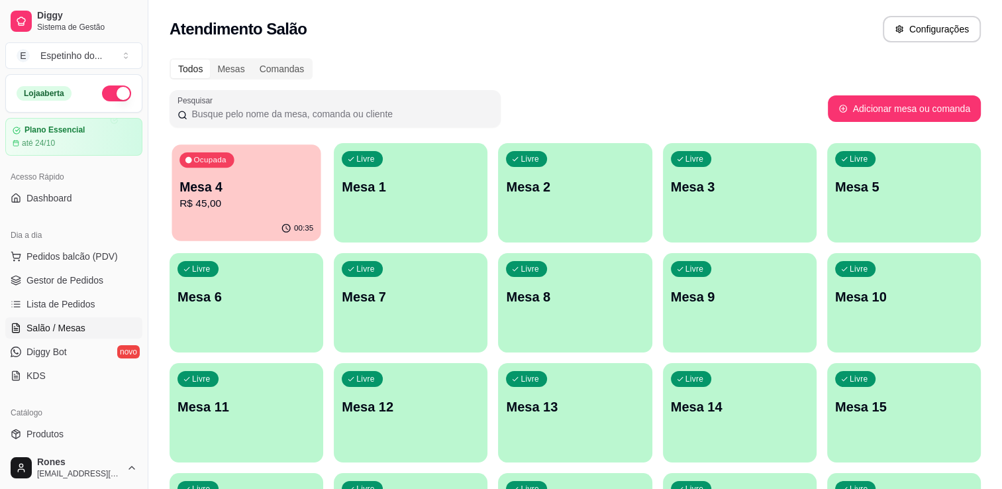
click at [274, 209] on p "R$ 45,00" at bounding box center [247, 203] width 134 height 15
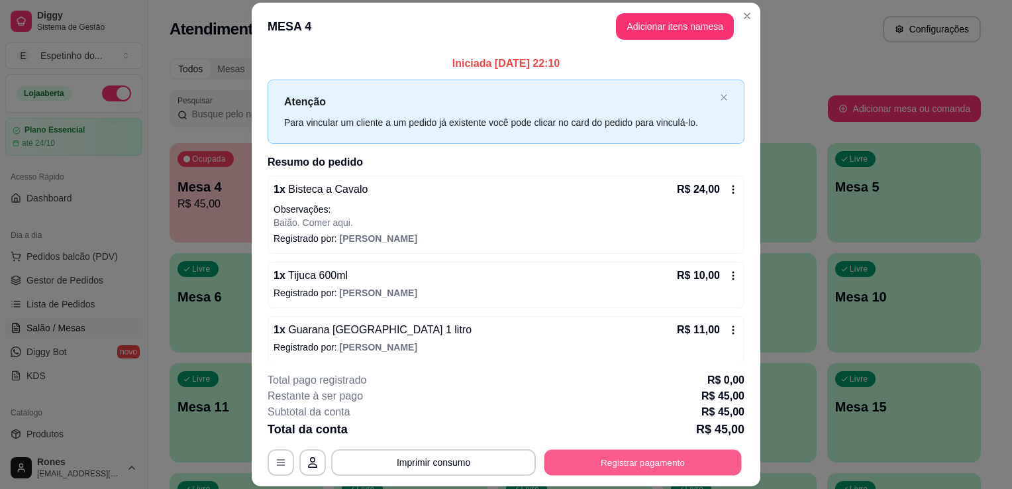
click at [652, 456] on button "Registrar pagamento" at bounding box center [643, 463] width 197 height 26
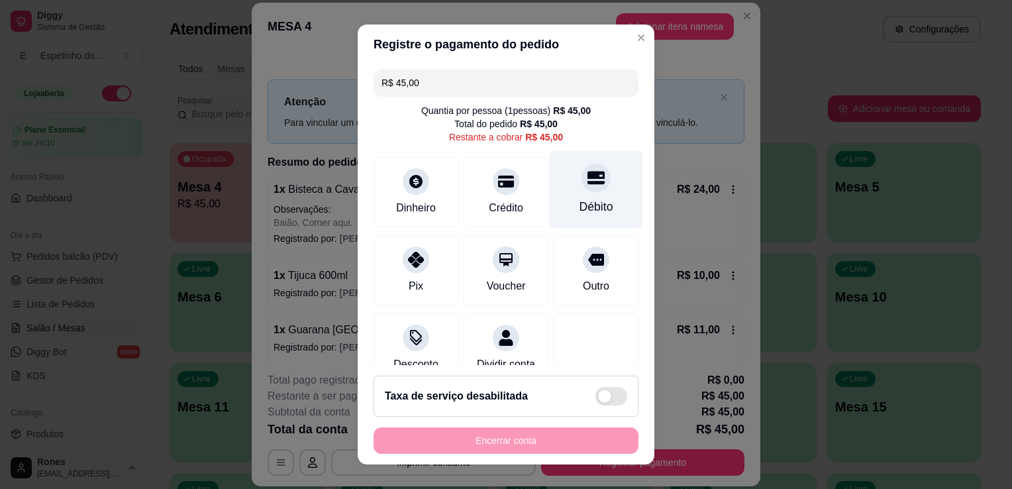
click at [594, 190] on div "Débito" at bounding box center [596, 190] width 93 height 78
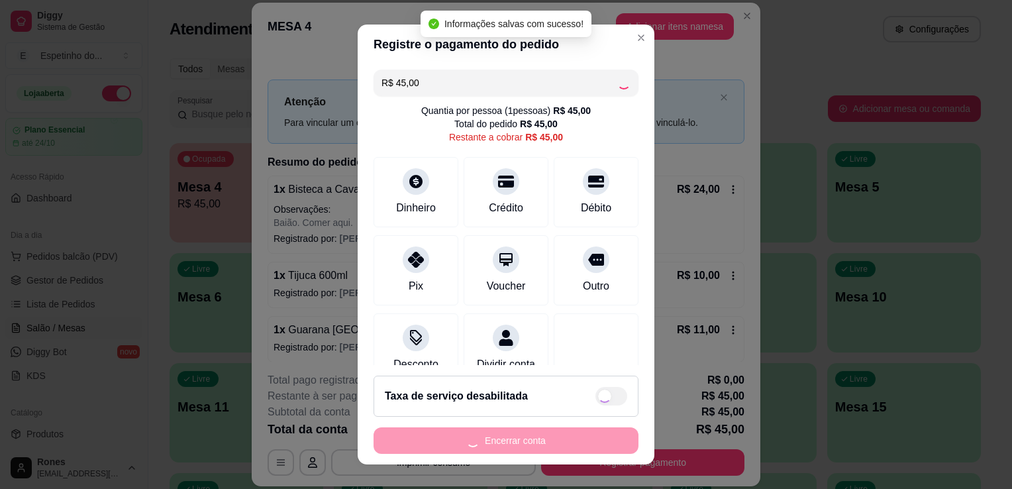
type input "R$ 0,00"
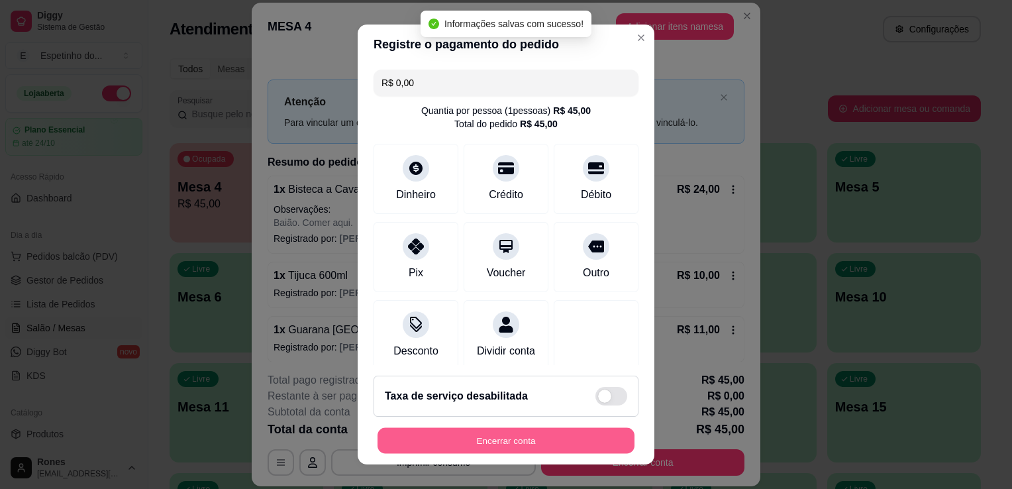
click at [516, 448] on button "Encerrar conta" at bounding box center [506, 441] width 257 height 26
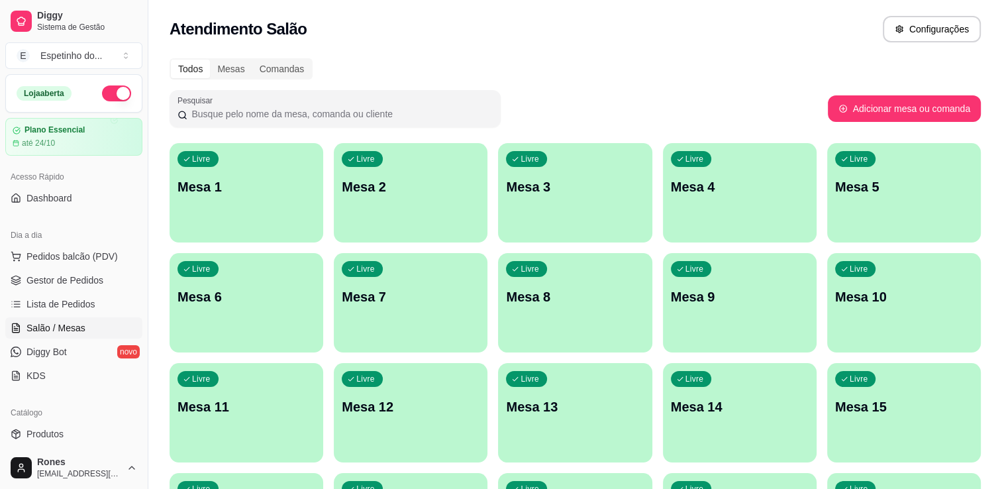
scroll to position [246, 0]
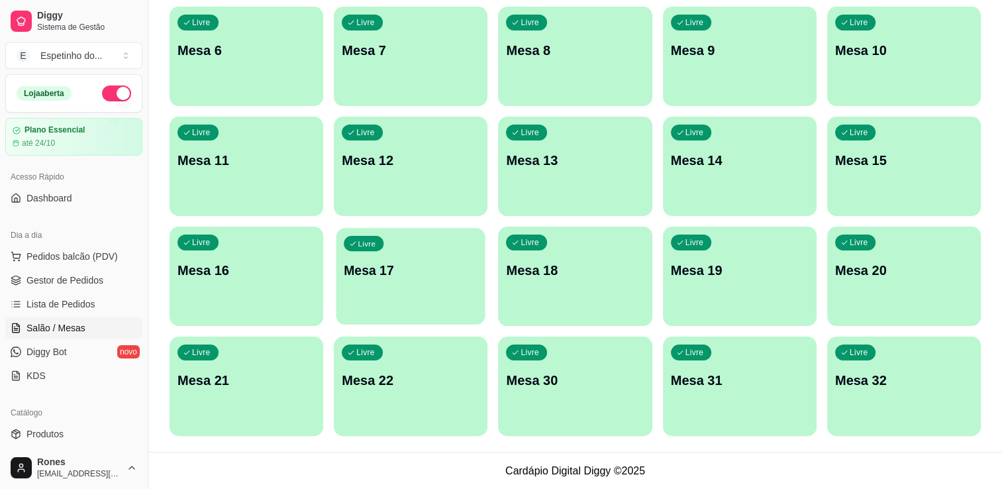
click at [404, 286] on div "Livre Mesa 17" at bounding box center [411, 268] width 149 height 81
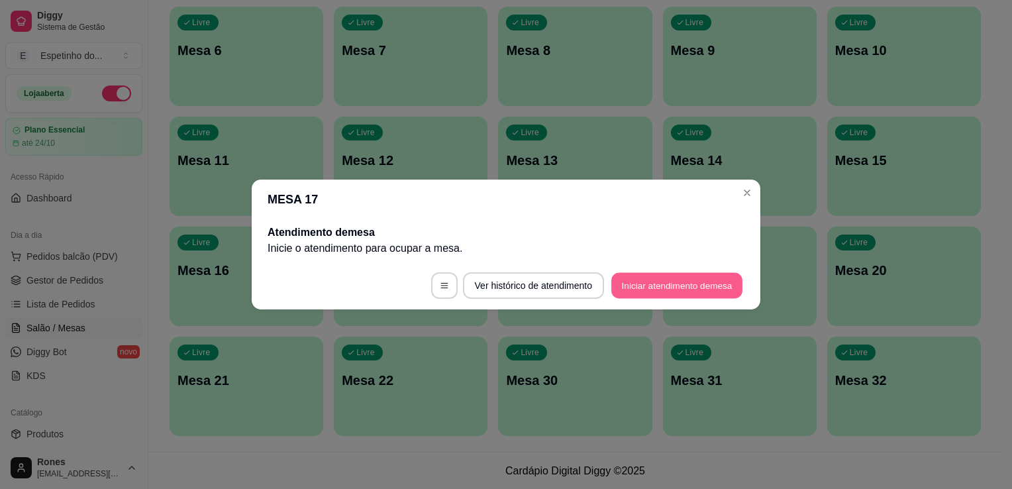
click at [705, 274] on button "Iniciar atendimento de mesa" at bounding box center [676, 286] width 131 height 26
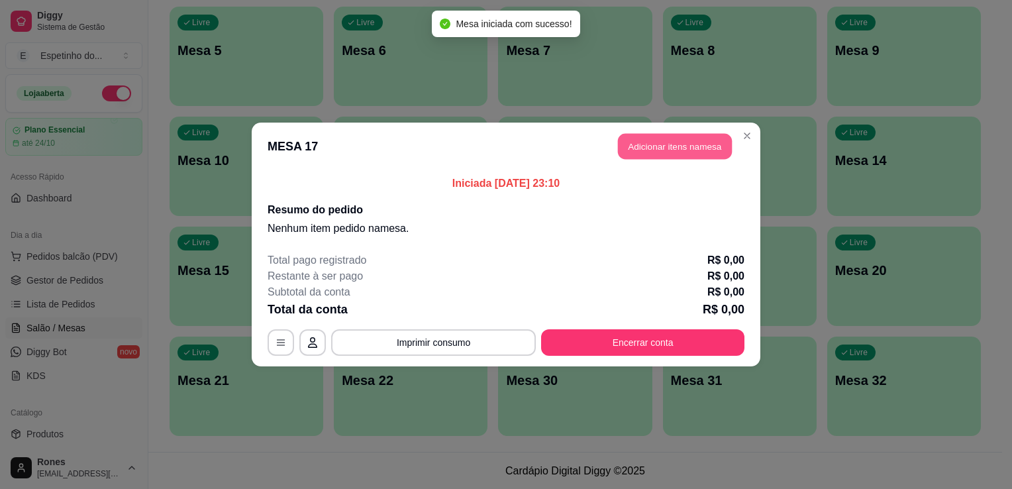
click at [651, 146] on button "Adicionar itens na mesa" at bounding box center [675, 147] width 114 height 26
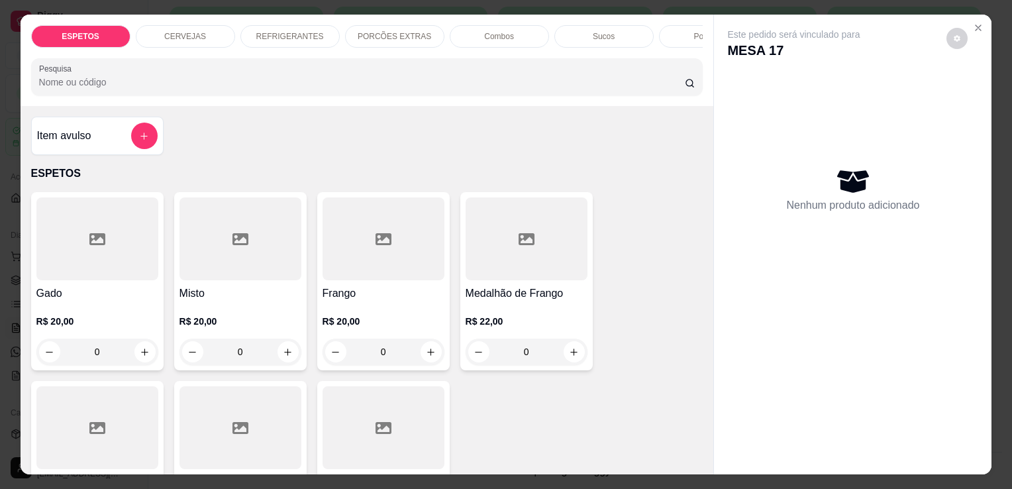
click at [221, 313] on div "R$ 20,00 0" at bounding box center [241, 333] width 122 height 64
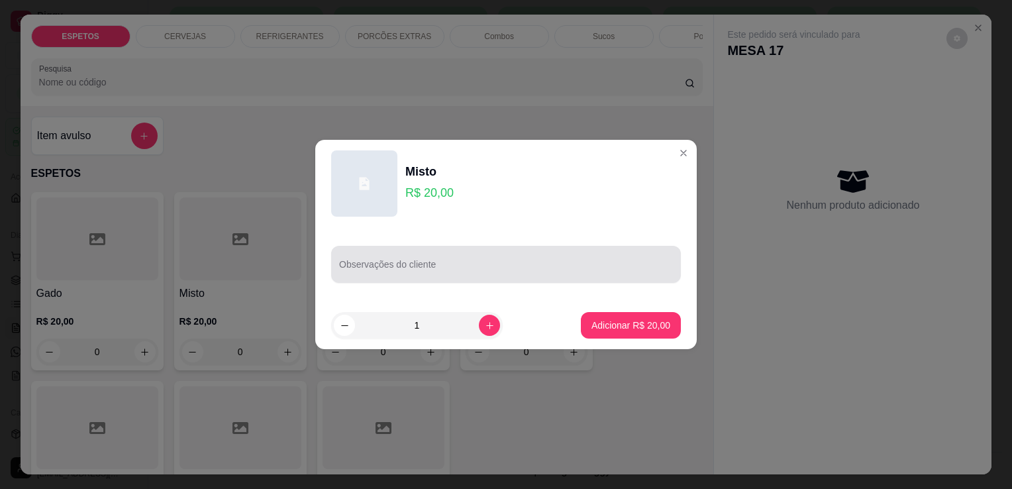
click at [450, 261] on div at bounding box center [506, 264] width 334 height 26
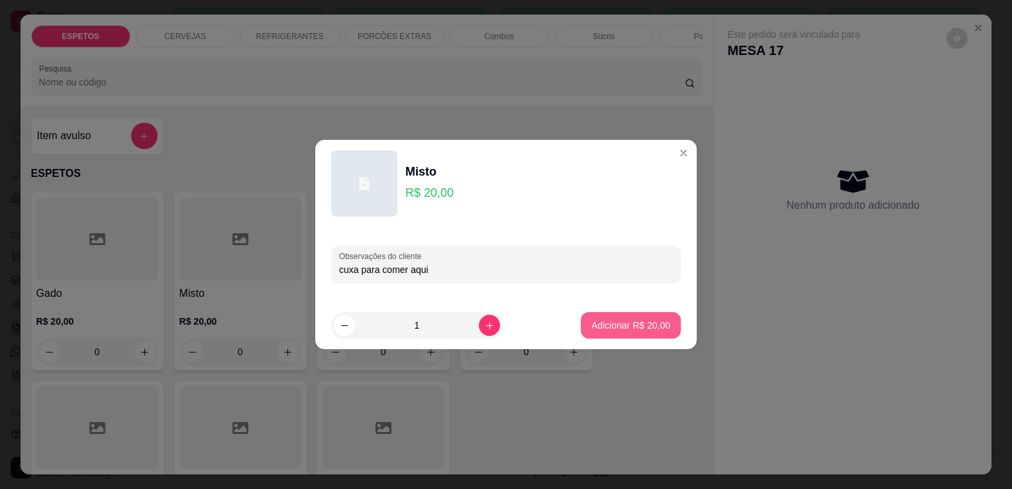
type input "cuxa para comer aqui"
click at [646, 314] on button "Adicionar R$ 20,00" at bounding box center [630, 326] width 97 height 26
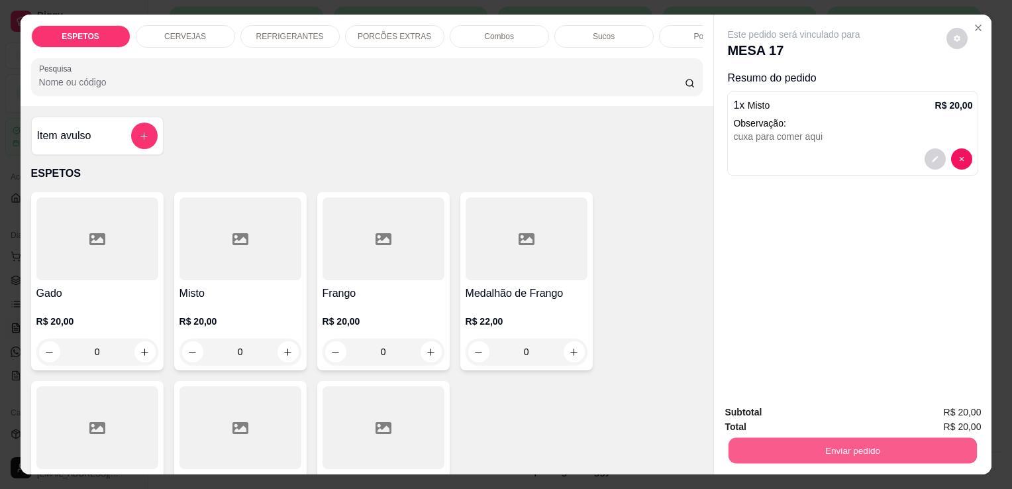
click at [852, 448] on button "Enviar pedido" at bounding box center [853, 450] width 248 height 26
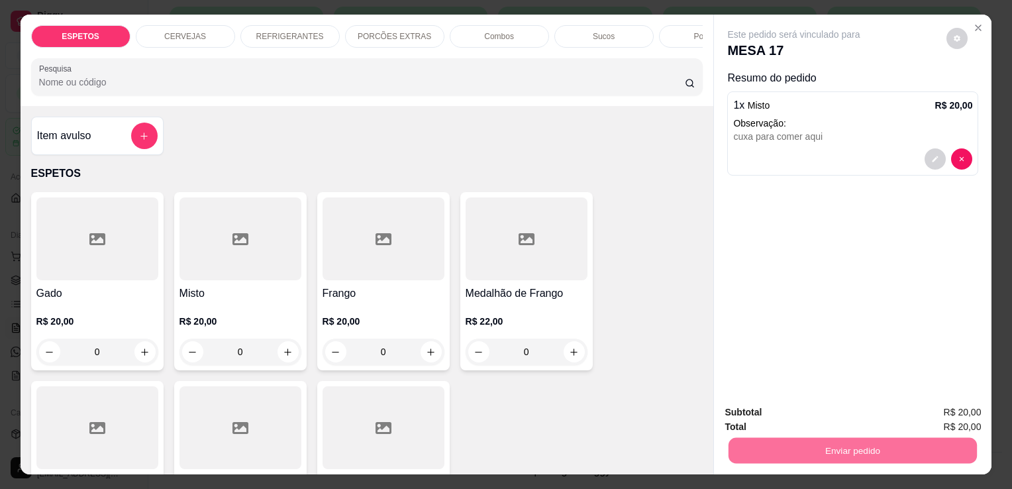
click at [954, 415] on button "Enviar pedido" at bounding box center [946, 413] width 73 height 25
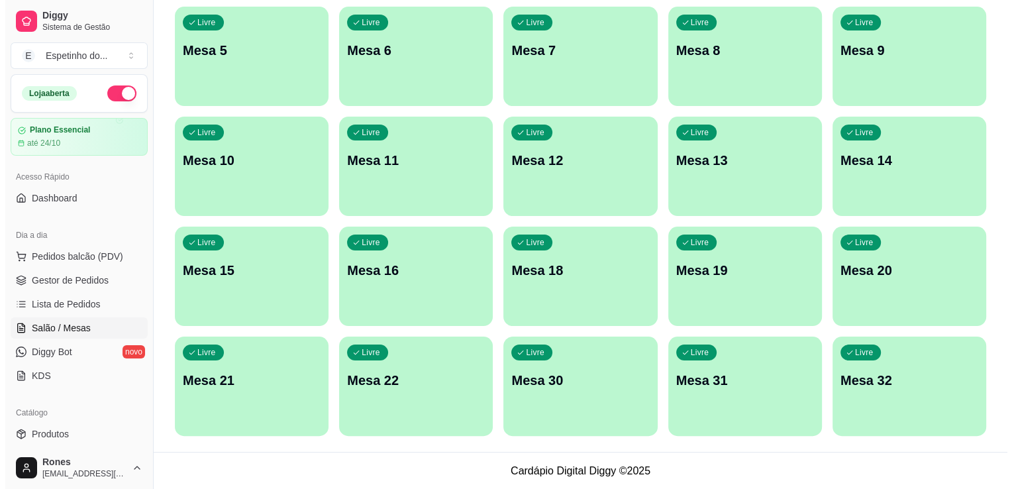
scroll to position [0, 0]
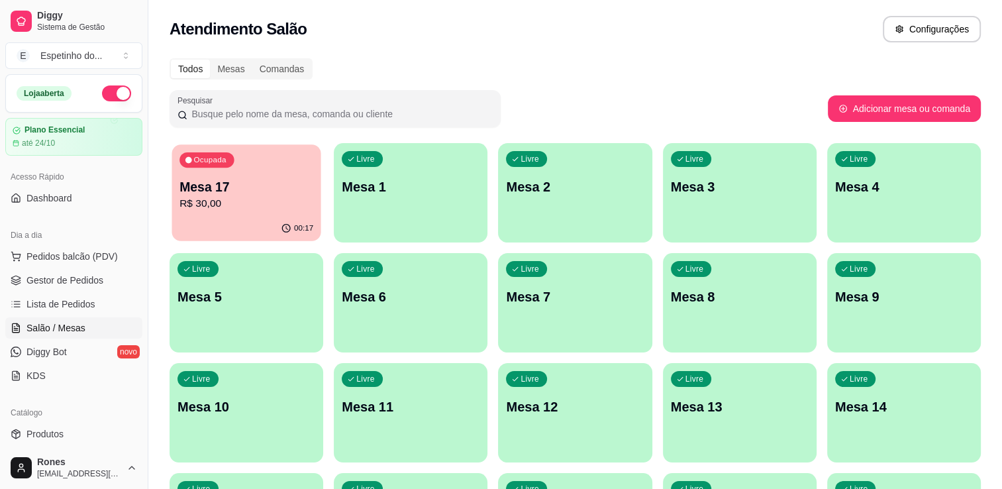
click at [228, 219] on div "00:17" at bounding box center [246, 228] width 149 height 25
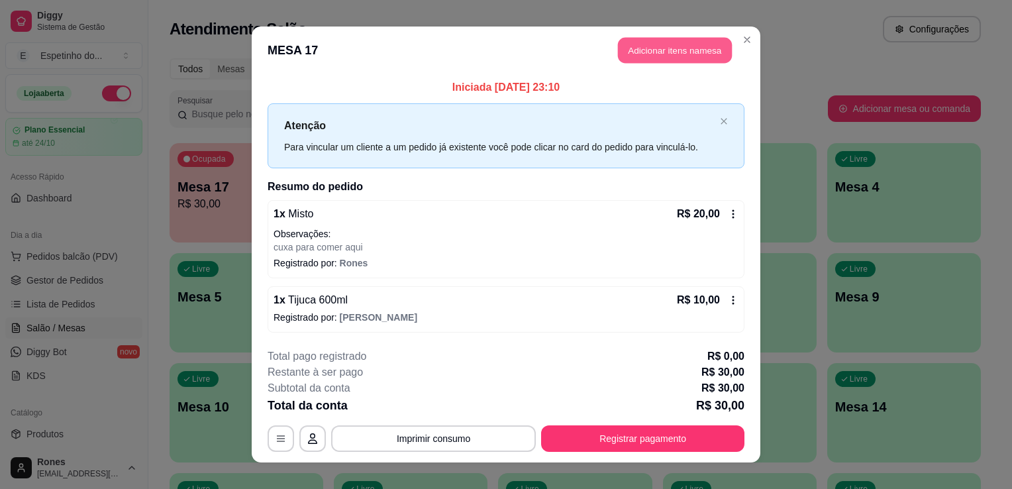
click at [703, 57] on button "Adicionar itens na mesa" at bounding box center [675, 51] width 114 height 26
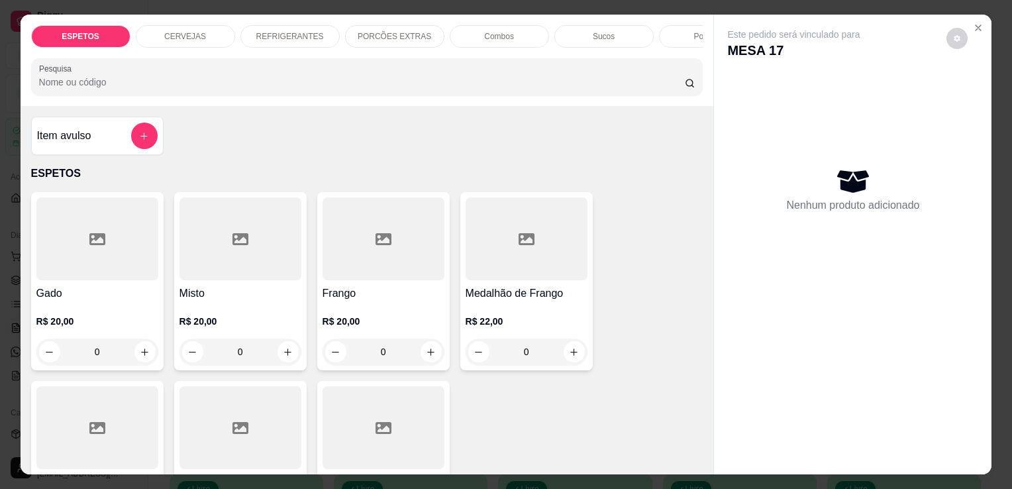
scroll to position [0, 264]
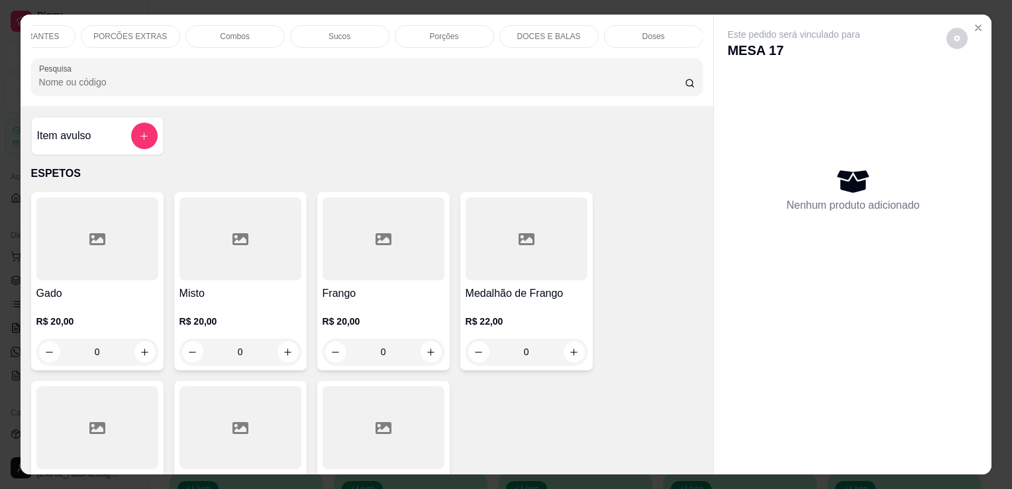
click at [458, 34] on div "Porções" at bounding box center [444, 36] width 99 height 23
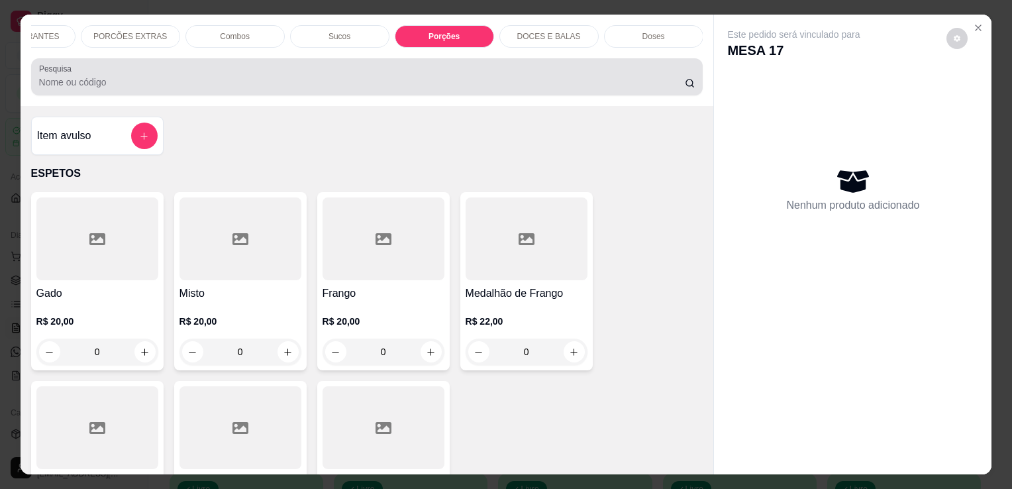
scroll to position [32, 0]
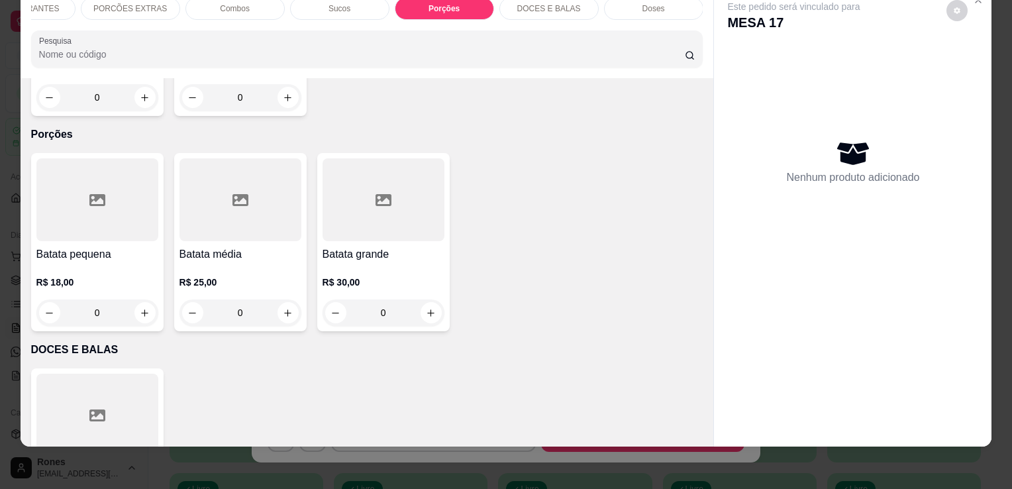
click at [714, 233] on div "Este pedido será vinculado para MESA 17 Nenhum produto adicionado" at bounding box center [853, 206] width 278 height 439
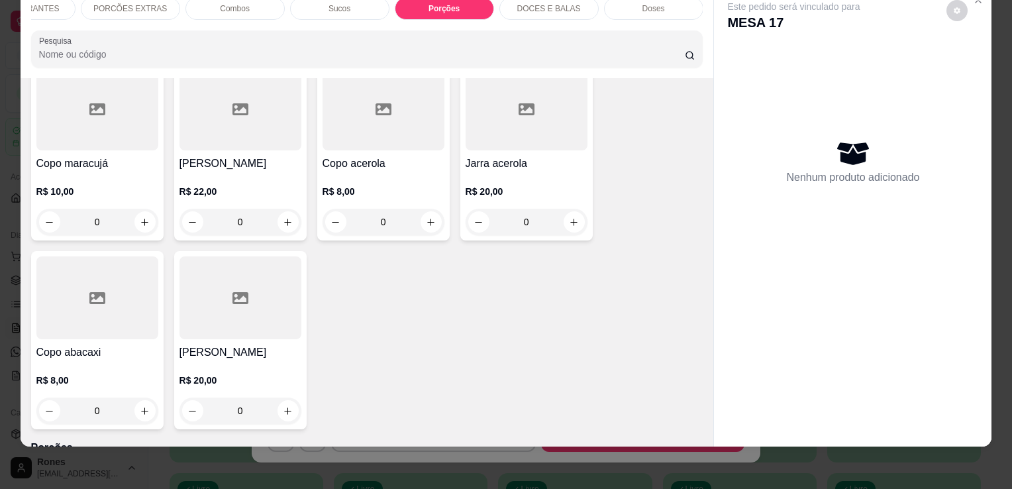
click at [698, 389] on div "Item avulso ESPETOS Gado R$ 20,00 0 Misto R$ 20,00 0 Frango R$ 20,00 0 Medalhão…" at bounding box center [368, 262] width 694 height 368
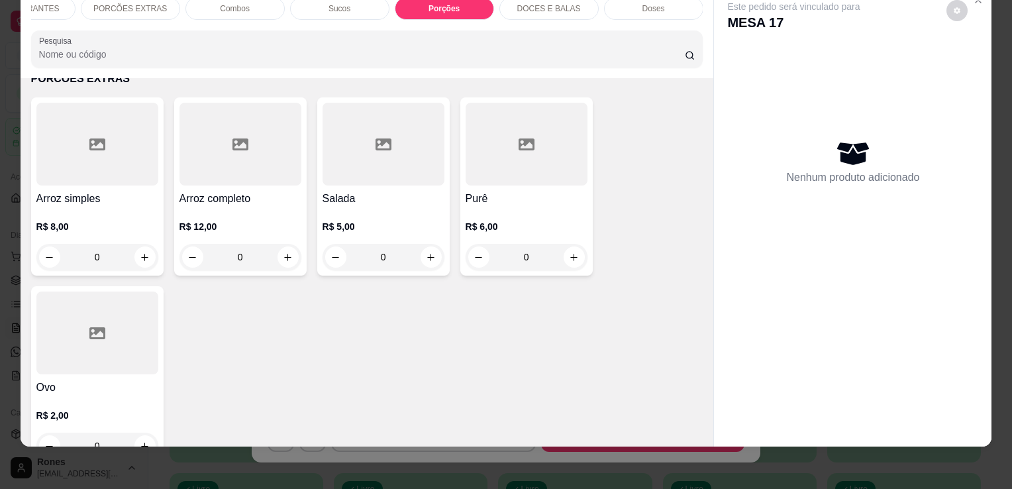
scroll to position [1972, 0]
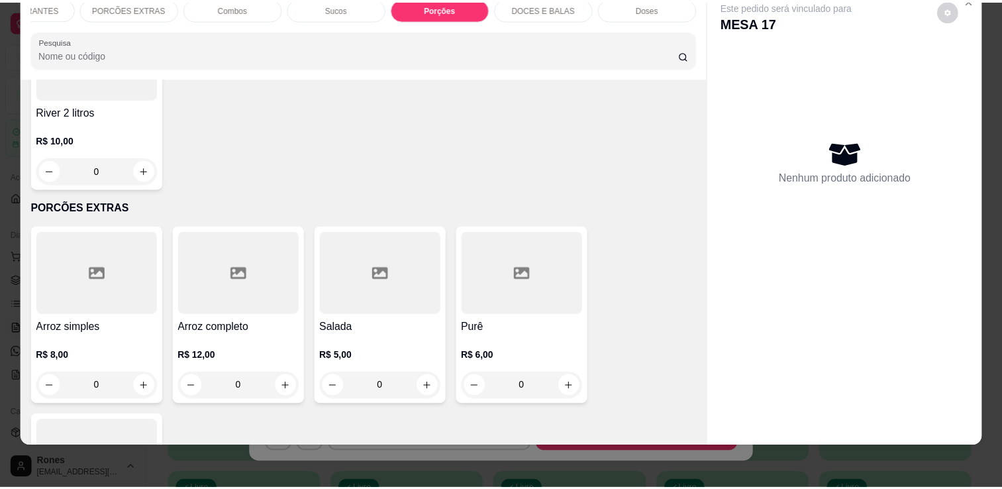
scroll to position [2184, 0]
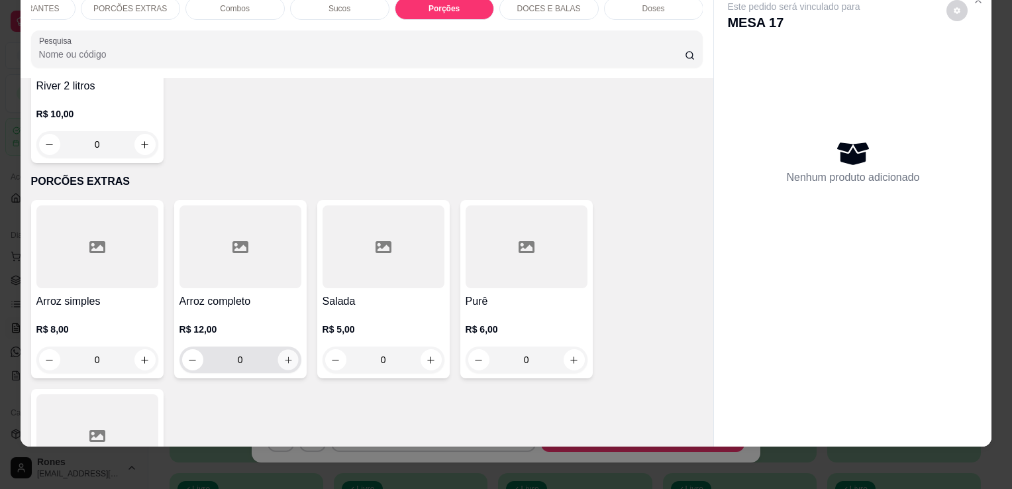
click at [291, 350] on button "increase-product-quantity" at bounding box center [288, 360] width 21 height 21
type input "1"
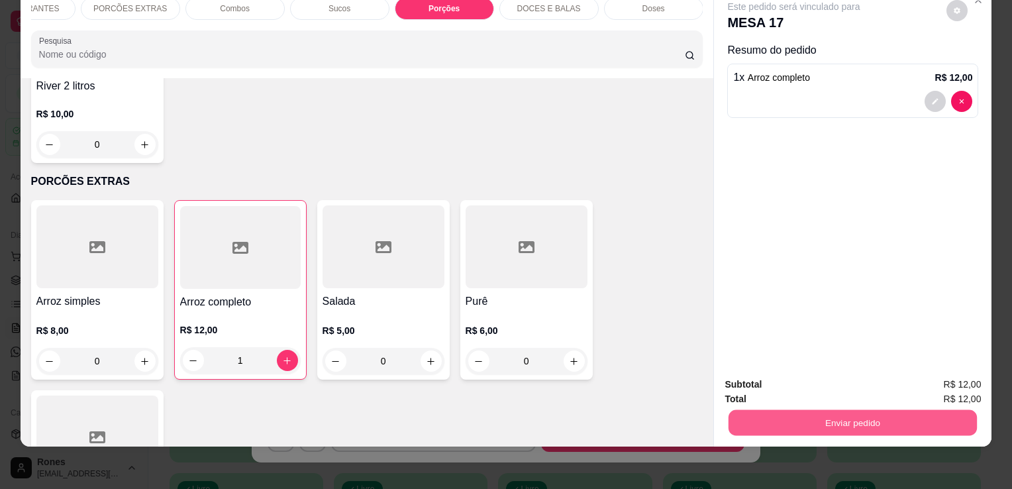
click at [843, 409] on button "Enviar pedido" at bounding box center [853, 422] width 248 height 26
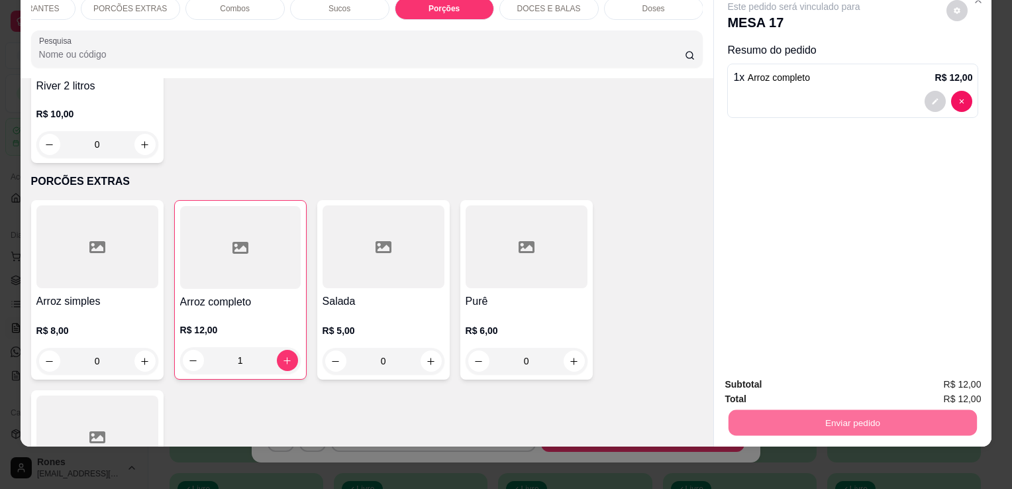
click at [955, 389] on button "Enviar pedido" at bounding box center [946, 380] width 73 height 25
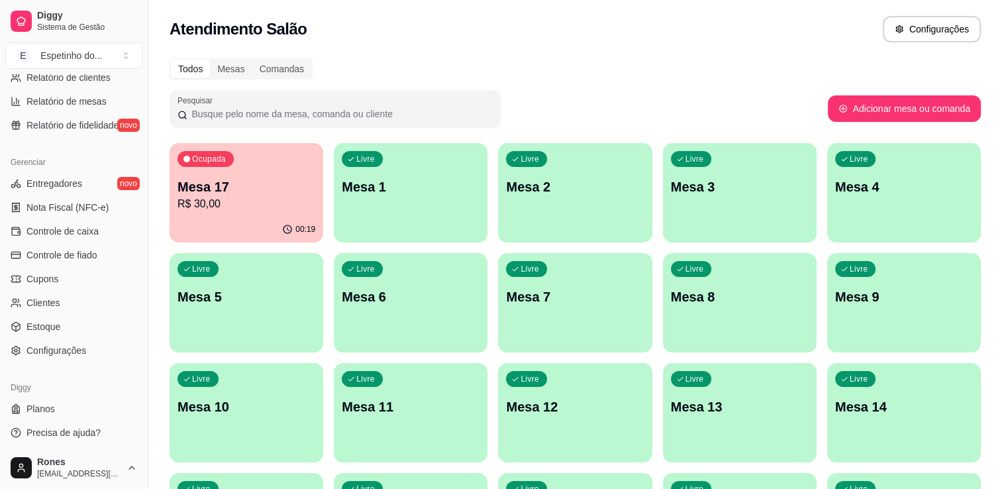
scroll to position [464, 0]
click at [76, 236] on link "Controle de caixa" at bounding box center [73, 229] width 137 height 21
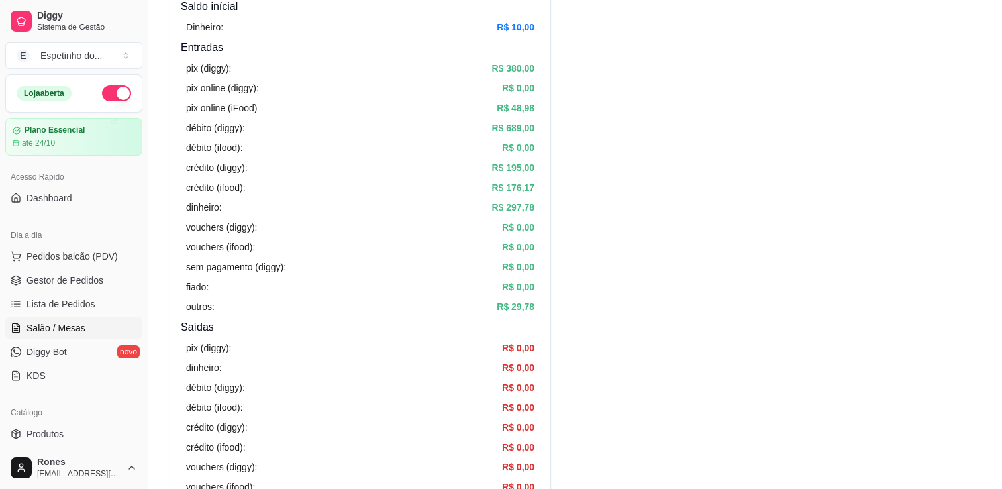
click at [72, 329] on span "Salão / Mesas" at bounding box center [55, 327] width 59 height 13
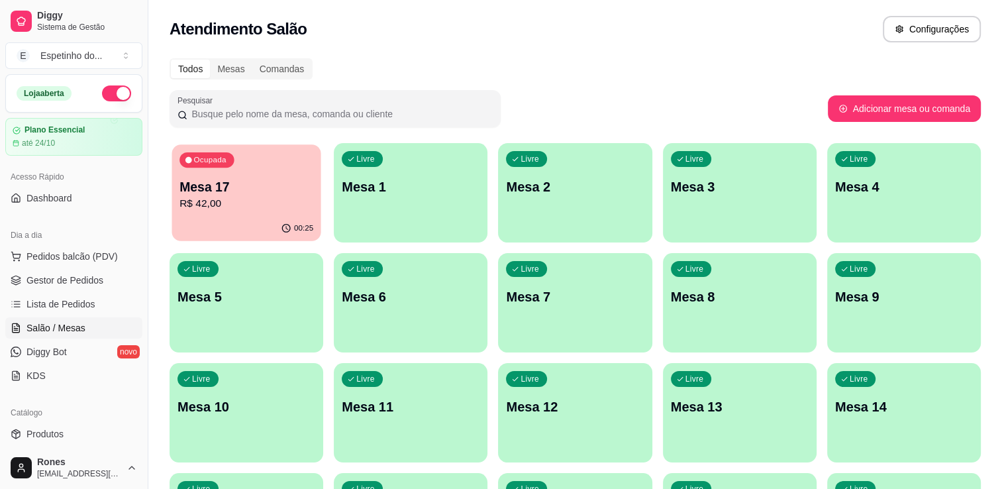
click at [231, 189] on p "Mesa 17" at bounding box center [247, 187] width 134 height 18
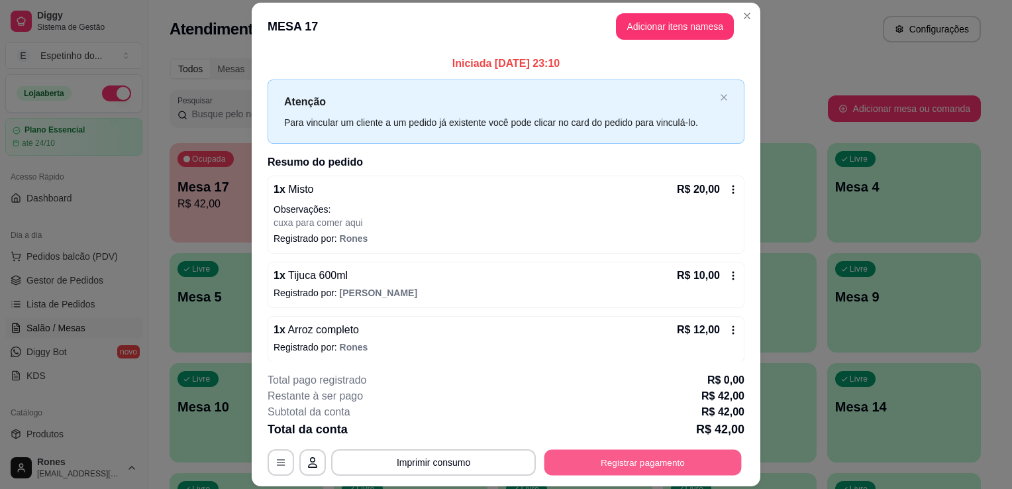
click at [667, 455] on button "Registrar pagamento" at bounding box center [643, 463] width 197 height 26
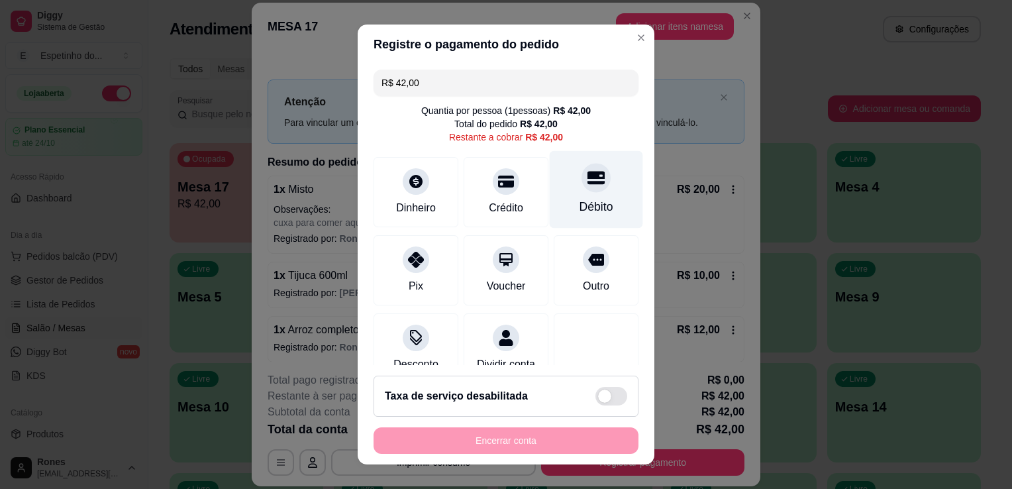
click at [582, 205] on div "Débito" at bounding box center [597, 206] width 34 height 17
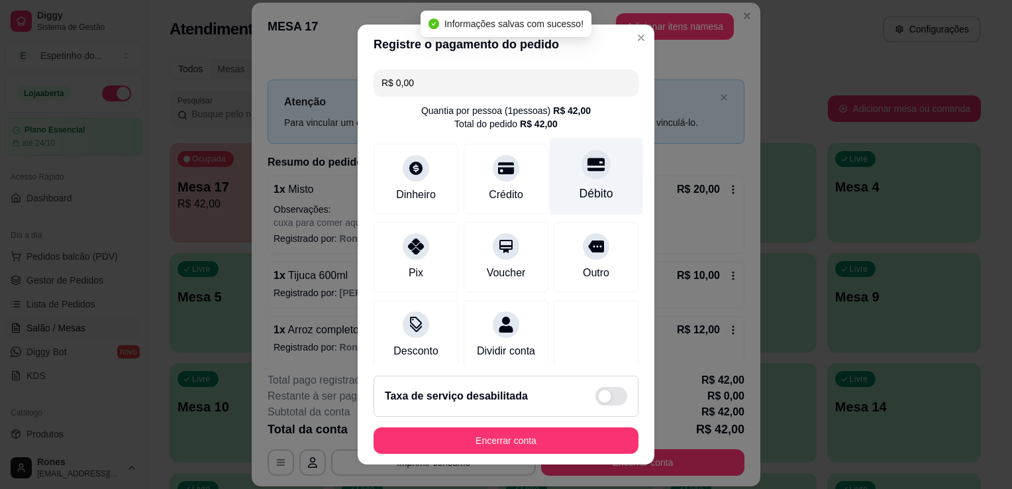
type input "R$ 0,00"
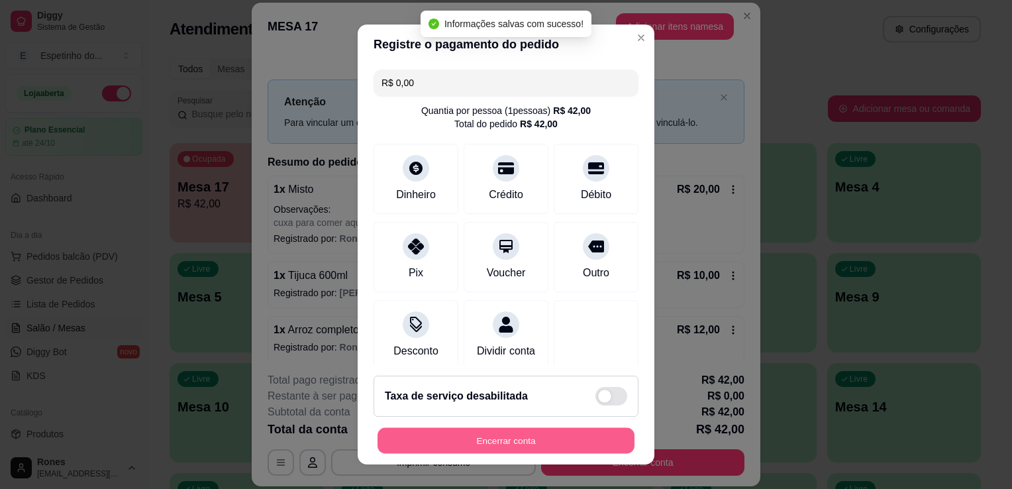
click at [547, 439] on button "Encerrar conta" at bounding box center [506, 441] width 257 height 26
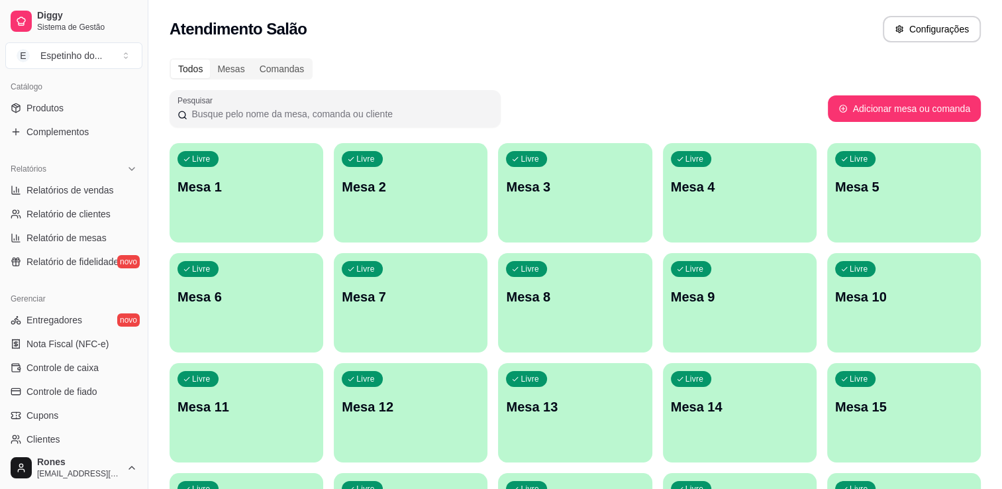
scroll to position [464, 0]
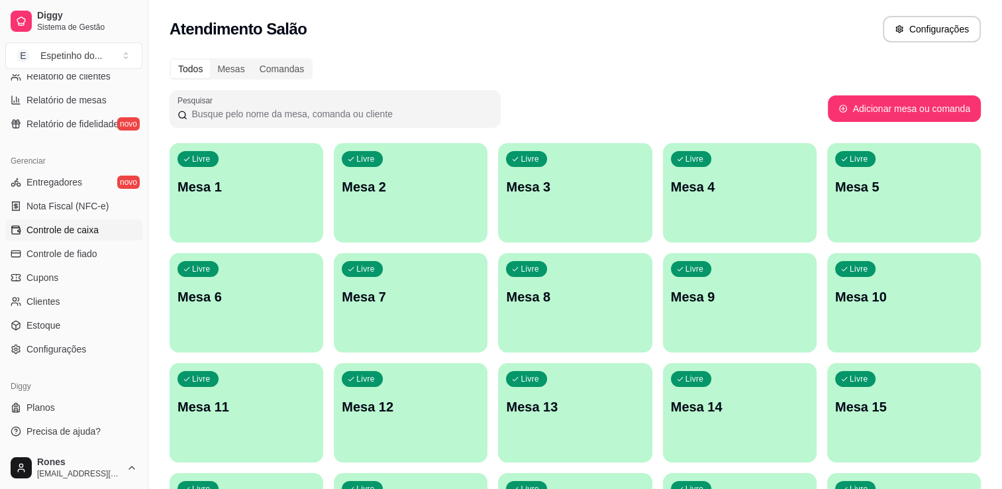
click at [56, 229] on span "Controle de caixa" at bounding box center [62, 229] width 72 height 13
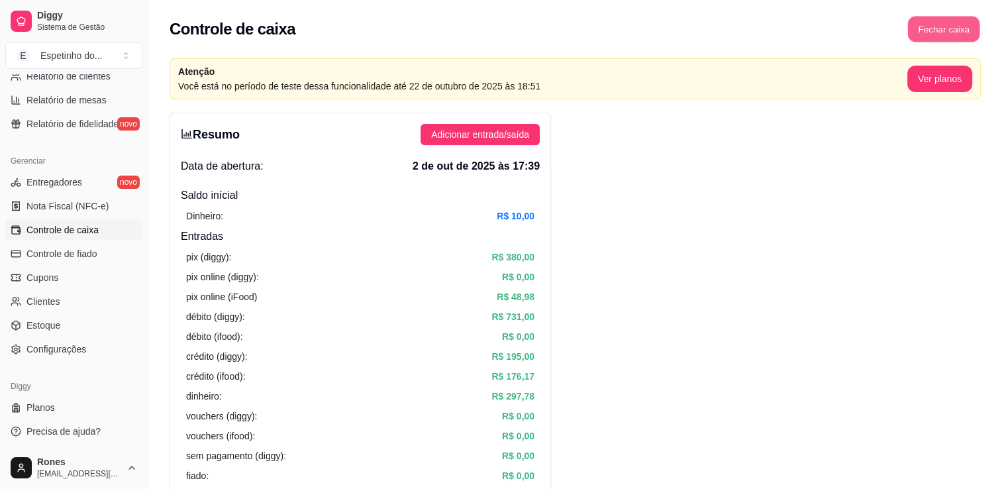
click at [935, 26] on button "Fechar caixa" at bounding box center [944, 30] width 72 height 26
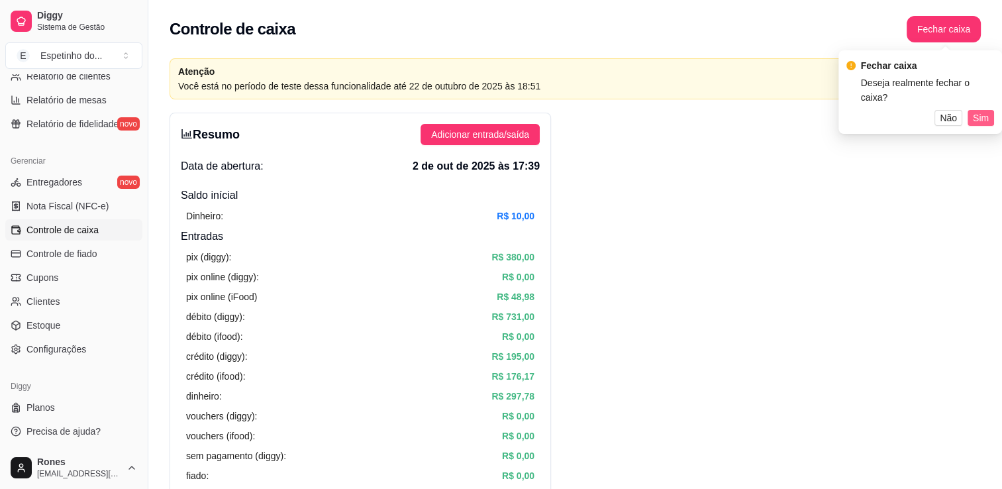
click at [976, 111] on span "Sim" at bounding box center [981, 118] width 16 height 15
